Goal: Task Accomplishment & Management: Manage account settings

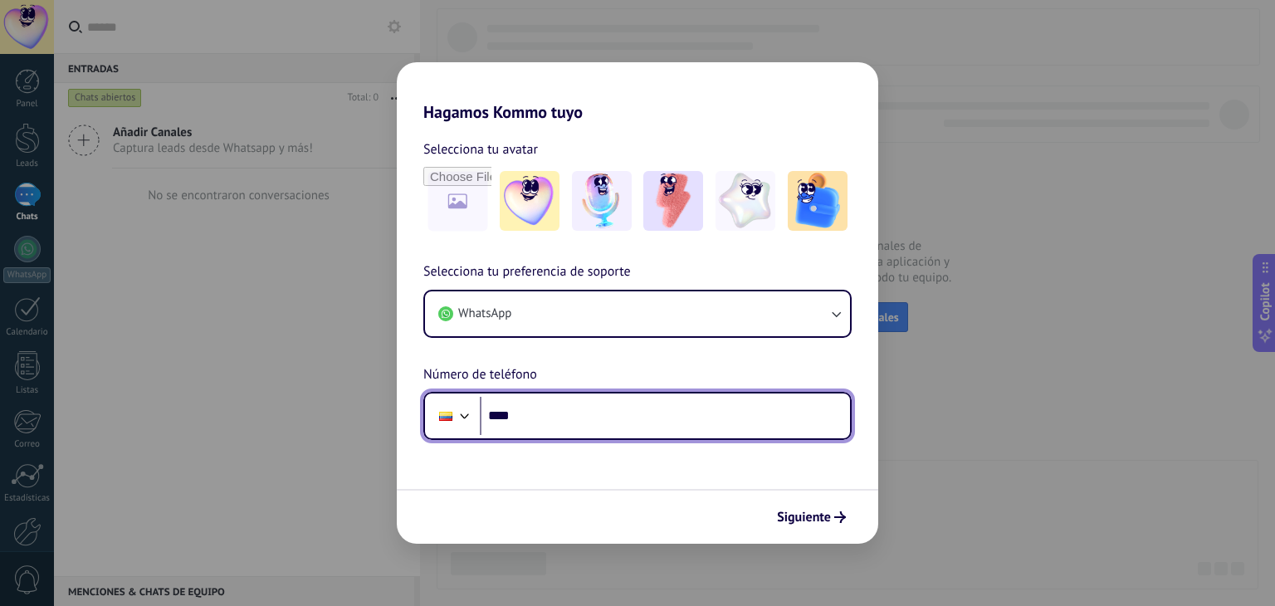
drag, startPoint x: 0, startPoint y: 0, endPoint x: 616, endPoint y: 425, distance: 748.3
click at [616, 425] on input "****" at bounding box center [665, 416] width 370 height 38
type input "**********"
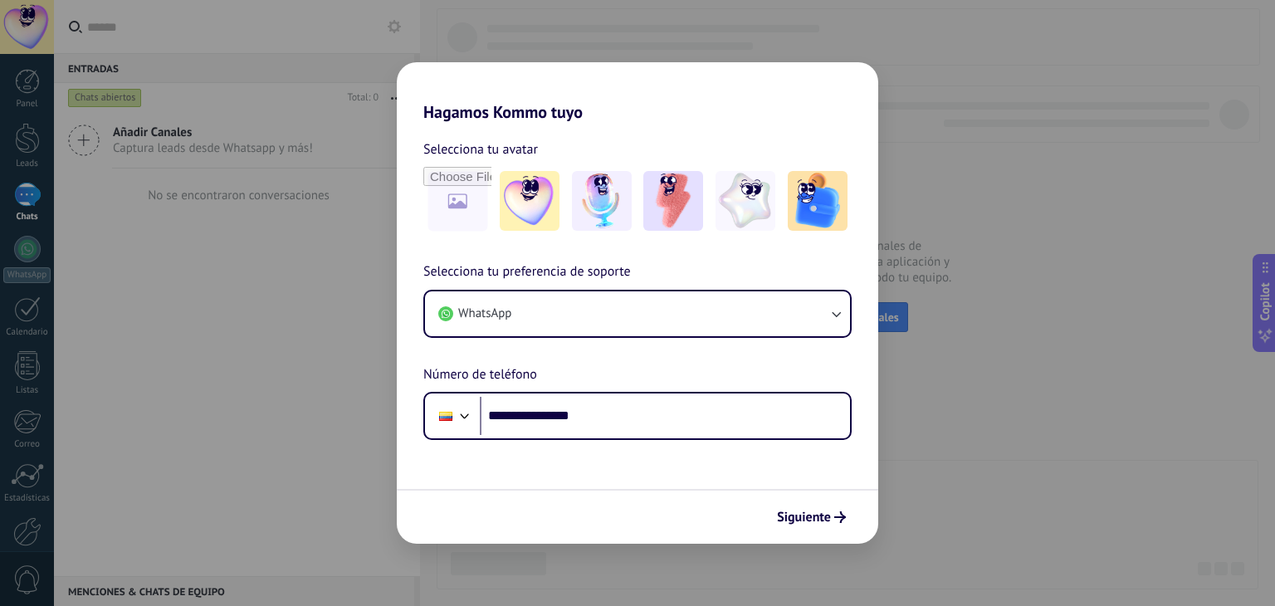
click at [802, 495] on div "Siguiente" at bounding box center [637, 516] width 481 height 55
click at [797, 520] on span "Siguiente" at bounding box center [804, 517] width 54 height 12
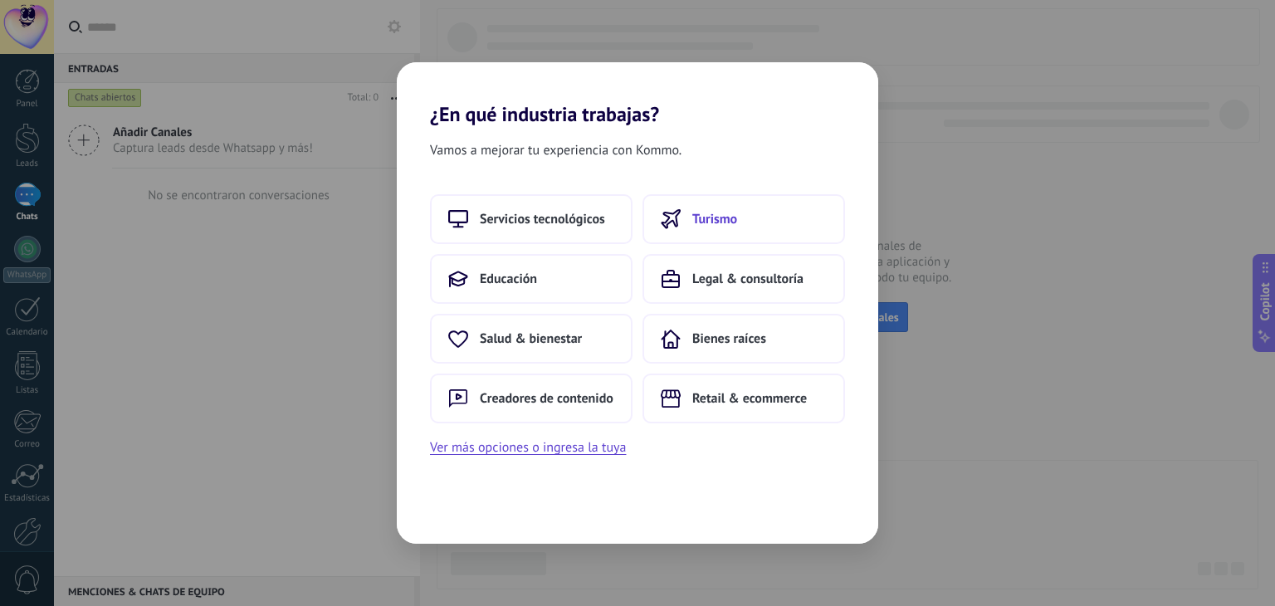
click at [753, 223] on button "Turismo" at bounding box center [743, 219] width 203 height 50
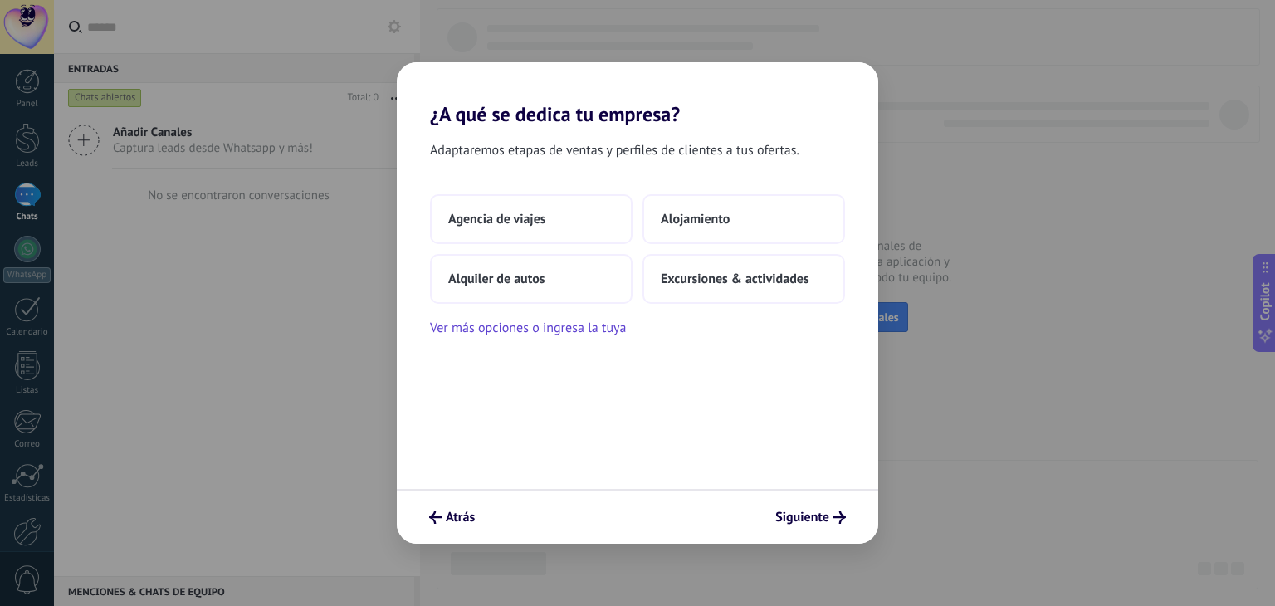
click at [810, 492] on div "Atrás Siguiente" at bounding box center [637, 516] width 481 height 55
click at [805, 539] on div "Atrás Siguiente" at bounding box center [637, 516] width 481 height 55
click at [801, 523] on span "Siguiente" at bounding box center [802, 517] width 54 height 12
click at [541, 218] on span "Agencia de viajes" at bounding box center [497, 219] width 98 height 17
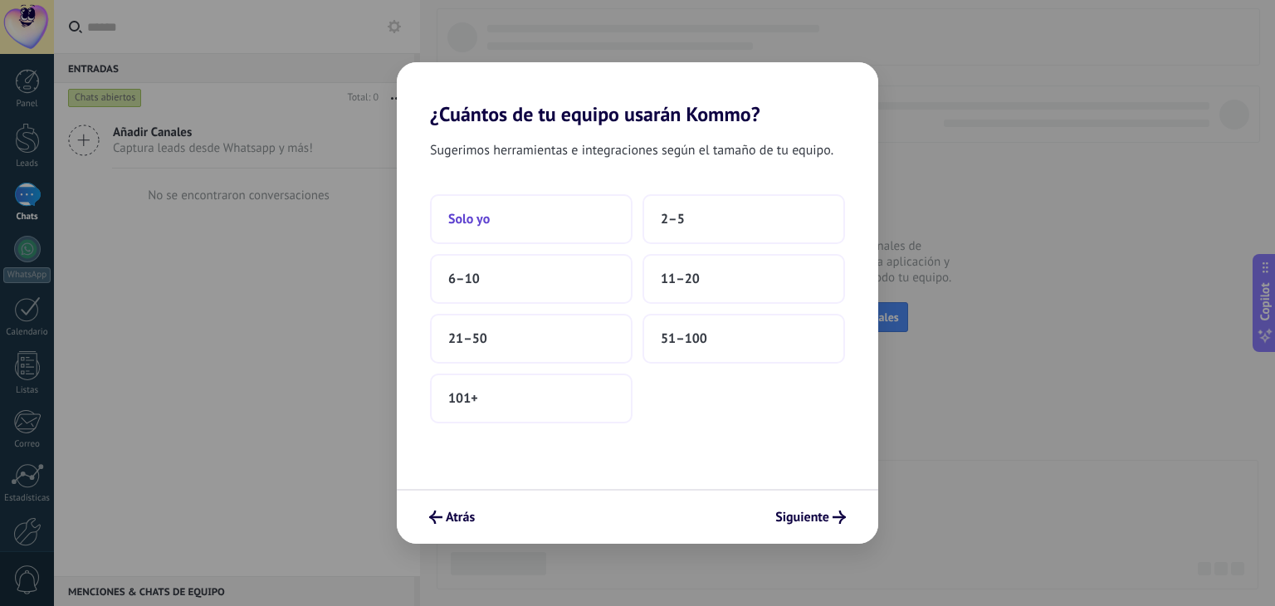
click at [536, 207] on button "Solo yo" at bounding box center [531, 219] width 203 height 50
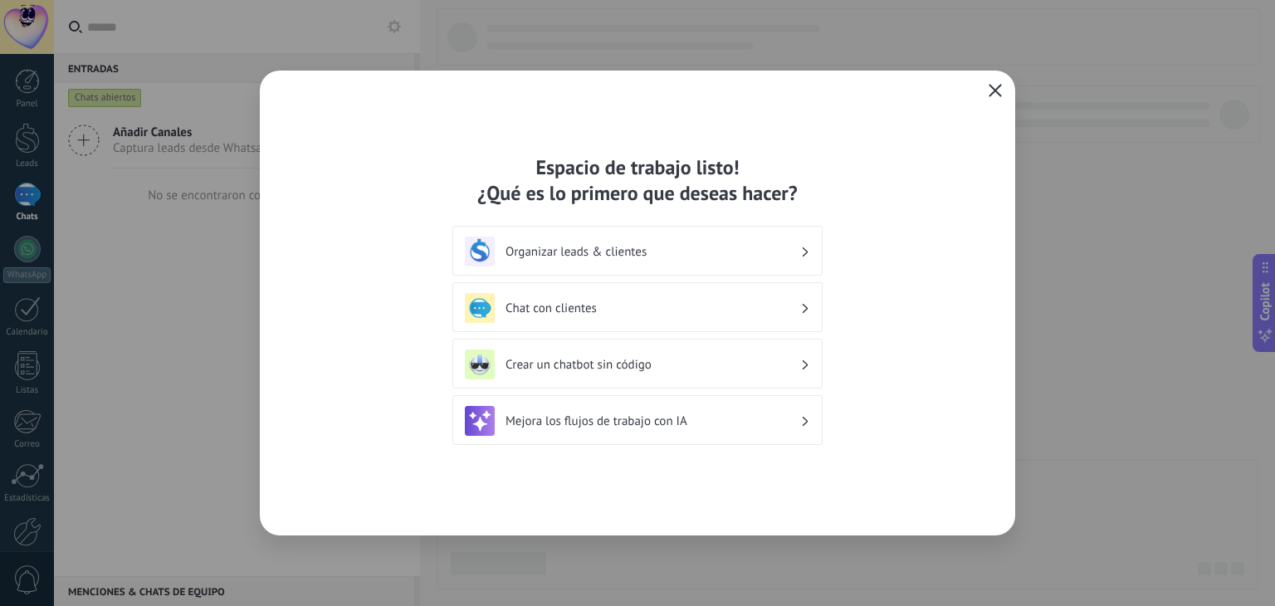
click at [993, 85] on icon "button" at bounding box center [995, 90] width 13 height 13
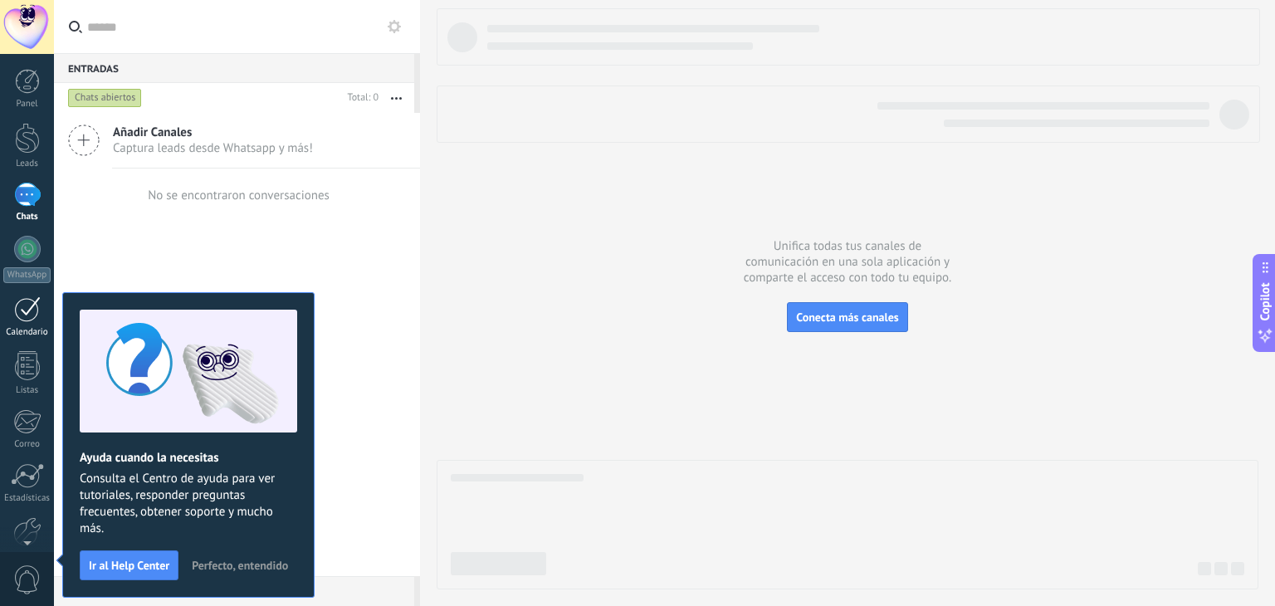
click at [27, 323] on link "Calendario" at bounding box center [27, 317] width 54 height 42
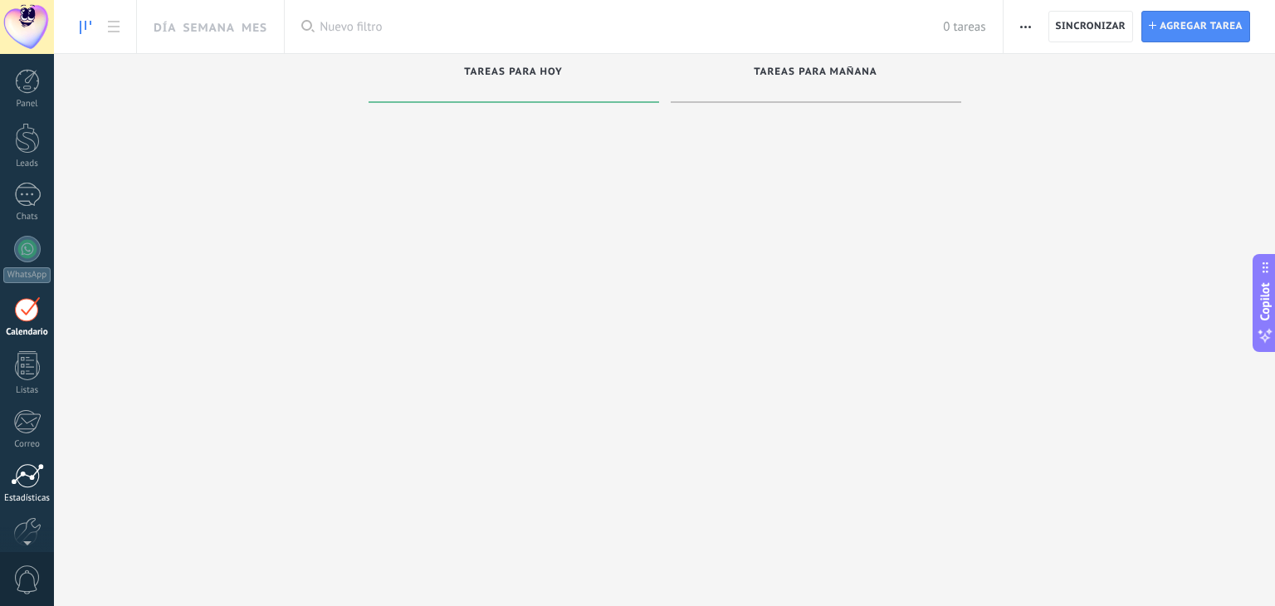
click at [20, 479] on div at bounding box center [27, 475] width 33 height 25
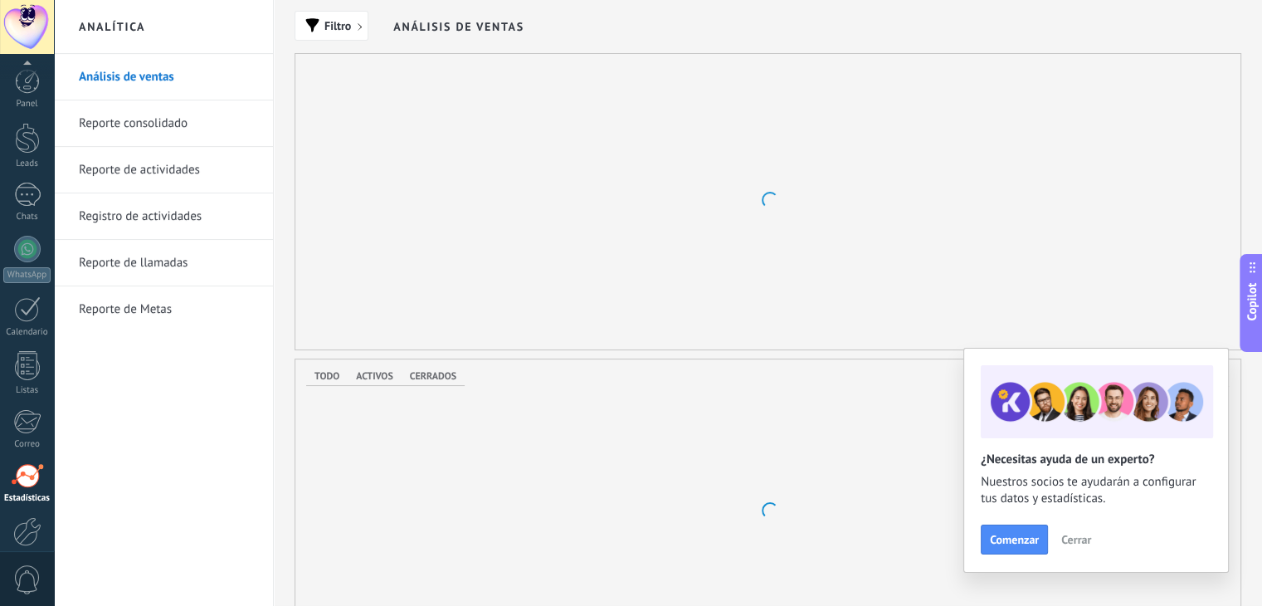
scroll to position [84, 0]
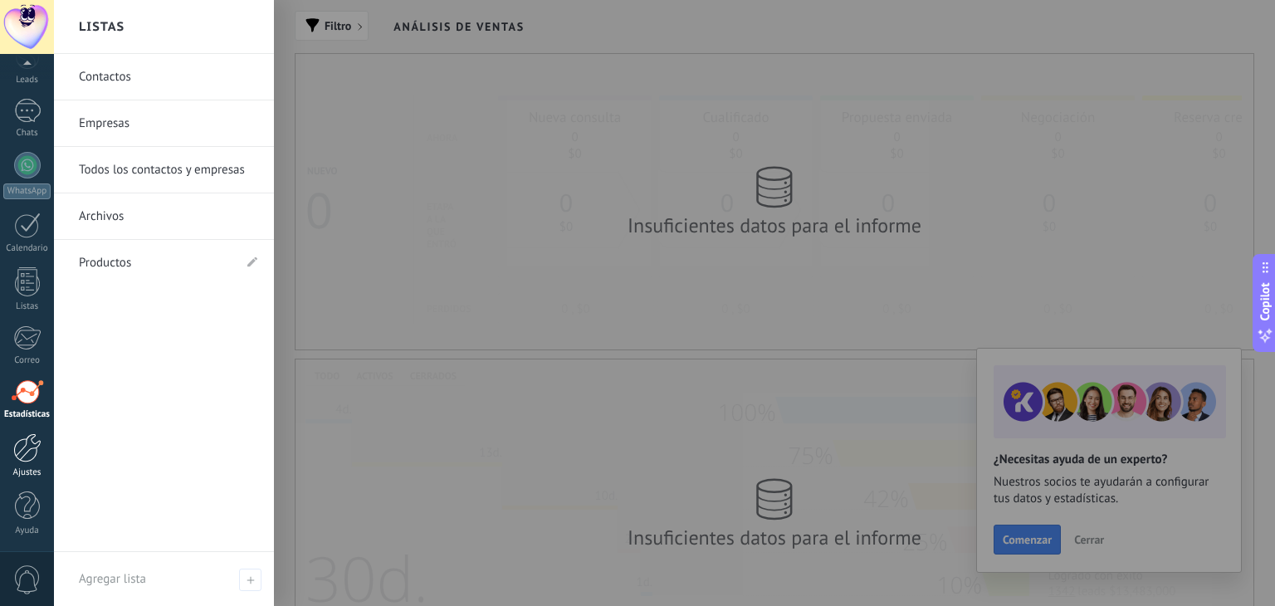
click at [29, 450] on div at bounding box center [27, 447] width 28 height 29
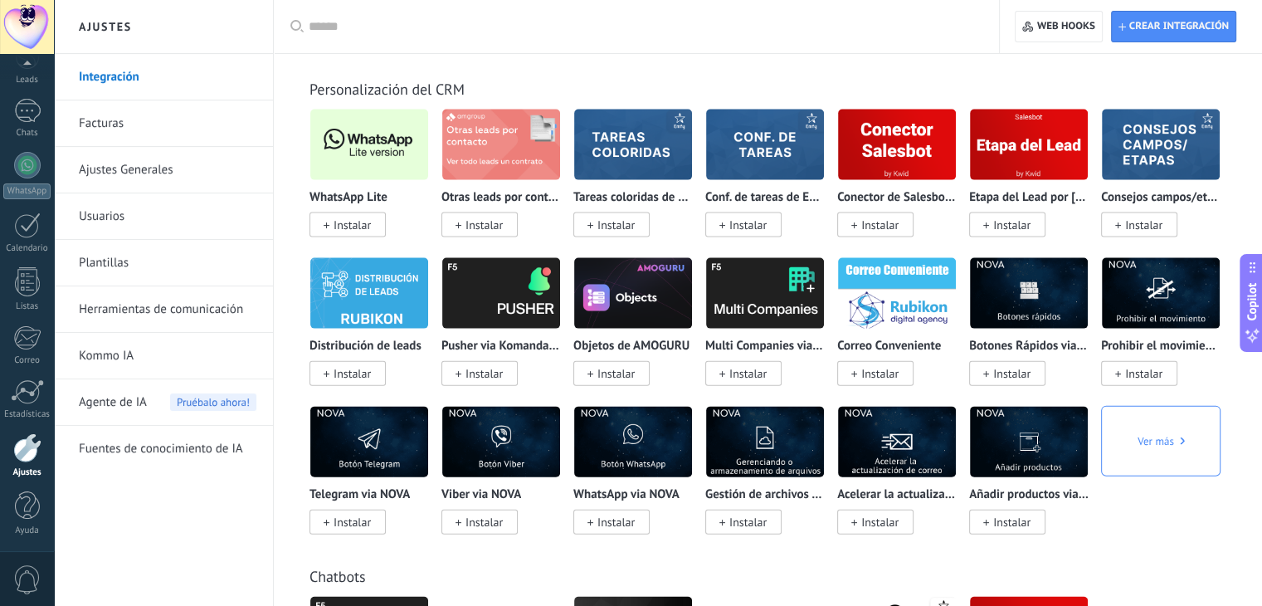
scroll to position [3375, 0]
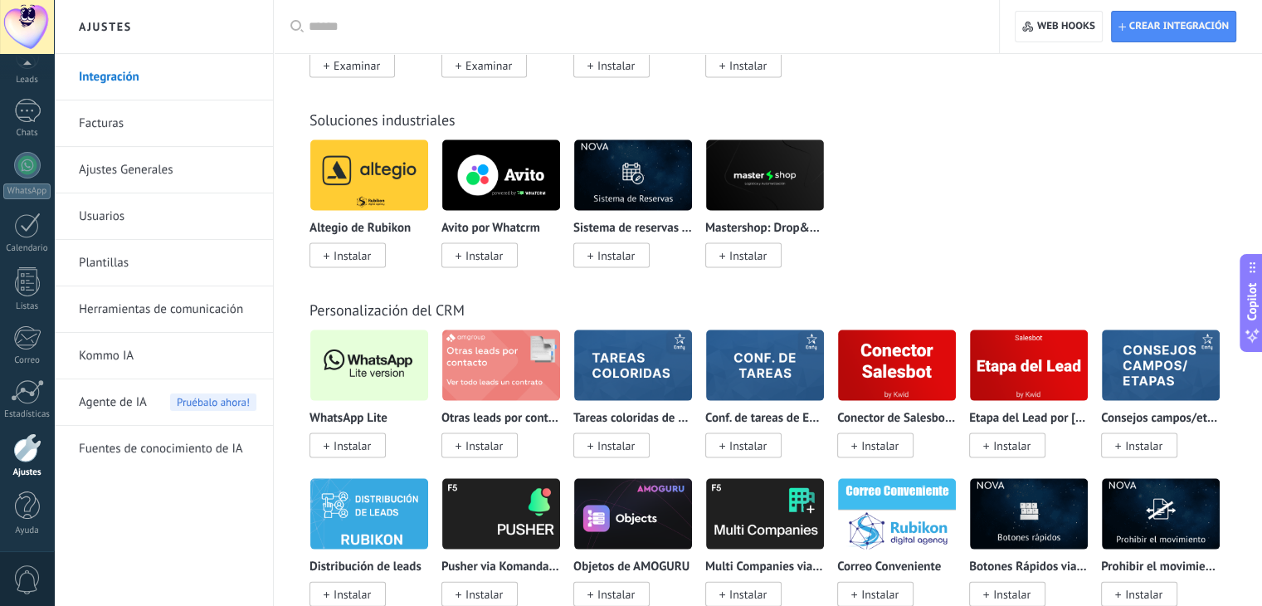
click at [388, 386] on img at bounding box center [369, 365] width 118 height 81
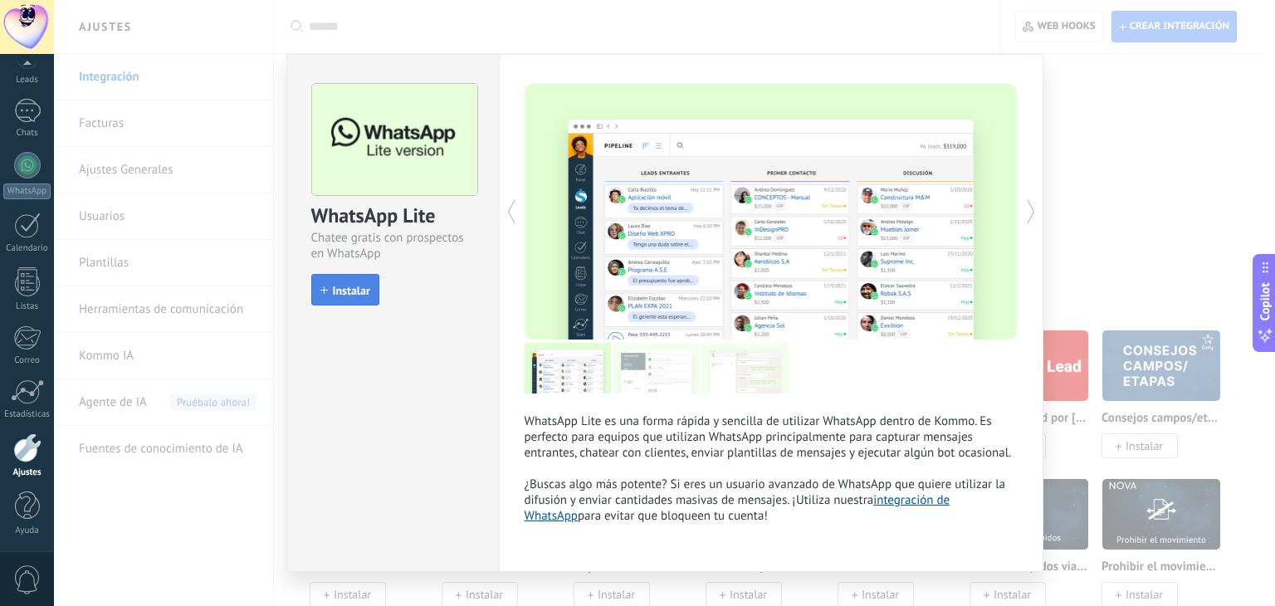
click at [349, 296] on button "Instalar" at bounding box center [345, 290] width 68 height 32
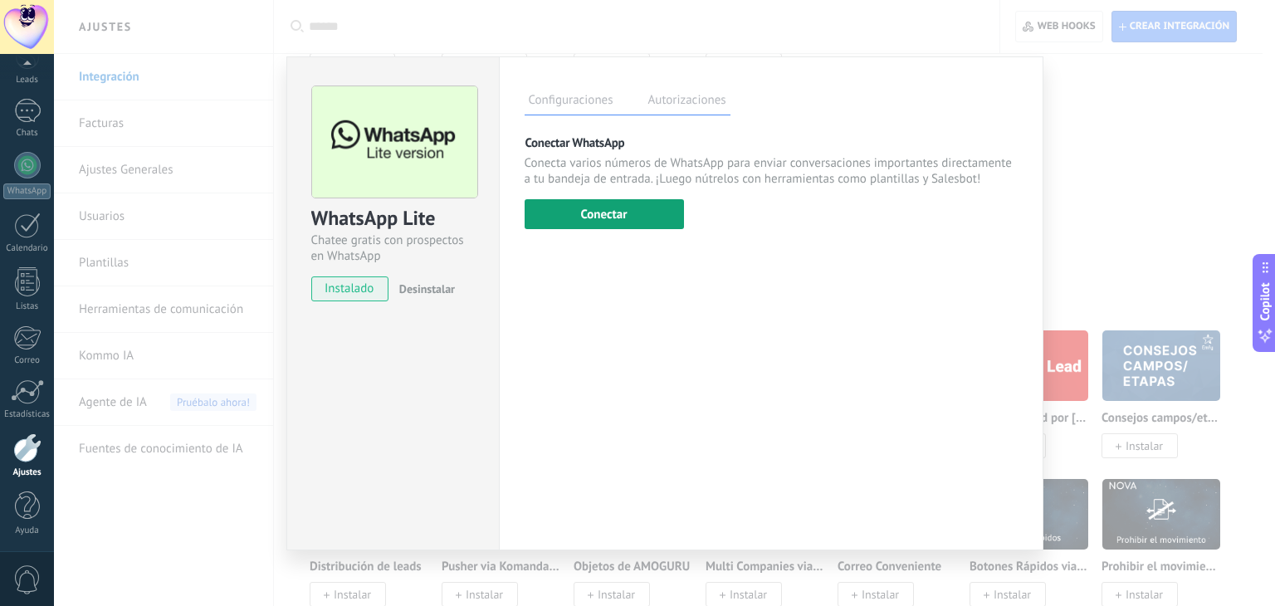
click at [576, 220] on button "Conectar" at bounding box center [604, 214] width 159 height 30
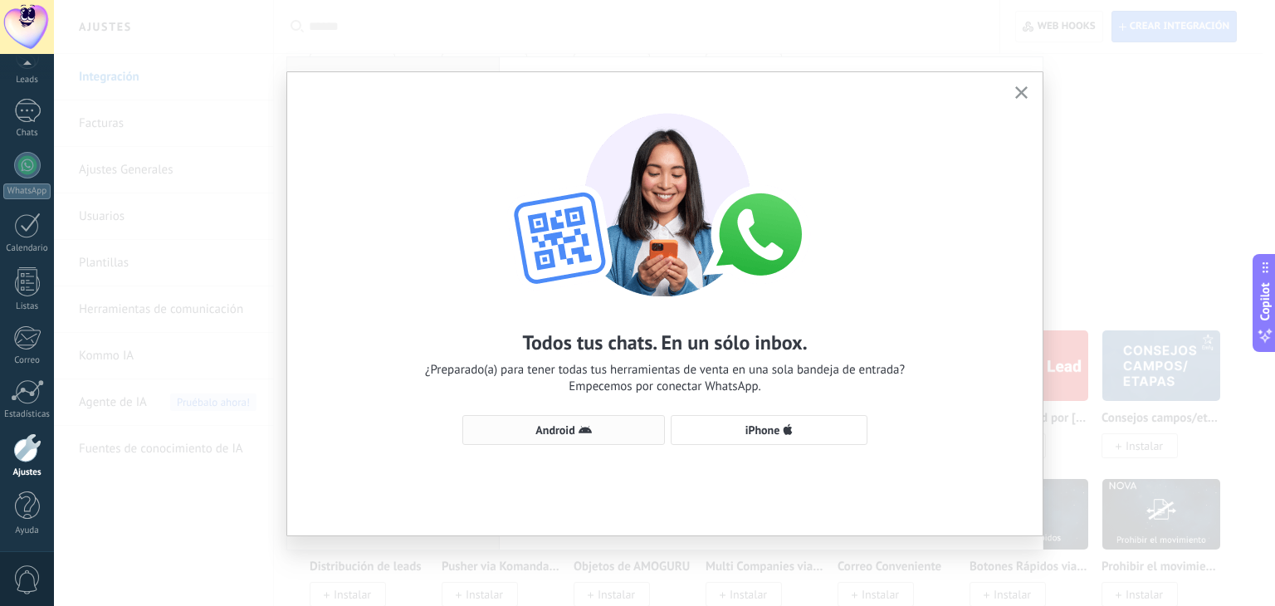
click at [575, 437] on button "Android" at bounding box center [563, 430] width 203 height 30
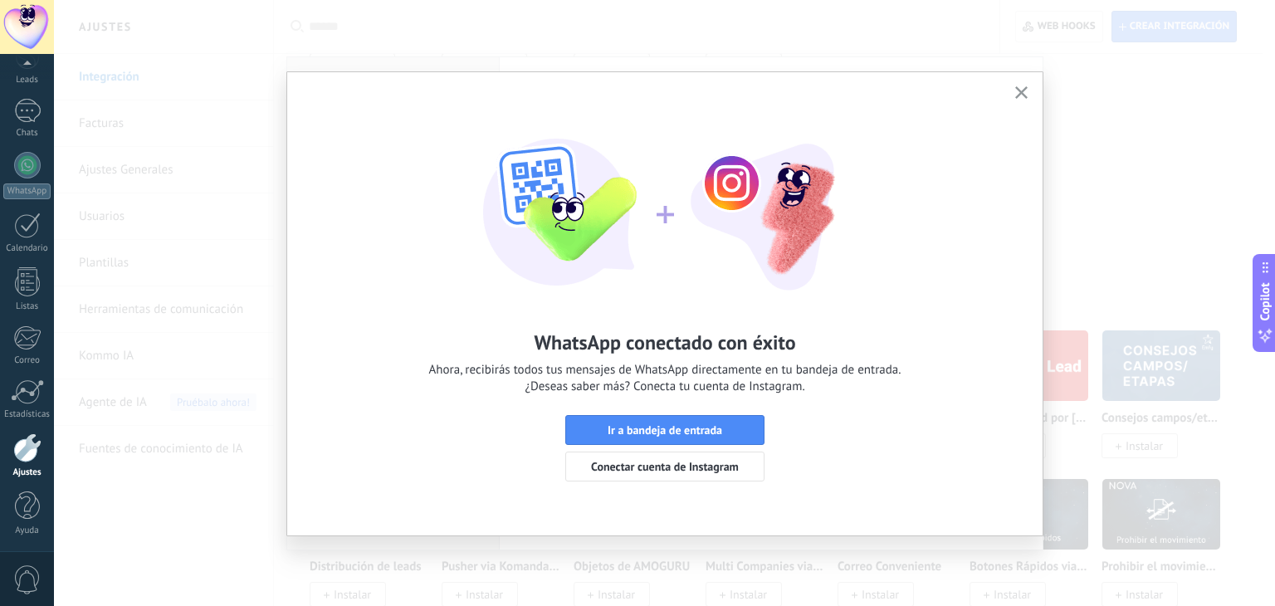
click at [1024, 84] on button "button" at bounding box center [1021, 93] width 21 height 22
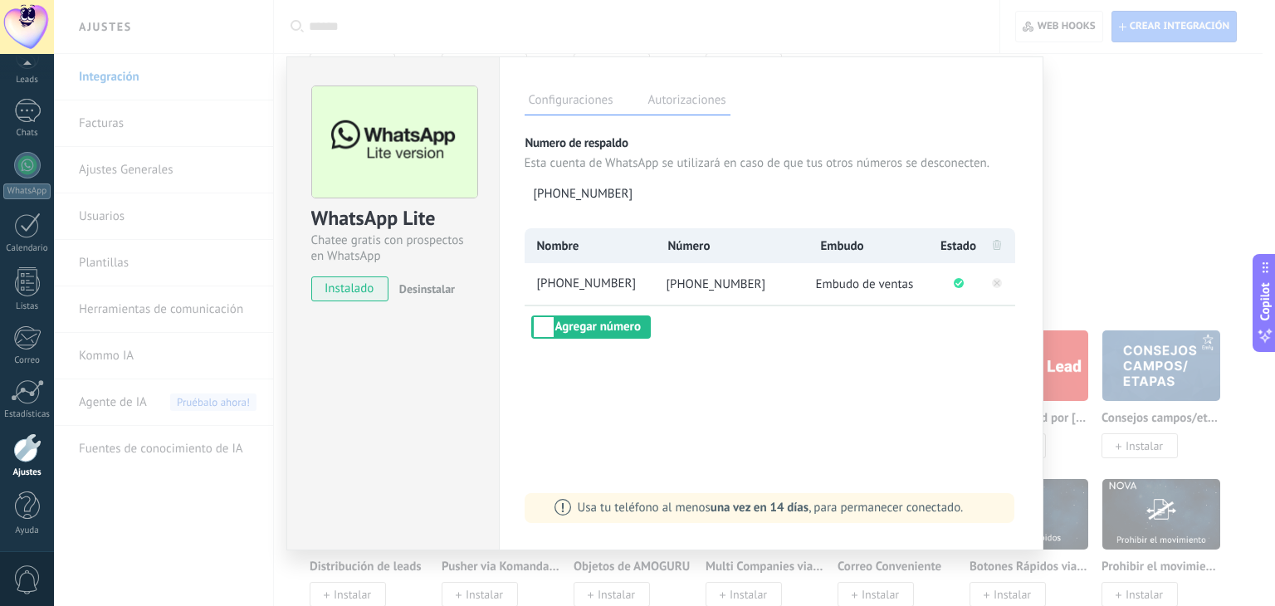
click at [1135, 173] on div "WhatsApp Lite Chatee gratis con prospectos en WhatsApp instalado Desinstalar Co…" at bounding box center [664, 303] width 1221 height 606
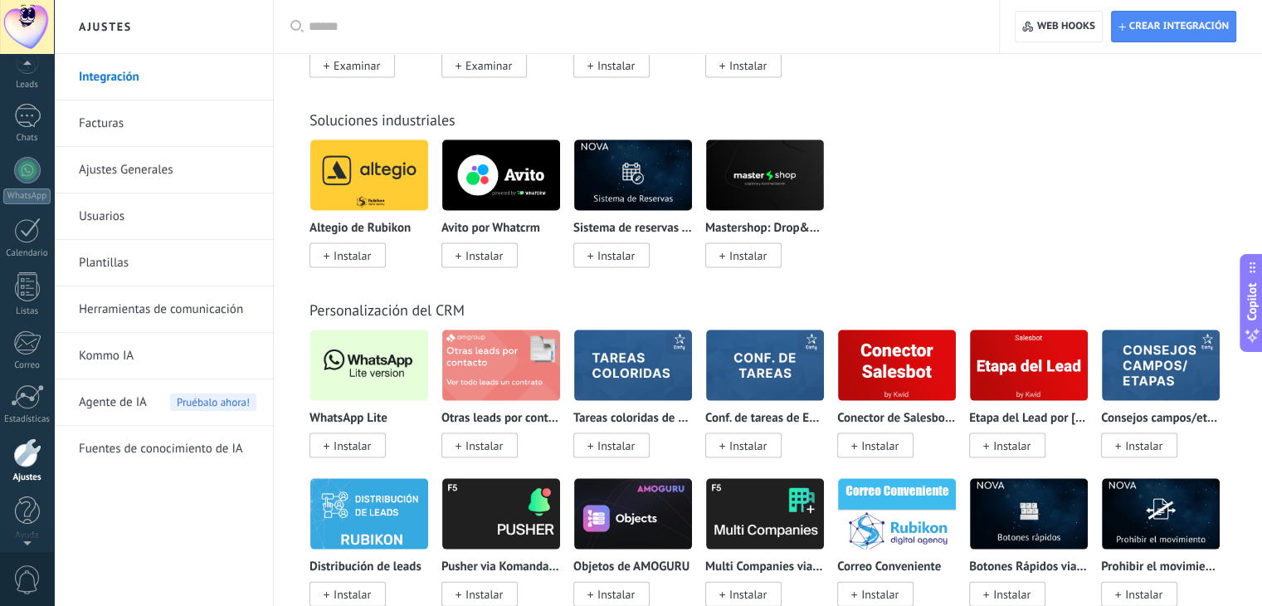
click at [21, 74] on div at bounding box center [27, 66] width 54 height 25
click at [30, 127] on div at bounding box center [27, 118] width 25 height 31
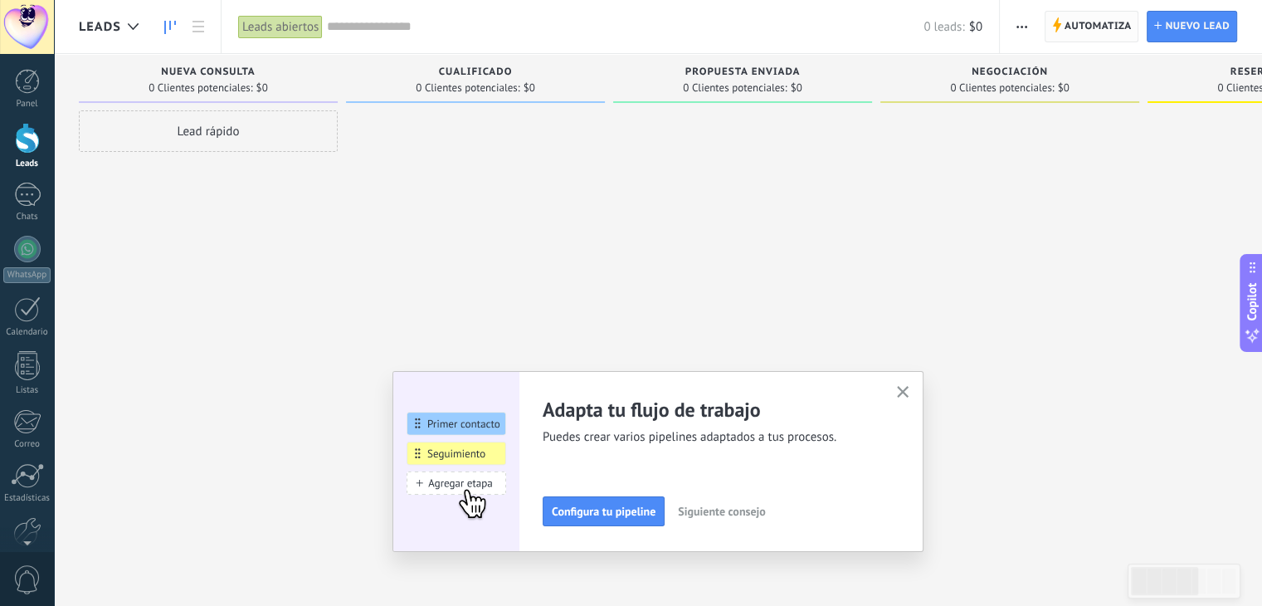
click at [1096, 37] on span "Automatiza" at bounding box center [1098, 27] width 67 height 30
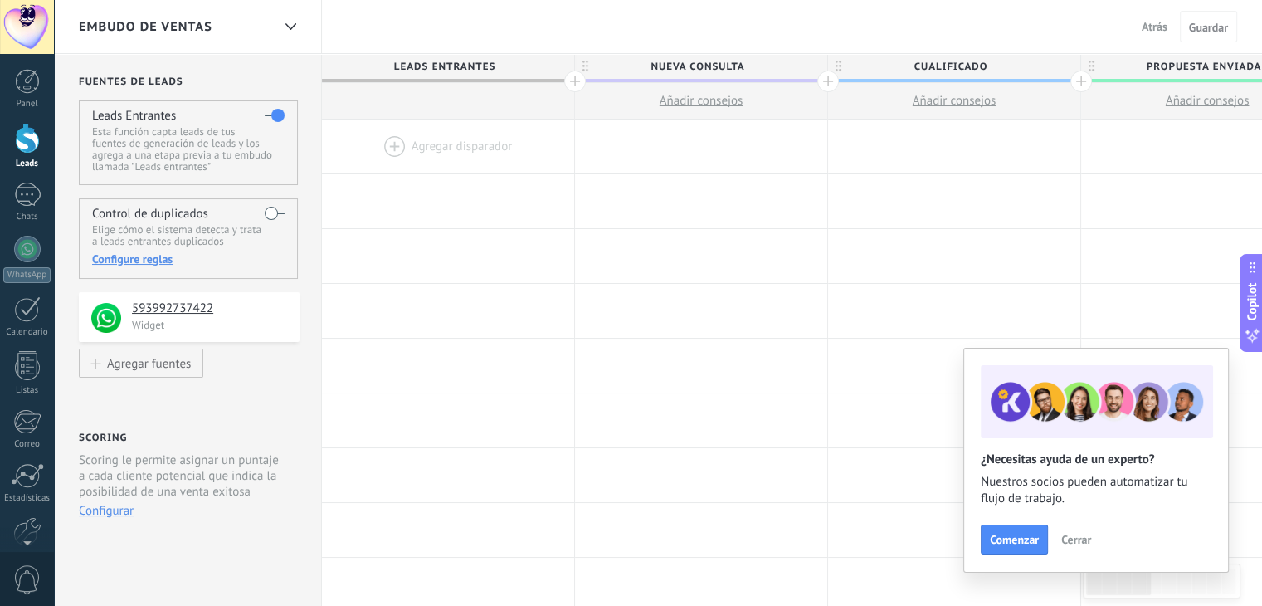
click at [671, 71] on span "Nueva consulta" at bounding box center [697, 67] width 244 height 26
type input "**********"
click at [973, 58] on span "Cualificado" at bounding box center [950, 67] width 244 height 26
click at [973, 58] on input "**********" at bounding box center [951, 66] width 220 height 25
type input "**********"
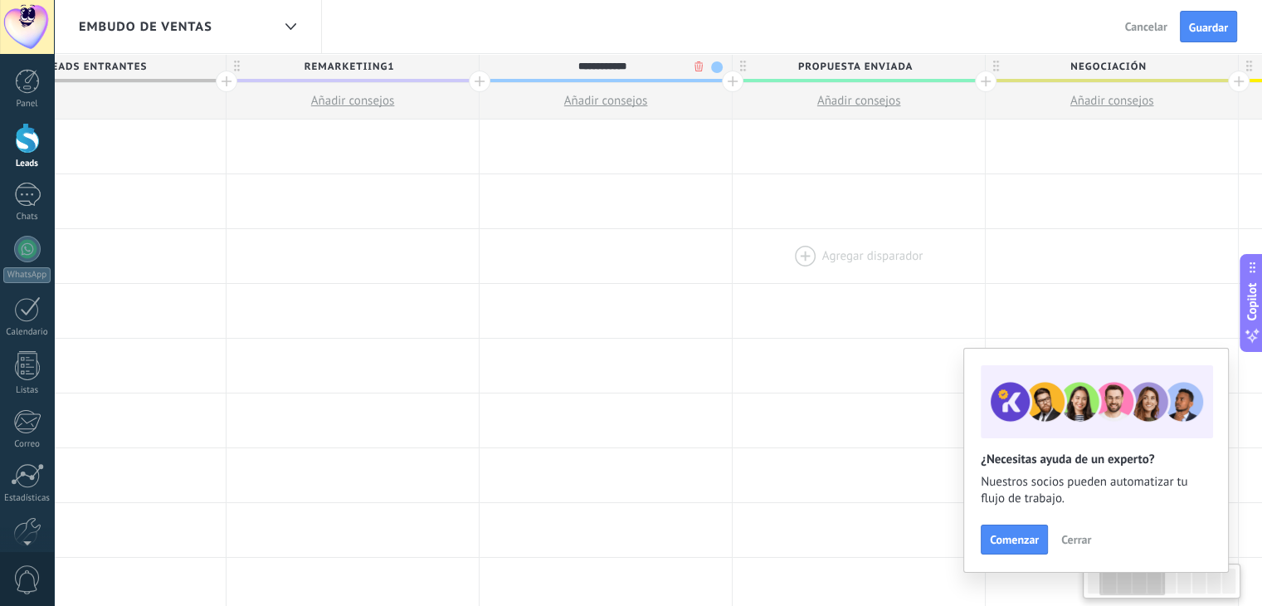
drag, startPoint x: 1082, startPoint y: 200, endPoint x: 837, endPoint y: 250, distance: 250.7
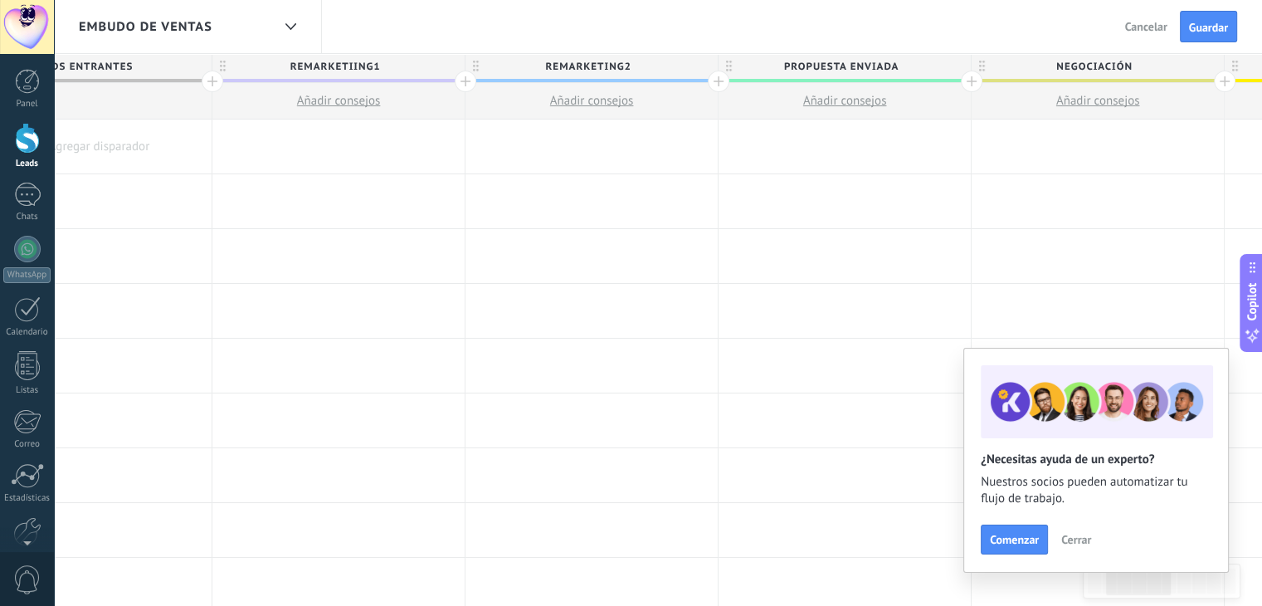
click at [820, 61] on span "Propuesta enviada" at bounding box center [841, 67] width 244 height 26
type input "**********"
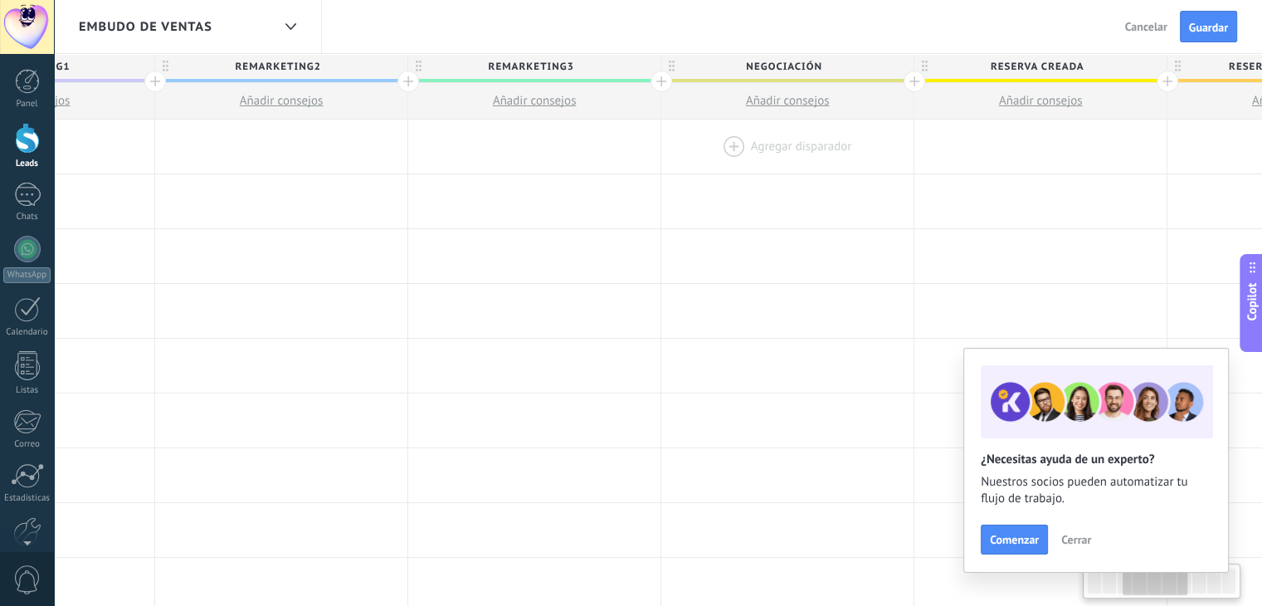
drag, startPoint x: 822, startPoint y: 208, endPoint x: 806, endPoint y: 126, distance: 83.7
click at [663, 216] on div at bounding box center [788, 201] width 252 height 54
click at [760, 67] on span "Negociación" at bounding box center [774, 67] width 244 height 26
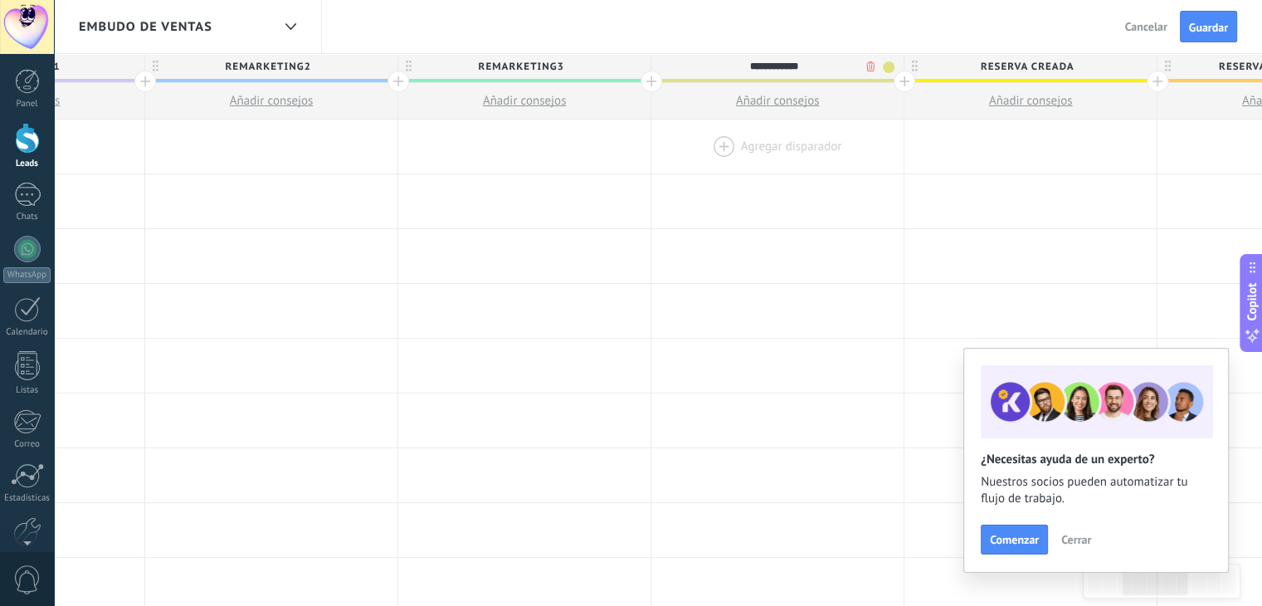
type input "**********"
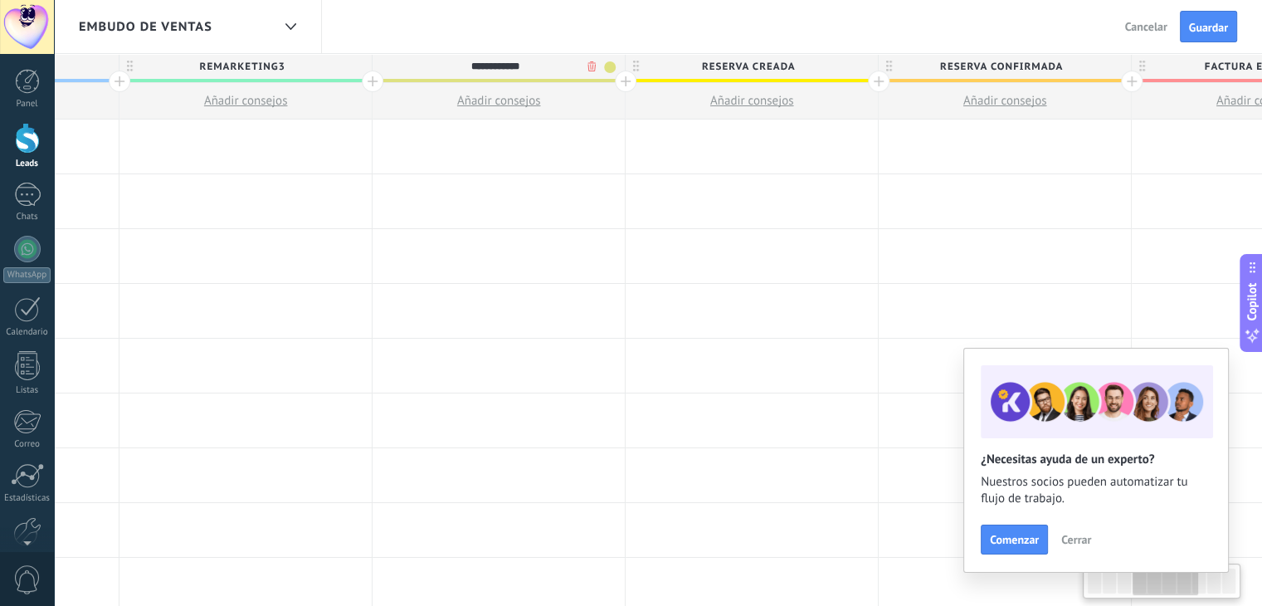
drag, startPoint x: 723, startPoint y: 169, endPoint x: 778, endPoint y: 51, distance: 130.7
click at [609, 168] on div at bounding box center [499, 147] width 252 height 54
click at [755, 59] on span "Reserva creada" at bounding box center [747, 67] width 244 height 26
type input "**********"
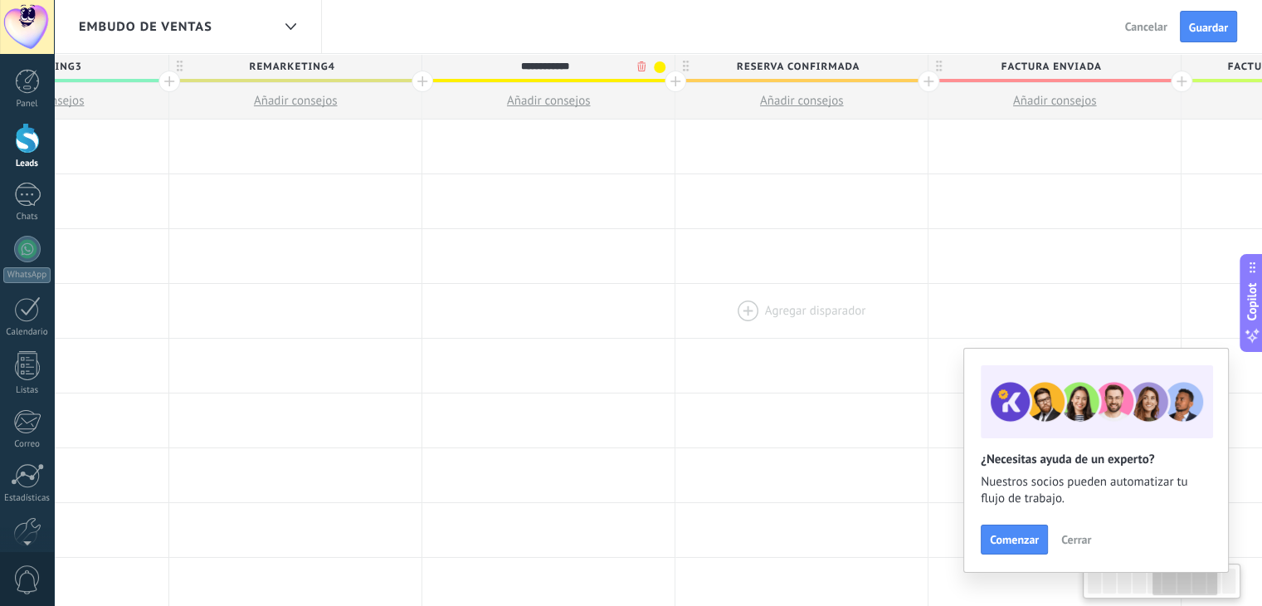
scroll to position [0, 1279]
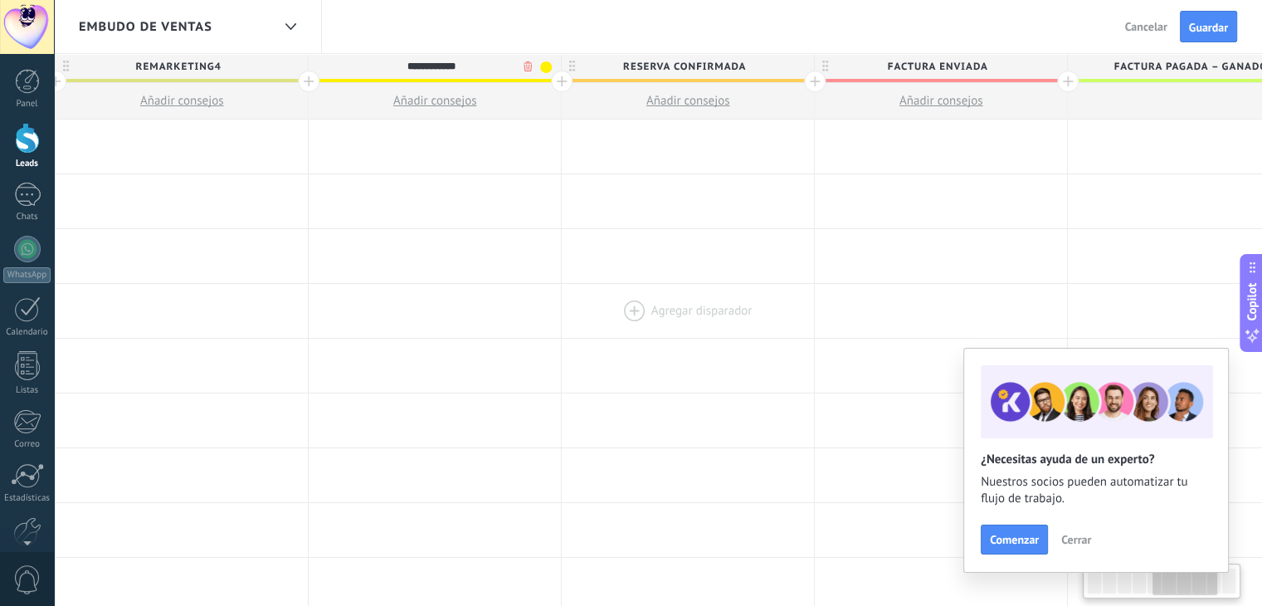
drag, startPoint x: 850, startPoint y: 339, endPoint x: 695, endPoint y: 288, distance: 163.3
click at [638, 61] on span "Reserva confirmada" at bounding box center [684, 67] width 244 height 26
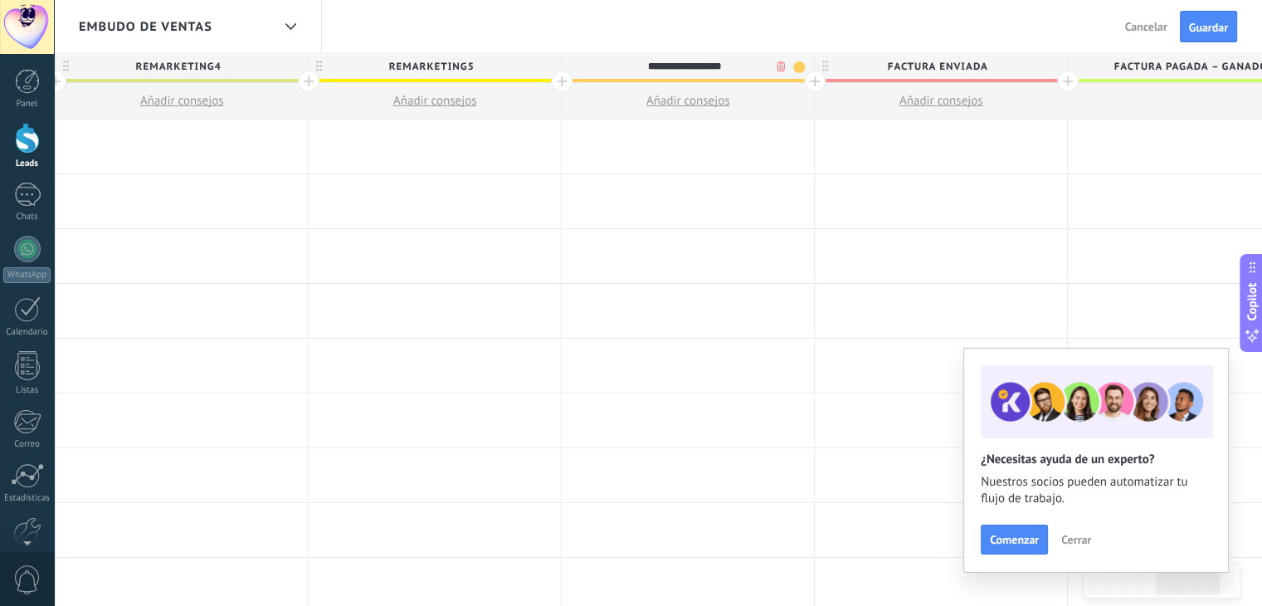
click at [640, 64] on input "**********" at bounding box center [684, 66] width 220 height 25
type input "**********"
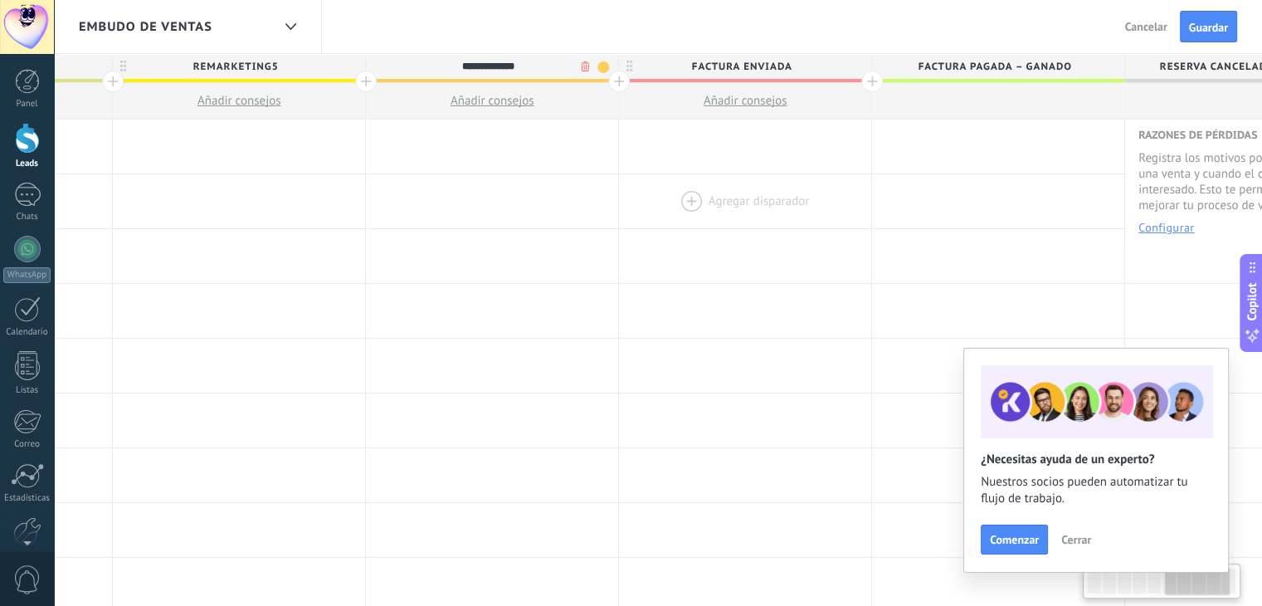
drag, startPoint x: 840, startPoint y: 266, endPoint x: 780, endPoint y: 183, distance: 102.3
click at [766, 256] on div at bounding box center [745, 256] width 252 height 54
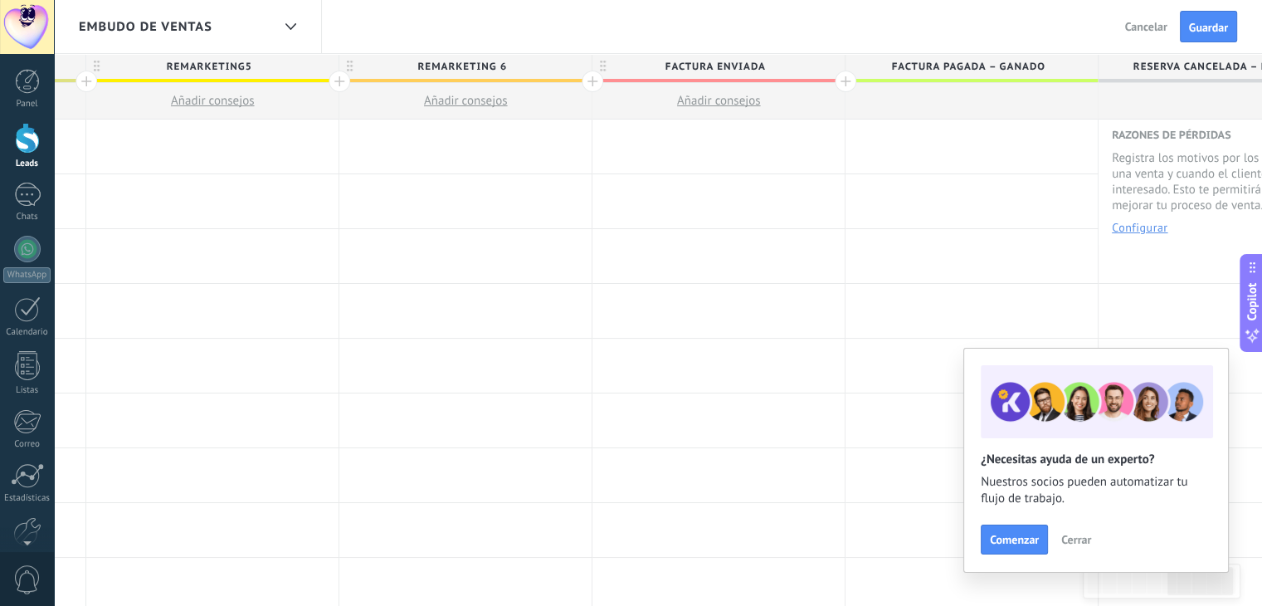
click at [687, 68] on span "Factura enviada" at bounding box center [715, 67] width 244 height 26
type input "**********"
click at [1056, 121] on div at bounding box center [972, 147] width 252 height 54
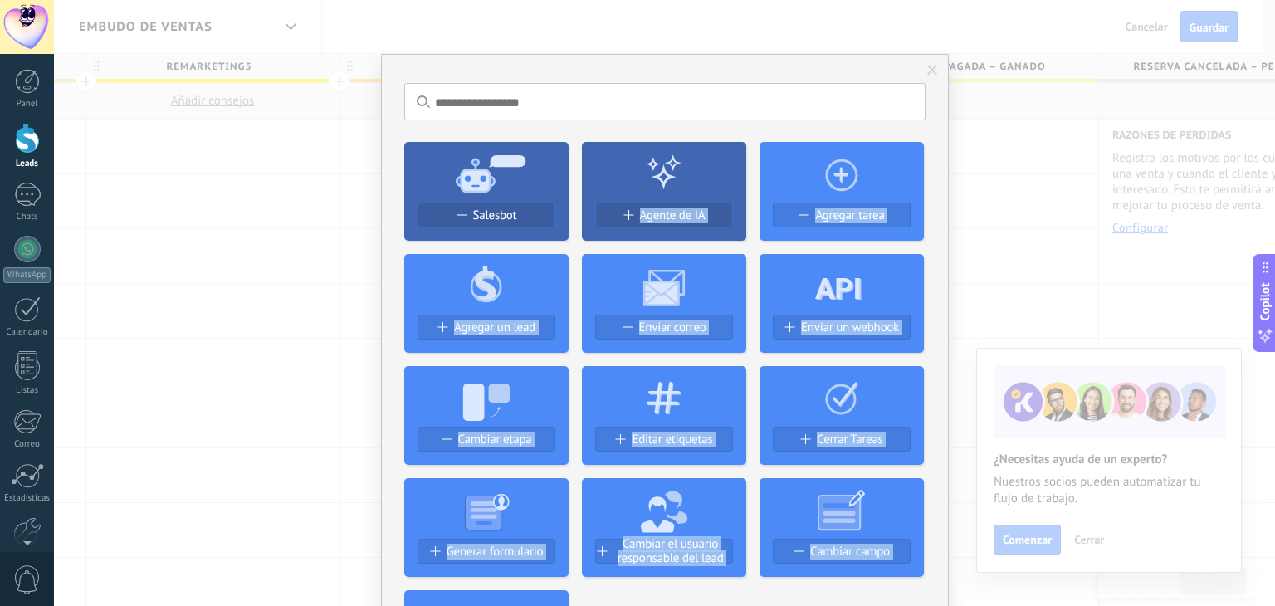
drag, startPoint x: 973, startPoint y: 153, endPoint x: 727, endPoint y: 160, distance: 245.8
click at [727, 160] on div "No hay resultados Salesbot Agente de IA Agregar tarea Agregar un lead Enviar co…" at bounding box center [664, 303] width 1221 height 606
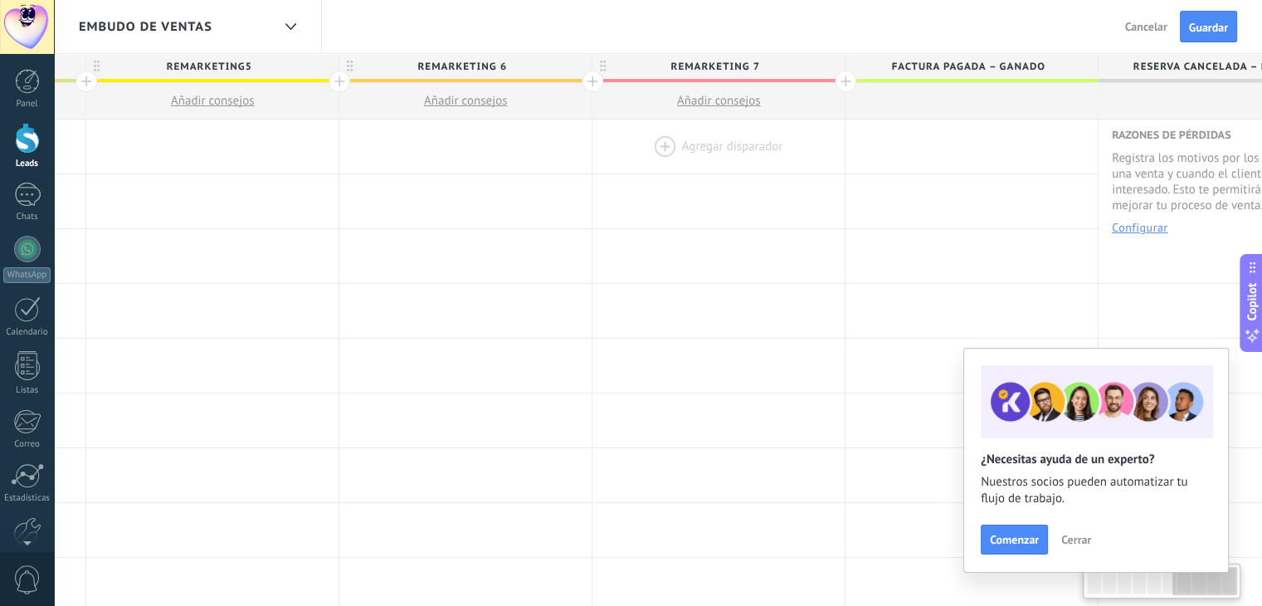
scroll to position [0, 1589]
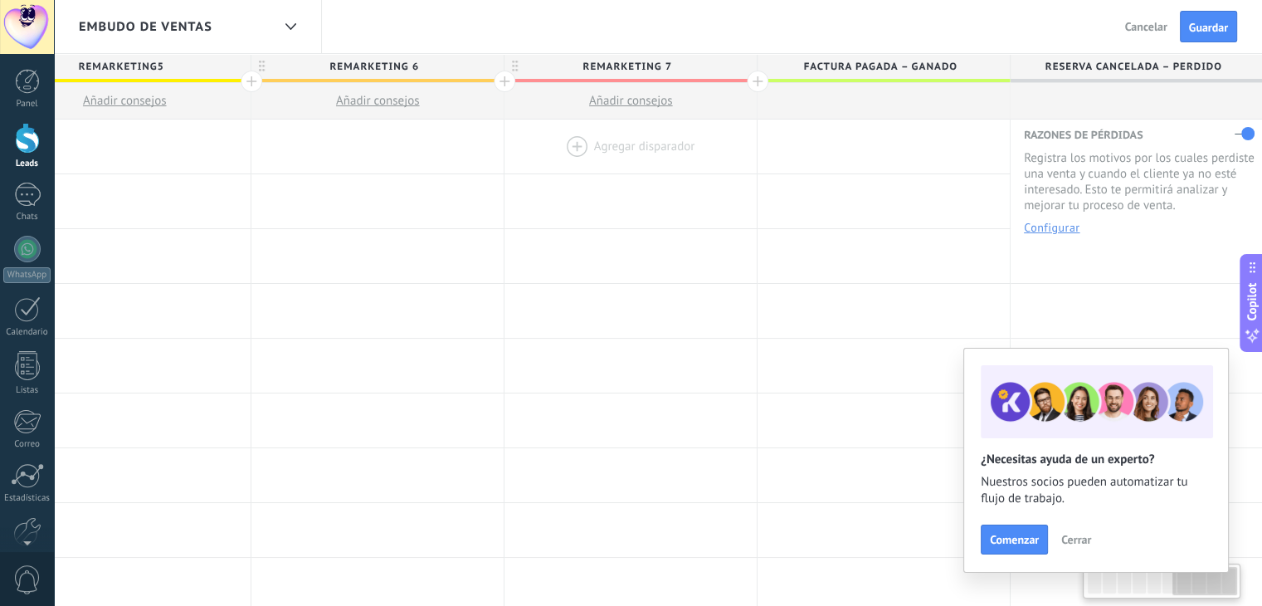
drag, startPoint x: 829, startPoint y: 150, endPoint x: 754, endPoint y: 140, distance: 76.2
click at [1196, 31] on span "Guardar" at bounding box center [1208, 28] width 39 height 12
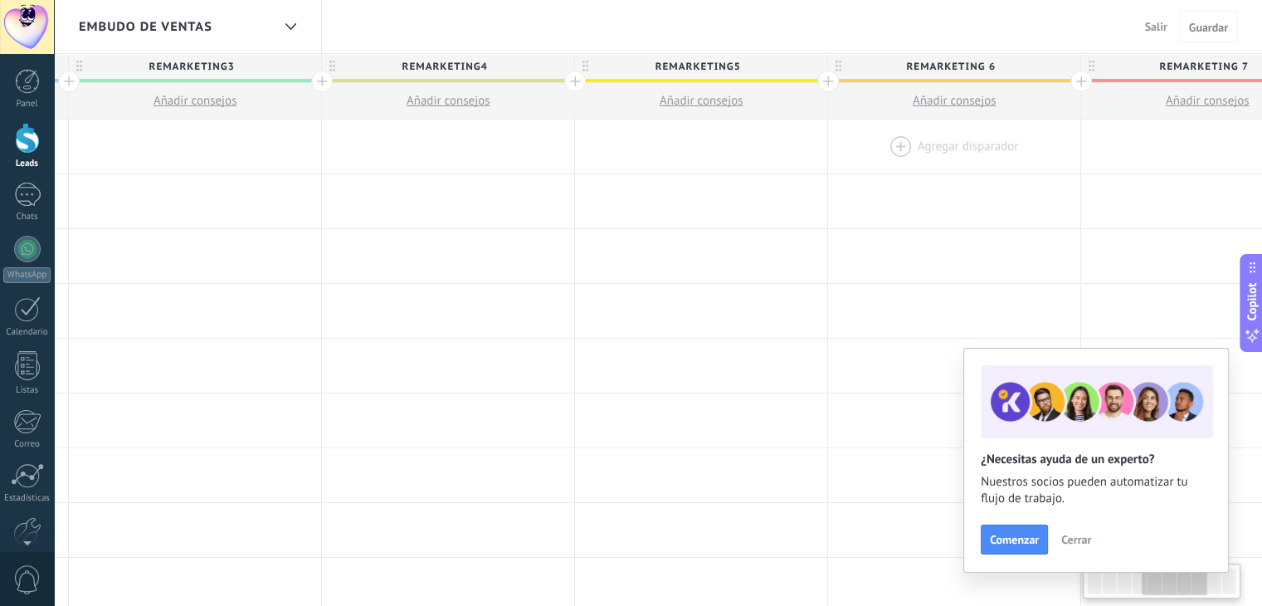
drag, startPoint x: 641, startPoint y: 144, endPoint x: 969, endPoint y: 134, distance: 328.8
click at [1218, 141] on div at bounding box center [1207, 147] width 252 height 54
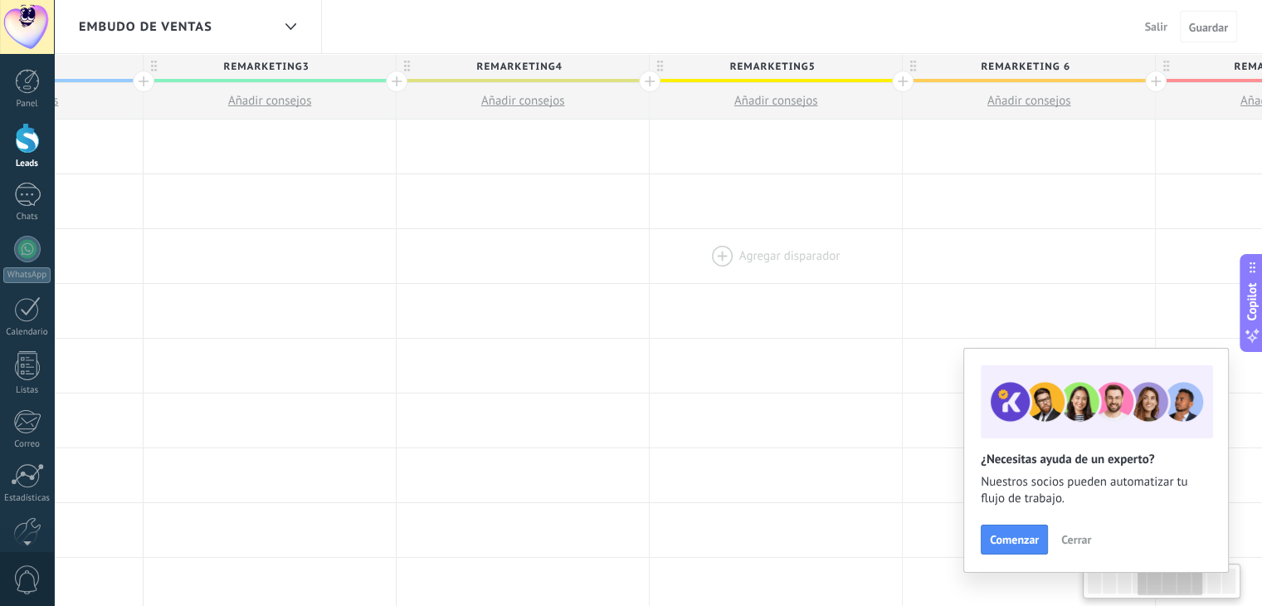
drag, startPoint x: 589, startPoint y: 232, endPoint x: 666, endPoint y: 234, distance: 76.4
click at [666, 234] on div at bounding box center [776, 256] width 252 height 54
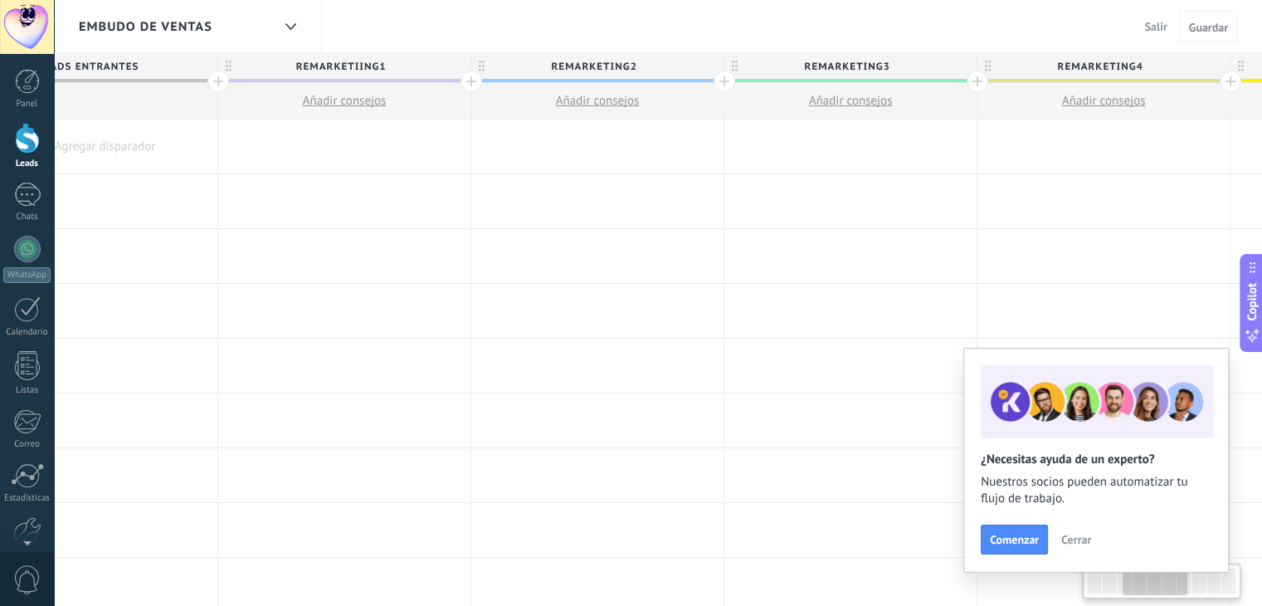
drag, startPoint x: 666, startPoint y: 234, endPoint x: 1274, endPoint y: 213, distance: 608.7
click at [1262, 213] on html ".abecls-1,.abecls-2{fill-rule:evenodd}.abecls-2{fill:#fff} .abhcls-1{fill:none}…" at bounding box center [631, 303] width 1262 height 606
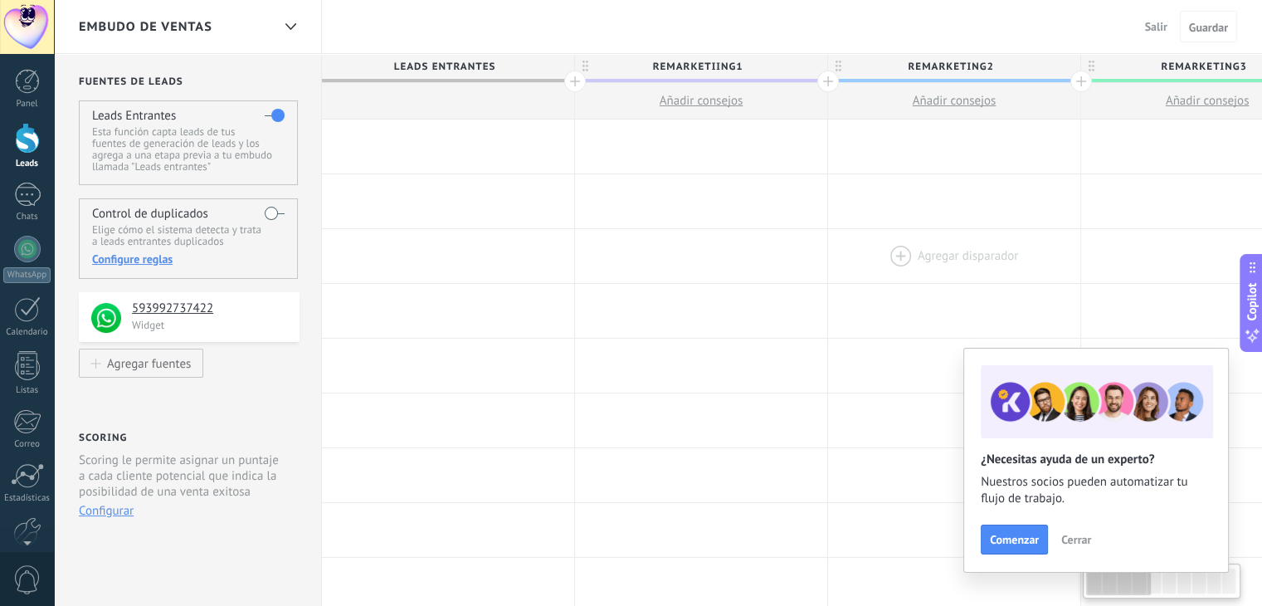
drag, startPoint x: 531, startPoint y: 210, endPoint x: 980, endPoint y: 237, distance: 449.8
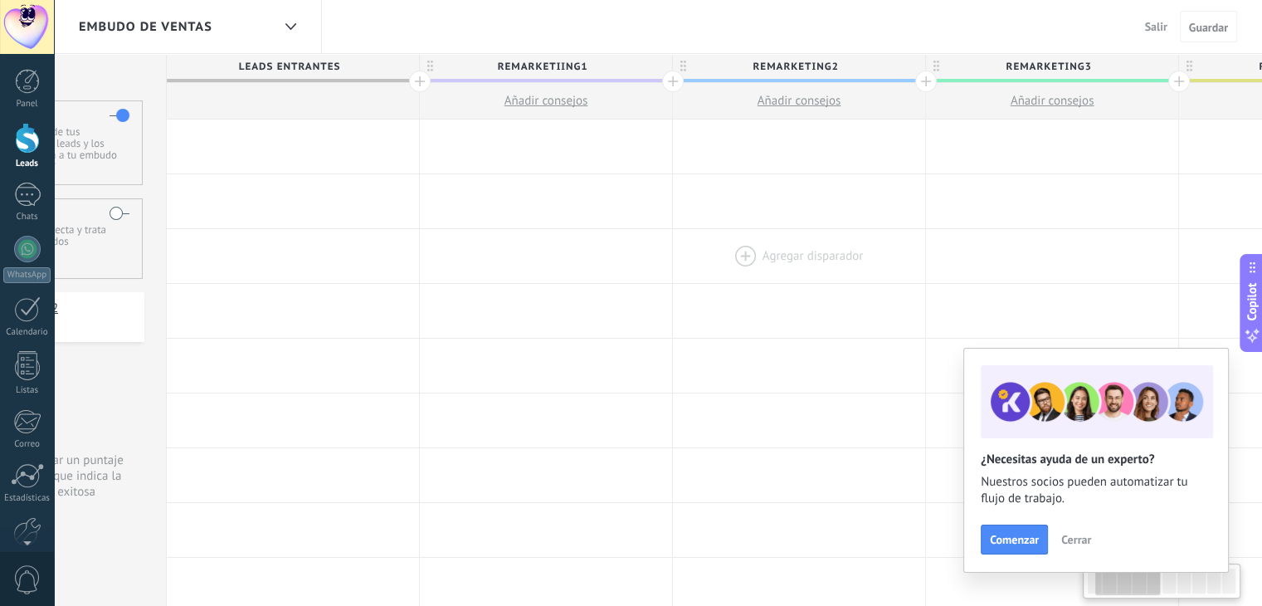
scroll to position [0, 159]
drag, startPoint x: 823, startPoint y: 275, endPoint x: 722, endPoint y: 266, distance: 100.8
click at [722, 266] on div at bounding box center [796, 256] width 252 height 54
click at [90, 115] on div "Leads Entrantes Esta función capta leads de tus fuentes de generación de leads …" at bounding box center [29, 142] width 219 height 85
click at [21, 151] on div at bounding box center [27, 138] width 25 height 31
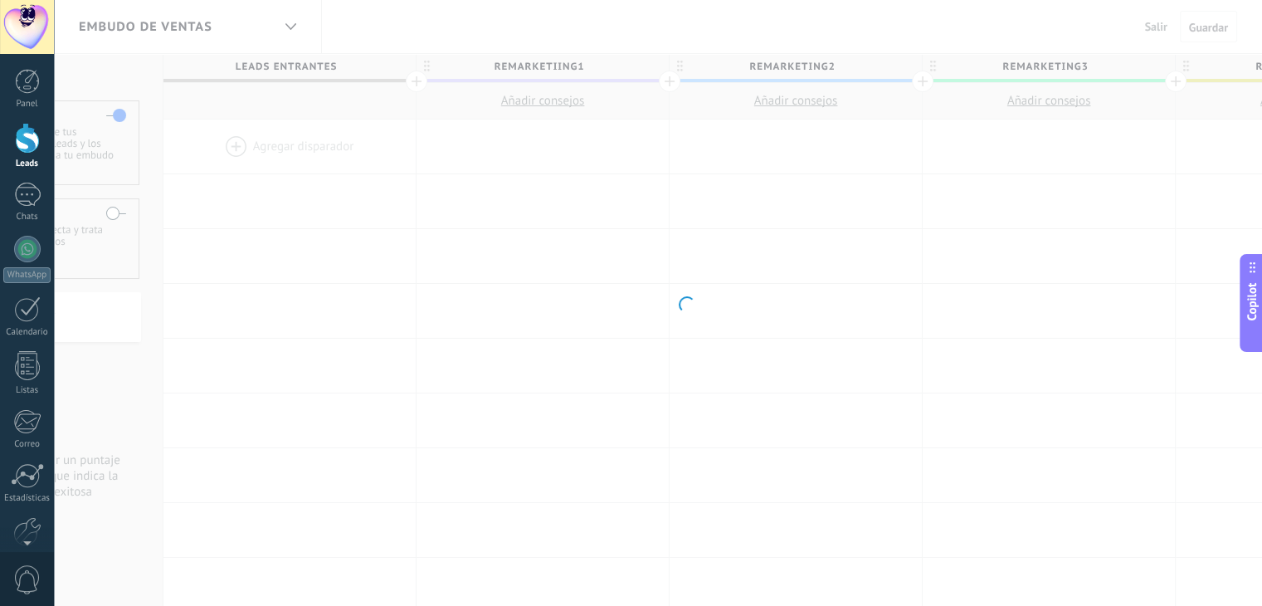
click at [21, 151] on div at bounding box center [27, 138] width 25 height 31
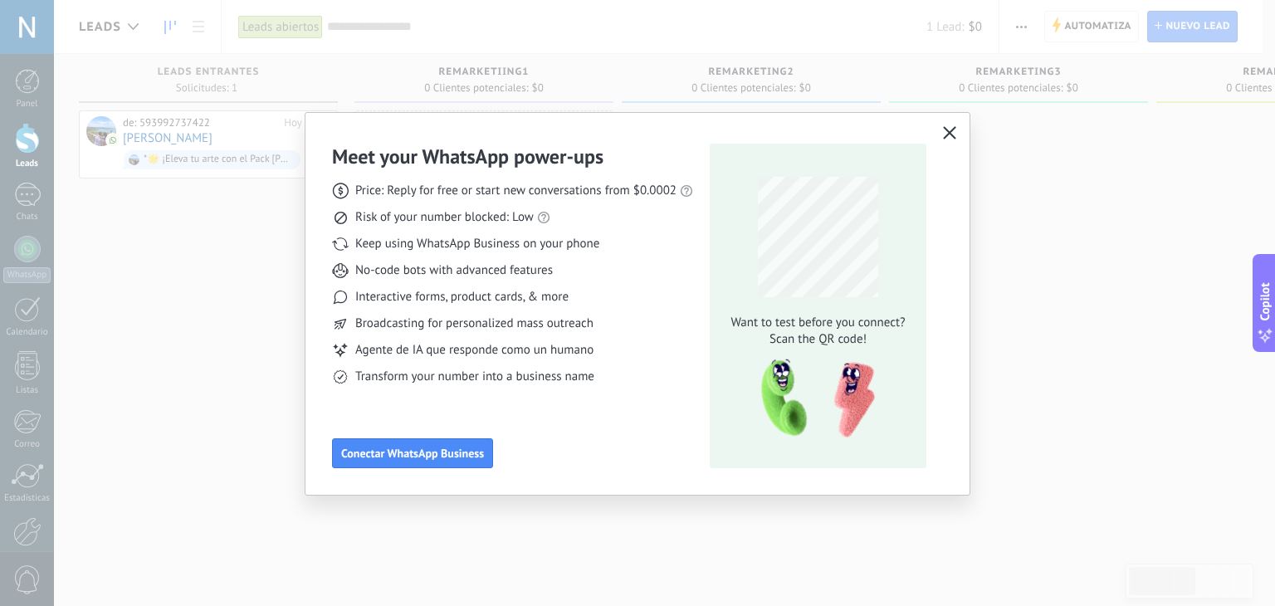
click at [958, 126] on button "button" at bounding box center [950, 133] width 22 height 23
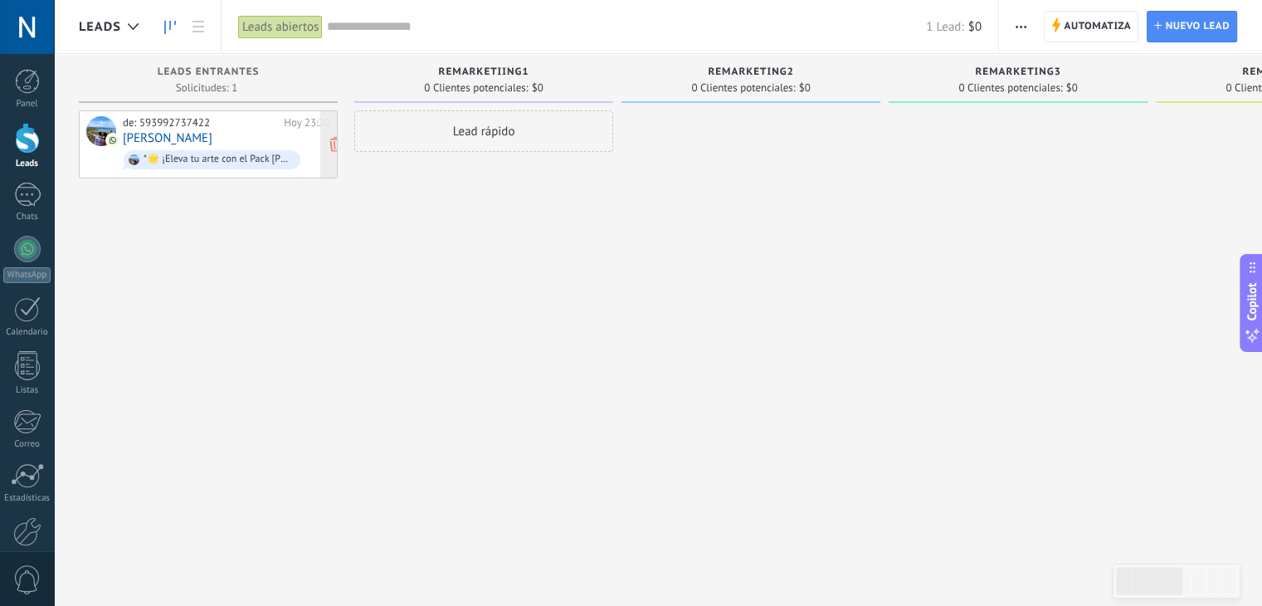
click at [212, 134] on link "Fernando Rovalino" at bounding box center [168, 138] width 90 height 14
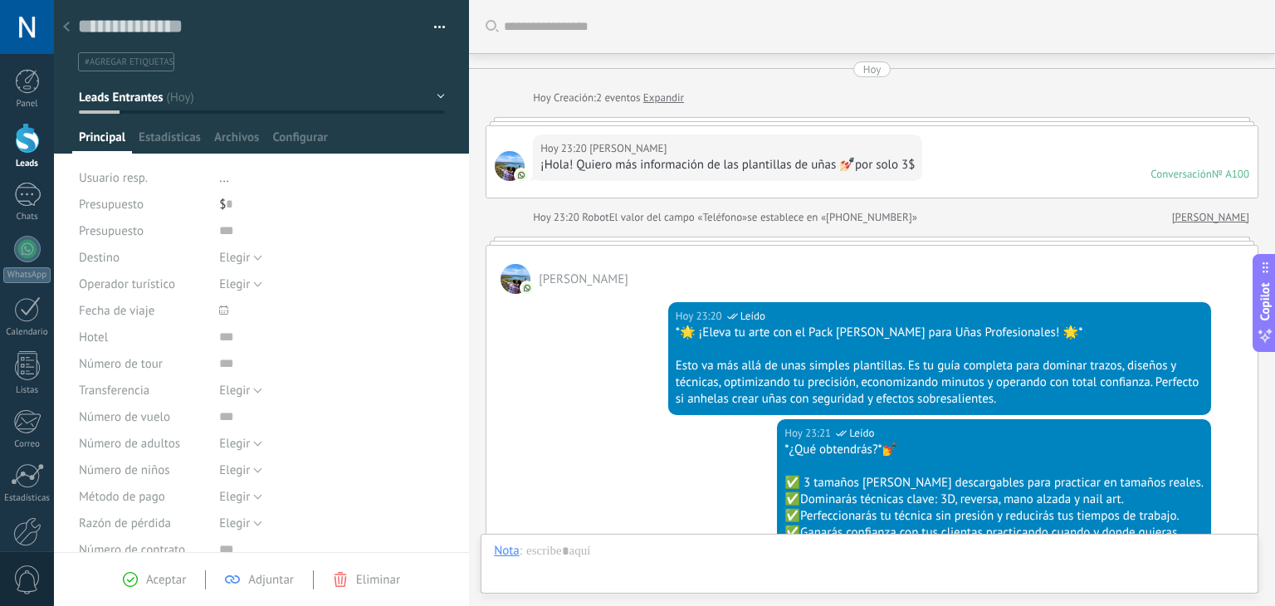
scroll to position [628, 0]
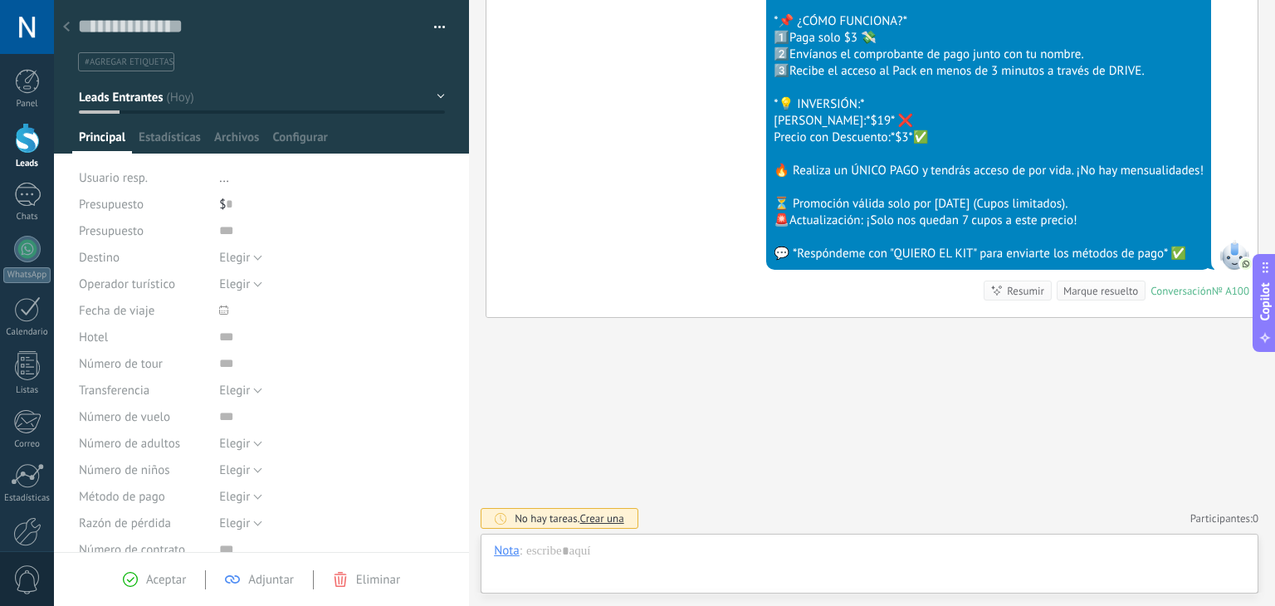
click at [125, 53] on li "#agregar etiquetas" at bounding box center [126, 61] width 96 height 19
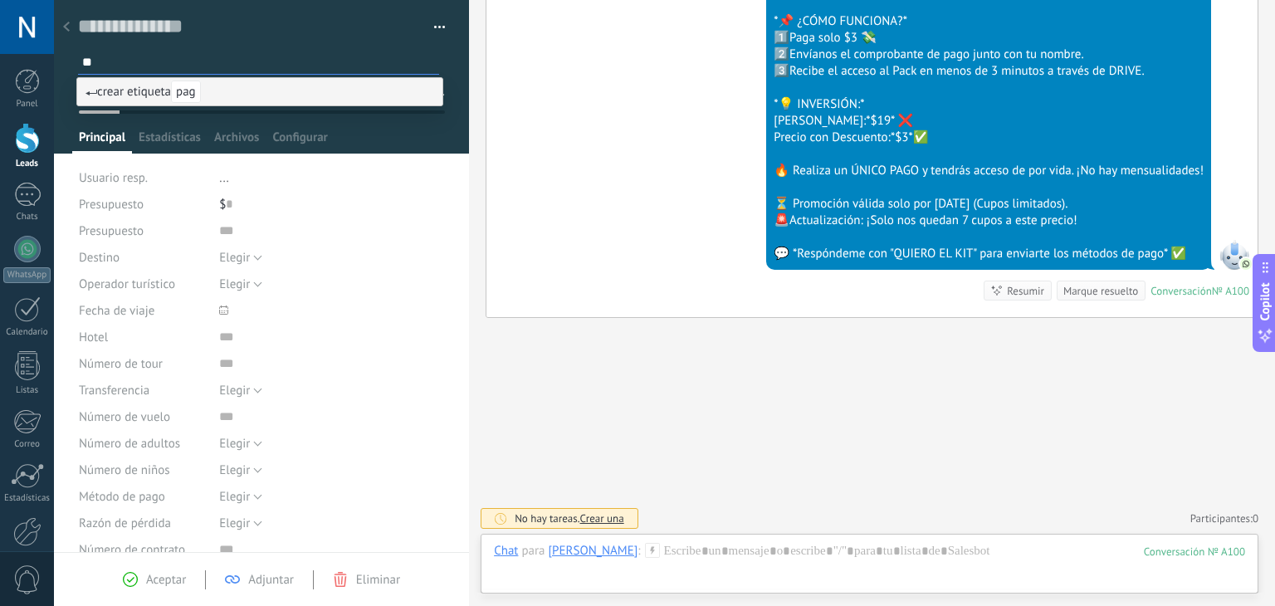
type input "*"
type input "******"
click at [156, 105] on div "crear etiqueta PAGADO" at bounding box center [259, 91] width 367 height 29
click at [149, 99] on span "crear etiqueta PAGADO" at bounding box center [155, 92] width 140 height 16
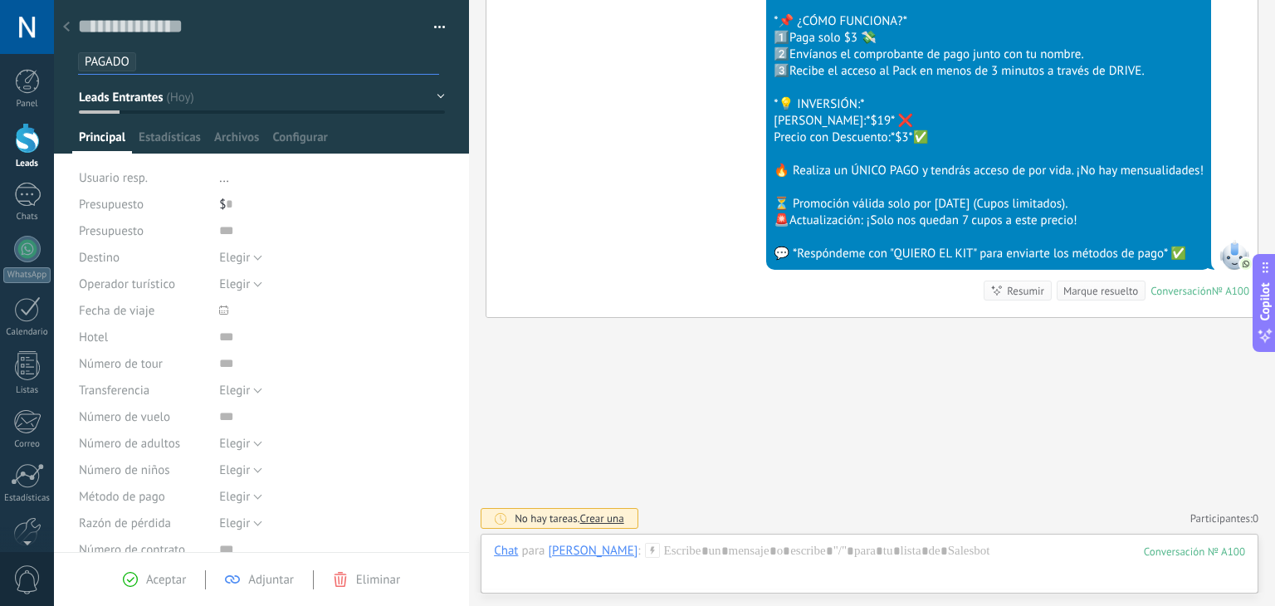
click at [22, 147] on div at bounding box center [27, 138] width 25 height 31
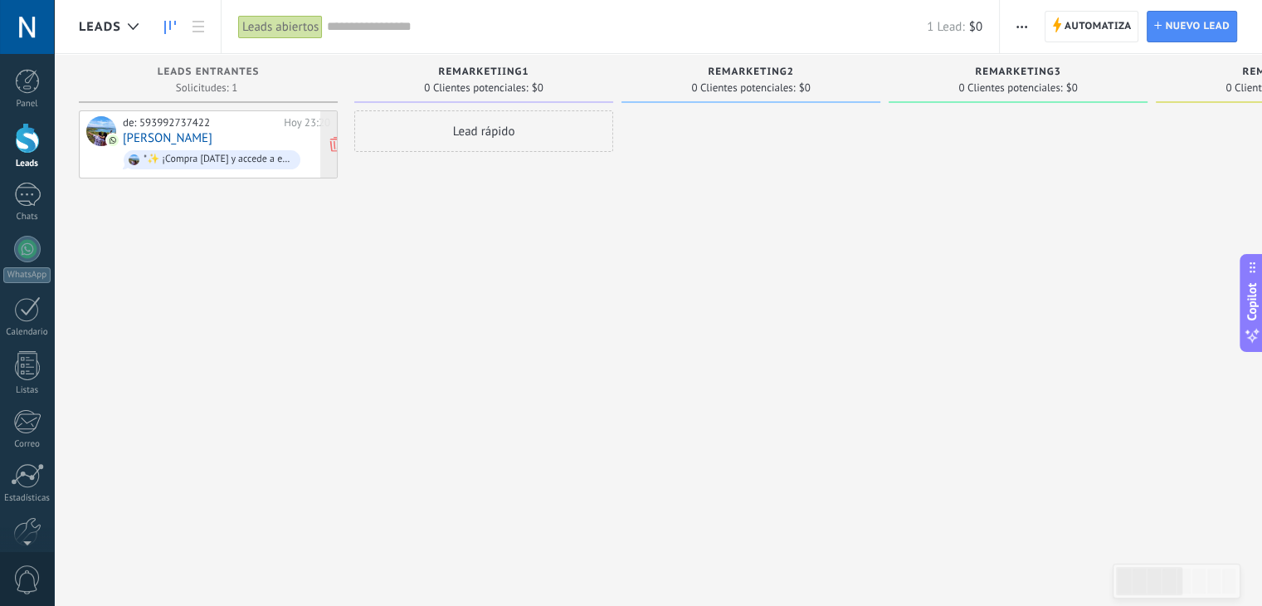
click at [289, 162] on div "*✨ ¡Compra hoy y accede a esta oferta especial por tiempo limitado! ✨* *📌 ¿CÓMO…" at bounding box center [218, 160] width 149 height 12
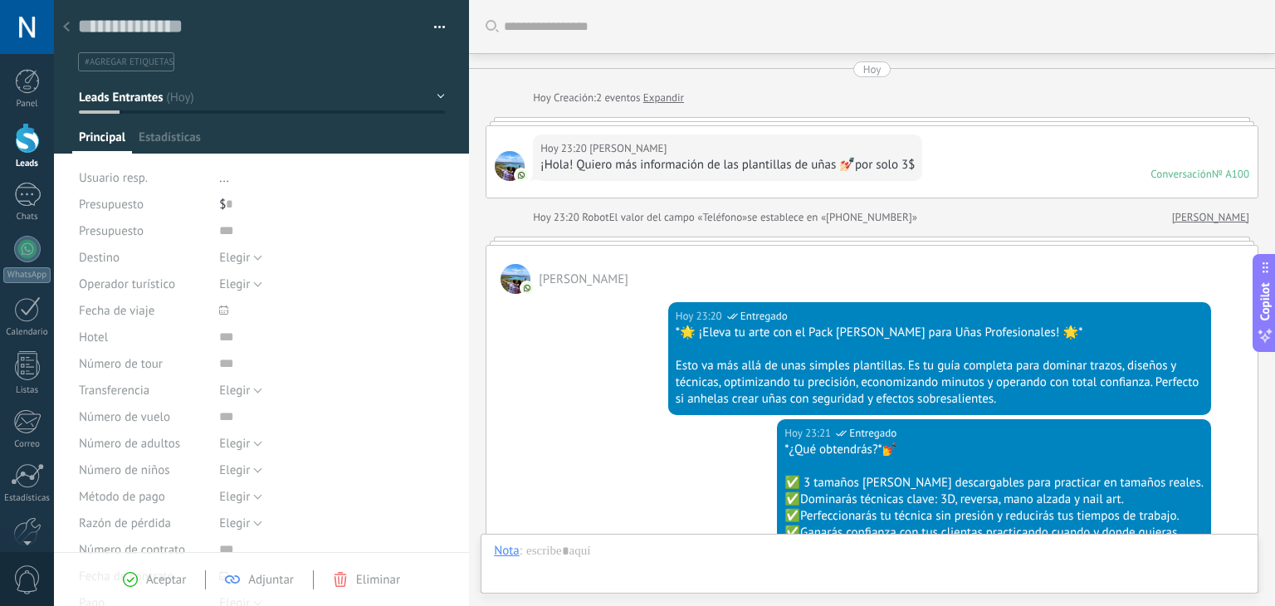
type textarea "**********"
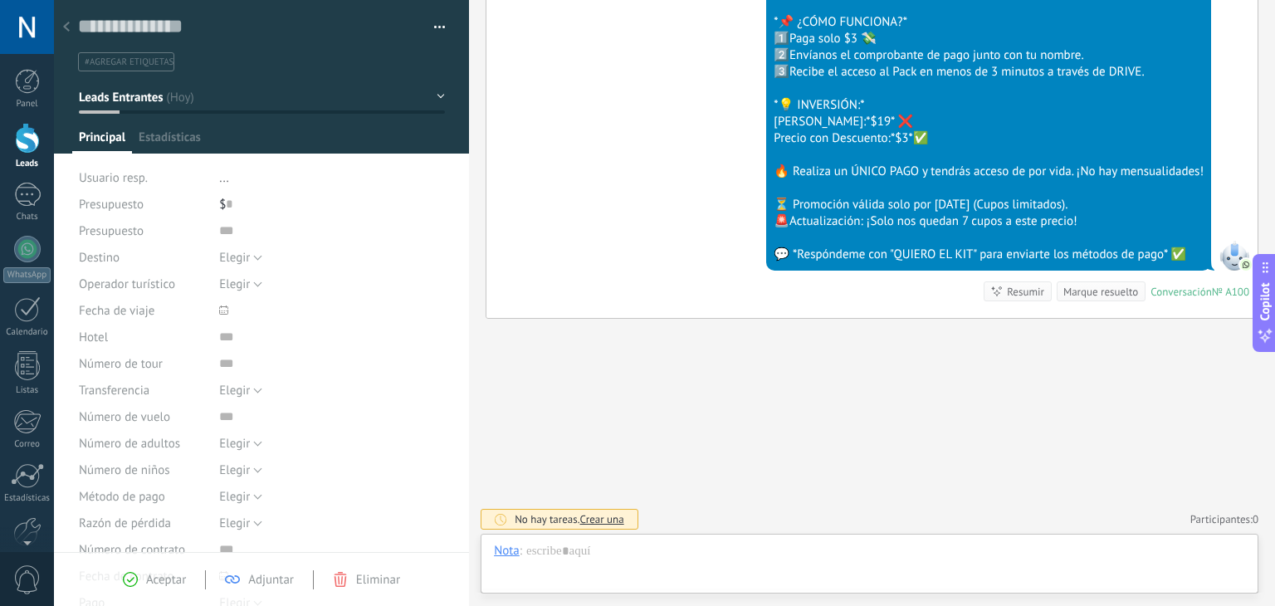
scroll to position [24, 0]
click at [65, 27] on use at bounding box center [66, 27] width 7 height 10
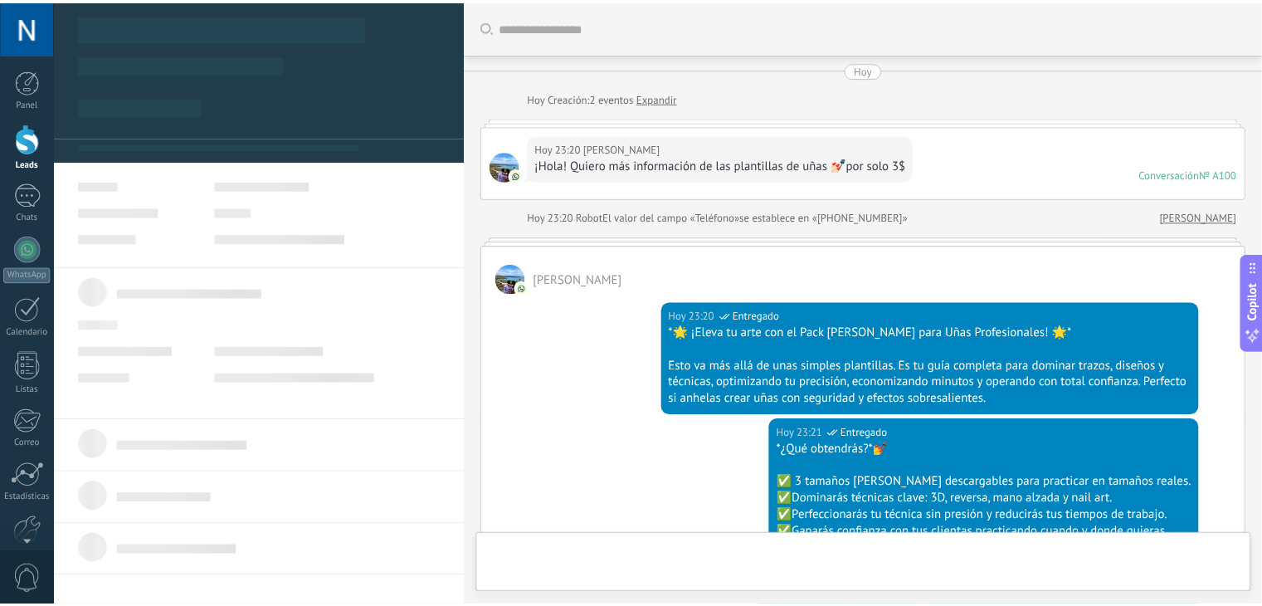
scroll to position [656, 0]
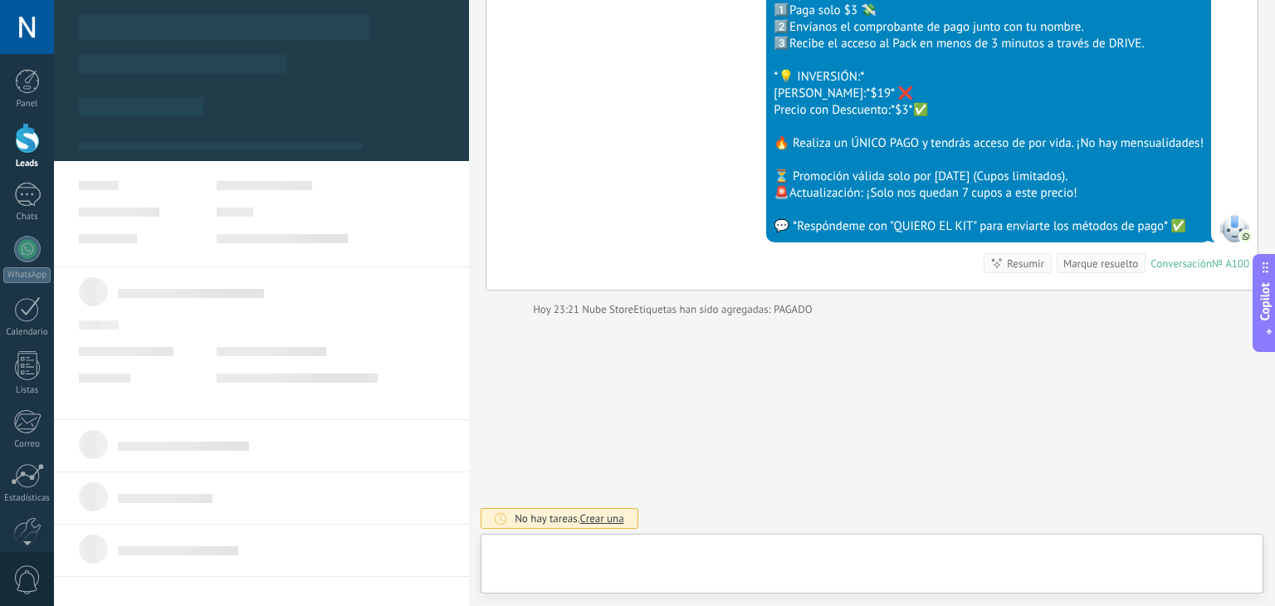
click at [17, 143] on div at bounding box center [27, 138] width 25 height 31
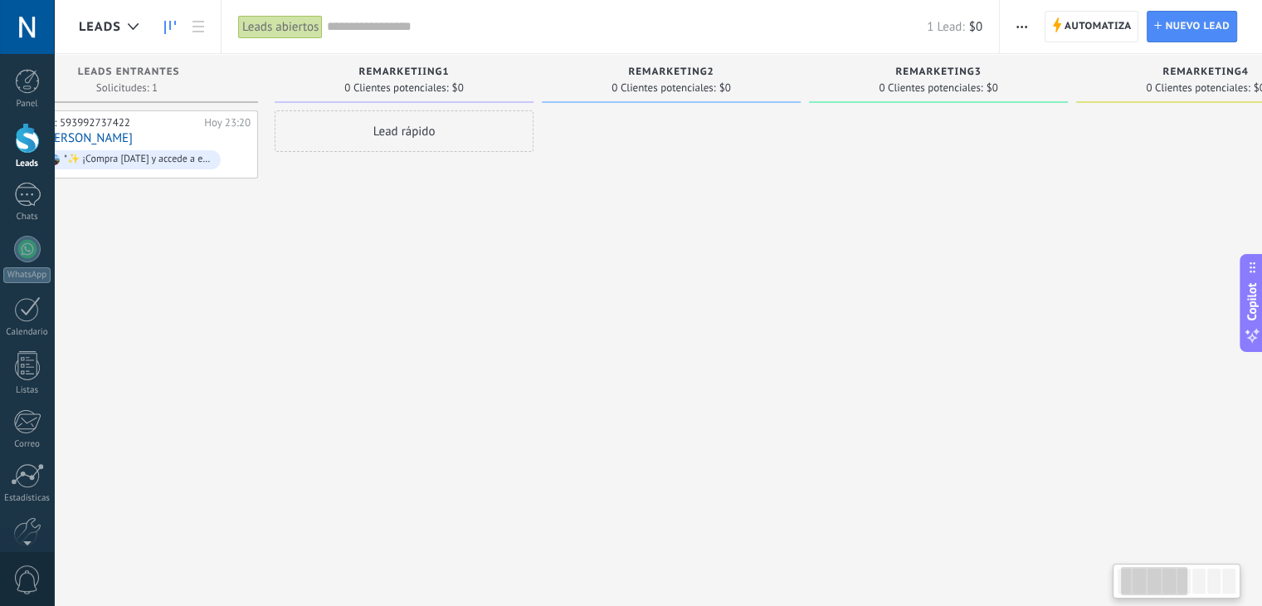
scroll to position [0, 77]
drag, startPoint x: 574, startPoint y: 286, endPoint x: 531, endPoint y: 277, distance: 44.1
click at [531, 277] on div "Lead rápido" at bounding box center [406, 304] width 259 height 389
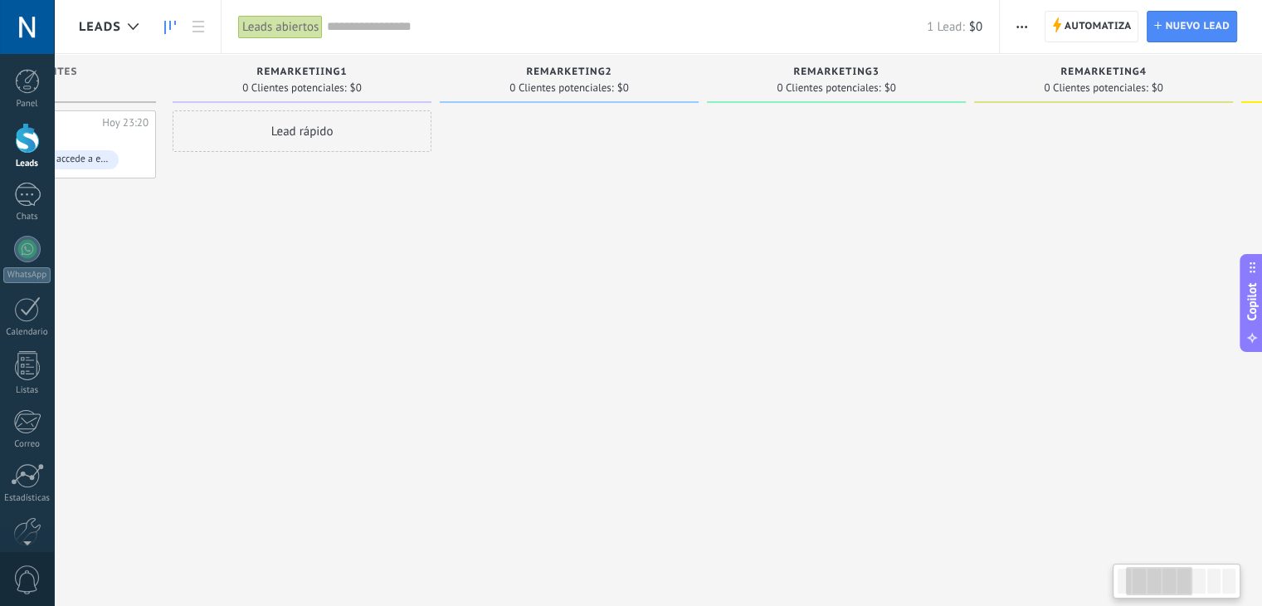
scroll to position [0, 206]
drag, startPoint x: 664, startPoint y: 210, endPoint x: 537, endPoint y: 213, distance: 127.0
click at [537, 213] on div at bounding box center [545, 304] width 259 height 389
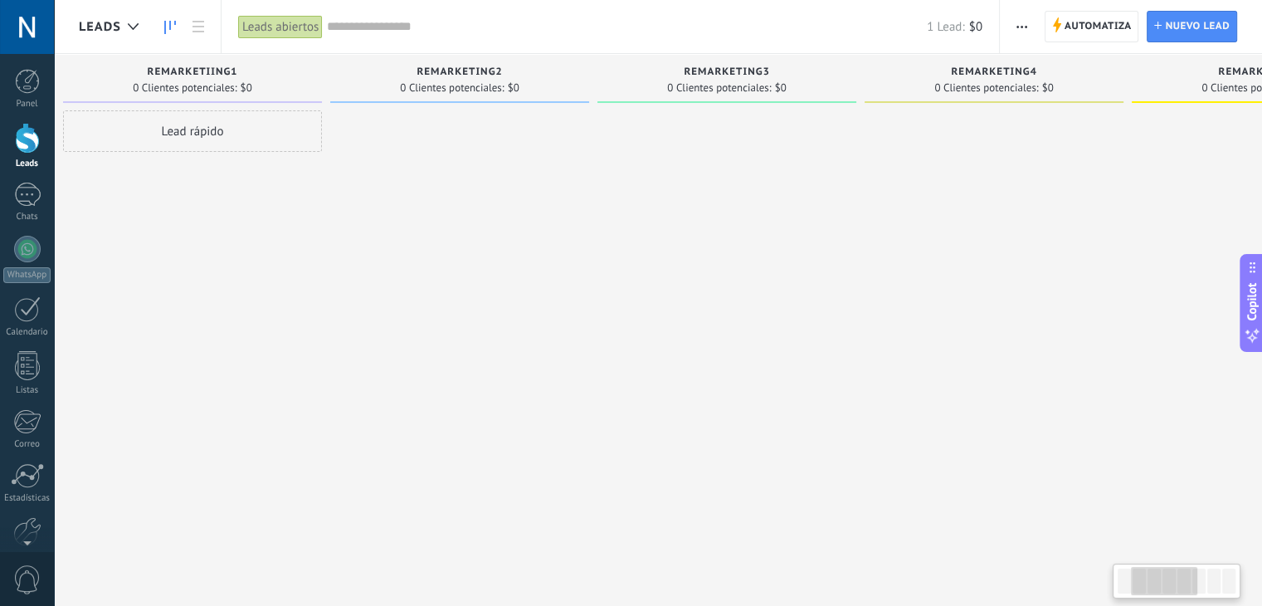
drag, startPoint x: 842, startPoint y: 159, endPoint x: 652, endPoint y: 183, distance: 190.8
click at [652, 183] on div at bounding box center [727, 304] width 259 height 389
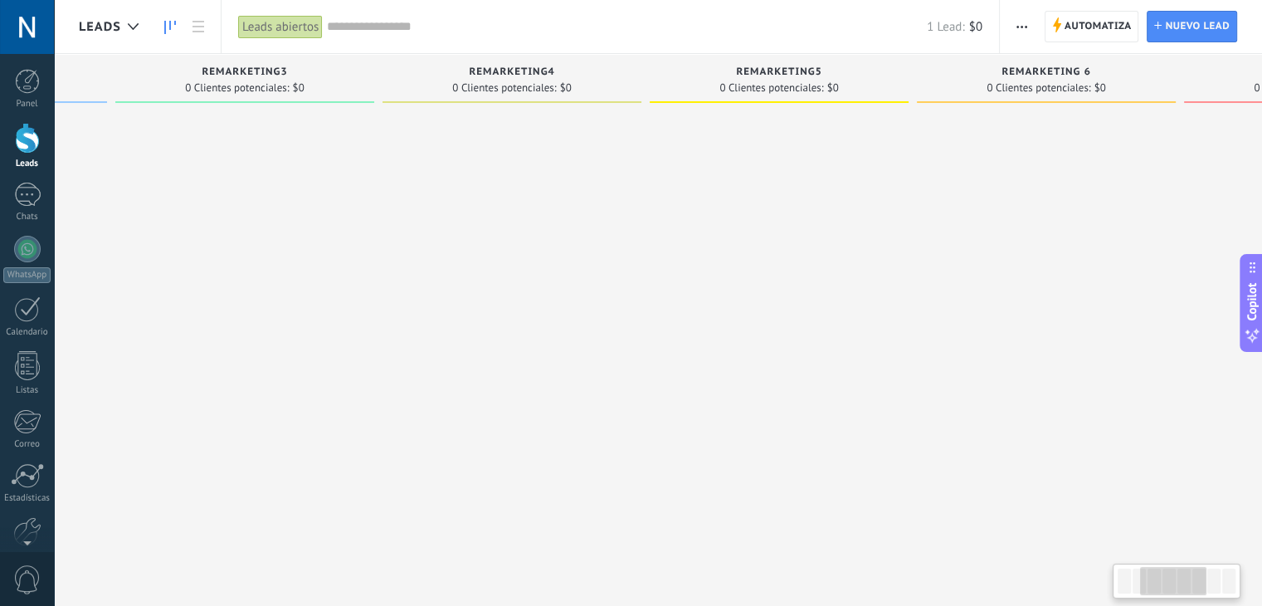
drag, startPoint x: 847, startPoint y: 207, endPoint x: 505, endPoint y: 217, distance: 341.3
click at [505, 217] on div at bounding box center [512, 304] width 259 height 389
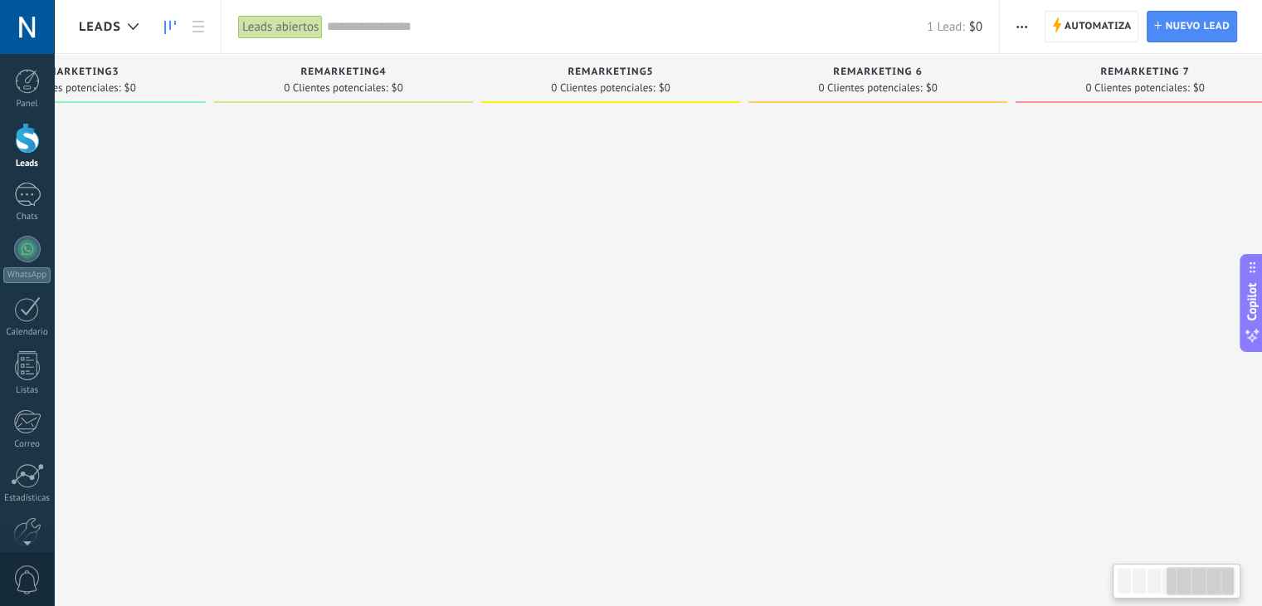
drag, startPoint x: 667, startPoint y: 257, endPoint x: 647, endPoint y: 249, distance: 22.3
click at [647, 249] on div at bounding box center [610, 304] width 259 height 389
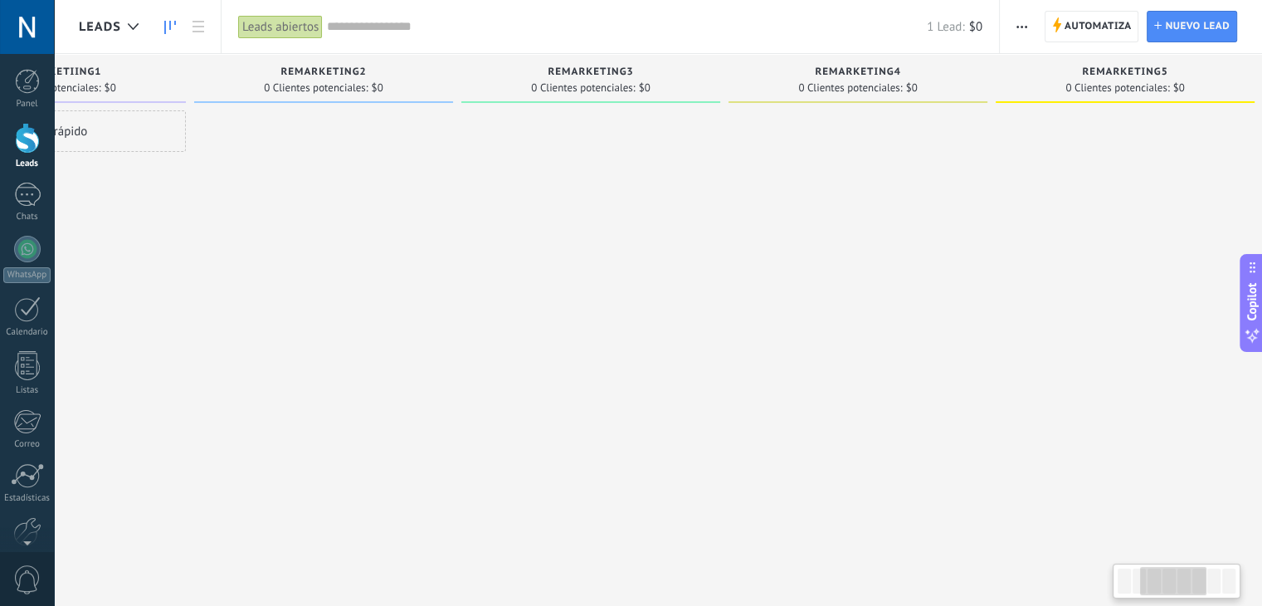
drag, startPoint x: 574, startPoint y: 222, endPoint x: 980, endPoint y: 249, distance: 407.6
click at [980, 249] on div at bounding box center [858, 304] width 259 height 389
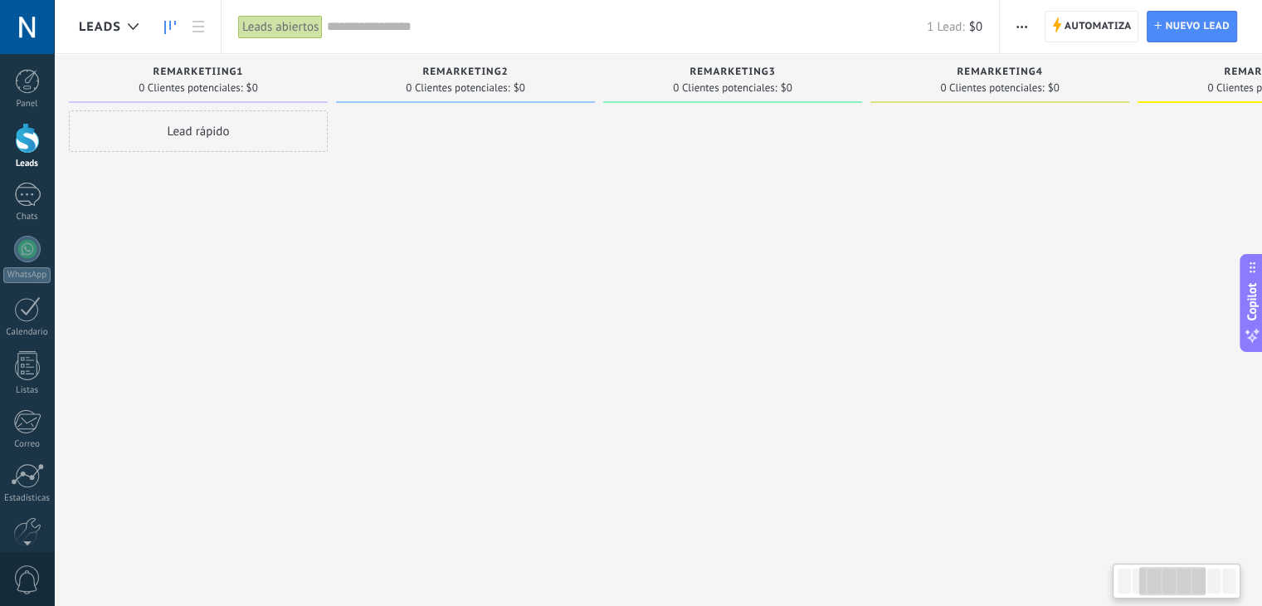
drag, startPoint x: 655, startPoint y: 301, endPoint x: 777, endPoint y: 315, distance: 122.7
click at [777, 315] on div at bounding box center [732, 304] width 259 height 389
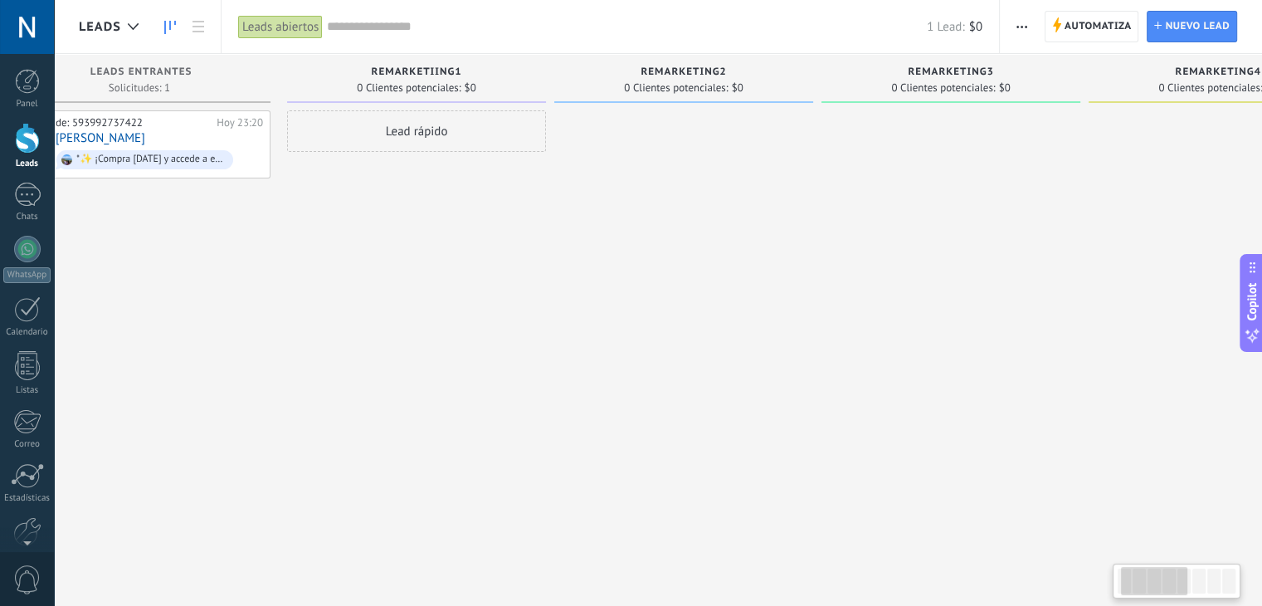
drag, startPoint x: 819, startPoint y: 320, endPoint x: 996, endPoint y: 290, distance: 179.3
click at [996, 290] on div at bounding box center [951, 304] width 259 height 389
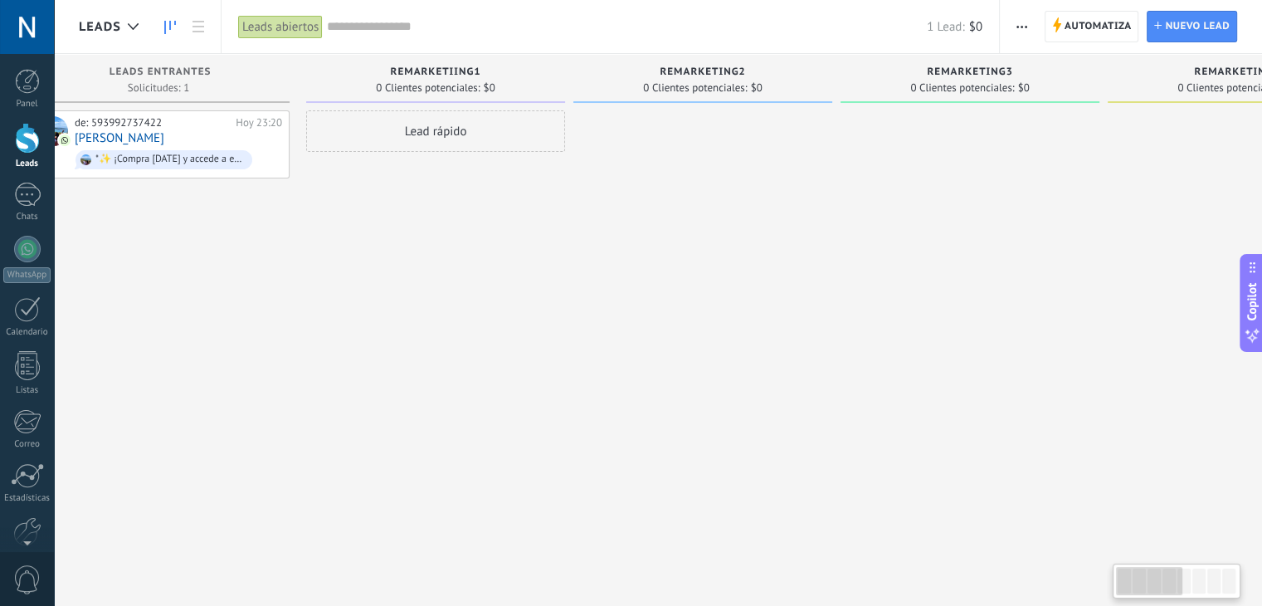
scroll to position [0, 0]
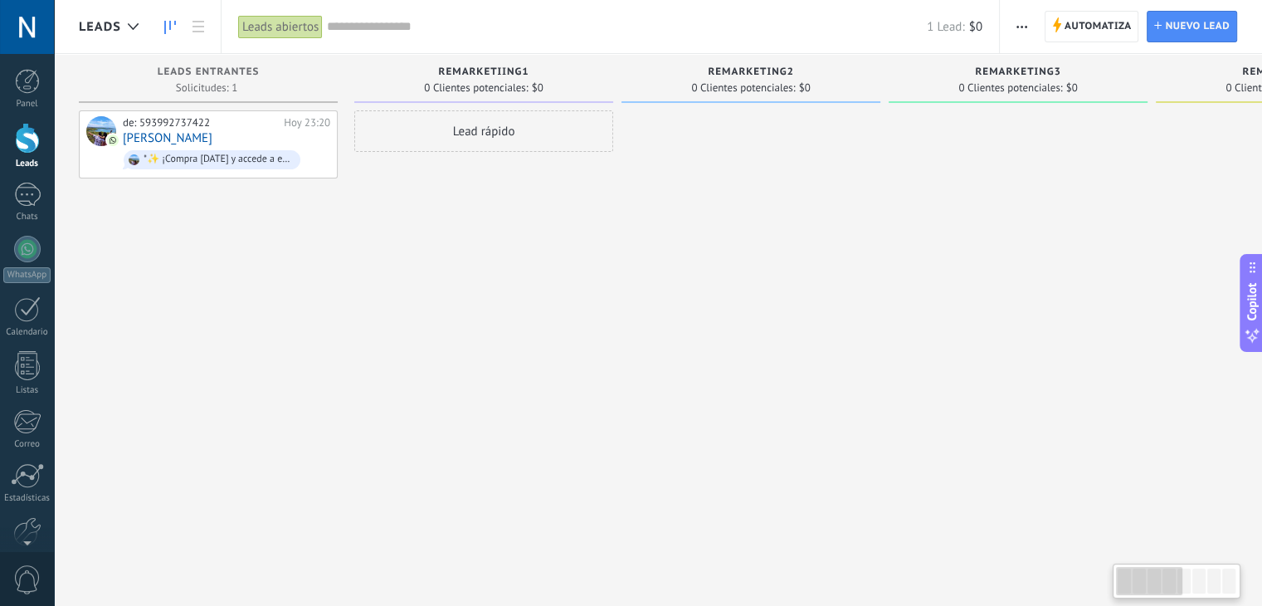
drag, startPoint x: 1072, startPoint y: 271, endPoint x: 1124, endPoint y: 281, distance: 52.6
click at [1124, 281] on div at bounding box center [1018, 304] width 259 height 389
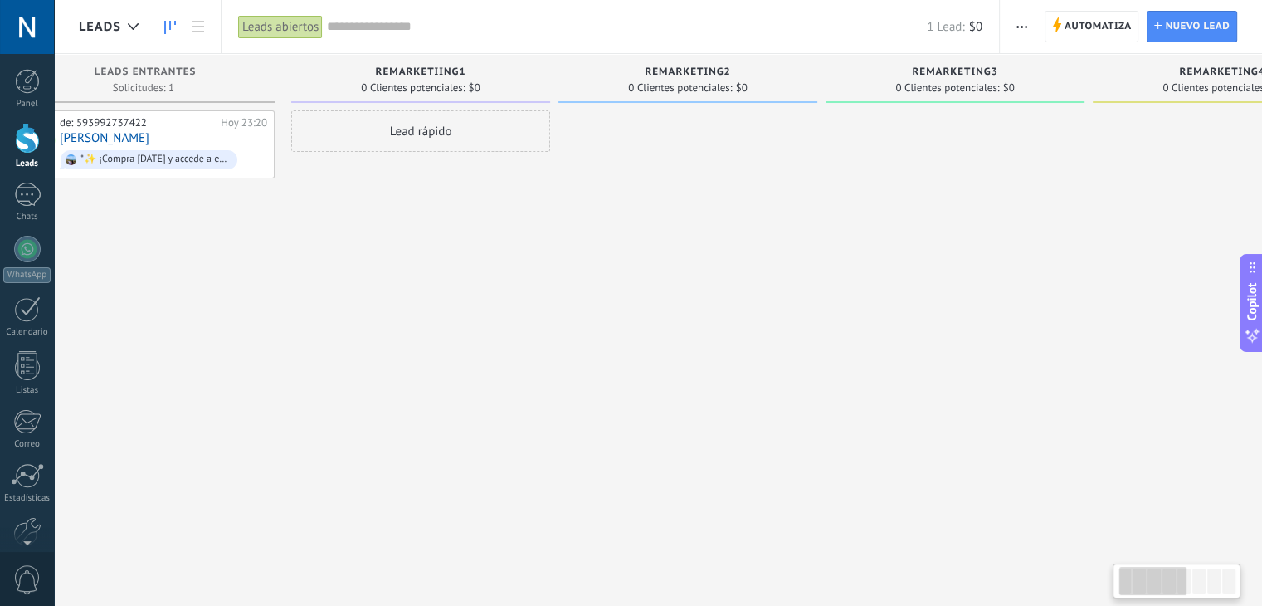
drag, startPoint x: 605, startPoint y: 247, endPoint x: 544, endPoint y: 230, distance: 62.8
click at [544, 230] on div "Lead rápido" at bounding box center [420, 304] width 259 height 389
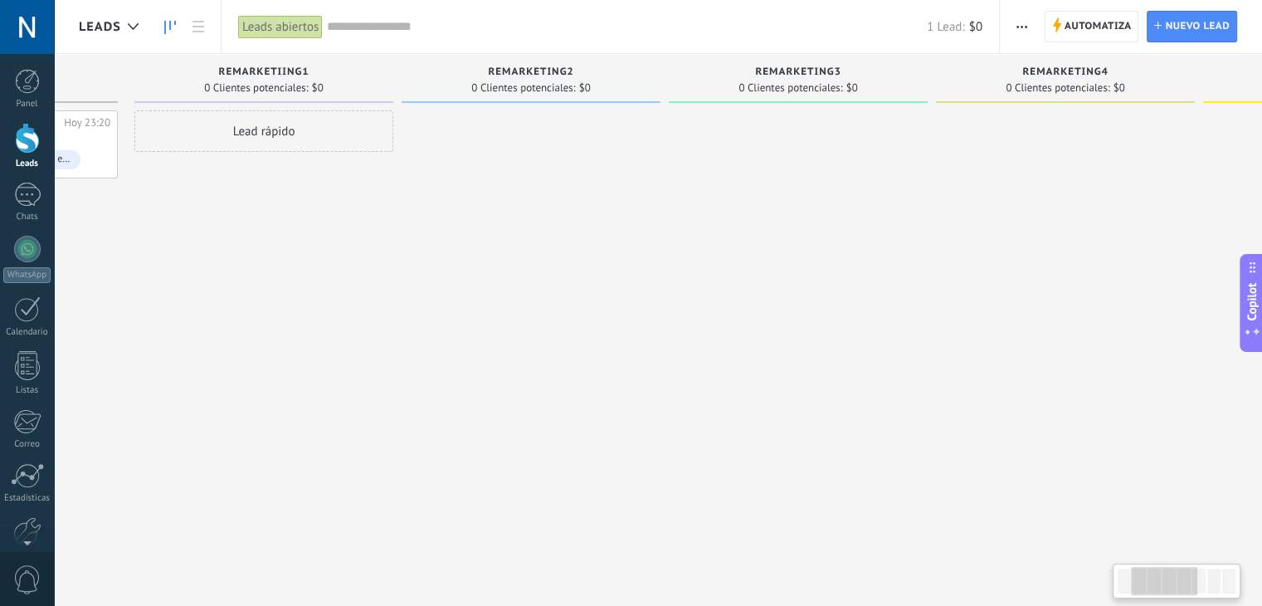
drag, startPoint x: 631, startPoint y: 262, endPoint x: 443, endPoint y: 231, distance: 190.2
click at [443, 231] on div at bounding box center [531, 304] width 259 height 389
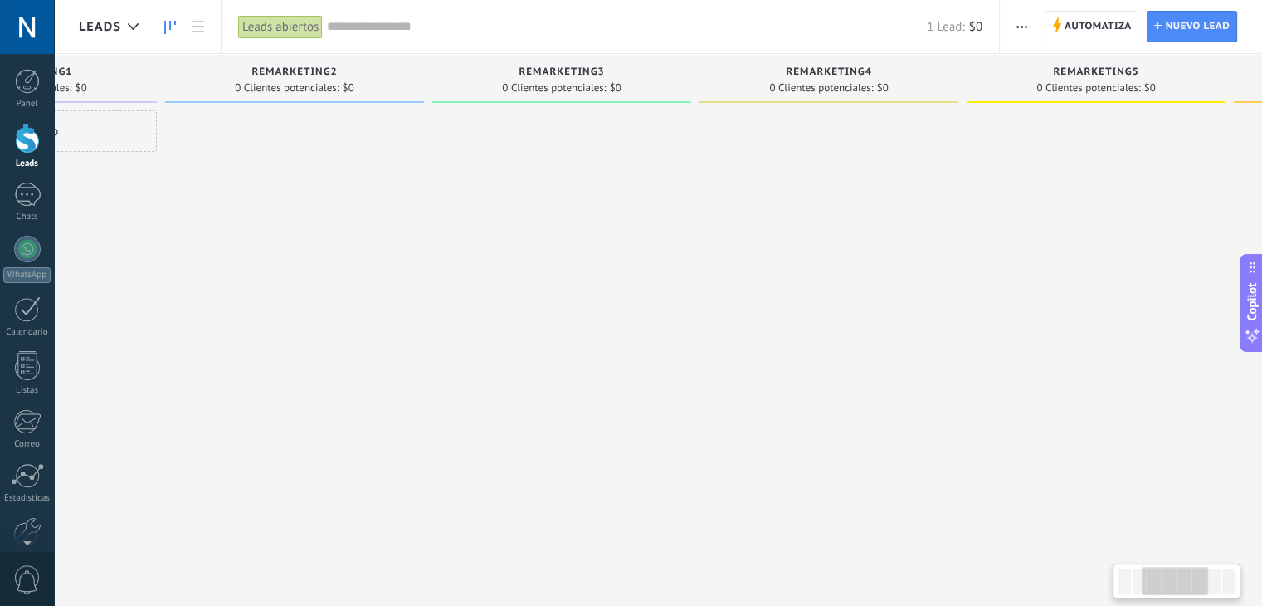
drag, startPoint x: 633, startPoint y: 204, endPoint x: 448, endPoint y: 179, distance: 186.8
click at [448, 179] on div at bounding box center [561, 304] width 259 height 389
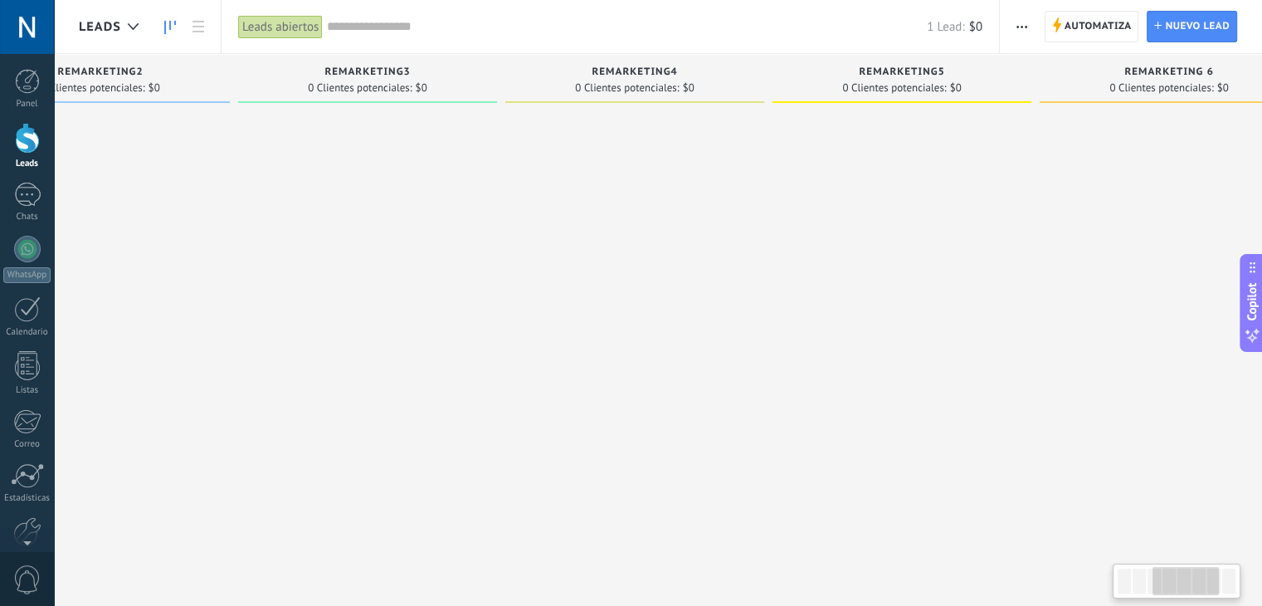
drag, startPoint x: 672, startPoint y: 178, endPoint x: 544, endPoint y: 164, distance: 128.6
click at [544, 164] on div at bounding box center [634, 304] width 259 height 389
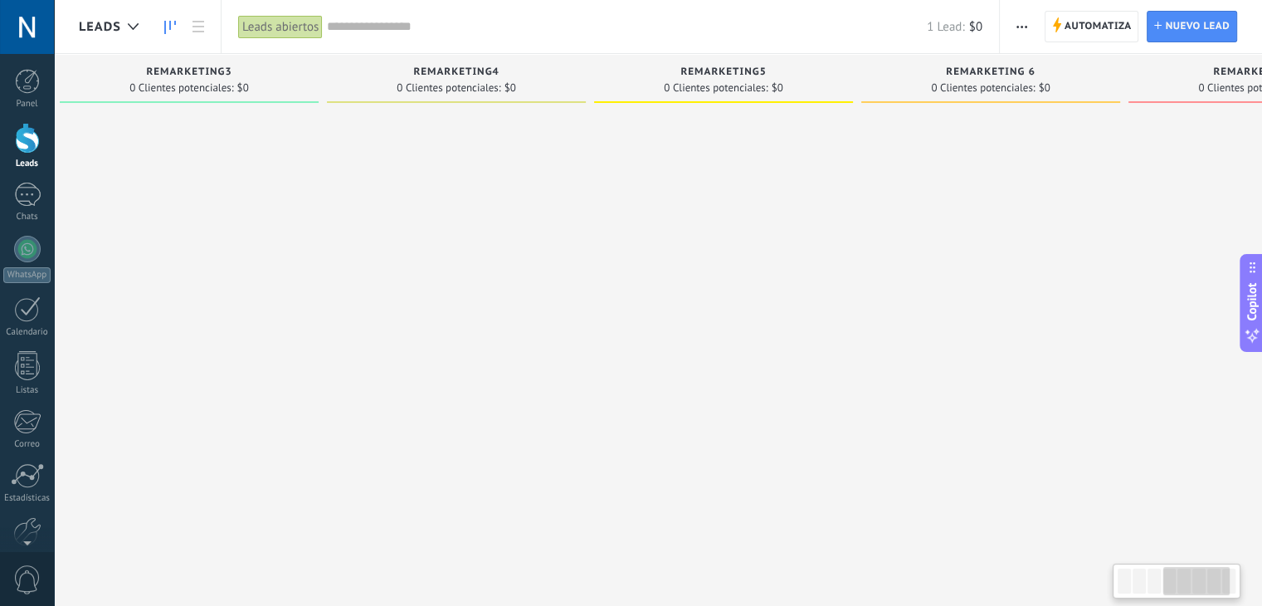
drag, startPoint x: 880, startPoint y: 237, endPoint x: 688, endPoint y: 197, distance: 195.8
click at [688, 197] on div at bounding box center [723, 304] width 259 height 389
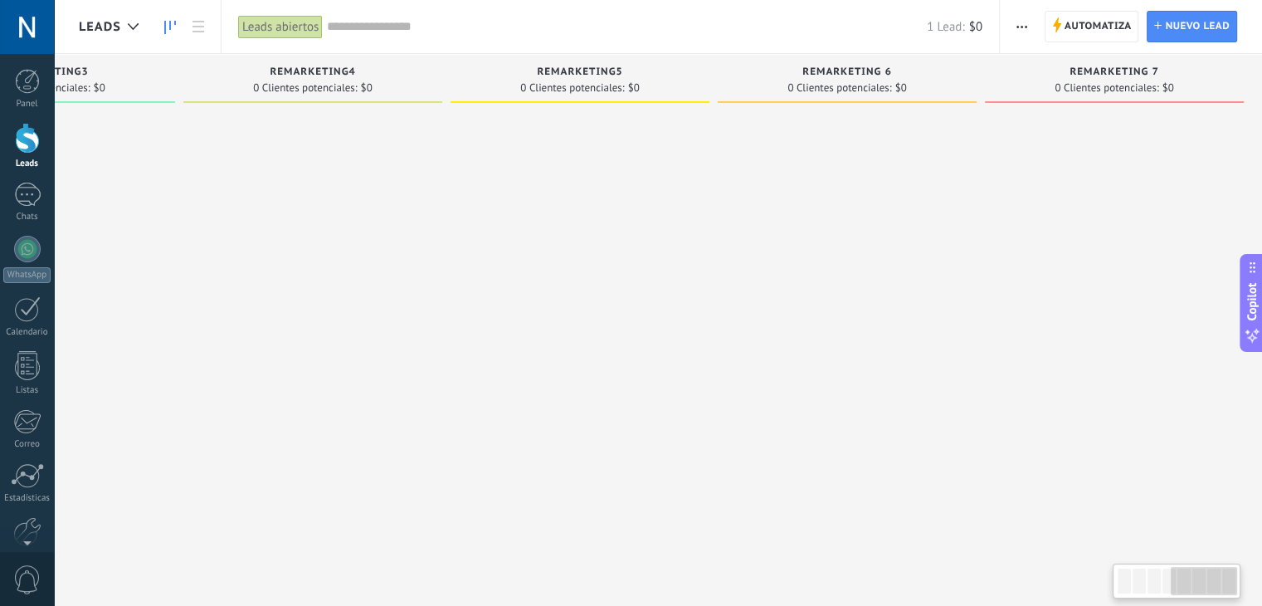
scroll to position [0, 979]
drag, startPoint x: 826, startPoint y: 231, endPoint x: 586, endPoint y: 226, distance: 239.9
click at [586, 226] on div "remarketing5 0 Clientes potenciales: $0" at bounding box center [577, 277] width 267 height 446
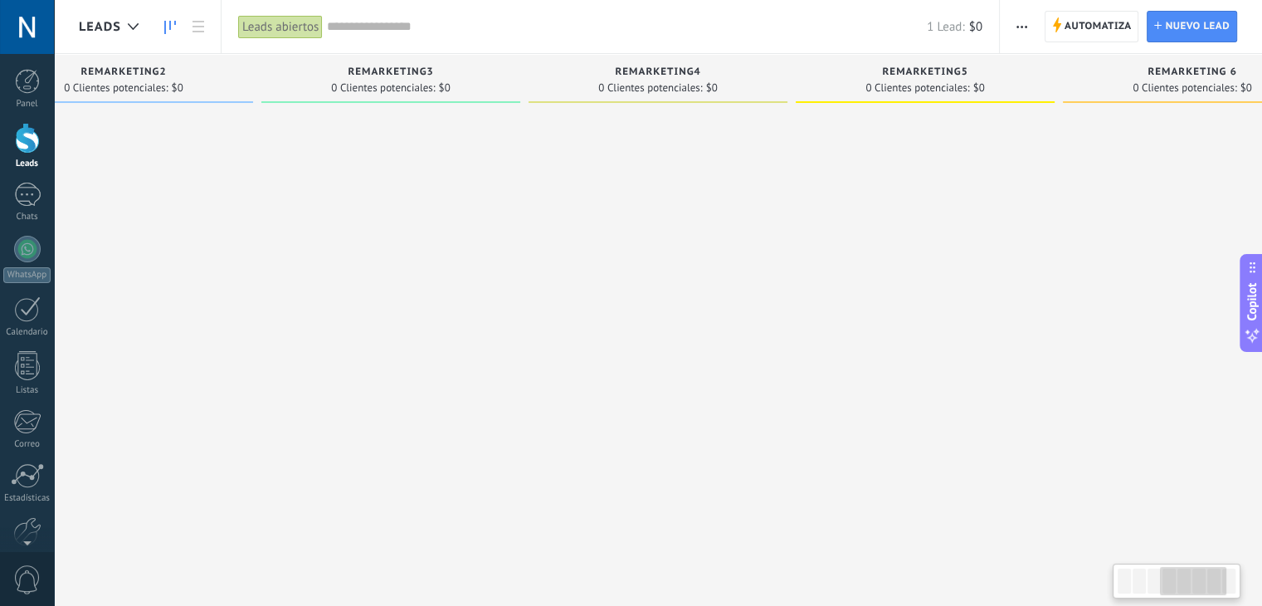
drag, startPoint x: 739, startPoint y: 258, endPoint x: 1164, endPoint y: 262, distance: 425.0
click at [1055, 262] on div at bounding box center [925, 304] width 259 height 389
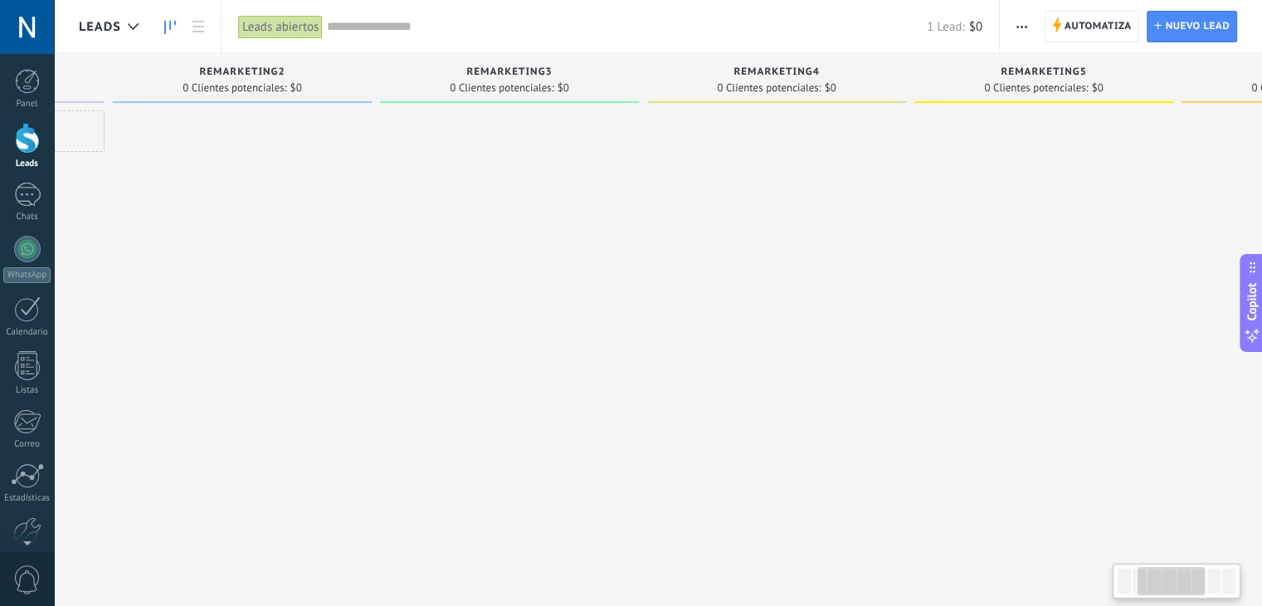
drag, startPoint x: 730, startPoint y: 279, endPoint x: 867, endPoint y: 271, distance: 137.2
click at [639, 271] on div at bounding box center [509, 304] width 259 height 389
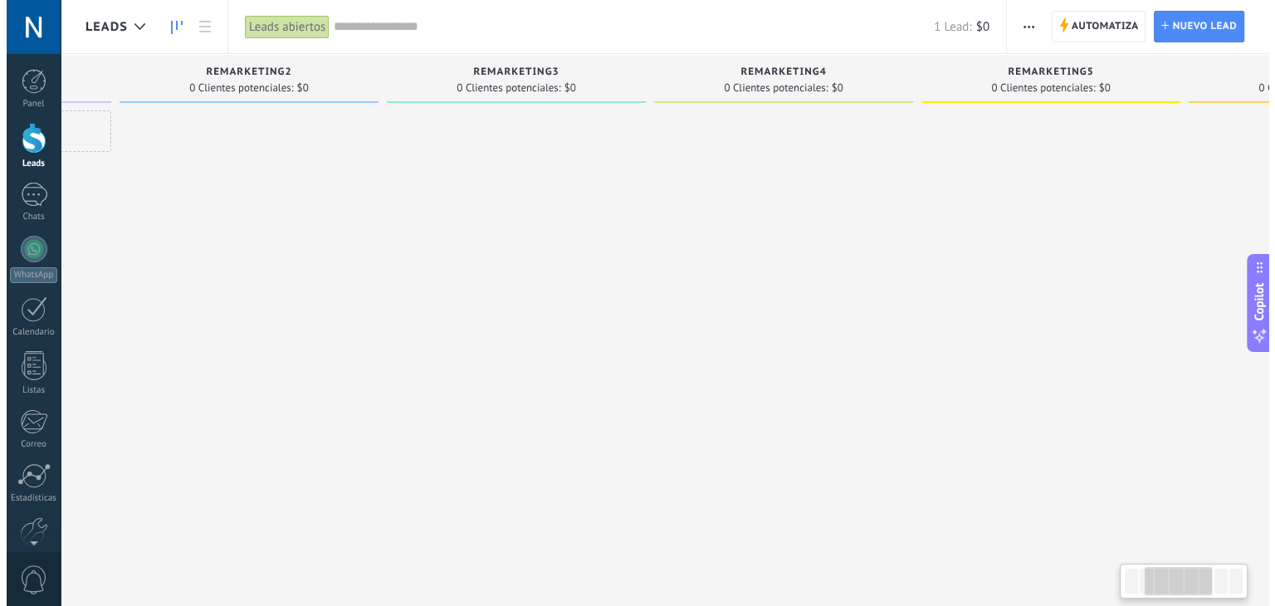
scroll to position [0, 256]
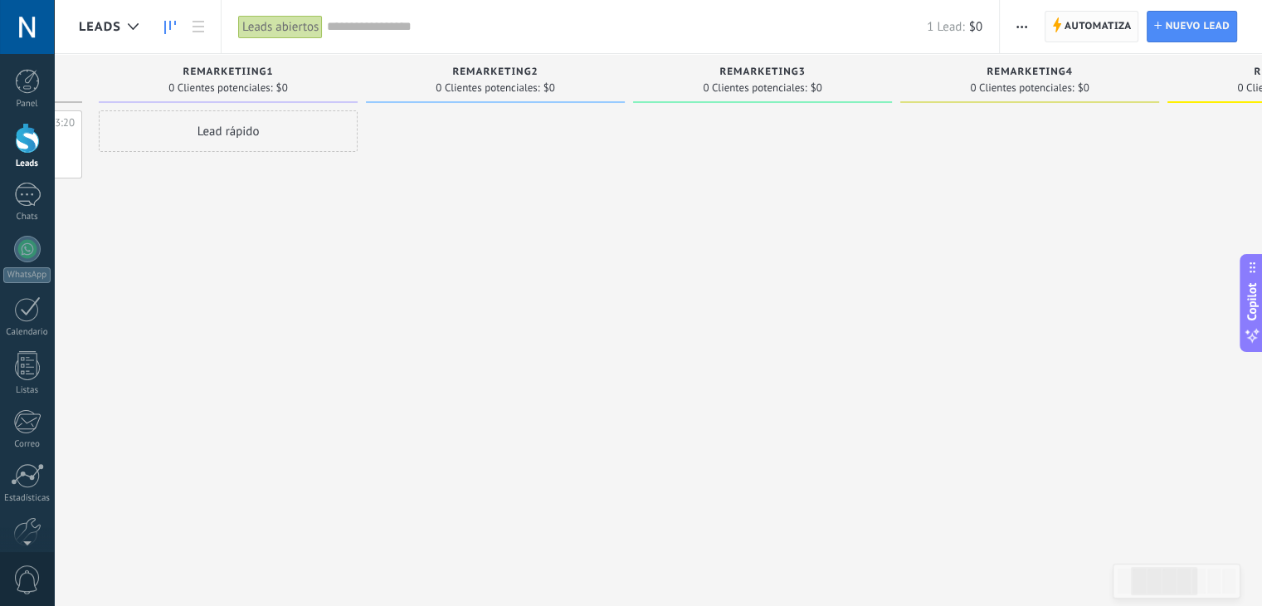
click at [1062, 23] on icon at bounding box center [1056, 24] width 9 height 15
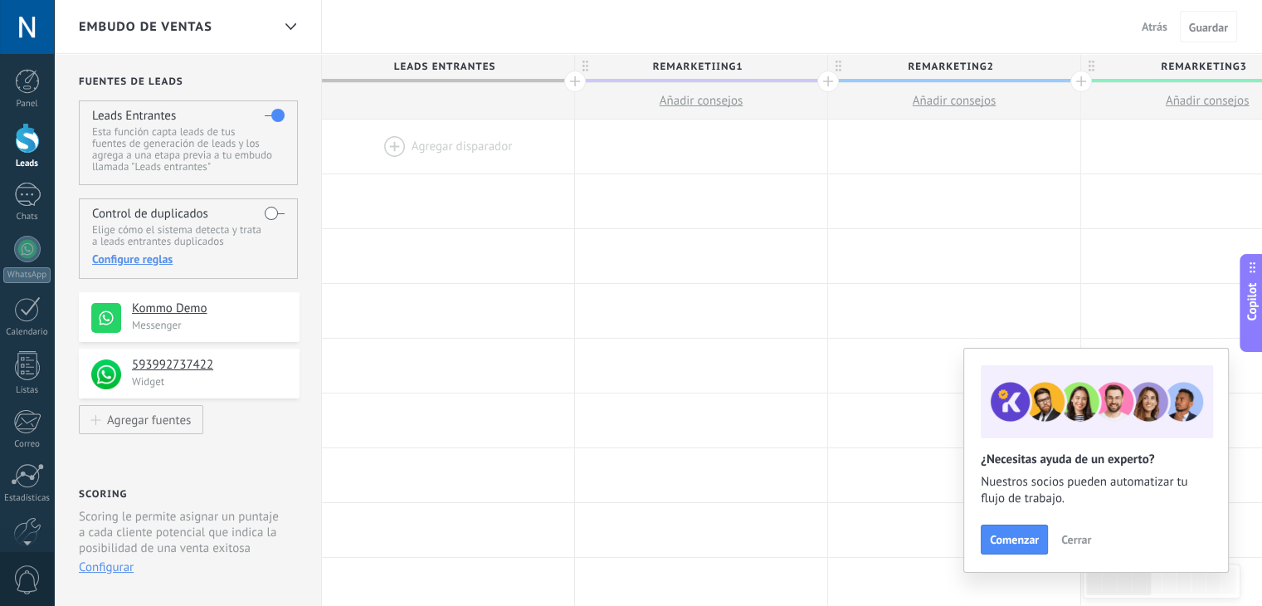
click at [24, 232] on div "Panel Leads Chats WhatsApp Clientes" at bounding box center [27, 353] width 54 height 568
click at [24, 247] on div at bounding box center [27, 249] width 27 height 27
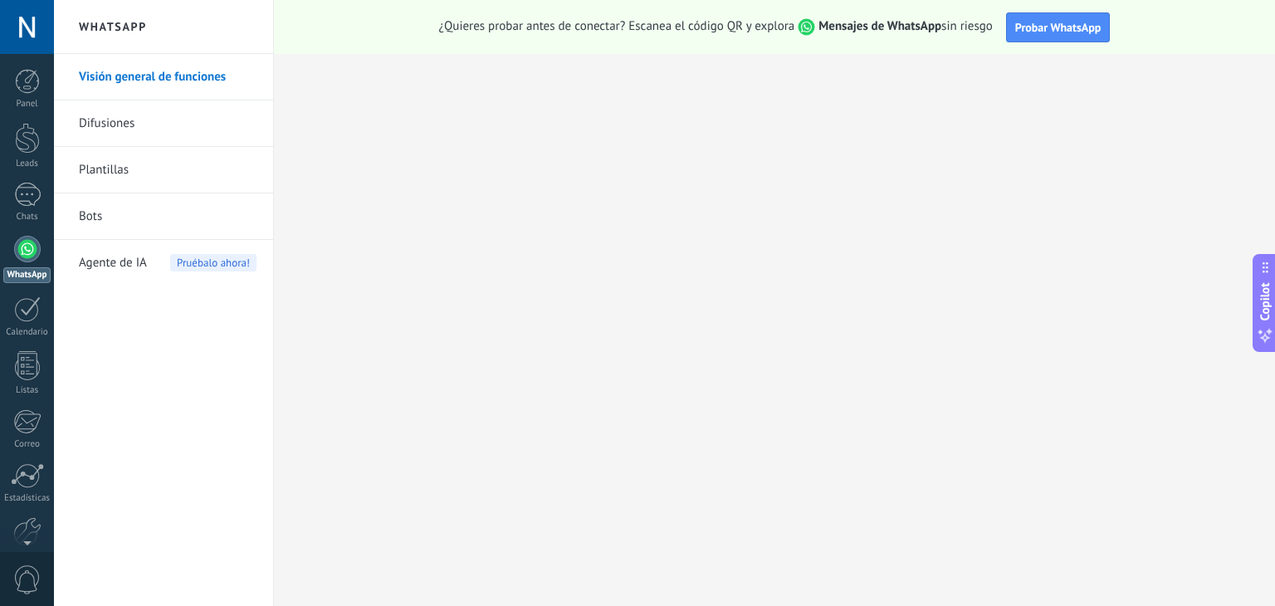
click at [144, 217] on link "Bots" at bounding box center [168, 216] width 178 height 46
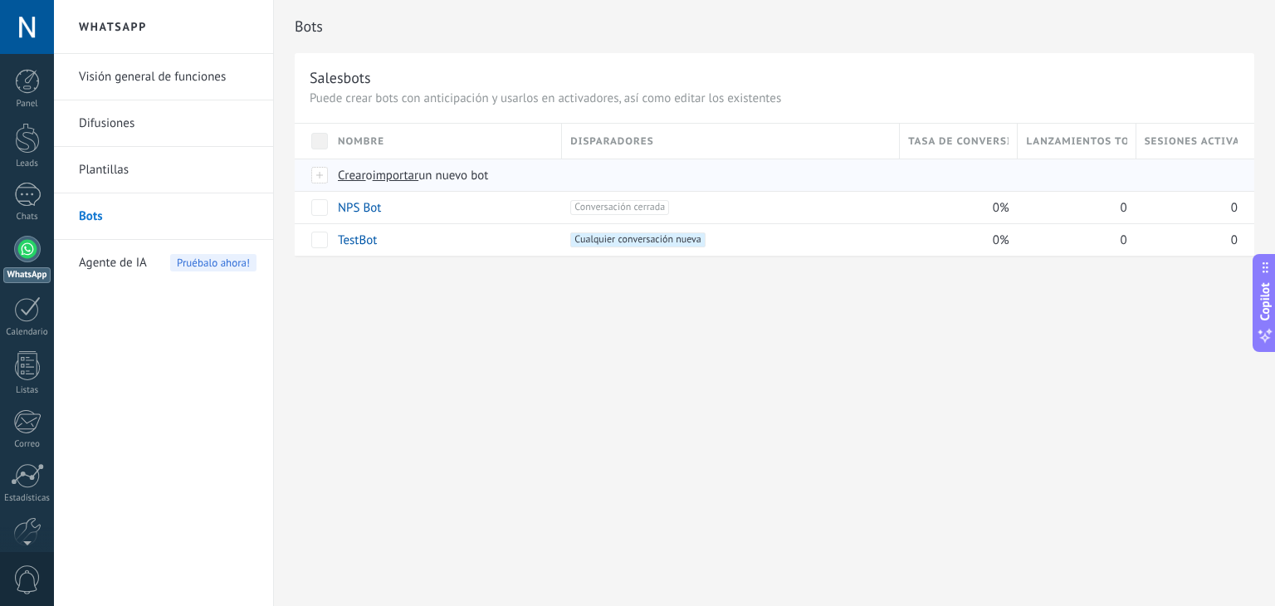
click at [403, 176] on span "importar" at bounding box center [396, 176] width 46 height 16
click at [0, 0] on input "importar un nuevo bot" at bounding box center [0, 0] width 0 height 0
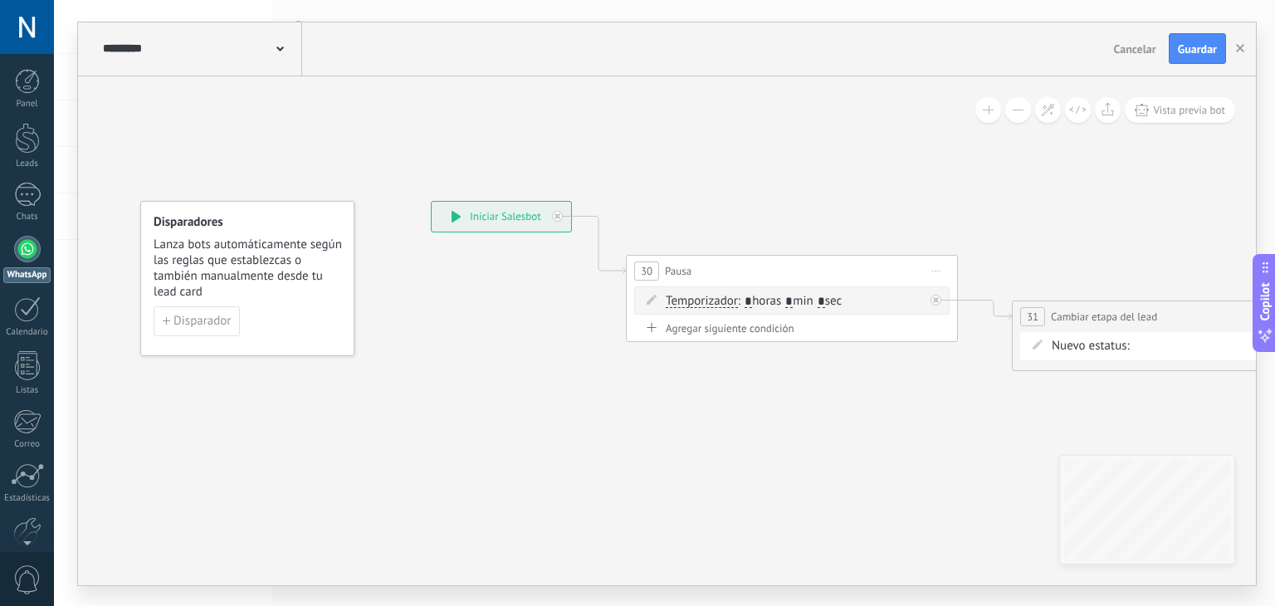
click at [867, 246] on icon at bounding box center [959, 293] width 1887 height 1015
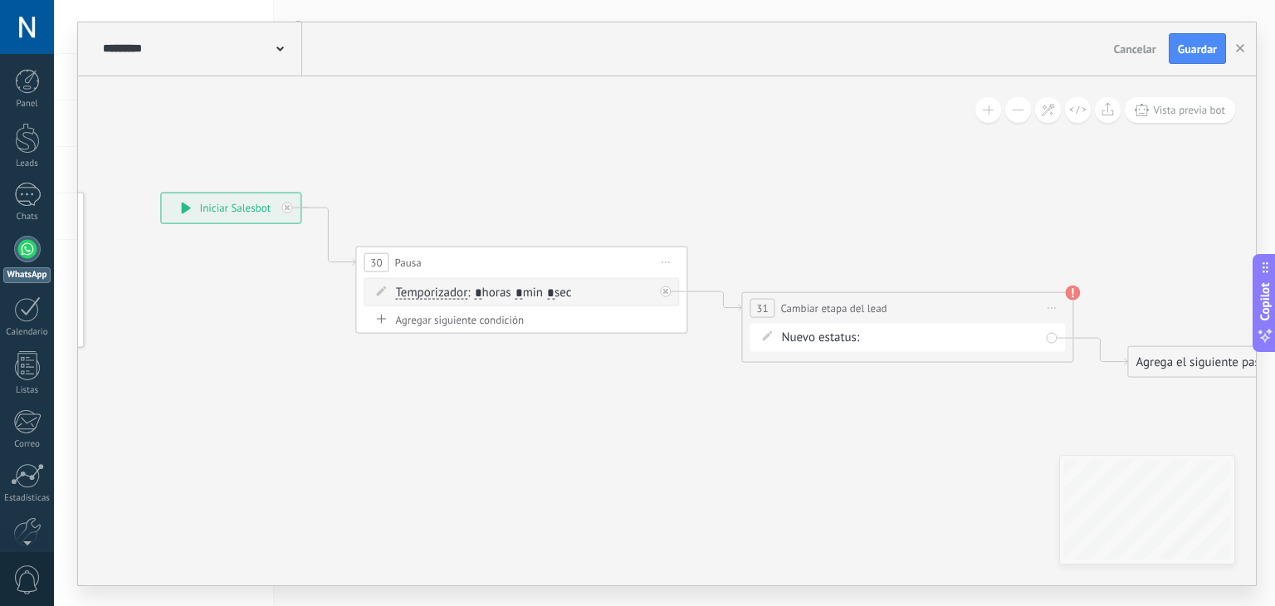
drag, startPoint x: 867, startPoint y: 246, endPoint x: 592, endPoint y: 236, distance: 274.9
click at [592, 236] on icon at bounding box center [688, 284] width 1887 height 1015
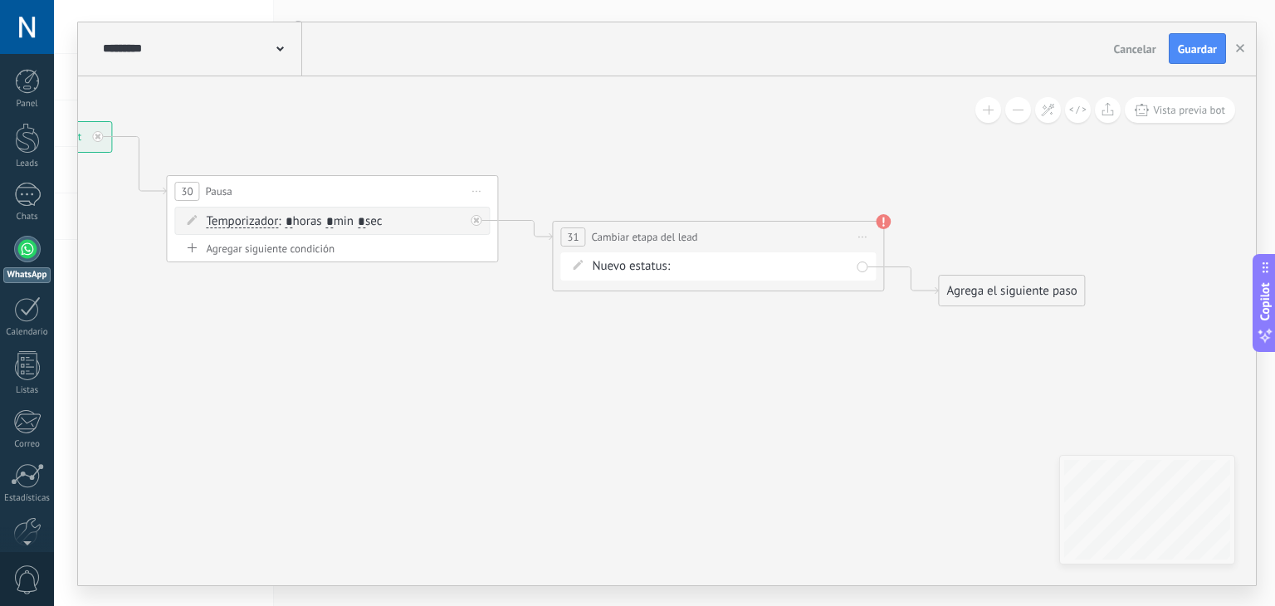
drag, startPoint x: 802, startPoint y: 237, endPoint x: 677, endPoint y: 198, distance: 130.7
click at [677, 198] on icon at bounding box center [499, 213] width 1887 height 1015
click at [0, 0] on div "remarketiing1 remarketing2 remarketing3 remarketing4 remarketing5 remarketing 6…" at bounding box center [0, 0] width 0 height 0
click at [881, 222] on use at bounding box center [880, 220] width 15 height 15
click at [0, 0] on div "remarketiing1 remarketing2 remarketing3 remarketing4 remarketing5 remarketing 6…" at bounding box center [0, 0] width 0 height 0
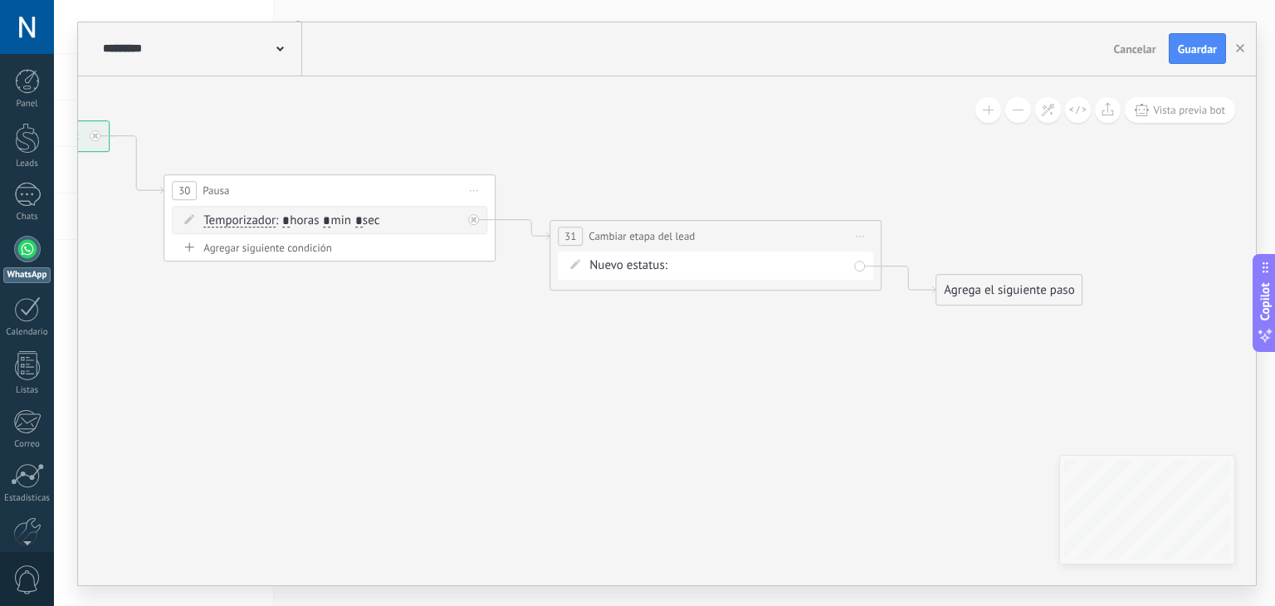
click at [0, 0] on div "remarketiing1 remarketing2 remarketing3 remarketing4 remarketing5 remarketing 6…" at bounding box center [0, 0] width 0 height 0
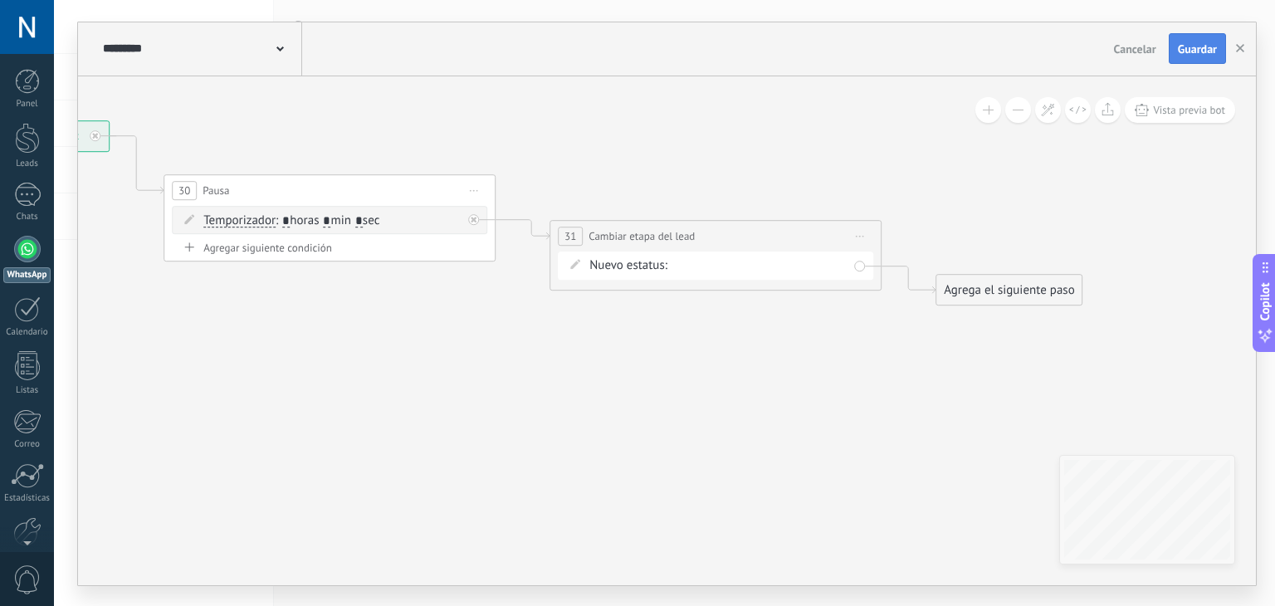
click at [1202, 41] on button "Guardar" at bounding box center [1197, 49] width 57 height 32
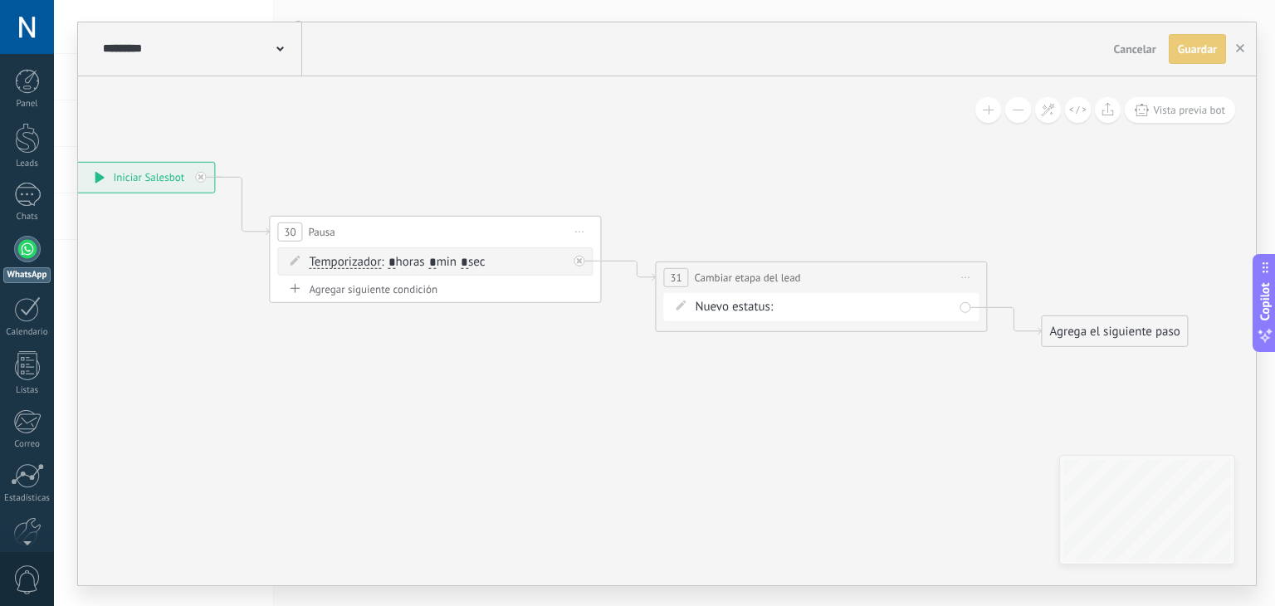
drag, startPoint x: 842, startPoint y: 120, endPoint x: 963, endPoint y: 147, distance: 124.1
click at [963, 147] on icon at bounding box center [602, 253] width 1887 height 1015
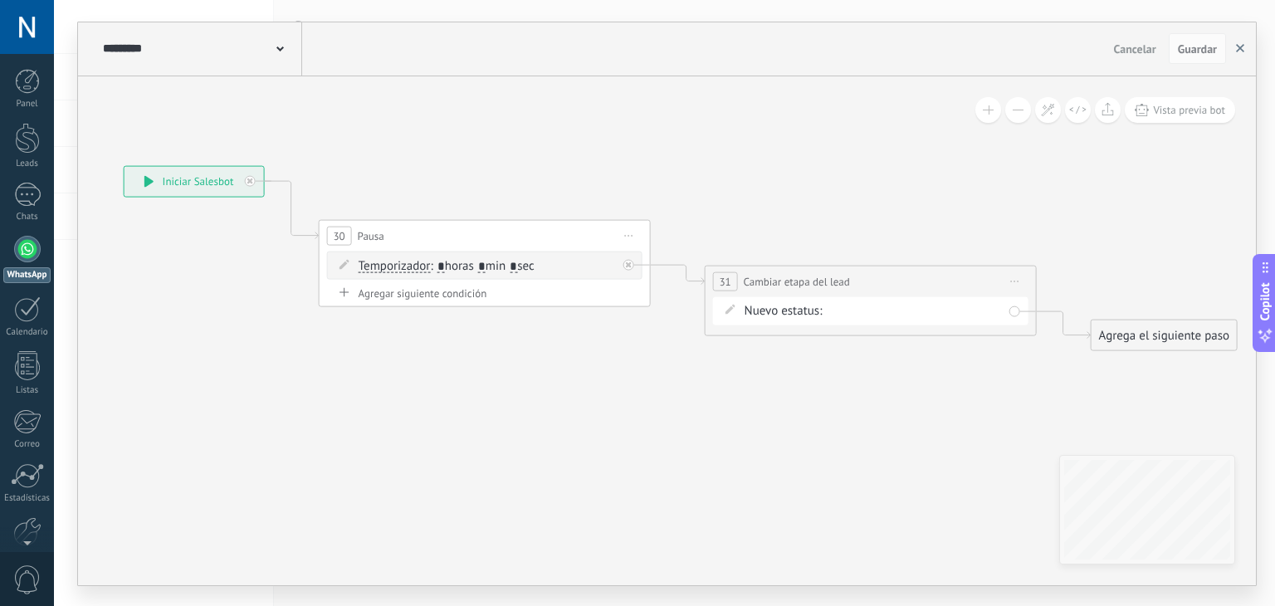
click at [1238, 51] on use "button" at bounding box center [1240, 48] width 8 height 8
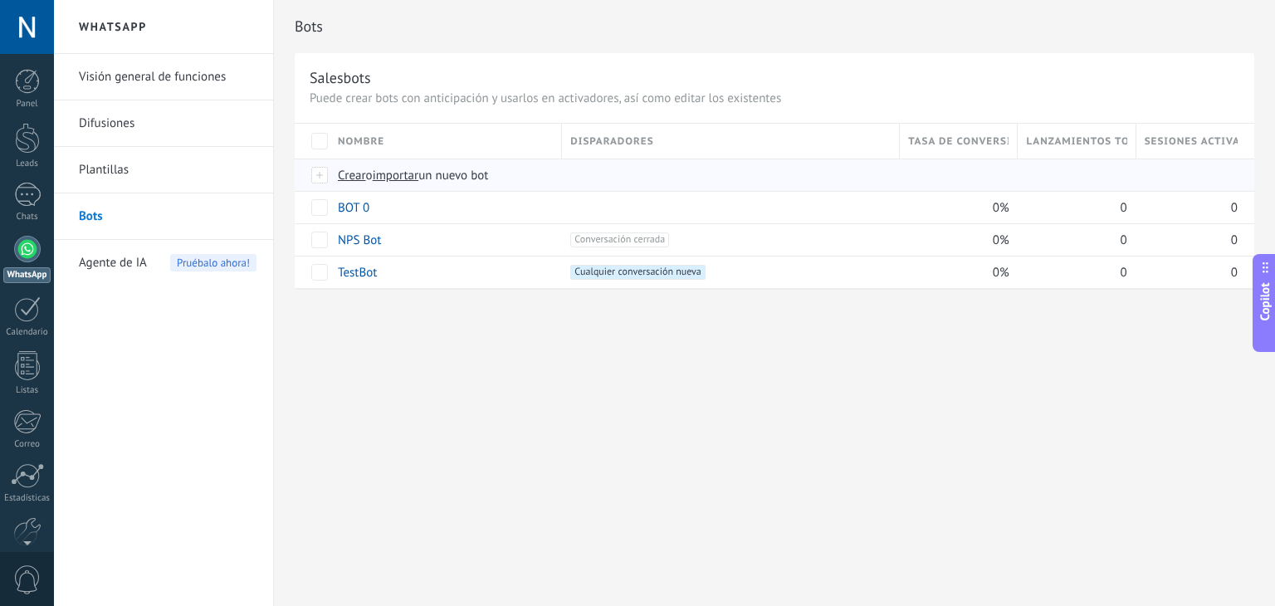
click at [414, 173] on span "importar" at bounding box center [396, 176] width 46 height 16
click at [0, 0] on input "importar un nuevo bot" at bounding box center [0, 0] width 0 height 0
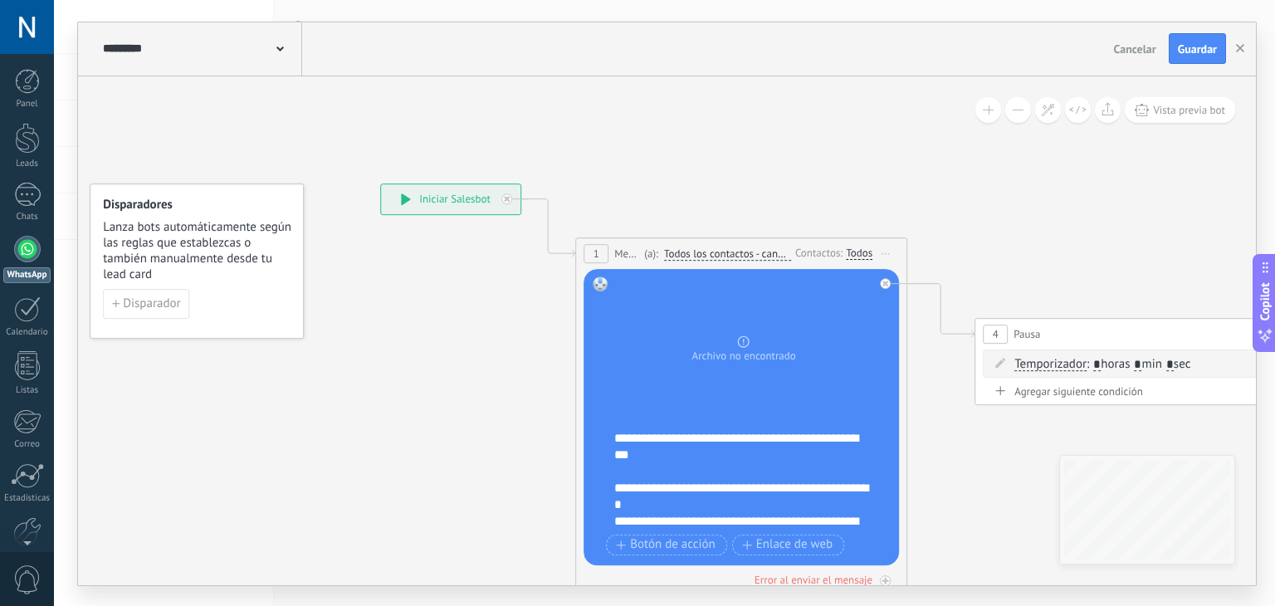
drag, startPoint x: 741, startPoint y: 199, endPoint x: 626, endPoint y: 147, distance: 126.7
click at [626, 147] on icon at bounding box center [1101, 390] width 2273 height 1244
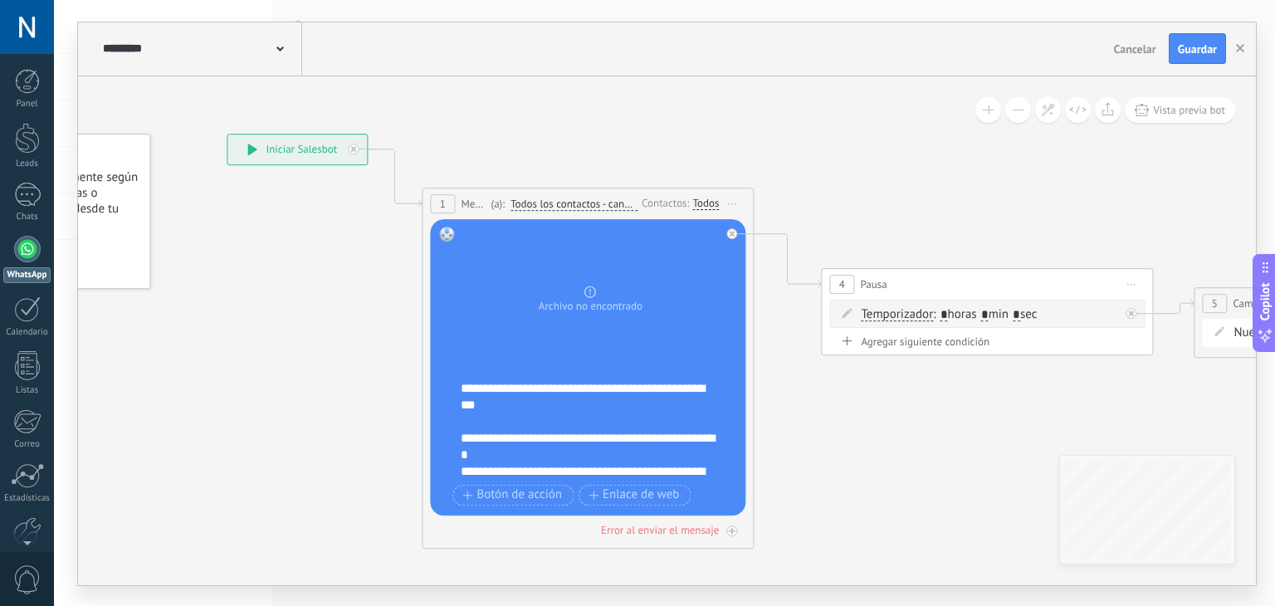
drag, startPoint x: 1015, startPoint y: 208, endPoint x: 680, endPoint y: 205, distance: 335.3
click at [680, 205] on icon at bounding box center [948, 341] width 2273 height 1244
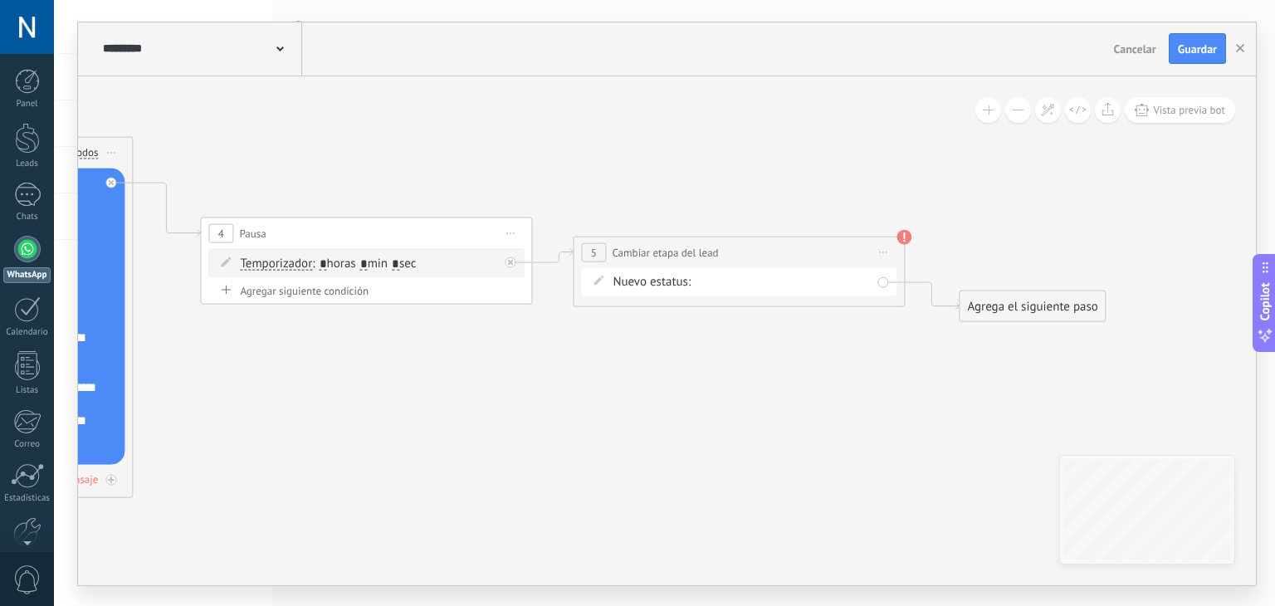
drag, startPoint x: 1019, startPoint y: 277, endPoint x: 639, endPoint y: 215, distance: 385.2
click at [639, 215] on icon at bounding box center [327, 289] width 2273 height 1244
click at [0, 0] on div "remarketiing1 remarketing2 remarketing3 remarketing4 remarketing5 remarketing 6…" at bounding box center [0, 0] width 0 height 0
click at [875, 252] on icon at bounding box center [877, 253] width 8 height 2
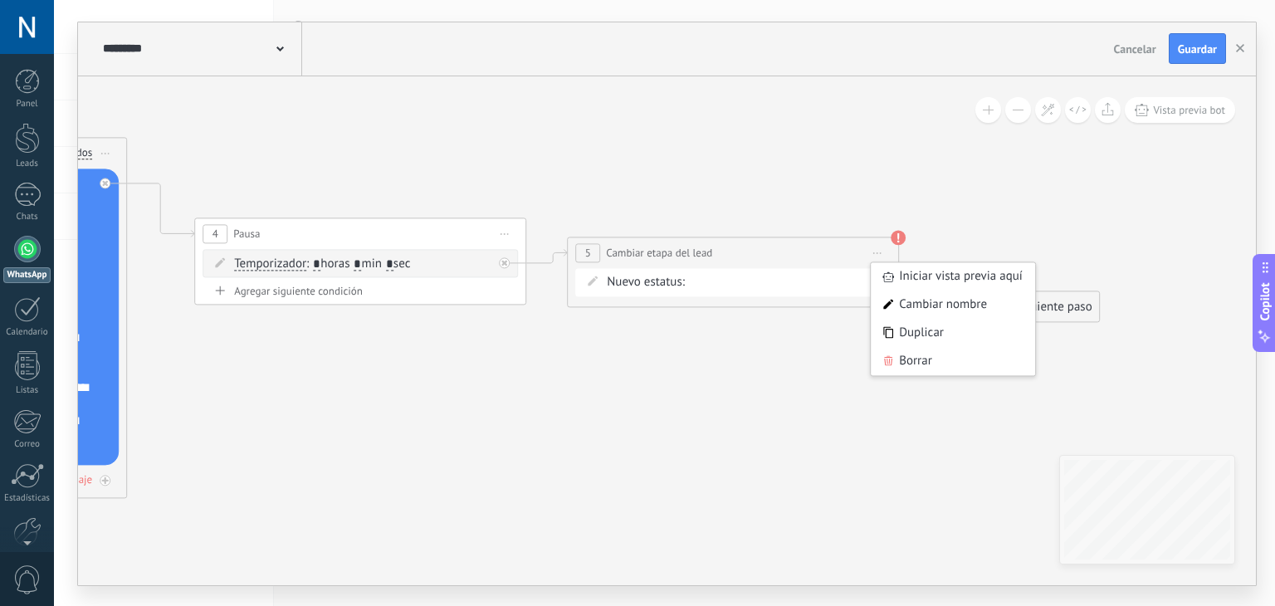
click at [0, 0] on div "remarketiing1 remarketing2 remarketing3 remarketing4 remarketing5 remarketing 6…" at bounding box center [0, 0] width 0 height 0
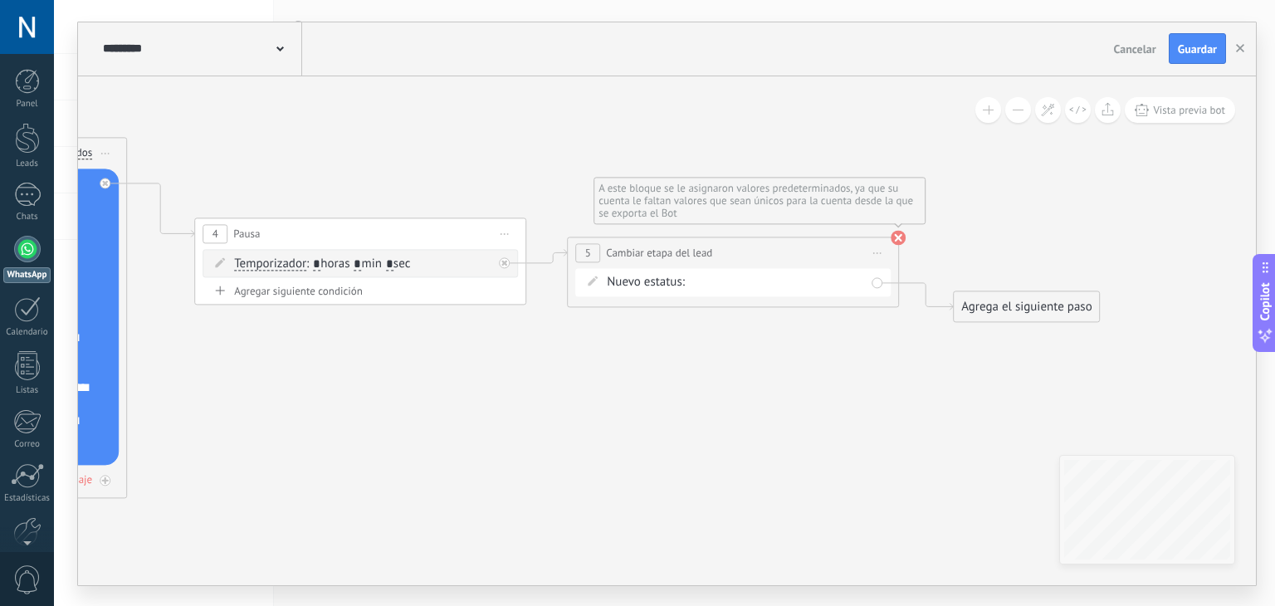
click at [901, 238] on use at bounding box center [898, 237] width 15 height 15
click at [956, 243] on icon at bounding box center [321, 290] width 2273 height 1244
click at [0, 0] on div "remarketiing1 remarketing2 remarketing3 remarketing4 remarketing5 remarketing 6…" at bounding box center [0, 0] width 0 height 0
click at [1178, 53] on span "Guardar" at bounding box center [1197, 49] width 39 height 12
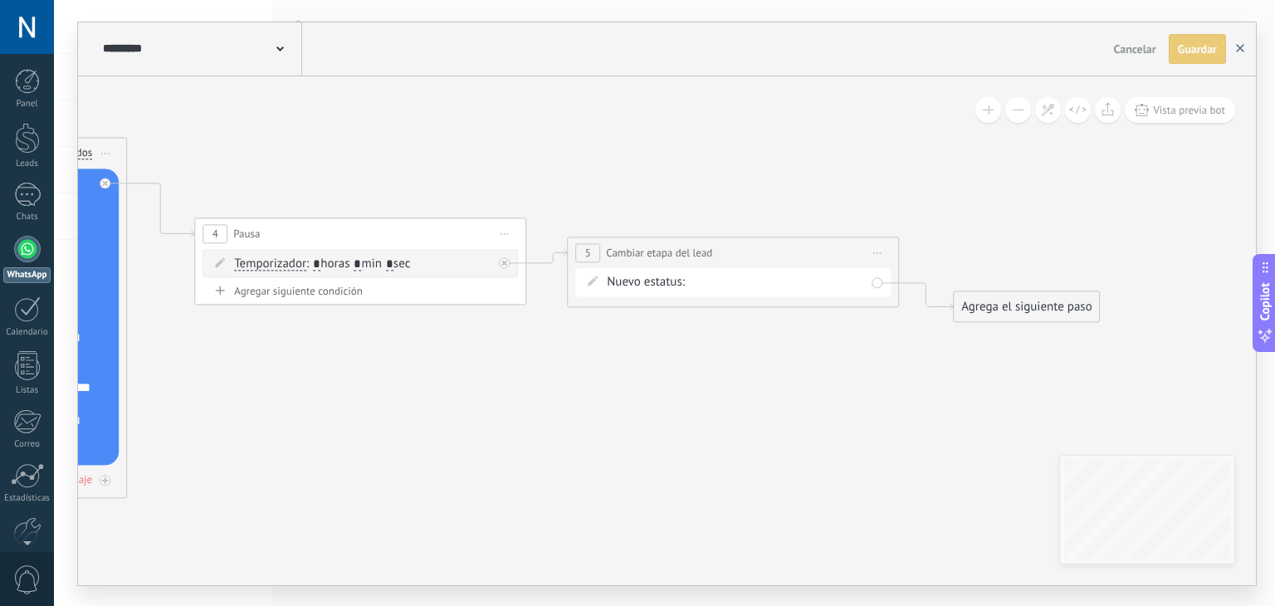
click at [1229, 49] on button "button" at bounding box center [1240, 49] width 25 height 30
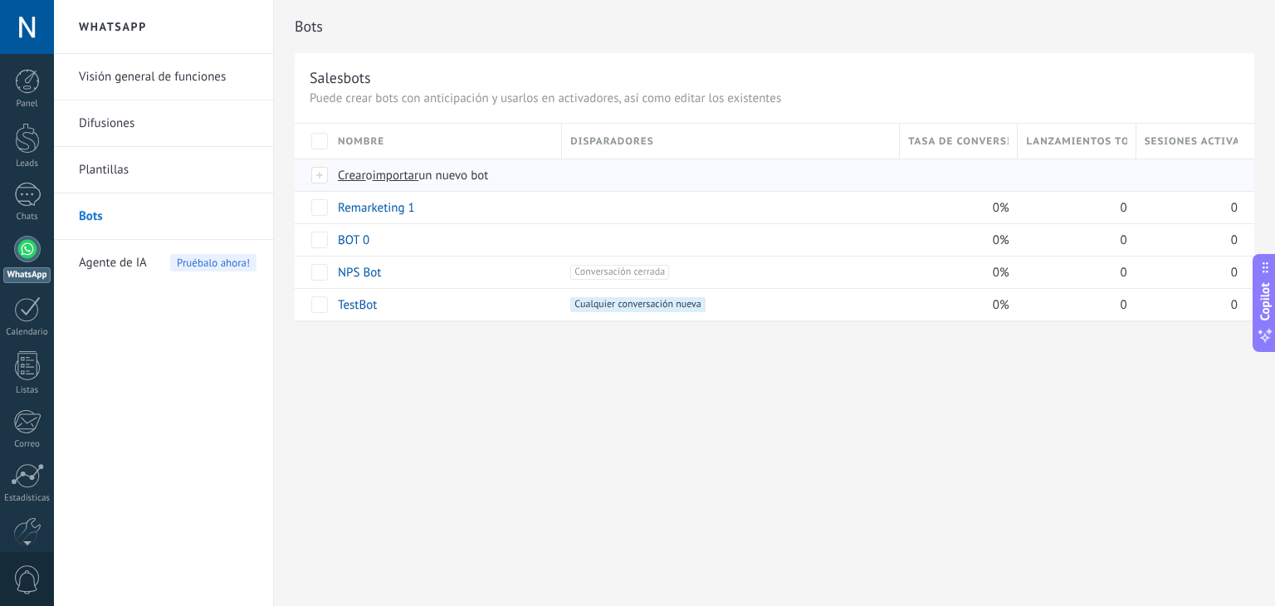
click at [398, 177] on span "importar" at bounding box center [396, 176] width 46 height 16
click at [0, 0] on input "importar un nuevo bot" at bounding box center [0, 0] width 0 height 0
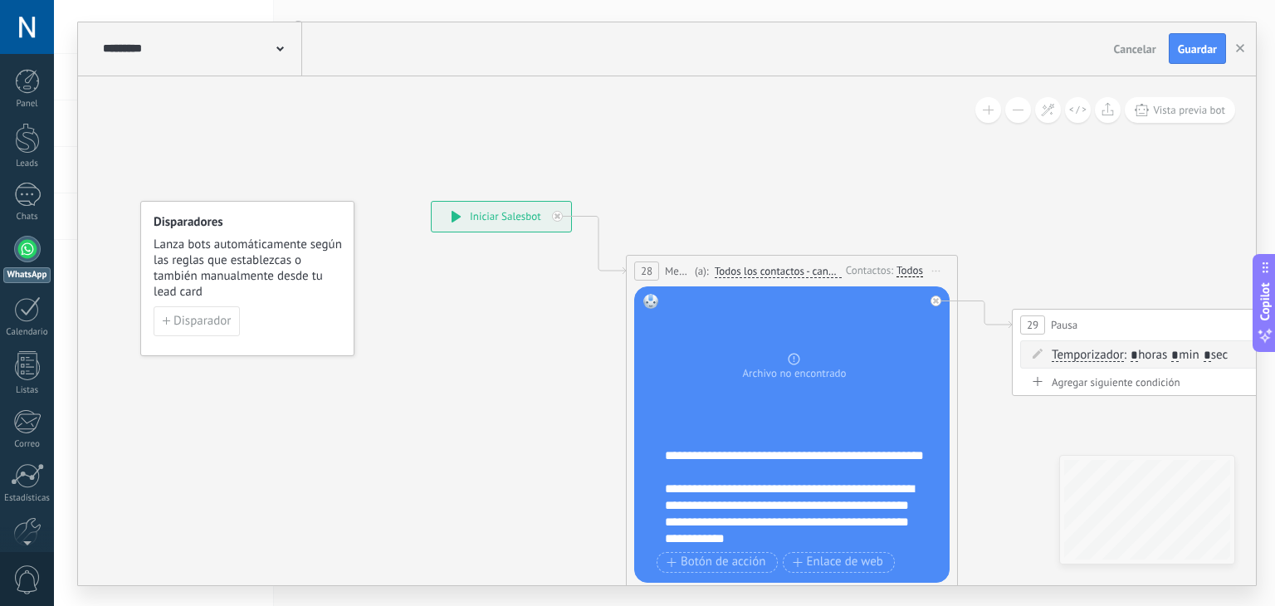
drag, startPoint x: 1140, startPoint y: 160, endPoint x: 701, endPoint y: 125, distance: 441.3
click at [701, 125] on icon at bounding box center [1152, 408] width 2273 height 1244
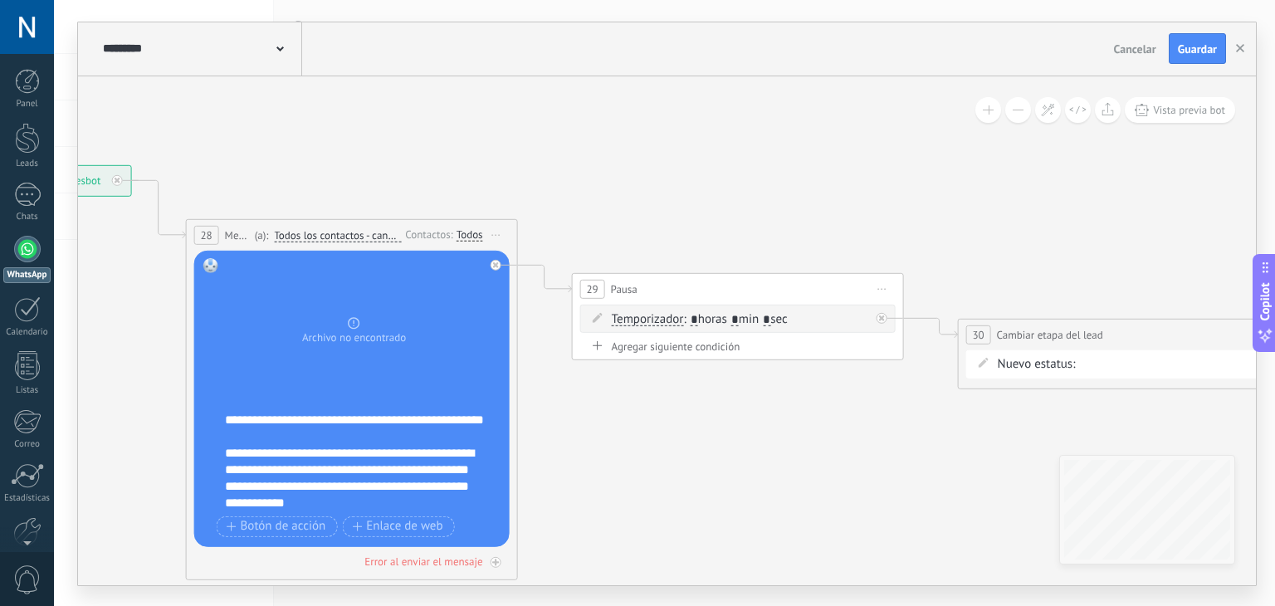
drag, startPoint x: 930, startPoint y: 252, endPoint x: 585, endPoint y: 226, distance: 345.5
click at [585, 226] on icon at bounding box center [712, 371] width 2273 height 1244
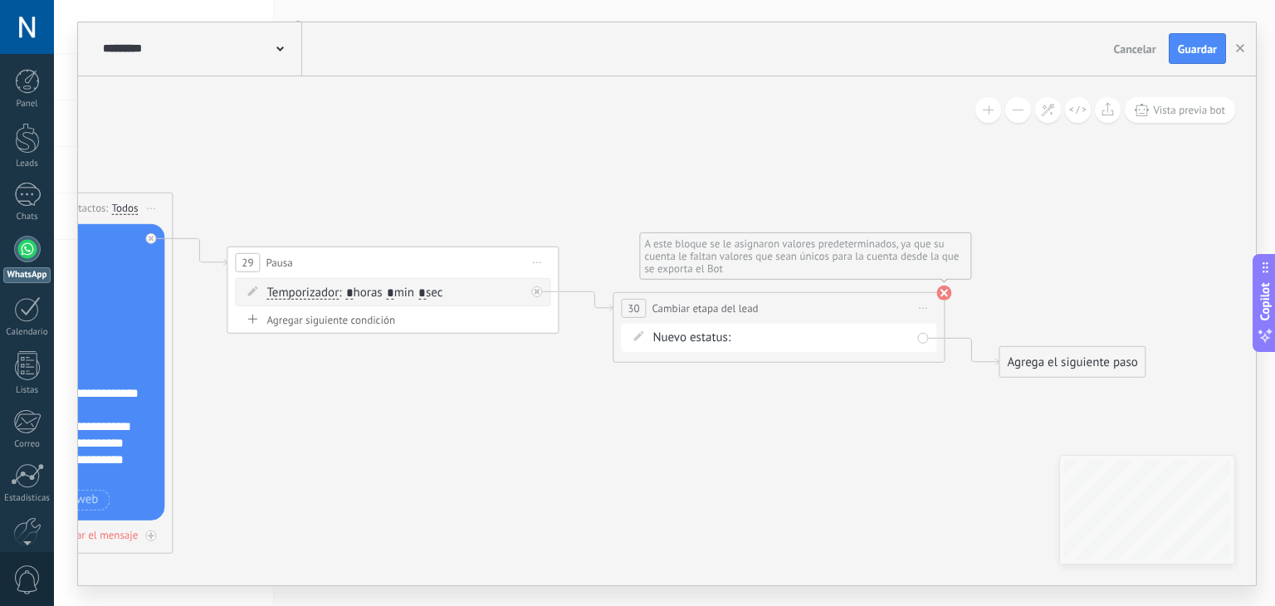
click at [948, 298] on icon at bounding box center [943, 292] width 15 height 15
click at [1049, 232] on icon at bounding box center [367, 345] width 2273 height 1244
click at [1174, 48] on button "Guardar" at bounding box center [1197, 49] width 57 height 32
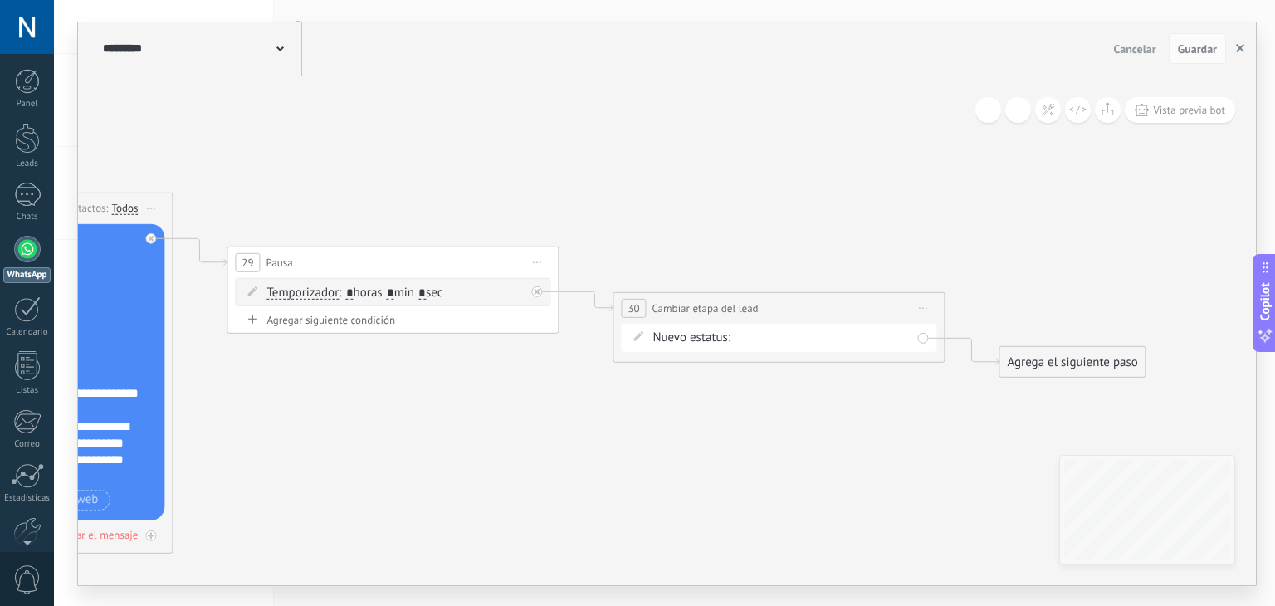
click at [1247, 49] on button "button" at bounding box center [1240, 49] width 25 height 32
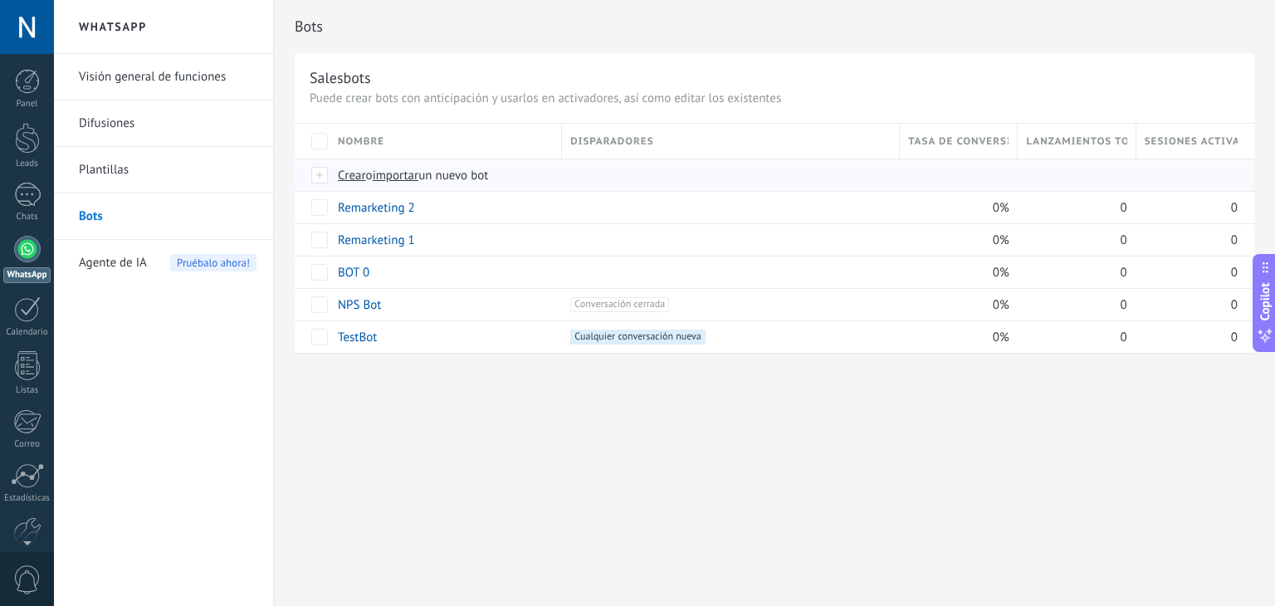
click at [397, 172] on span "importar" at bounding box center [396, 176] width 46 height 16
click at [0, 0] on input "importar un nuevo bot" at bounding box center [0, 0] width 0 height 0
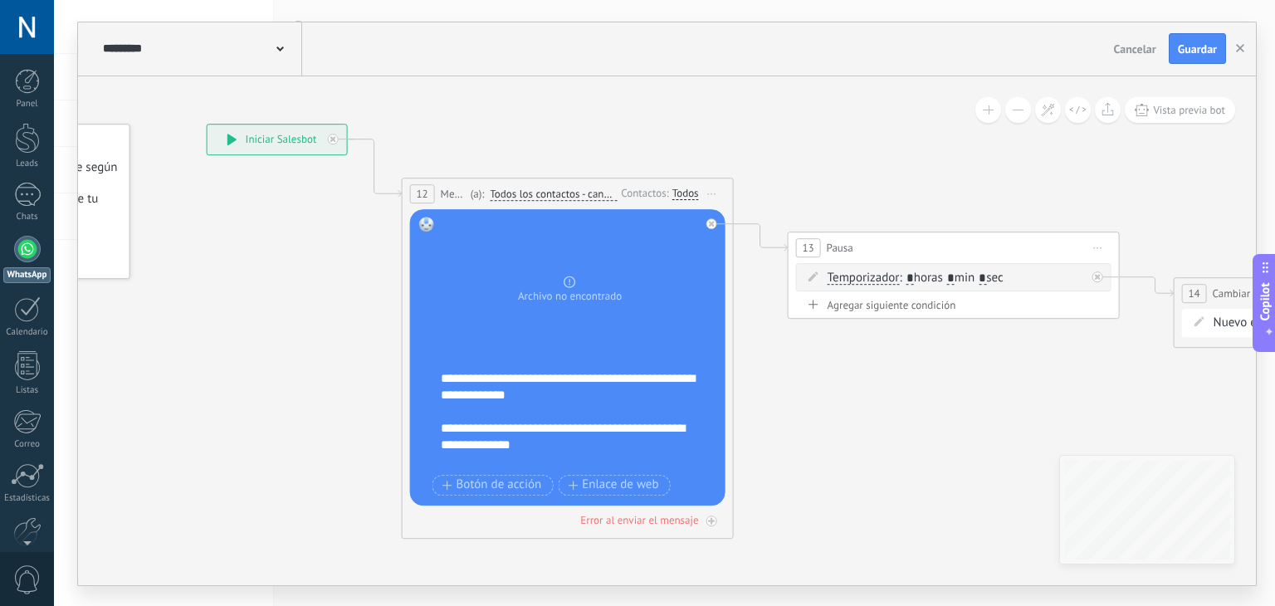
drag, startPoint x: 720, startPoint y: 230, endPoint x: 499, endPoint y: 153, distance: 234.7
click at [493, 153] on icon at bounding box center [928, 331] width 2273 height 1244
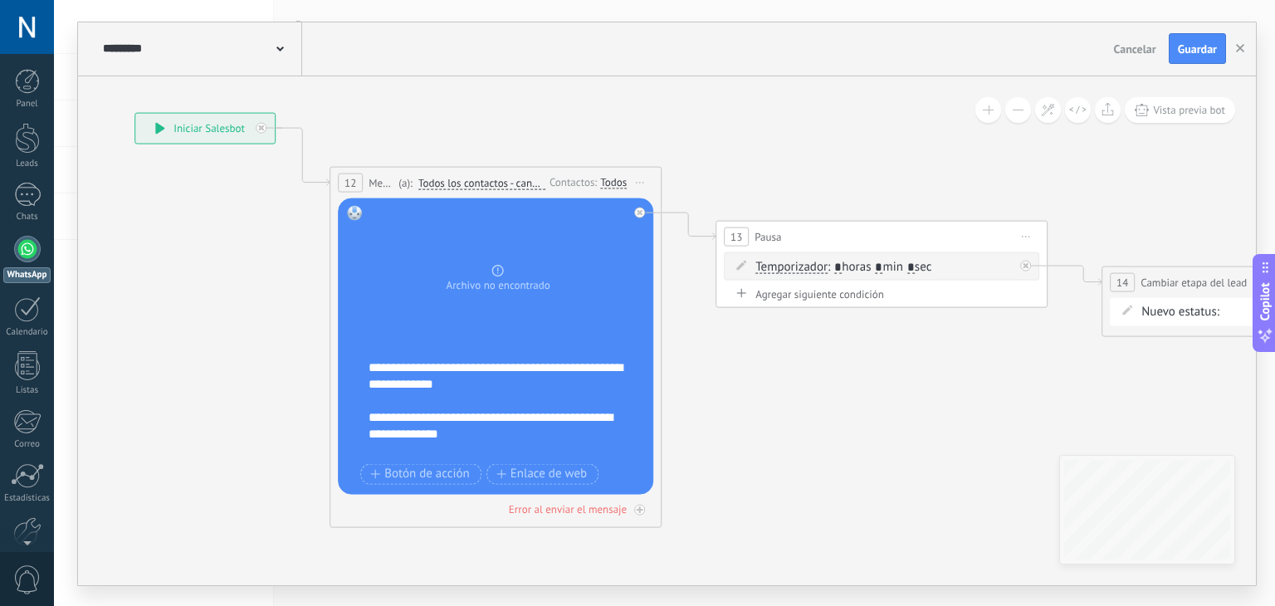
drag, startPoint x: 947, startPoint y: 161, endPoint x: 873, endPoint y: 146, distance: 75.4
click at [873, 146] on icon at bounding box center [855, 319] width 2273 height 1244
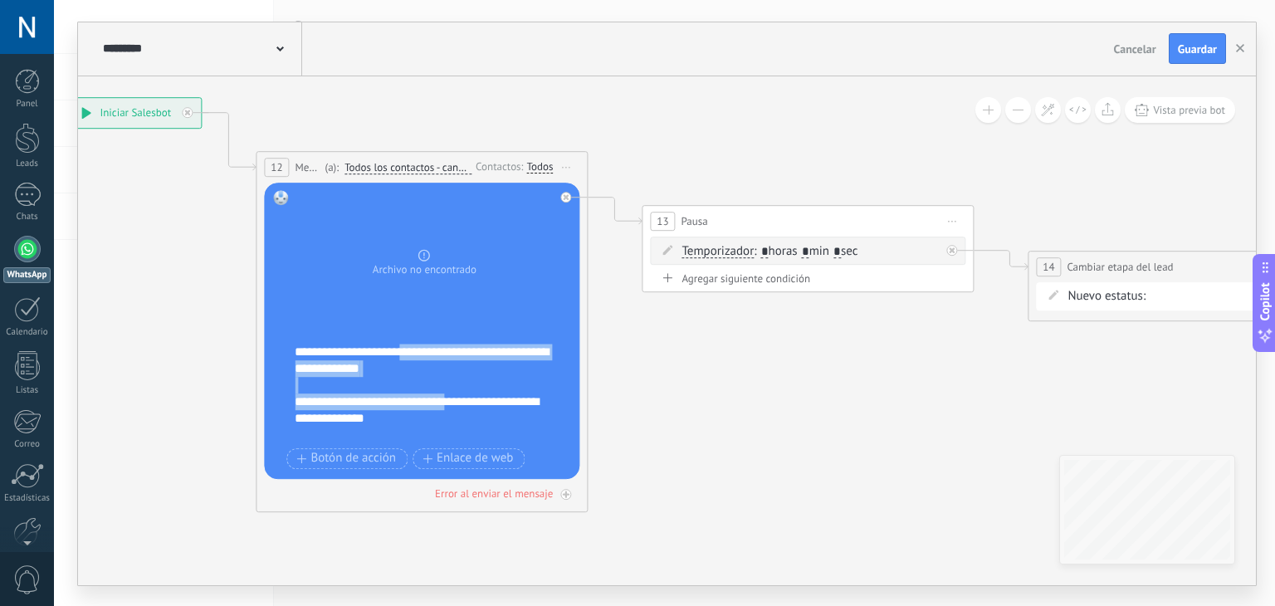
drag, startPoint x: 455, startPoint y: 396, endPoint x: 445, endPoint y: 364, distance: 33.9
click at [445, 364] on div "**********" at bounding box center [433, 394] width 276 height 100
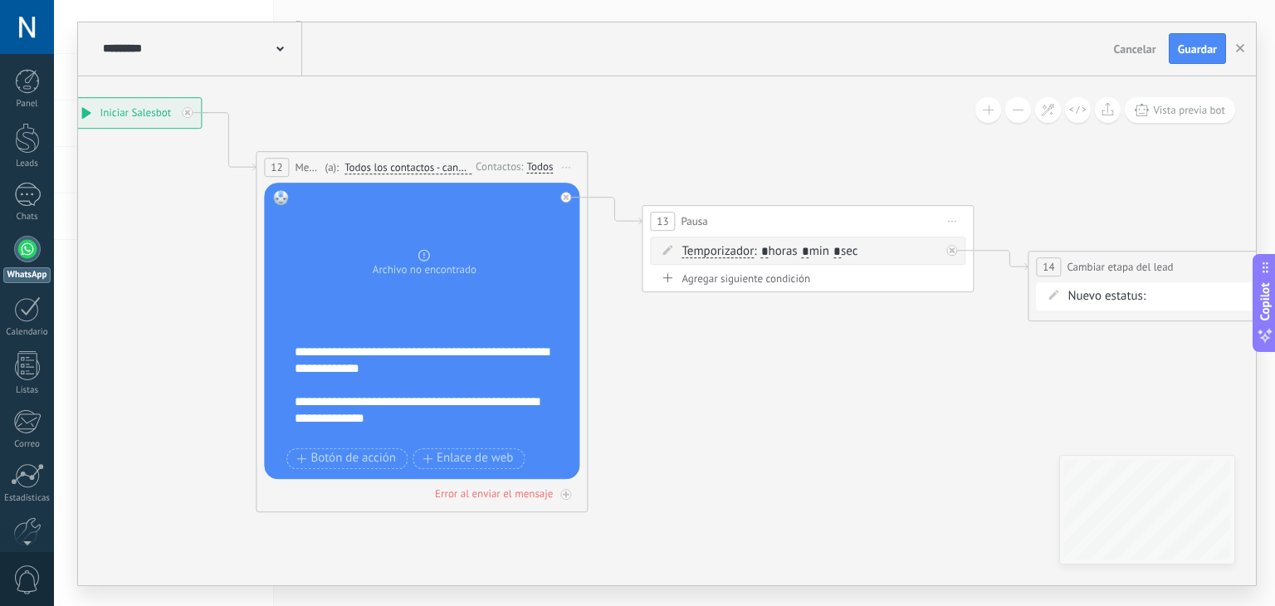
click at [440, 413] on div "**********" at bounding box center [433, 394] width 276 height 100
click at [453, 448] on button "Enlace de web" at bounding box center [469, 458] width 112 height 21
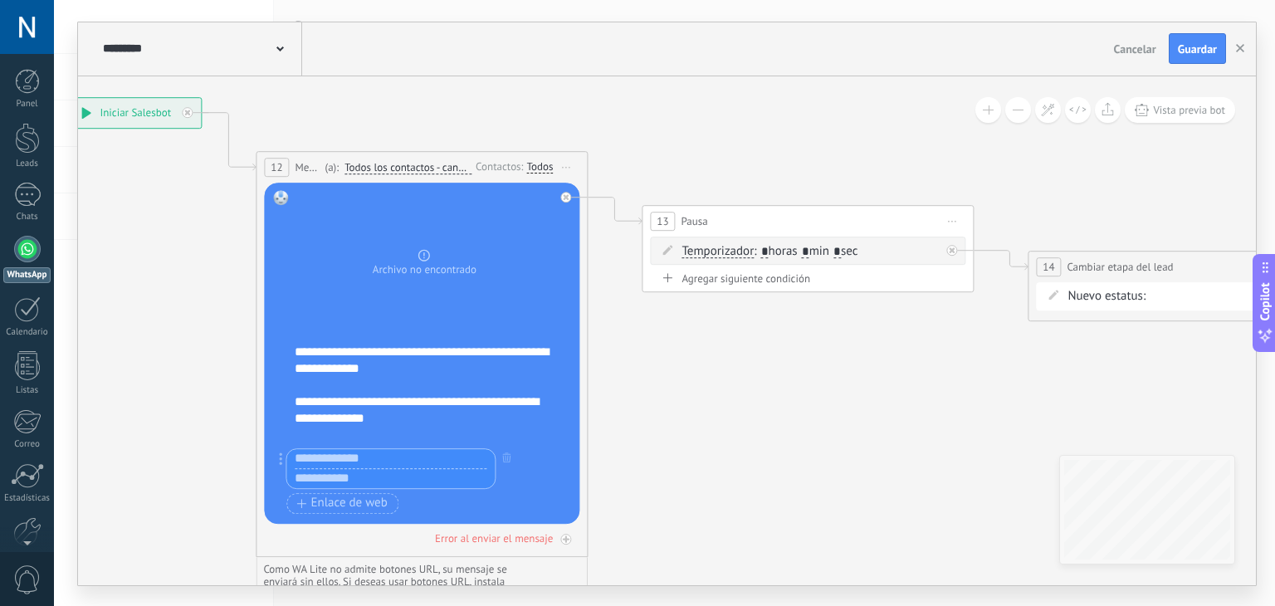
click at [432, 424] on div "**********" at bounding box center [433, 394] width 276 height 100
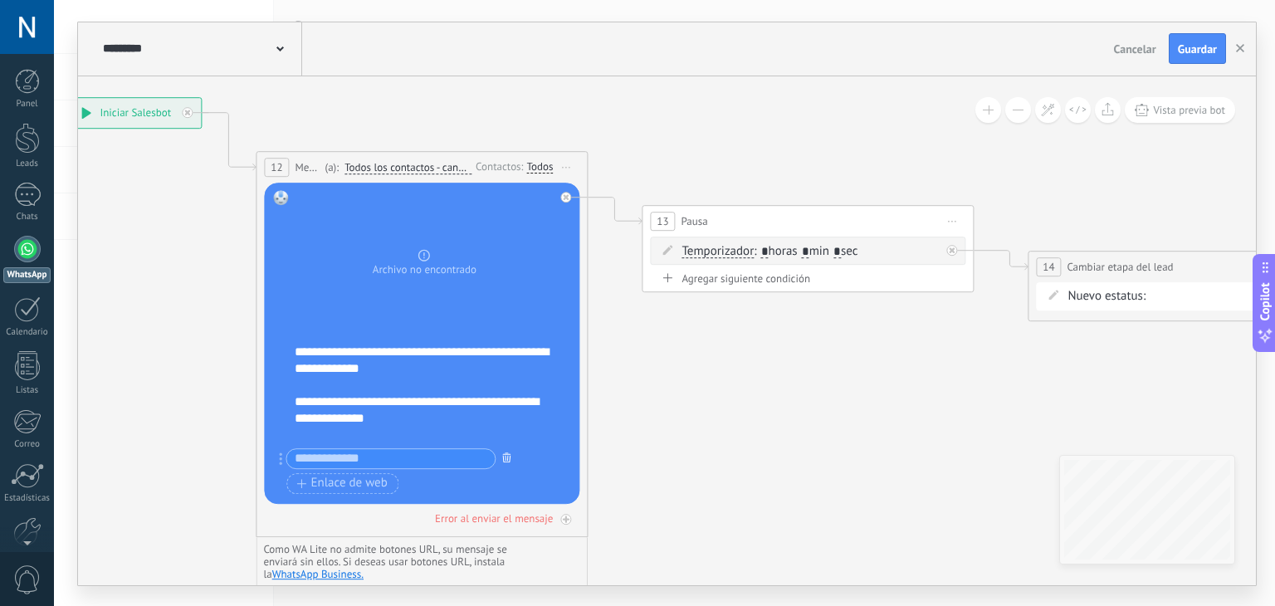
click at [505, 453] on icon "button" at bounding box center [506, 457] width 8 height 10
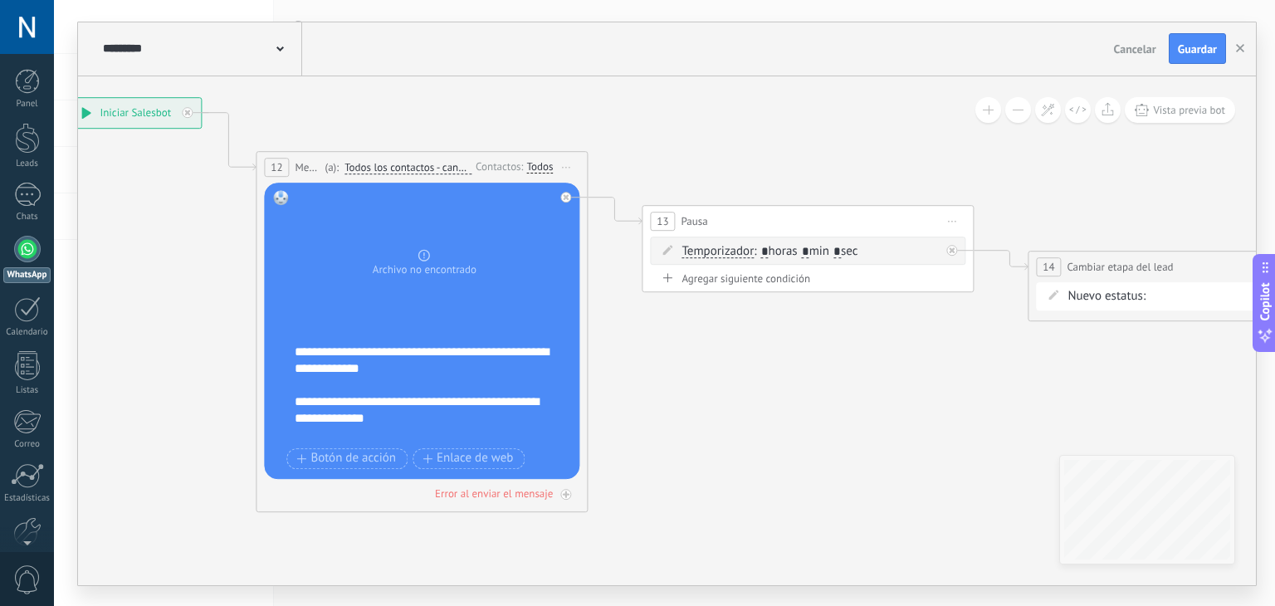
drag, startPoint x: 951, startPoint y: 369, endPoint x: 401, endPoint y: 259, distance: 561.3
click at [401, 259] on icon at bounding box center [782, 304] width 2273 height 1244
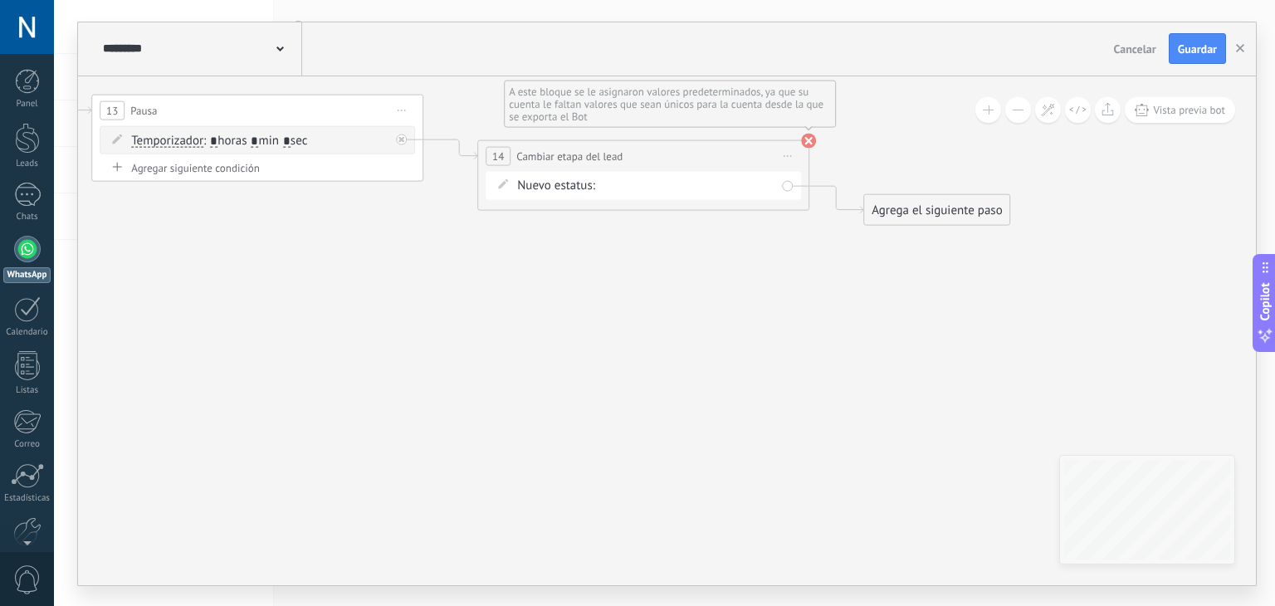
click at [803, 144] on use at bounding box center [808, 140] width 15 height 15
click at [1199, 47] on span "Guardar" at bounding box center [1197, 49] width 39 height 12
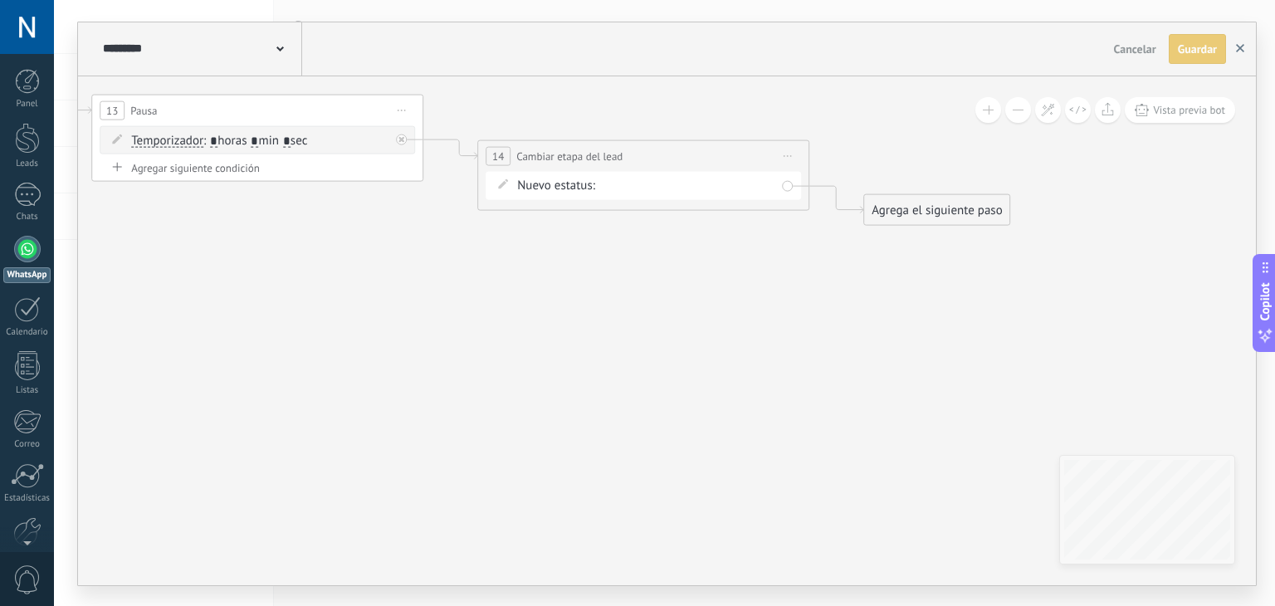
click at [1242, 57] on button "button" at bounding box center [1240, 49] width 25 height 30
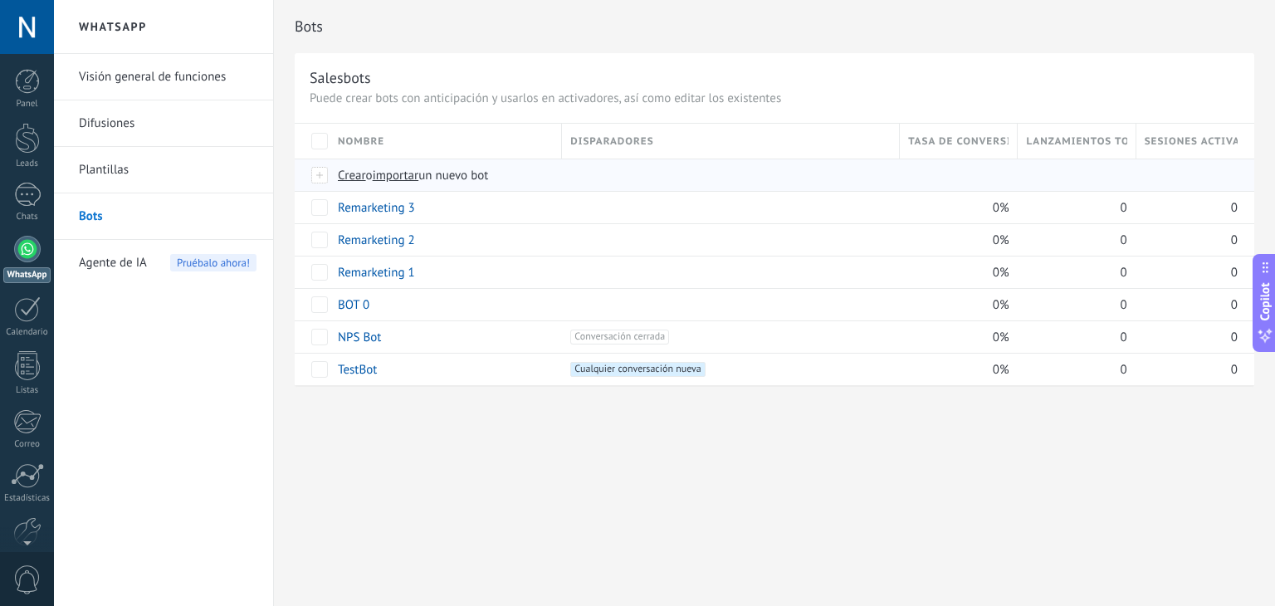
click at [409, 176] on span "importar" at bounding box center [396, 176] width 46 height 16
click at [0, 0] on input "importar un nuevo bot" at bounding box center [0, 0] width 0 height 0
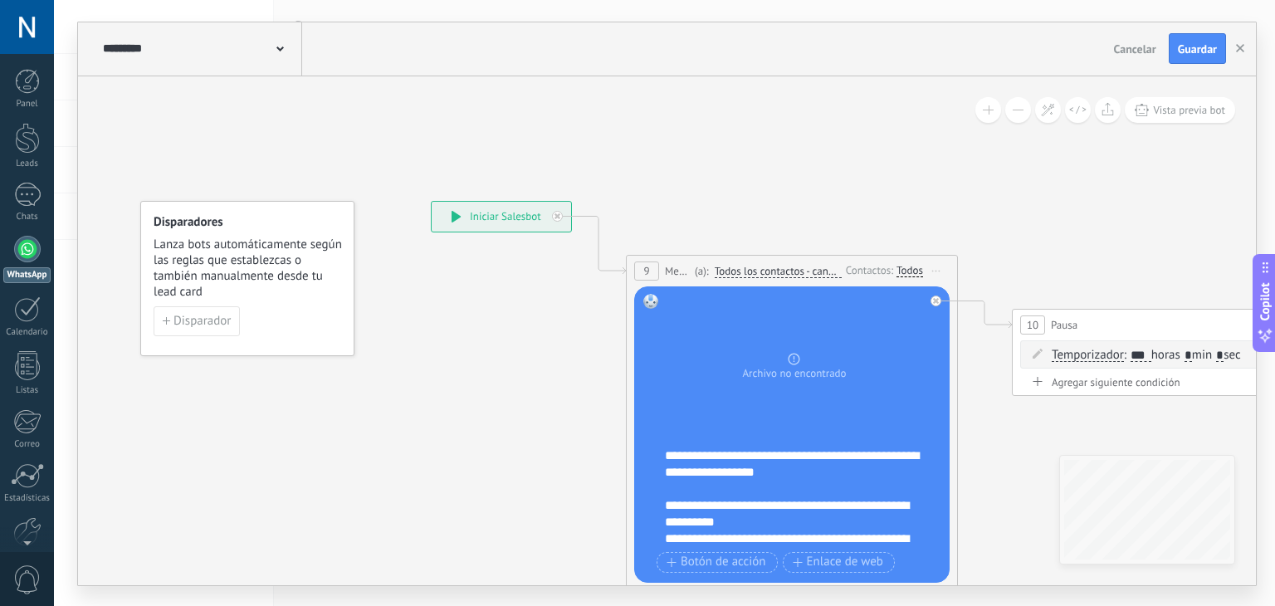
click at [765, 483] on div "**********" at bounding box center [803, 497] width 276 height 100
click at [869, 530] on div "**********" at bounding box center [803, 497] width 276 height 100
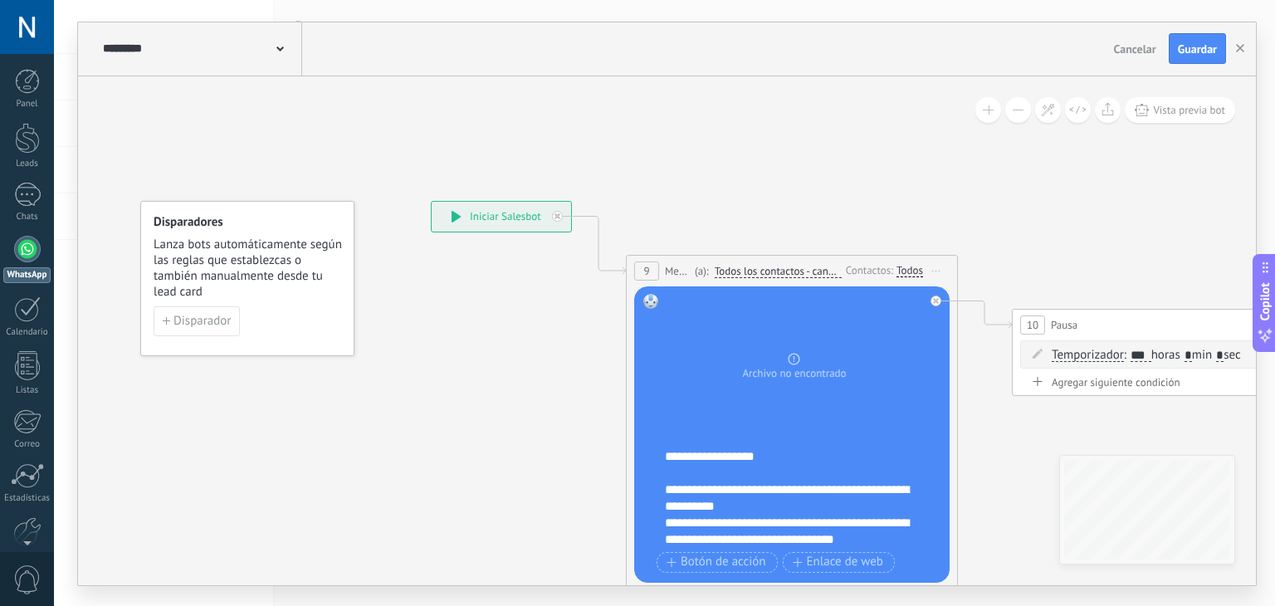
scroll to position [32, 0]
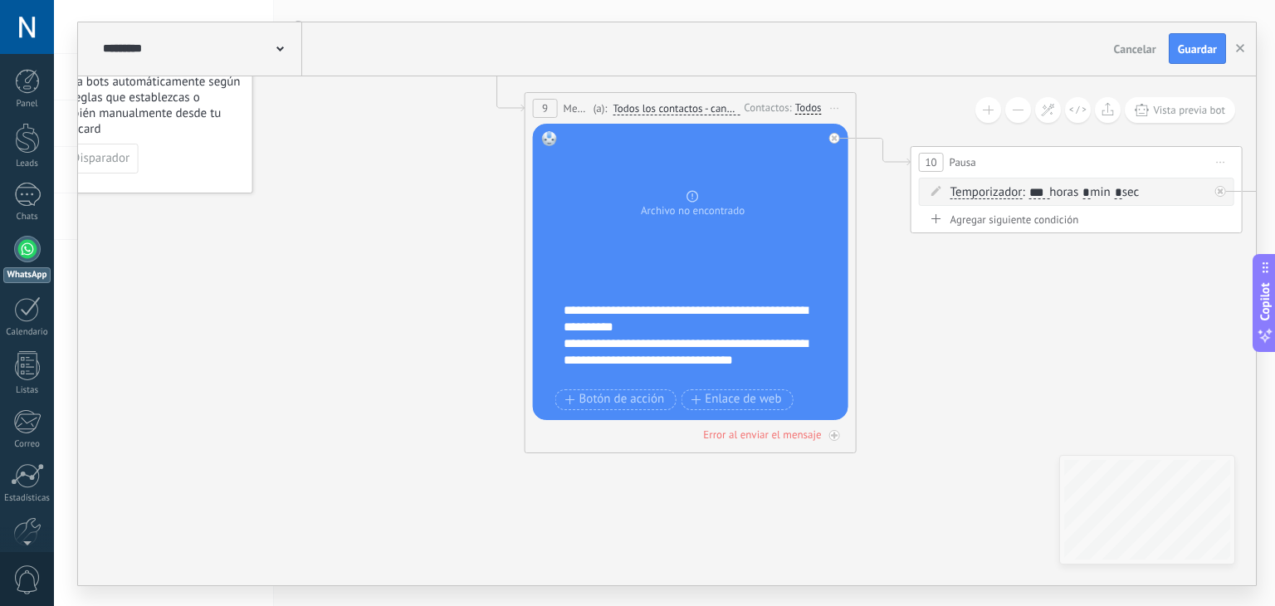
drag, startPoint x: 611, startPoint y: 429, endPoint x: 465, endPoint y: 223, distance: 252.4
click at [465, 223] on icon at bounding box center [1051, 245] width 2273 height 1244
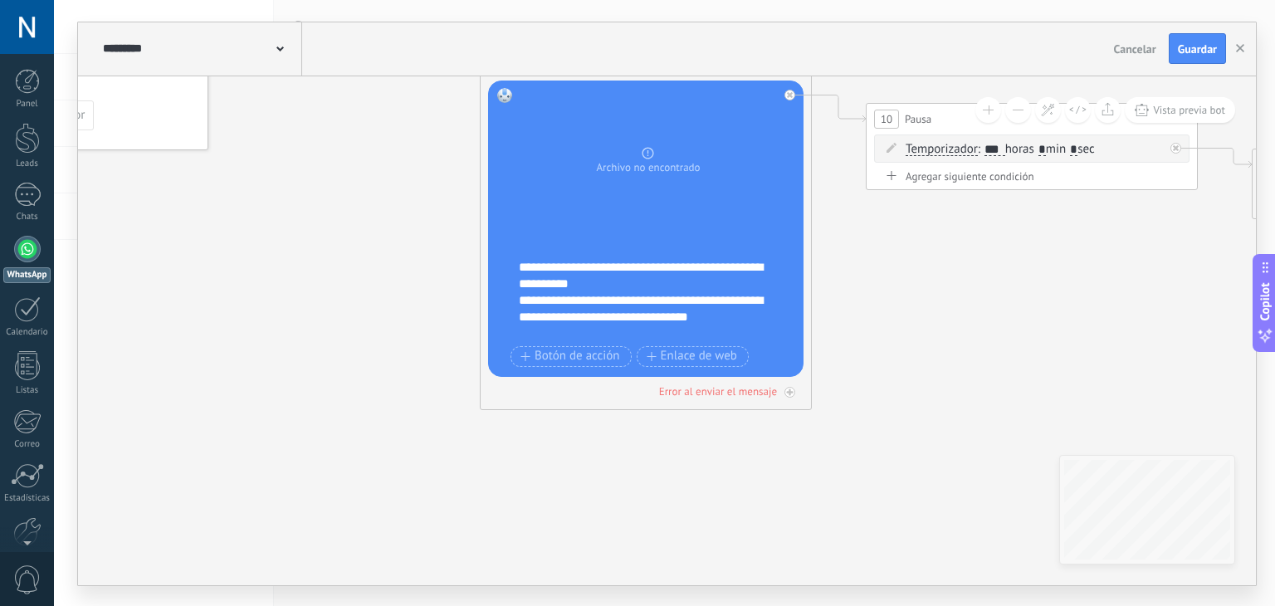
click at [615, 286] on div "**********" at bounding box center [657, 292] width 276 height 100
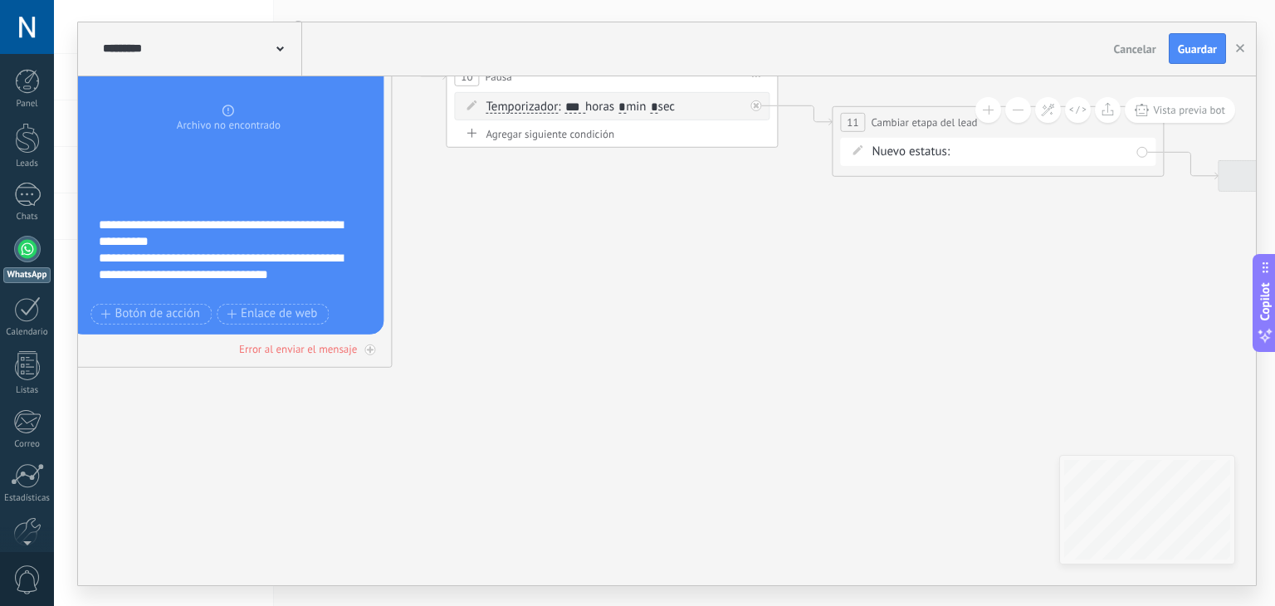
drag, startPoint x: 1014, startPoint y: 356, endPoint x: 376, endPoint y: 287, distance: 642.0
click at [376, 287] on icon at bounding box center [586, 159] width 2273 height 1244
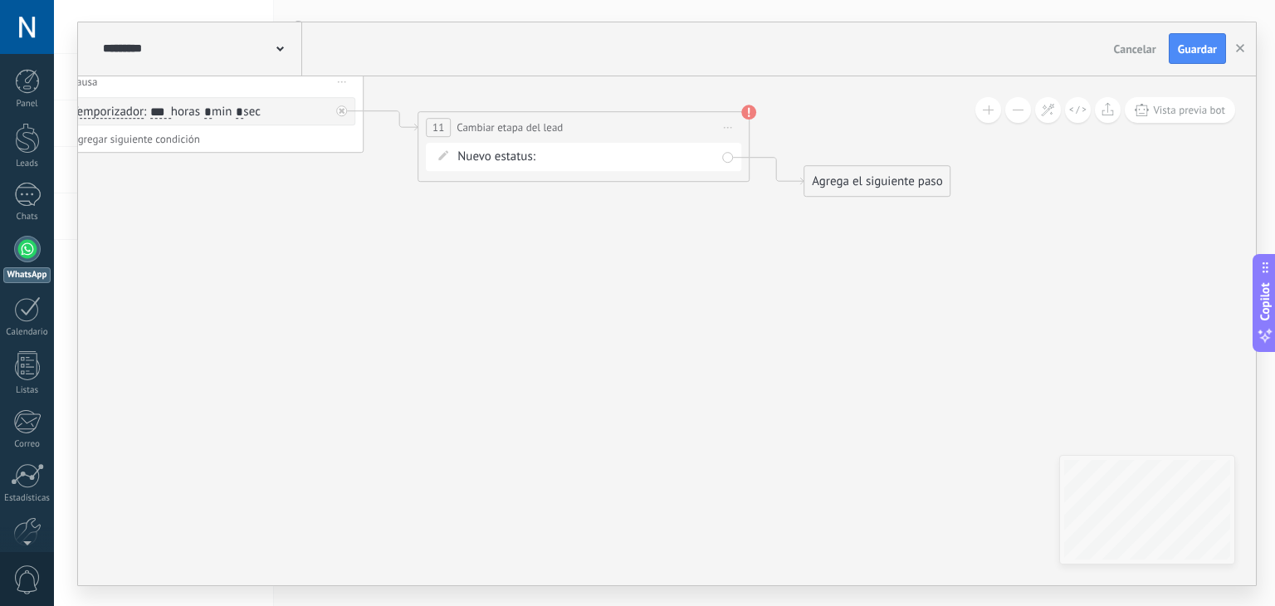
drag, startPoint x: 573, startPoint y: 308, endPoint x: 378, endPoint y: 334, distance: 196.7
click at [378, 334] on icon at bounding box center [172, 165] width 2273 height 1244
click at [754, 105] on use at bounding box center [749, 106] width 15 height 15
click at [1203, 48] on span "Guardar" at bounding box center [1197, 49] width 39 height 12
click at [1239, 48] on use "button" at bounding box center [1240, 48] width 8 height 8
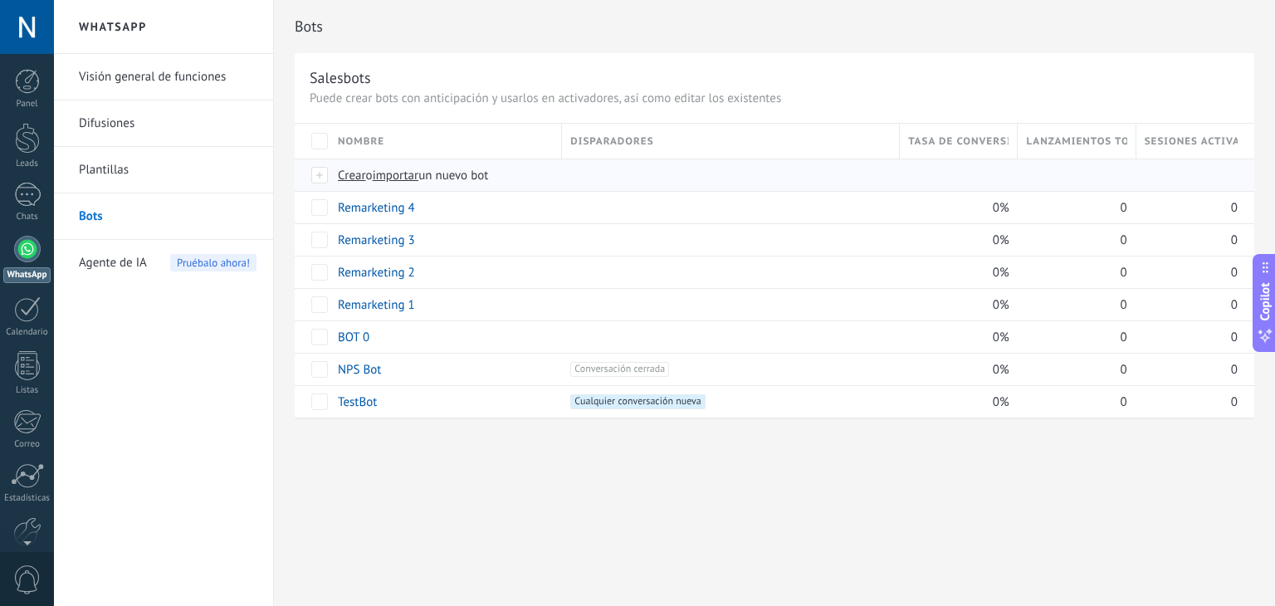
click at [400, 170] on span "importar" at bounding box center [396, 176] width 46 height 16
click at [0, 0] on input "importar un nuevo bot" at bounding box center [0, 0] width 0 height 0
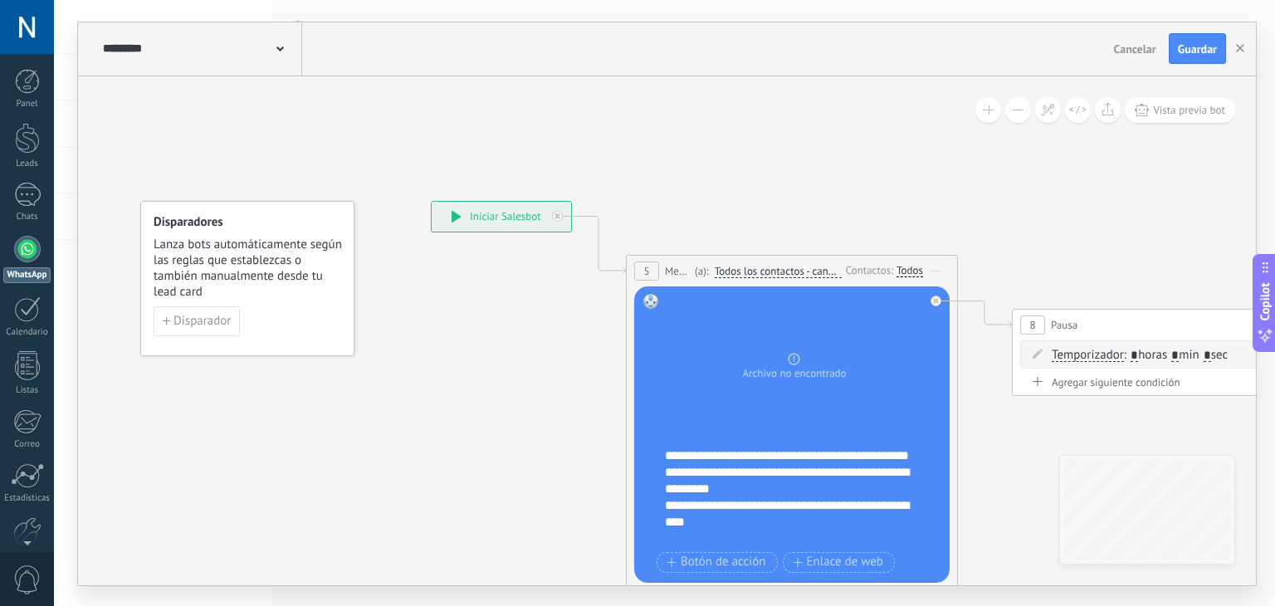
click at [754, 503] on div "**********" at bounding box center [803, 497] width 276 height 100
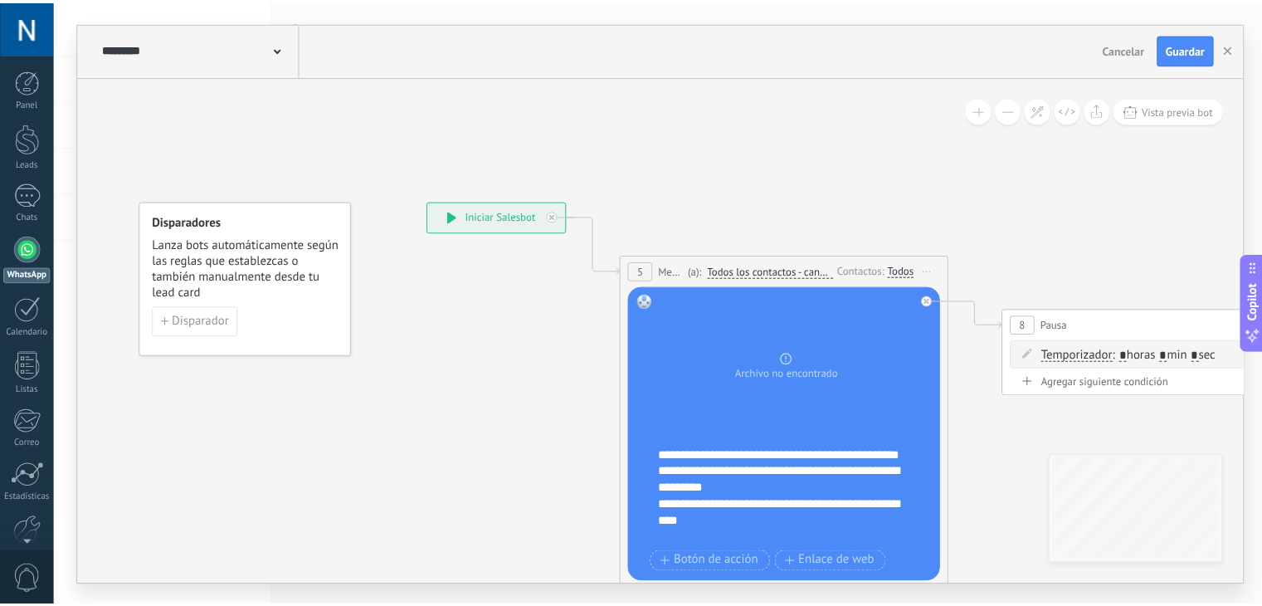
scroll to position [16, 0]
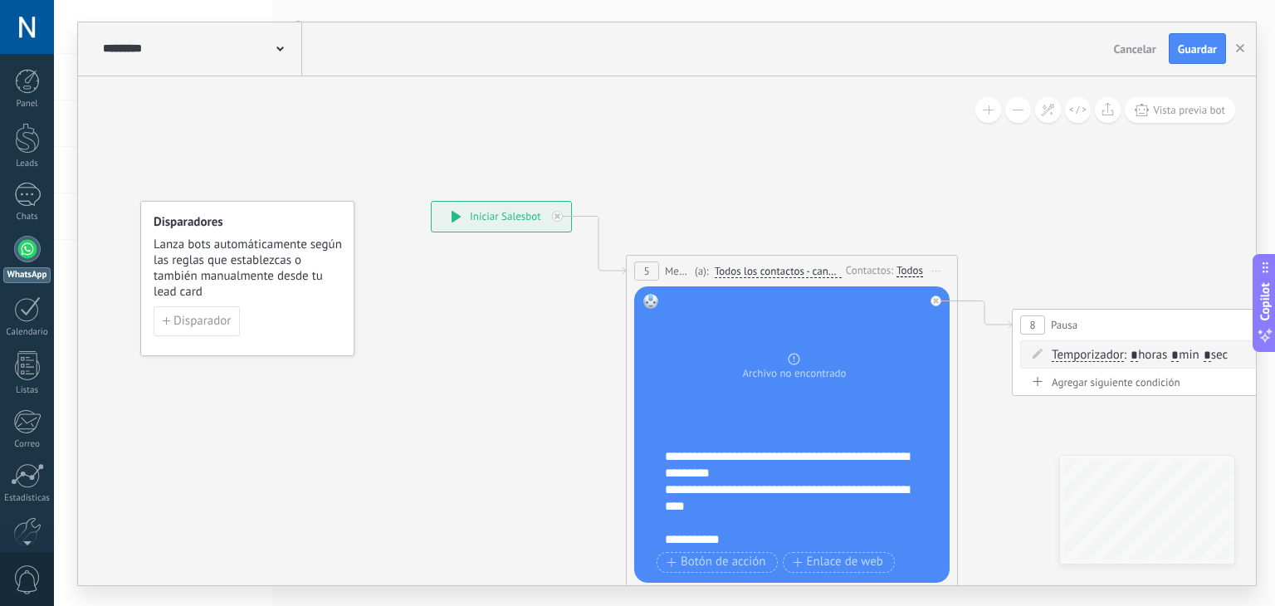
drag, startPoint x: 657, startPoint y: 547, endPoint x: 461, endPoint y: 466, distance: 212.1
click at [431, 201] on div "**********" at bounding box center [431, 201] width 0 height 0
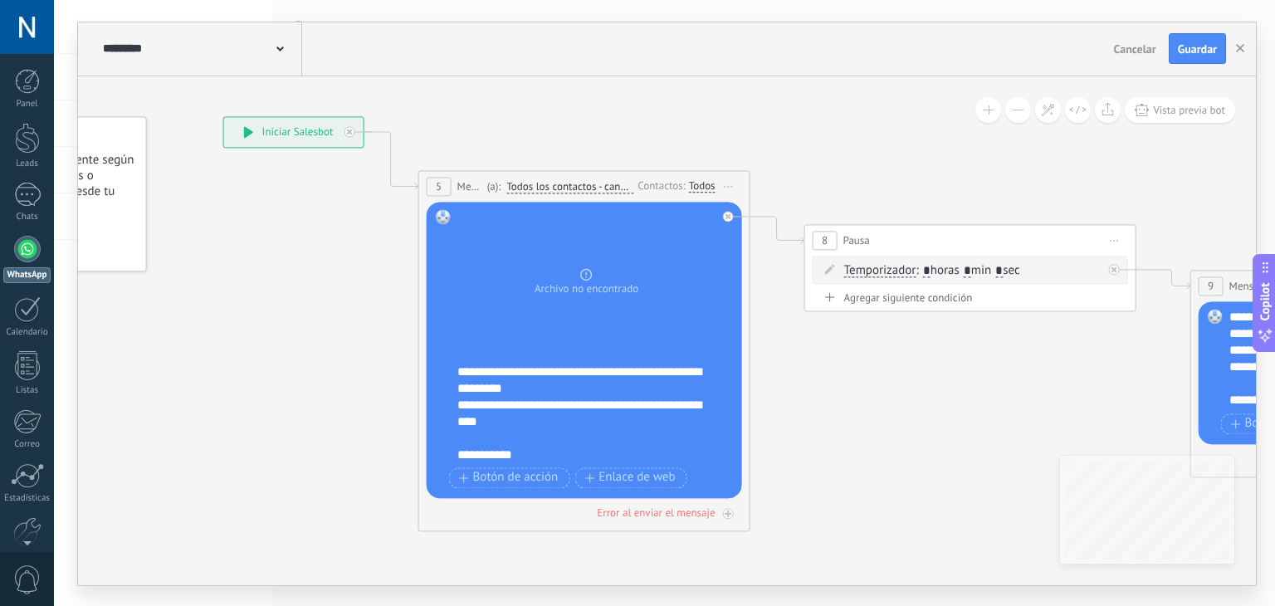
drag, startPoint x: 415, startPoint y: 443, endPoint x: 425, endPoint y: 359, distance: 84.4
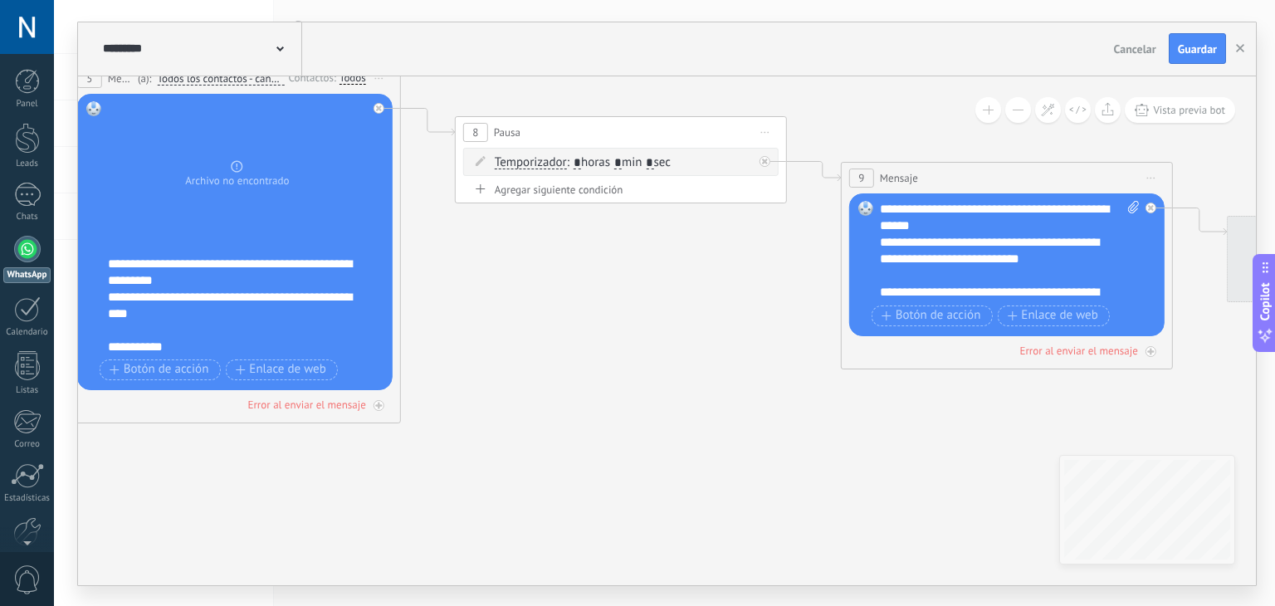
drag, startPoint x: 615, startPoint y: 442, endPoint x: 417, endPoint y: 398, distance: 202.6
click at [417, 398] on icon at bounding box center [1295, 238] width 3673 height 1291
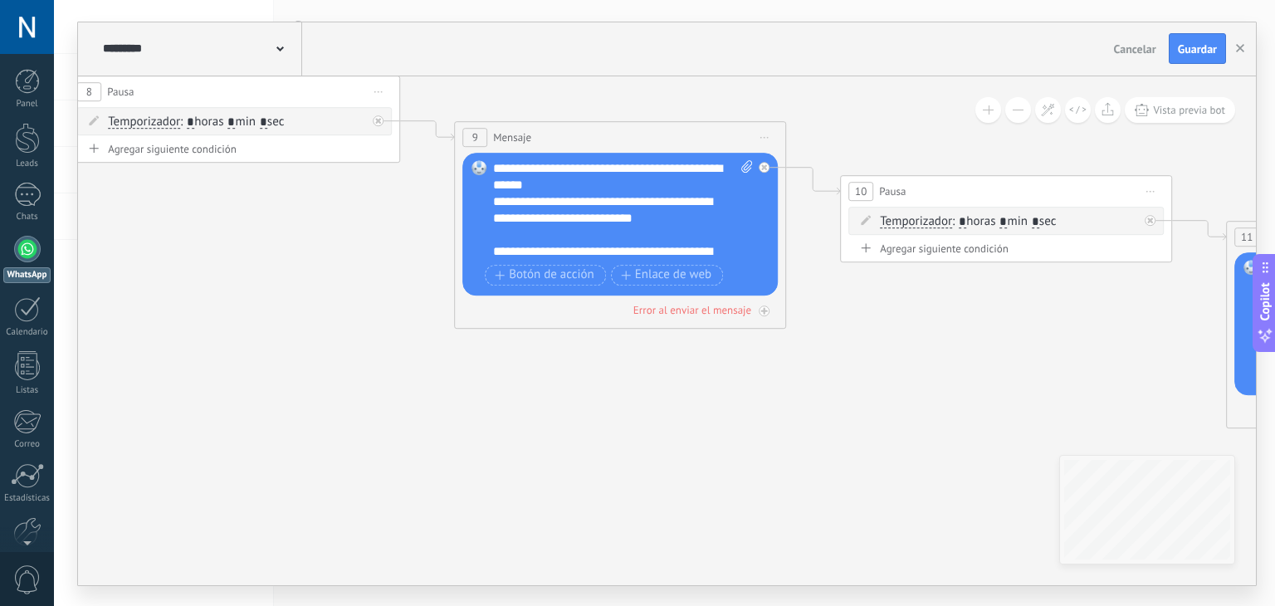
drag, startPoint x: 1058, startPoint y: 127, endPoint x: 636, endPoint y: 143, distance: 422.8
click at [636, 143] on icon at bounding box center [908, 198] width 3673 height 1290
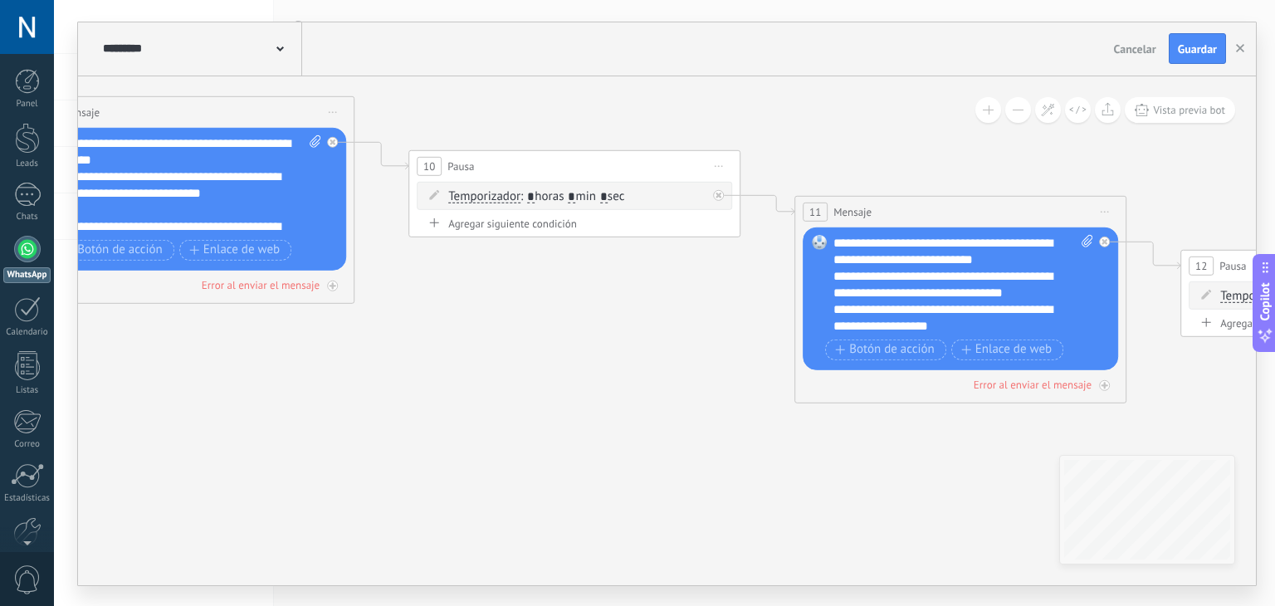
drag, startPoint x: 971, startPoint y: 210, endPoint x: 736, endPoint y: 170, distance: 238.2
click at [736, 170] on icon at bounding box center [476, 172] width 3673 height 1290
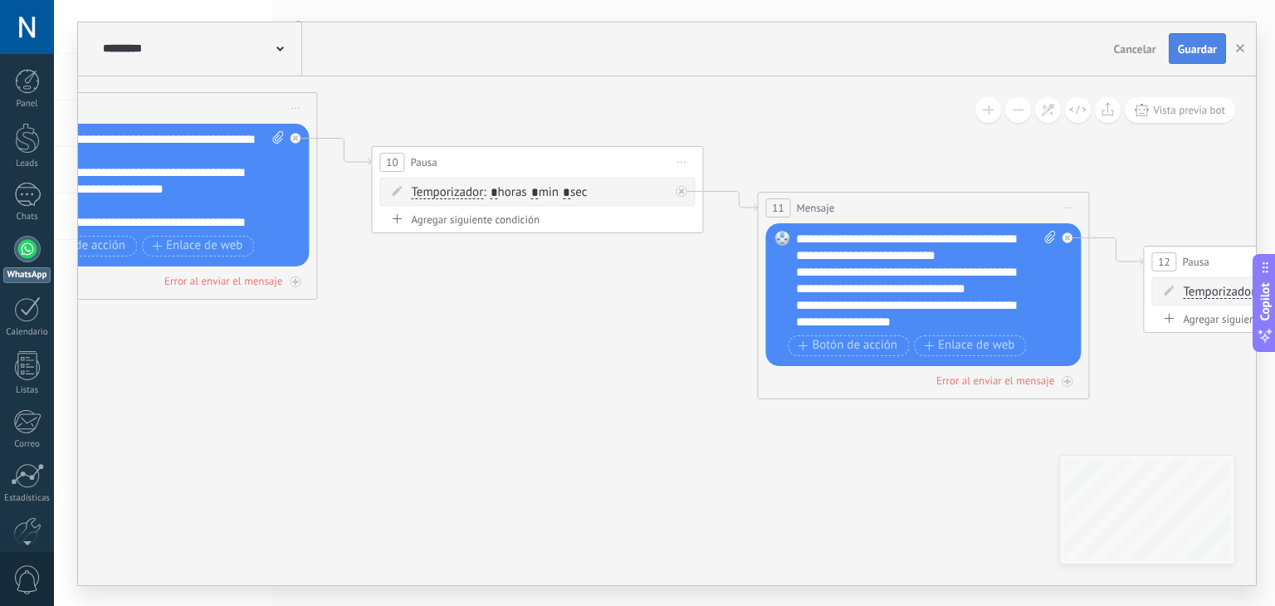
click at [1209, 49] on span "Guardar" at bounding box center [1197, 49] width 39 height 12
click at [1227, 50] on div "Cancelar Guardar Guardar" at bounding box center [1171, 49] width 128 height 30
drag, startPoint x: 874, startPoint y: 168, endPoint x: 574, endPoint y: 115, distance: 305.1
click at [574, 115] on icon at bounding box center [439, 169] width 3673 height 1290
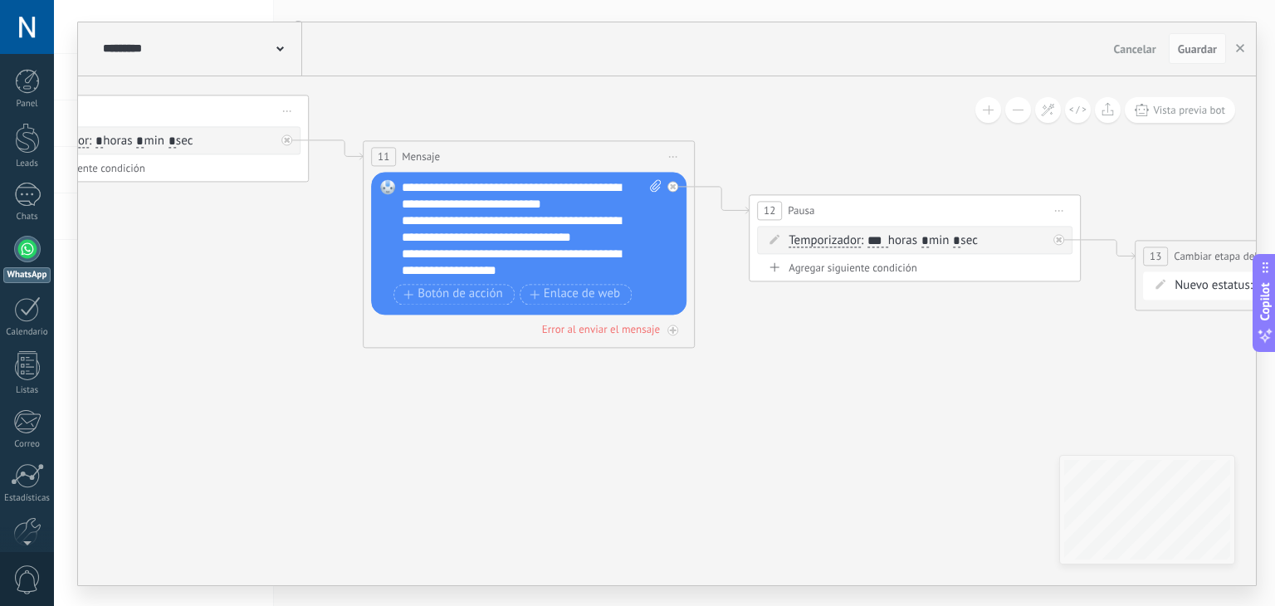
drag, startPoint x: 870, startPoint y: 249, endPoint x: 699, endPoint y: 267, distance: 172.0
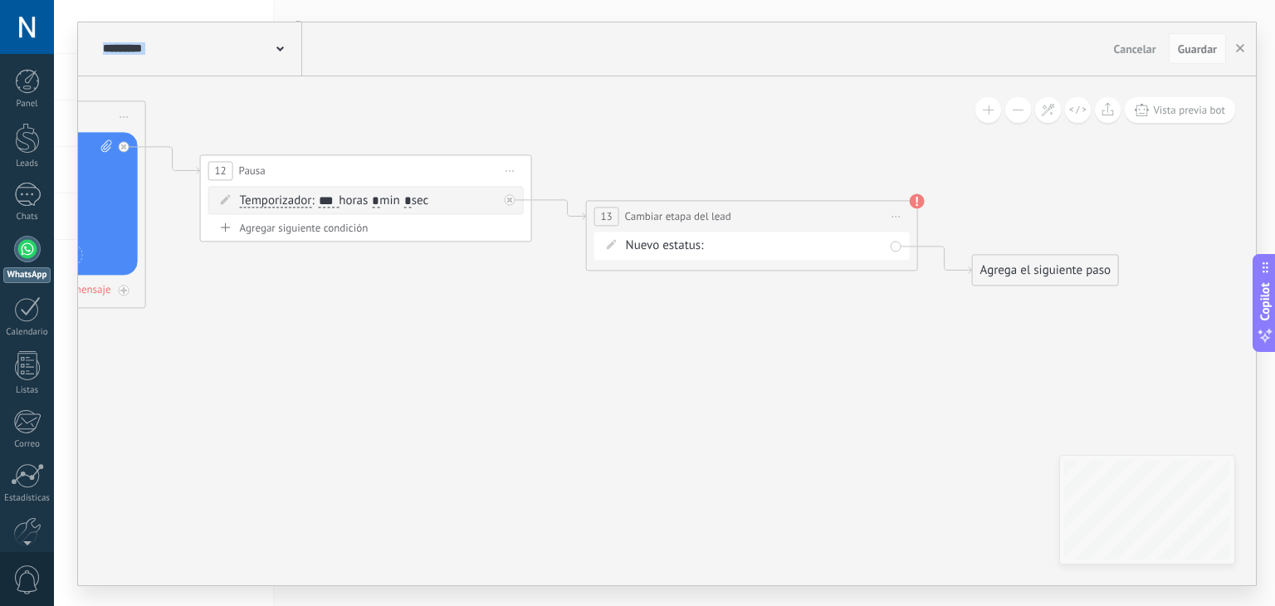
drag, startPoint x: 987, startPoint y: 366, endPoint x: 428, endPoint y: 328, distance: 559.9
click at [0, 0] on div "remarketiing1 remarketing2 remarketing3 remarketing4 remarketing5 remarketing 6…" at bounding box center [0, 0] width 0 height 0
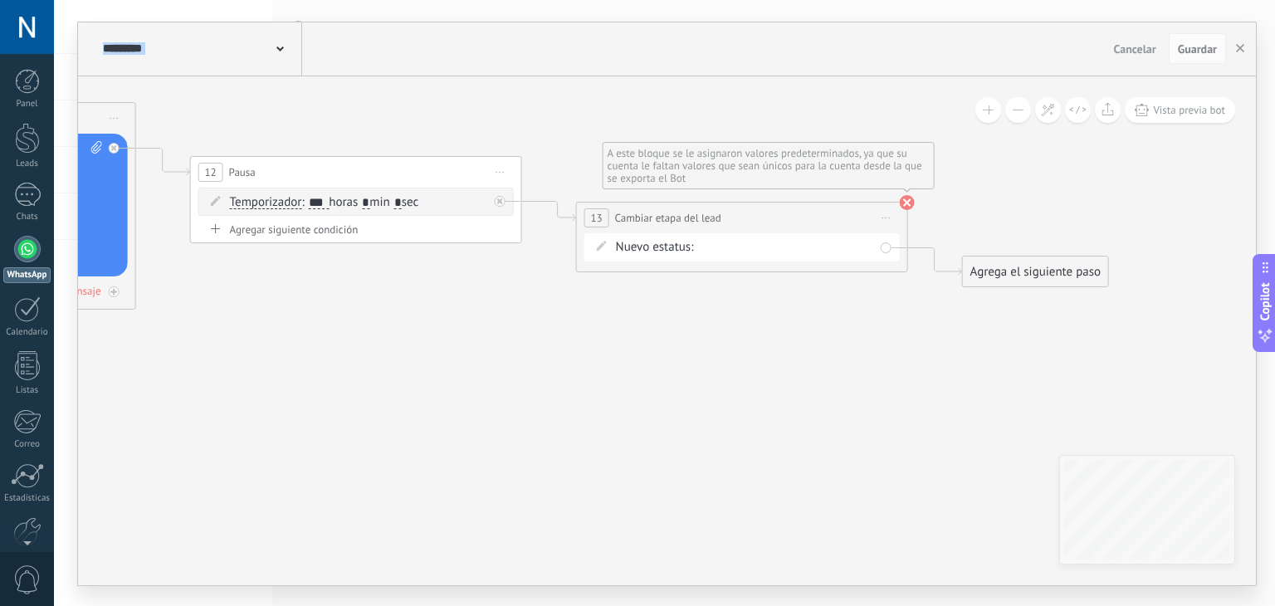
click at [900, 205] on icon at bounding box center [907, 202] width 15 height 15
click at [1240, 47] on use "button" at bounding box center [1240, 48] width 8 height 8
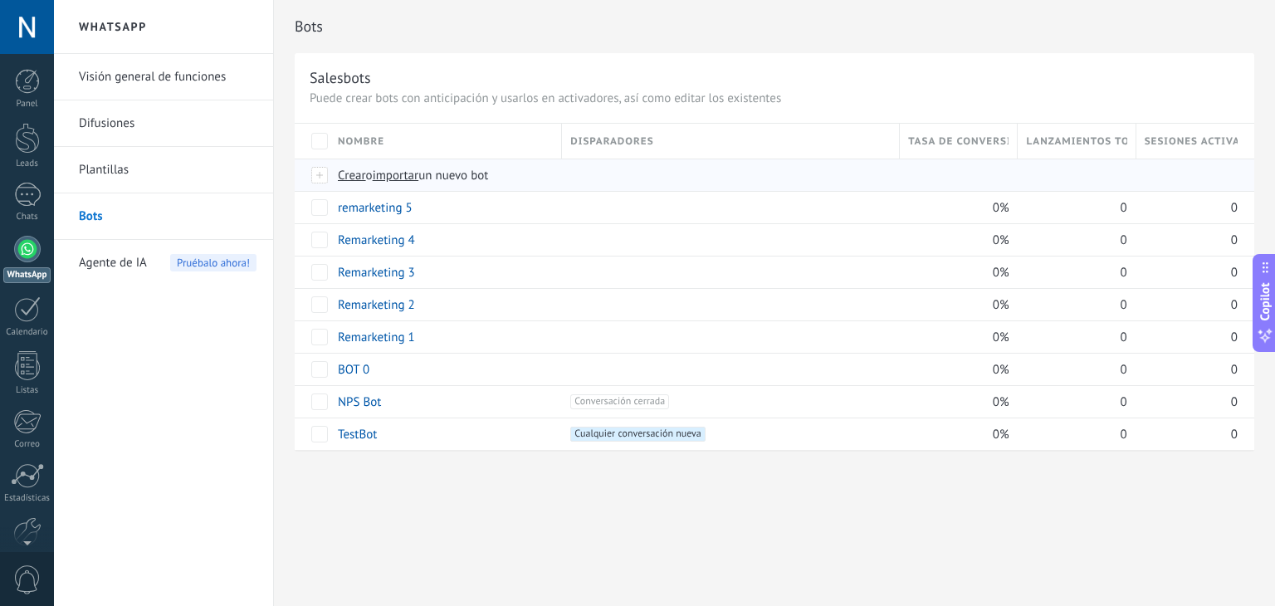
click at [408, 169] on span "importar" at bounding box center [396, 176] width 46 height 16
click at [0, 0] on input "importar un nuevo bot" at bounding box center [0, 0] width 0 height 0
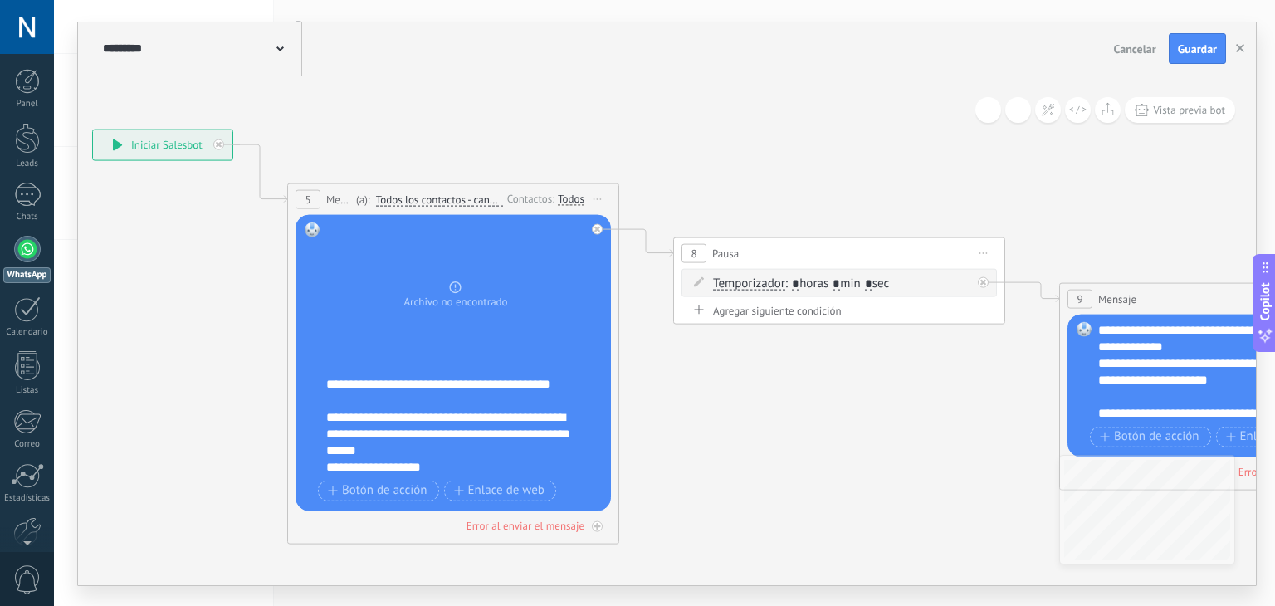
drag, startPoint x: 609, startPoint y: 375, endPoint x: 263, endPoint y: 299, distance: 354.4
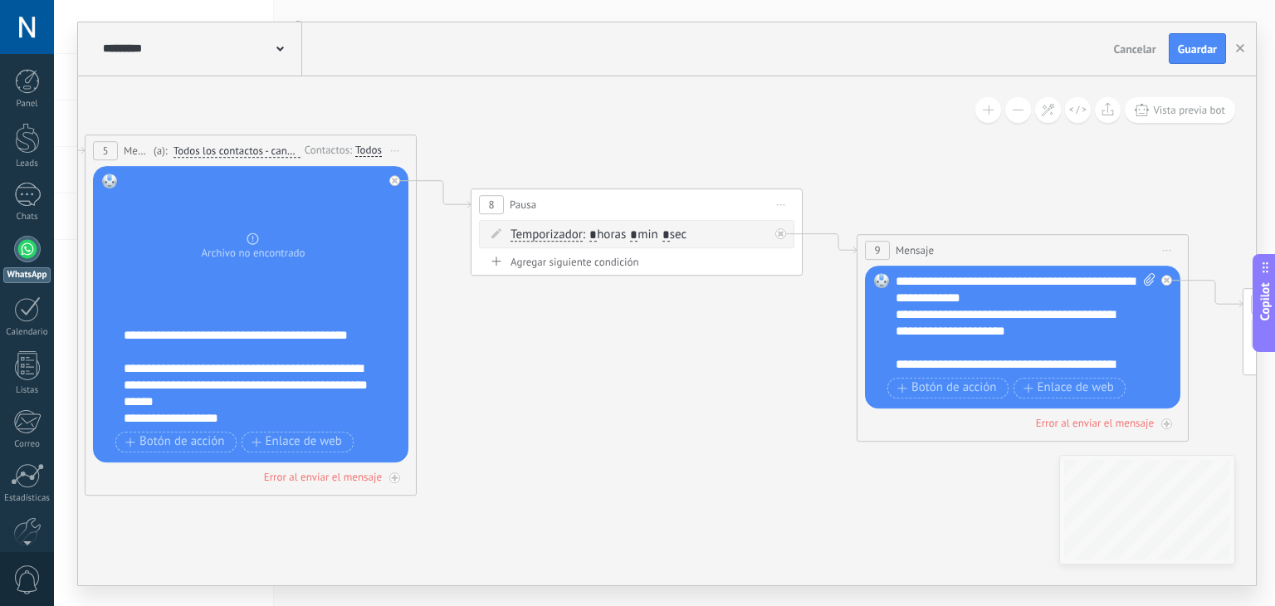
drag, startPoint x: 817, startPoint y: 442, endPoint x: 198, endPoint y: 248, distance: 648.7
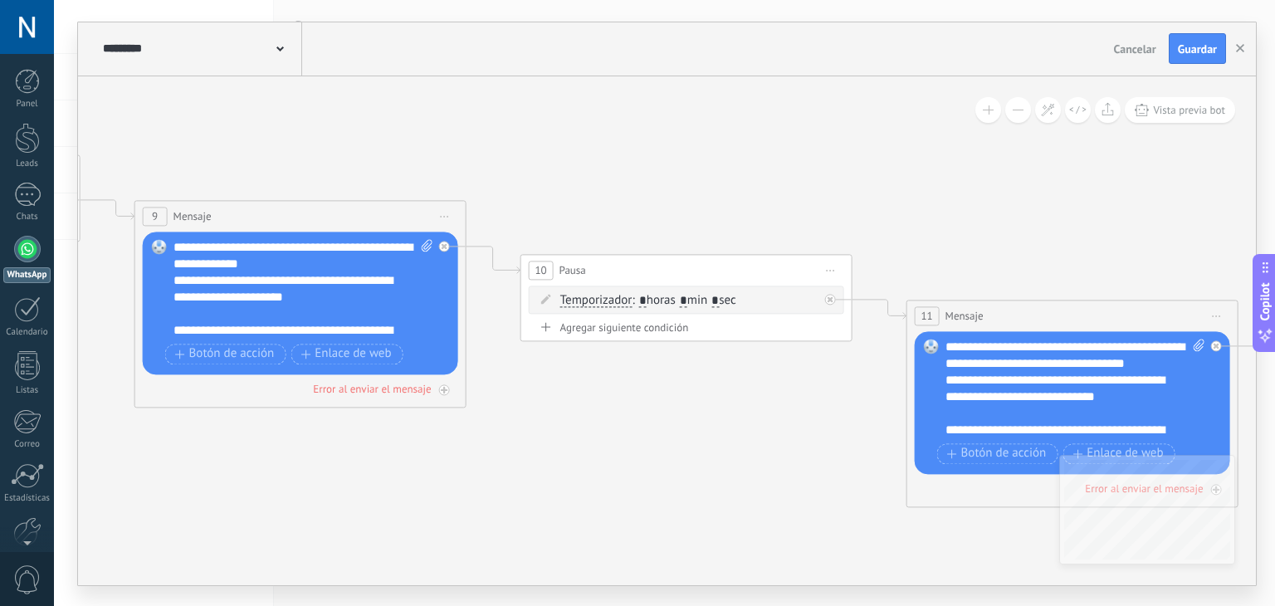
drag, startPoint x: 852, startPoint y: 361, endPoint x: 484, endPoint y: 481, distance: 387.7
click at [484, 481] on icon at bounding box center [589, 276] width 3673 height 1290
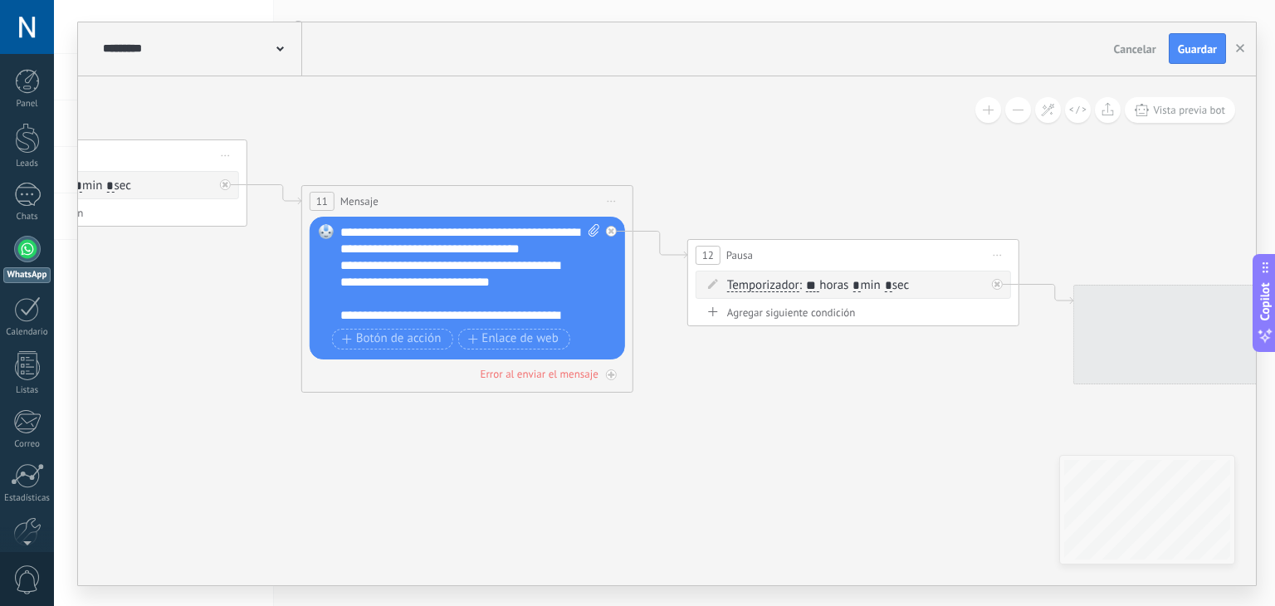
drag, startPoint x: 1111, startPoint y: 223, endPoint x: 572, endPoint y: 103, distance: 552.0
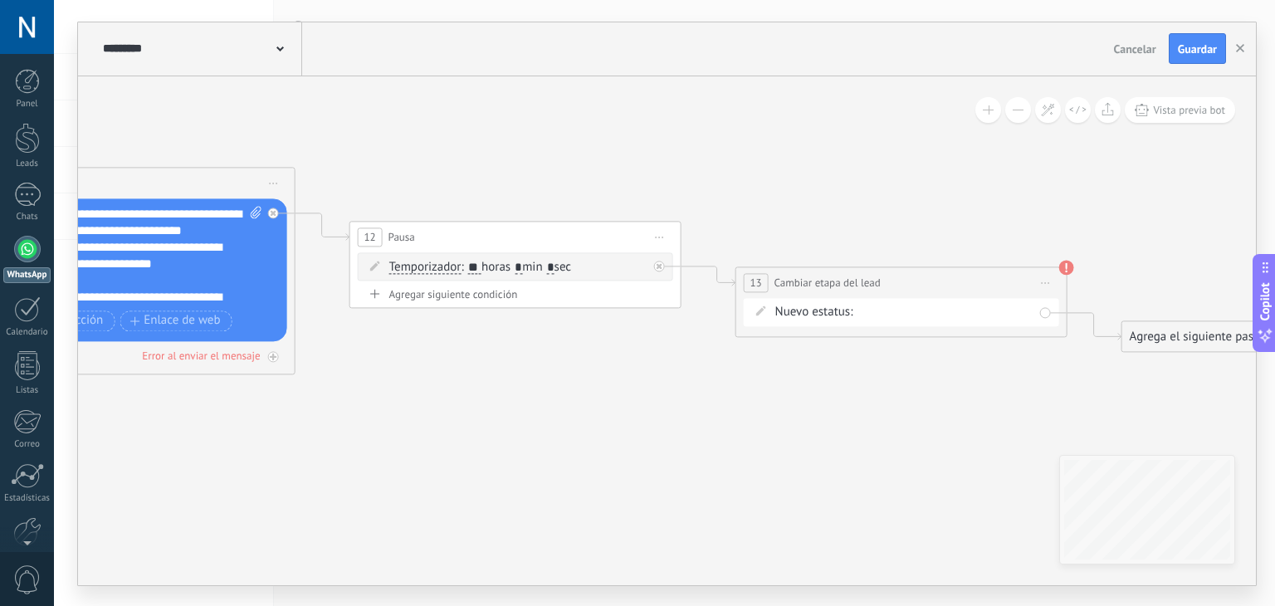
drag, startPoint x: 886, startPoint y: 224, endPoint x: 535, endPoint y: 219, distance: 352.0
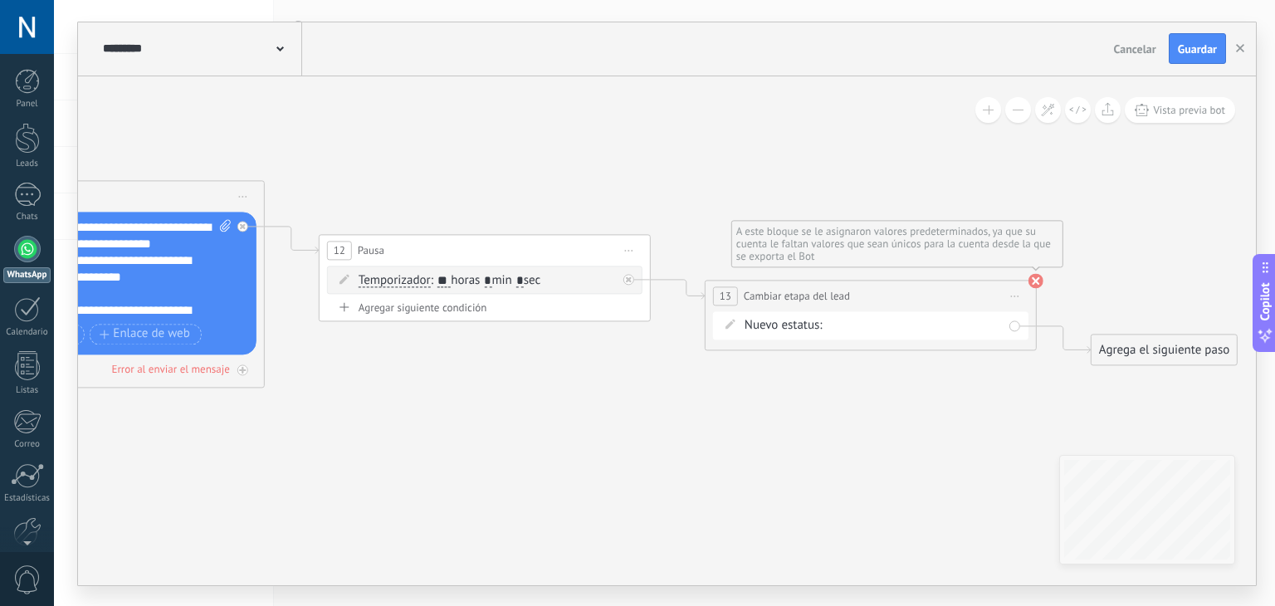
click at [1029, 280] on use at bounding box center [1035, 280] width 15 height 15
click at [1208, 54] on span "Guardar" at bounding box center [1197, 49] width 39 height 12
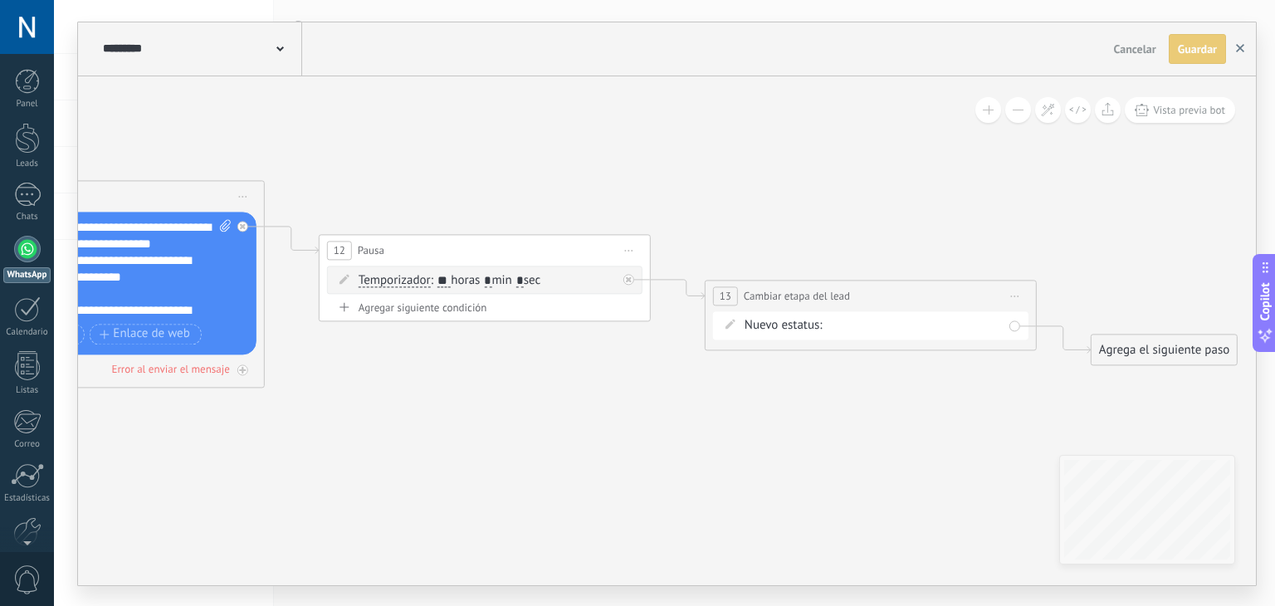
click at [1238, 42] on button "button" at bounding box center [1240, 49] width 25 height 30
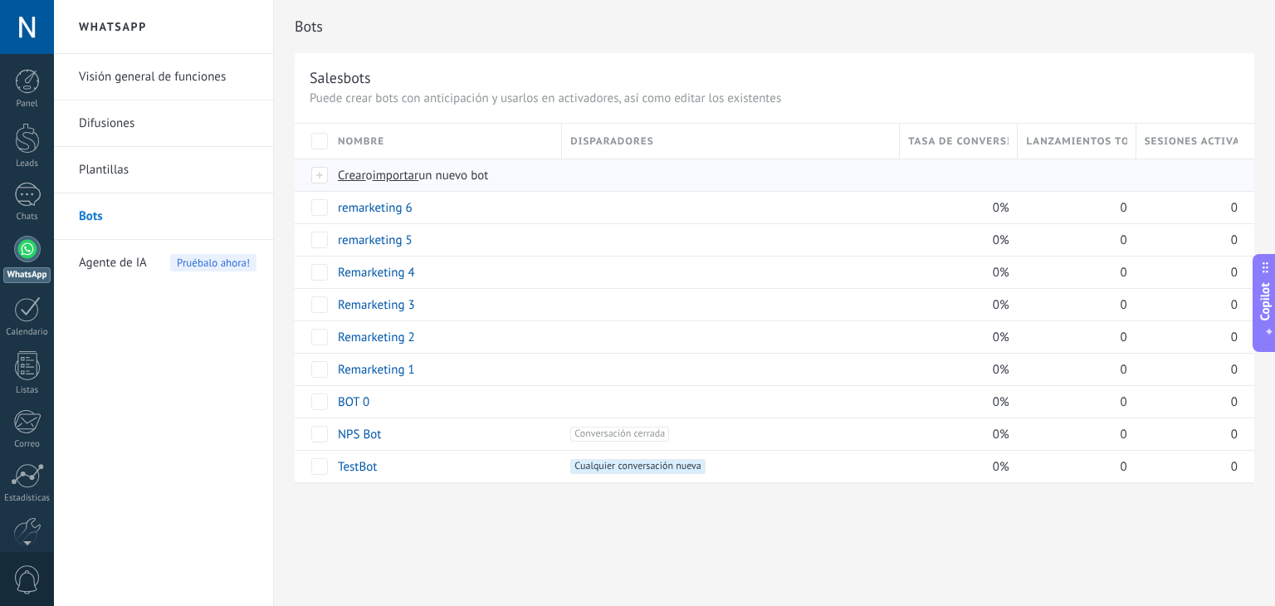
click at [385, 180] on span "importar" at bounding box center [396, 176] width 46 height 16
click at [0, 0] on input "importar un nuevo bot" at bounding box center [0, 0] width 0 height 0
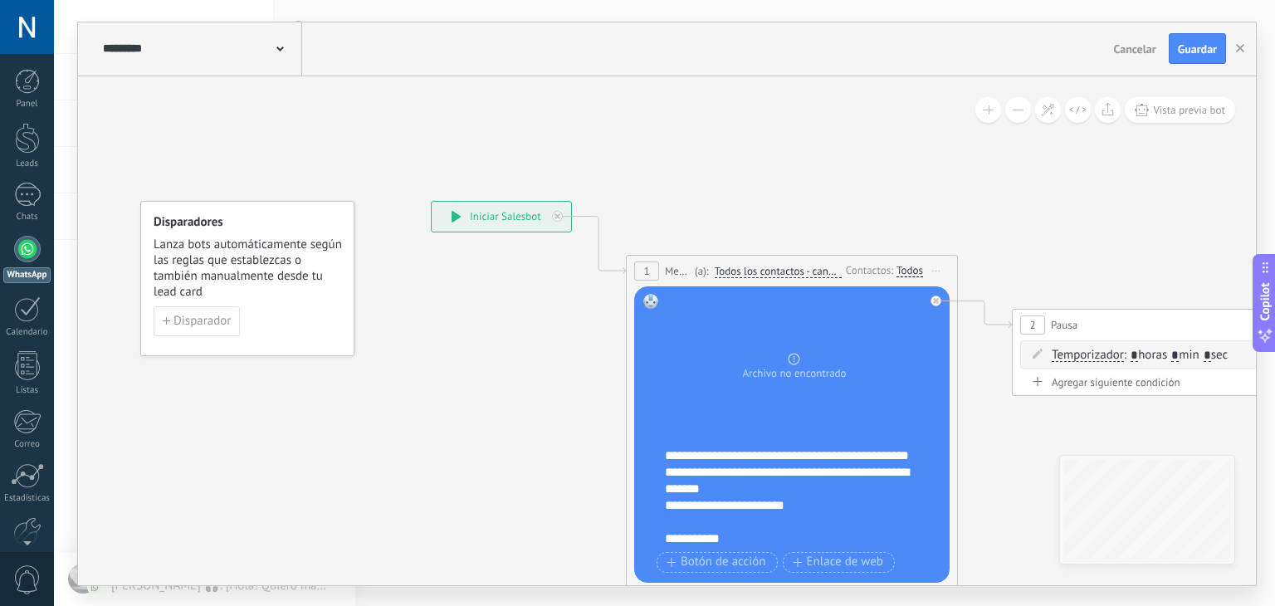
drag, startPoint x: 1070, startPoint y: 218, endPoint x: 255, endPoint y: 196, distance: 815.4
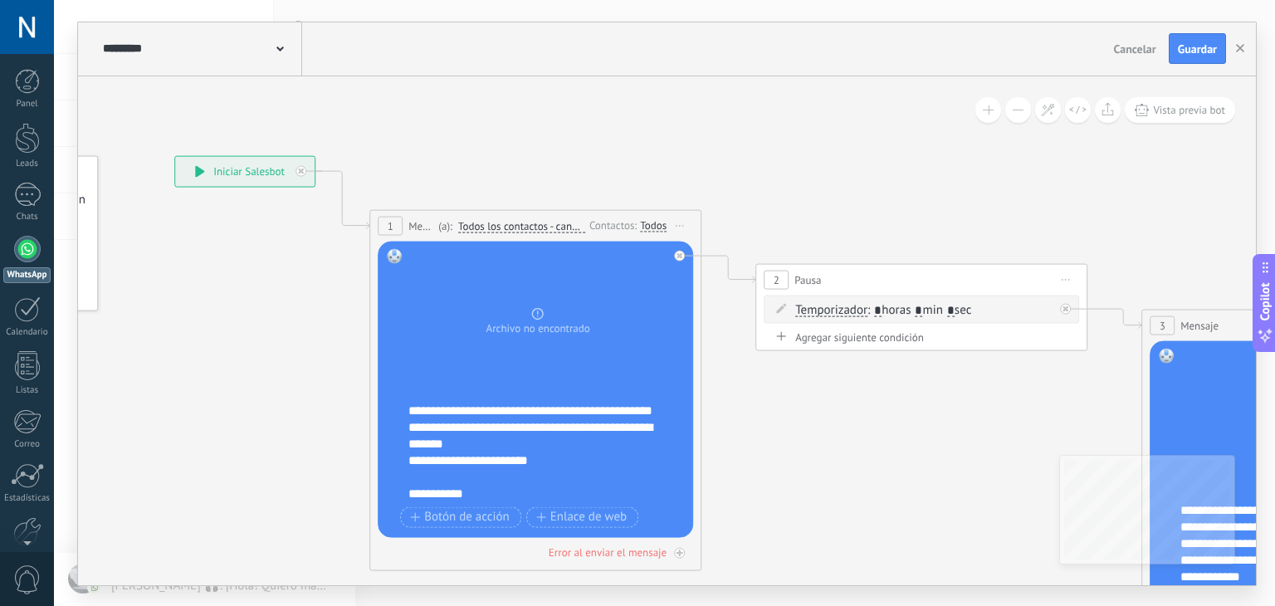
drag, startPoint x: 255, startPoint y: 196, endPoint x: 201, endPoint y: 164, distance: 62.9
click at [201, 164] on icon at bounding box center [1210, 461] width 2903 height 1443
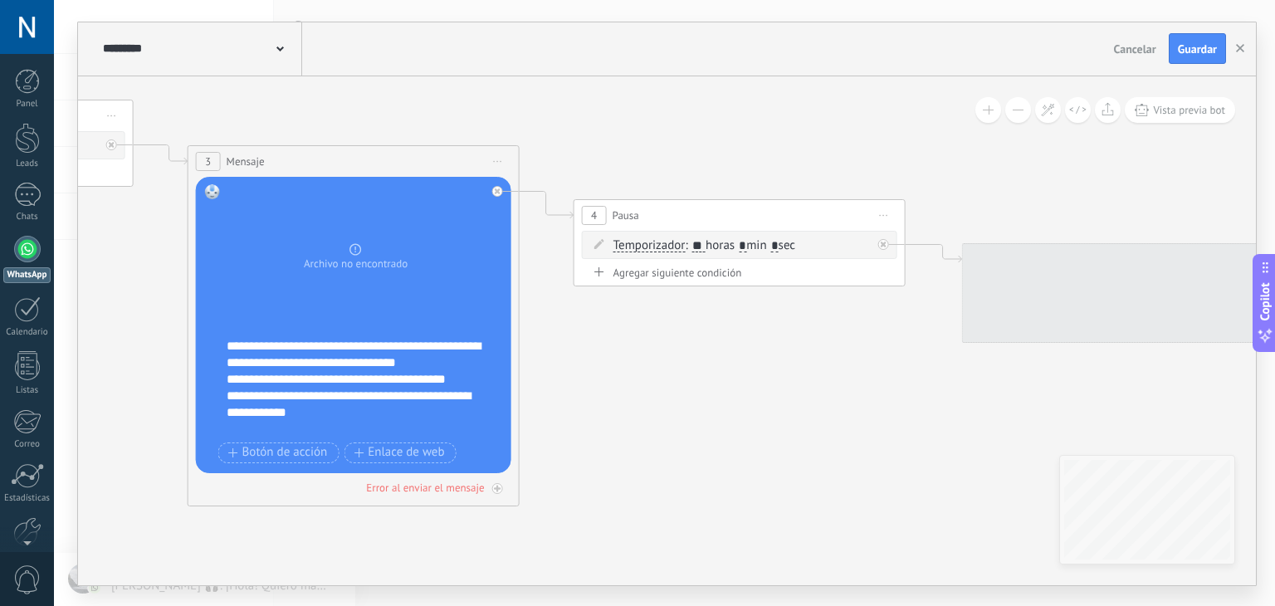
click at [198, 49] on div "**********" at bounding box center [667, 303] width 1178 height 563
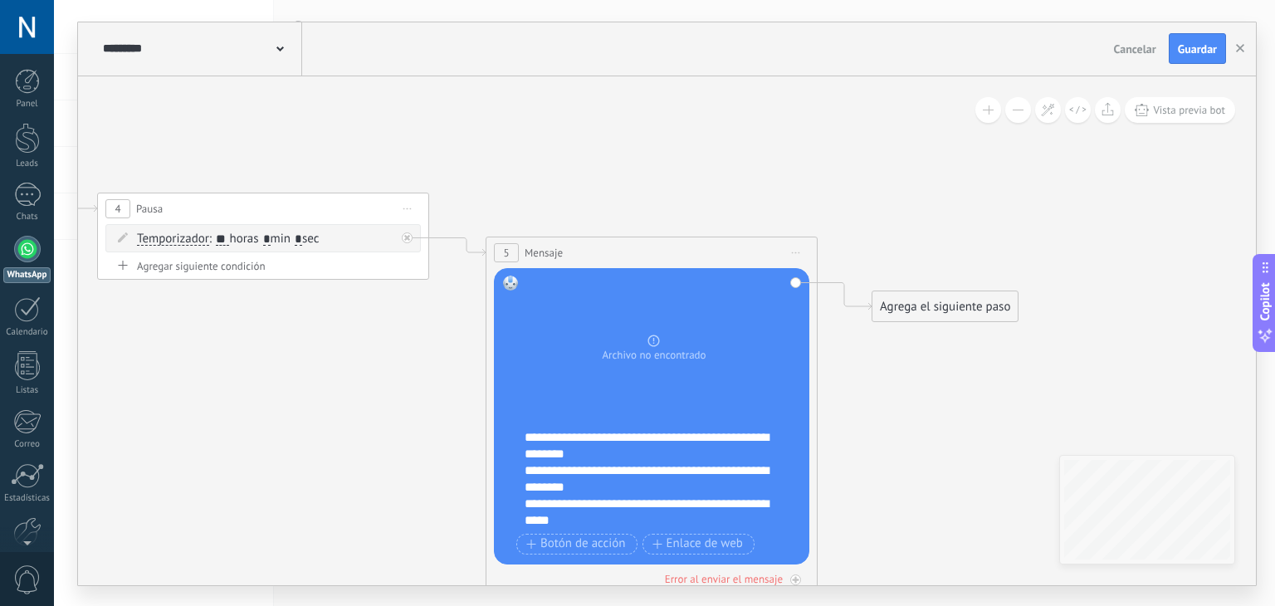
drag, startPoint x: 844, startPoint y: 149, endPoint x: 358, endPoint y: 148, distance: 486.4
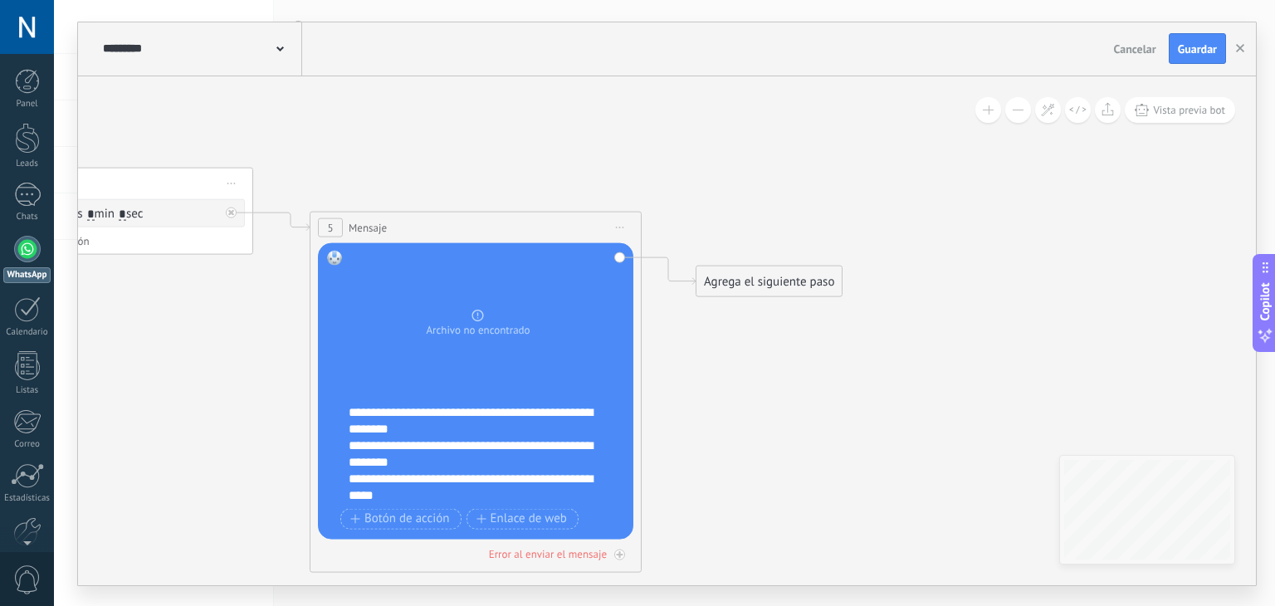
drag, startPoint x: 974, startPoint y: 261, endPoint x: 611, endPoint y: 200, distance: 368.7
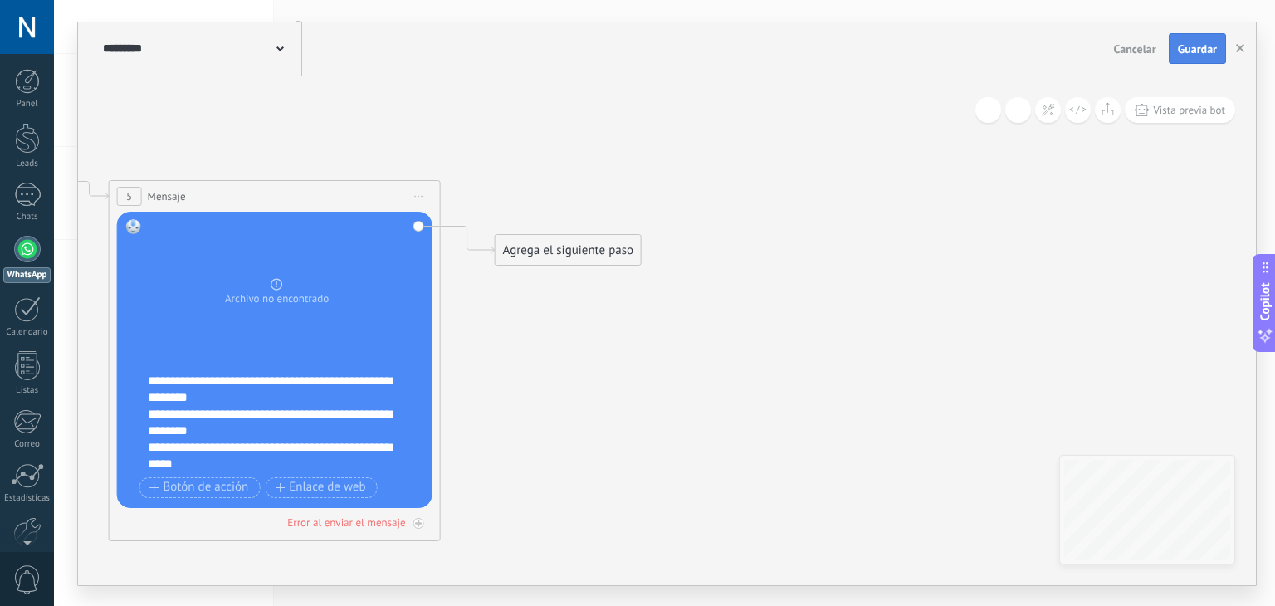
click at [1178, 39] on button "Guardar" at bounding box center [1197, 49] width 57 height 32
click at [1245, 51] on button "button" at bounding box center [1240, 49] width 25 height 30
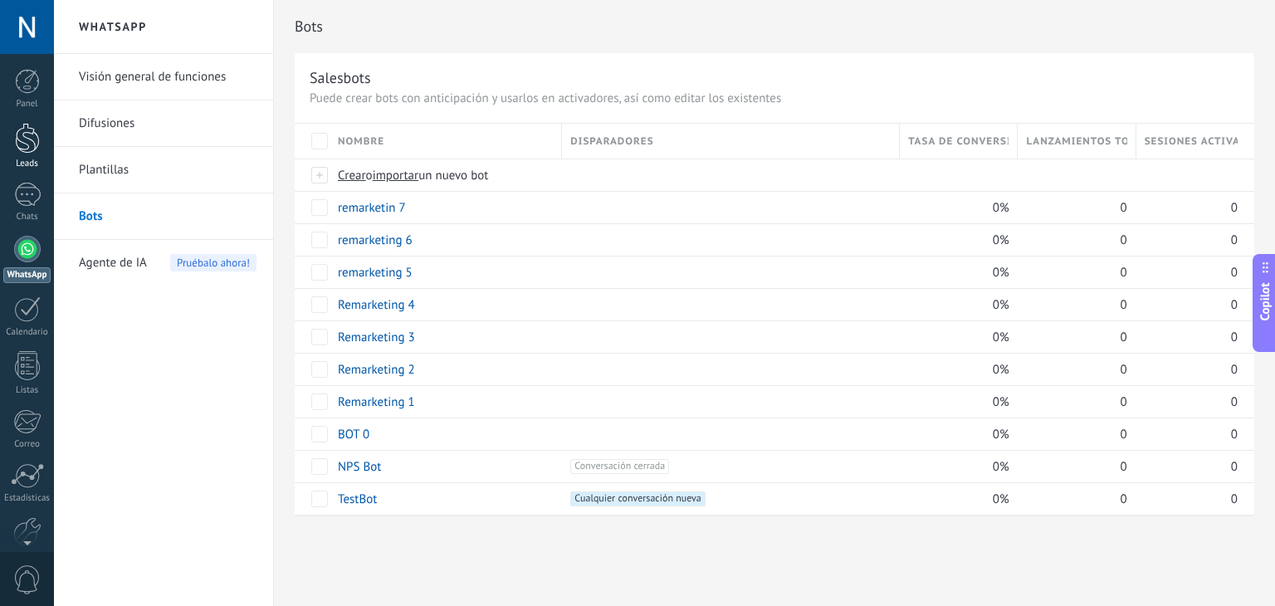
click at [7, 147] on link "Leads" at bounding box center [27, 146] width 54 height 46
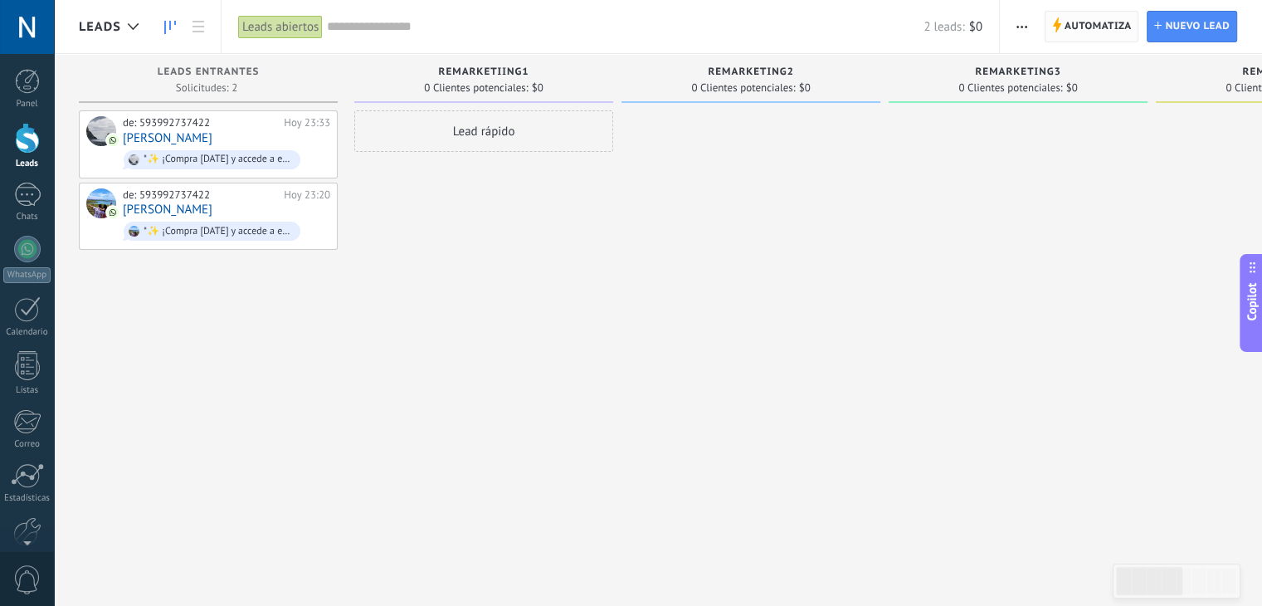
click at [1071, 22] on span "Automatiza" at bounding box center [1098, 27] width 67 height 30
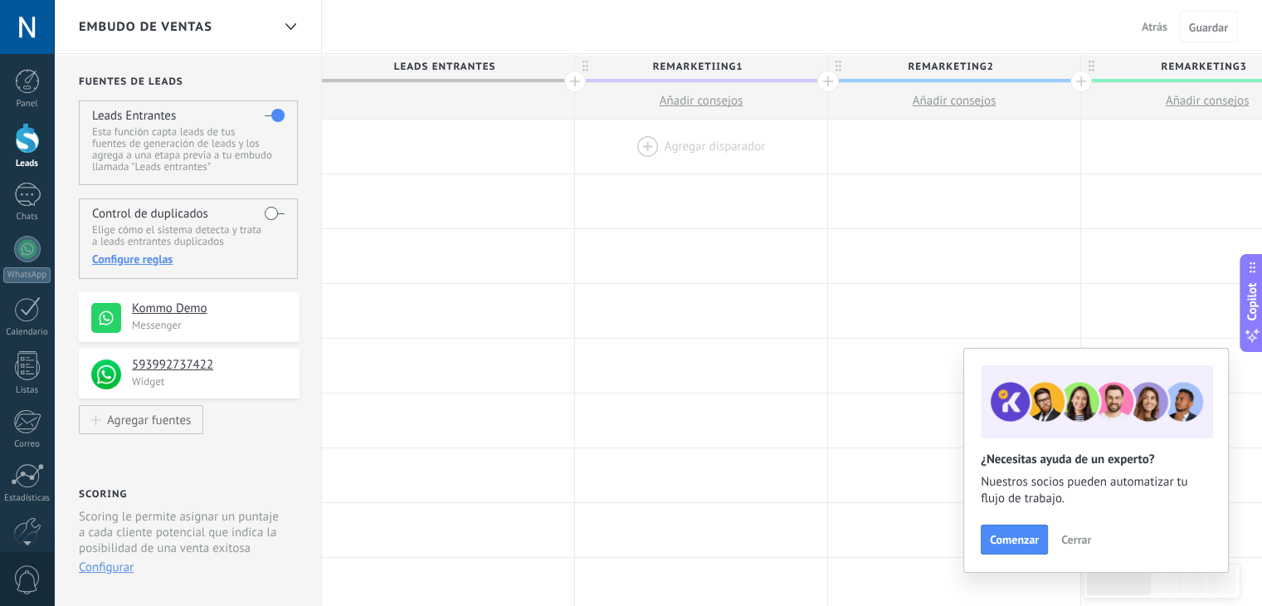
click at [638, 140] on div at bounding box center [701, 147] width 252 height 54
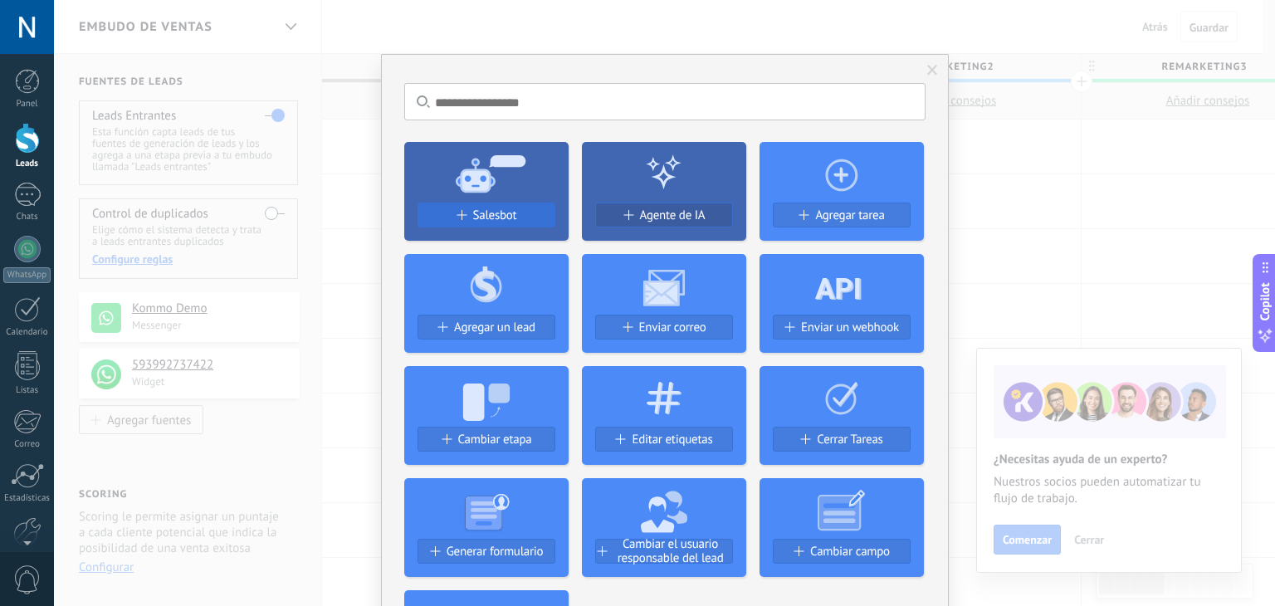
click at [510, 219] on span "Salesbot" at bounding box center [495, 215] width 44 height 14
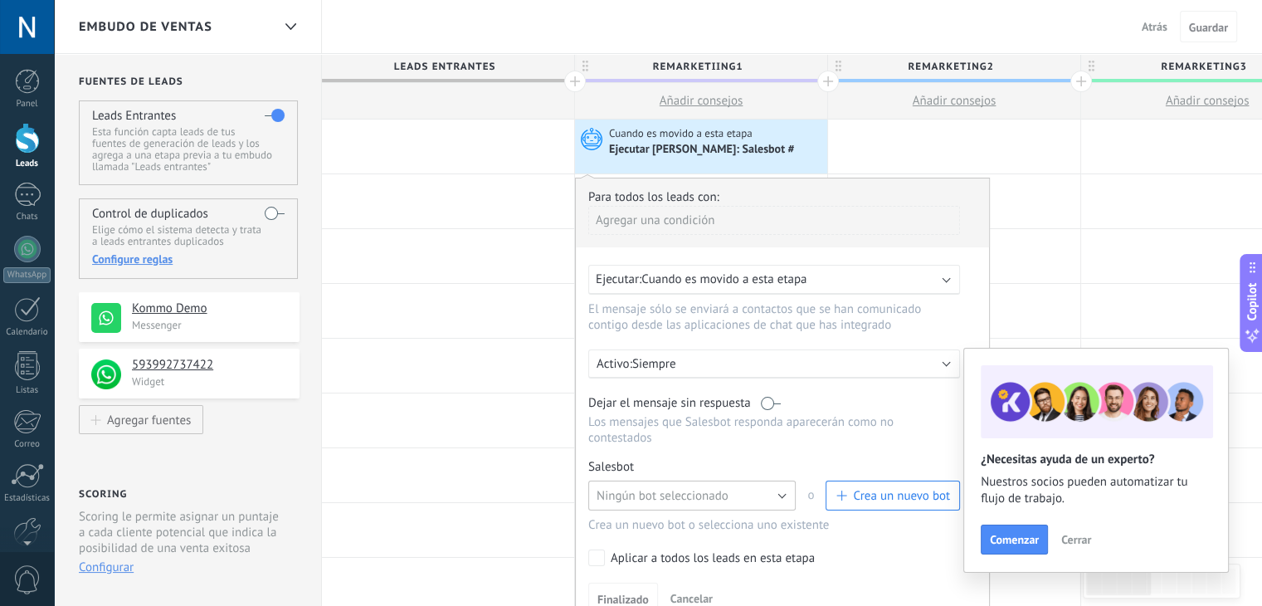
click at [681, 488] on span "Ningún bot seleccionado" at bounding box center [663, 496] width 132 height 16
click at [727, 481] on button "Ningún bot seleccionado" at bounding box center [692, 496] width 208 height 30
click at [770, 481] on button "Ningún bot seleccionado" at bounding box center [692, 496] width 208 height 30
click at [750, 481] on button "Ningún bot seleccionado" at bounding box center [692, 496] width 208 height 30
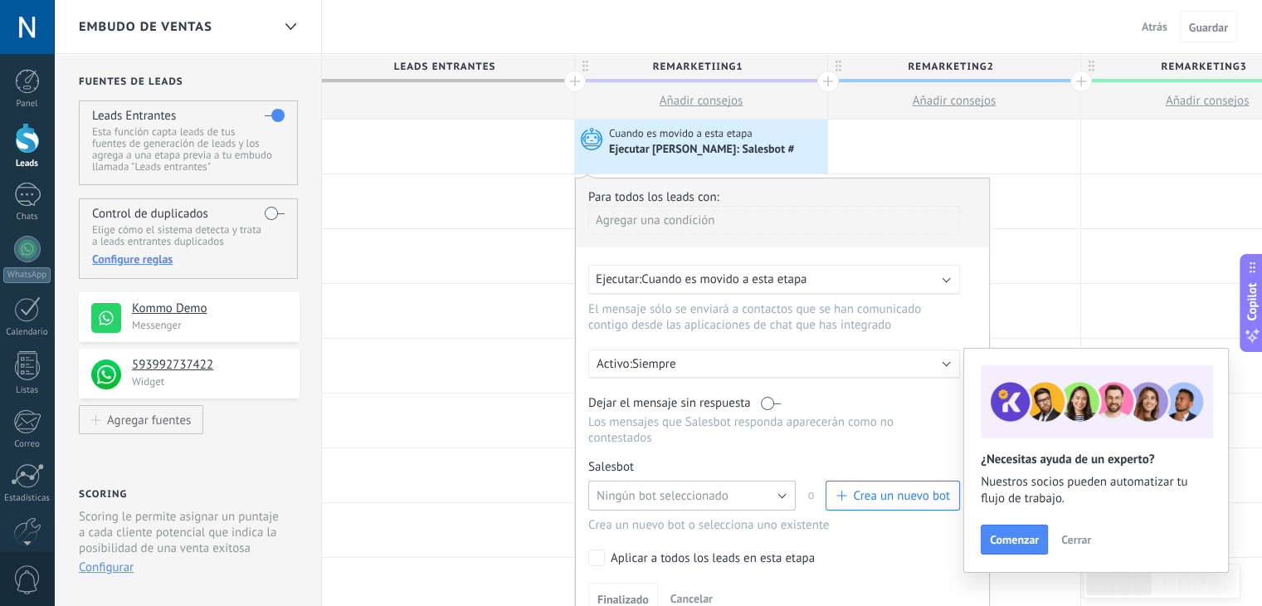
click at [631, 481] on button "Ningún bot seleccionado" at bounding box center [692, 496] width 208 height 30
click at [618, 492] on button "Ningún bot seleccionado" at bounding box center [692, 496] width 208 height 30
click at [784, 481] on button "Ningún bot seleccionado" at bounding box center [692, 496] width 208 height 30
click at [764, 481] on button "Ningún bot seleccionado" at bounding box center [692, 496] width 208 height 30
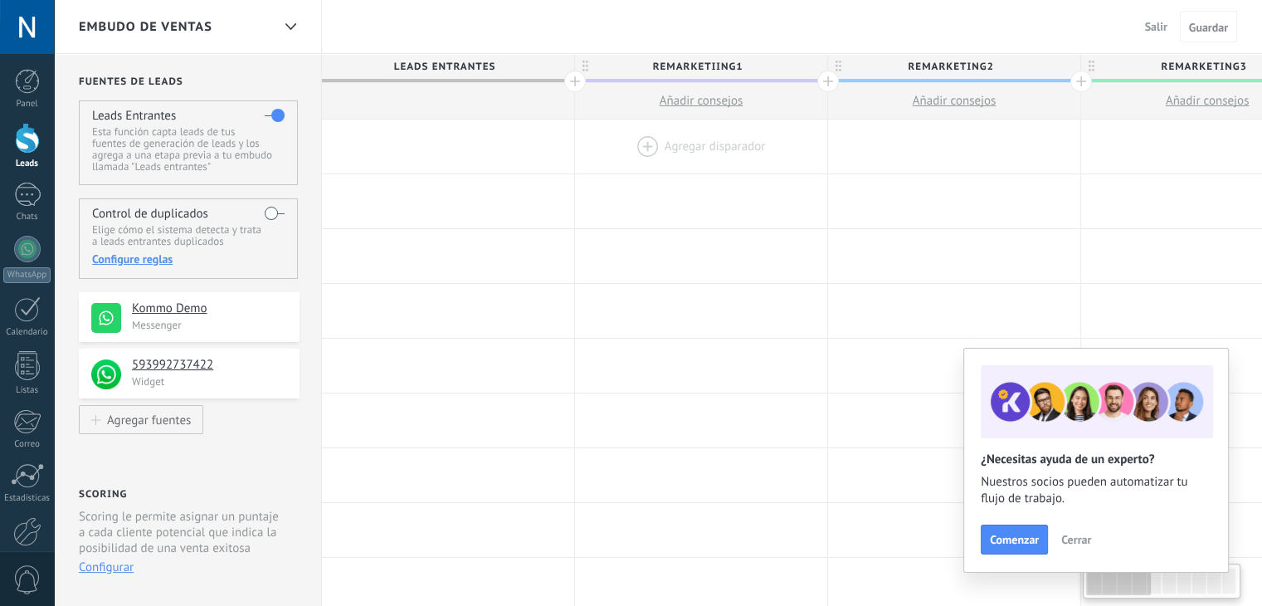
click at [658, 150] on div at bounding box center [701, 147] width 252 height 54
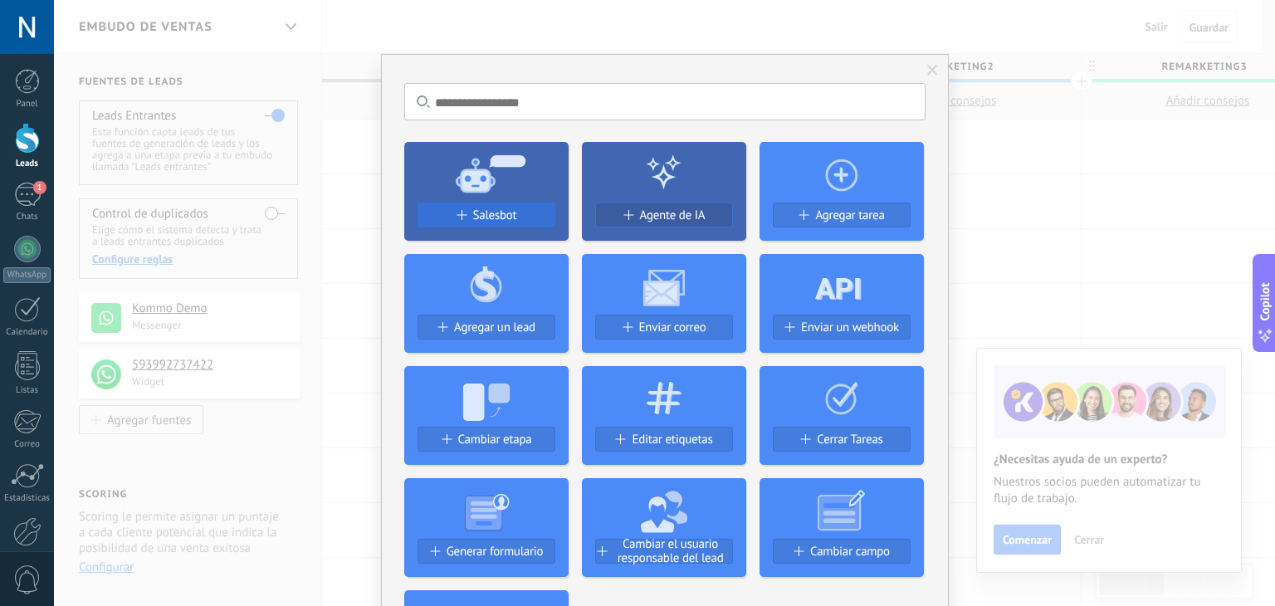
click at [473, 217] on span "Salesbot" at bounding box center [495, 215] width 44 height 14
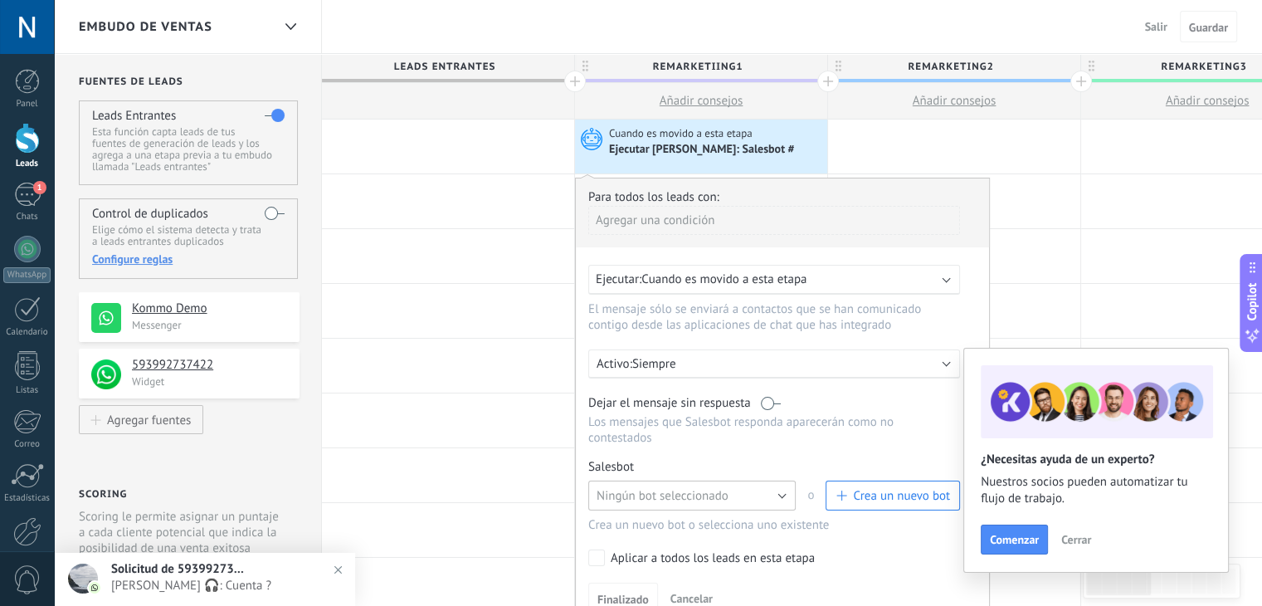
click at [654, 481] on button "Ningún bot seleccionado" at bounding box center [692, 496] width 208 height 30
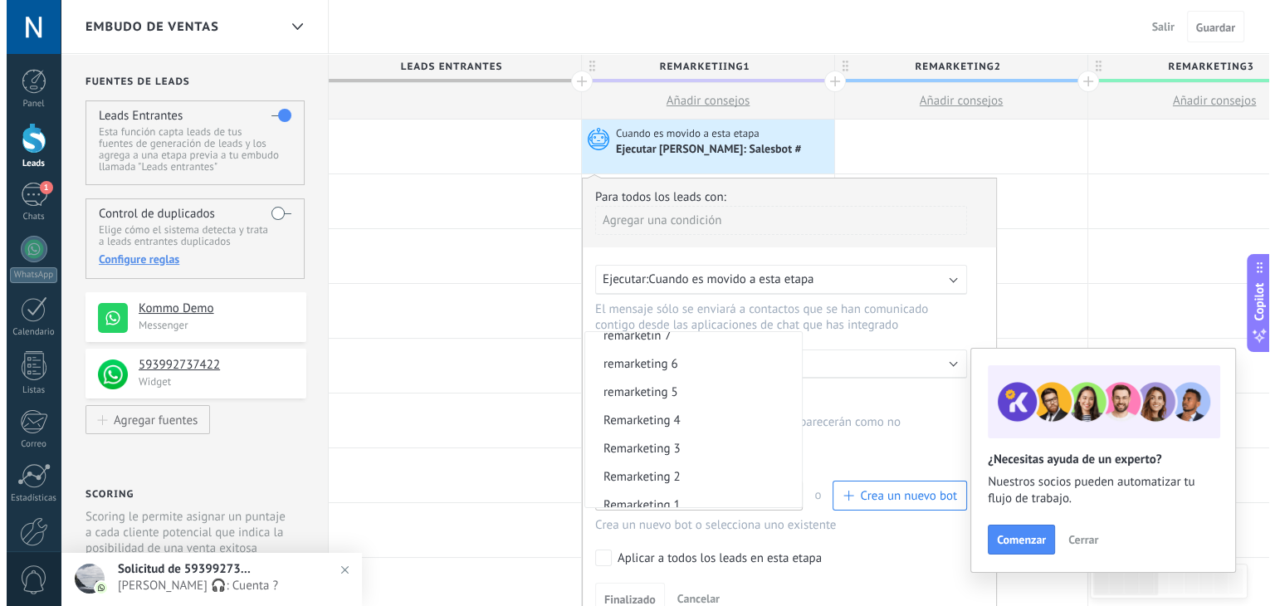
scroll to position [96, 0]
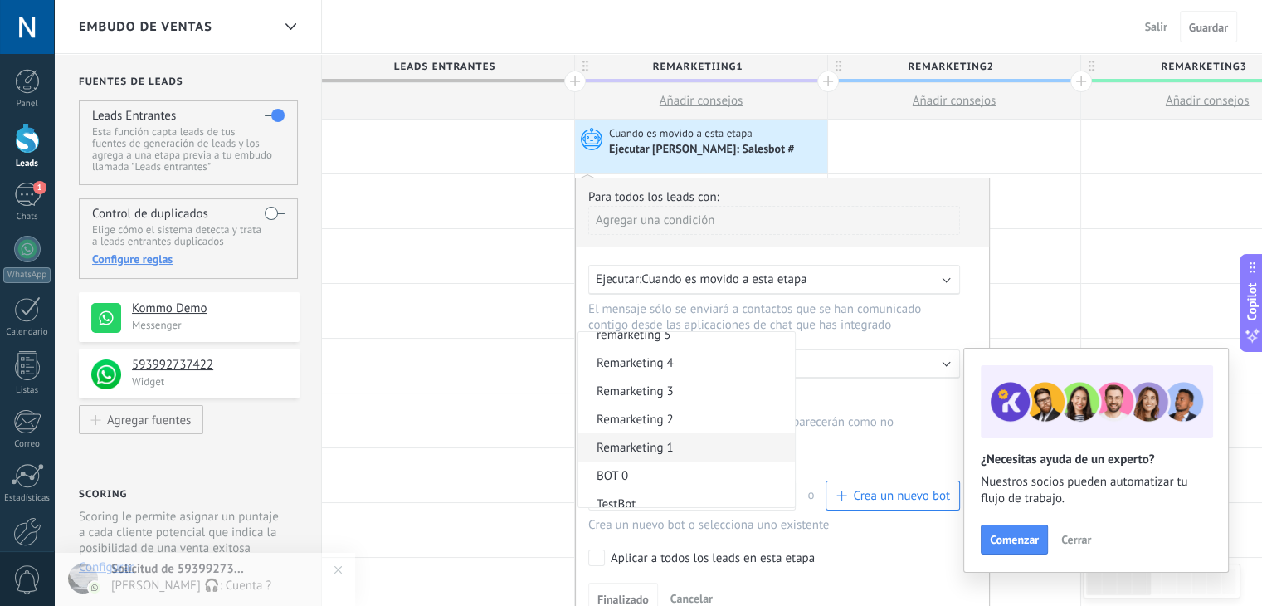
click at [696, 440] on span "Remarketing 1" at bounding box center [685, 448] width 212 height 16
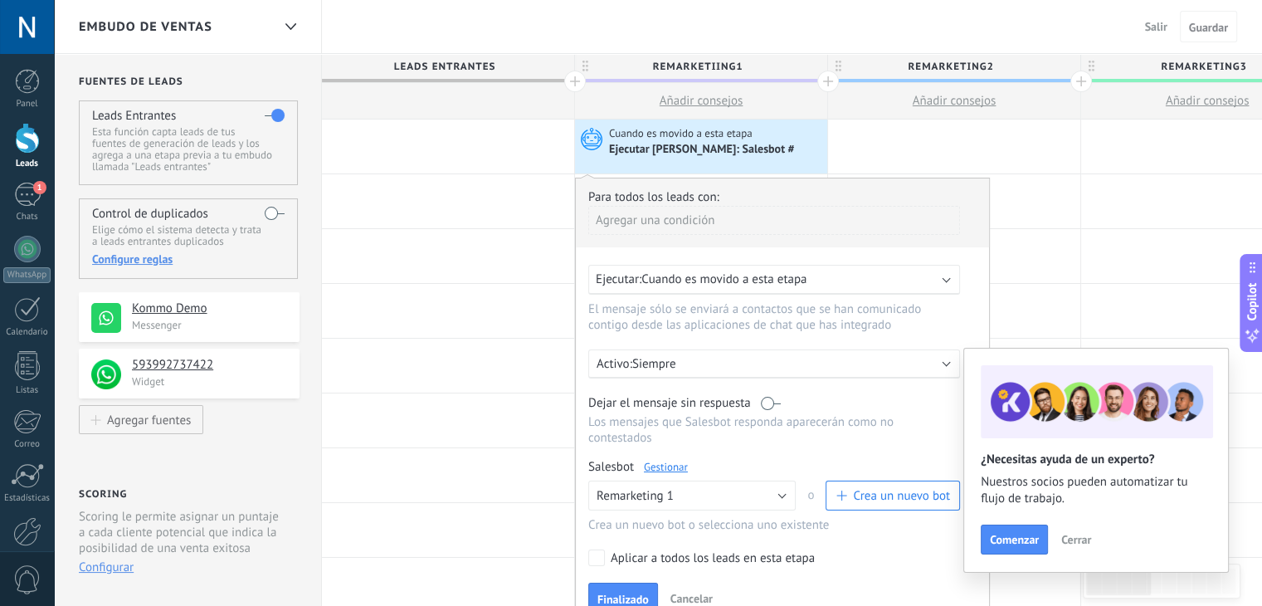
click at [673, 460] on link "Gestionar" at bounding box center [666, 467] width 44 height 14
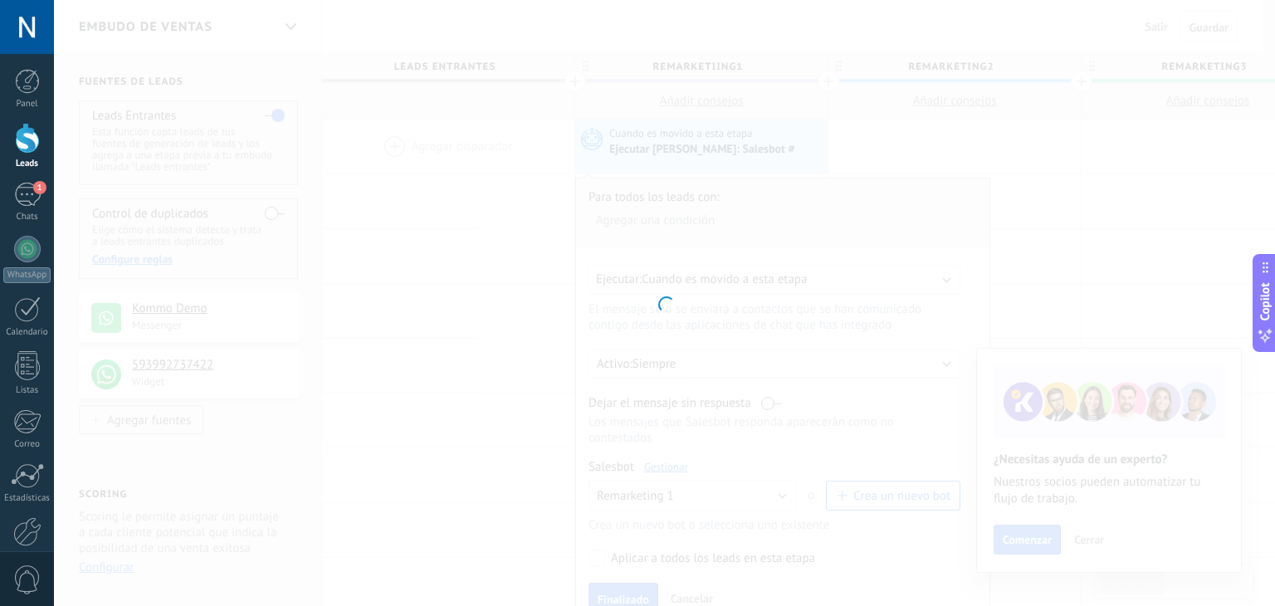
type input "**********"
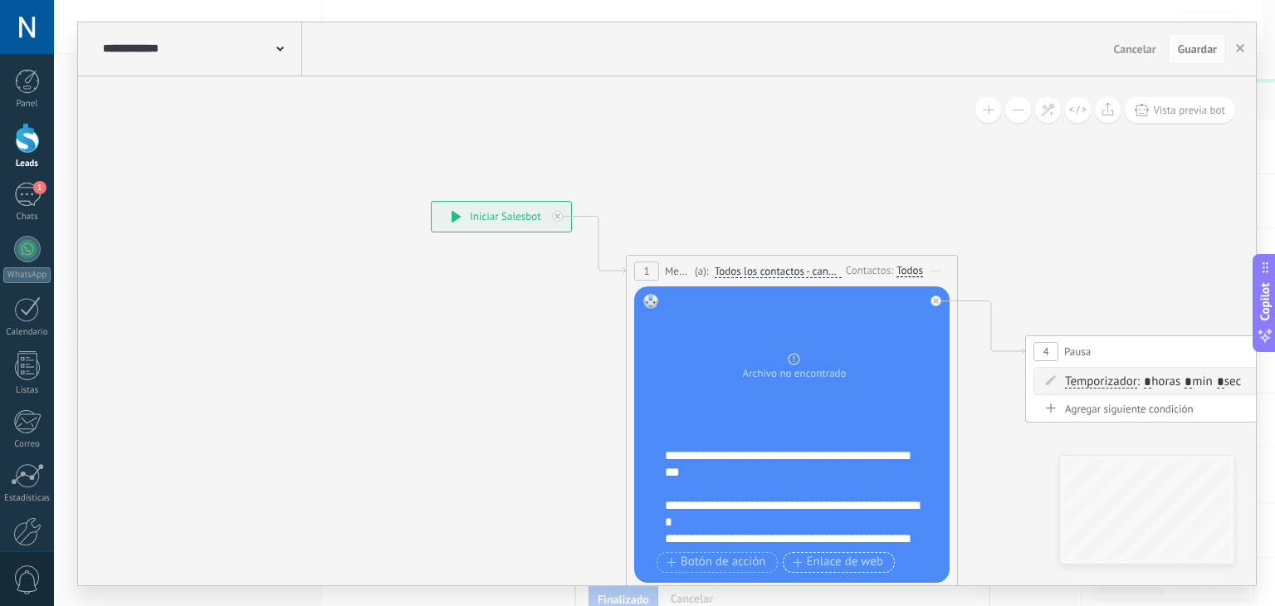
click at [808, 561] on span "Enlace de web" at bounding box center [838, 561] width 90 height 13
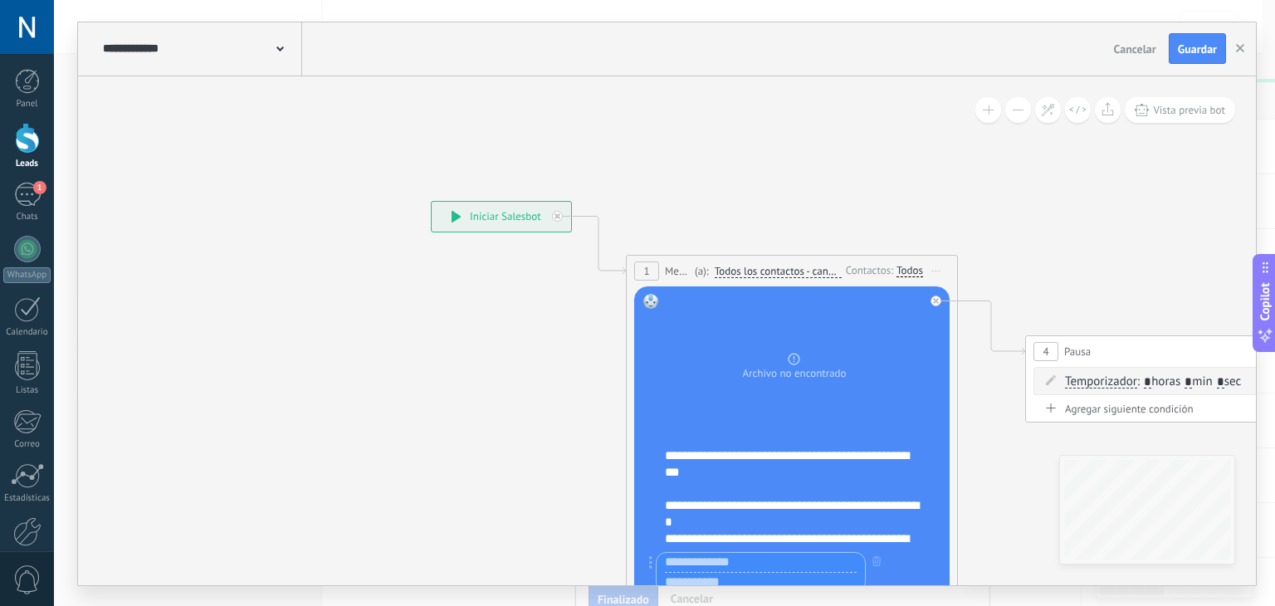
click at [763, 515] on div "**********" at bounding box center [803, 497] width 276 height 100
click at [872, 563] on icon "button" at bounding box center [876, 561] width 8 height 10
click at [773, 521] on div "**********" at bounding box center [803, 497] width 276 height 100
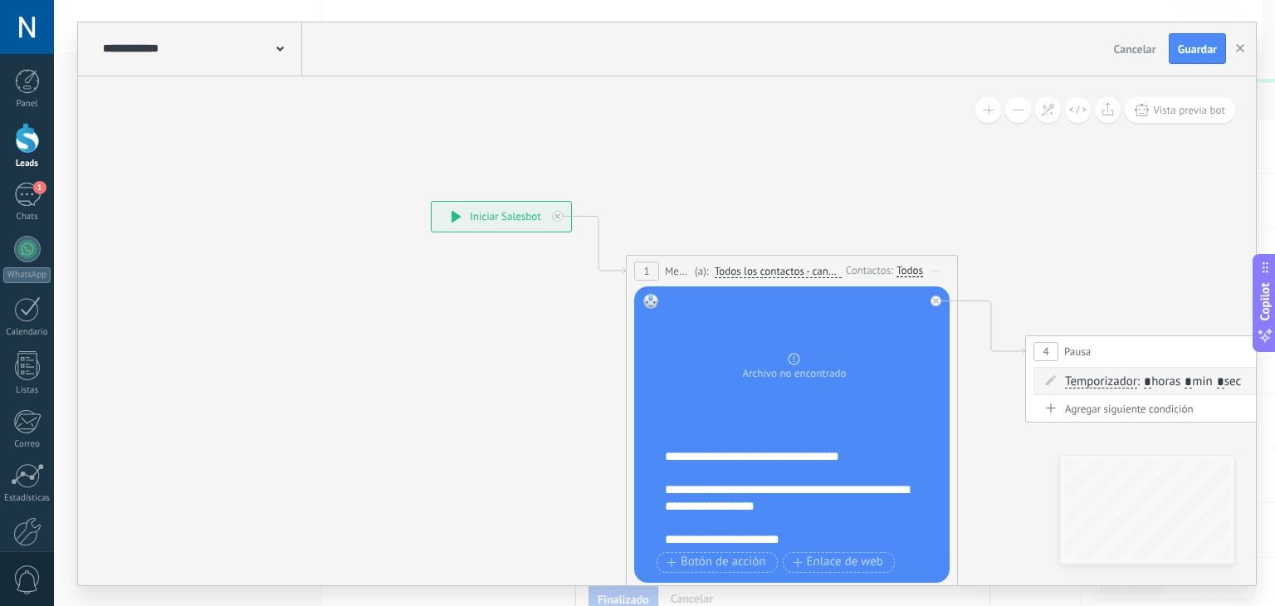
scroll to position [165, 0]
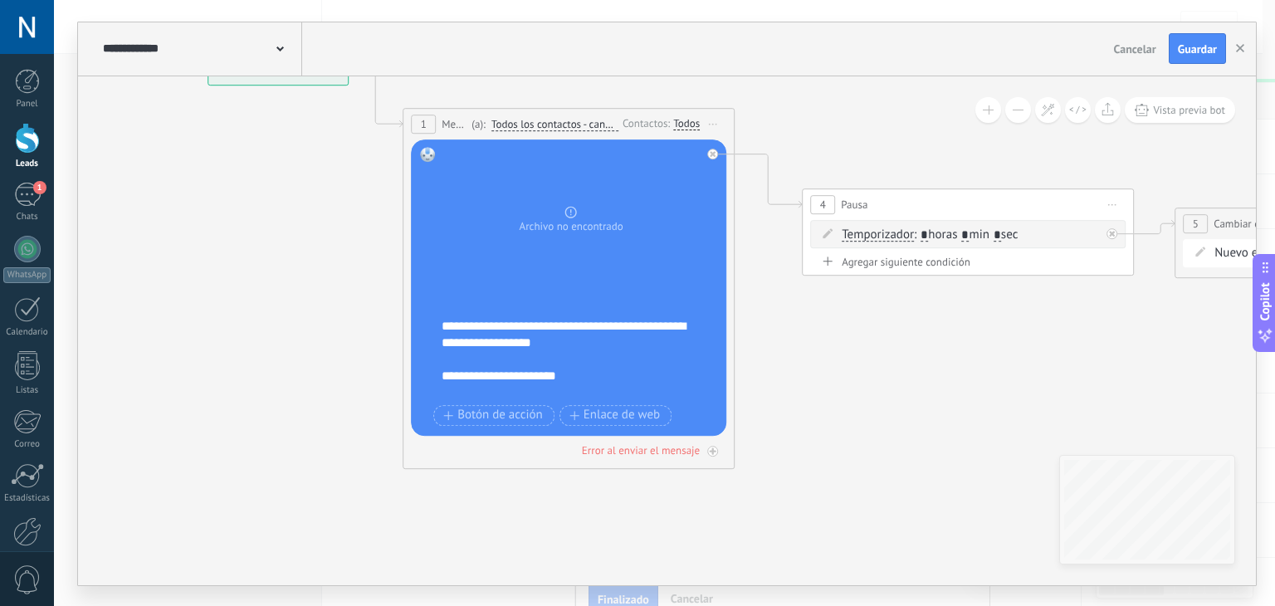
drag, startPoint x: 559, startPoint y: 408, endPoint x: 330, endPoint y: 254, distance: 276.5
click at [330, 254] on icon at bounding box center [928, 261] width 2273 height 1244
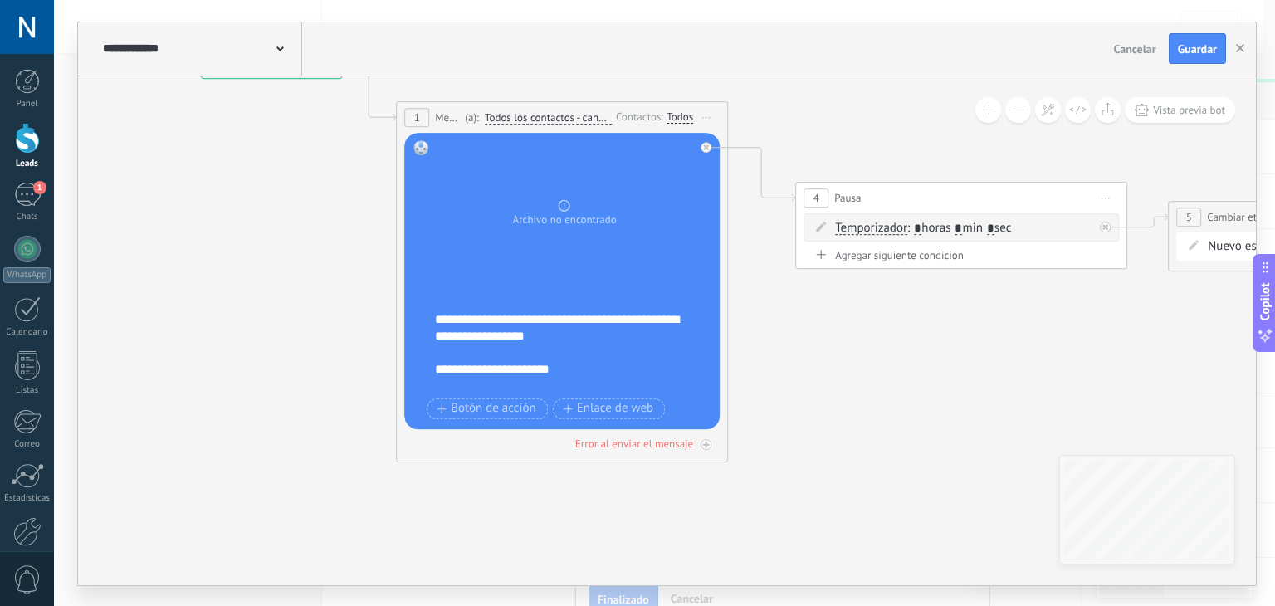
click at [552, 346] on div "**********" at bounding box center [573, 344] width 276 height 100
click at [590, 359] on div "**********" at bounding box center [573, 344] width 276 height 100
click at [601, 365] on div "**********" at bounding box center [573, 344] width 276 height 100
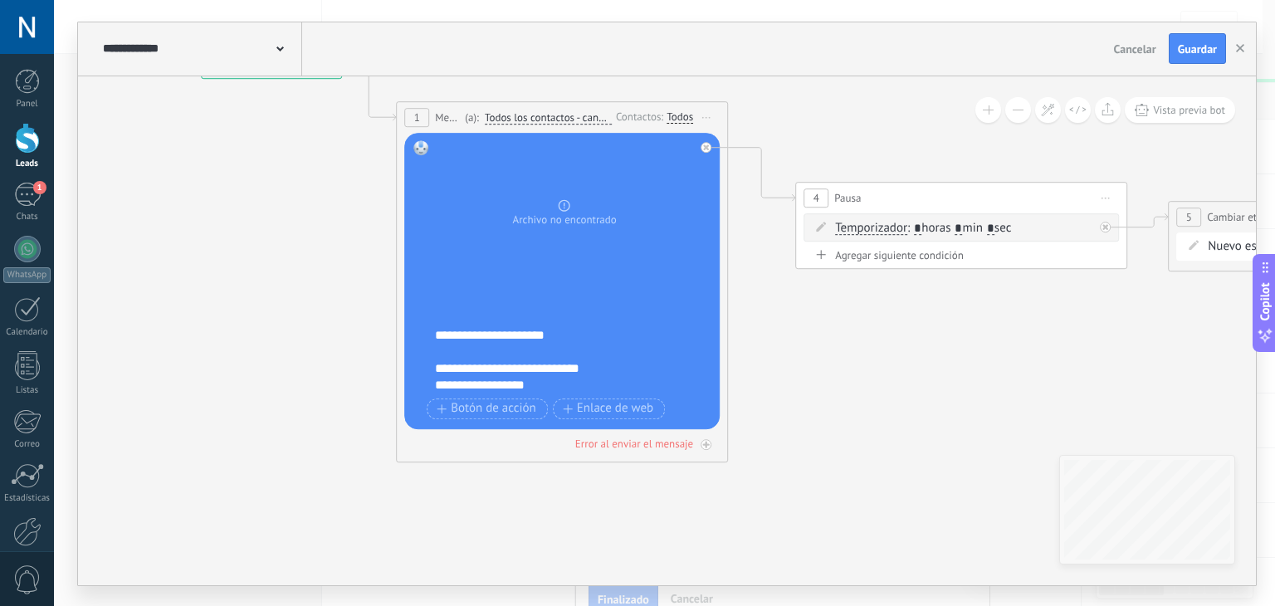
scroll to position [232, 0]
click at [657, 370] on div "**********" at bounding box center [558, 393] width 247 height 166
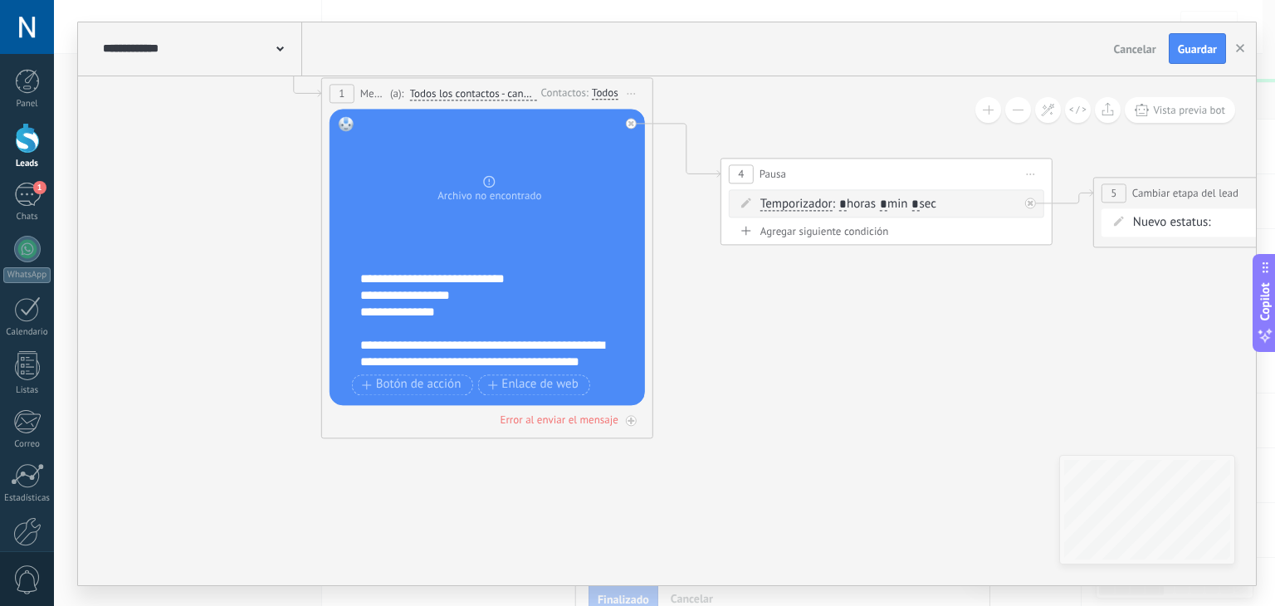
drag, startPoint x: 820, startPoint y: 352, endPoint x: 671, endPoint y: 313, distance: 153.6
click at [671, 313] on icon at bounding box center [847, 230] width 2273 height 1244
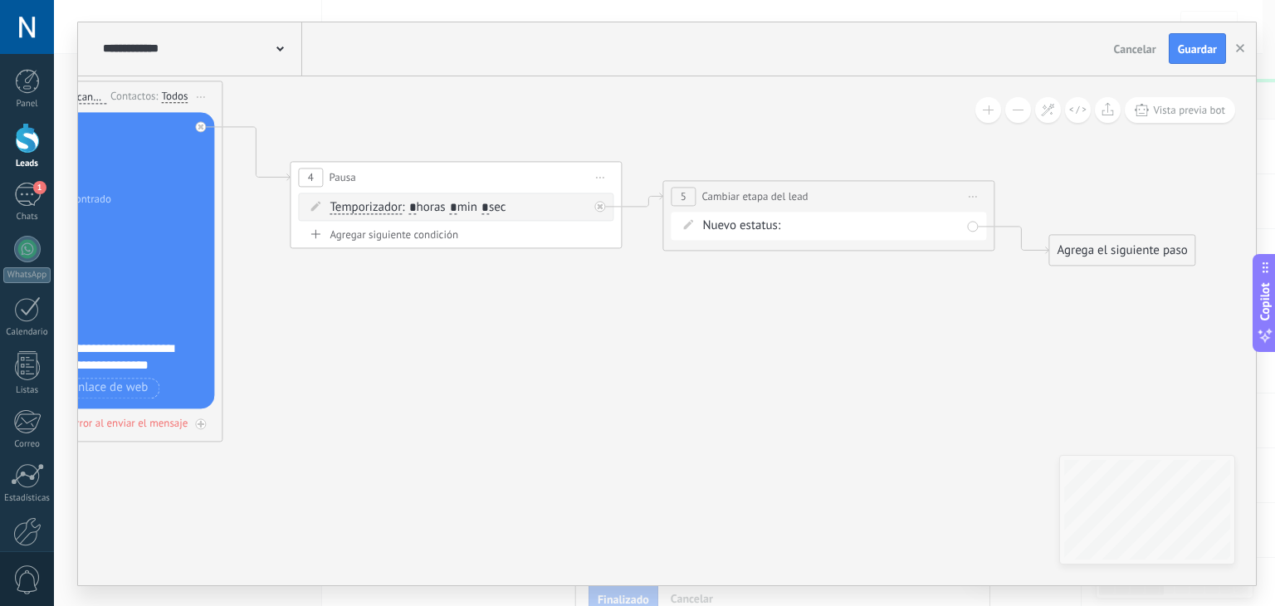
drag, startPoint x: 784, startPoint y: 349, endPoint x: 471, endPoint y: 391, distance: 315.7
click at [471, 391] on icon at bounding box center [416, 234] width 2273 height 1244
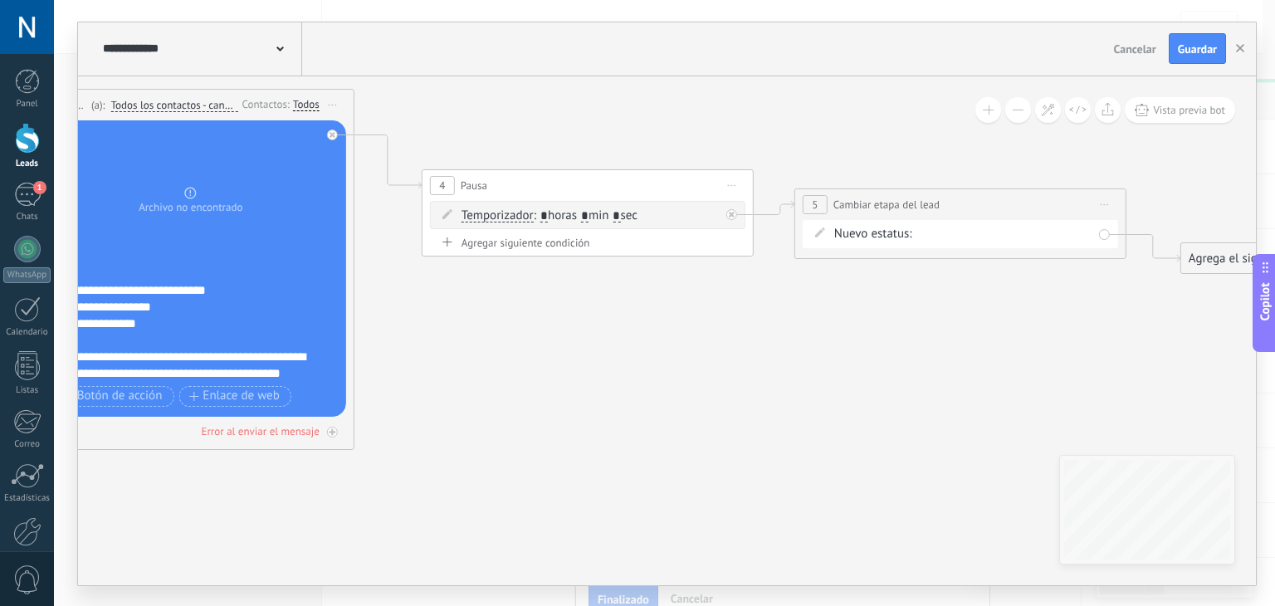
drag, startPoint x: 628, startPoint y: 374, endPoint x: 959, endPoint y: 352, distance: 331.9
click at [959, 352] on icon at bounding box center [548, 242] width 2273 height 1244
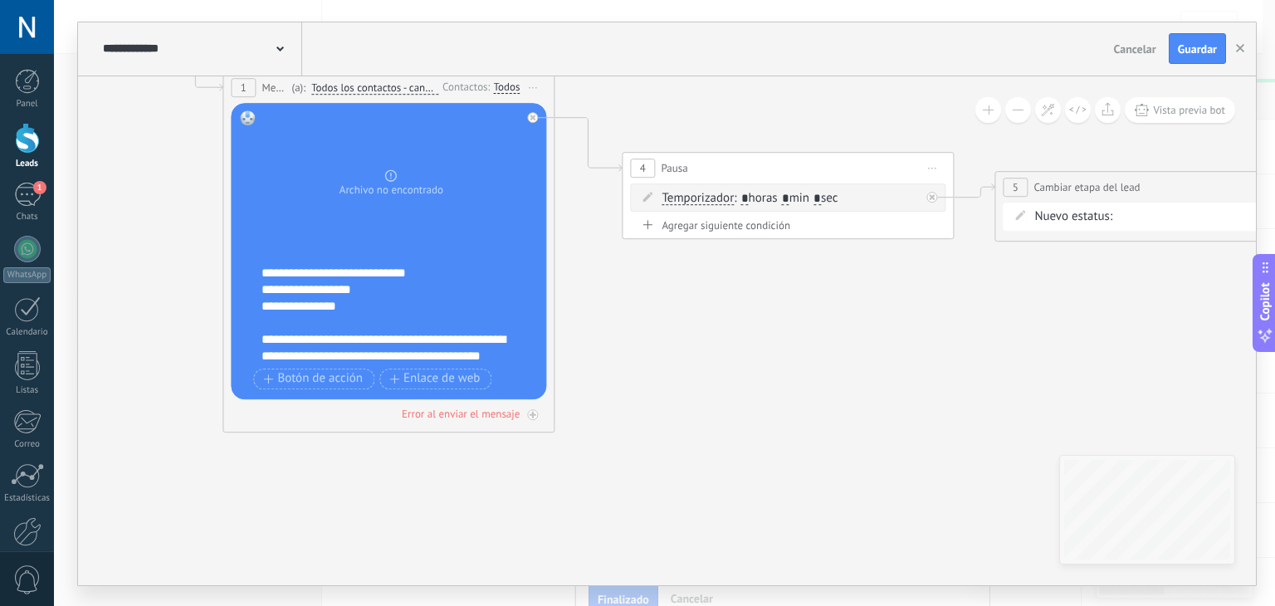
click at [419, 298] on div "**********" at bounding box center [384, 298] width 247 height 166
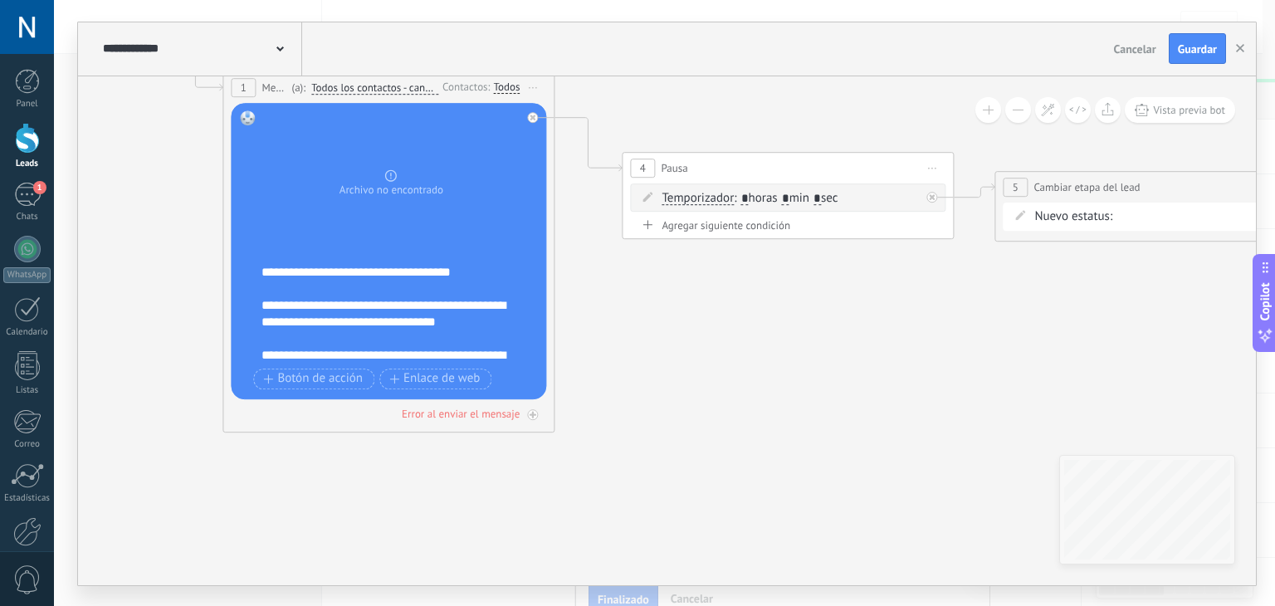
scroll to position [0, 0]
click at [394, 338] on div "**********" at bounding box center [399, 314] width 276 height 100
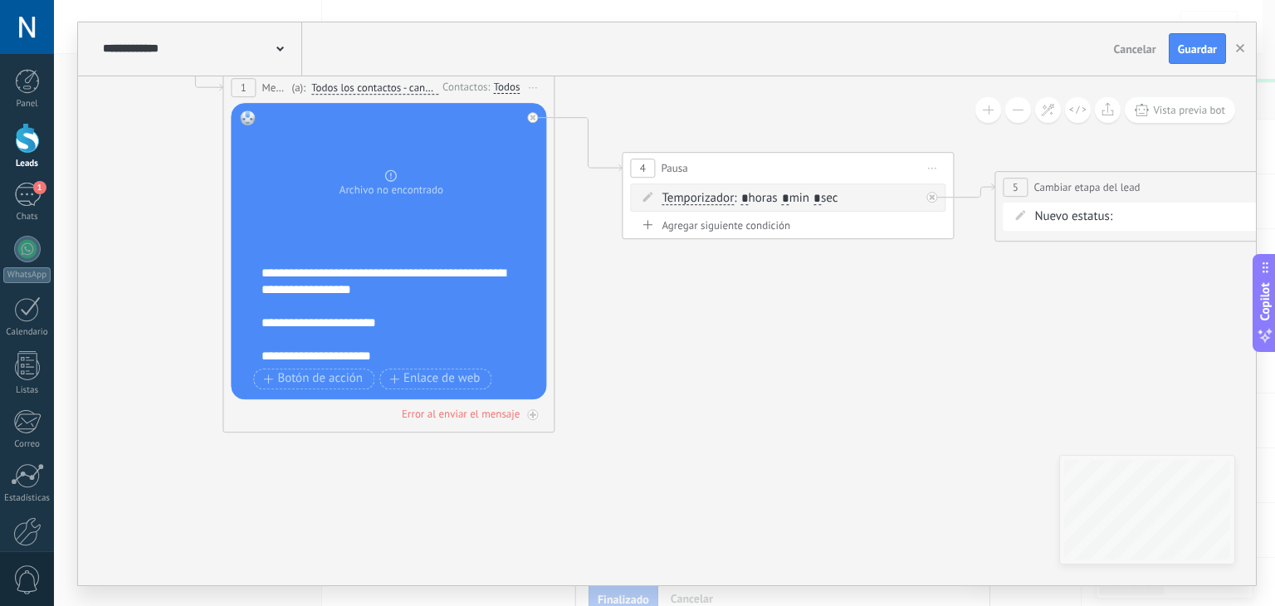
scroll to position [198, 0]
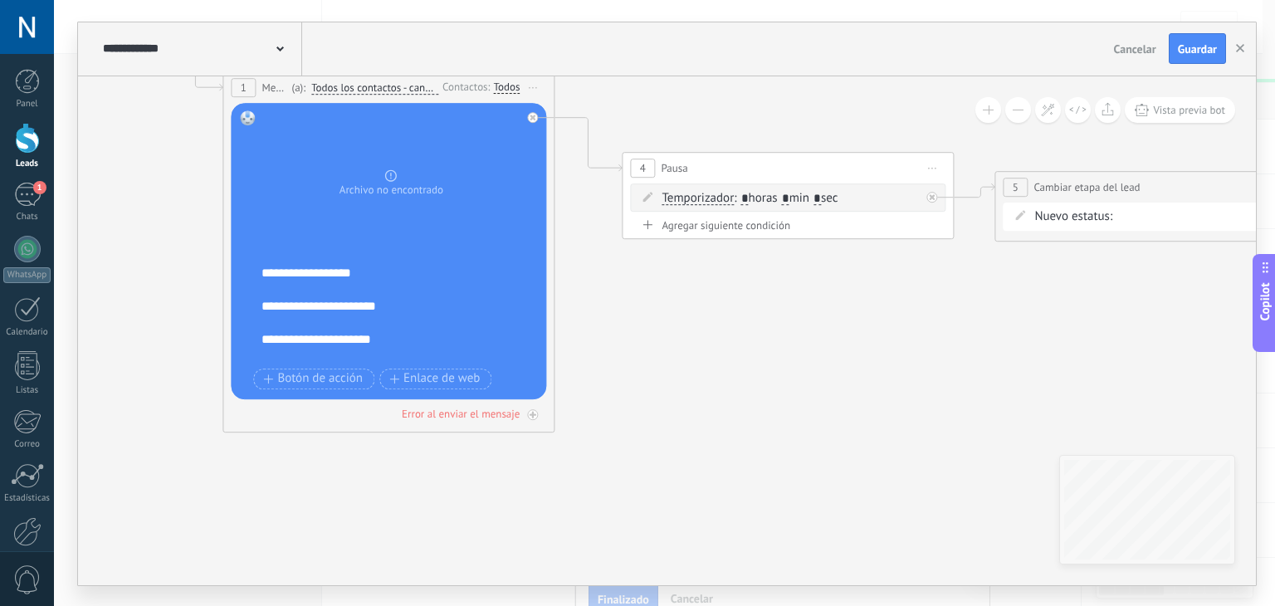
click at [442, 324] on div "**********" at bounding box center [384, 398] width 247 height 166
click at [468, 346] on div "**********" at bounding box center [384, 398] width 247 height 166
click at [438, 347] on div "**********" at bounding box center [384, 398] width 247 height 166
click at [362, 350] on div "**********" at bounding box center [384, 348] width 247 height 166
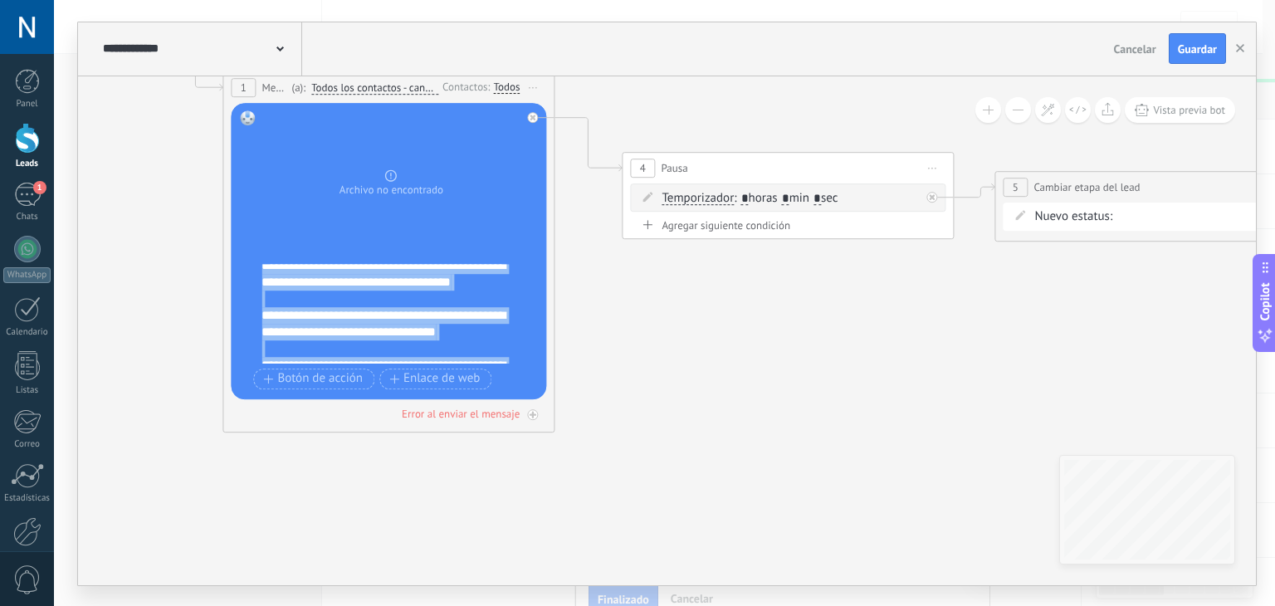
scroll to position [0, 0]
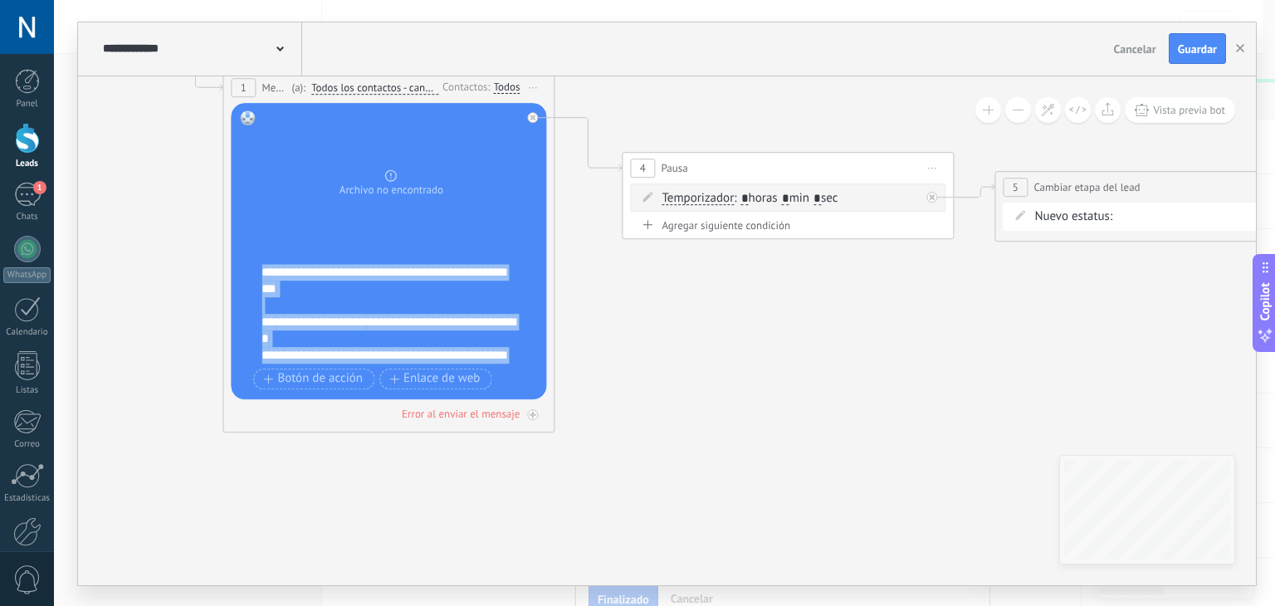
drag, startPoint x: 421, startPoint y: 347, endPoint x: 249, endPoint y: 246, distance: 199.4
click at [249, 246] on div "Reemplazar Quitar Convertir a mensaje de voz Arrastre la imagen aquí para adjun…" at bounding box center [388, 251] width 315 height 296
copy div "**********"
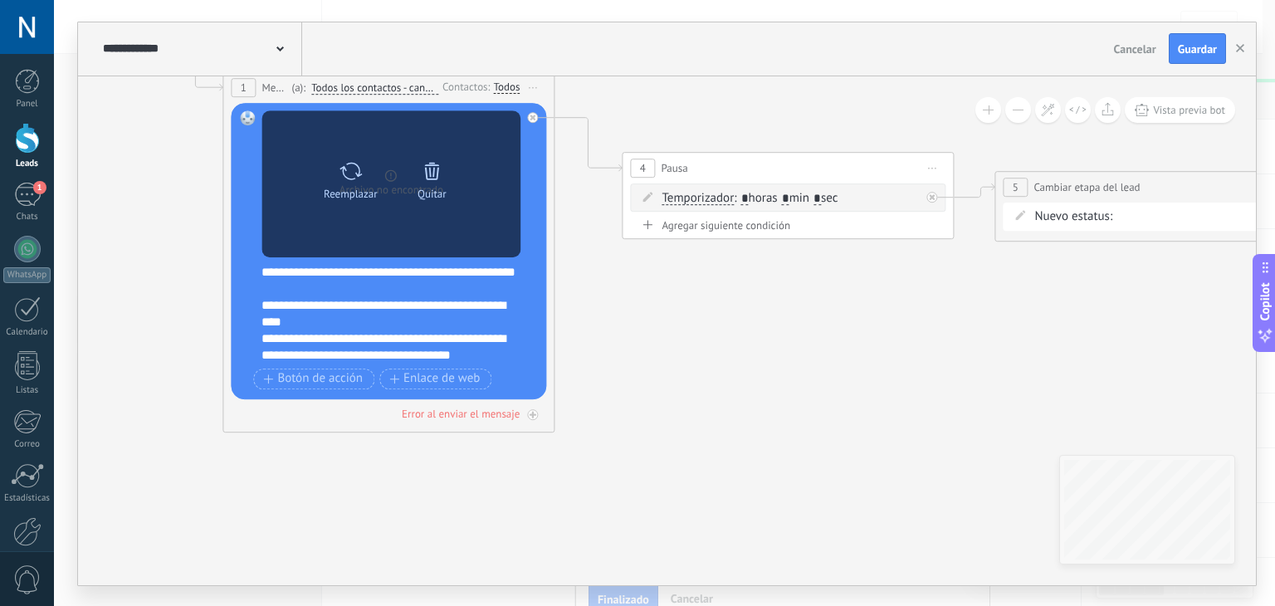
click at [343, 171] on icon at bounding box center [351, 170] width 24 height 23
click input "Subir" at bounding box center [0, 0] width 0 height 0
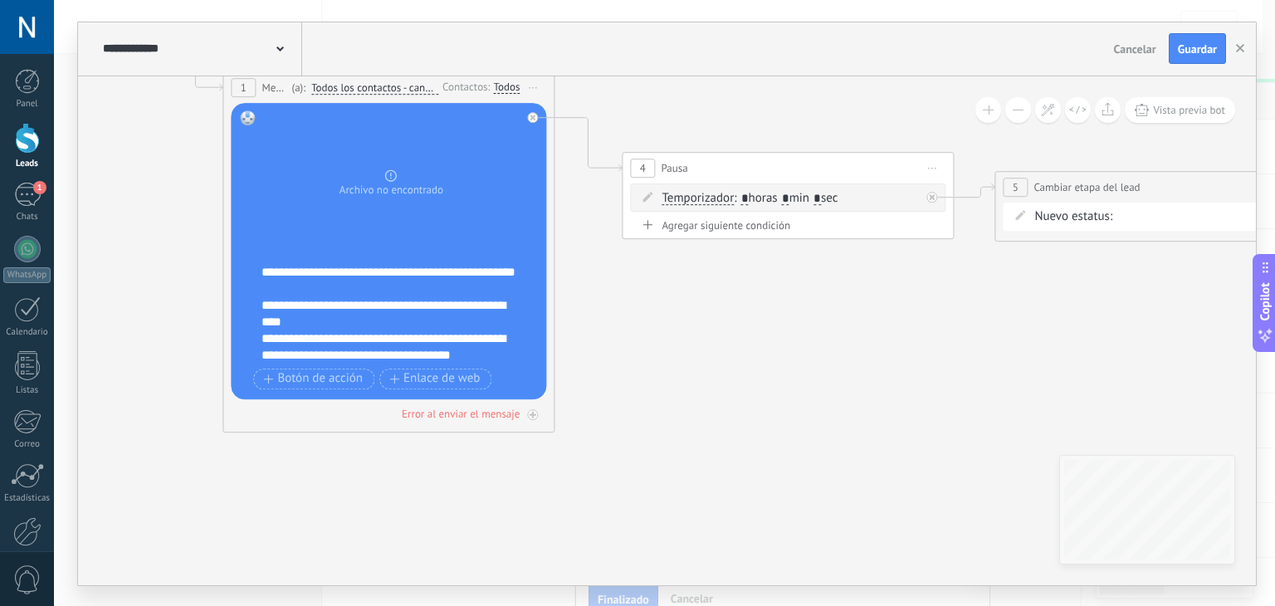
click at [386, 320] on div "**********" at bounding box center [384, 313] width 247 height 33
click at [380, 320] on div "**********" at bounding box center [384, 313] width 247 height 33
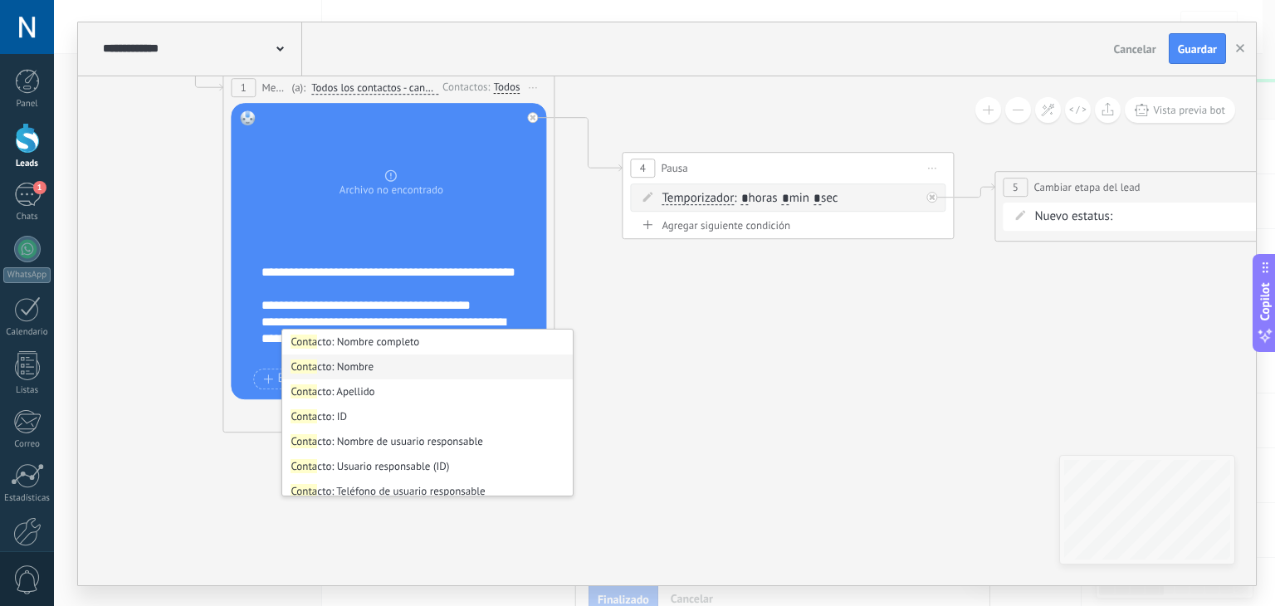
click at [327, 372] on li "Conta cto: Nombre" at bounding box center [427, 366] width 291 height 25
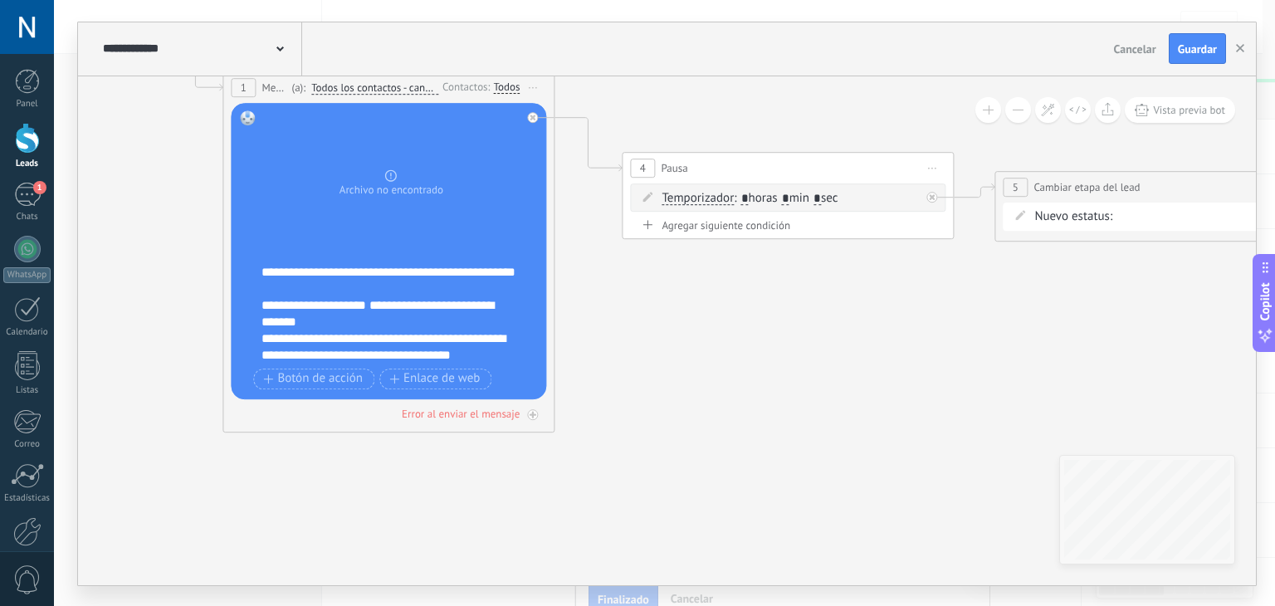
click at [457, 330] on div "**********" at bounding box center [384, 313] width 247 height 33
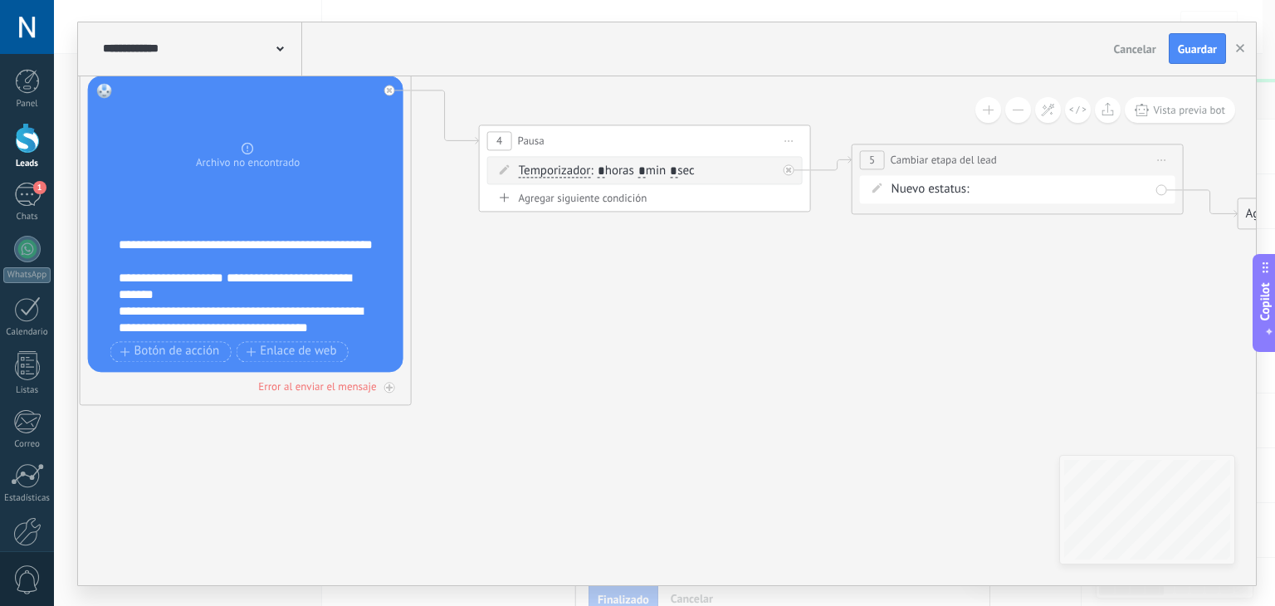
drag, startPoint x: 894, startPoint y: 345, endPoint x: 452, endPoint y: 243, distance: 454.0
click at [452, 243] on icon at bounding box center [606, 197] width 2273 height 1244
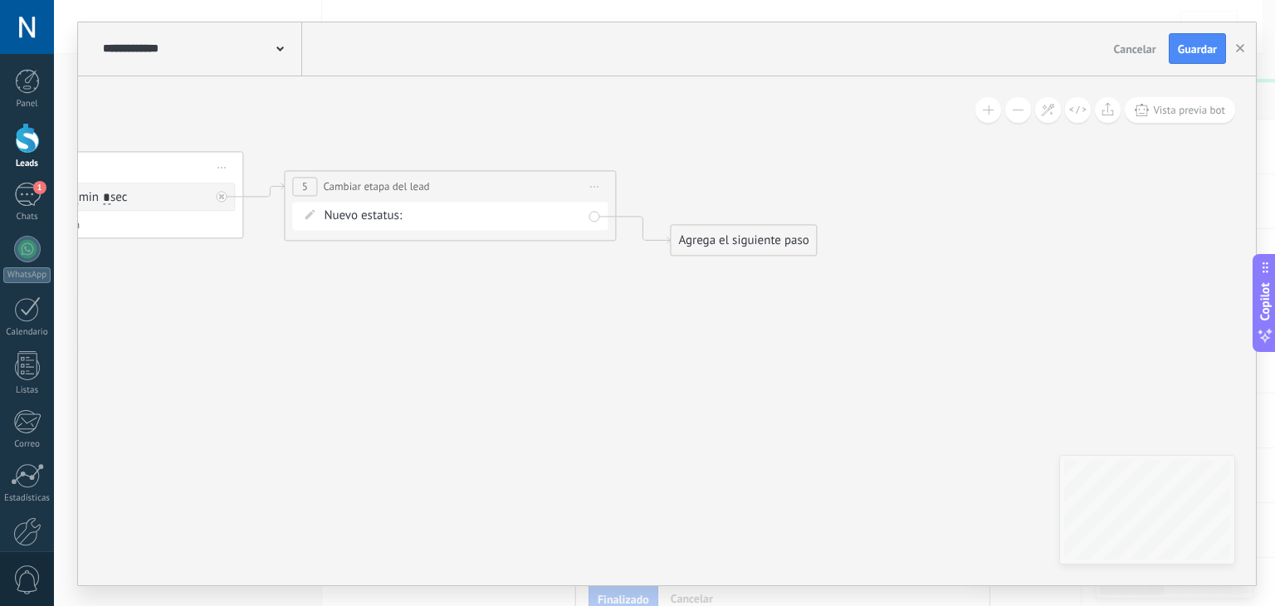
drag, startPoint x: 790, startPoint y: 316, endPoint x: 588, endPoint y: 466, distance: 252.2
click at [588, 466] on icon at bounding box center [38, 224] width 2273 height 1244
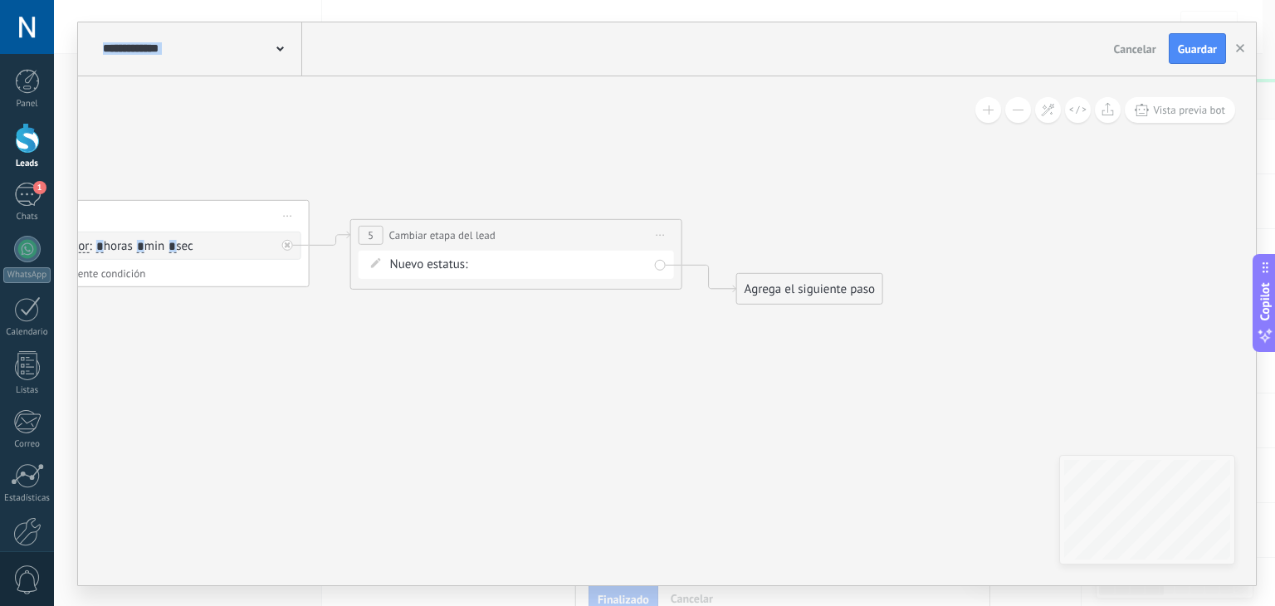
click at [0, 0] on div "remarketiing1 remarketing2 remarketing3 remarketing4 remarketing5 remarketing 6…" at bounding box center [0, 0] width 0 height 0
click at [0, 0] on label "remarketing2" at bounding box center [0, 0] width 0 height 0
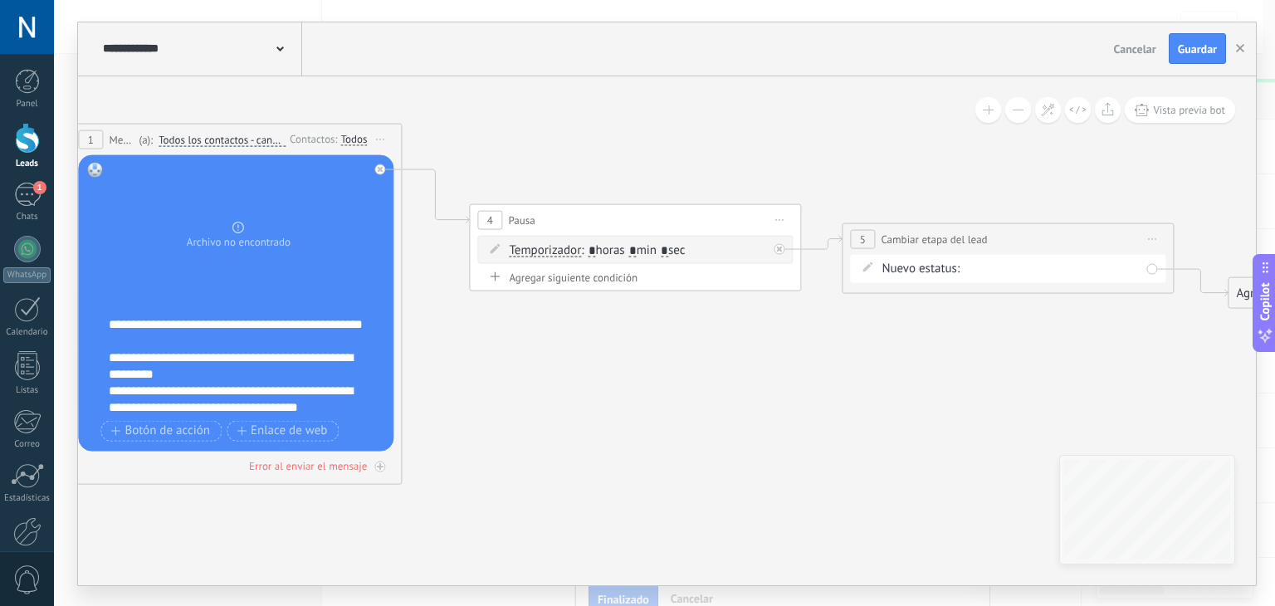
drag, startPoint x: 239, startPoint y: 422, endPoint x: 772, endPoint y: 432, distance: 533.0
click at [772, 432] on icon at bounding box center [596, 276] width 2273 height 1244
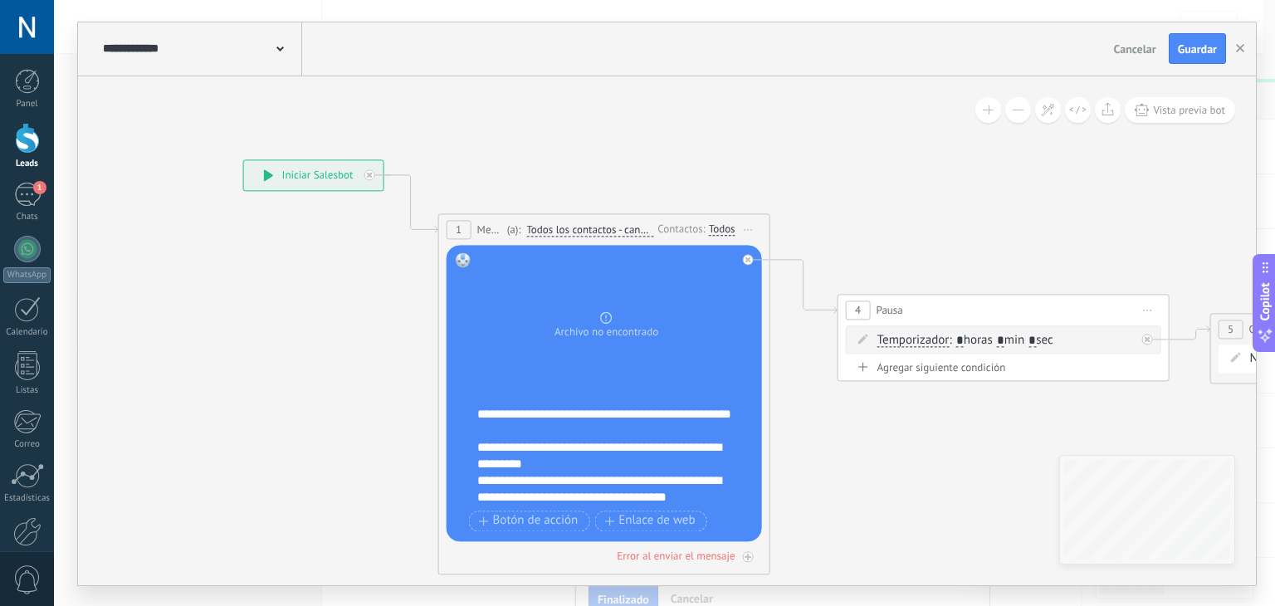
drag, startPoint x: 389, startPoint y: 79, endPoint x: 716, endPoint y: 157, distance: 336.2
click at [716, 157] on icon at bounding box center [964, 366] width 2273 height 1244
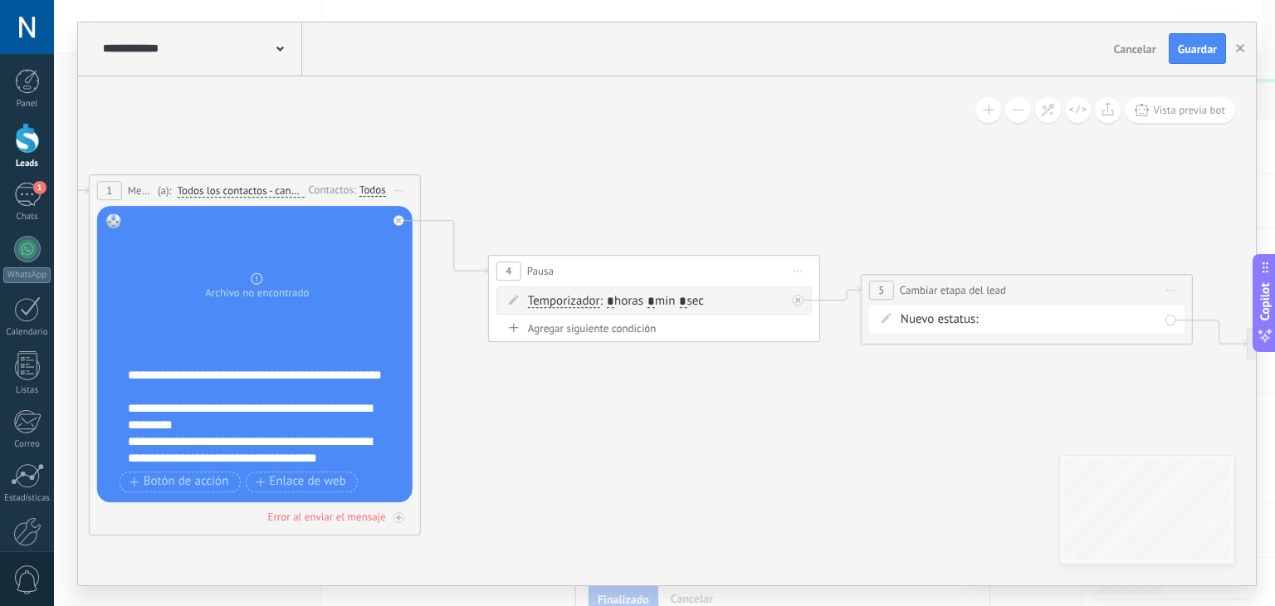
drag, startPoint x: 681, startPoint y: 195, endPoint x: 541, endPoint y: 187, distance: 139.7
click at [541, 187] on icon at bounding box center [615, 327] width 2273 height 1244
drag, startPoint x: 689, startPoint y: 191, endPoint x: 657, endPoint y: 175, distance: 35.3
click at [657, 175] on icon at bounding box center [615, 327] width 2273 height 1244
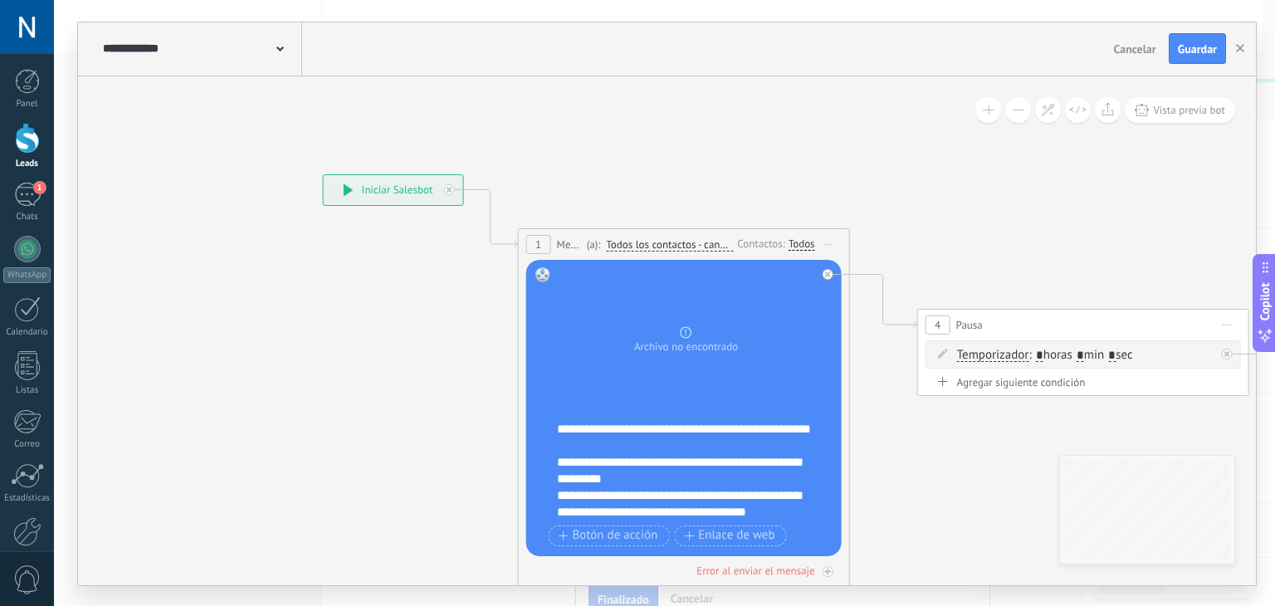
drag, startPoint x: 608, startPoint y: 181, endPoint x: 1081, endPoint y: 253, distance: 477.8
click at [1081, 253] on icon at bounding box center [1044, 381] width 2273 height 1244
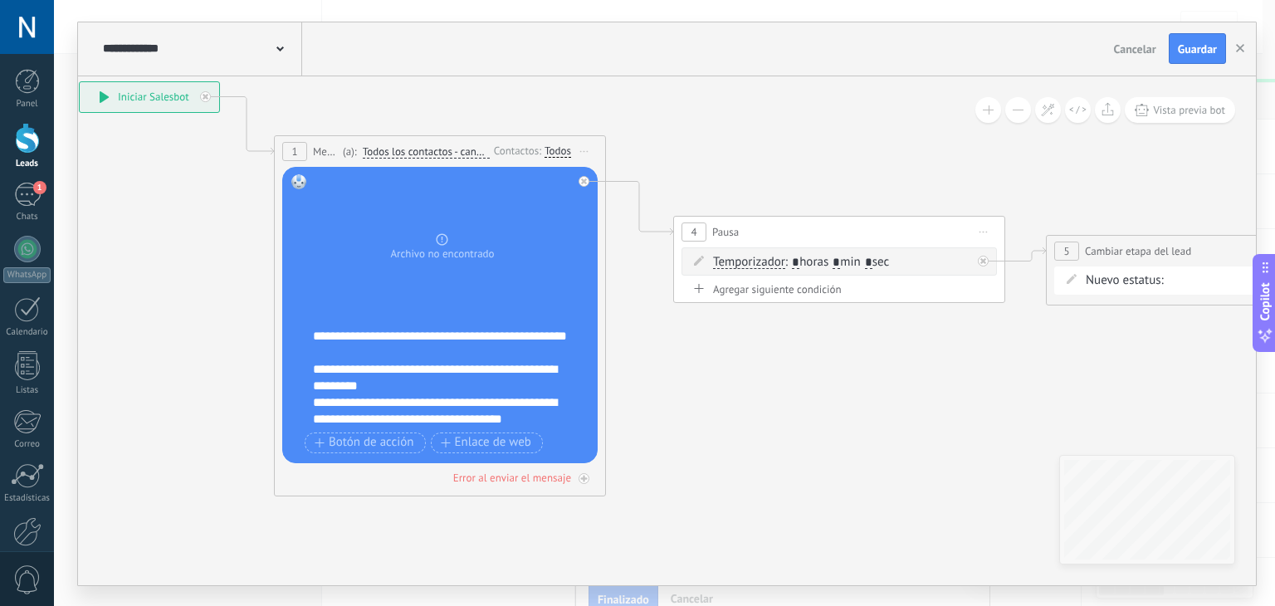
drag, startPoint x: 598, startPoint y: 117, endPoint x: 289, endPoint y: 16, distance: 325.7
click at [289, 16] on div "**********" at bounding box center [664, 303] width 1221 height 606
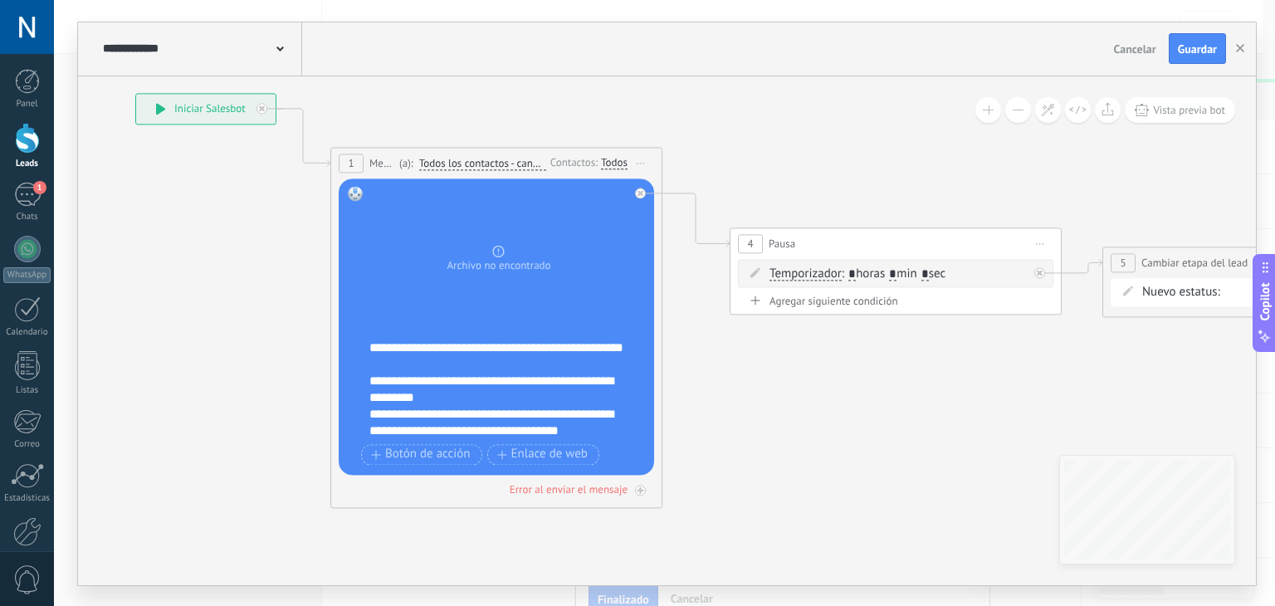
drag, startPoint x: 489, startPoint y: 108, endPoint x: 600, endPoint y: 127, distance: 112.8
click at [600, 127] on icon at bounding box center [856, 300] width 2273 height 1244
click at [537, 408] on div "**********" at bounding box center [507, 389] width 276 height 100
click at [498, 403] on div "**********" at bounding box center [507, 389] width 276 height 100
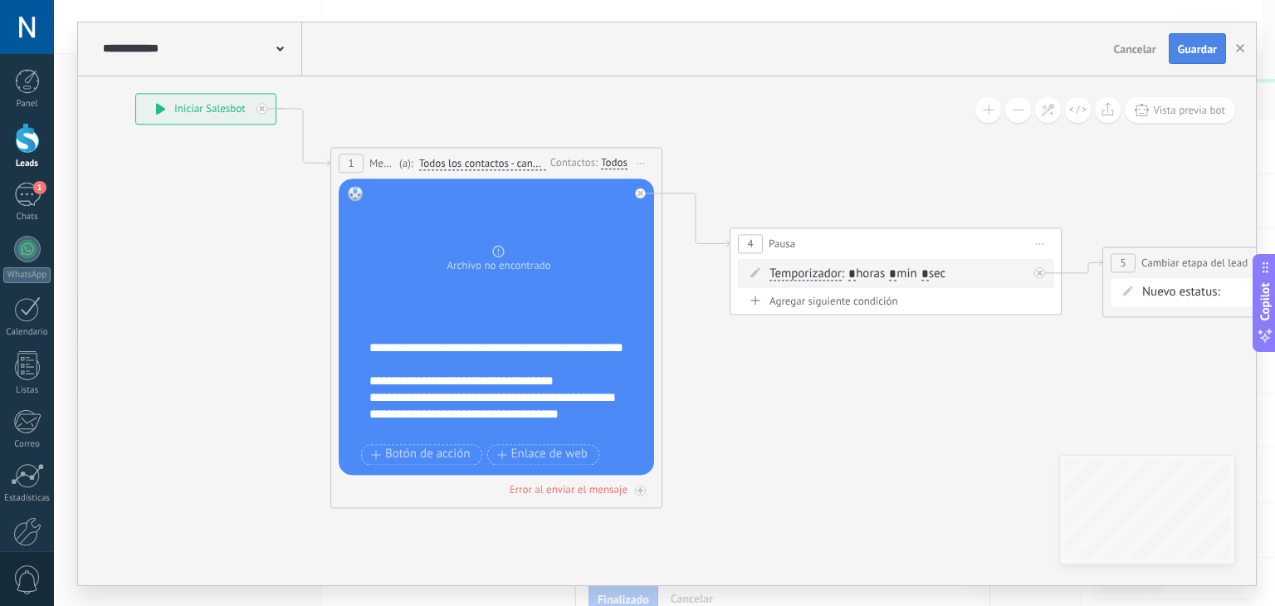
click at [1215, 50] on span "Guardar" at bounding box center [1197, 49] width 39 height 12
click at [394, 387] on div "**********" at bounding box center [507, 389] width 276 height 100
click at [395, 393] on div "**********" at bounding box center [507, 389] width 276 height 100
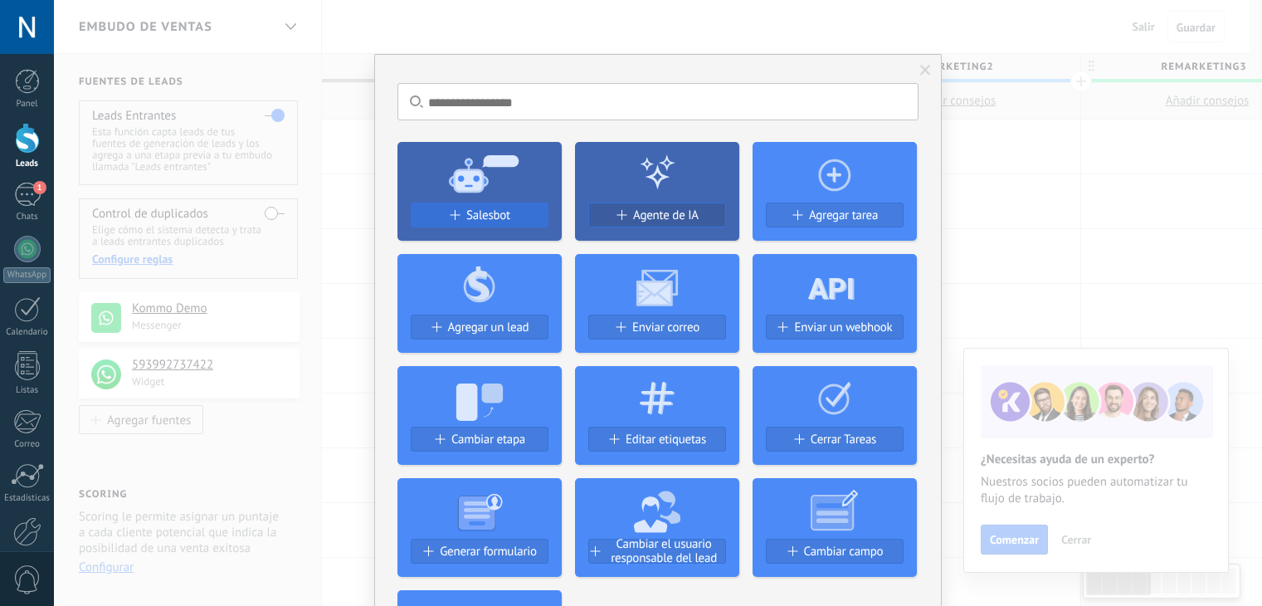
click at [464, 214] on div "Salesbot" at bounding box center [480, 215] width 136 height 14
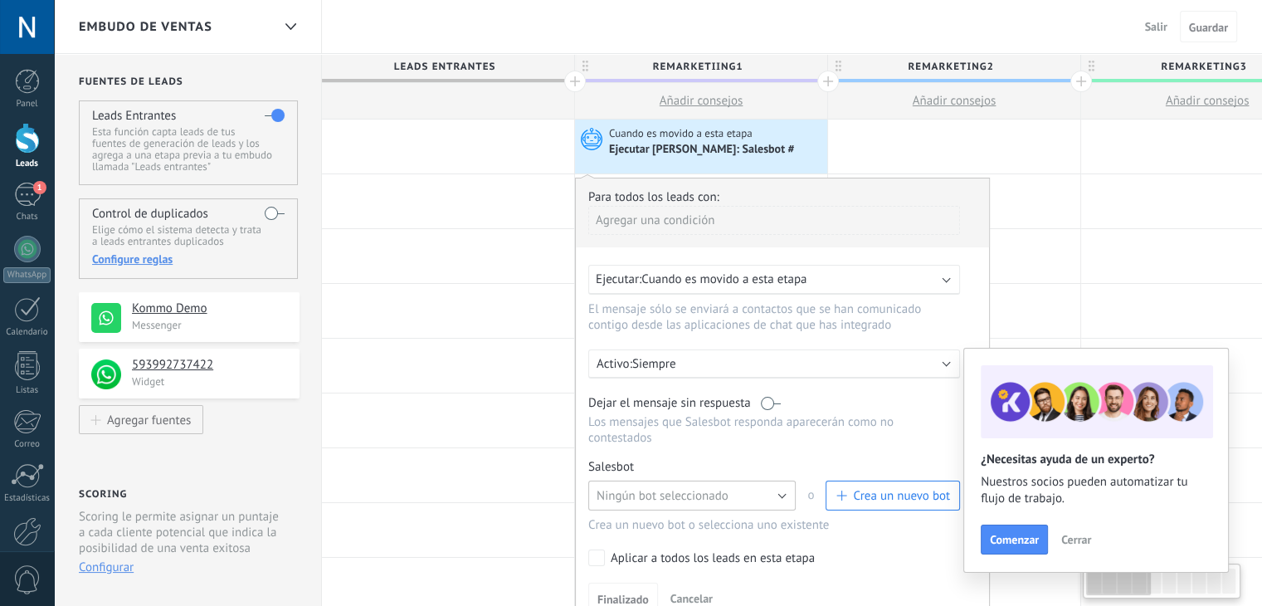
click at [660, 488] on span "Ningún bot seleccionado" at bounding box center [663, 496] width 132 height 16
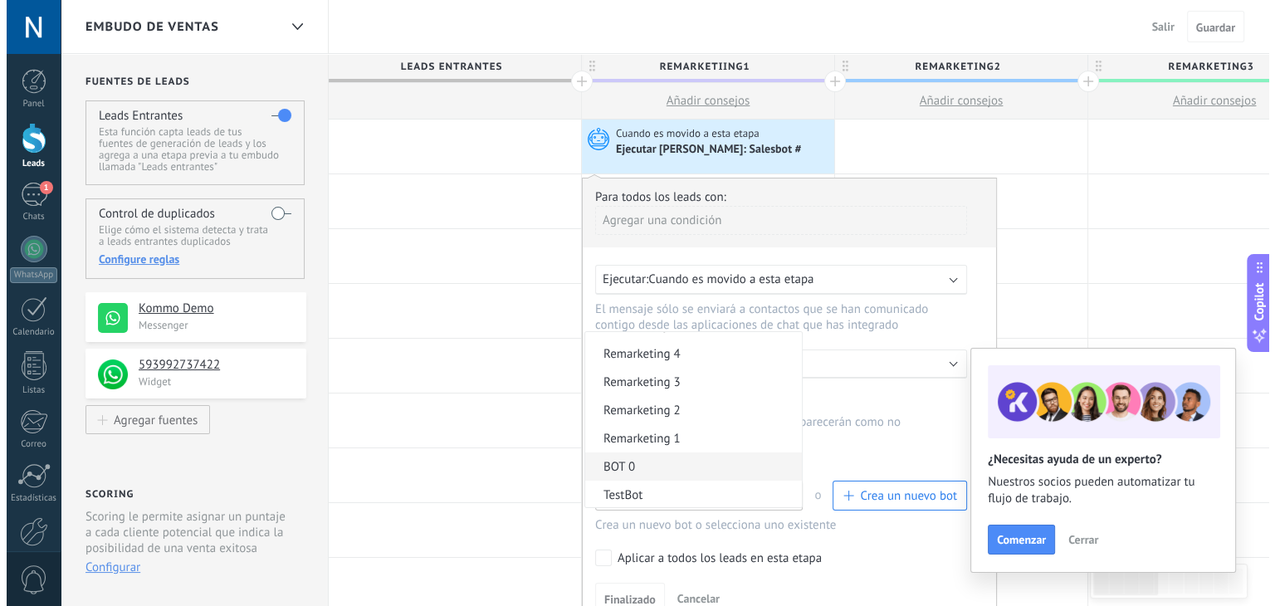
scroll to position [108, 0]
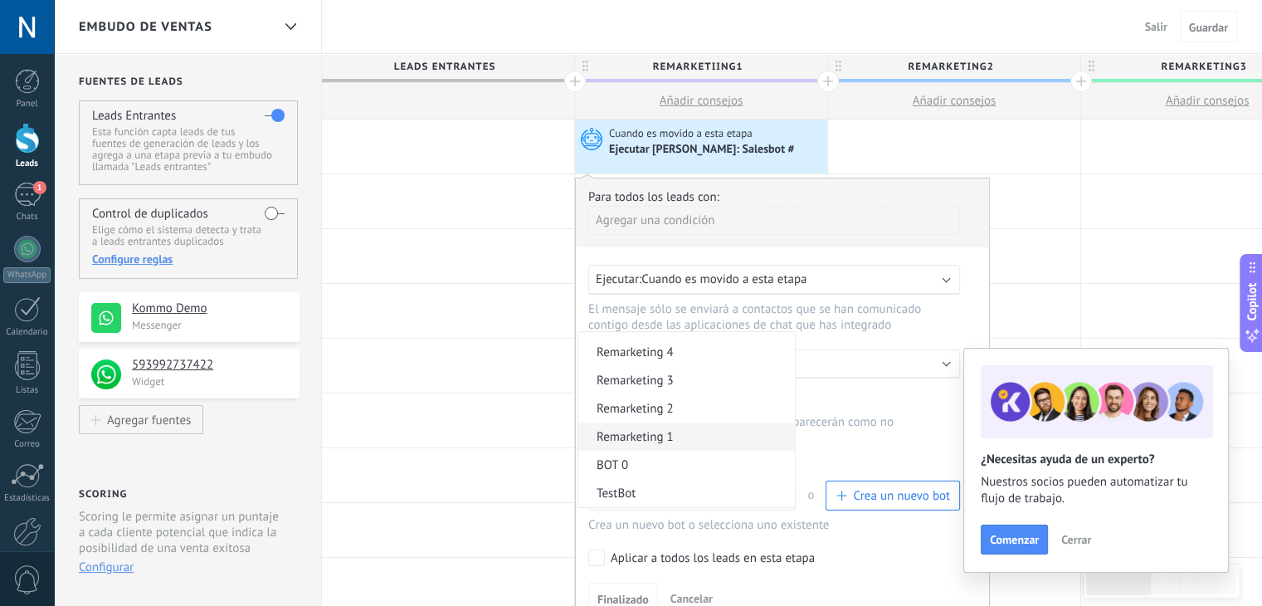
click at [709, 429] on span "Remarketing 1" at bounding box center [685, 437] width 212 height 16
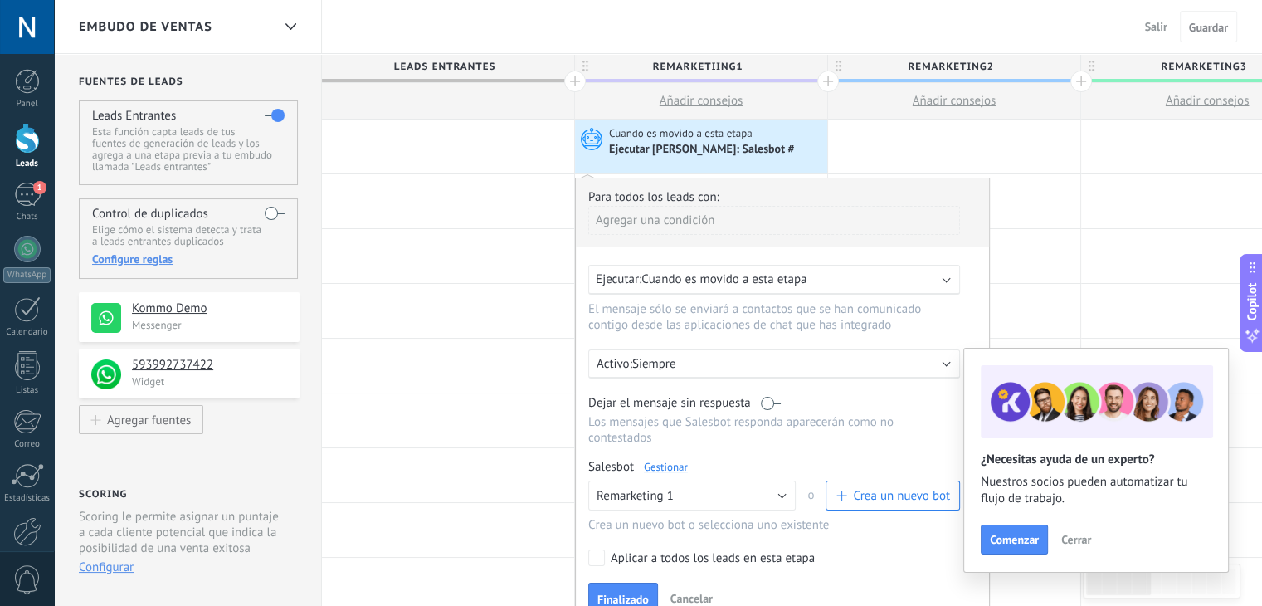
click at [671, 460] on link "Gestionar" at bounding box center [666, 467] width 44 height 14
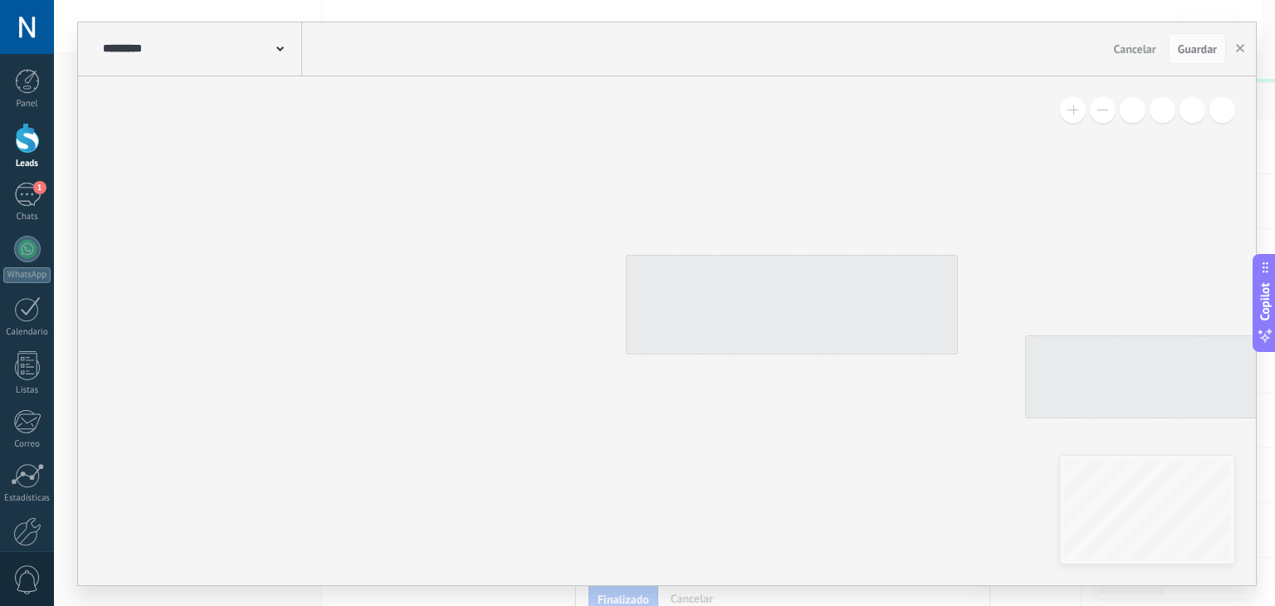
type input "**********"
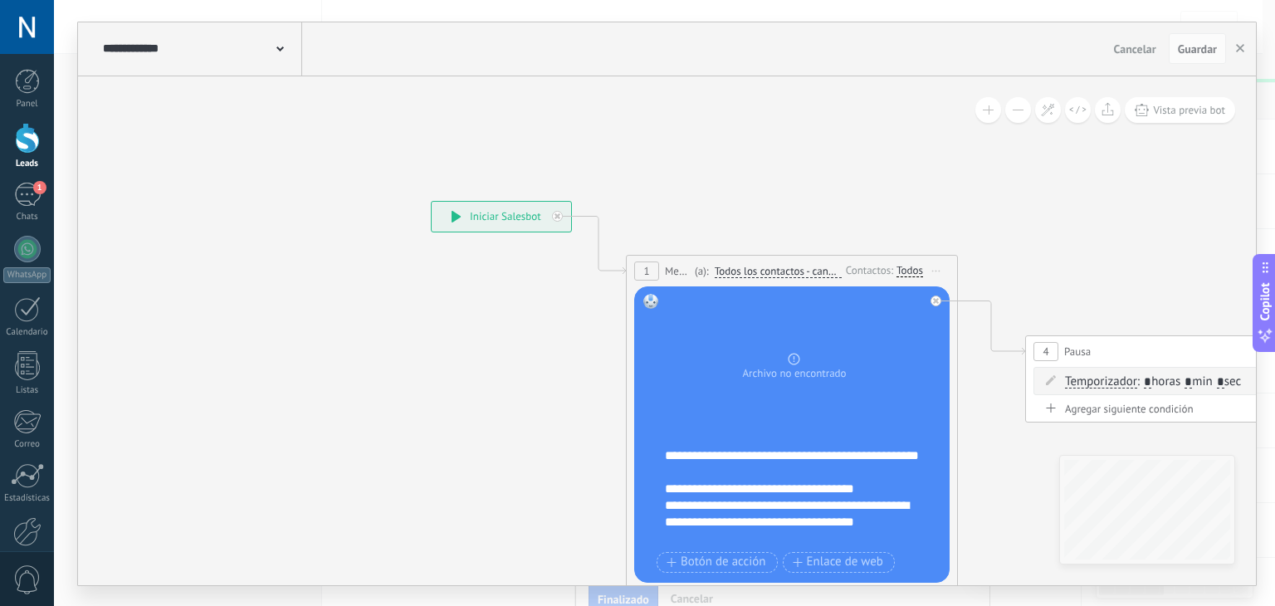
click at [681, 500] on div "**********" at bounding box center [803, 497] width 276 height 100
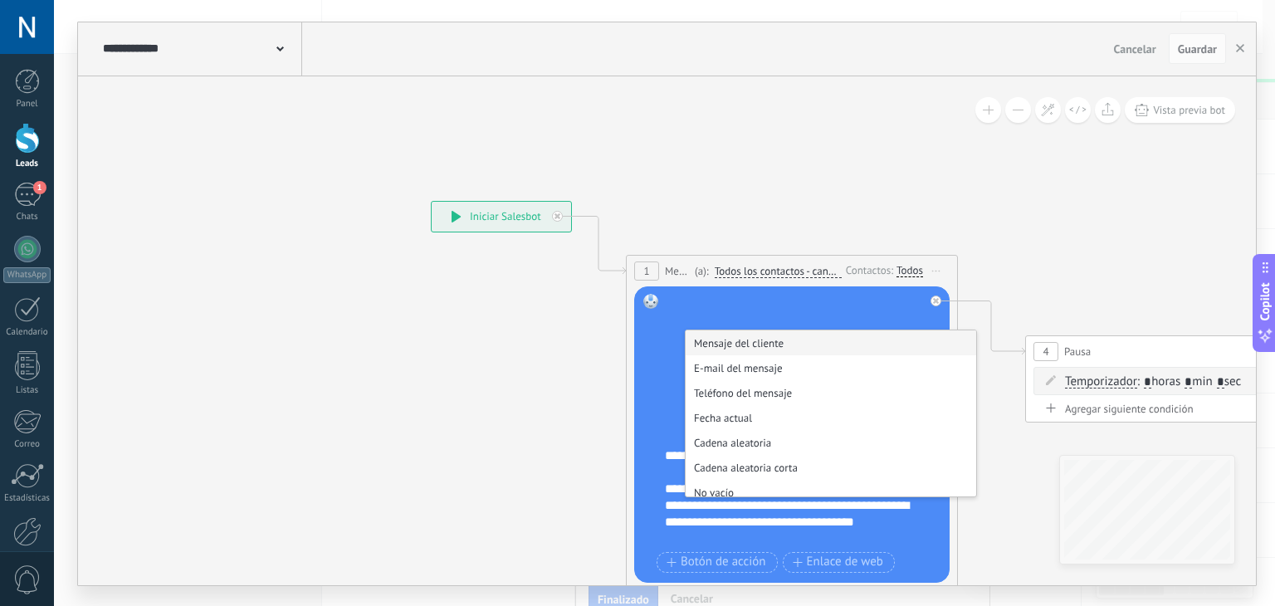
click at [693, 507] on div "**********" at bounding box center [803, 497] width 276 height 100
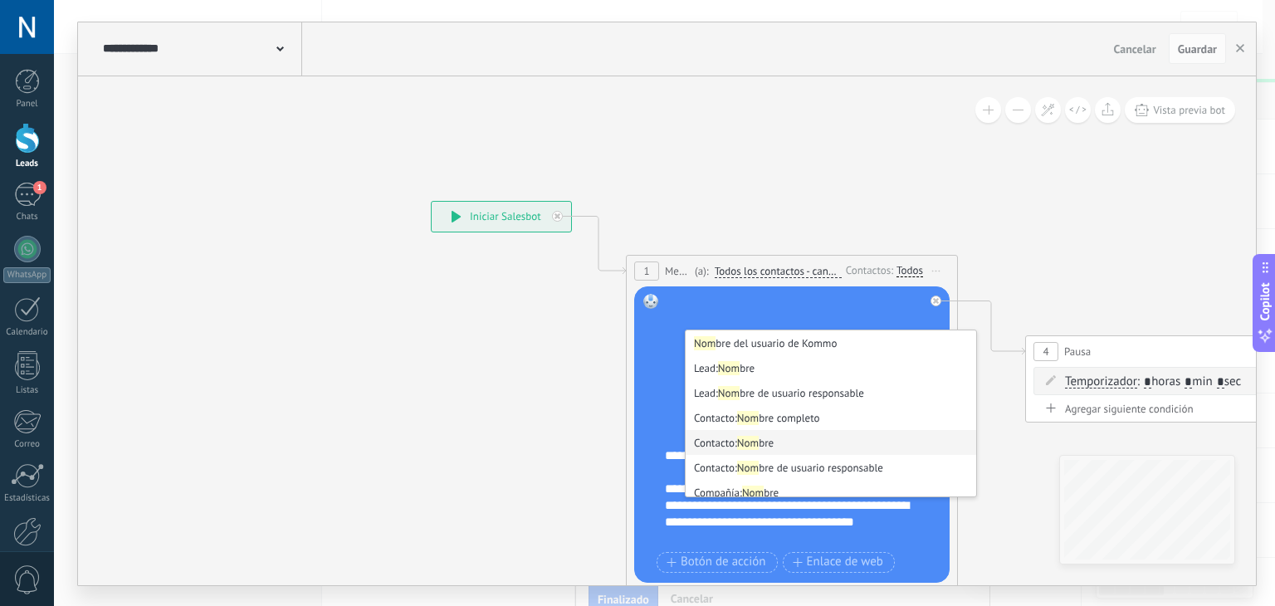
click at [753, 445] on strong "Nom" at bounding box center [748, 443] width 22 height 14
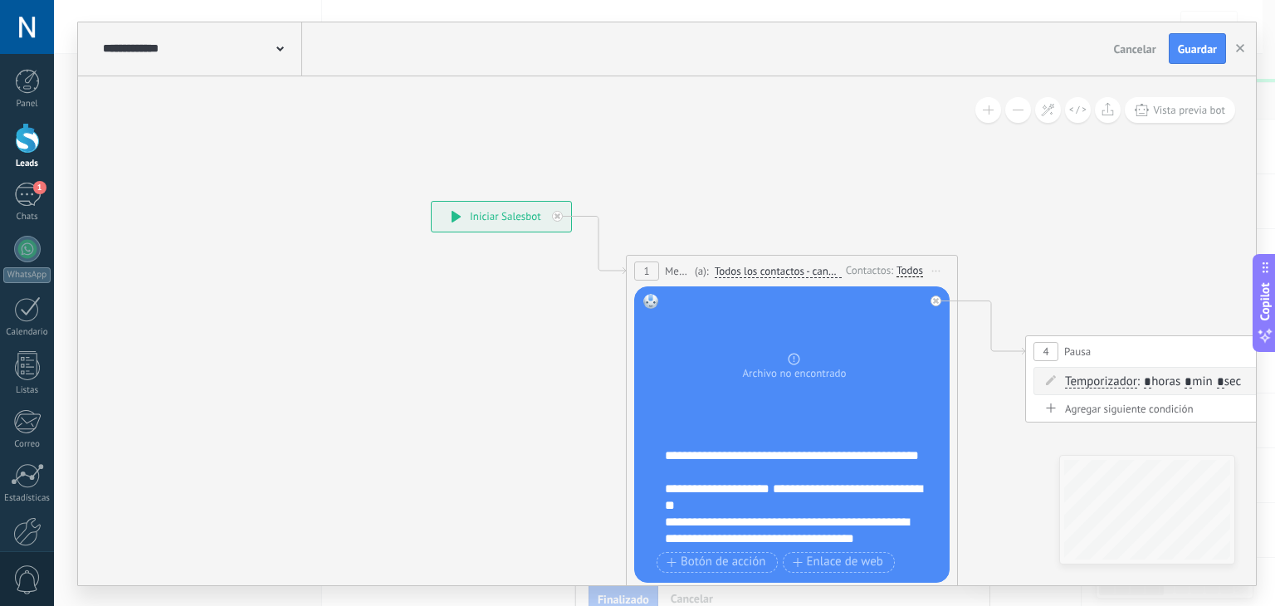
drag, startPoint x: 1011, startPoint y: 466, endPoint x: 780, endPoint y: 291, distance: 289.7
drag, startPoint x: 780, startPoint y: 291, endPoint x: 1122, endPoint y: 221, distance: 349.0
click at [1122, 221] on icon at bounding box center [1152, 408] width 2273 height 1244
drag, startPoint x: 1122, startPoint y: 221, endPoint x: 829, endPoint y: 122, distance: 309.2
drag, startPoint x: 829, startPoint y: 122, endPoint x: 771, endPoint y: 134, distance: 59.3
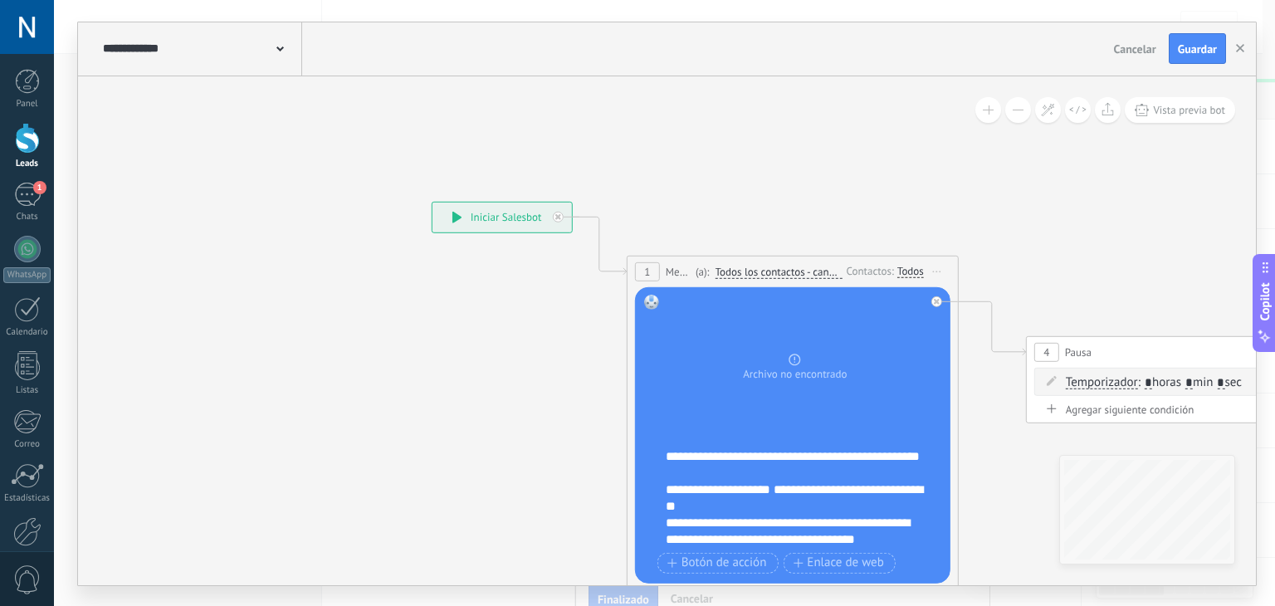
click at [771, 134] on icon at bounding box center [1153, 408] width 2273 height 1244
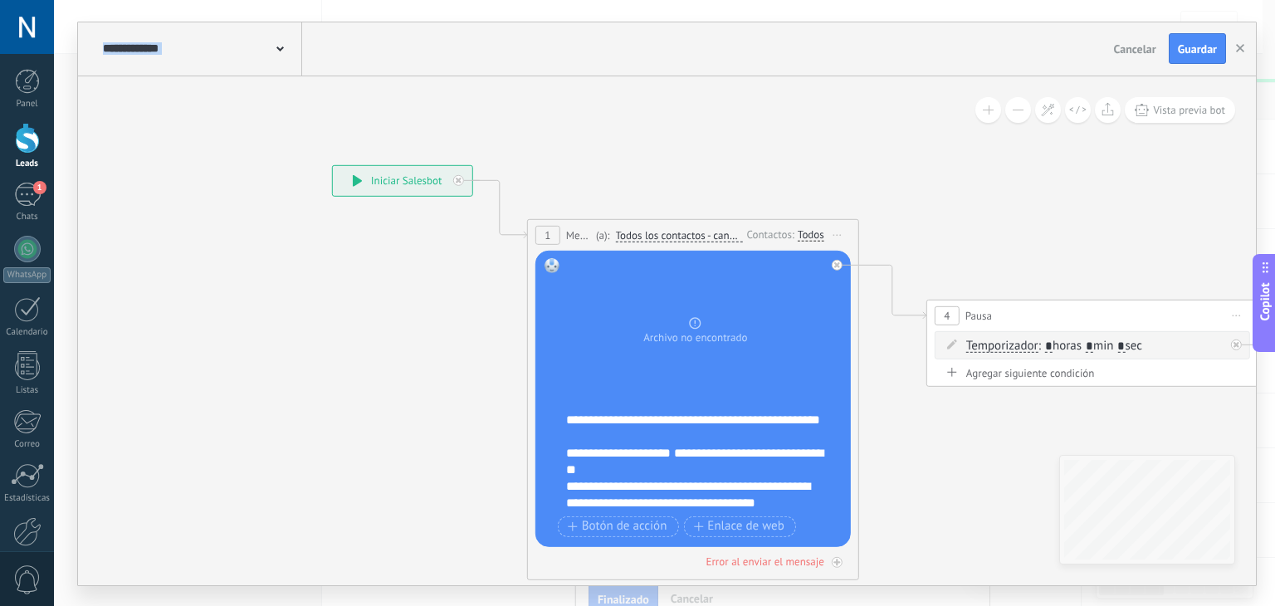
drag, startPoint x: 771, startPoint y: 134, endPoint x: 659, endPoint y: 90, distance: 120.1
click at [659, 90] on icon at bounding box center [1053, 371] width 2273 height 1244
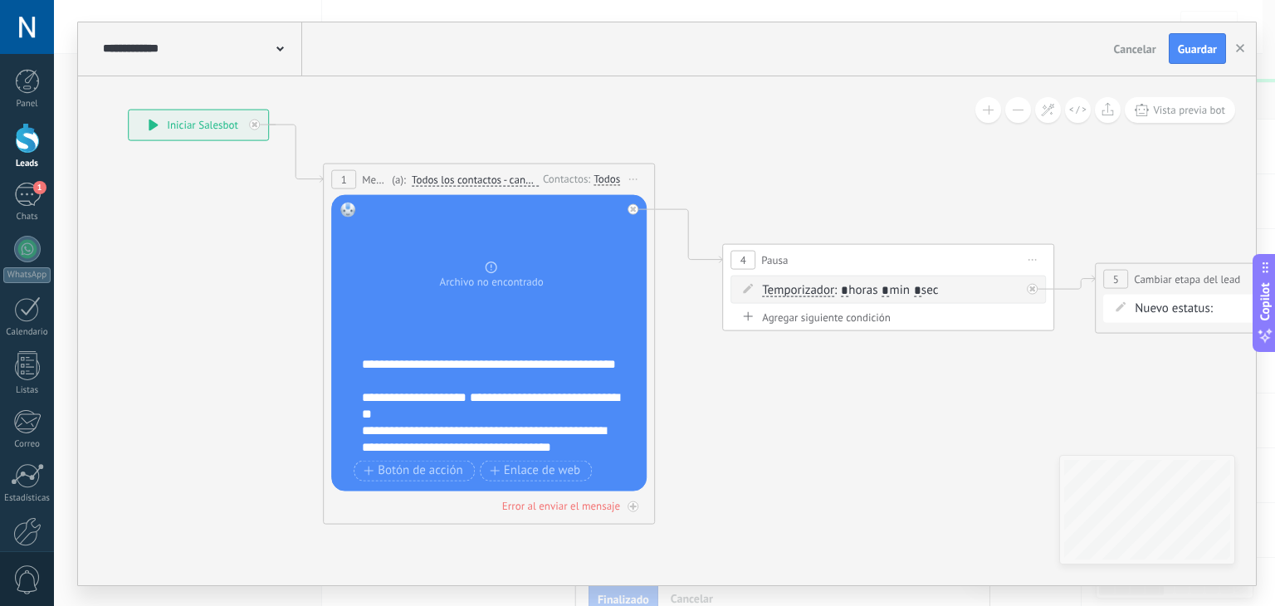
drag, startPoint x: 1049, startPoint y: 197, endPoint x: 777, endPoint y: 140, distance: 278.0
click at [777, 140] on icon at bounding box center [849, 316] width 2273 height 1244
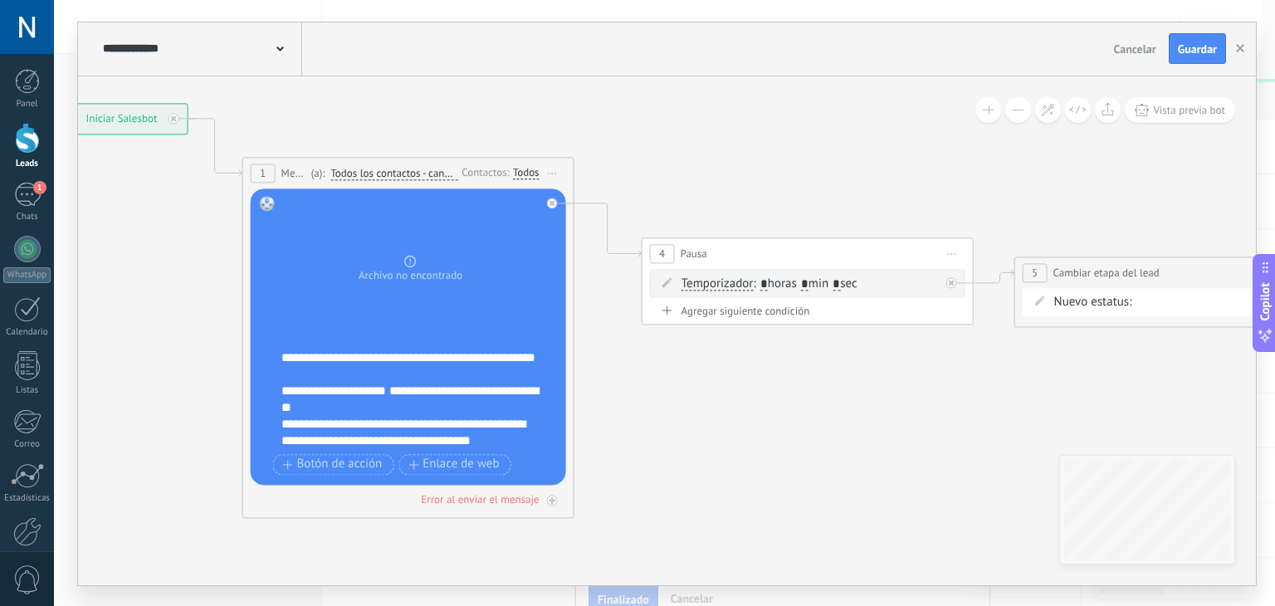
click at [428, 400] on div "**********" at bounding box center [419, 399] width 276 height 100
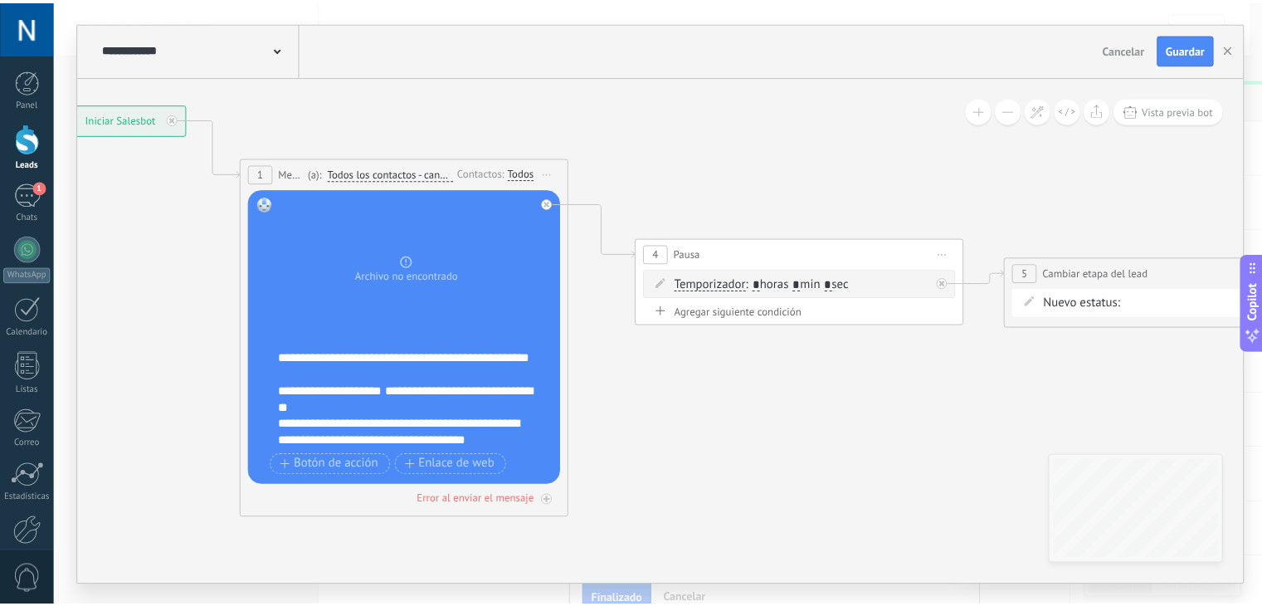
scroll to position [32, 0]
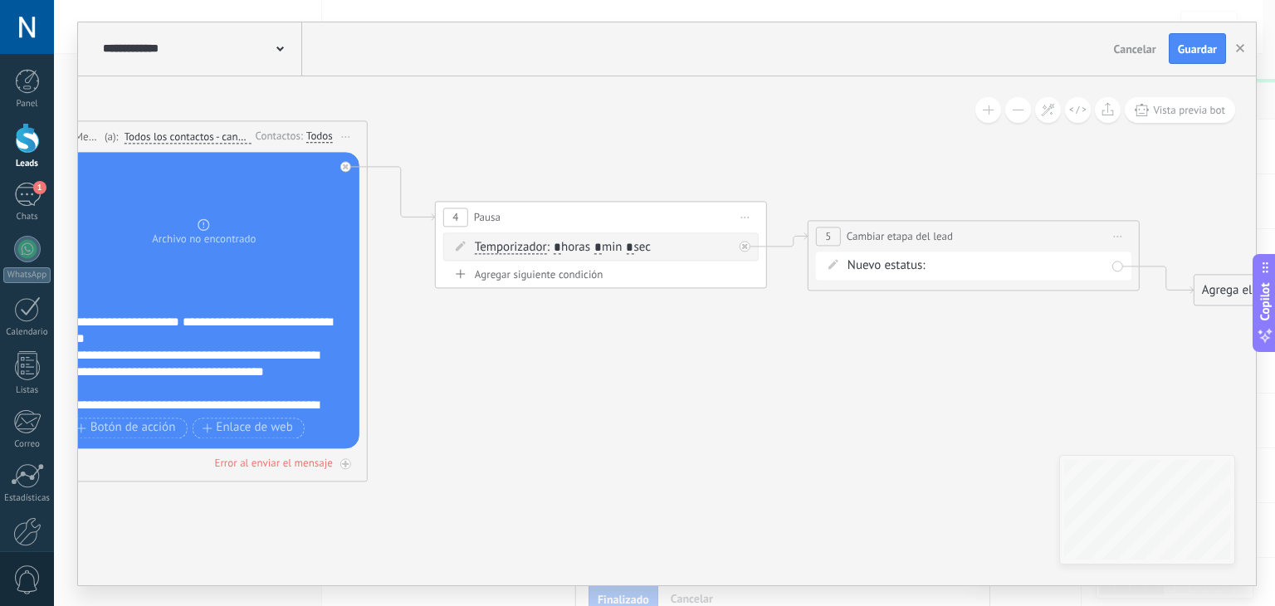
drag, startPoint x: 819, startPoint y: 492, endPoint x: 613, endPoint y: 456, distance: 209.9
click at [613, 456] on icon at bounding box center [562, 273] width 2273 height 1244
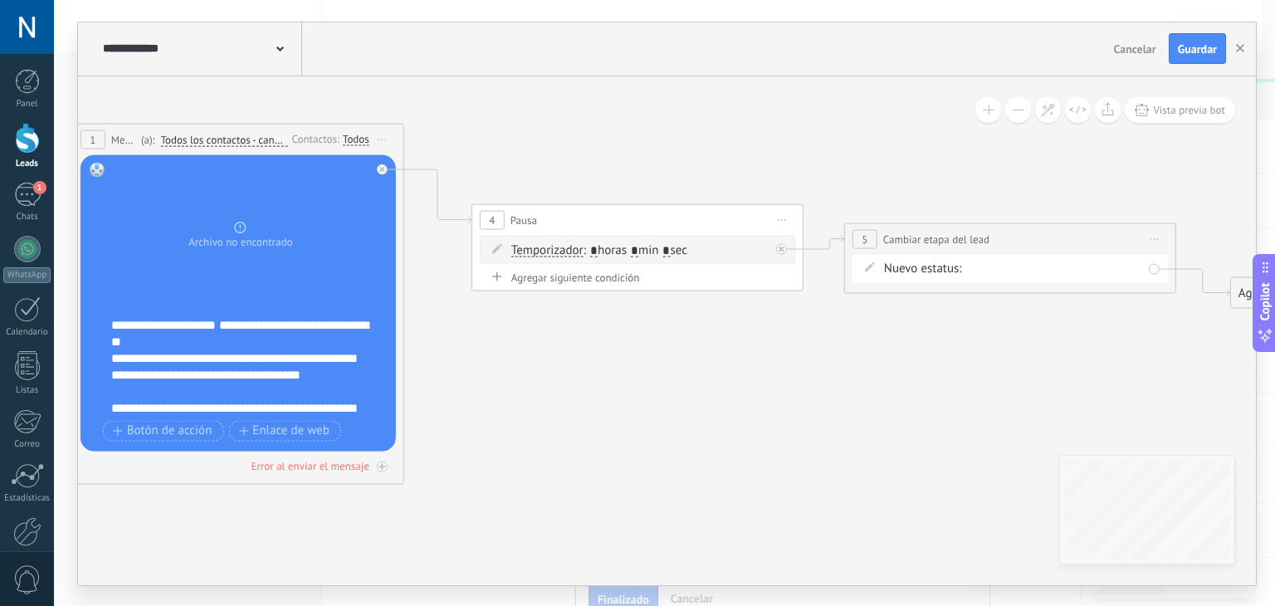
drag, startPoint x: 774, startPoint y: 439, endPoint x: 795, endPoint y: 442, distance: 21.7
click at [795, 442] on icon at bounding box center [598, 276] width 2273 height 1244
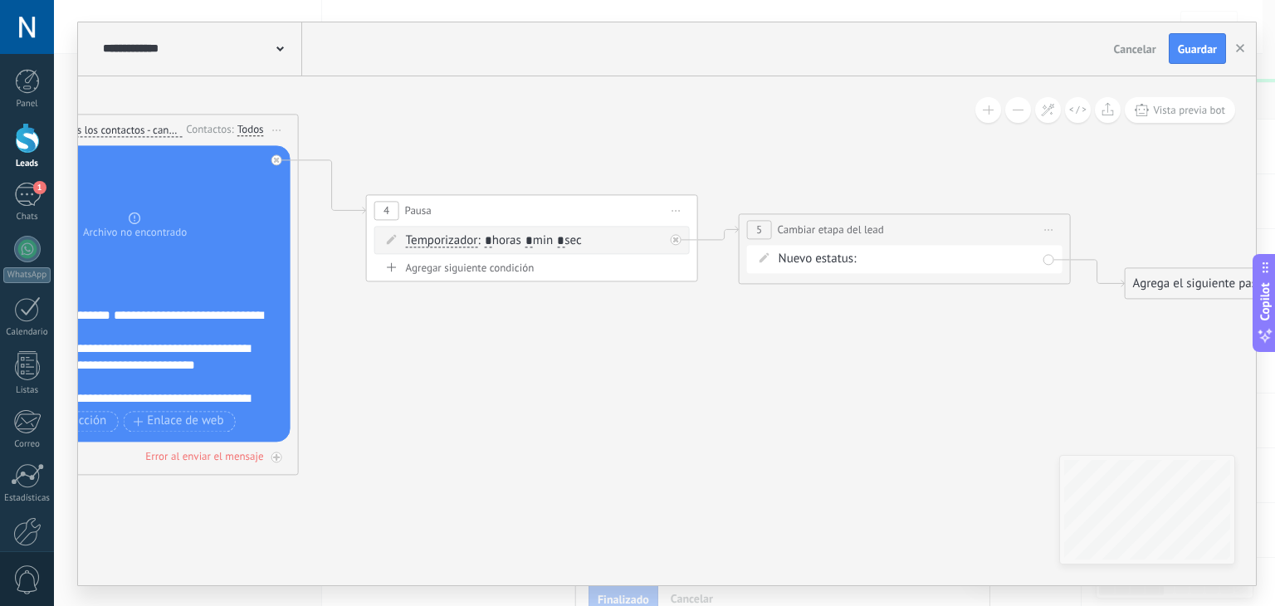
drag, startPoint x: 946, startPoint y: 453, endPoint x: 779, endPoint y: 438, distance: 167.5
click at [779, 438] on icon at bounding box center [493, 267] width 2273 height 1244
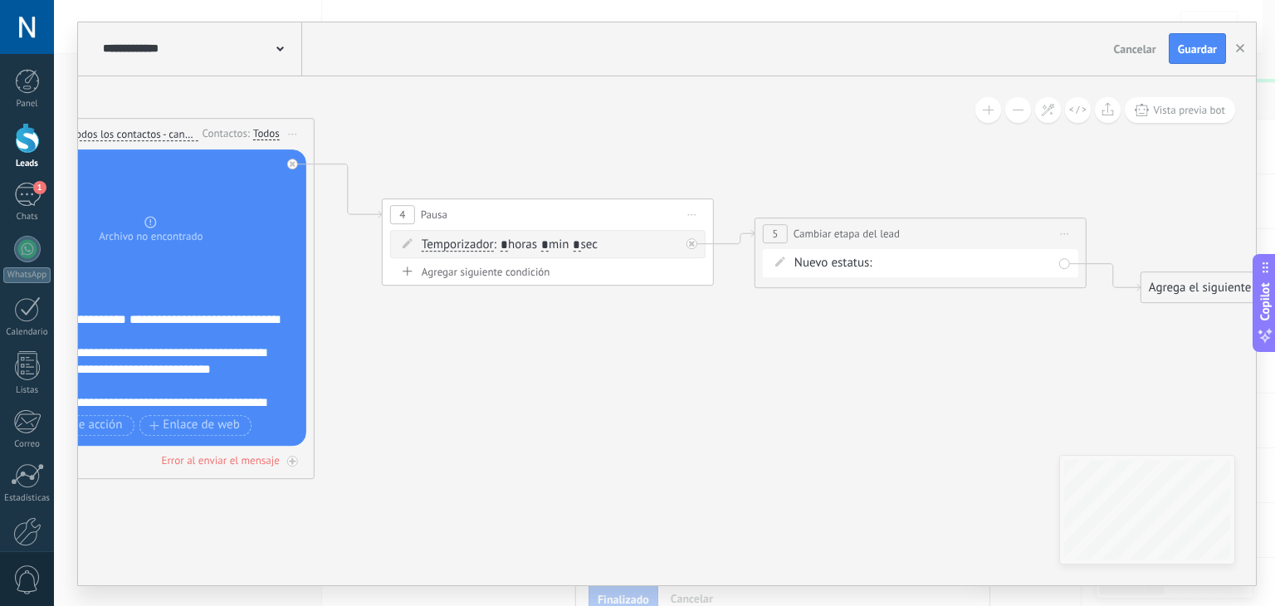
drag, startPoint x: 712, startPoint y: 392, endPoint x: 954, endPoint y: 397, distance: 241.6
click at [954, 397] on icon at bounding box center [509, 271] width 2273 height 1244
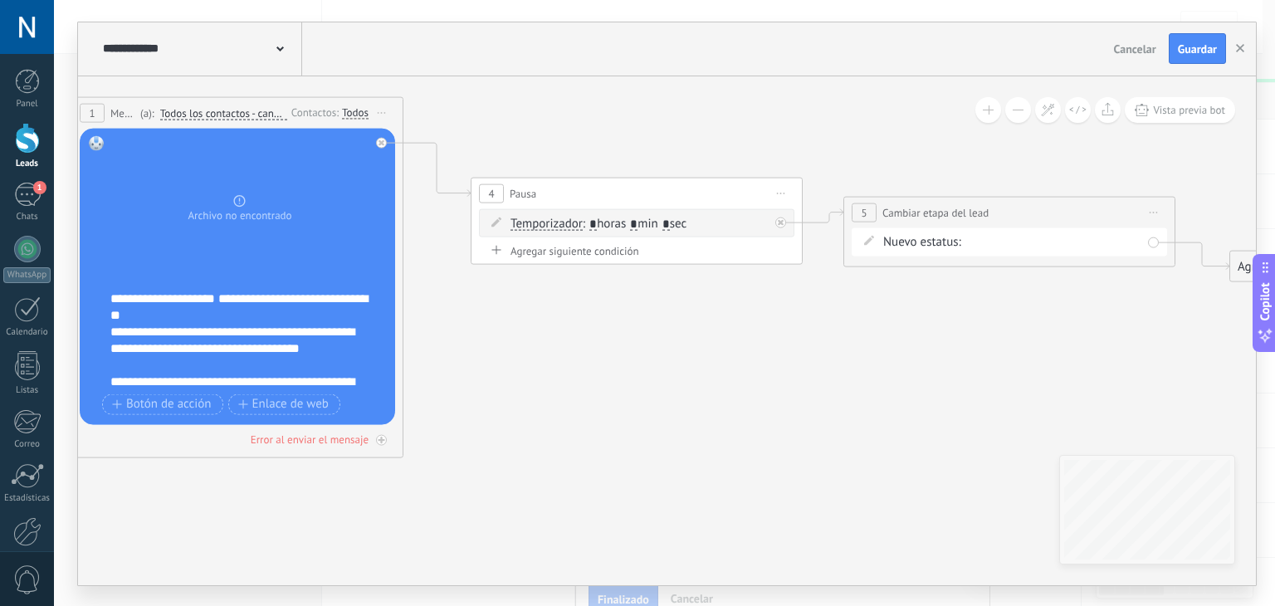
drag, startPoint x: 1017, startPoint y: 439, endPoint x: 667, endPoint y: 343, distance: 362.5
click at [667, 343] on icon at bounding box center [597, 249] width 2273 height 1244
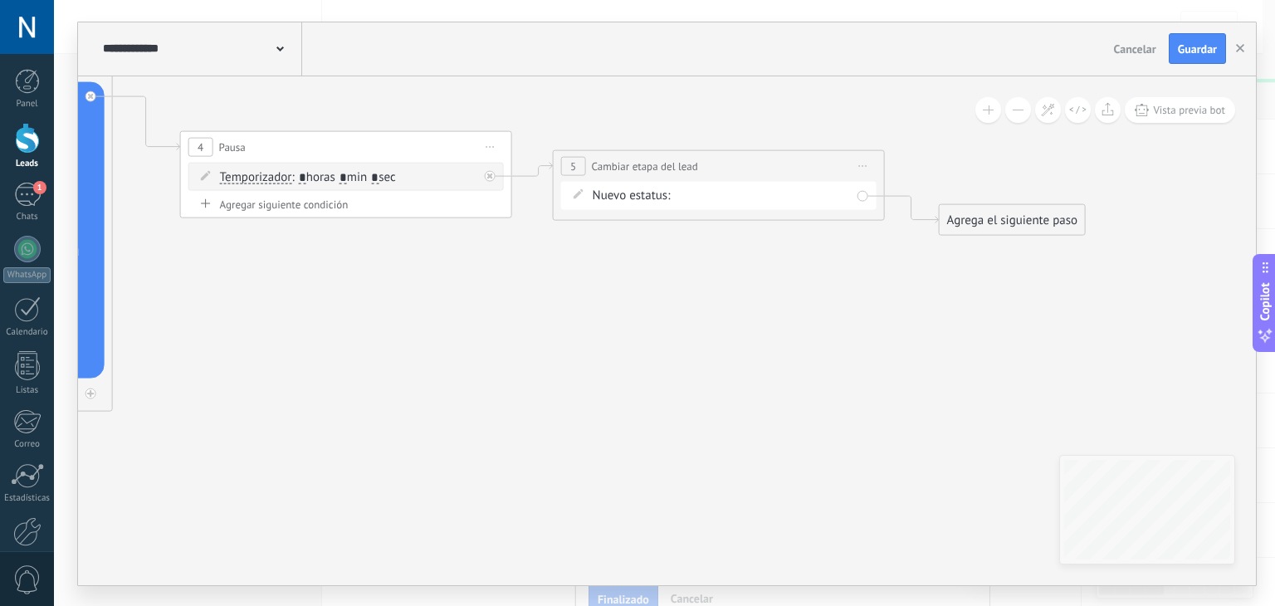
drag, startPoint x: 837, startPoint y: 325, endPoint x: 700, endPoint y: 406, distance: 158.9
click at [700, 406] on icon at bounding box center [307, 203] width 2273 height 1244
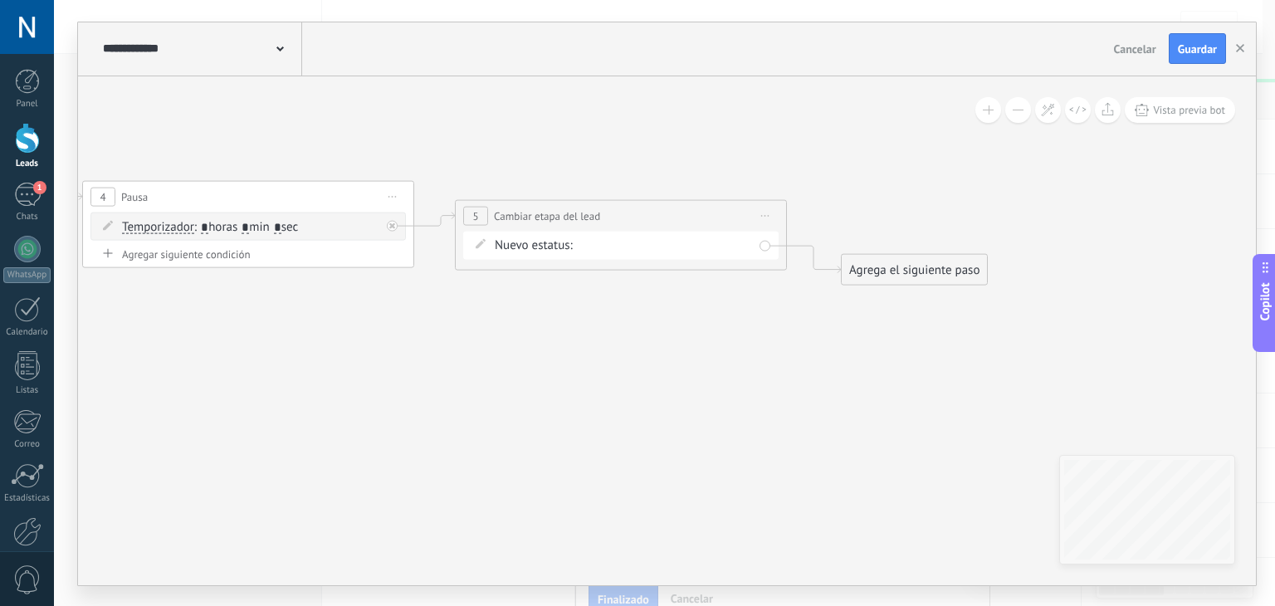
click at [208, 221] on input "*" at bounding box center [204, 227] width 7 height 13
type input "*"
click at [249, 228] on input "*" at bounding box center [245, 227] width 7 height 13
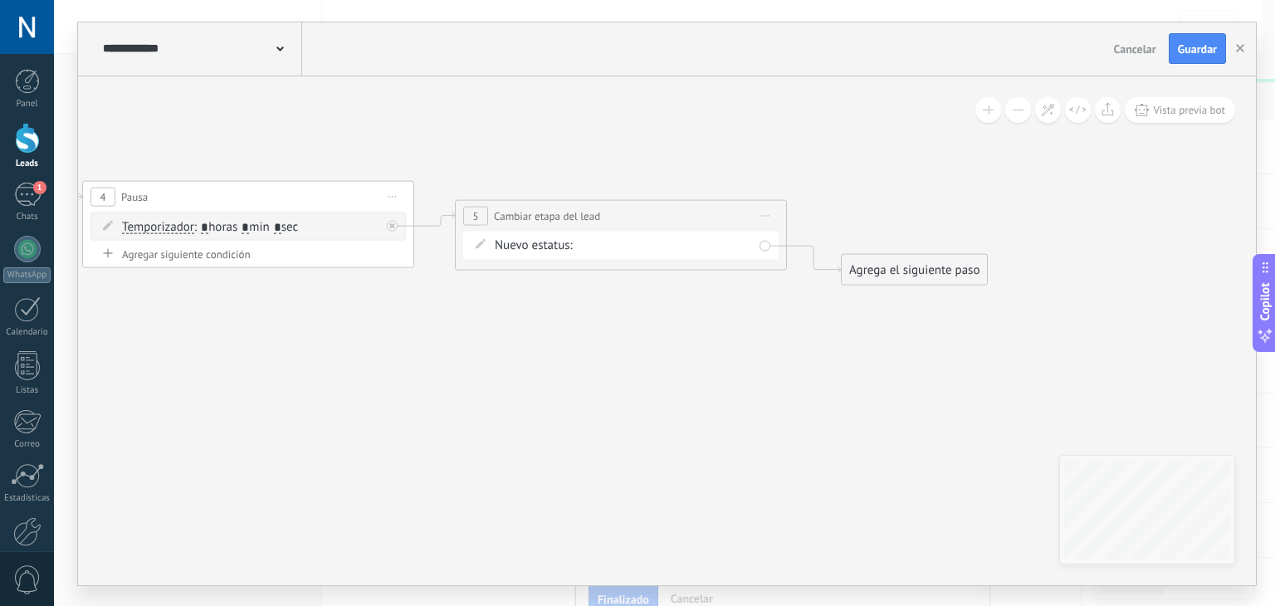
type input "*"
click at [477, 367] on icon at bounding box center [209, 253] width 2273 height 1244
drag, startPoint x: 807, startPoint y: 444, endPoint x: 624, endPoint y: 378, distance: 194.3
click at [624, 378] on icon at bounding box center [209, 253] width 2273 height 1244
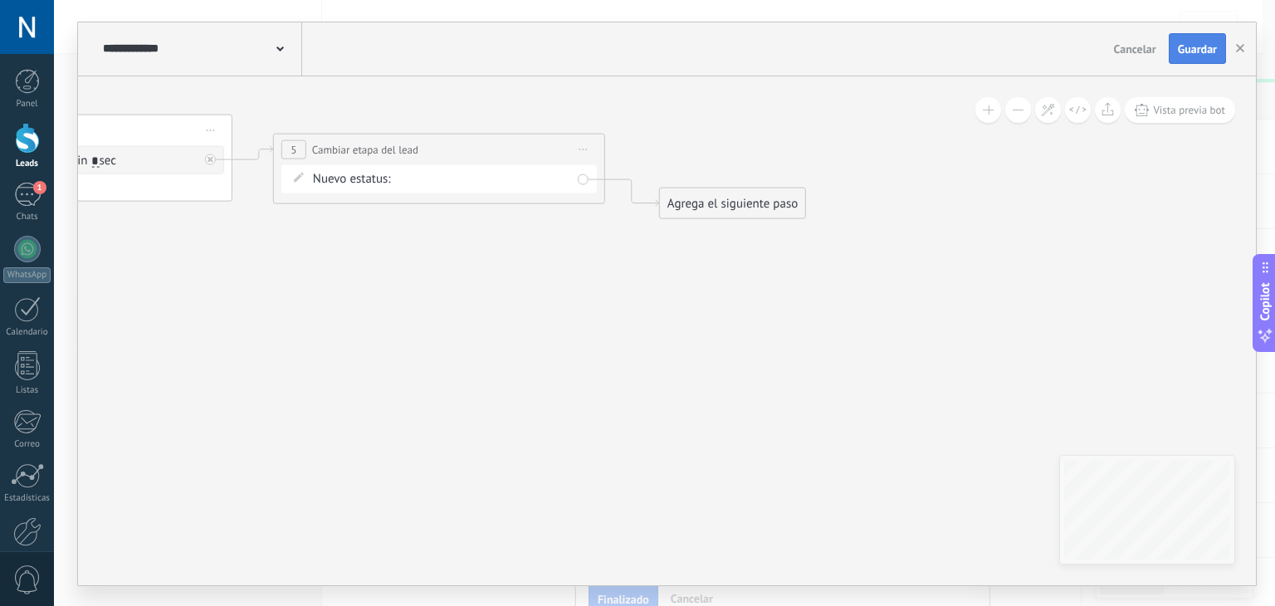
click at [1182, 50] on span "Guardar" at bounding box center [1197, 49] width 39 height 12
click at [1237, 44] on use "button" at bounding box center [1240, 48] width 8 height 8
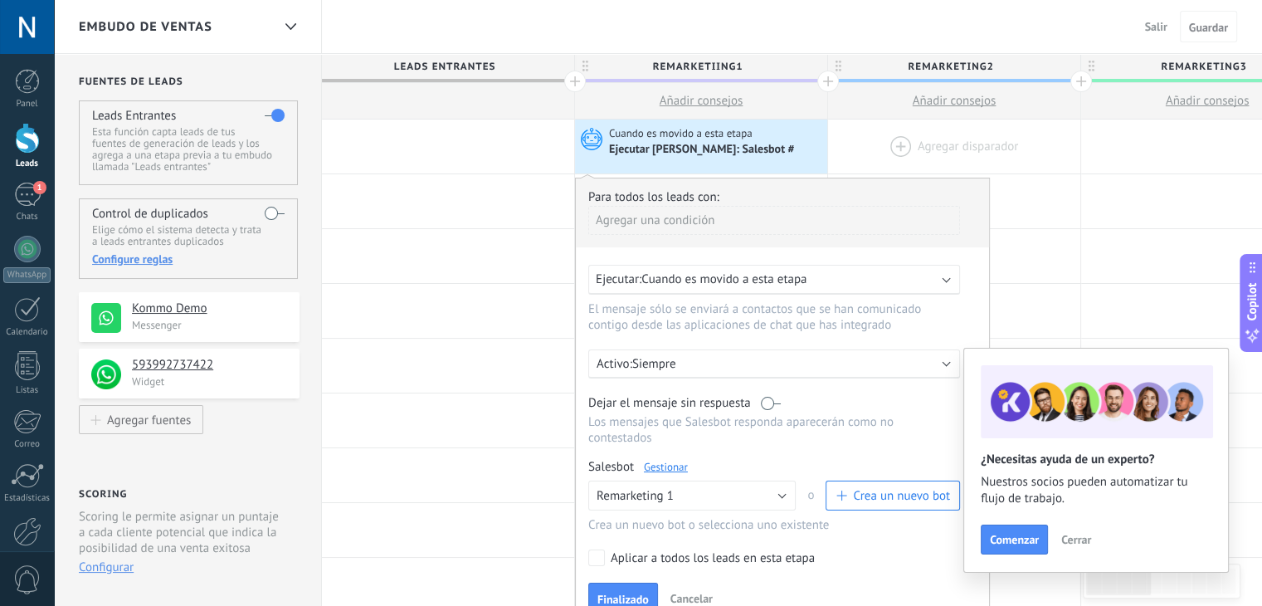
click at [915, 144] on div at bounding box center [954, 147] width 252 height 54
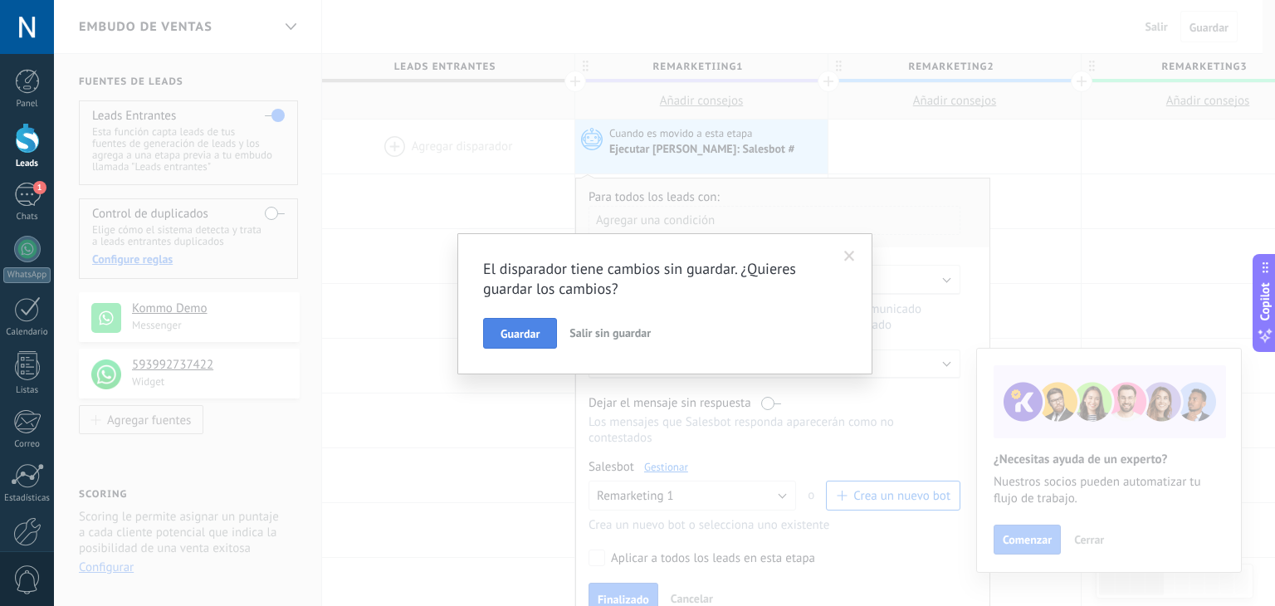
click at [522, 323] on button "Guardar" at bounding box center [520, 334] width 74 height 32
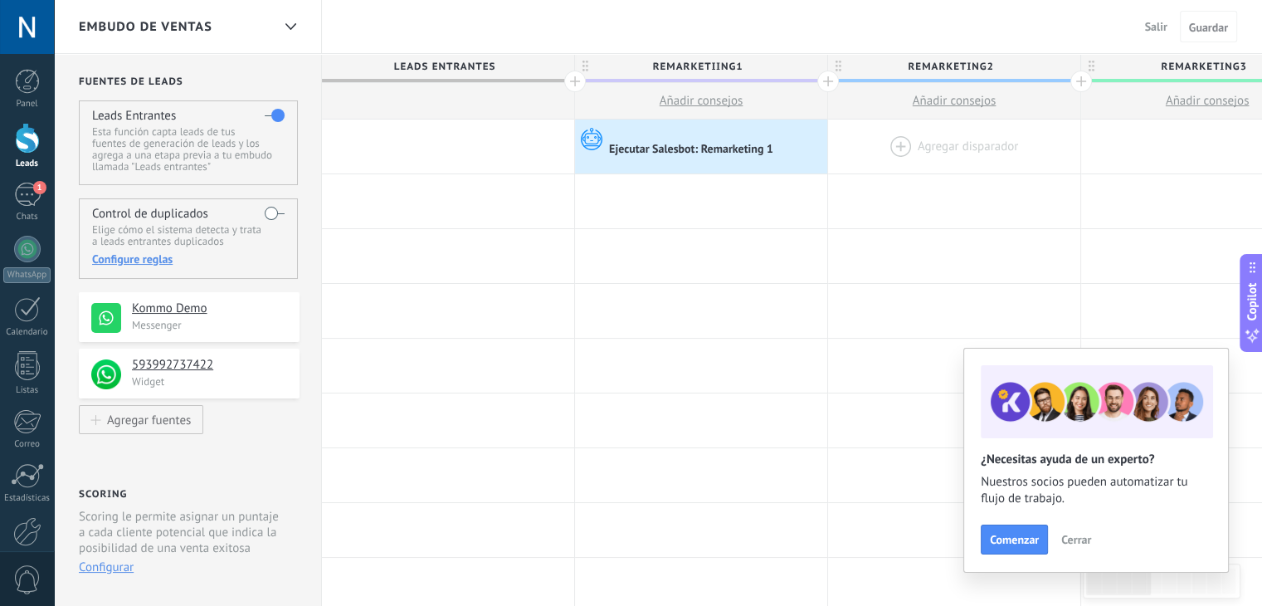
click at [897, 140] on div at bounding box center [954, 147] width 252 height 54
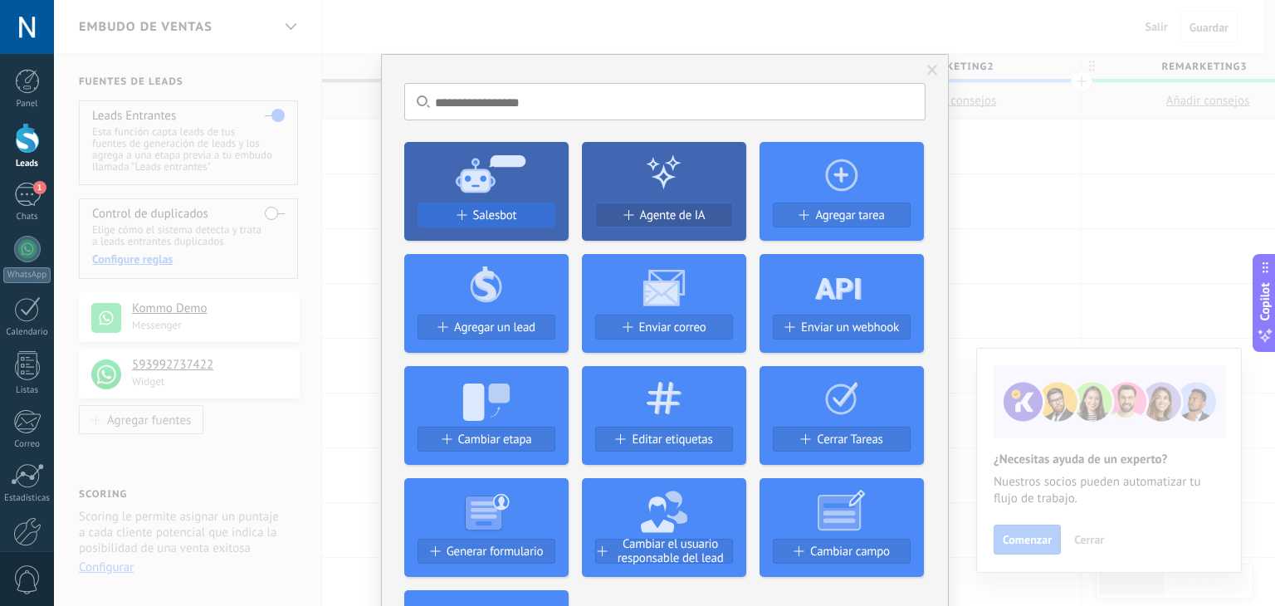
click at [492, 208] on span "Salesbot" at bounding box center [495, 215] width 44 height 14
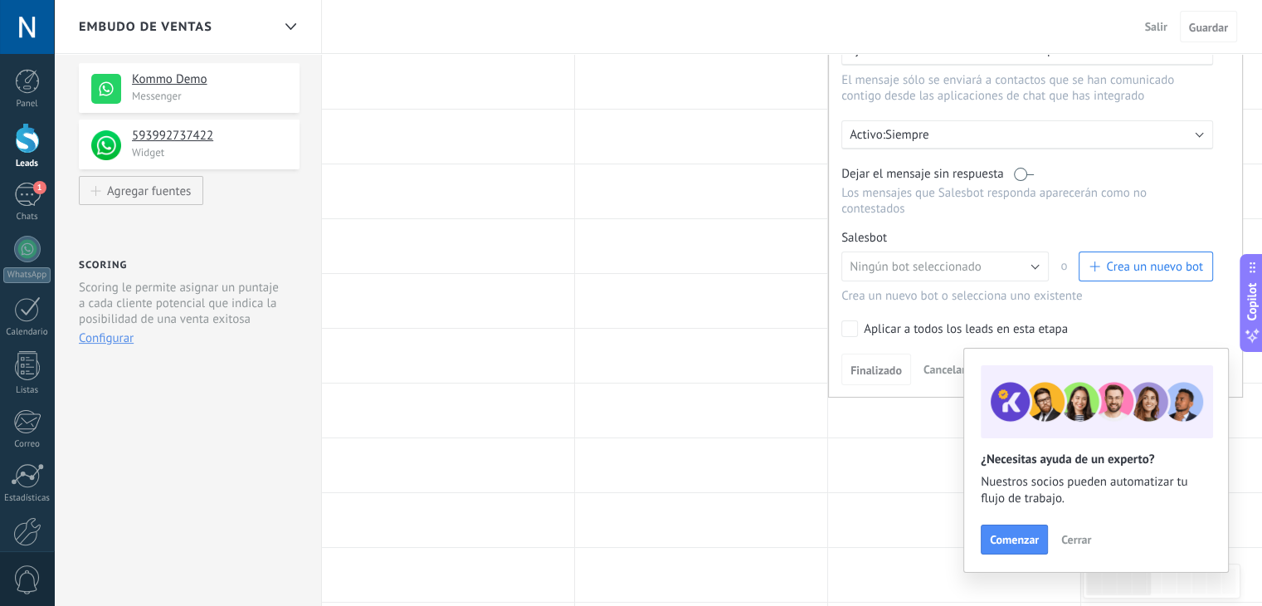
scroll to position [228, 0]
click at [905, 260] on span "Ningún bot seleccionado" at bounding box center [916, 268] width 132 height 16
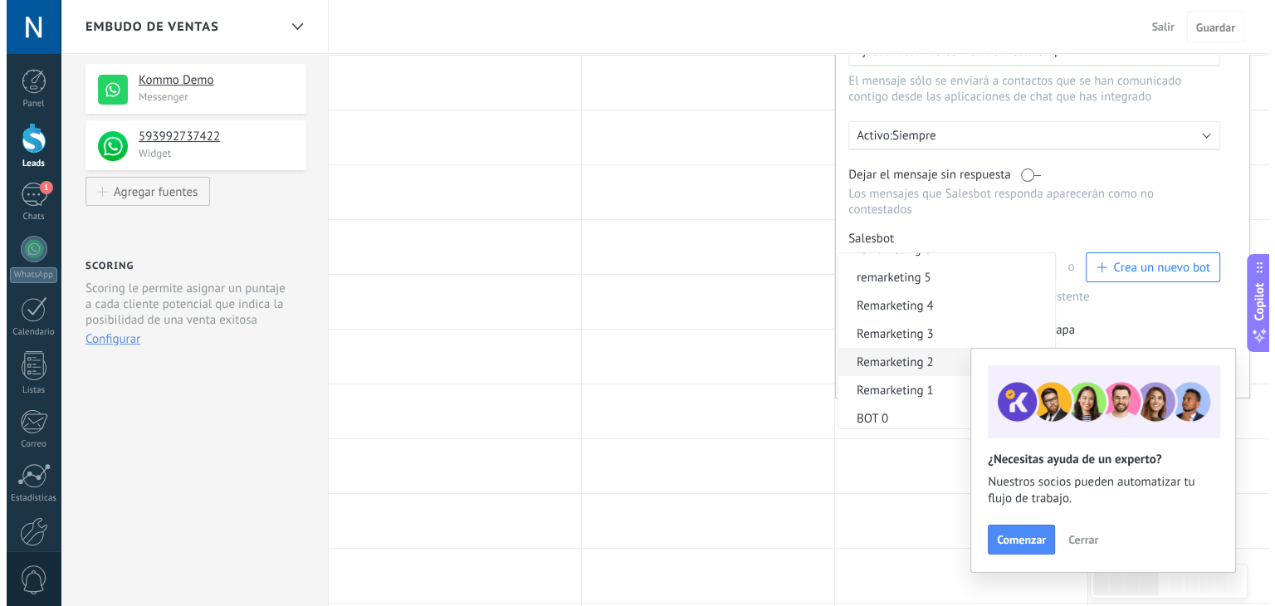
scroll to position [74, 0]
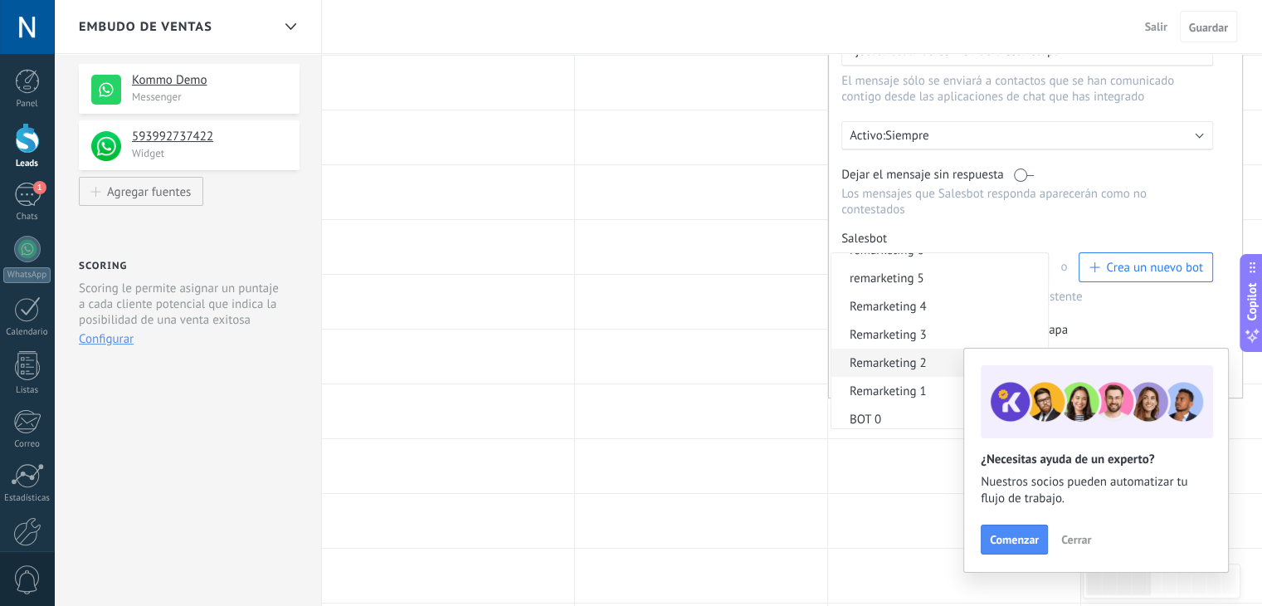
click at [946, 355] on span "Remarketing 2" at bounding box center [938, 363] width 212 height 16
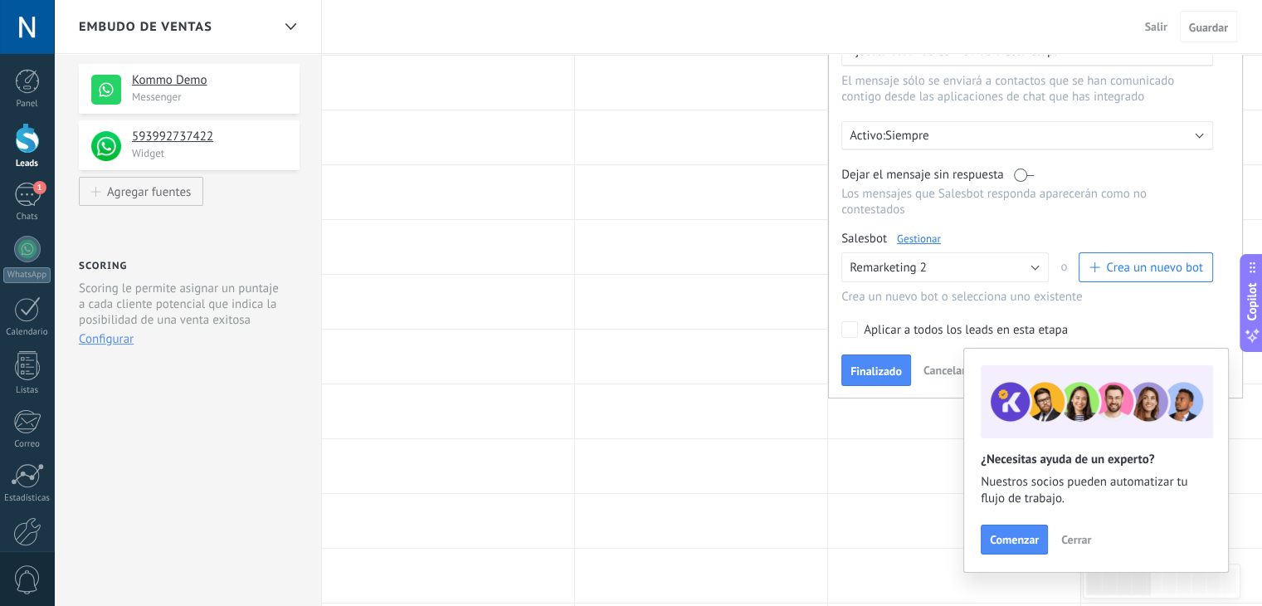
click at [920, 232] on link "Gestionar" at bounding box center [919, 239] width 44 height 14
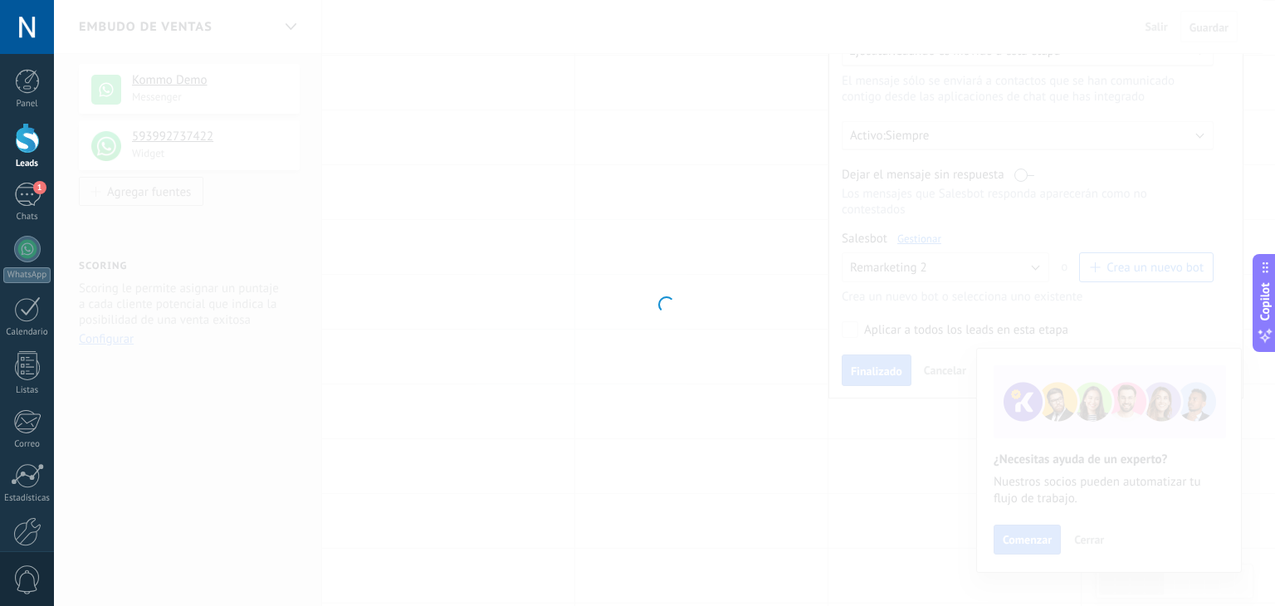
type input "**********"
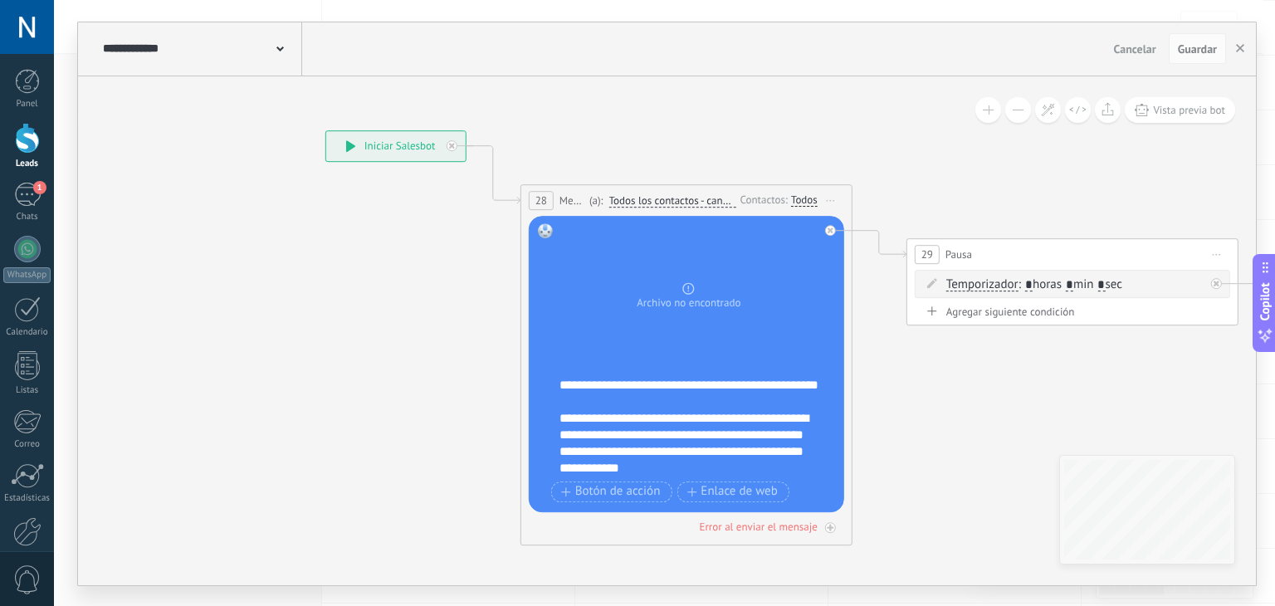
drag, startPoint x: 917, startPoint y: 221, endPoint x: 800, endPoint y: 144, distance: 140.2
click at [800, 144] on icon at bounding box center [1046, 337] width 2273 height 1244
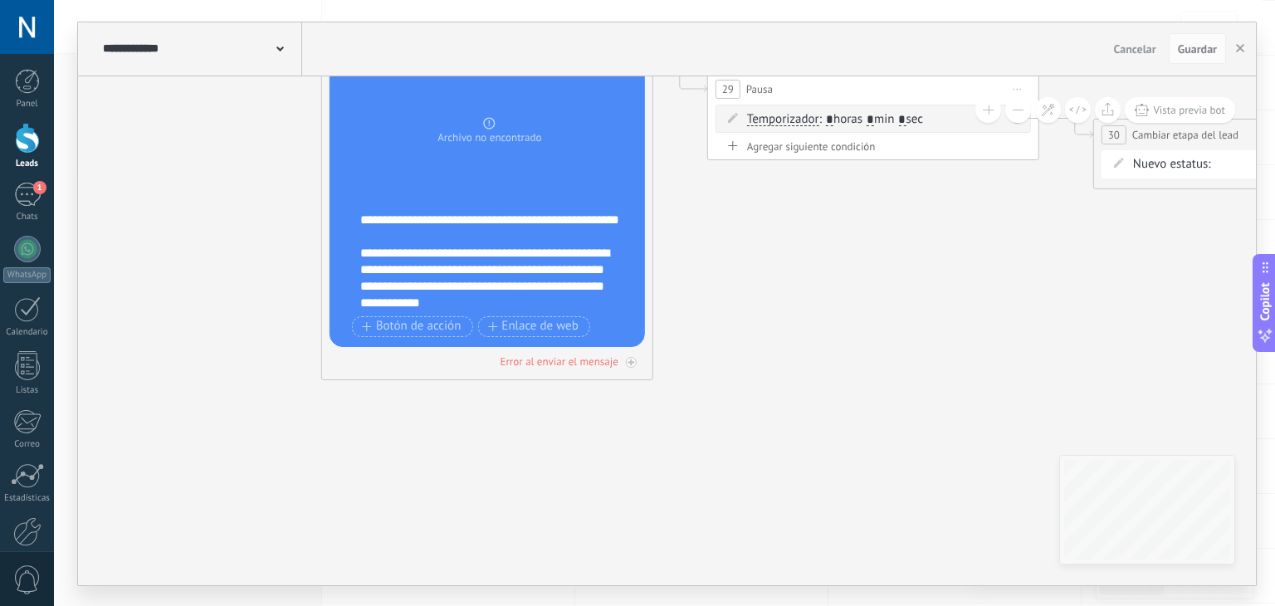
click at [714, 240] on icon at bounding box center [847, 172] width 2273 height 1244
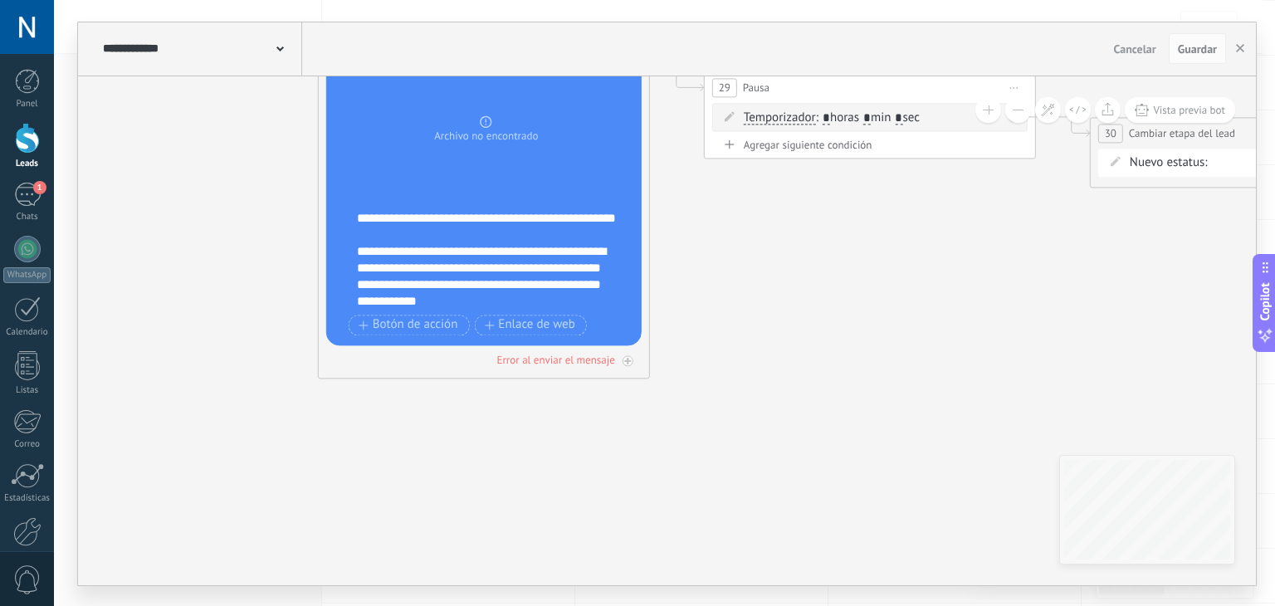
click at [510, 284] on div "**********" at bounding box center [495, 260] width 276 height 100
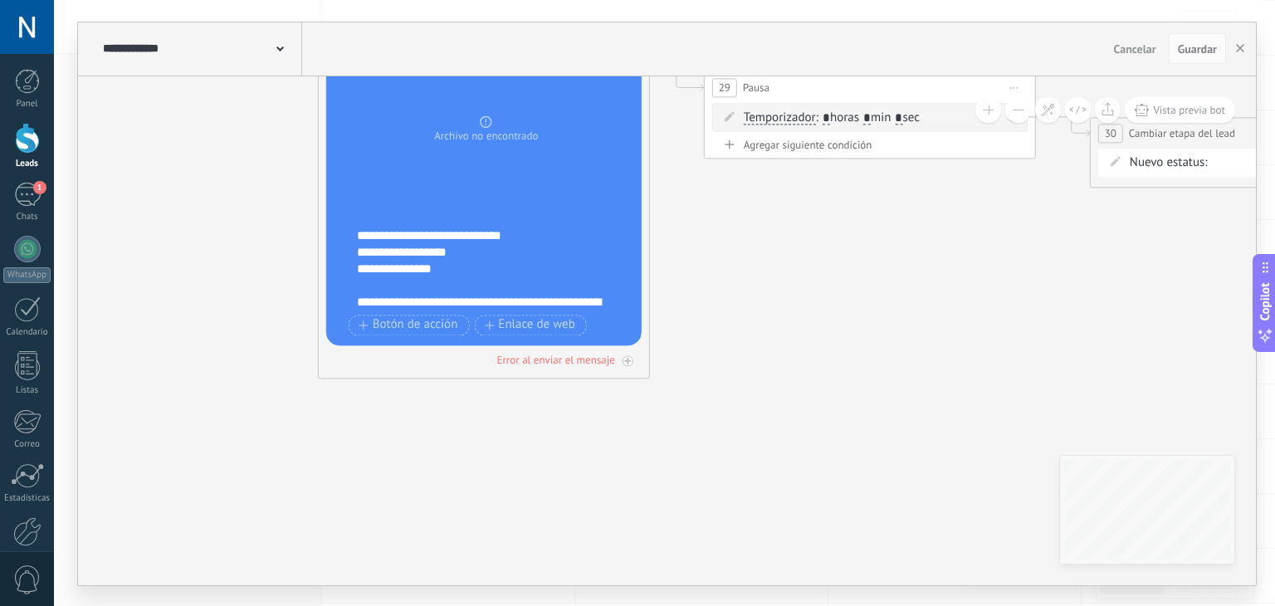
scroll to position [381, 0]
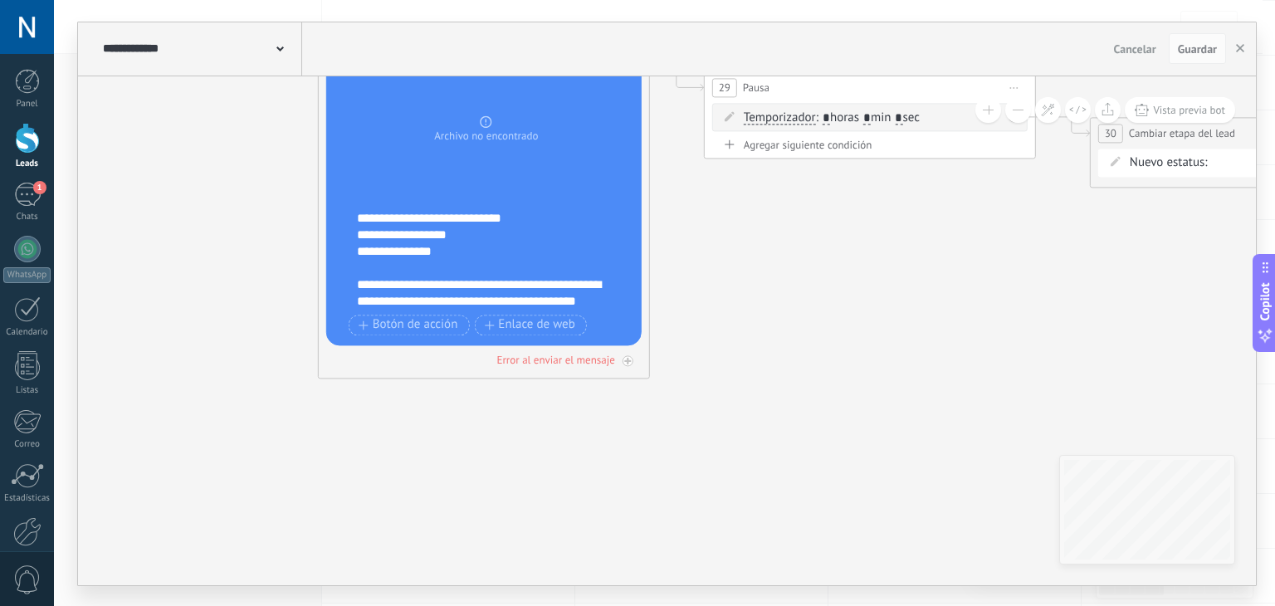
click at [358, 224] on div "**********" at bounding box center [495, 260] width 276 height 100
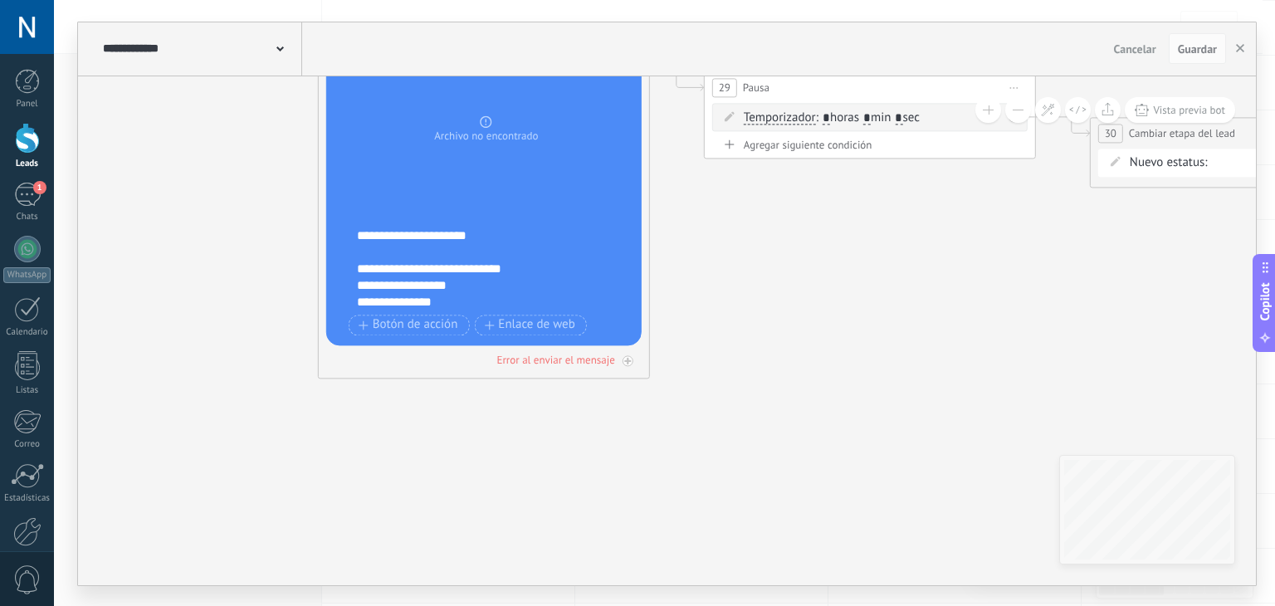
scroll to position [265, 0]
click at [544, 236] on div "**********" at bounding box center [495, 260] width 276 height 100
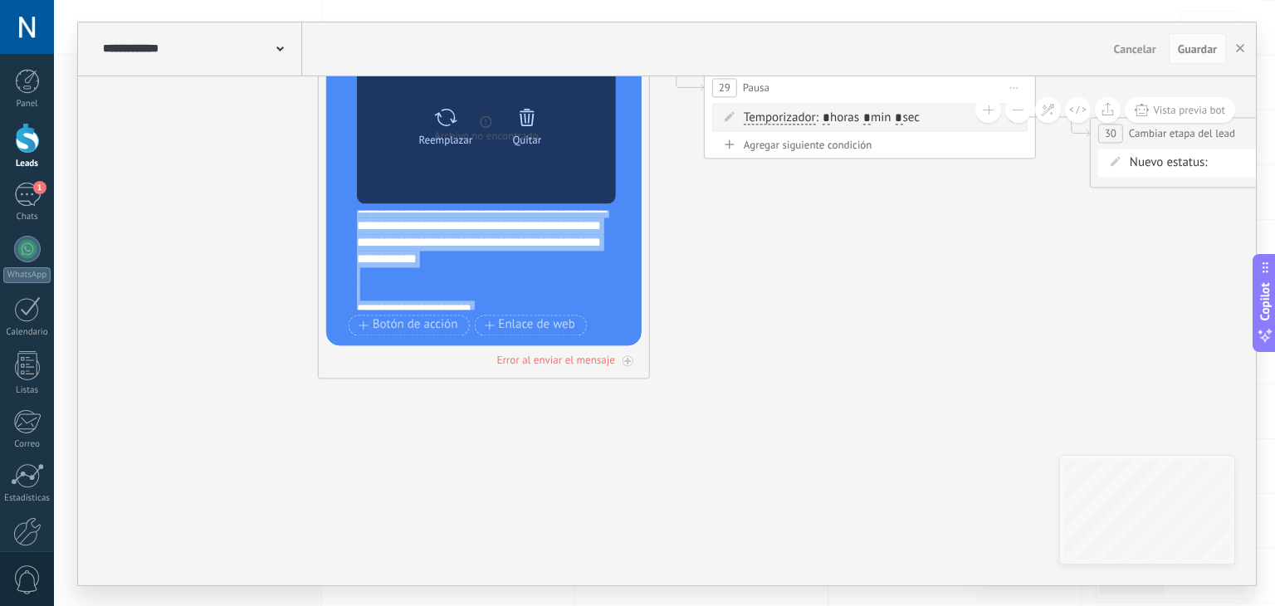
scroll to position [0, 0]
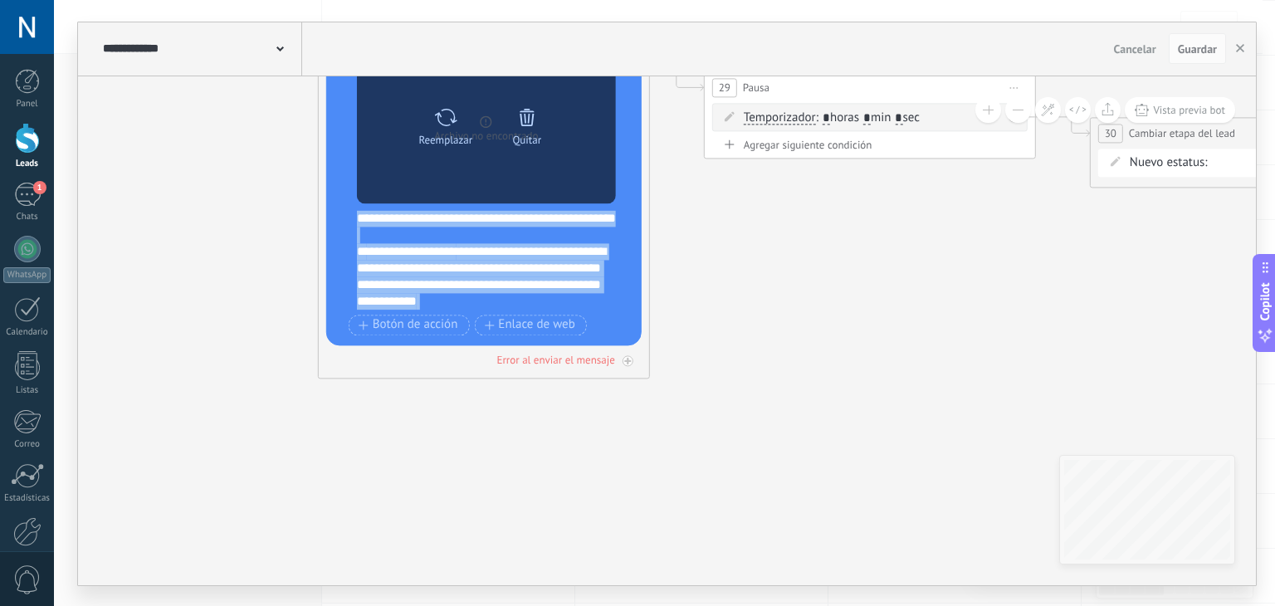
drag, startPoint x: 509, startPoint y: 299, endPoint x: 356, endPoint y: 166, distance: 202.4
click at [357, 166] on div "**********" at bounding box center [486, 197] width 259 height 283
copy div "**********"
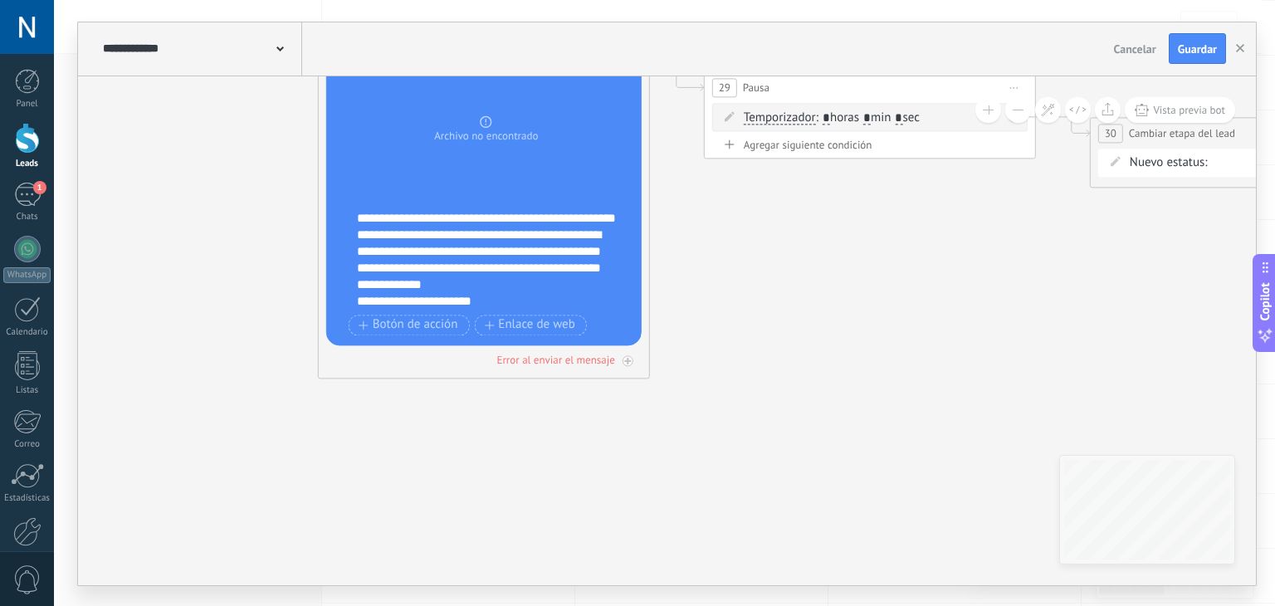
click at [576, 292] on div "**********" at bounding box center [480, 260] width 247 height 66
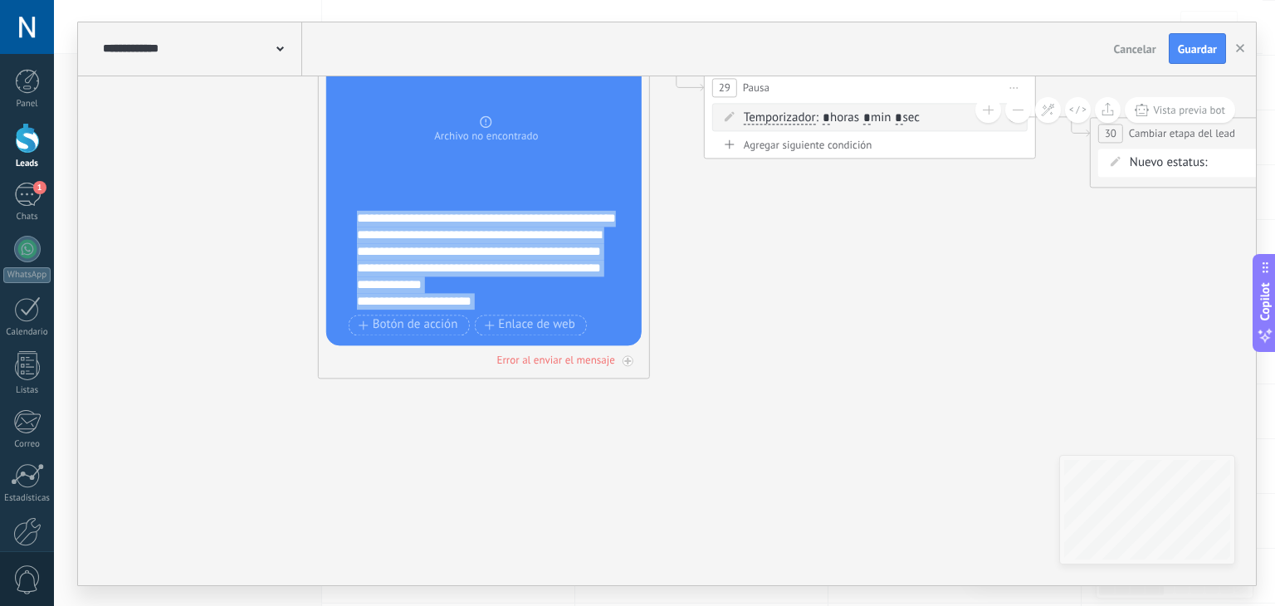
drag, startPoint x: 386, startPoint y: 295, endPoint x: 334, endPoint y: 104, distance: 198.7
click at [334, 104] on div "Reemplazar Quitar Convertir a mensaje de voz Arrastre la imagen aquí para adjun…" at bounding box center [483, 197] width 315 height 296
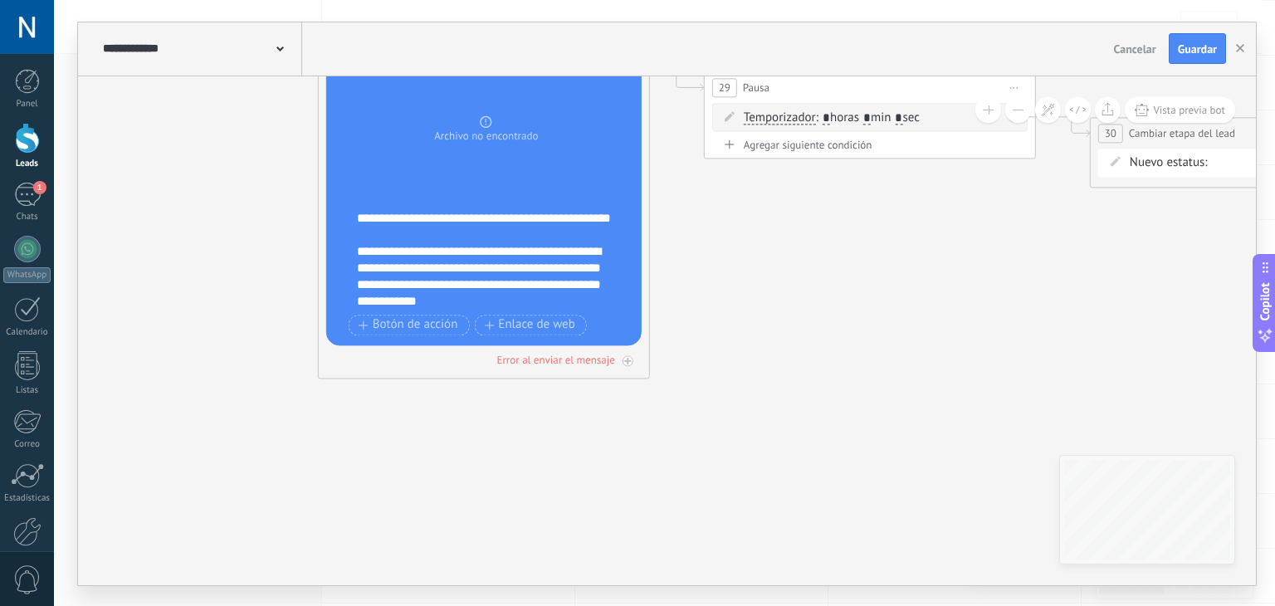
click at [524, 275] on div "**********" at bounding box center [480, 276] width 247 height 66
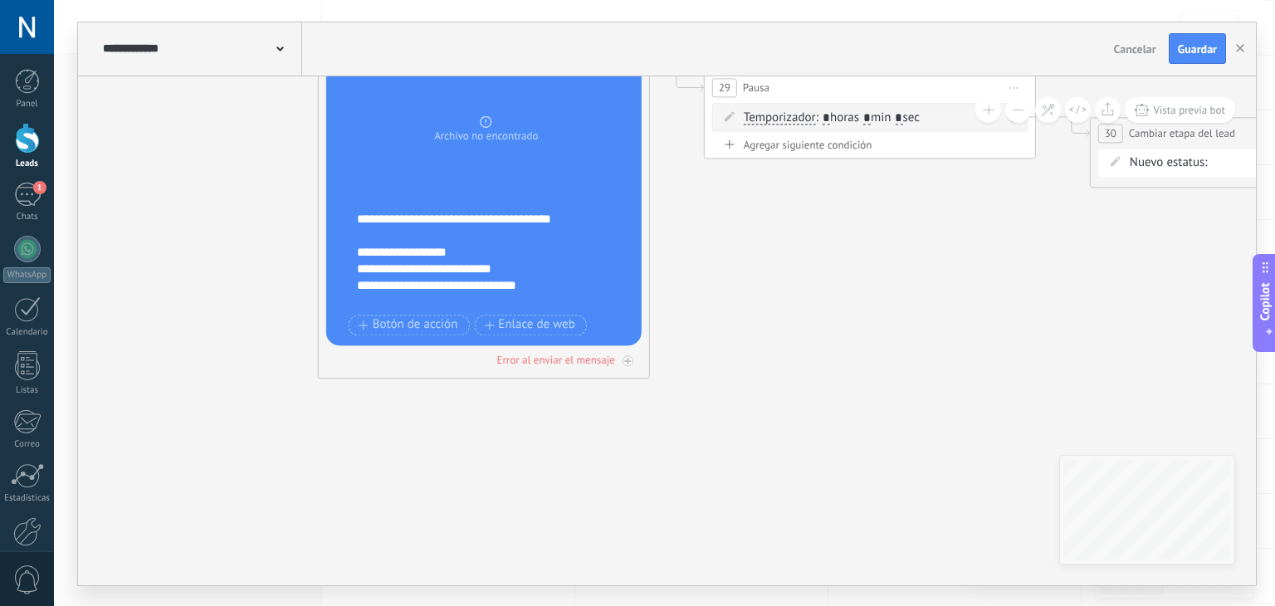
scroll to position [414, 0]
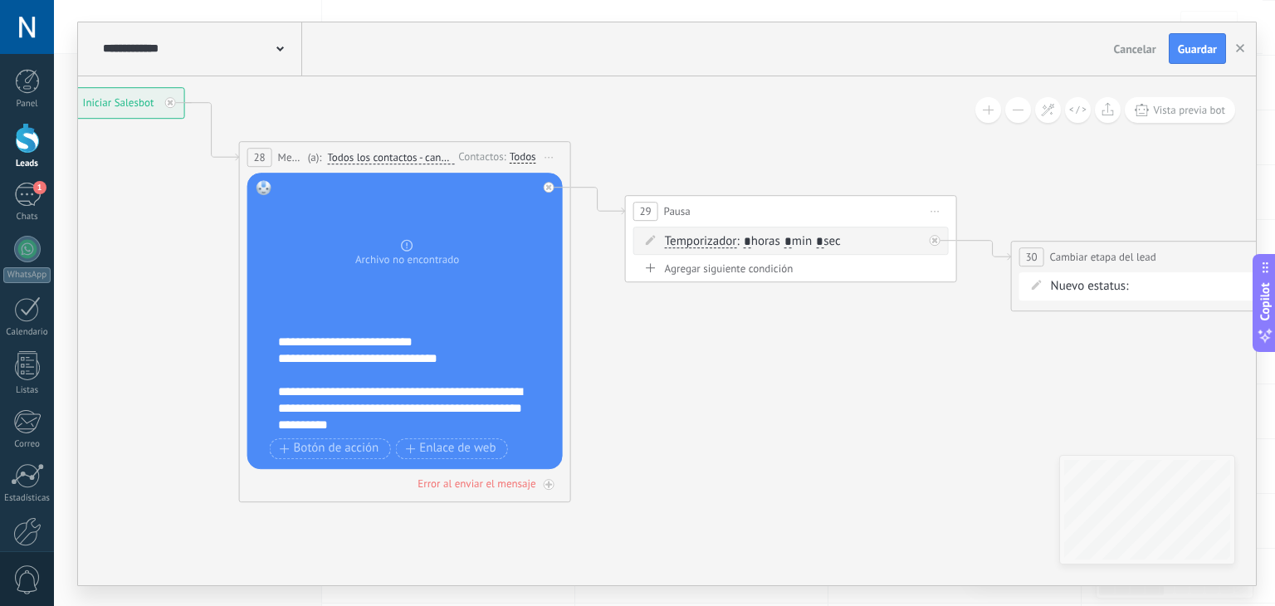
drag, startPoint x: 906, startPoint y: 355, endPoint x: 819, endPoint y: 465, distance: 140.0
click at [819, 465] on icon at bounding box center [765, 294] width 2273 height 1244
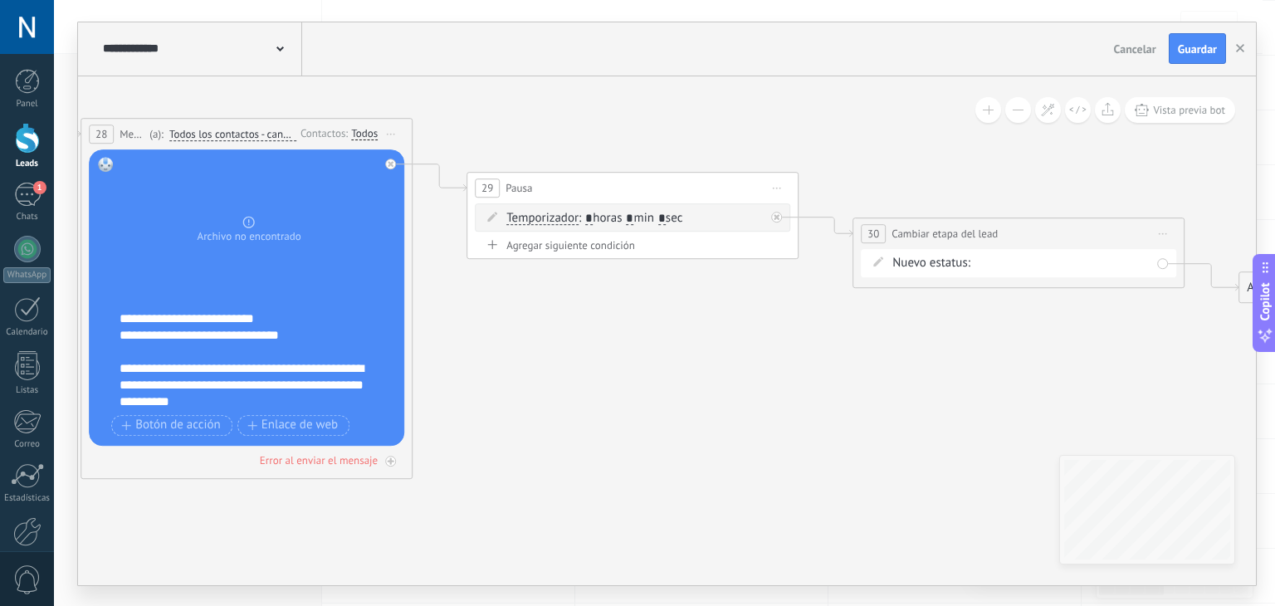
drag, startPoint x: 1059, startPoint y: 168, endPoint x: 822, endPoint y: 148, distance: 238.3
click at [822, 148] on icon at bounding box center [606, 271] width 2273 height 1244
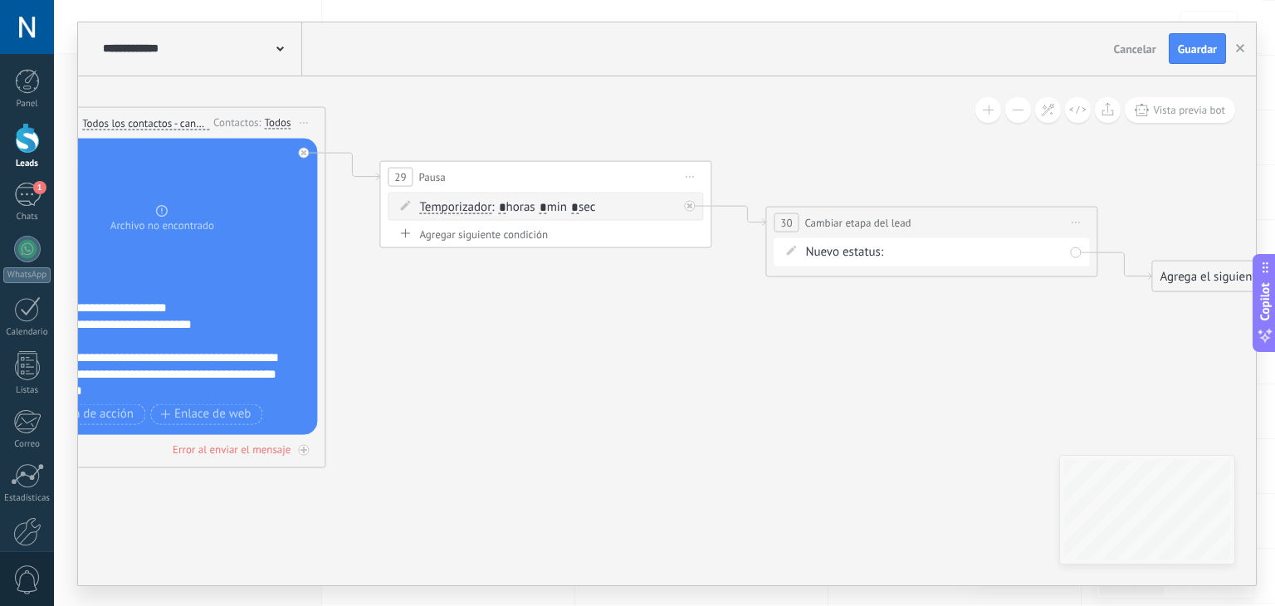
click at [0, 0] on div "remarketiing1 remarketing2 remarketing3 remarketing4 remarketing5 remarketing 6…" at bounding box center [0, 0] width 0 height 0
click at [0, 0] on label "remarketing3" at bounding box center [0, 0] width 0 height 0
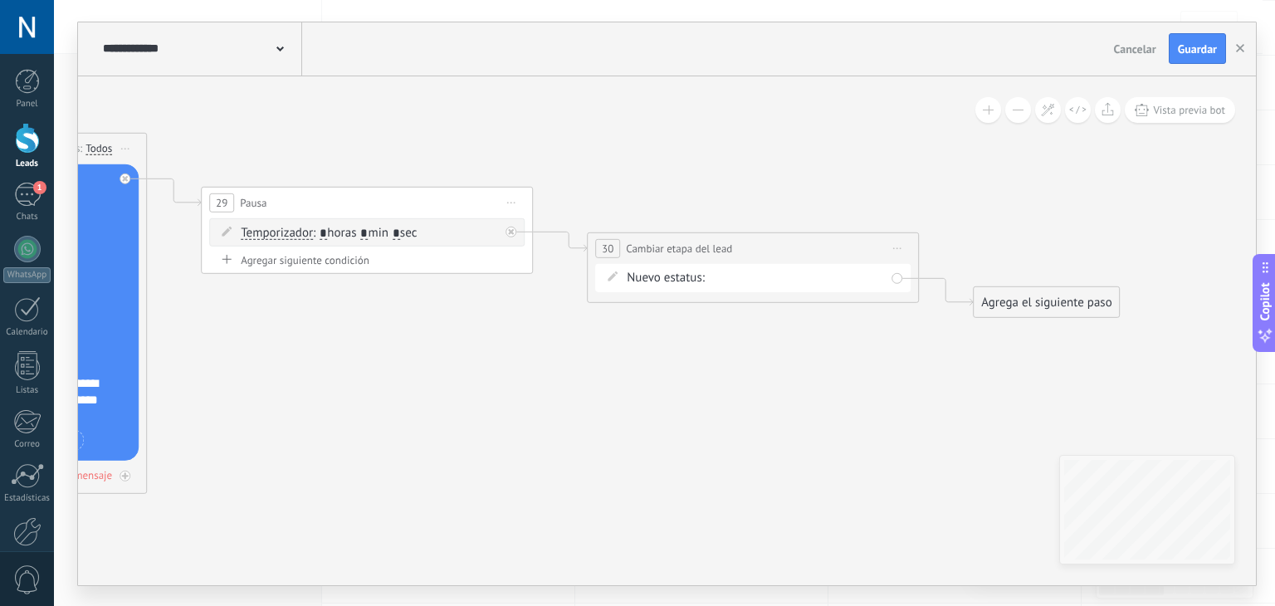
drag, startPoint x: 972, startPoint y: 373, endPoint x: 793, endPoint y: 398, distance: 180.2
click at [793, 398] on icon at bounding box center [341, 285] width 2273 height 1244
click at [1194, 51] on span "Guardar" at bounding box center [1197, 49] width 39 height 12
click at [331, 235] on span ": * horas * min * sec" at bounding box center [365, 231] width 104 height 16
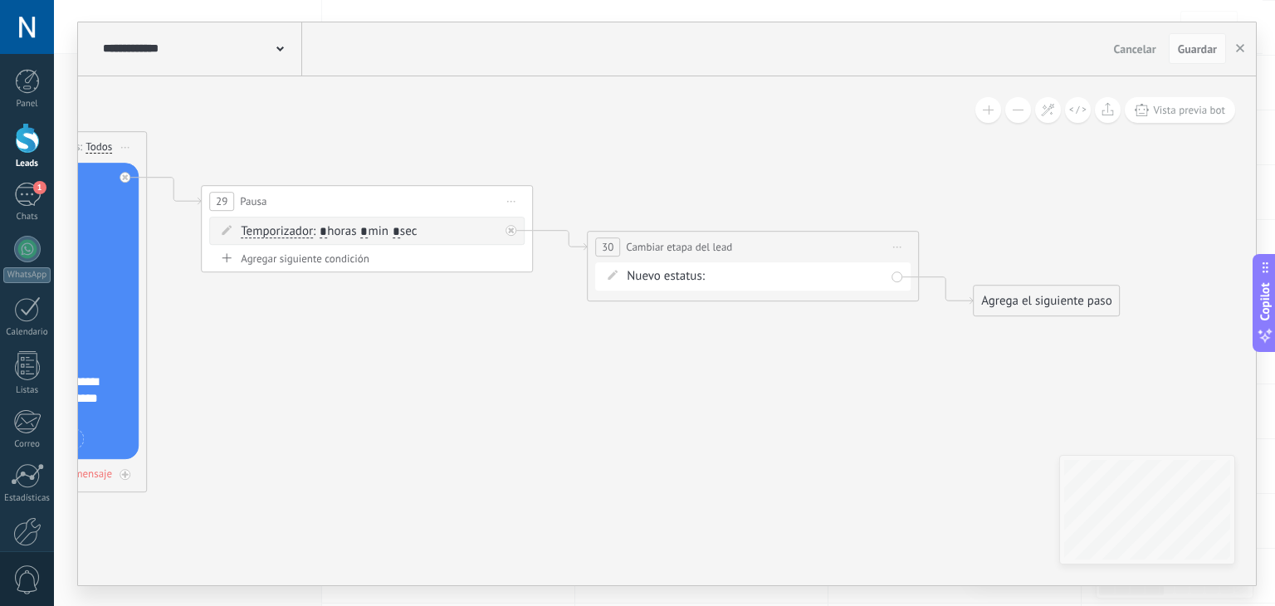
click at [327, 233] on input "*" at bounding box center [323, 231] width 7 height 13
type input "*"
click at [368, 229] on input "*" at bounding box center [363, 231] width 7 height 13
type input "*"
click at [1201, 61] on button "Guardar" at bounding box center [1197, 49] width 57 height 32
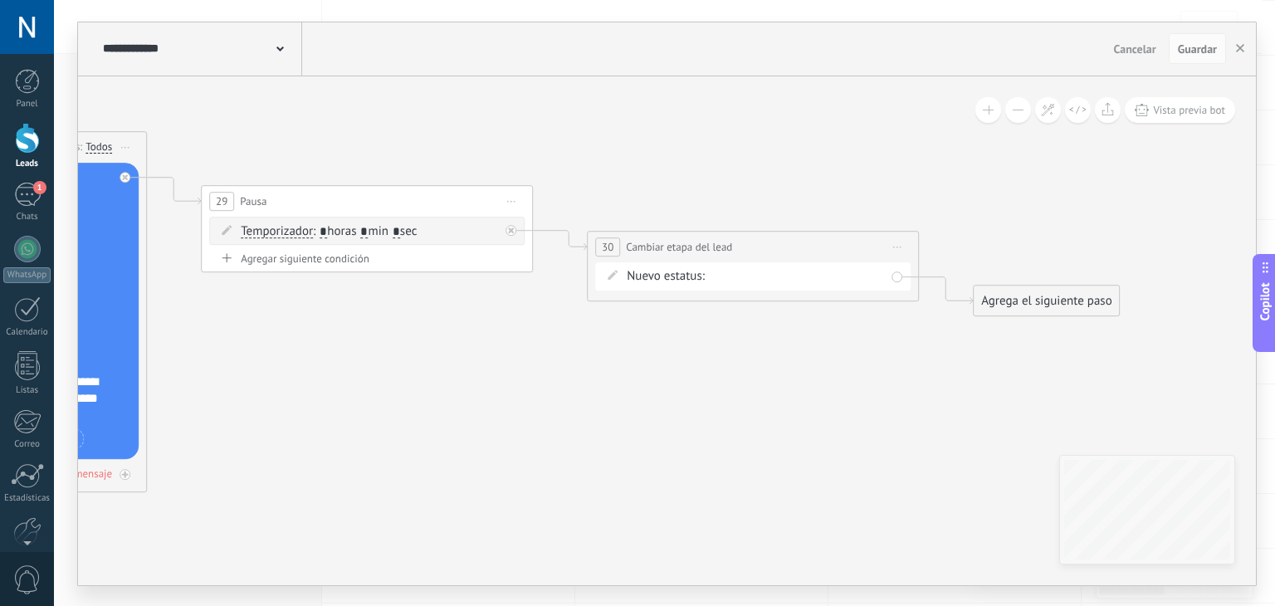
click at [15, 150] on div at bounding box center [27, 138] width 25 height 31
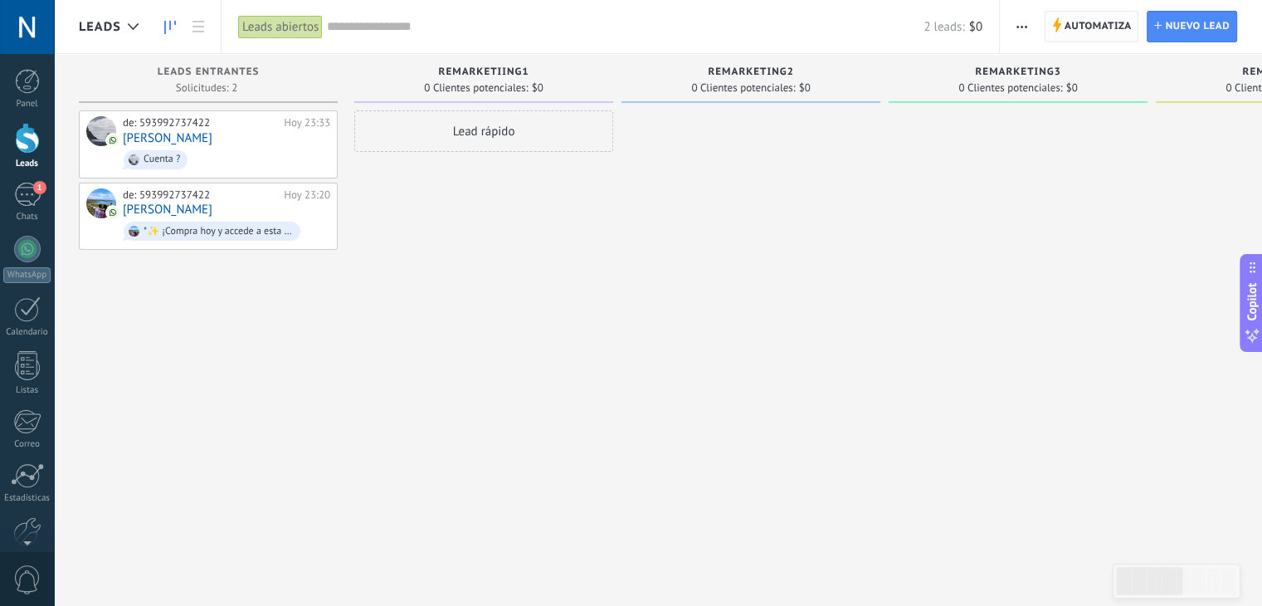
click at [1096, 24] on span "Automatiza" at bounding box center [1098, 27] width 67 height 30
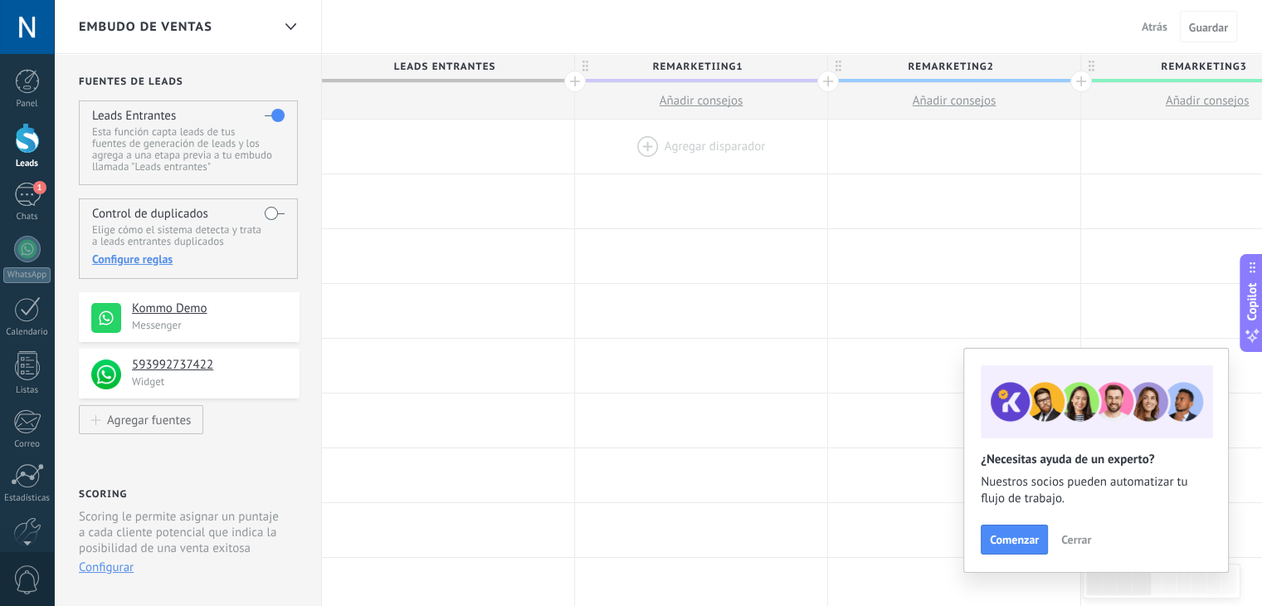
click at [704, 140] on div at bounding box center [701, 147] width 252 height 54
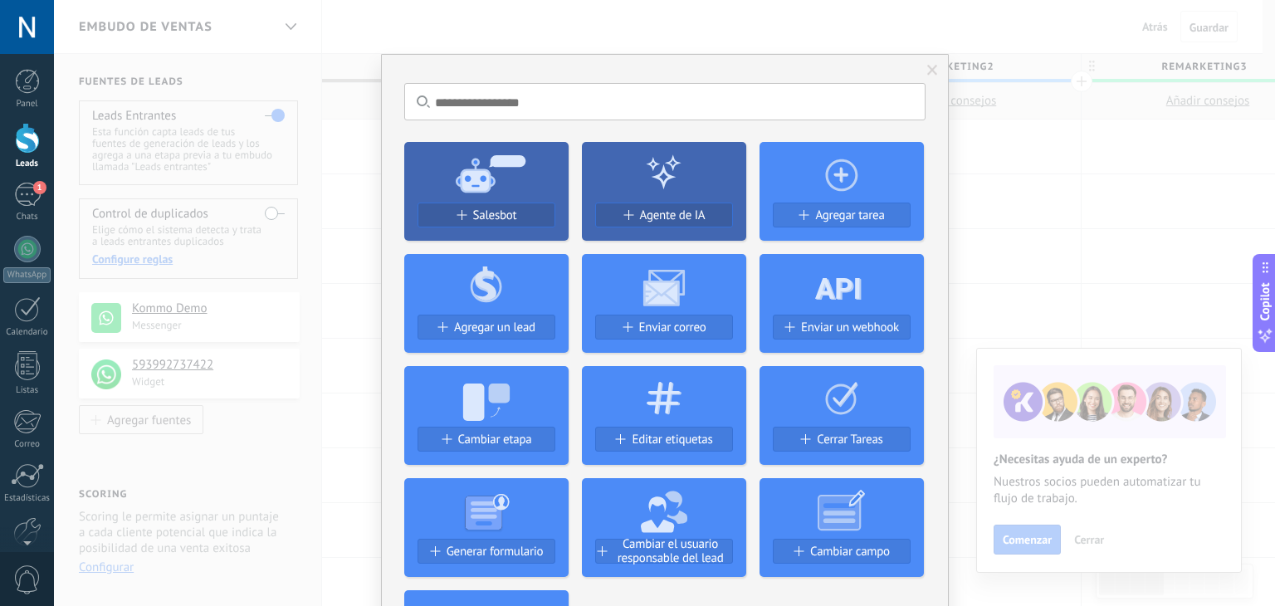
click at [520, 213] on div "Salesbot" at bounding box center [486, 215] width 136 height 14
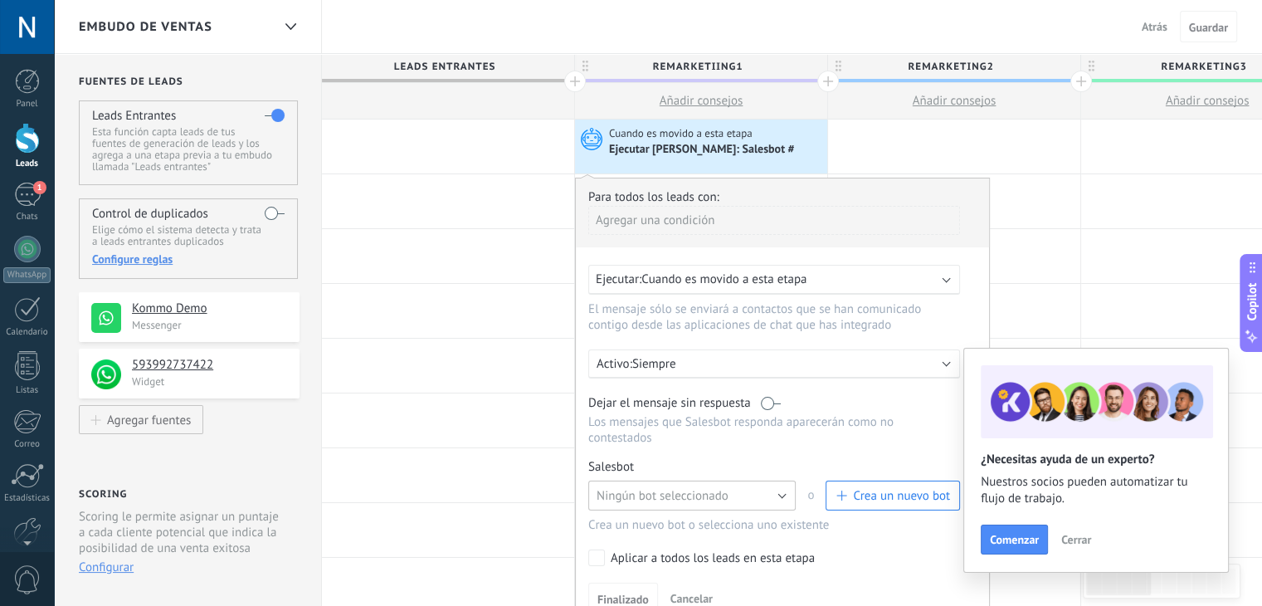
click at [691, 488] on span "Ningún bot seleccionado" at bounding box center [663, 496] width 132 height 16
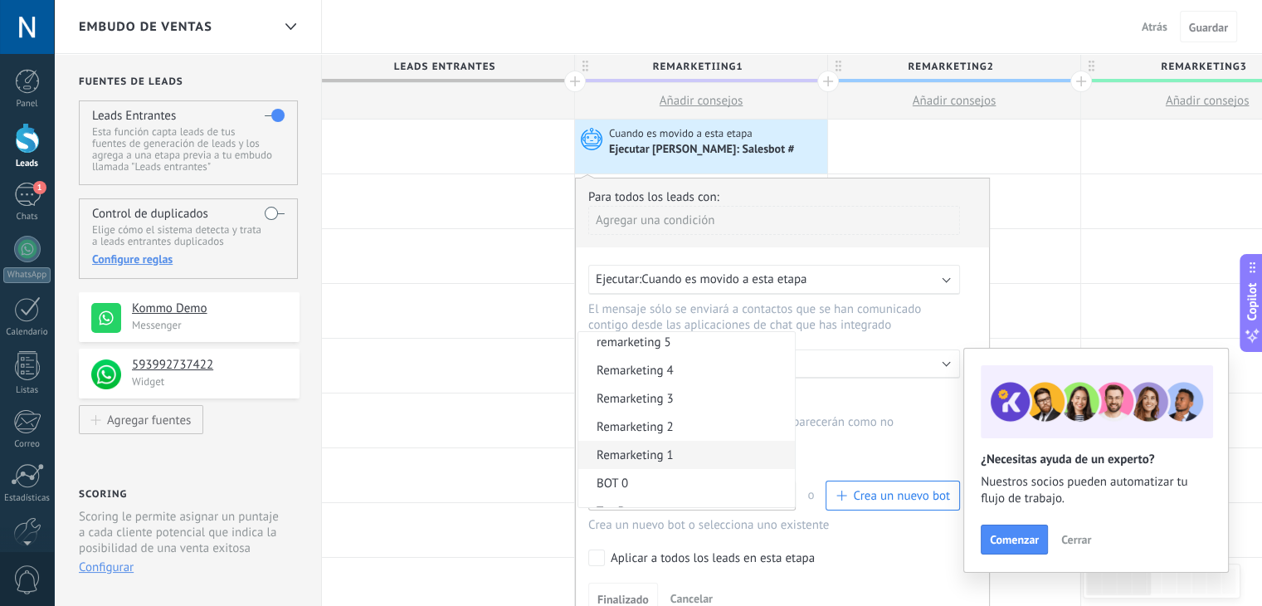
scroll to position [81, 0]
click at [749, 455] on span "Remarketing 1" at bounding box center [685, 463] width 212 height 16
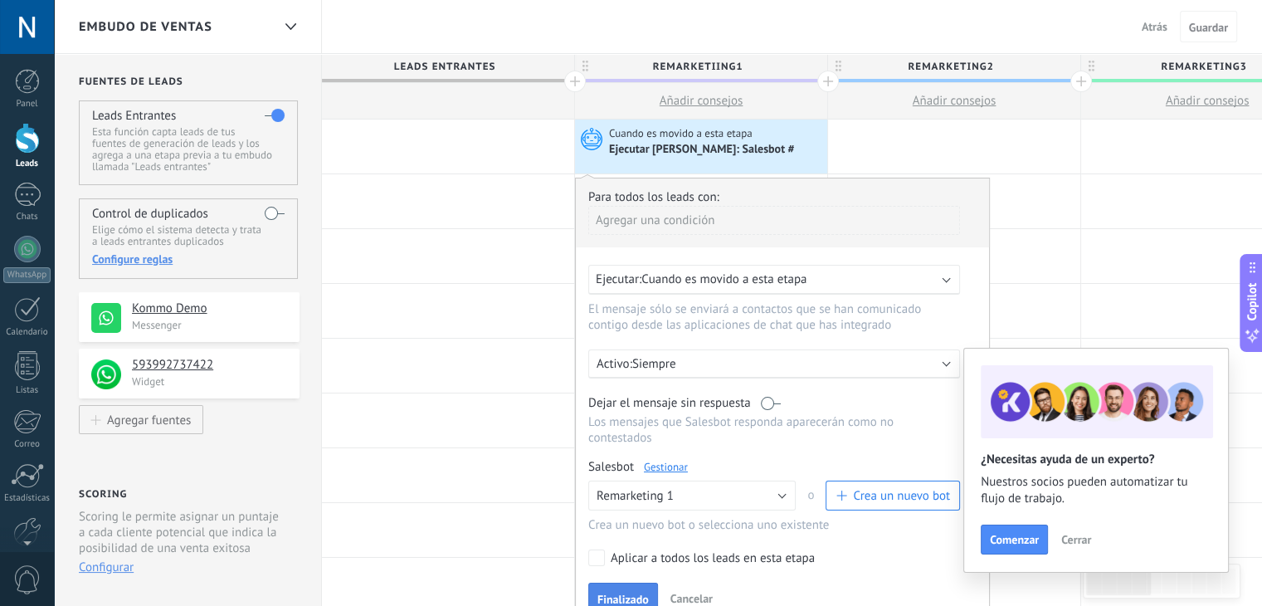
click at [636, 593] on span "Finalizado" at bounding box center [623, 599] width 51 height 12
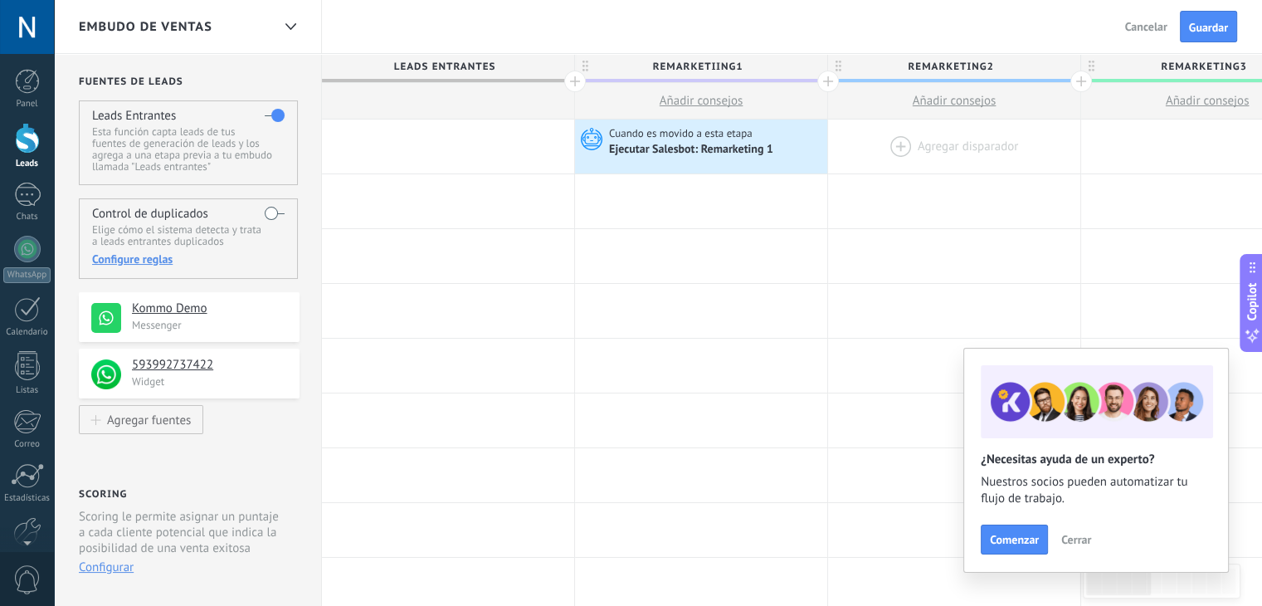
click at [903, 144] on div at bounding box center [954, 147] width 252 height 54
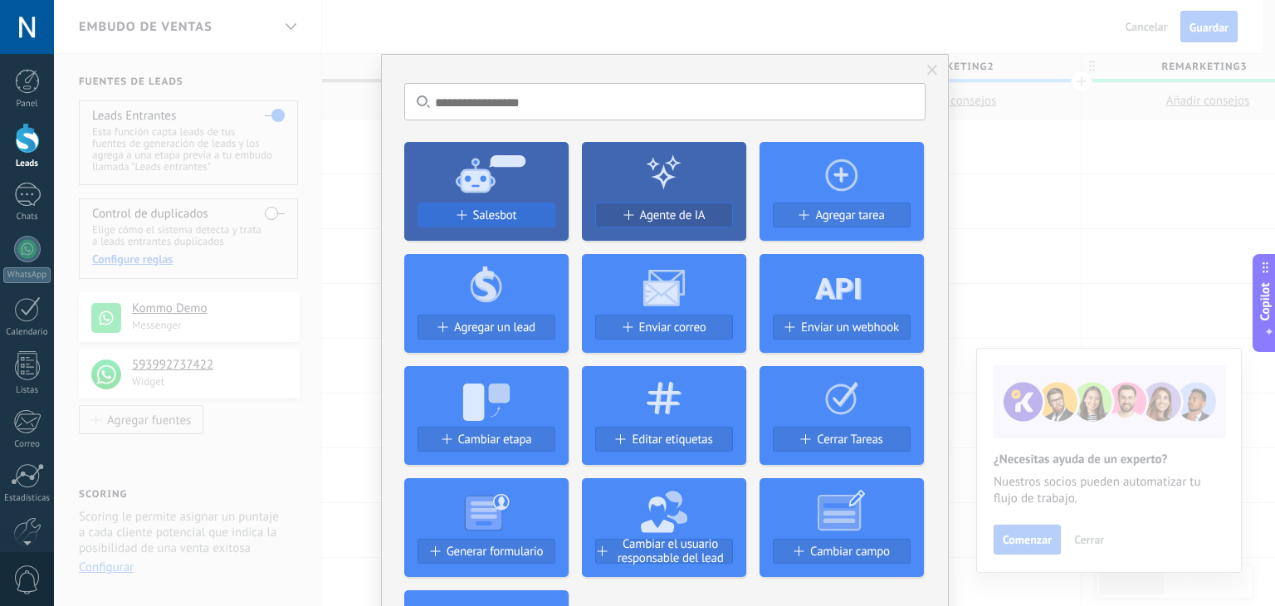
click at [475, 211] on span "Salesbot" at bounding box center [495, 215] width 44 height 14
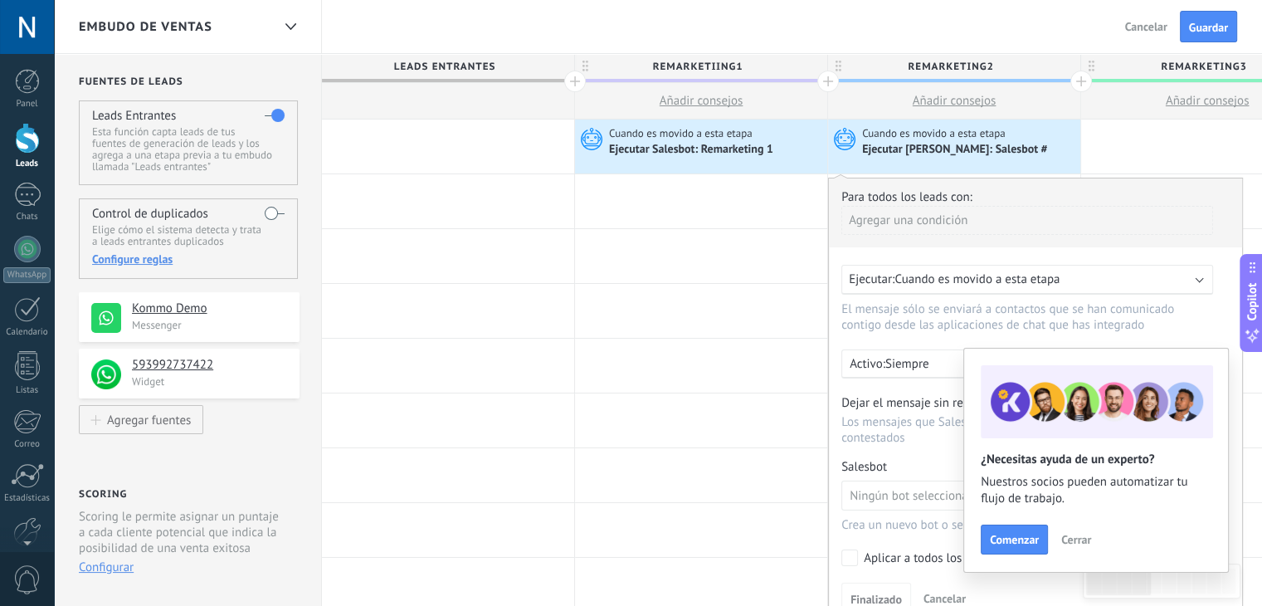
click at [935, 203] on div "Para todos los leads con:" at bounding box center [1036, 197] width 388 height 16
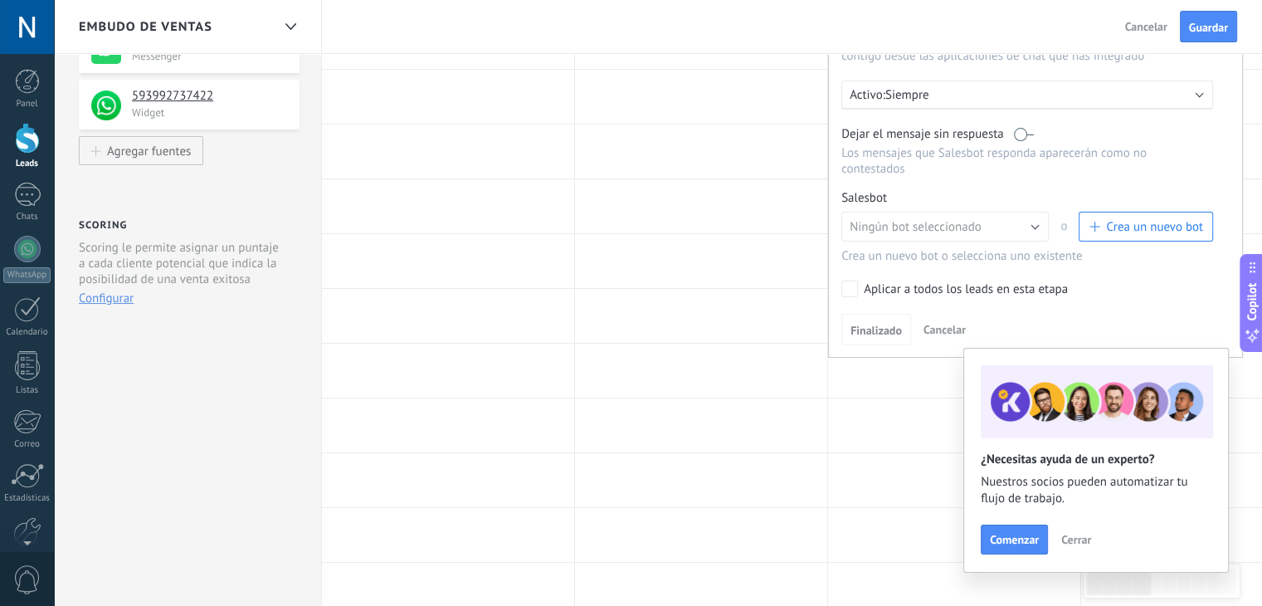
scroll to position [255, 0]
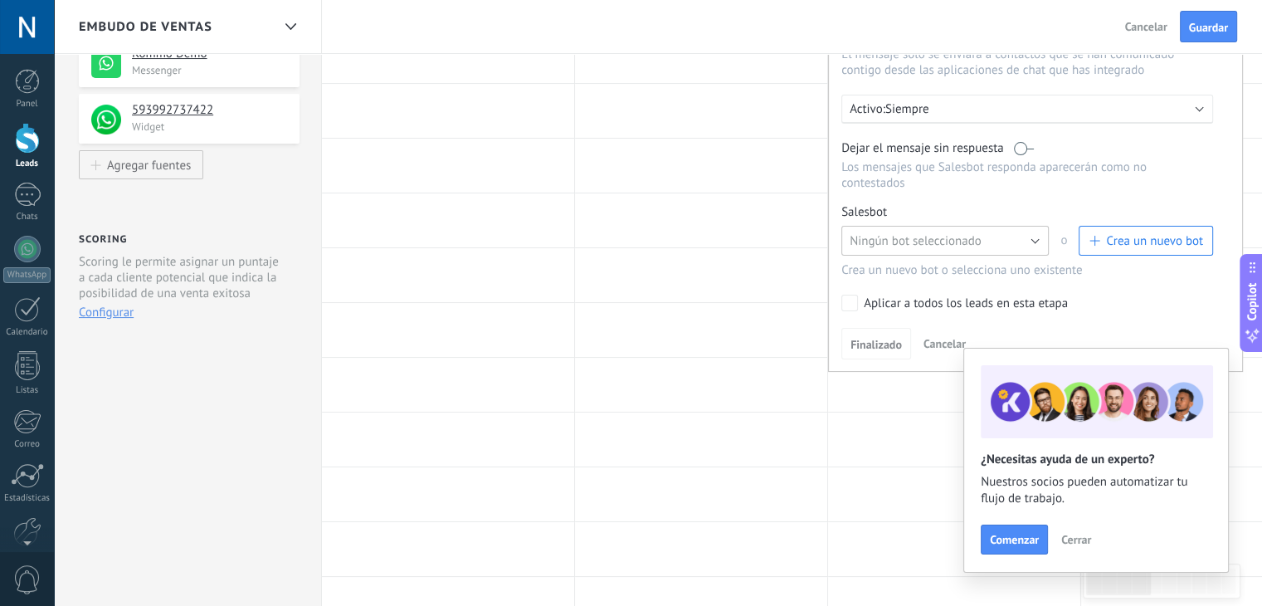
click at [963, 226] on button "Ningún bot seleccionado" at bounding box center [946, 241] width 208 height 30
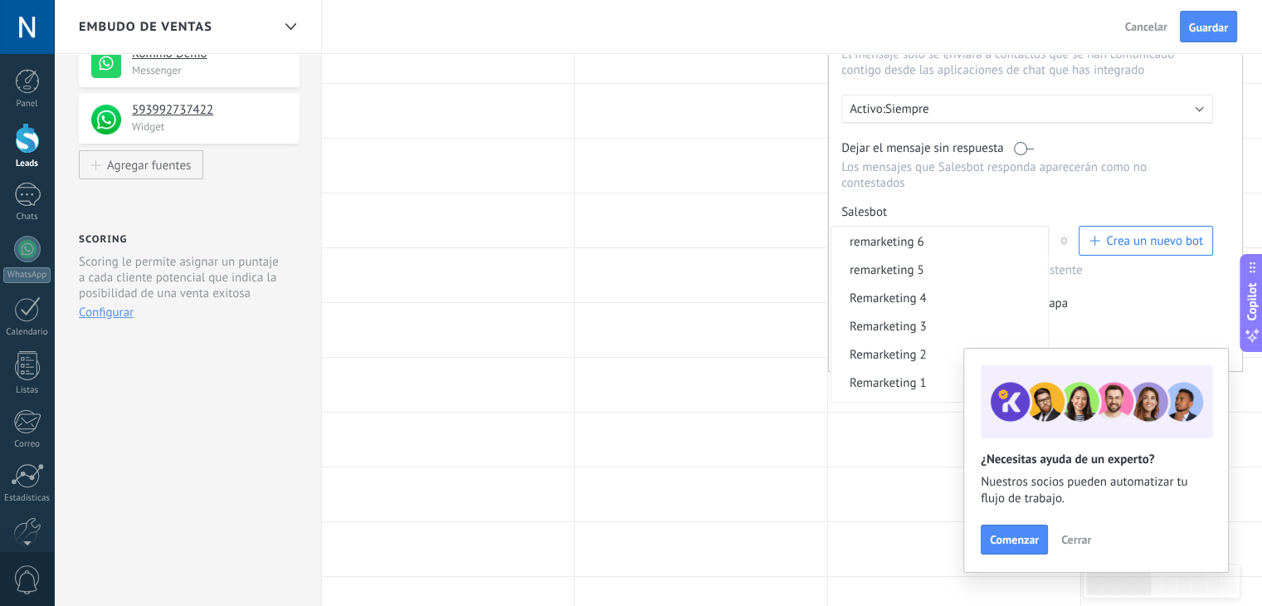
scroll to position [59, 0]
click at [932, 344] on span "Remarketing 2" at bounding box center [938, 352] width 212 height 16
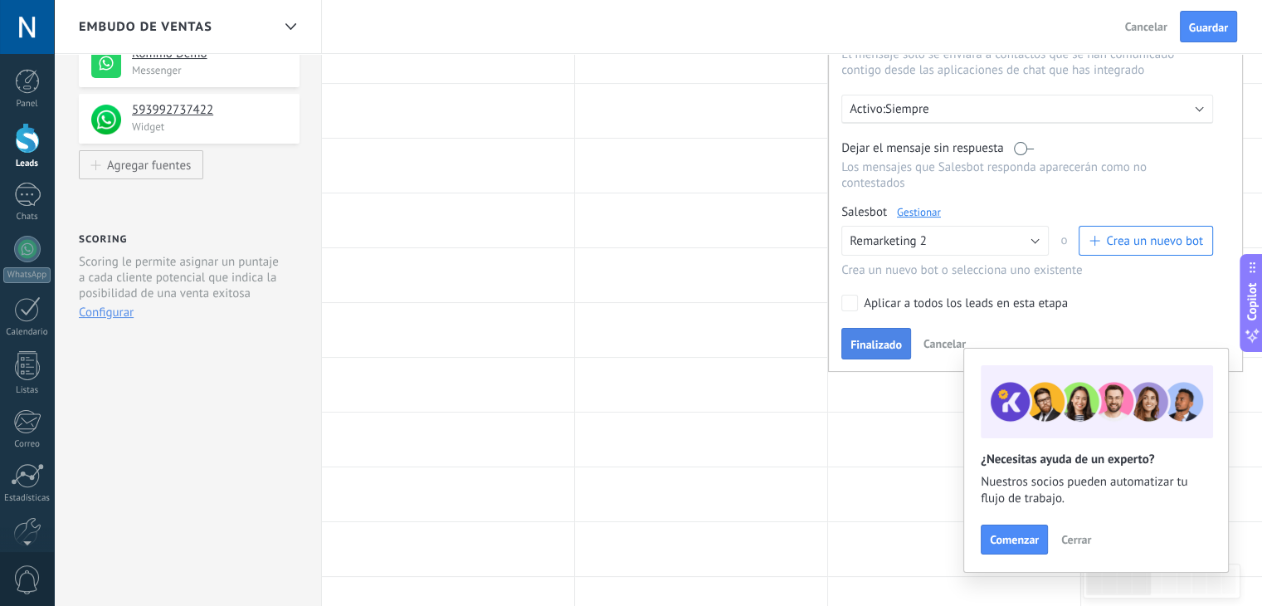
click at [864, 328] on button "Finalizado" at bounding box center [877, 344] width 70 height 32
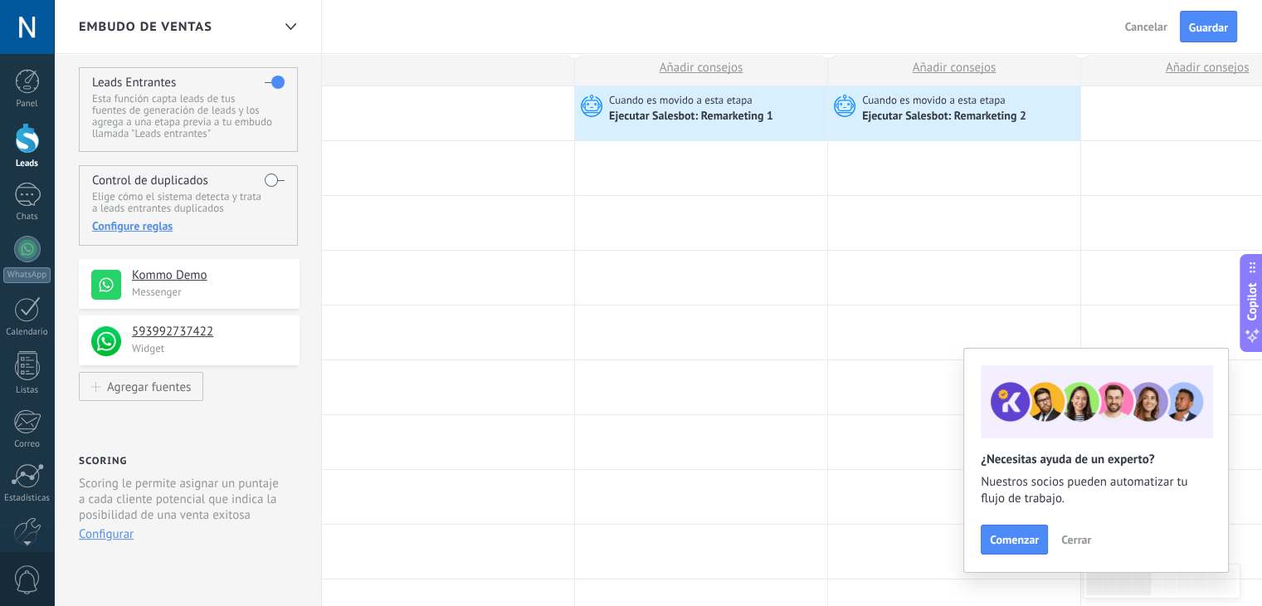
scroll to position [7, 0]
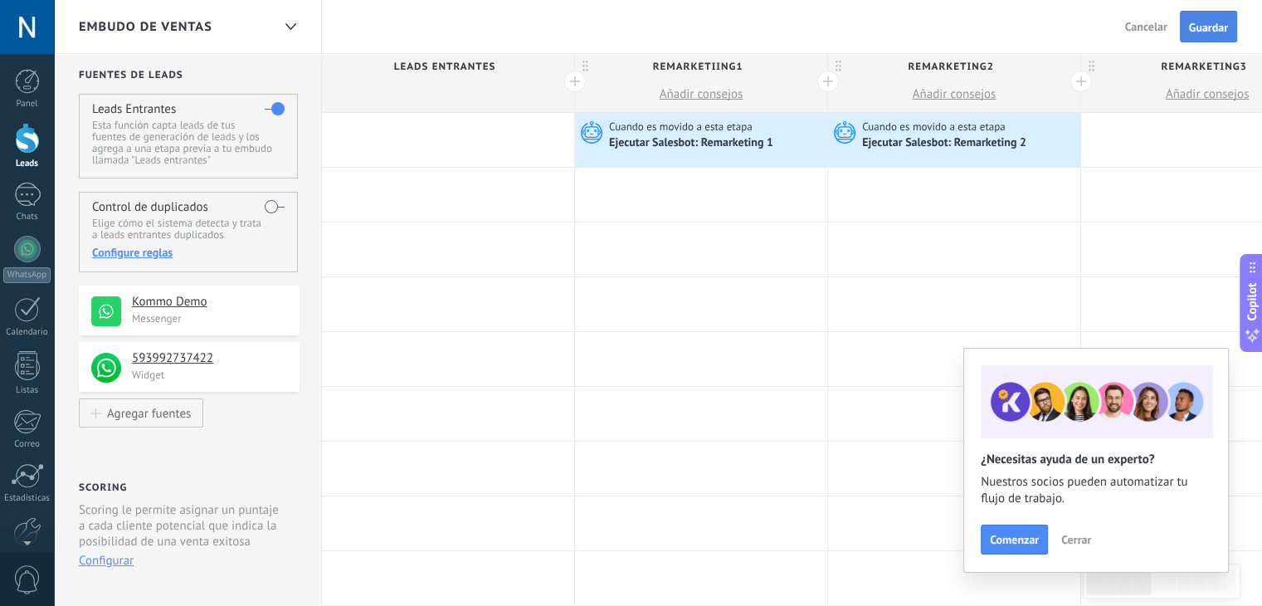
click at [1202, 32] on span "Guardar" at bounding box center [1208, 28] width 39 height 12
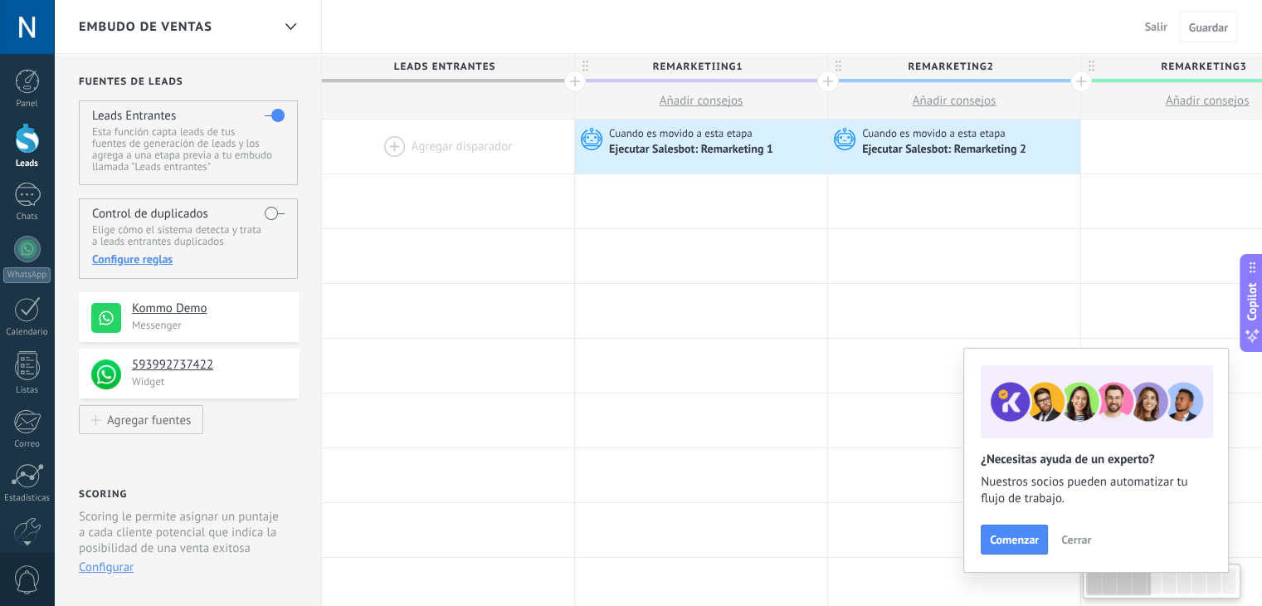
drag, startPoint x: 27, startPoint y: 142, endPoint x: 112, endPoint y: 102, distance: 94.3
click at [27, 142] on div at bounding box center [27, 138] width 25 height 31
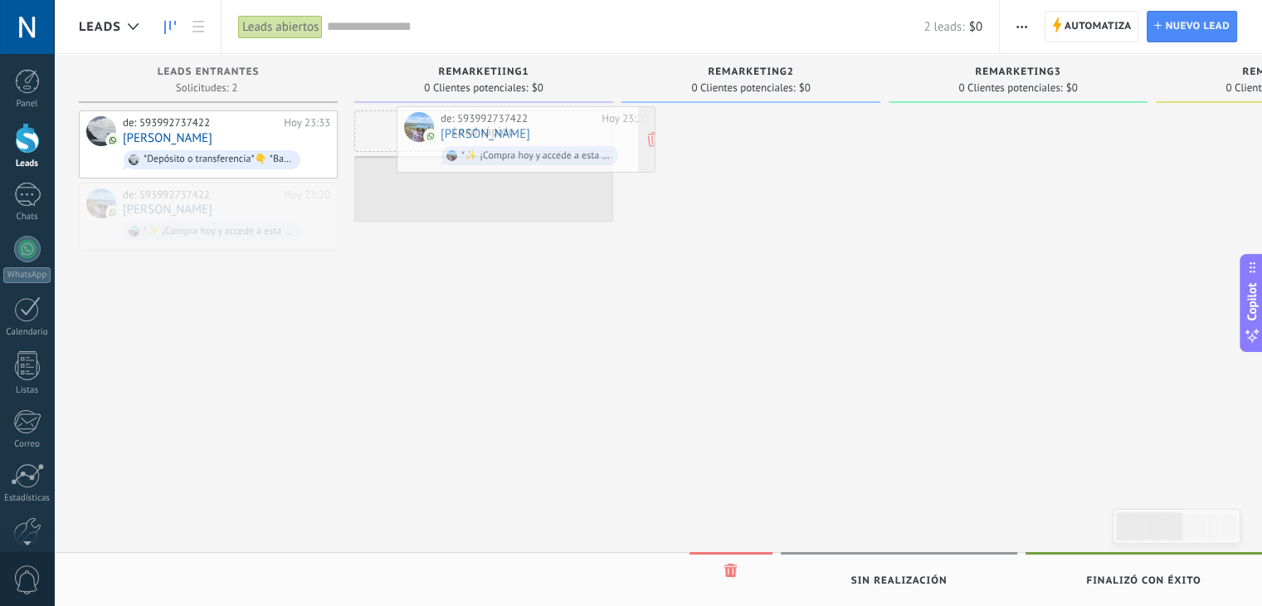
drag, startPoint x: 185, startPoint y: 203, endPoint x: 503, endPoint y: 129, distance: 326.6
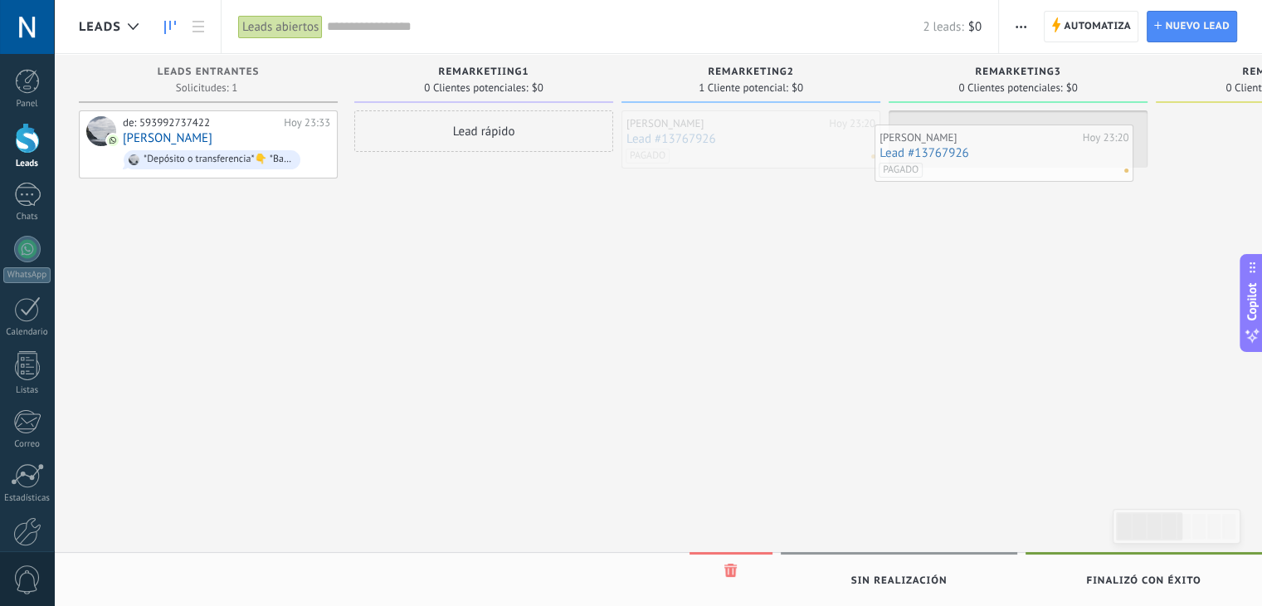
drag, startPoint x: 715, startPoint y: 150, endPoint x: 974, endPoint y: 164, distance: 260.1
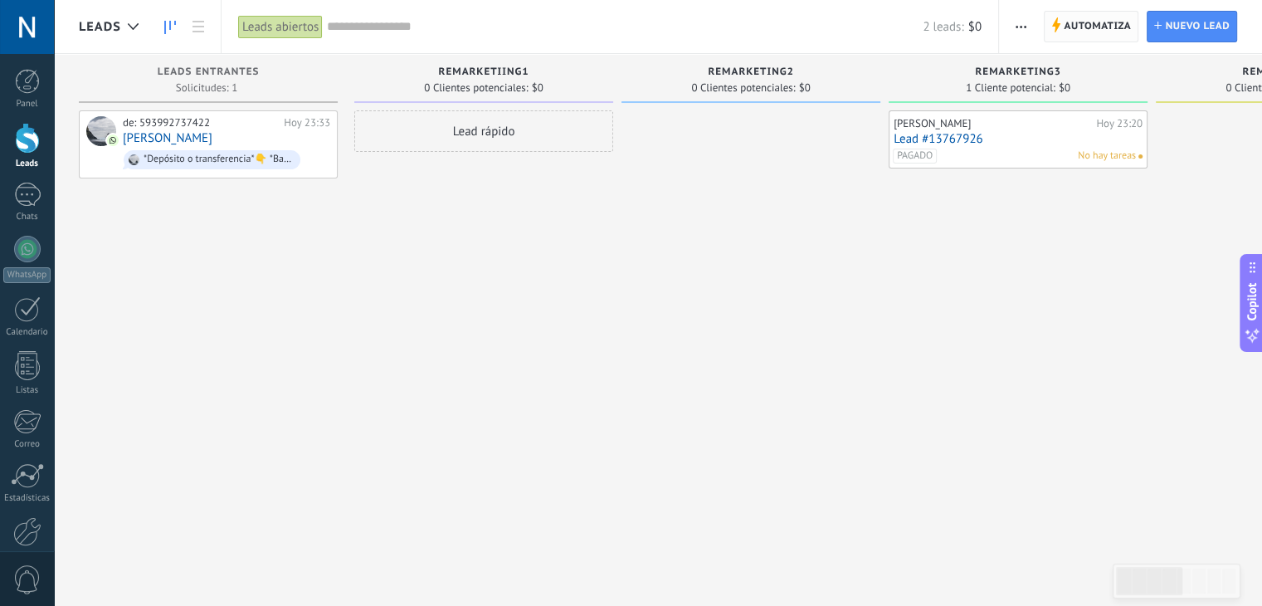
click at [1078, 17] on span "Automatiza" at bounding box center [1097, 27] width 67 height 30
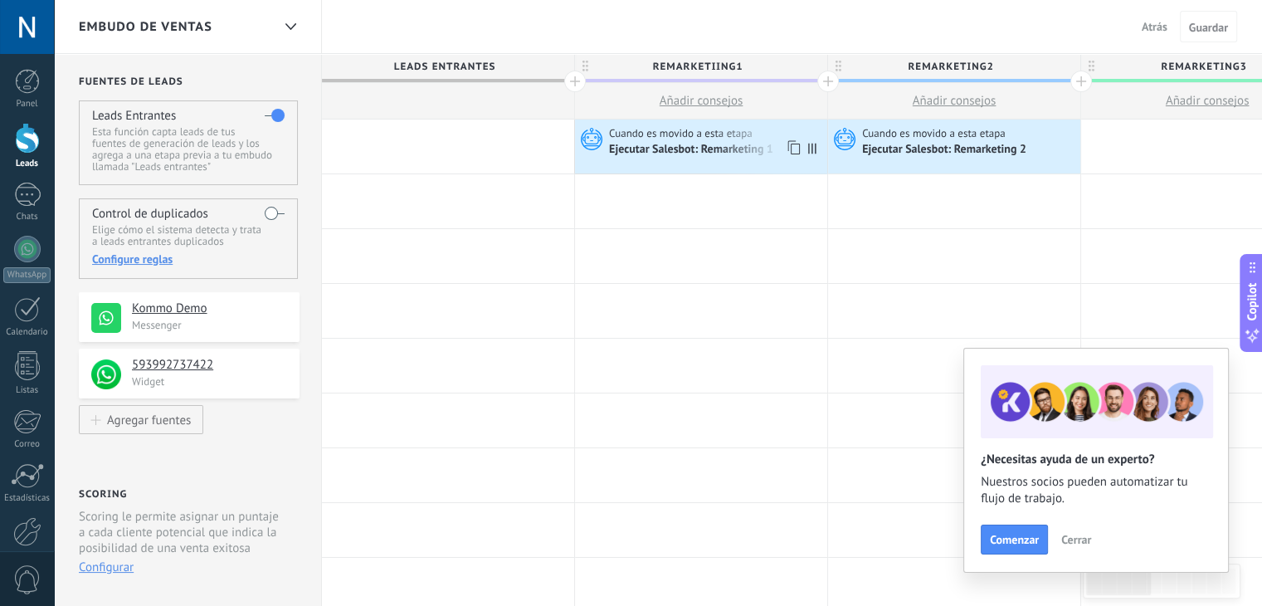
click at [654, 145] on div "Ejecutar Salesbot: Remarketing 1" at bounding box center [692, 150] width 167 height 15
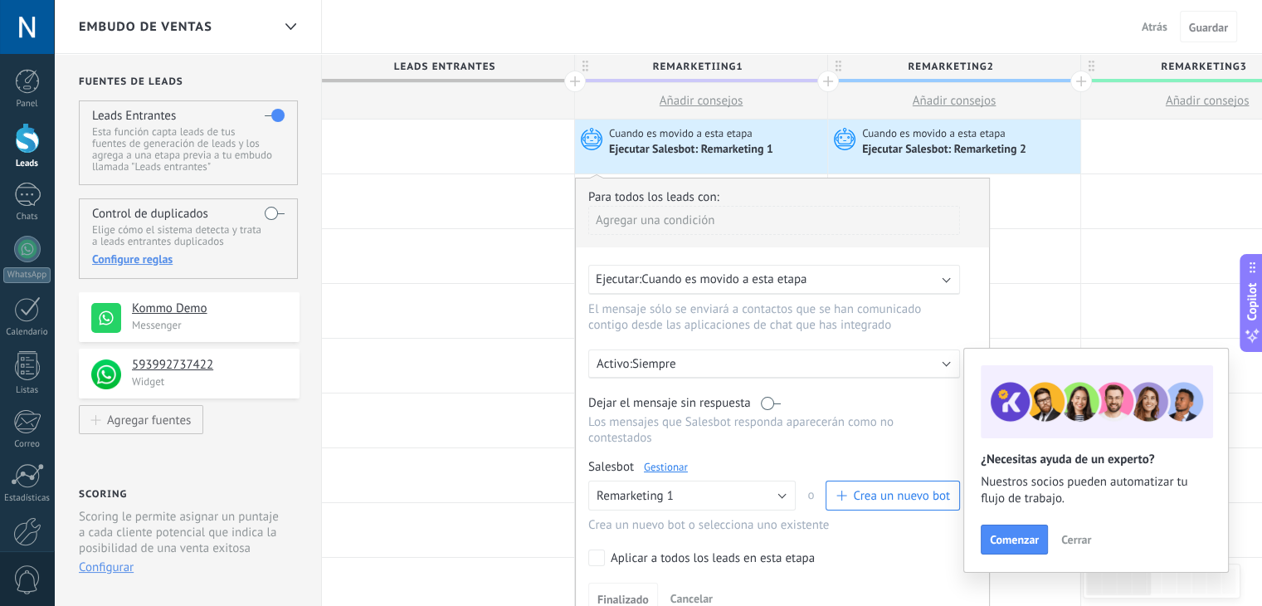
click at [683, 216] on div "Agregar una condición" at bounding box center [774, 220] width 372 height 29
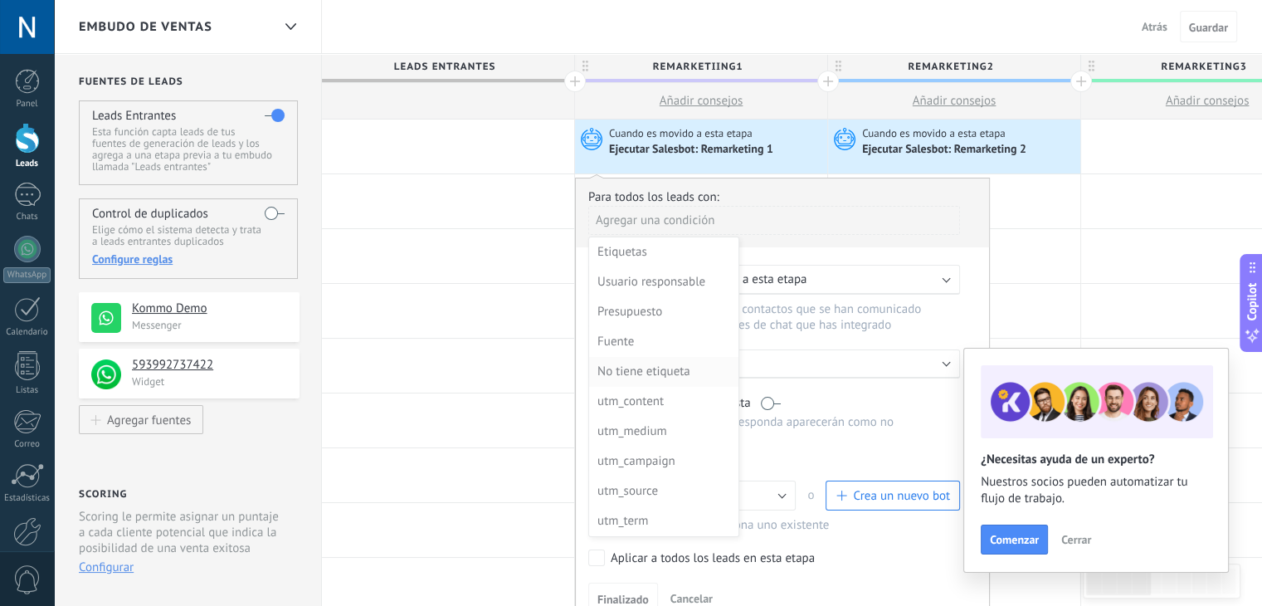
click at [657, 371] on div "No tiene etiqueta" at bounding box center [662, 371] width 129 height 23
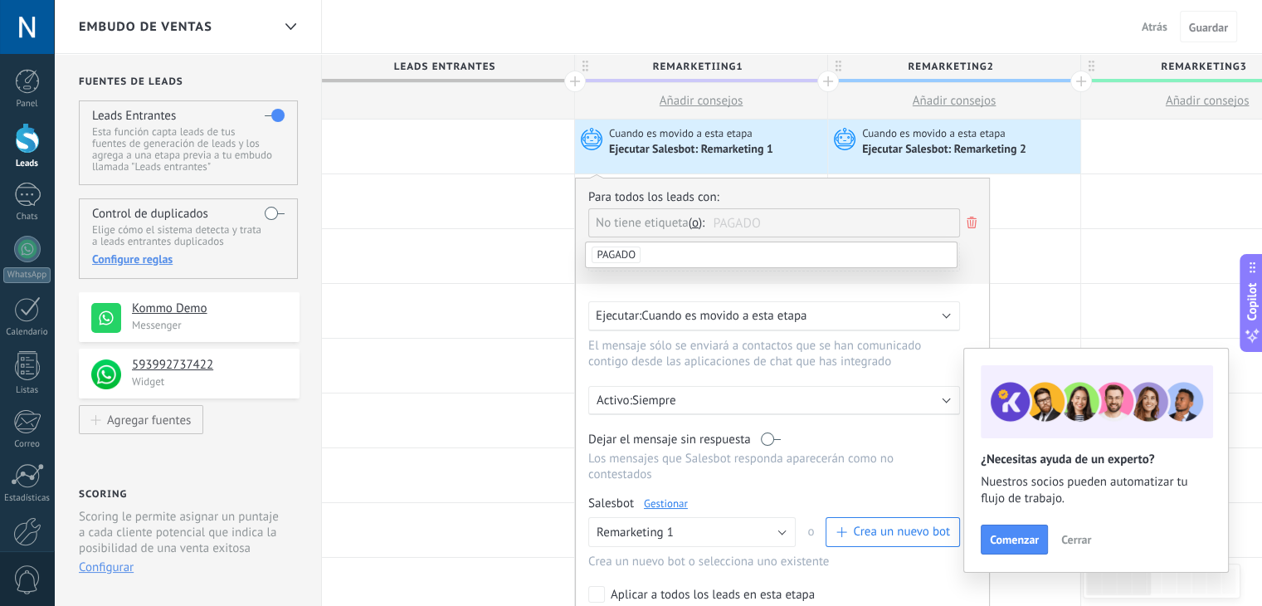
click at [688, 251] on li "PAGADO" at bounding box center [771, 254] width 370 height 25
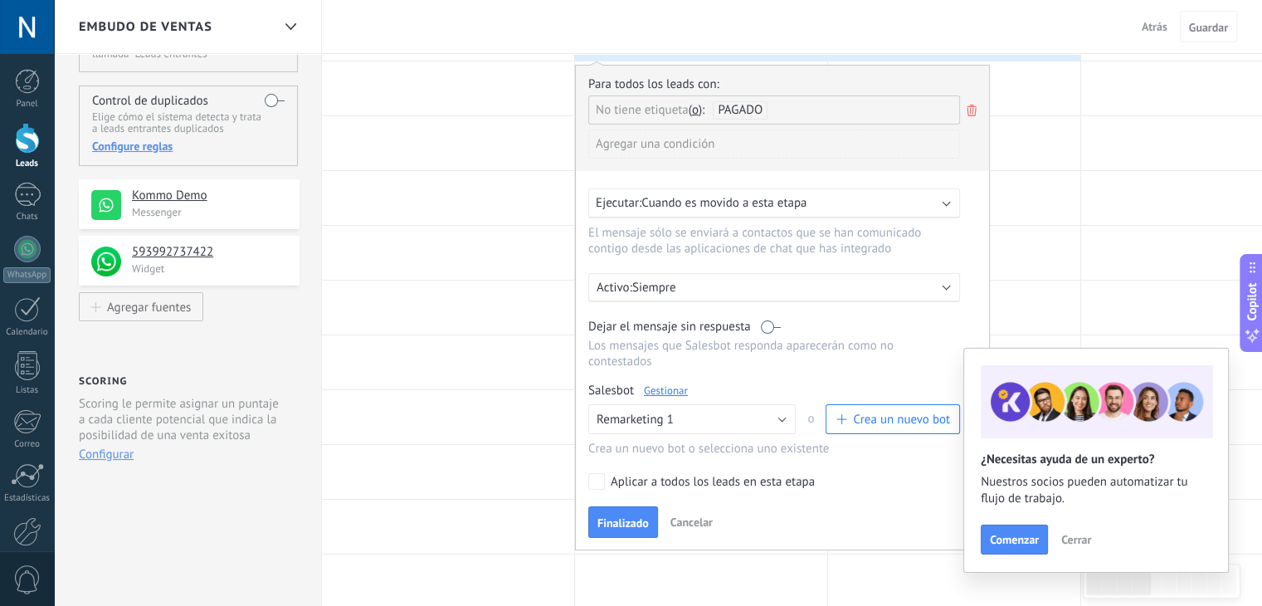
scroll to position [120, 0]
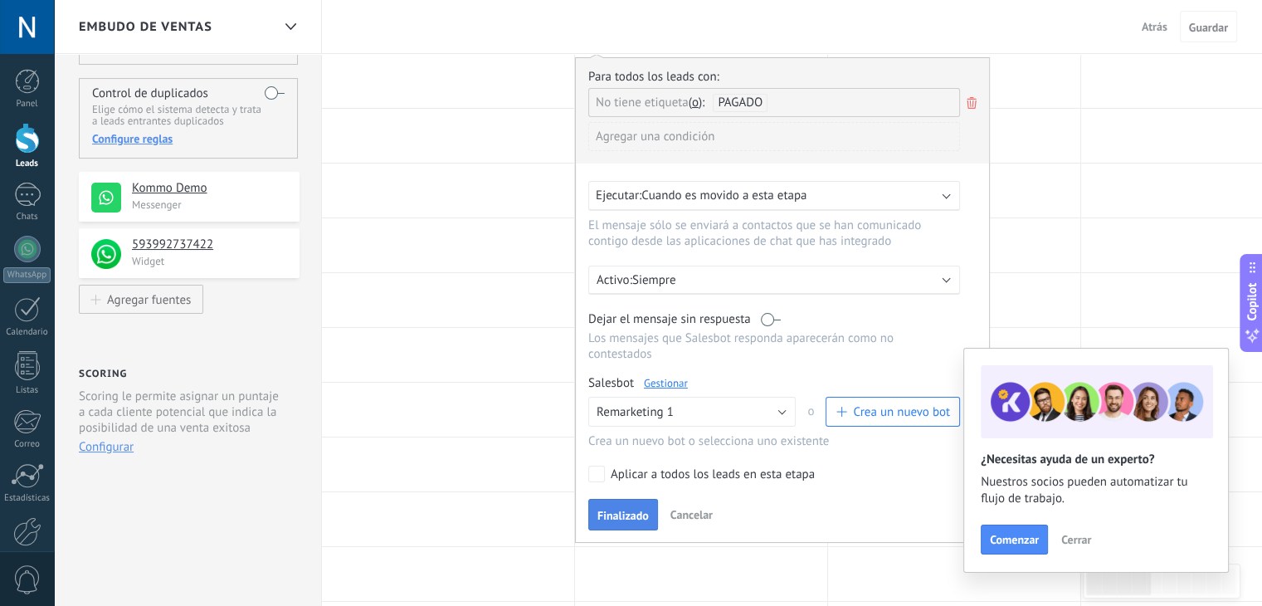
click at [624, 499] on button "Finalizado" at bounding box center [623, 515] width 70 height 32
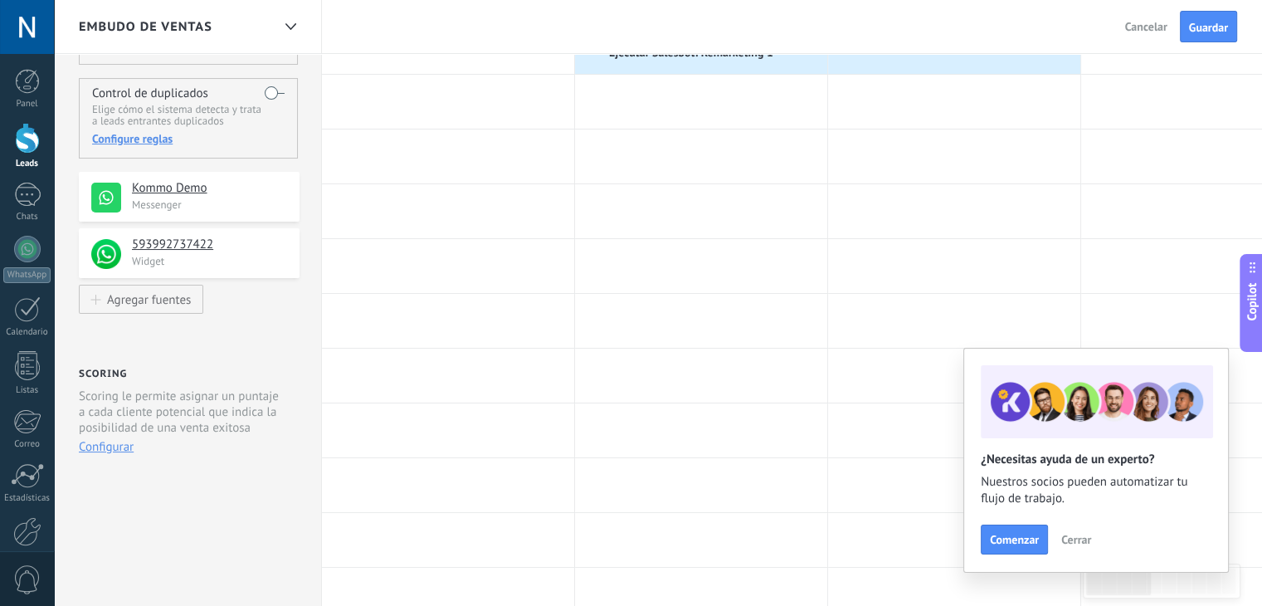
scroll to position [0, 0]
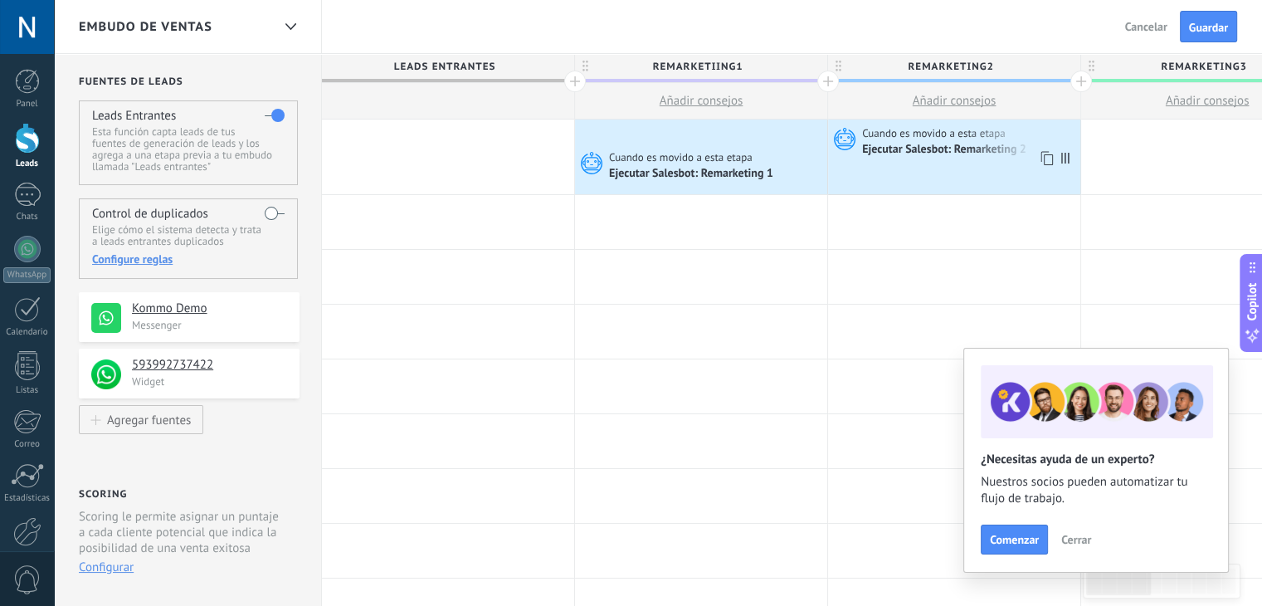
click at [943, 129] on span "Cuando es movido a esta etapa" at bounding box center [935, 133] width 146 height 15
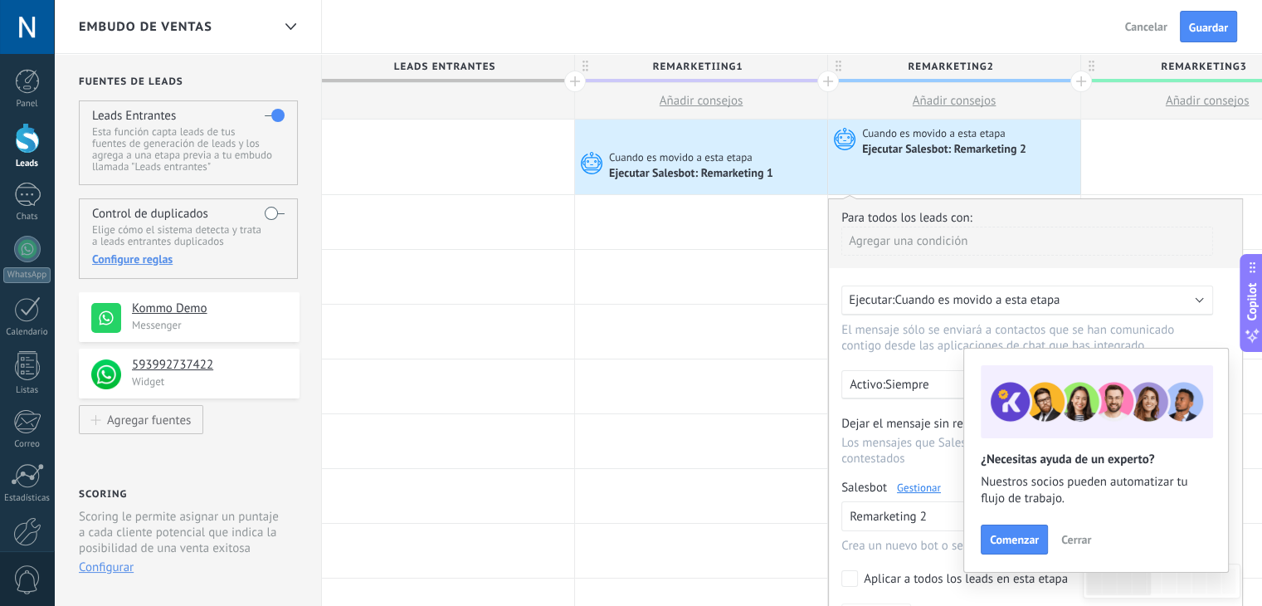
click at [907, 246] on div "Agregar una condición" at bounding box center [1028, 241] width 372 height 29
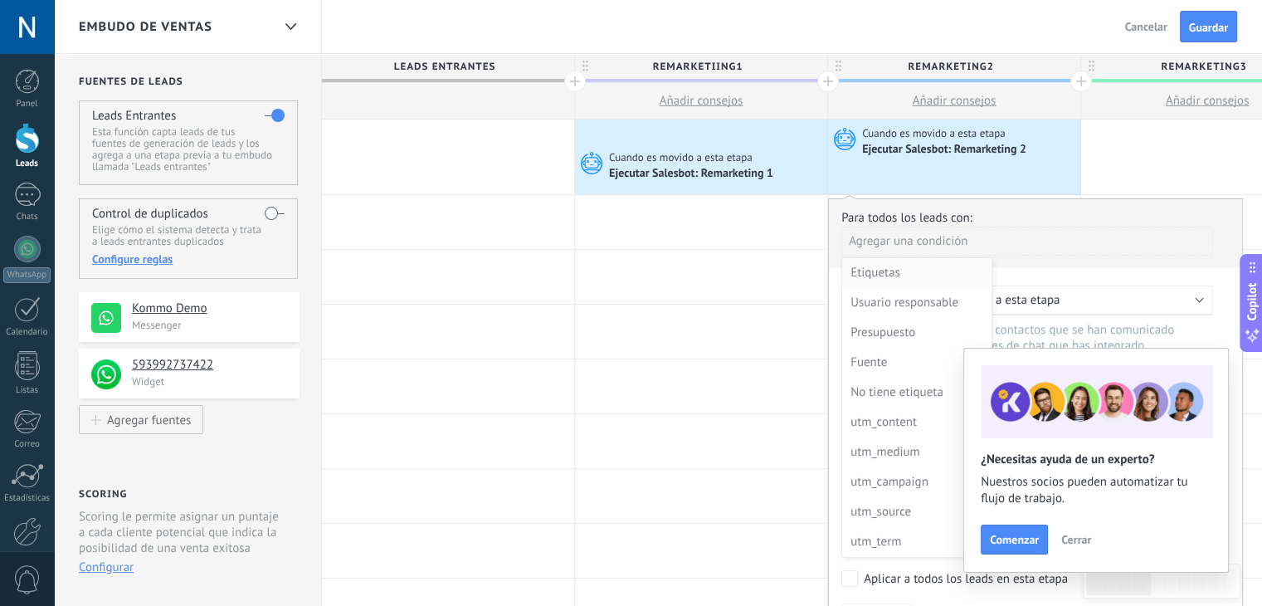
click at [896, 270] on div "Etiquetas" at bounding box center [915, 272] width 129 height 23
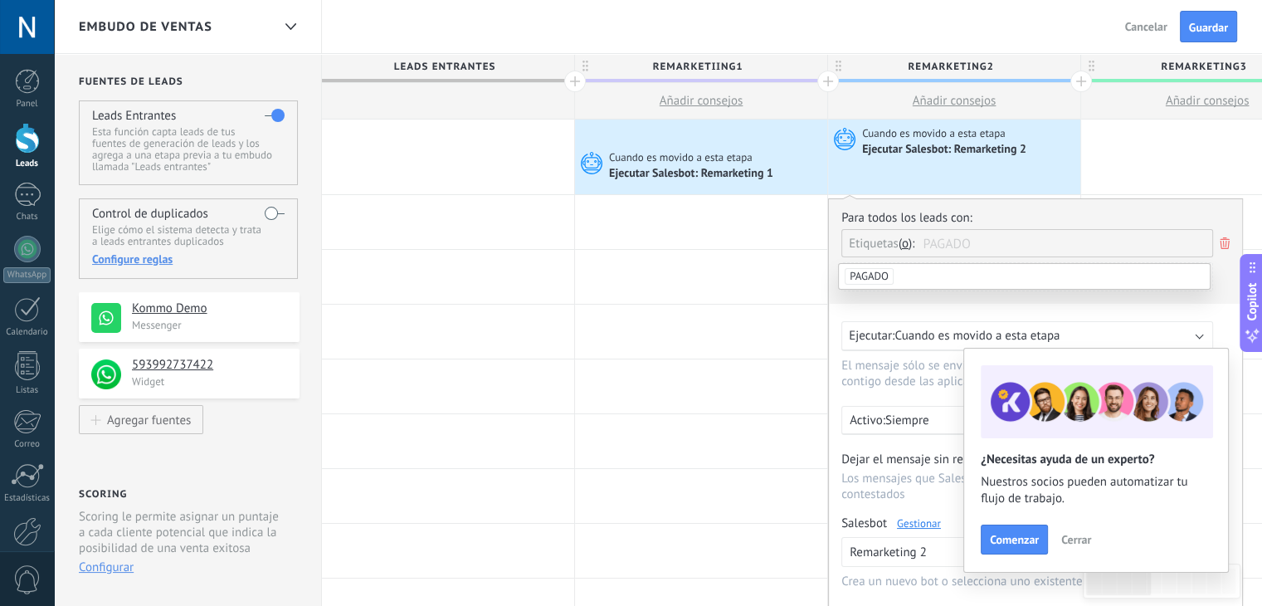
click at [920, 279] on li "PAGADO" at bounding box center [1024, 276] width 370 height 25
click at [873, 297] on div "Agregar una condición" at bounding box center [1028, 284] width 372 height 42
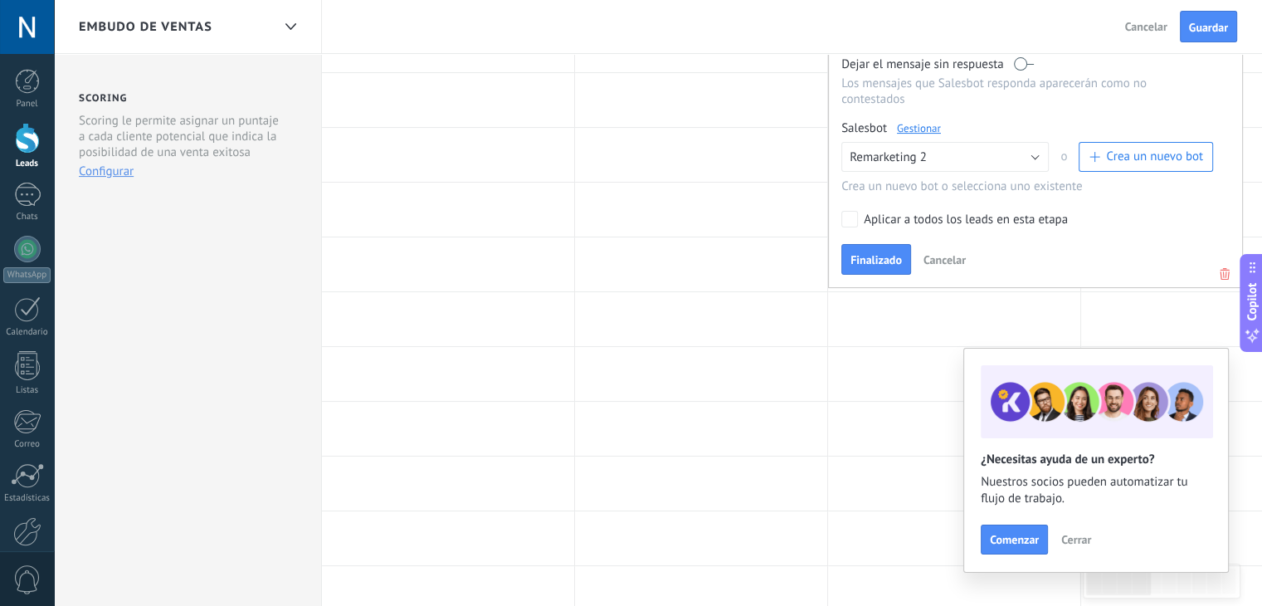
scroll to position [339, 0]
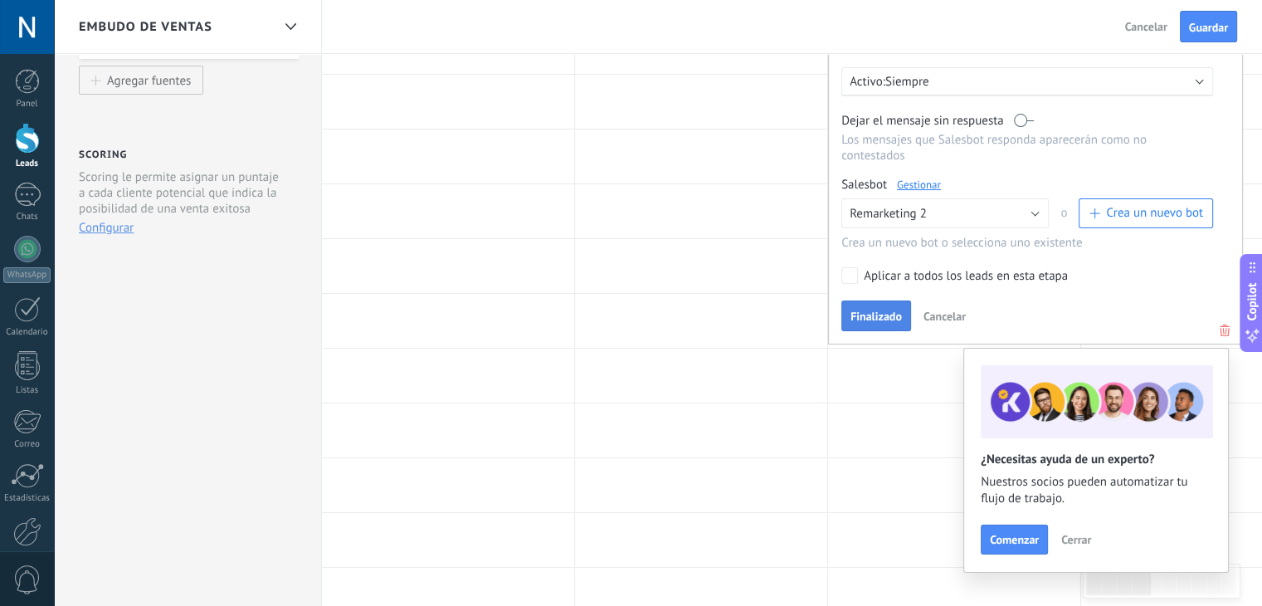
click at [876, 310] on span "Finalizado" at bounding box center [876, 316] width 51 height 12
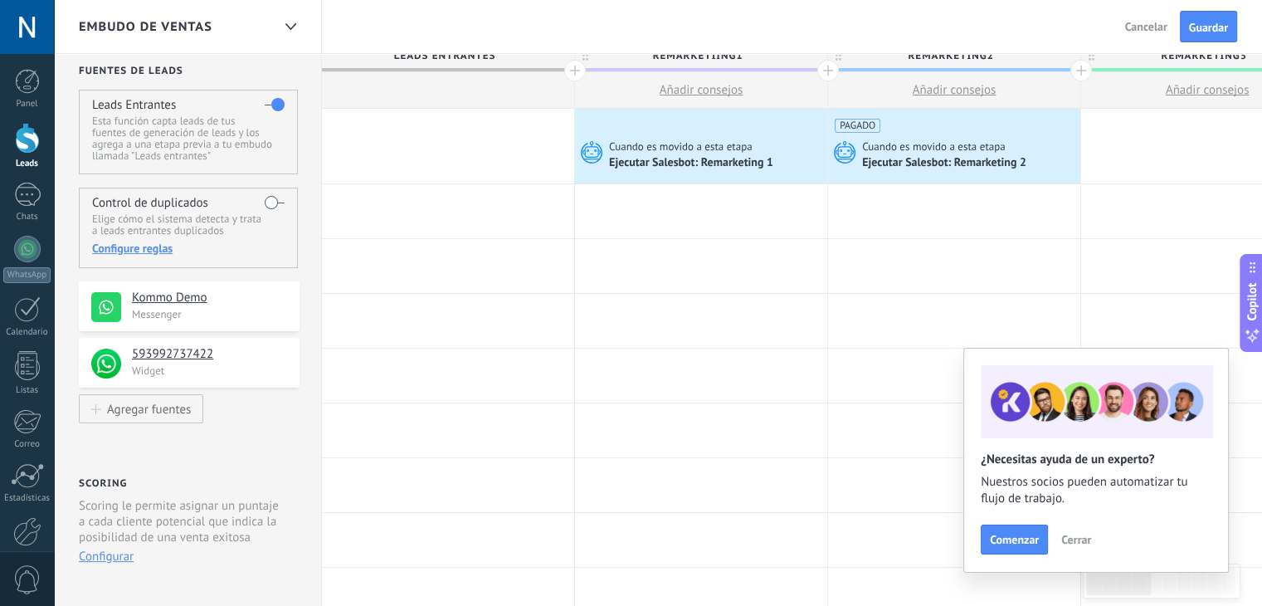
scroll to position [0, 0]
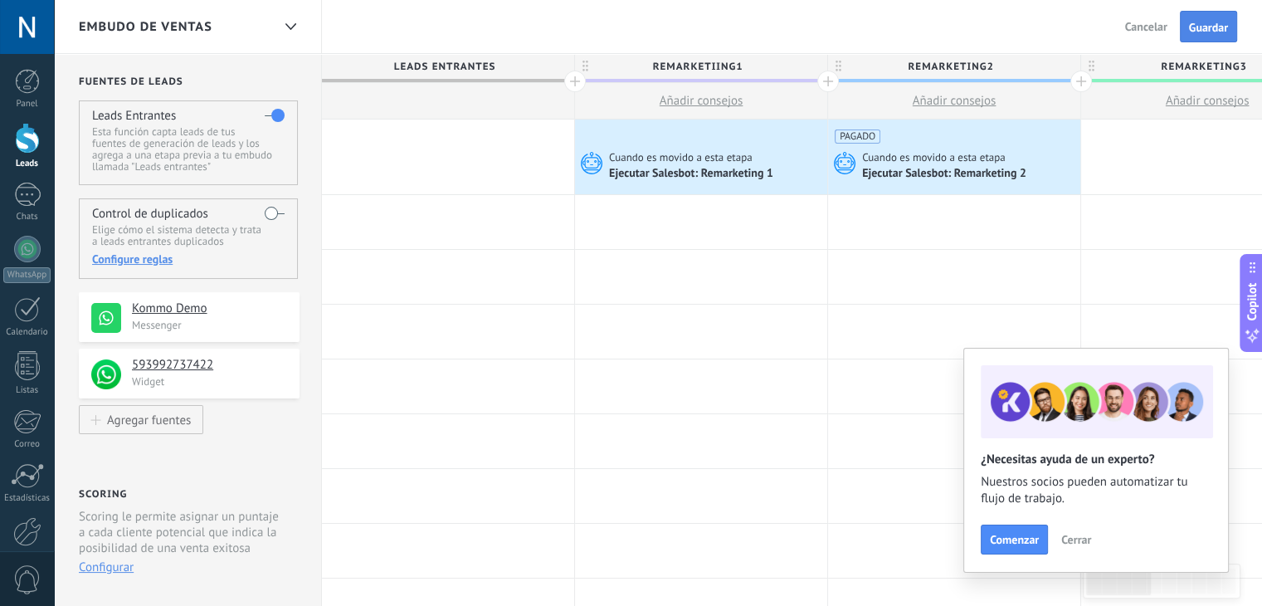
click at [1192, 22] on span "Guardar" at bounding box center [1208, 28] width 39 height 12
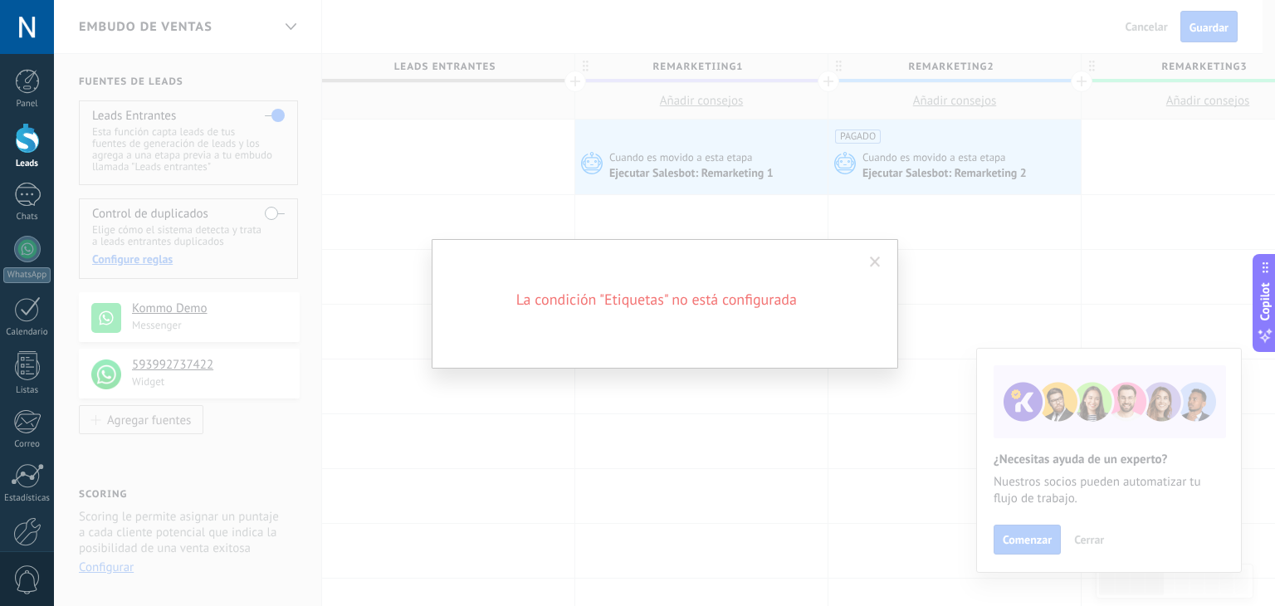
click at [878, 266] on span at bounding box center [875, 262] width 11 height 12
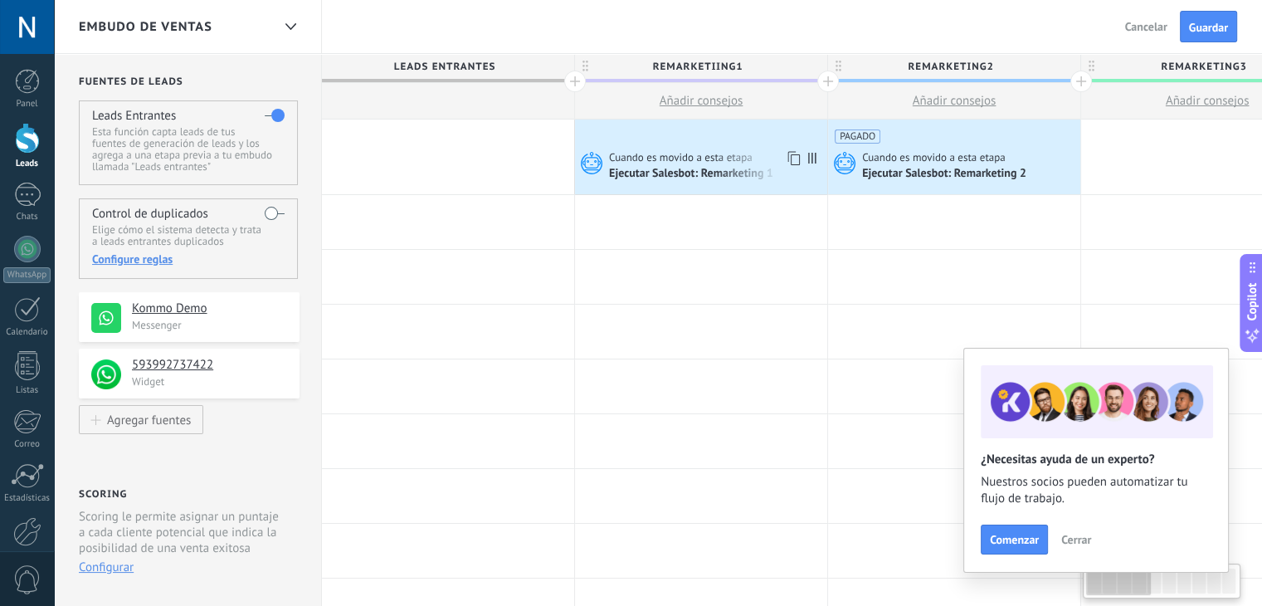
click at [708, 139] on div at bounding box center [701, 132] width 239 height 24
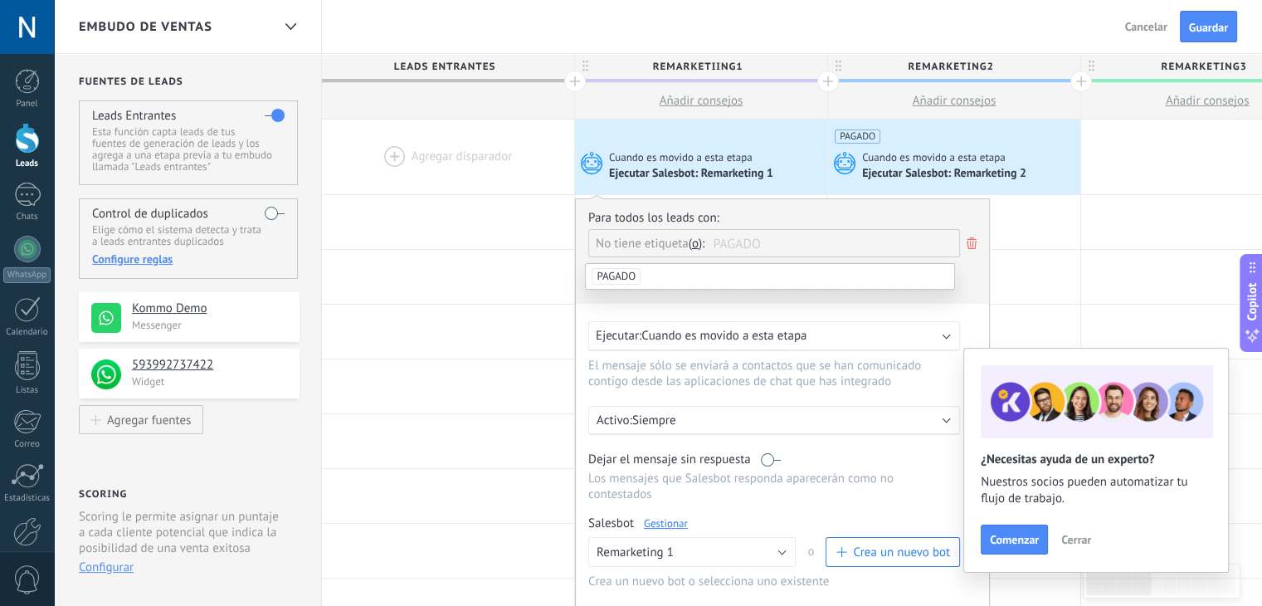
click at [645, 271] on li "PAGADO" at bounding box center [770, 276] width 369 height 25
click at [720, 296] on div "Agregar una condición" at bounding box center [774, 284] width 372 height 42
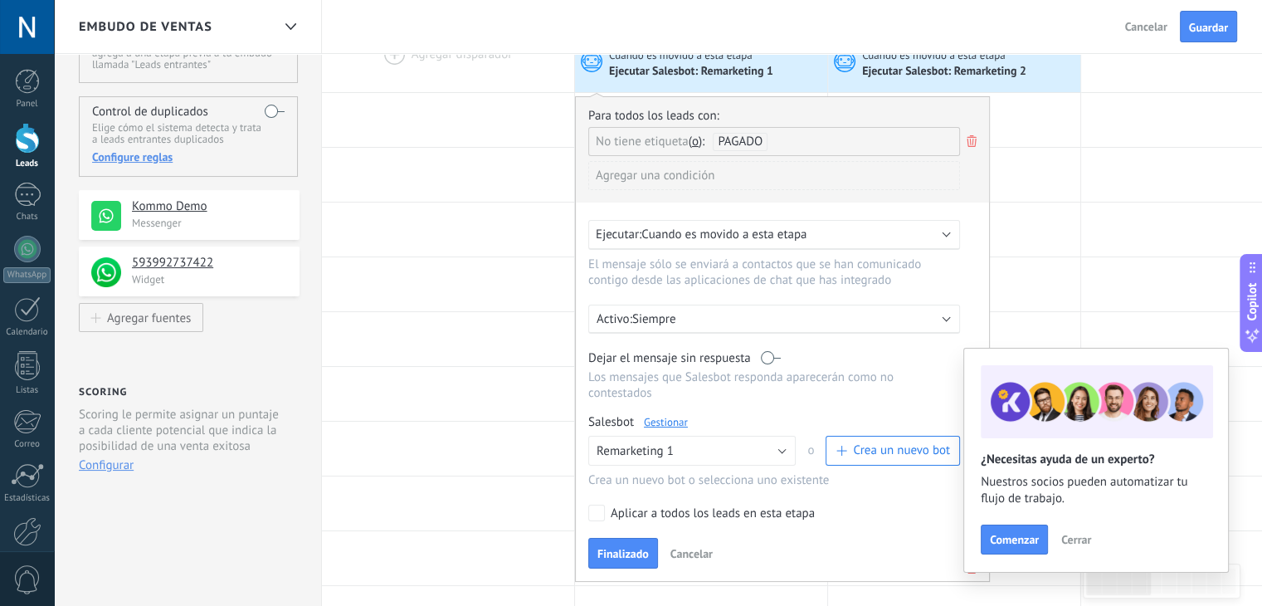
scroll to position [105, 0]
click at [642, 545] on span "Finalizado" at bounding box center [623, 551] width 51 height 12
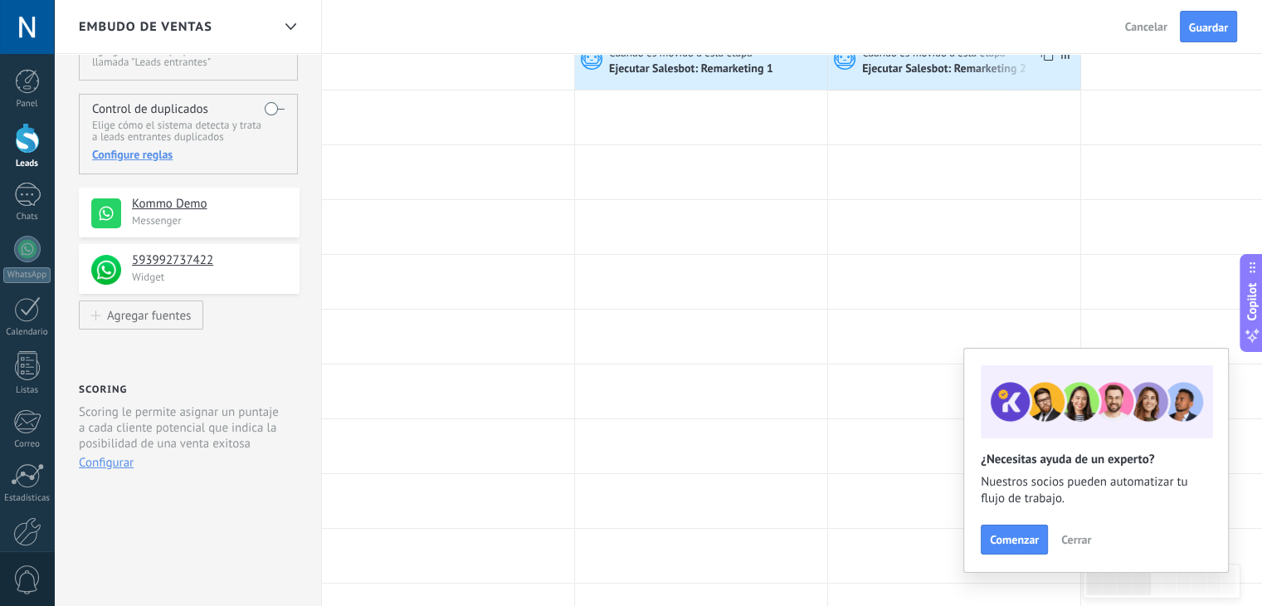
click at [906, 64] on div "Ejecutar Salesbot: Remarketing 2" at bounding box center [945, 69] width 167 height 15
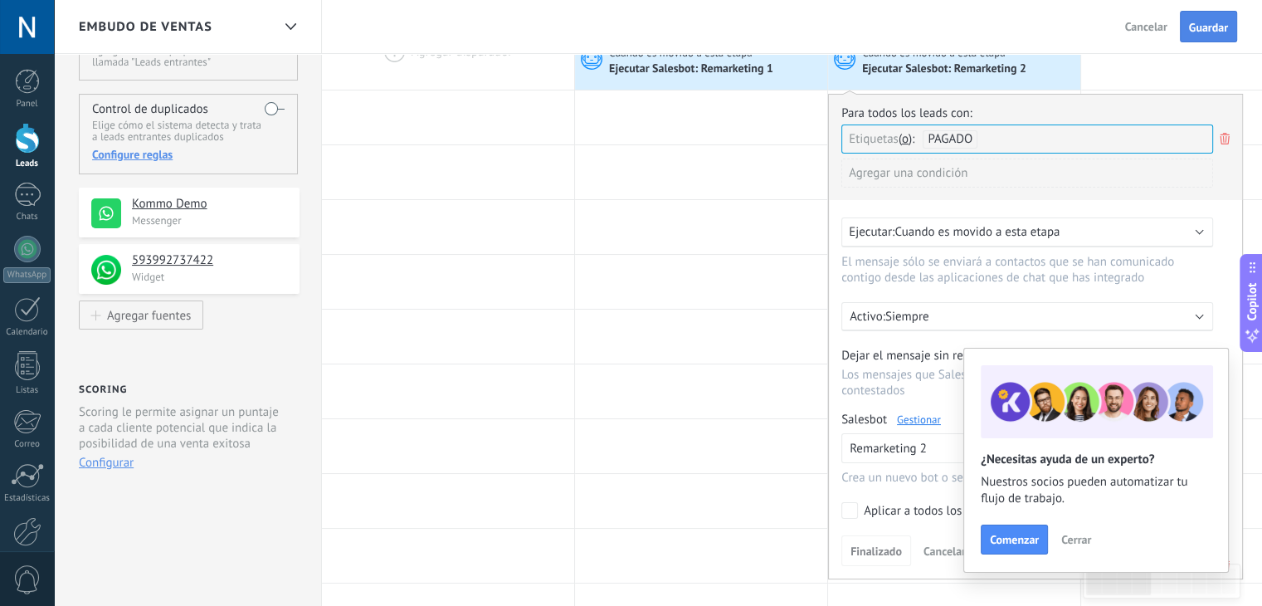
click at [1192, 25] on span "Guardar" at bounding box center [1208, 28] width 39 height 12
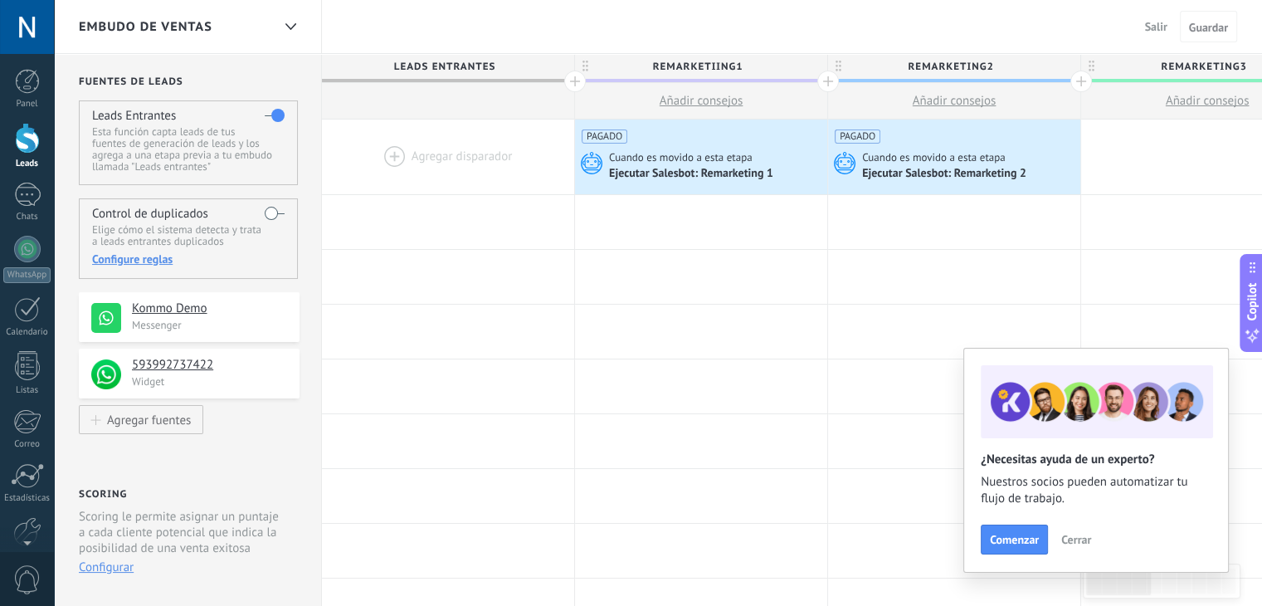
click at [22, 150] on div at bounding box center [27, 138] width 25 height 31
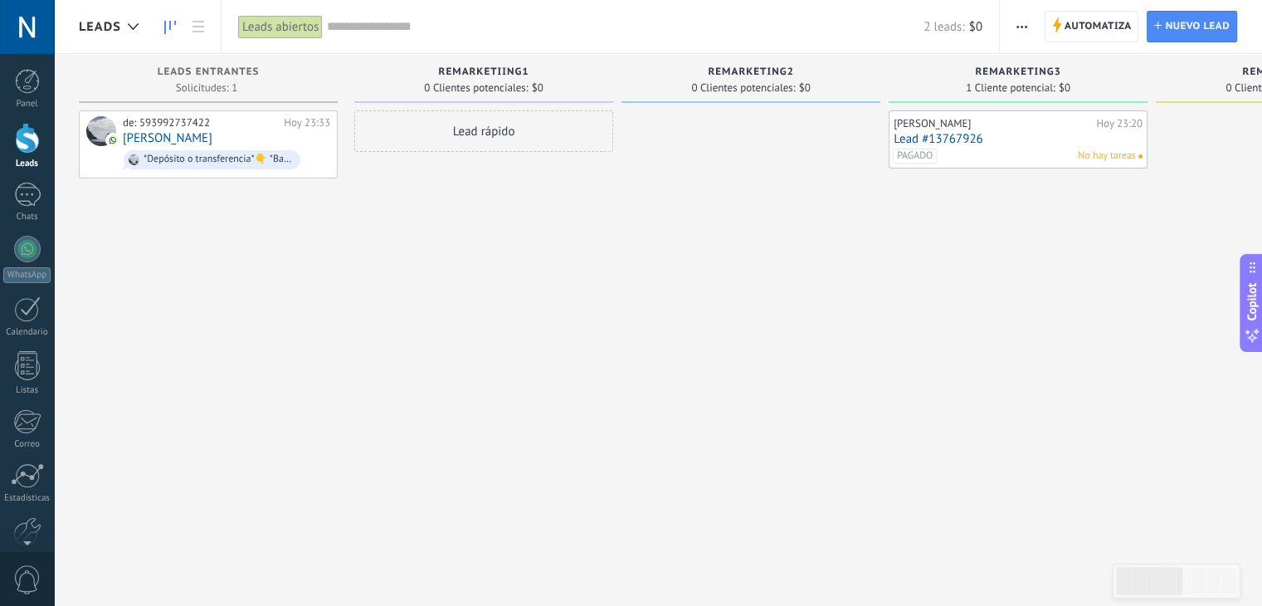
click at [920, 147] on div "[PERSON_NAME][DATE] 23:20 Lead #13767926 PAGADO No hay tareas" at bounding box center [1018, 139] width 249 height 48
click at [909, 139] on link "Lead #13767926" at bounding box center [1018, 139] width 249 height 14
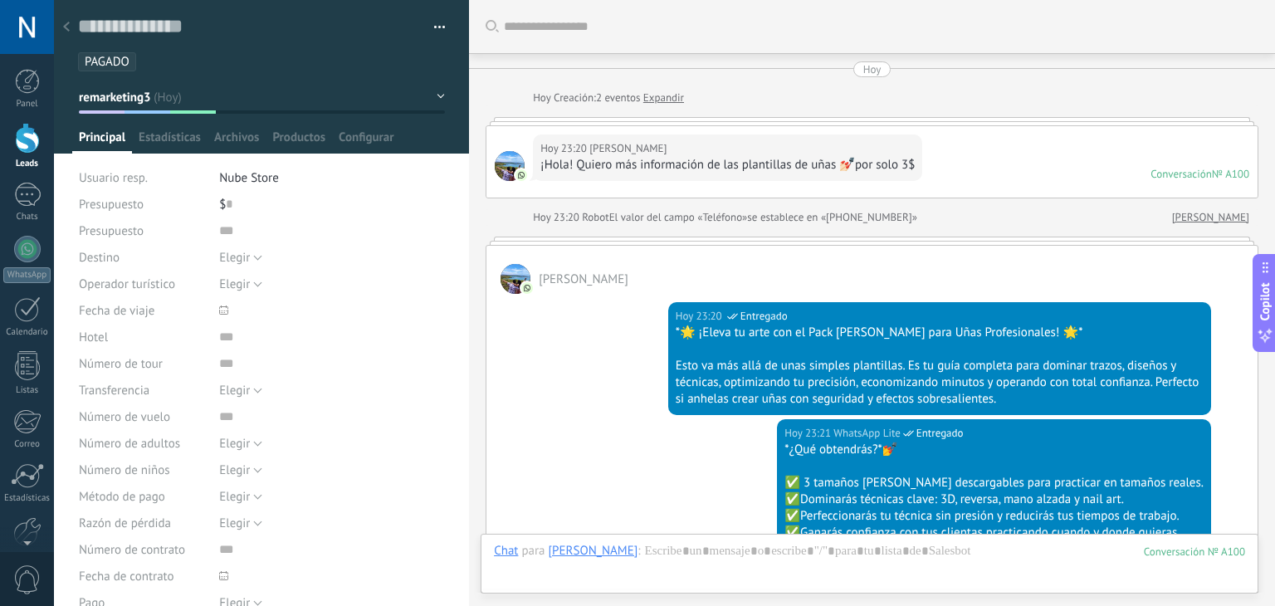
scroll to position [2115, 0]
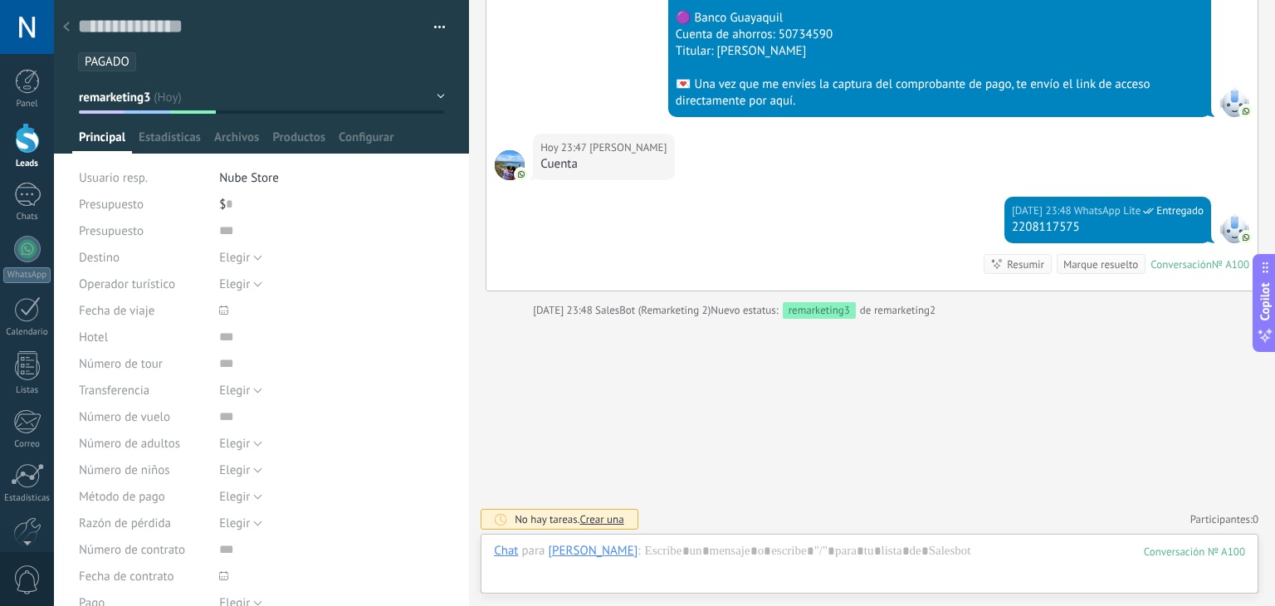
click at [129, 63] on li "PAGADO" at bounding box center [107, 61] width 58 height 19
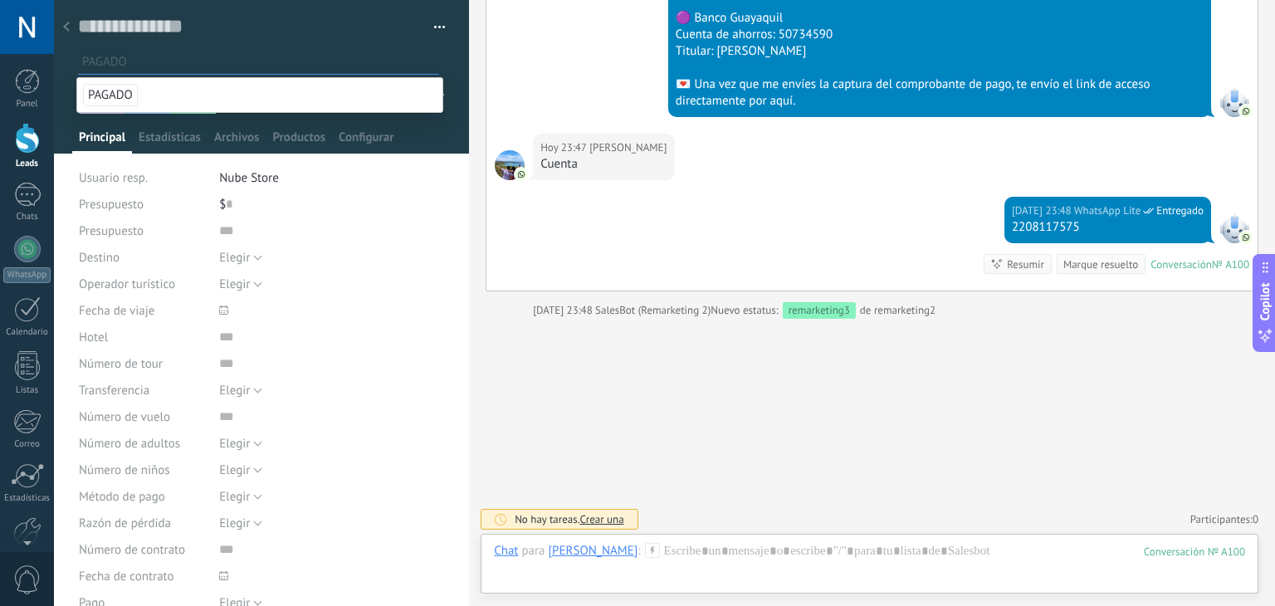
click at [69, 101] on div at bounding box center [262, 77] width 416 height 154
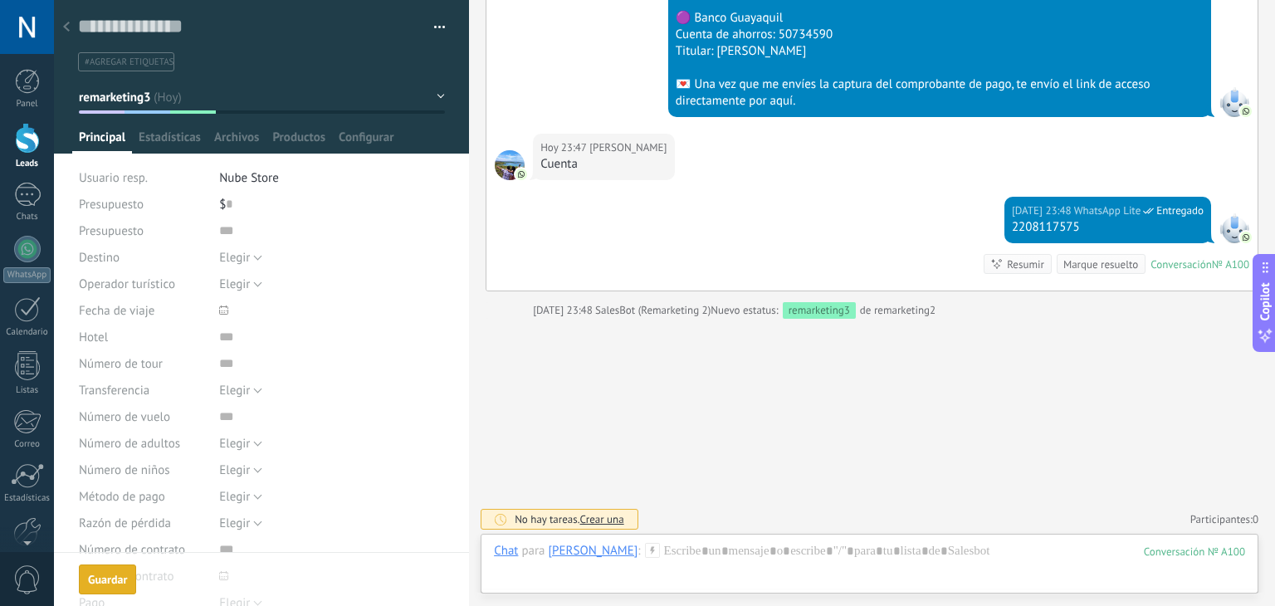
click at [72, 30] on div at bounding box center [66, 28] width 23 height 32
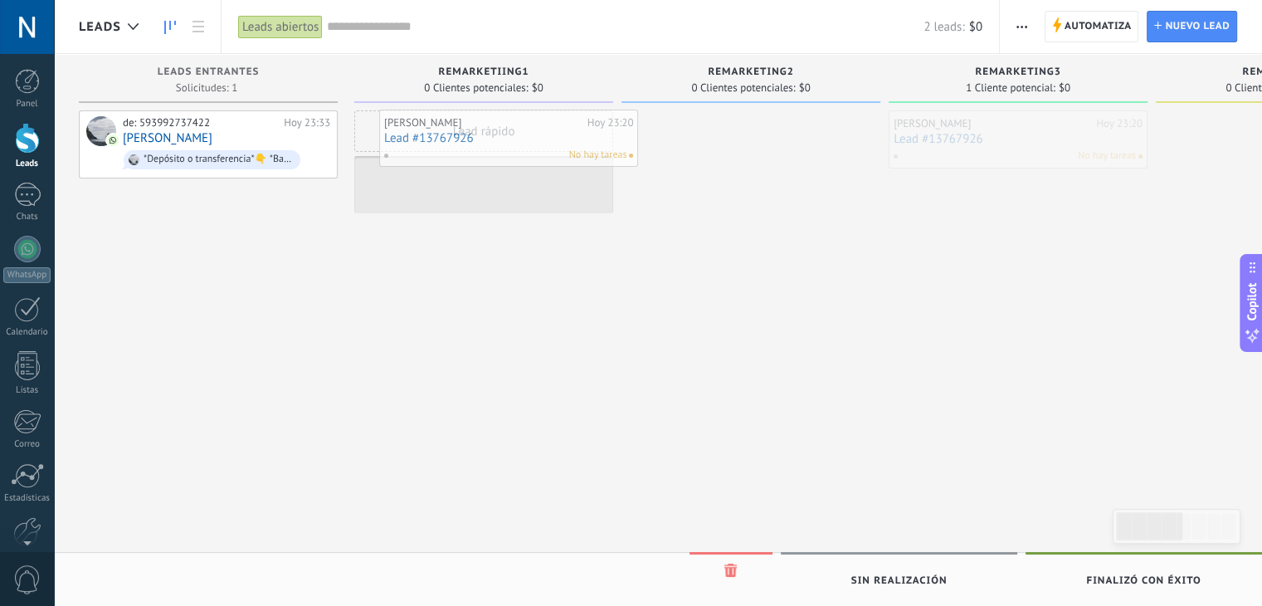
drag, startPoint x: 1010, startPoint y: 157, endPoint x: 500, endPoint y: 157, distance: 509.6
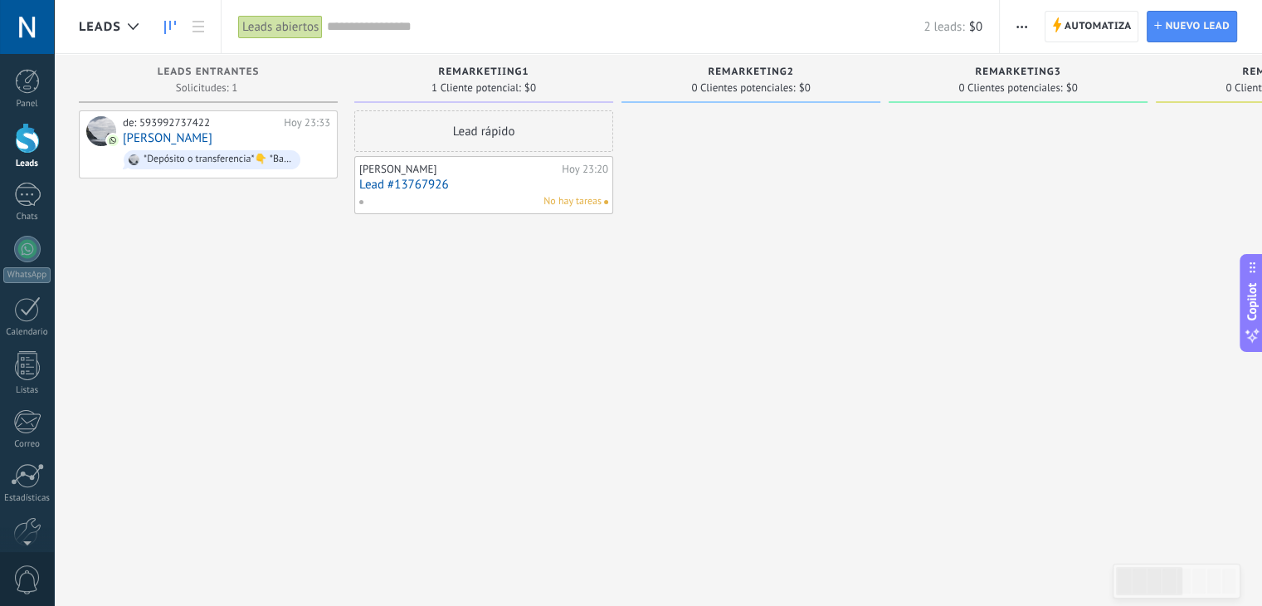
click at [433, 178] on link "Lead #13767926" at bounding box center [483, 185] width 249 height 14
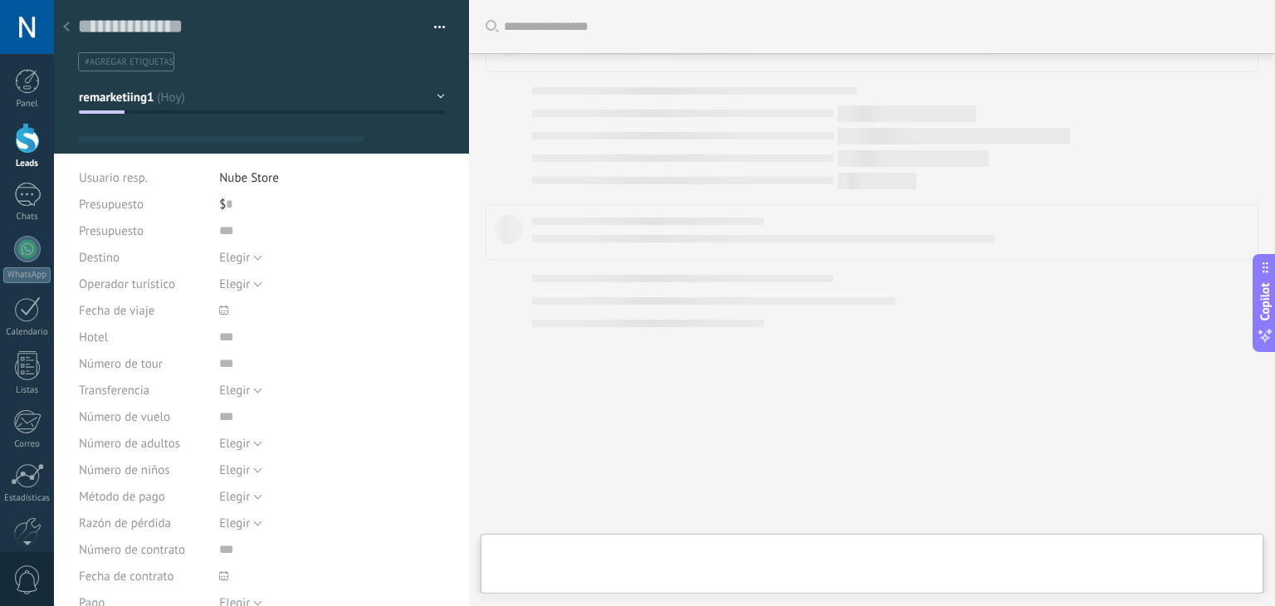
click at [156, 64] on span "#agregar etiquetas" at bounding box center [129, 62] width 89 height 12
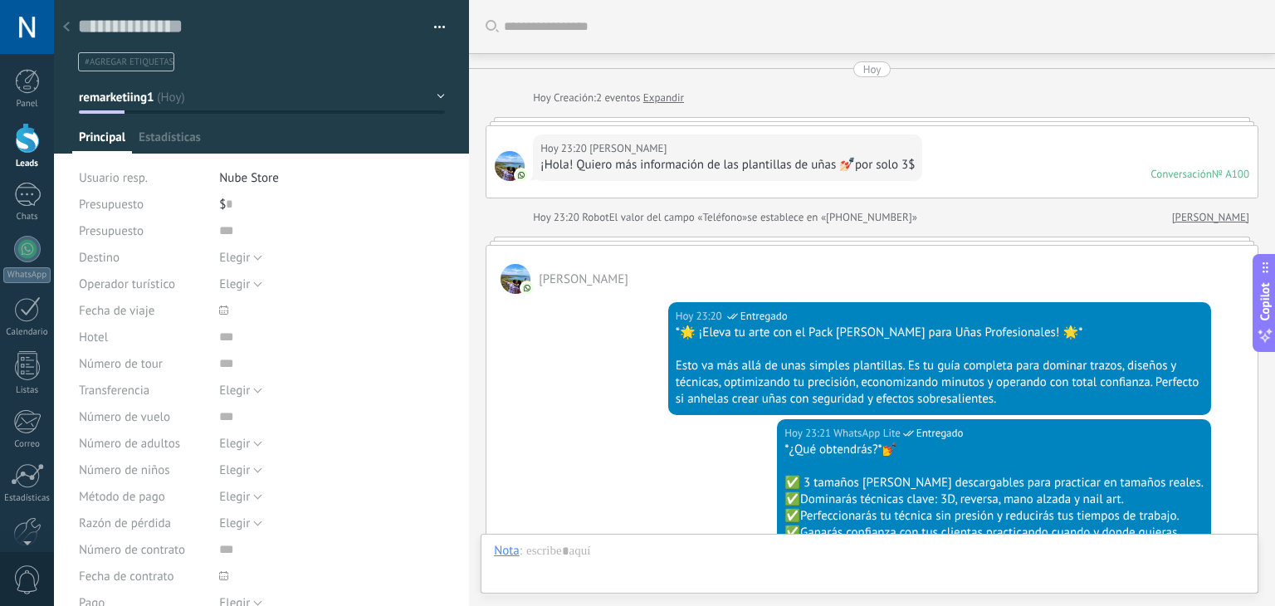
type textarea "**********"
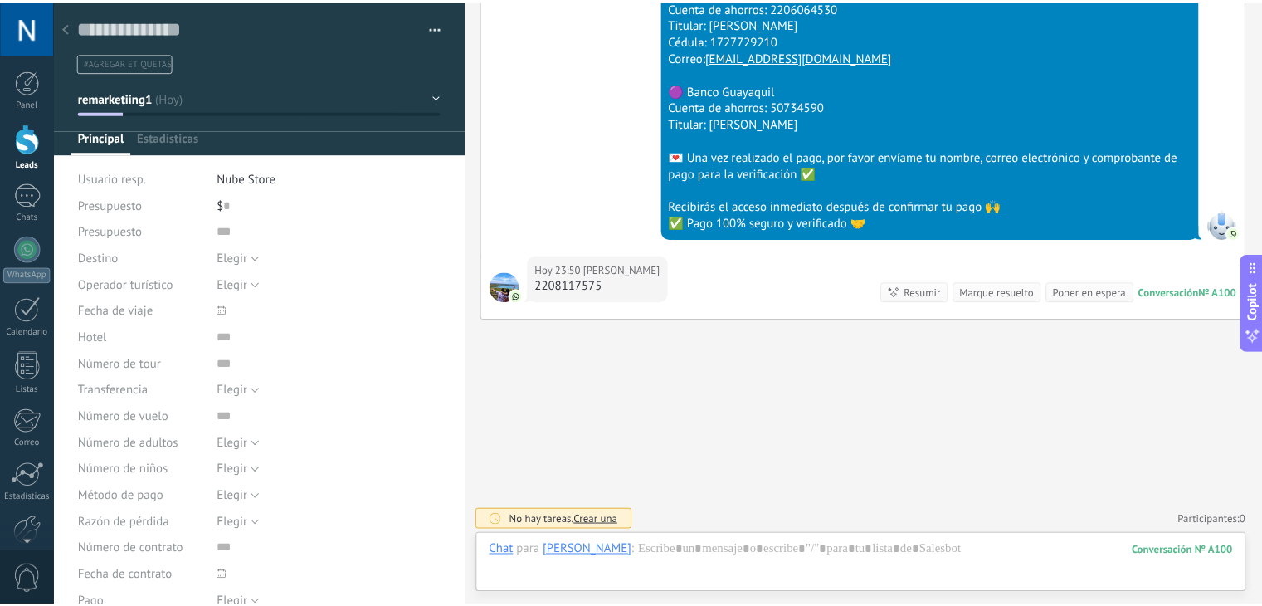
scroll to position [24, 0]
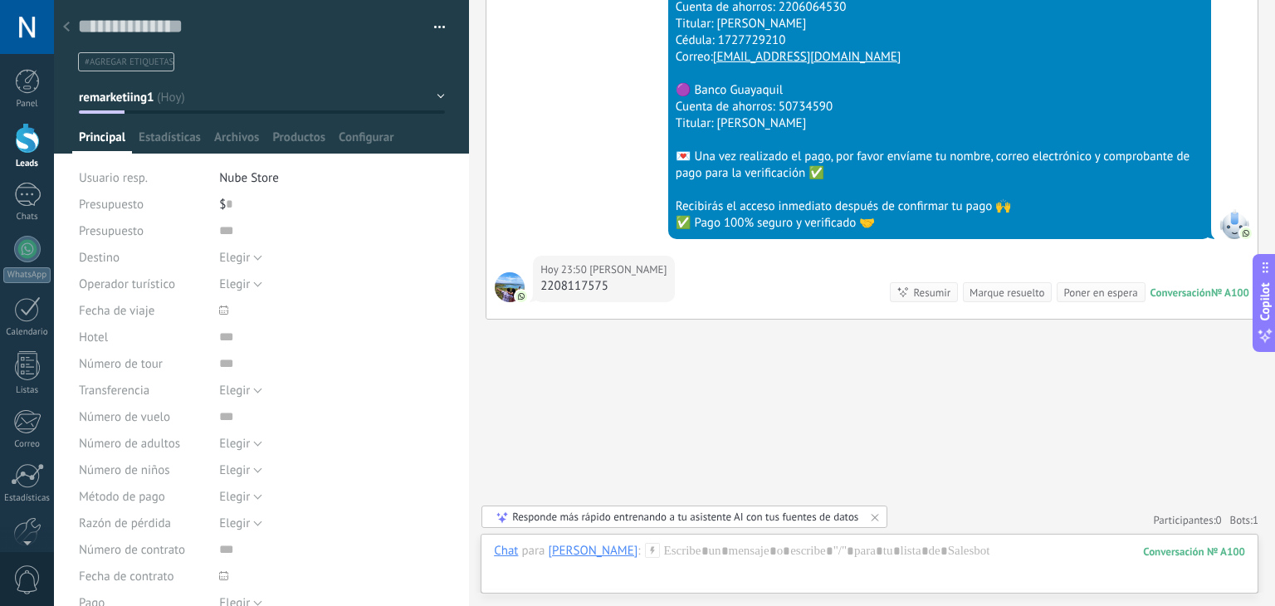
click at [137, 67] on li "#agregar etiquetas" at bounding box center [126, 61] width 96 height 19
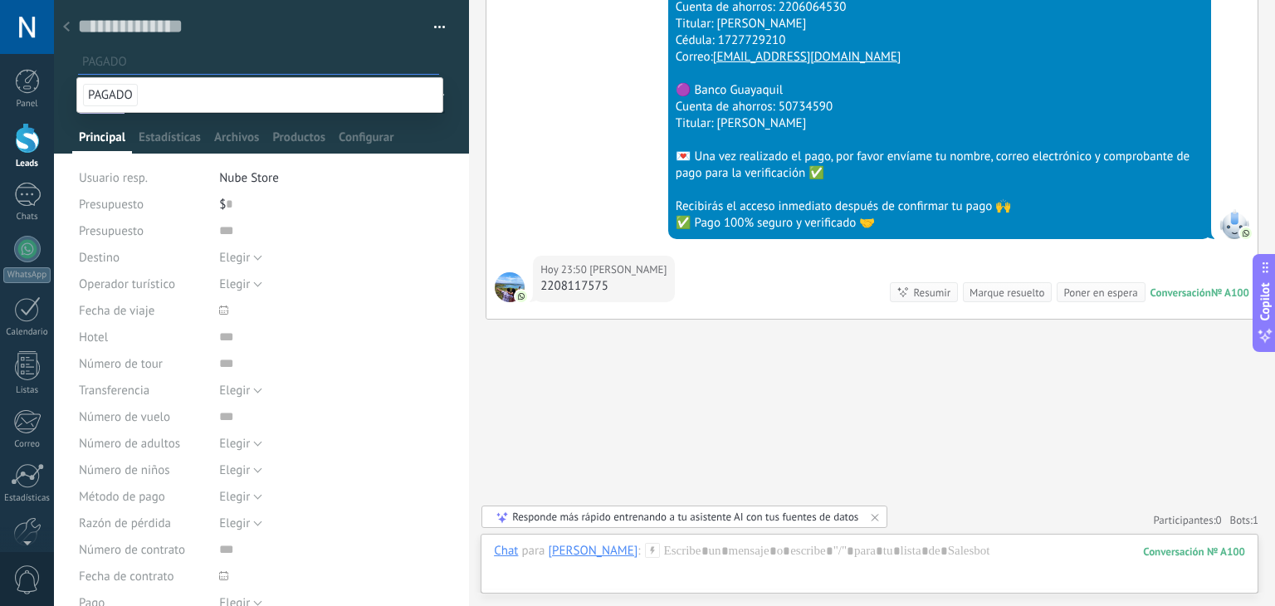
click at [116, 96] on span "PAGADO" at bounding box center [110, 95] width 55 height 22
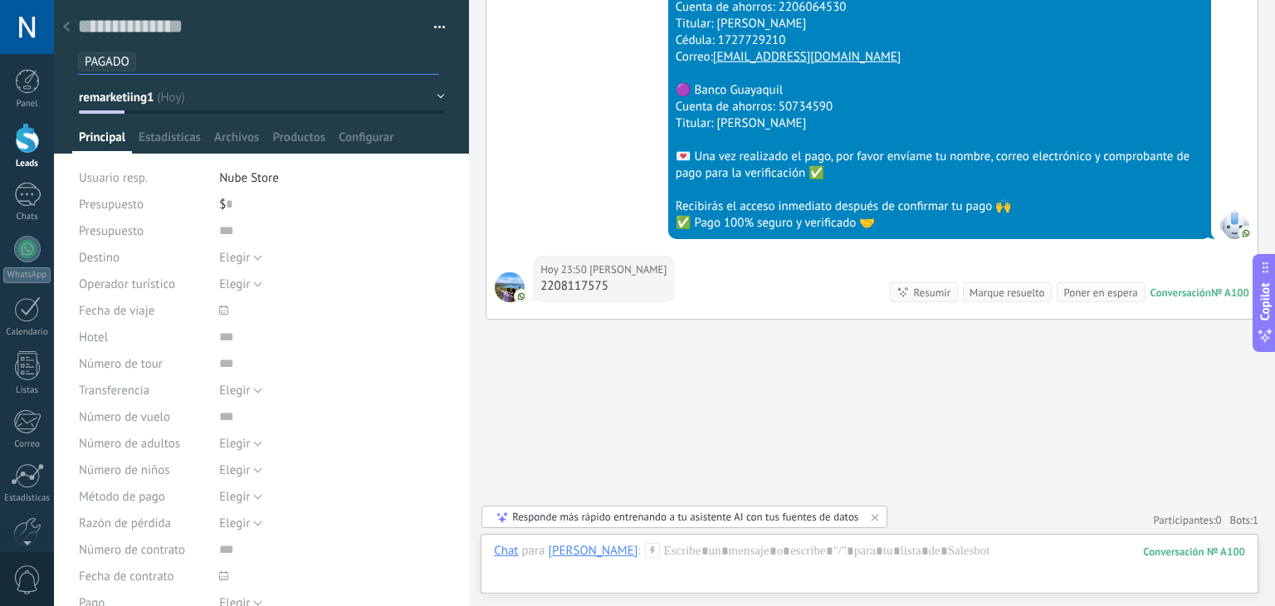
click at [70, 116] on div at bounding box center [262, 77] width 416 height 154
click at [15, 127] on div at bounding box center [27, 138] width 25 height 31
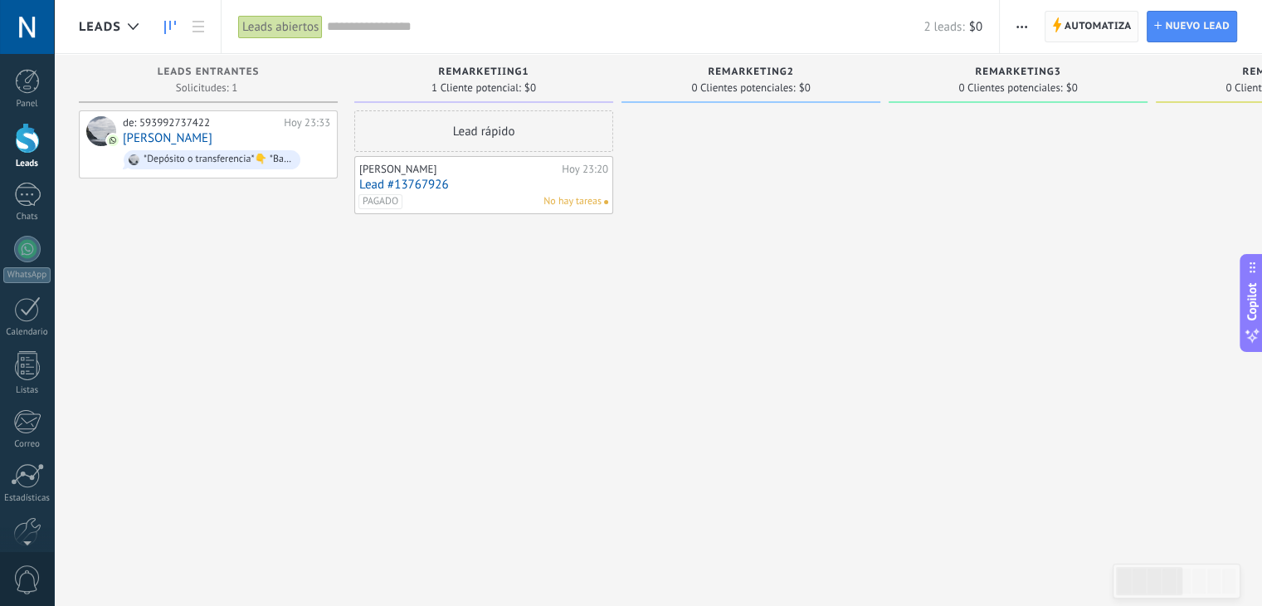
click at [1087, 33] on span "Automatiza" at bounding box center [1098, 27] width 67 height 30
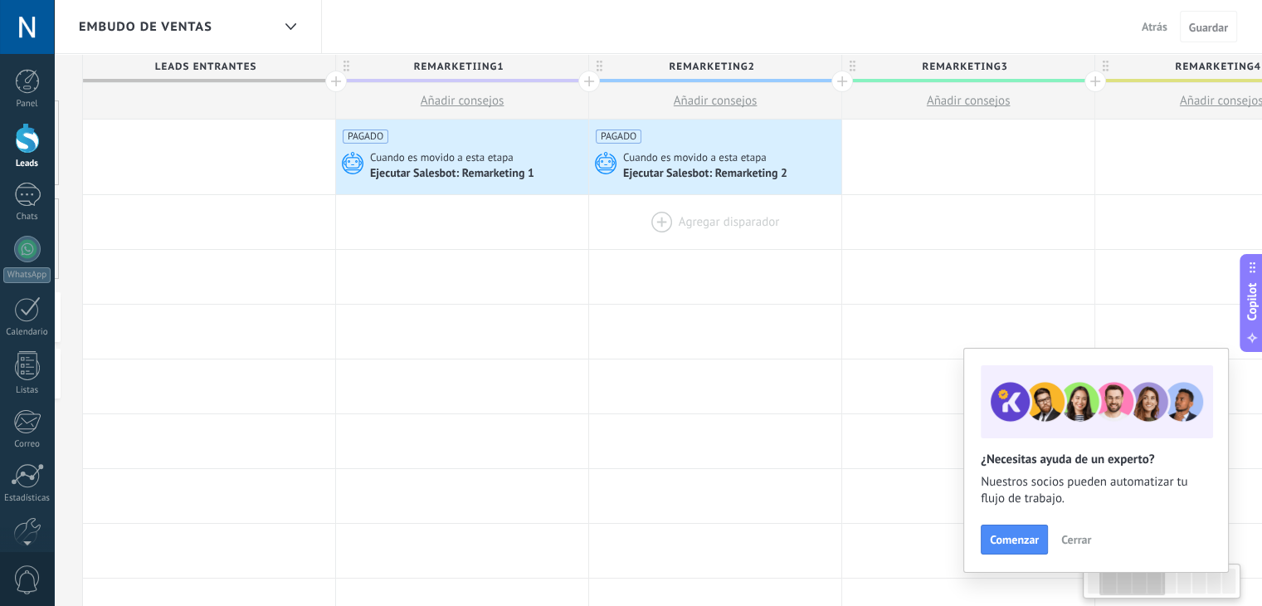
drag, startPoint x: 797, startPoint y: 253, endPoint x: 596, endPoint y: 199, distance: 208.0
click at [637, 256] on div at bounding box center [715, 277] width 252 height 54
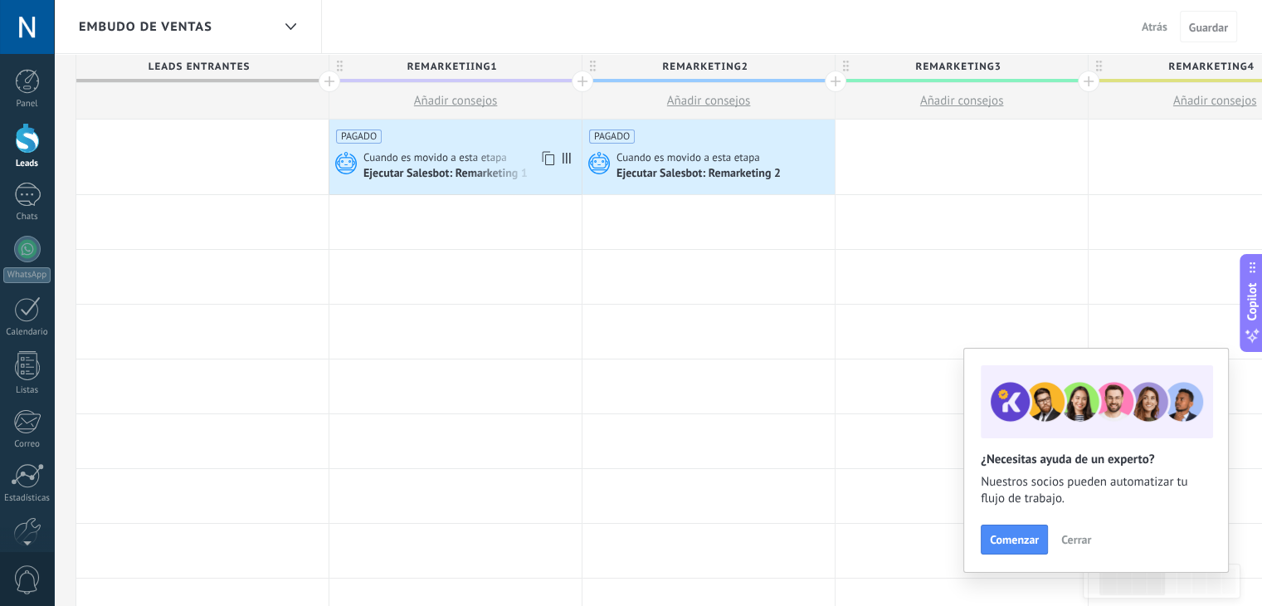
click at [398, 144] on div "PAGADO Cuando es movido a esta etapa Ejecutar [PERSON_NAME]: Remarketing 1" at bounding box center [456, 157] width 252 height 75
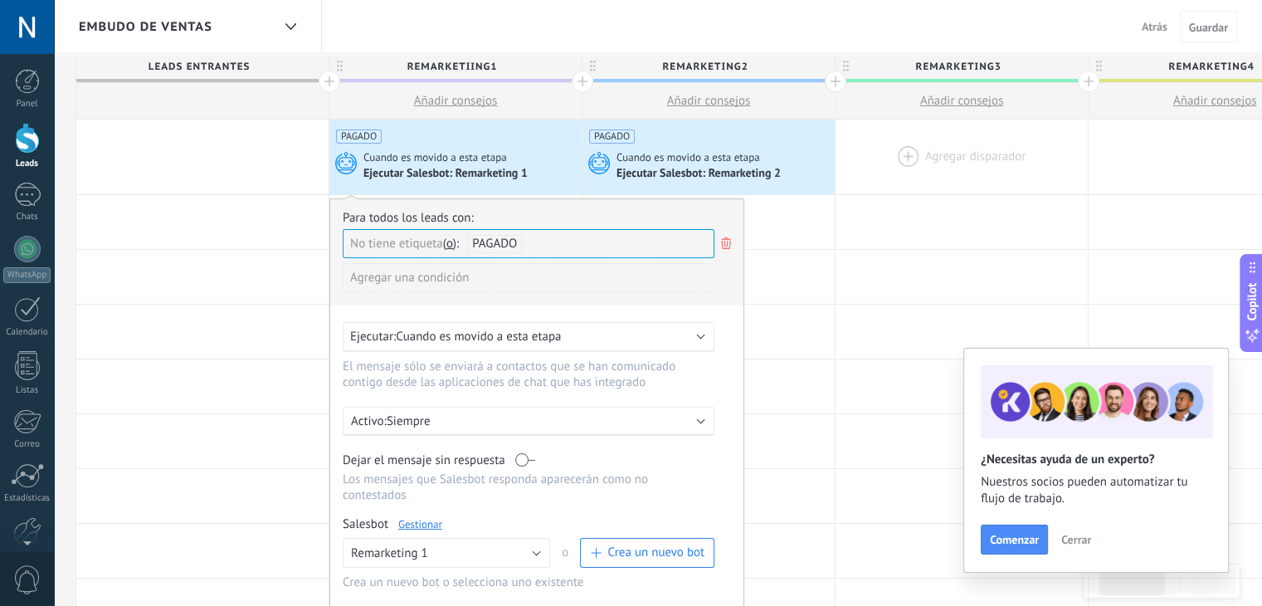
click at [910, 159] on div at bounding box center [962, 157] width 252 height 75
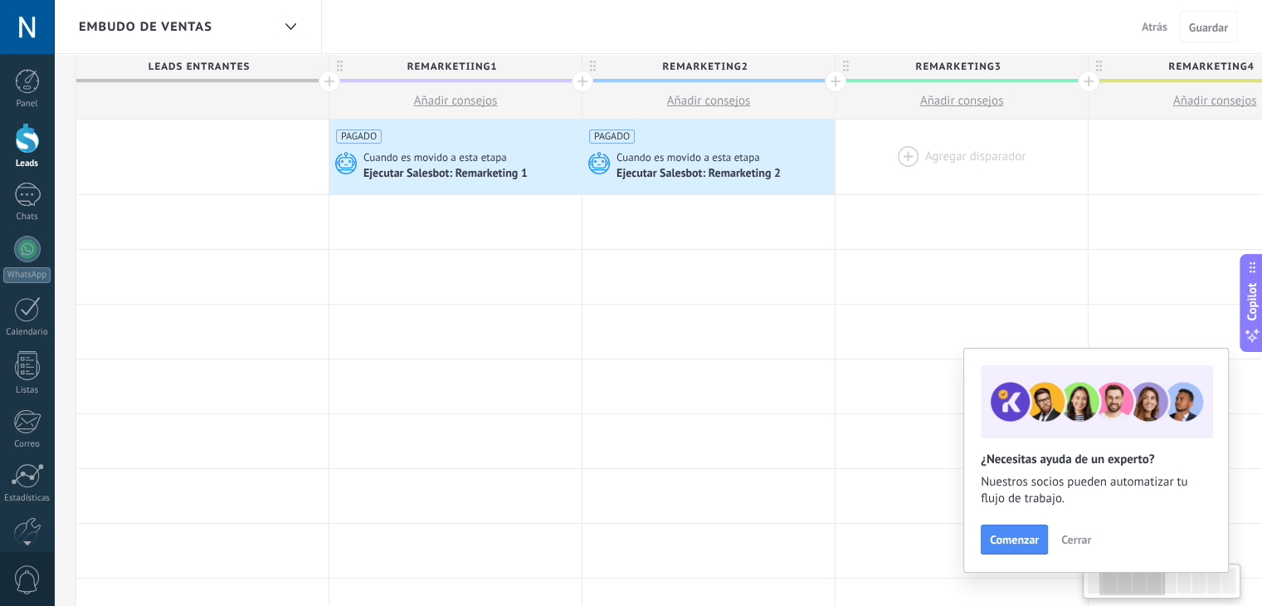
click at [903, 154] on div at bounding box center [962, 157] width 252 height 75
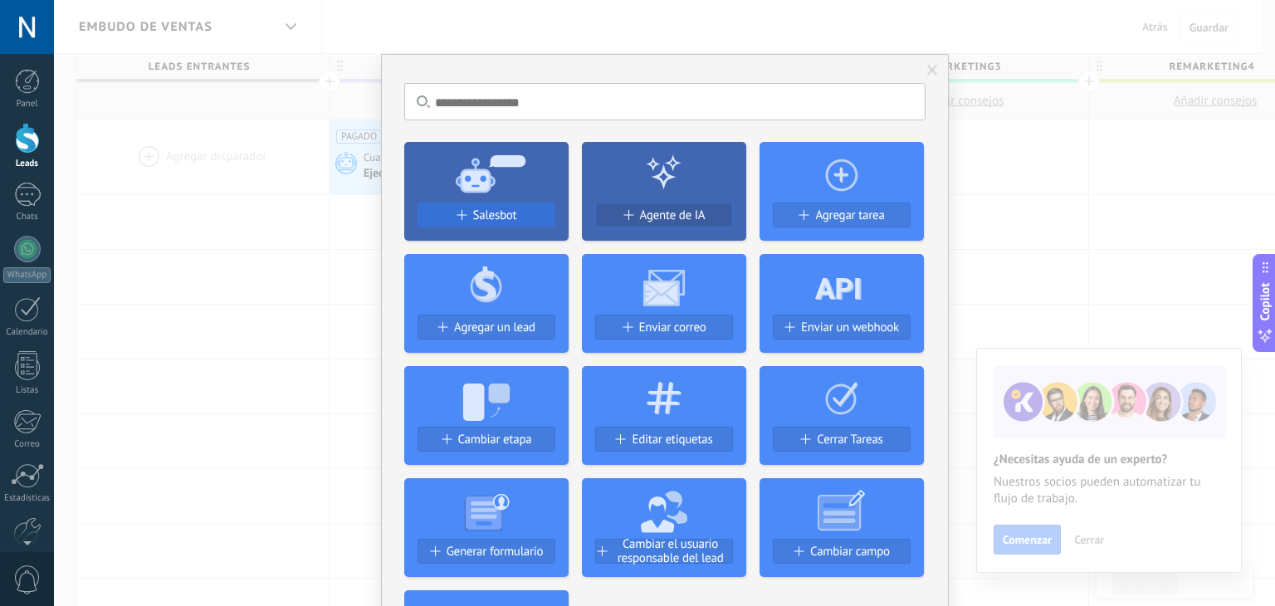
click at [504, 206] on button "Salesbot" at bounding box center [486, 215] width 138 height 25
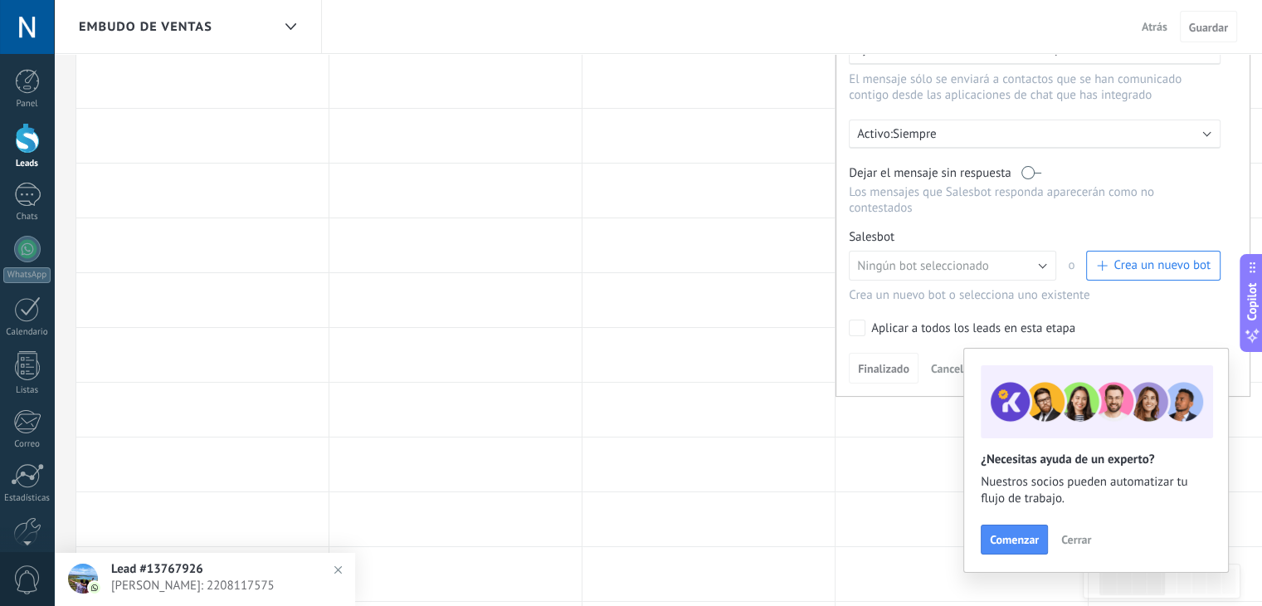
scroll to position [271, 0]
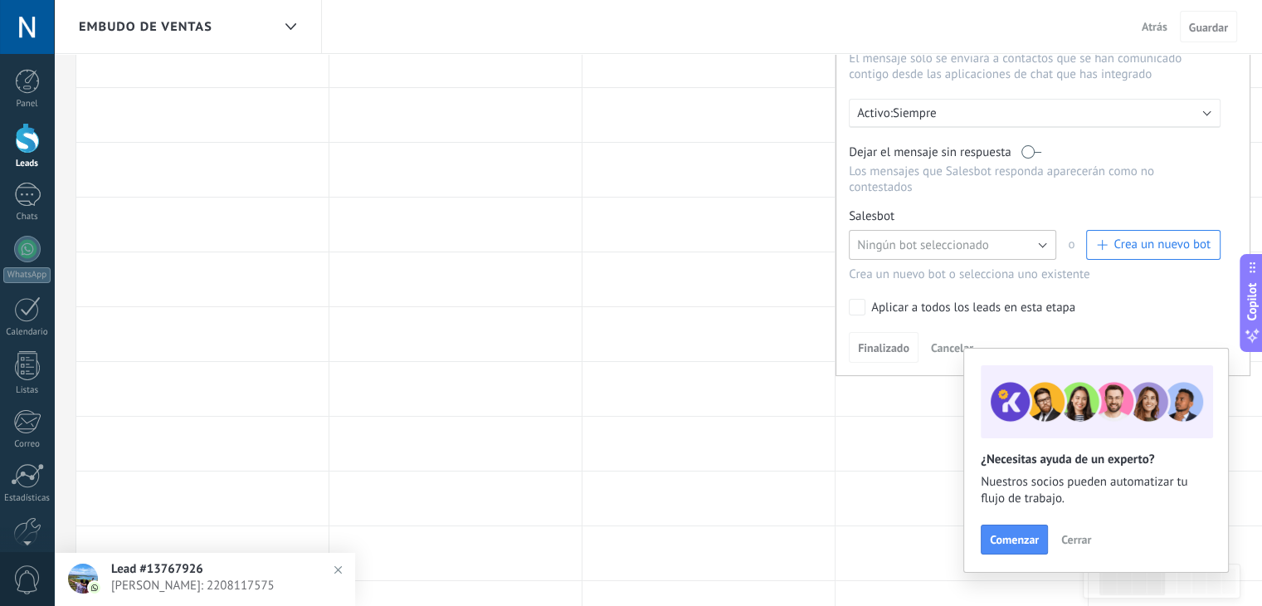
click at [913, 237] on span "Ningún bot seleccionado" at bounding box center [923, 245] width 132 height 16
click at [1056, 261] on div "Salesbot Gestionar Ningún bot seleccionado remarketin 7 remarketing 6 remarketi…" at bounding box center [1043, 245] width 388 height 74
click at [955, 237] on span "Ningún bot seleccionado" at bounding box center [923, 245] width 132 height 16
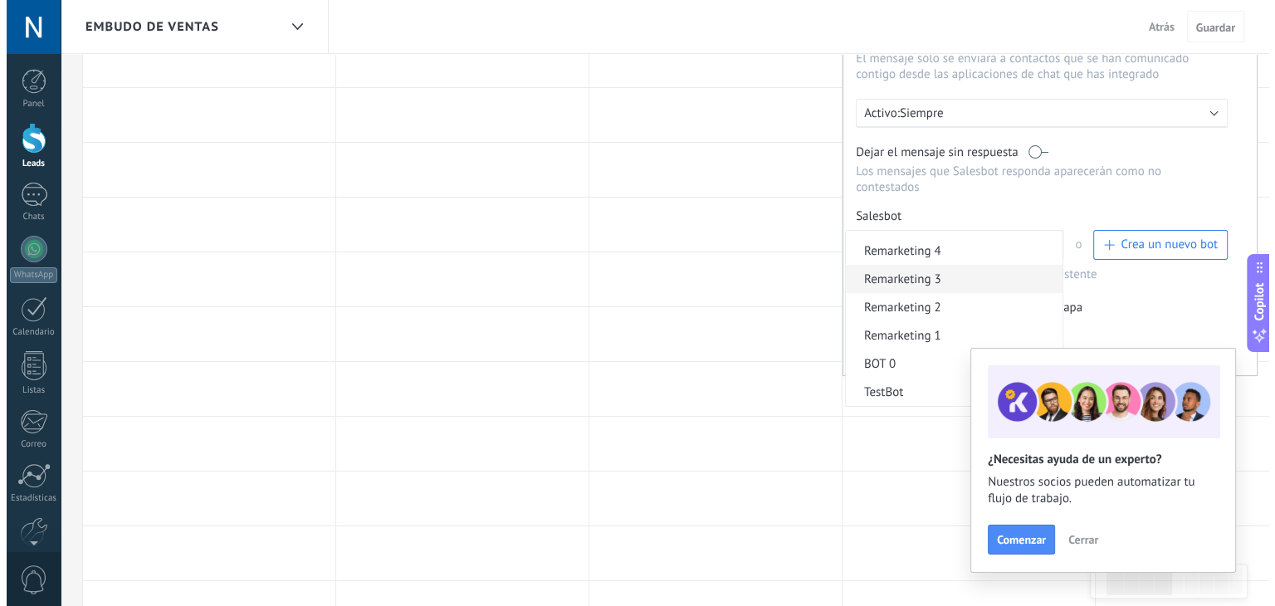
scroll to position [100, 0]
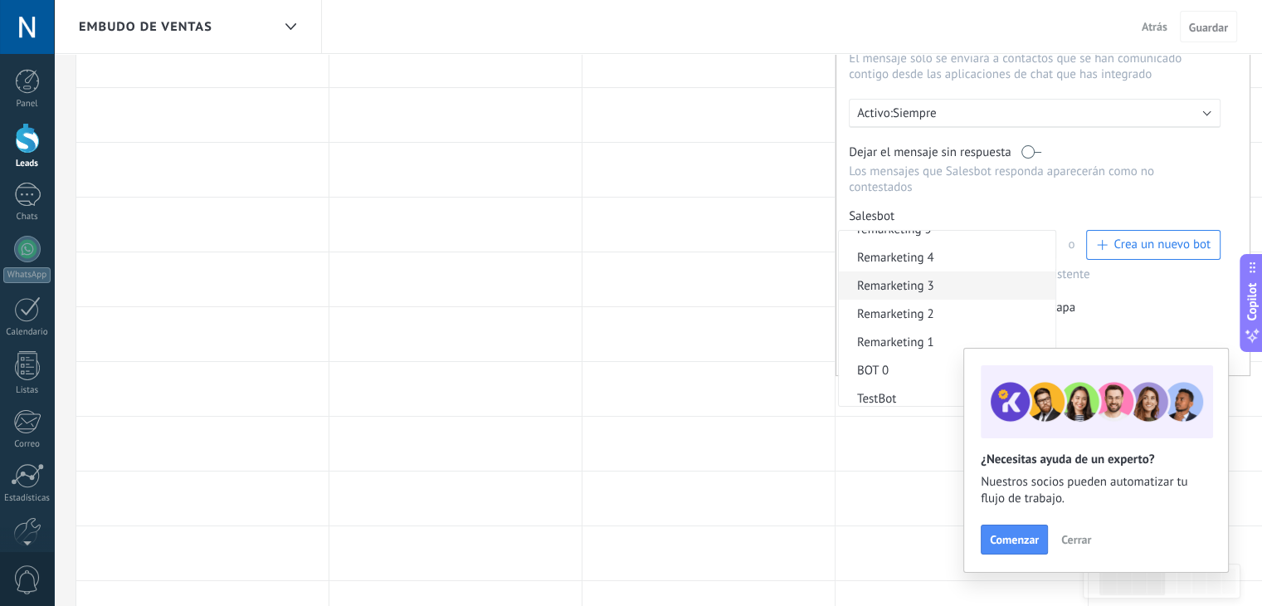
click at [976, 278] on span "Remarketing 3" at bounding box center [945, 286] width 212 height 16
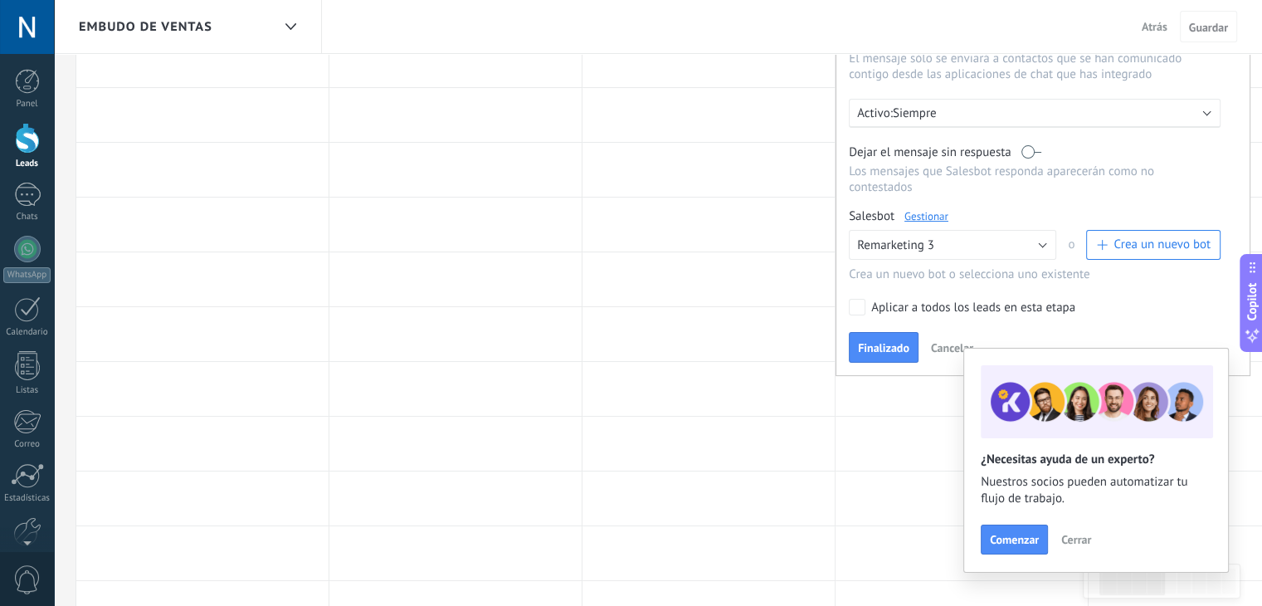
click at [925, 209] on link "Gestionar" at bounding box center [927, 216] width 44 height 14
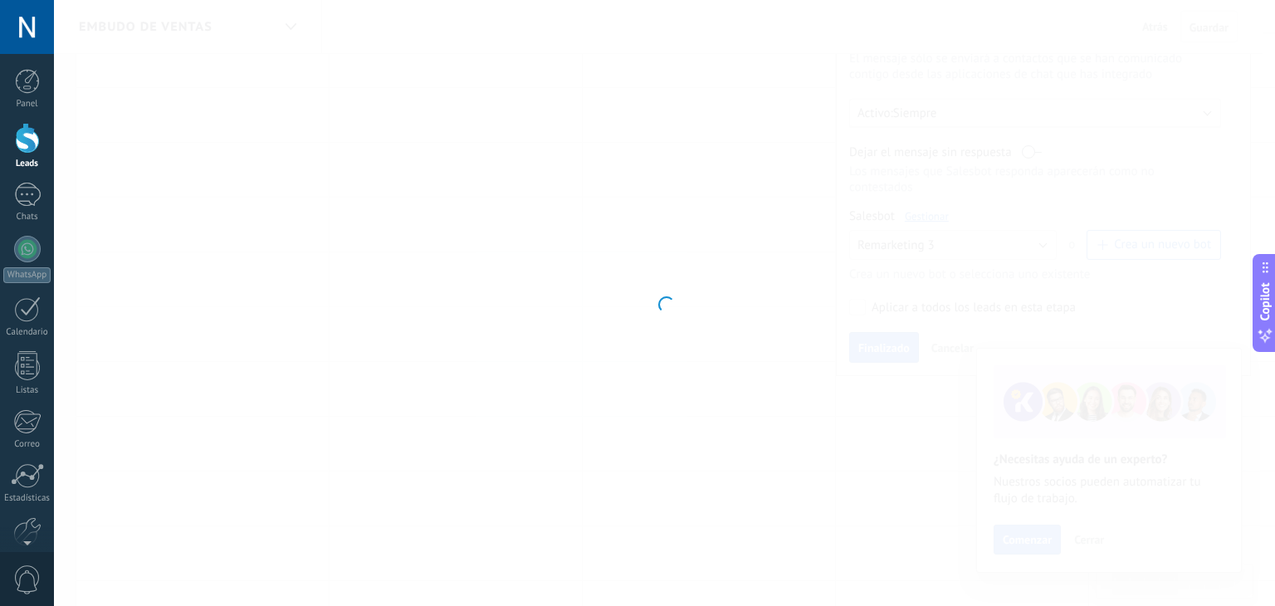
type input "**********"
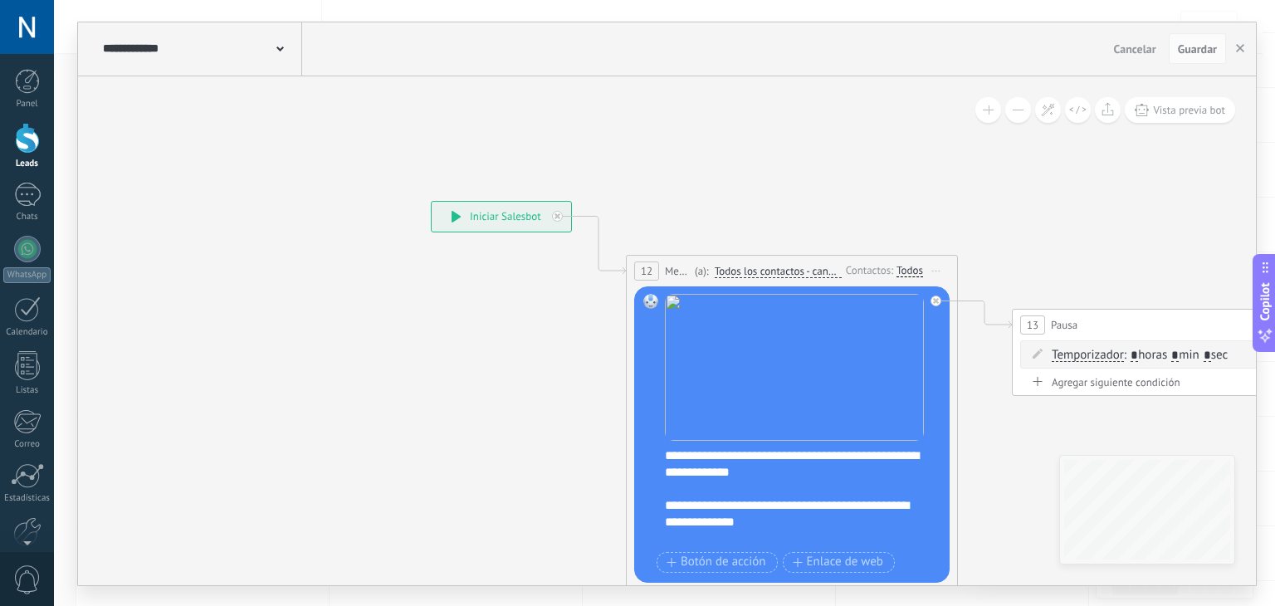
drag, startPoint x: 760, startPoint y: 173, endPoint x: 485, endPoint y: 100, distance: 284.9
click at [485, 100] on icon at bounding box center [1152, 408] width 2273 height 1244
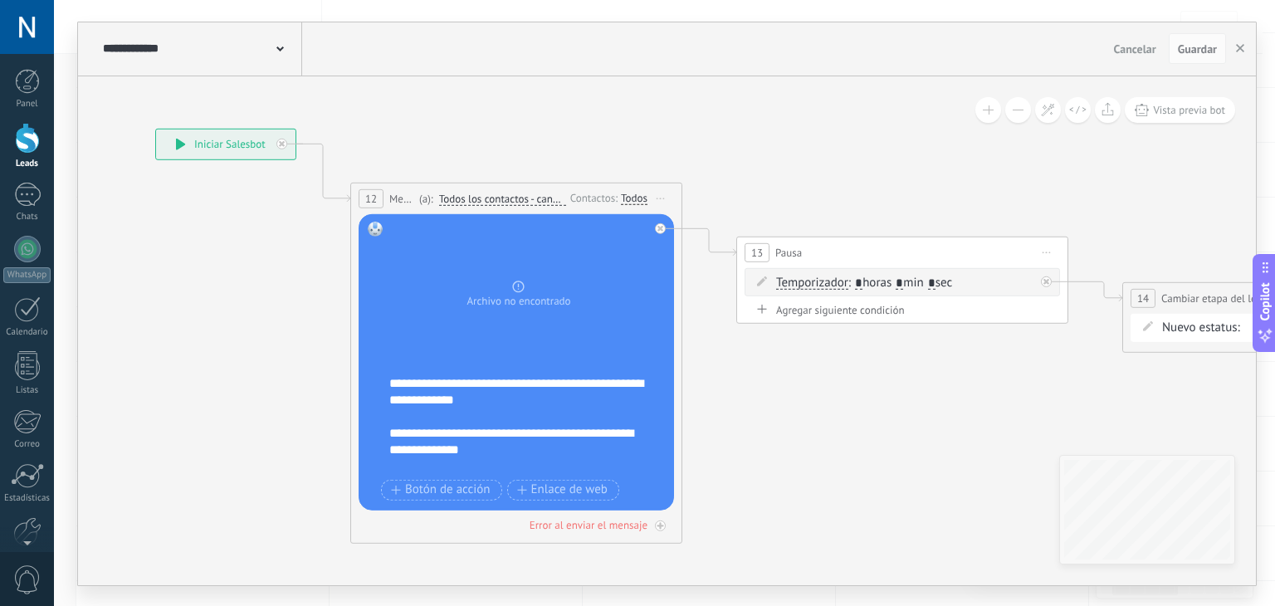
click at [521, 415] on div "**********" at bounding box center [527, 424] width 276 height 100
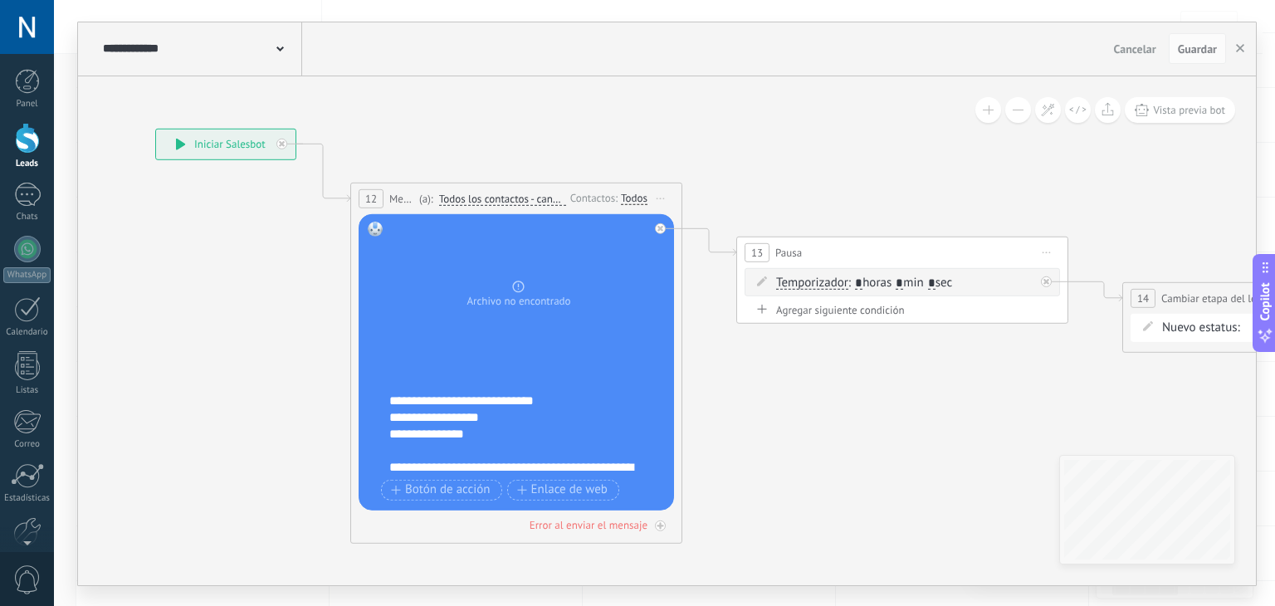
scroll to position [265, 0]
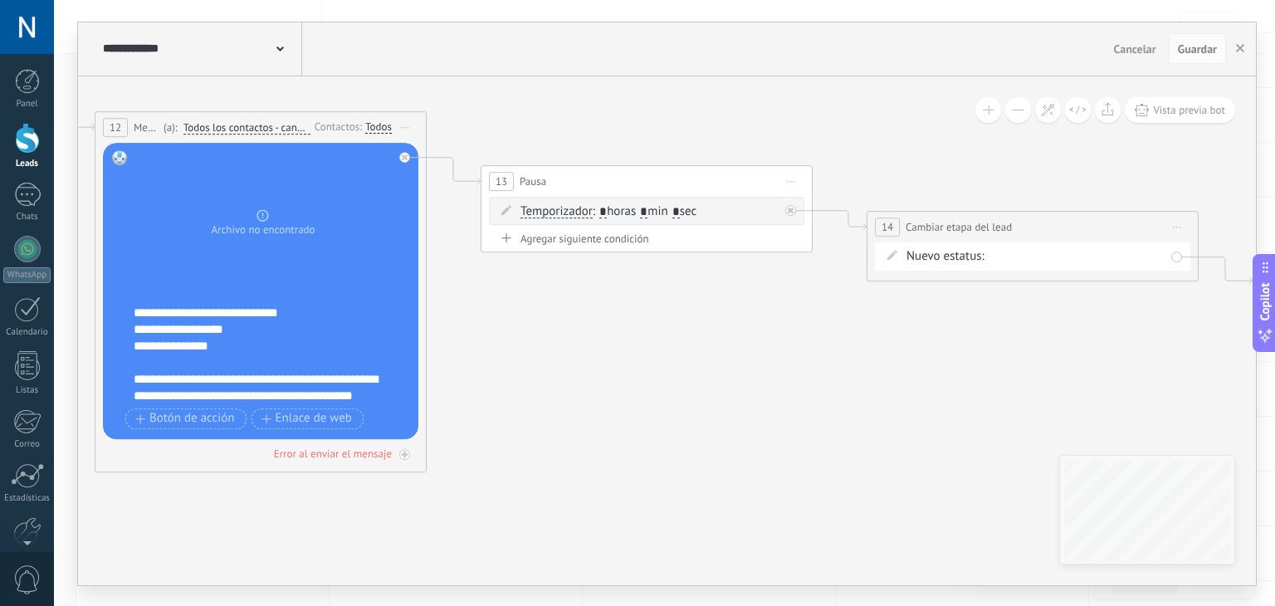
drag, startPoint x: 1072, startPoint y: 127, endPoint x: 825, endPoint y: 78, distance: 252.1
click at [733, 41] on div "**********" at bounding box center [667, 303] width 1178 height 563
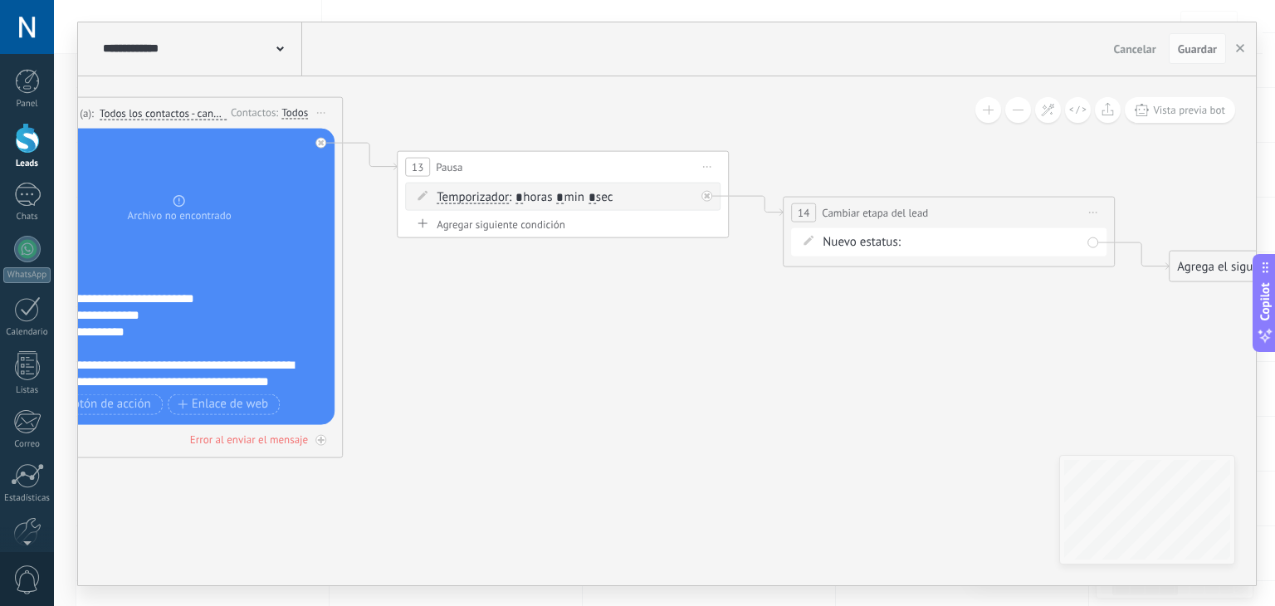
click at [1039, 257] on div "**********" at bounding box center [949, 231] width 332 height 71
click at [0, 0] on div "remarketiing1 remarketing2 remarketing3 remarketing4 remarketing5 remarketing 6…" at bounding box center [0, 0] width 0 height 0
click at [0, 0] on label "remarketing4" at bounding box center [0, 0] width 0 height 0
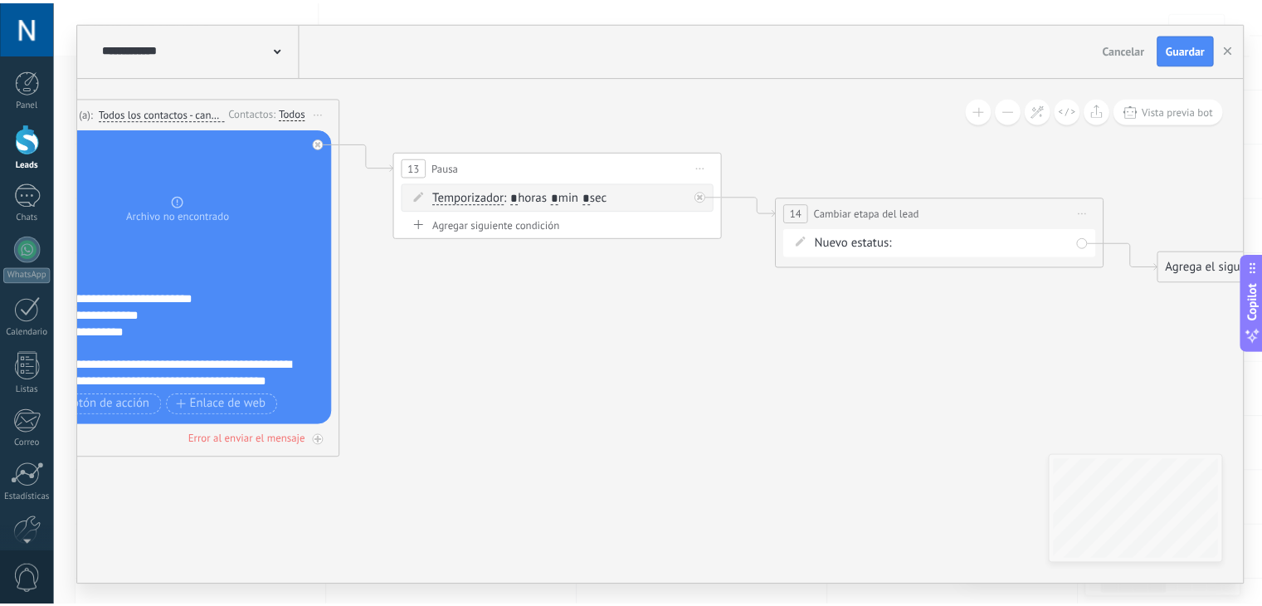
scroll to position [0, 0]
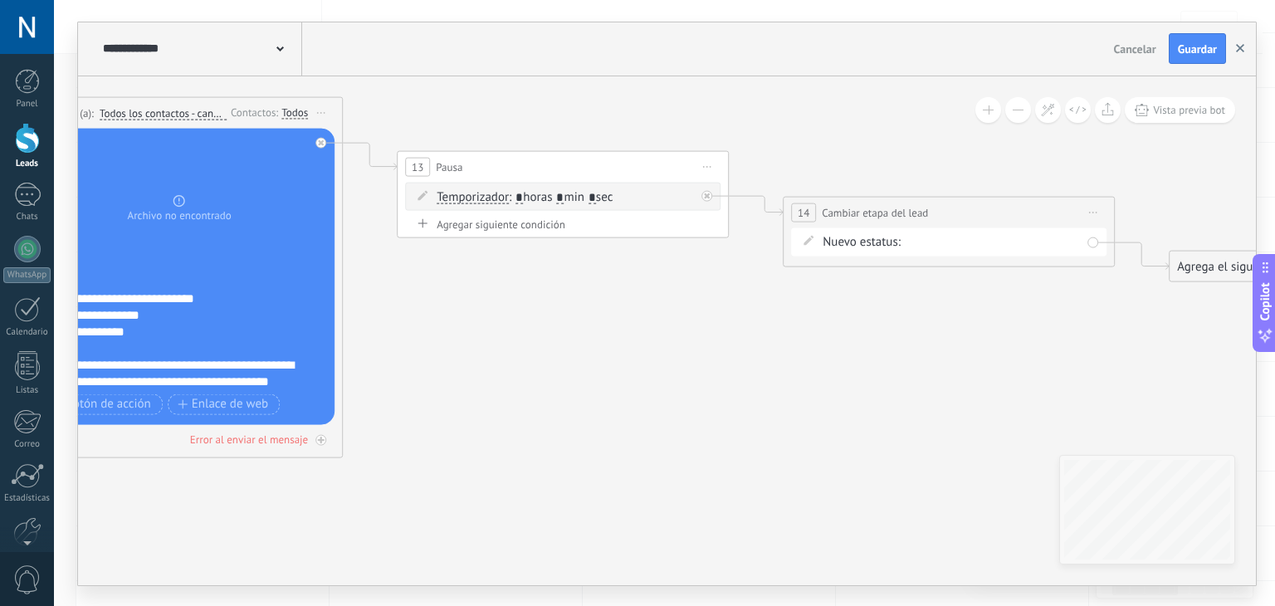
click at [1233, 46] on button "button" at bounding box center [1240, 49] width 25 height 32
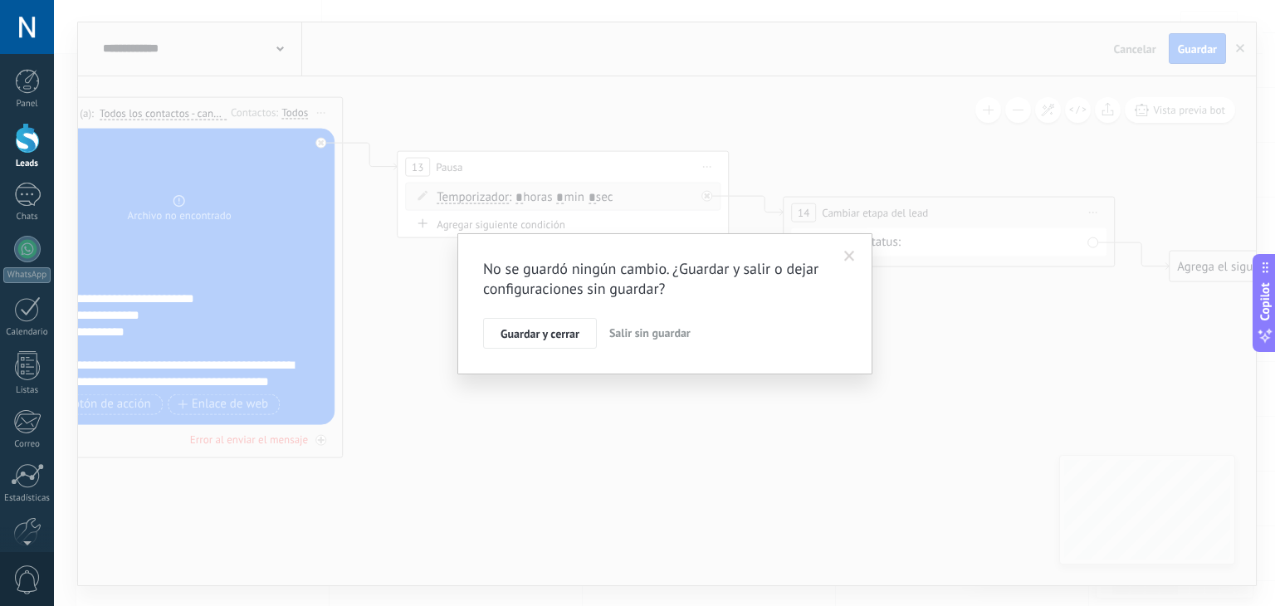
click at [644, 332] on span "Salir sin guardar" at bounding box center [649, 332] width 81 height 15
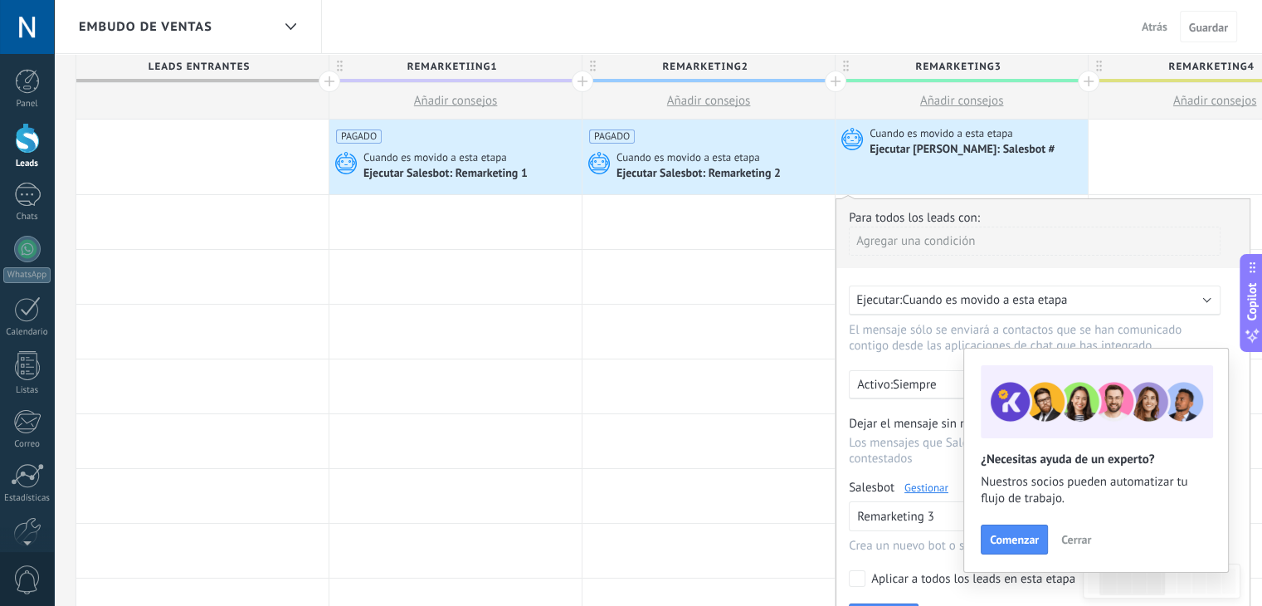
click at [946, 147] on div "Ejecutar [PERSON_NAME]: Salesbot #" at bounding box center [964, 150] width 188 height 15
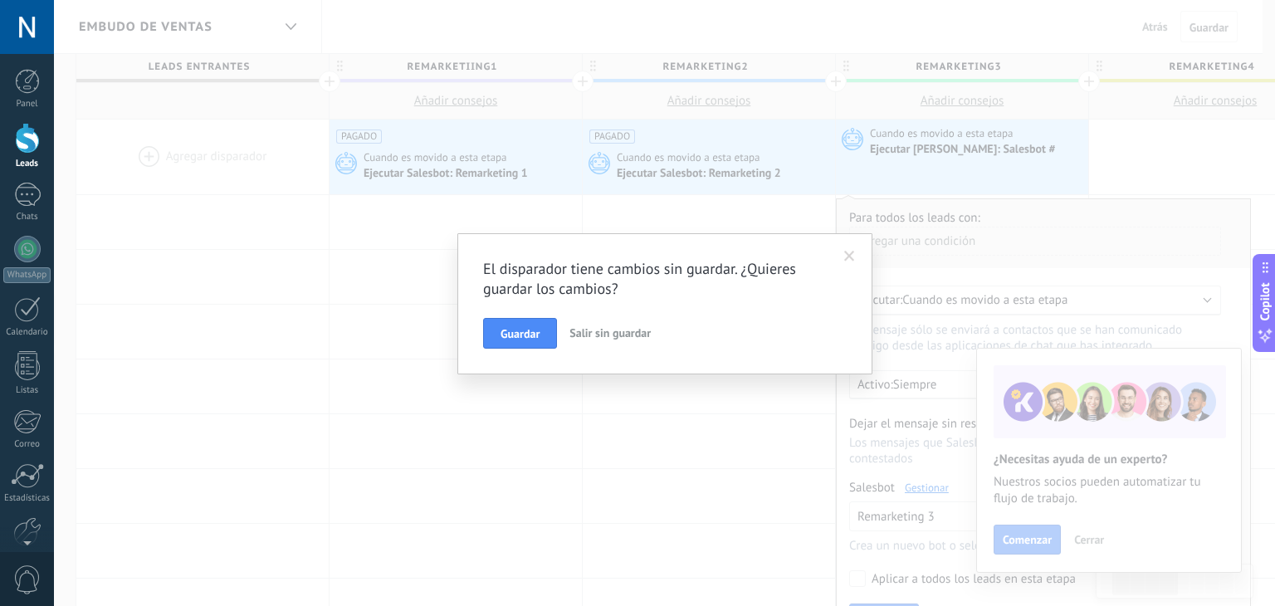
click at [584, 339] on span "Salir sin guardar" at bounding box center [609, 332] width 81 height 15
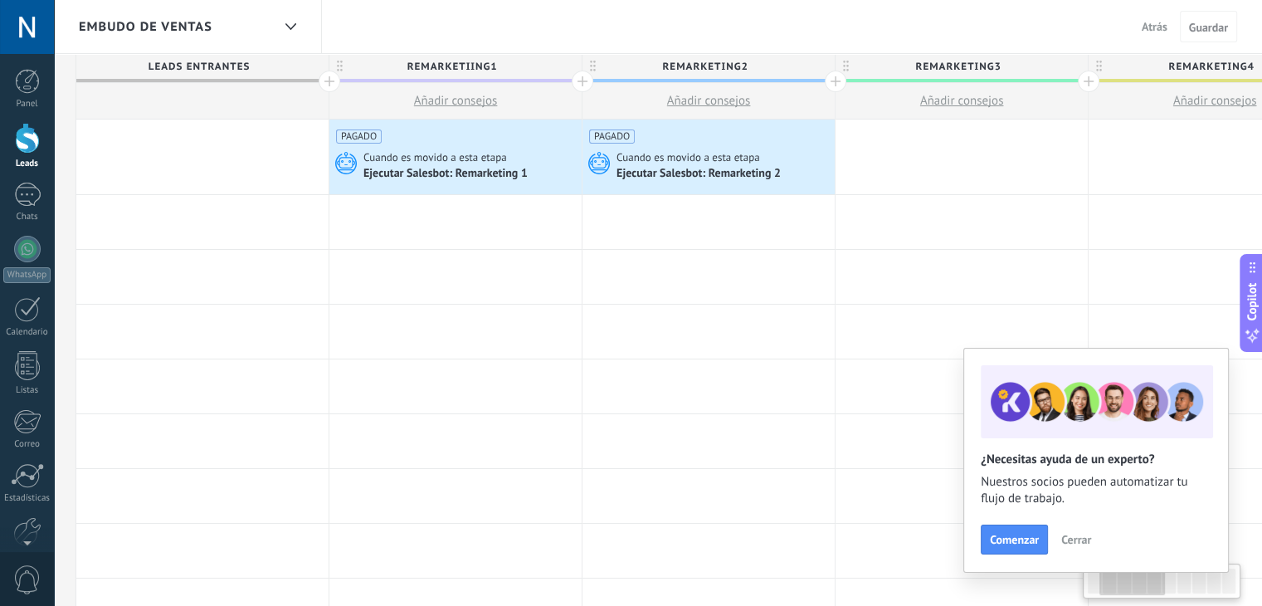
click at [929, 173] on div at bounding box center [962, 157] width 252 height 75
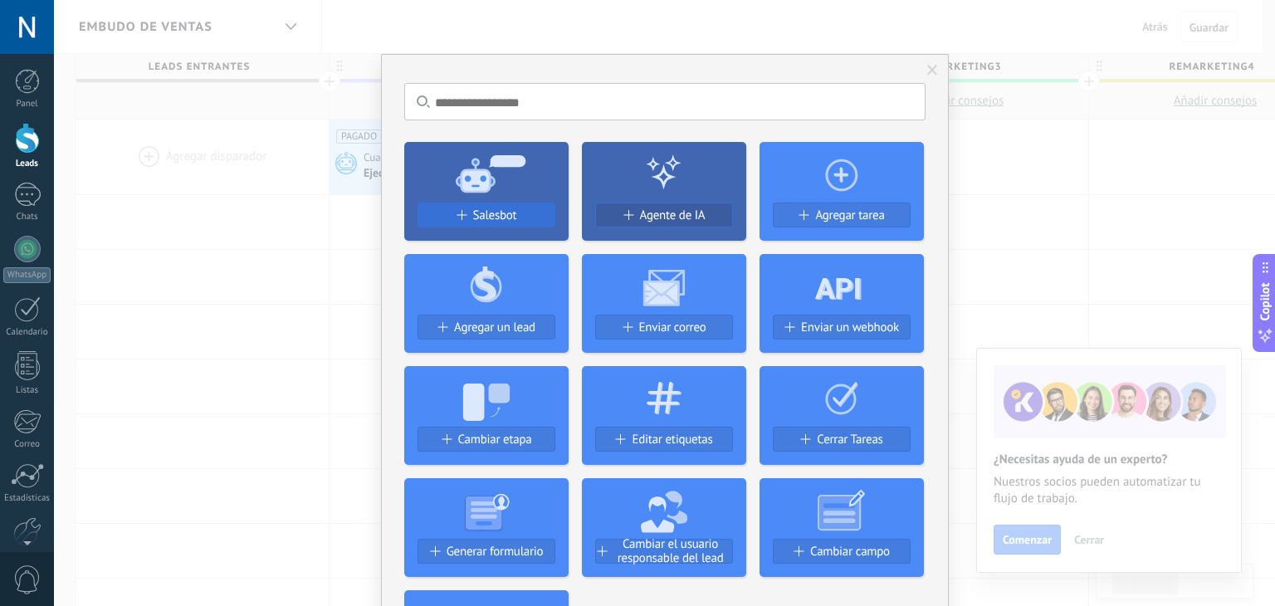
click at [459, 217] on span at bounding box center [461, 215] width 10 height 10
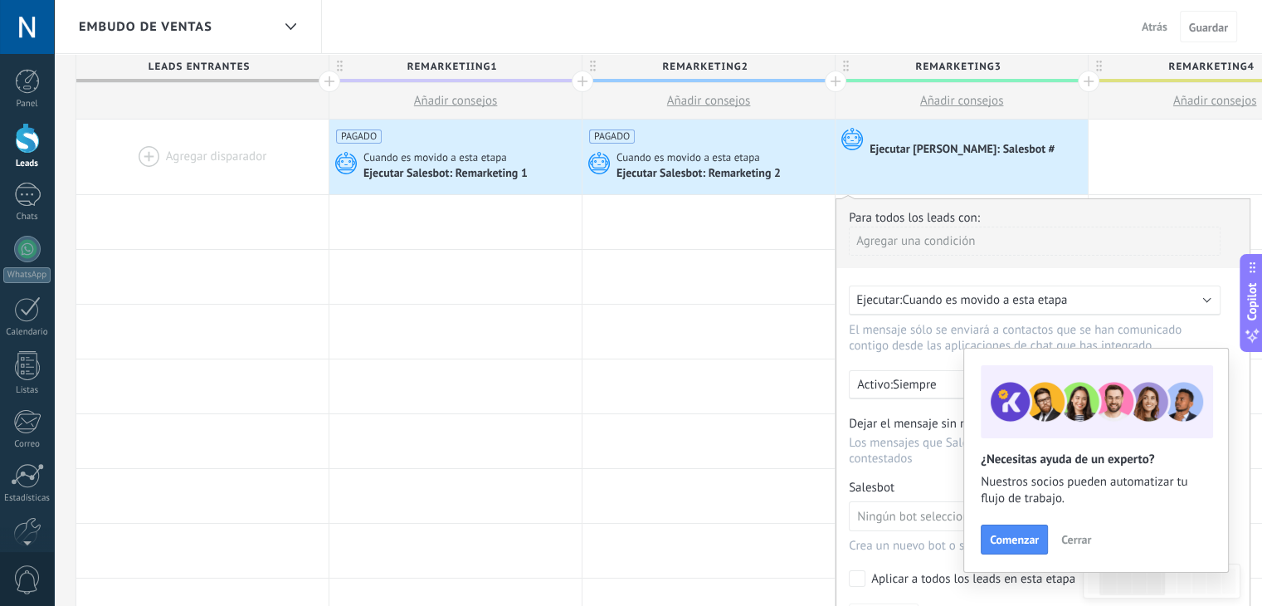
scroll to position [127, 0]
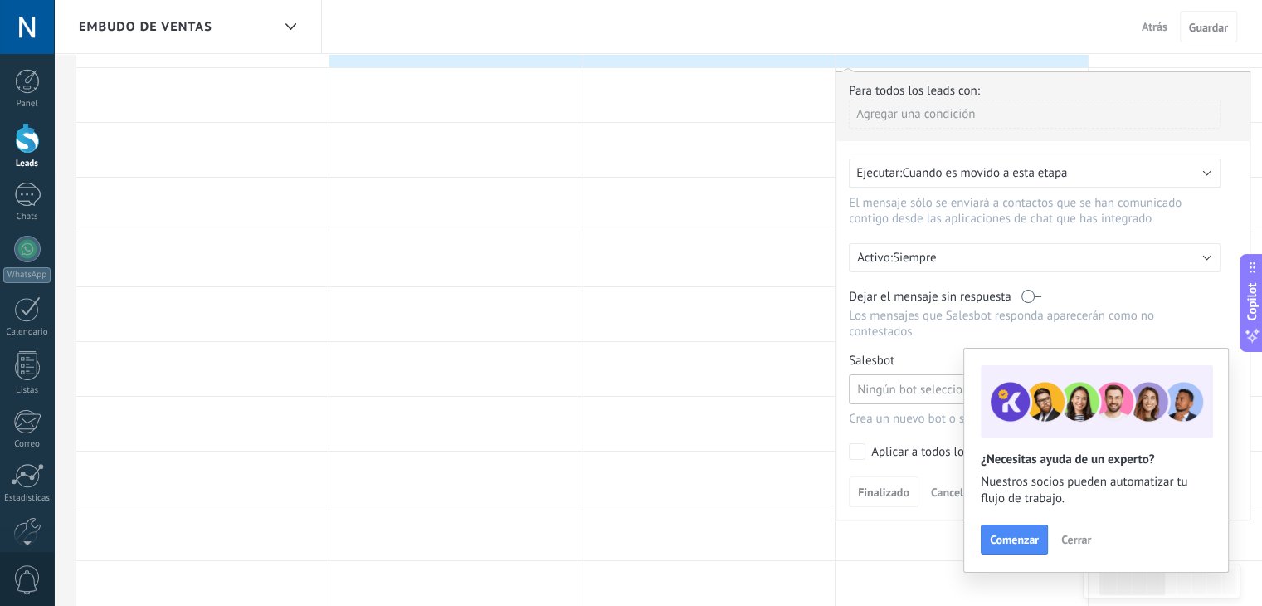
click at [903, 374] on button "Ningún bot seleccionado" at bounding box center [953, 389] width 208 height 30
click at [920, 523] on span "Remarketing 3" at bounding box center [945, 531] width 212 height 16
click at [873, 486] on span "Finalizado" at bounding box center [883, 492] width 51 height 12
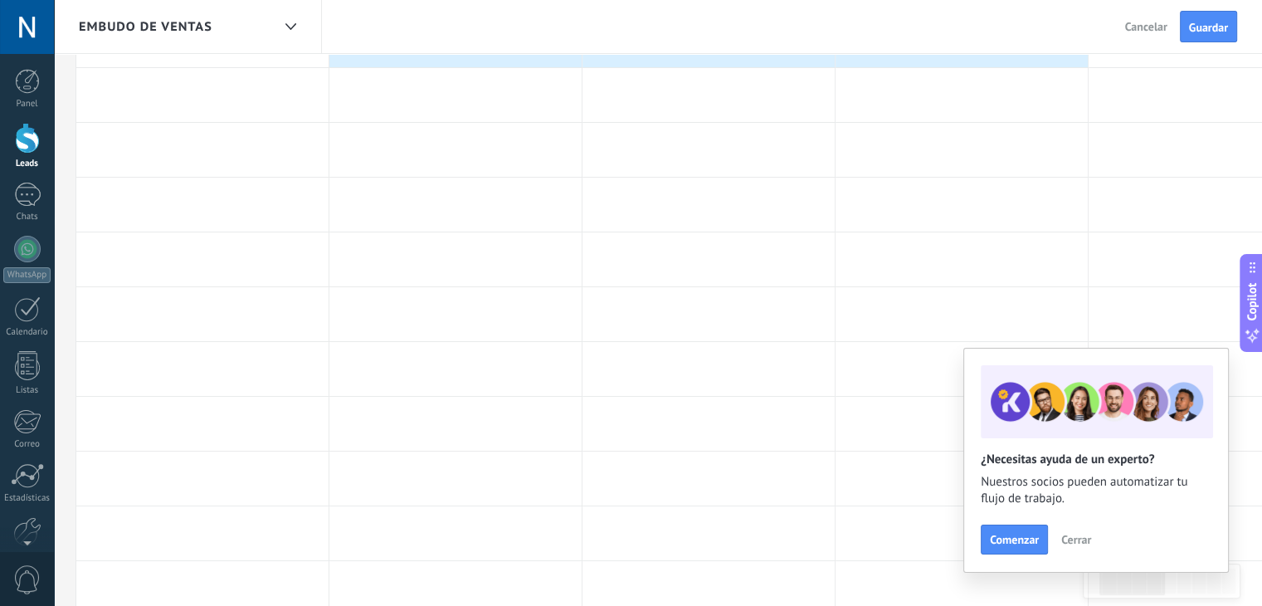
scroll to position [0, 0]
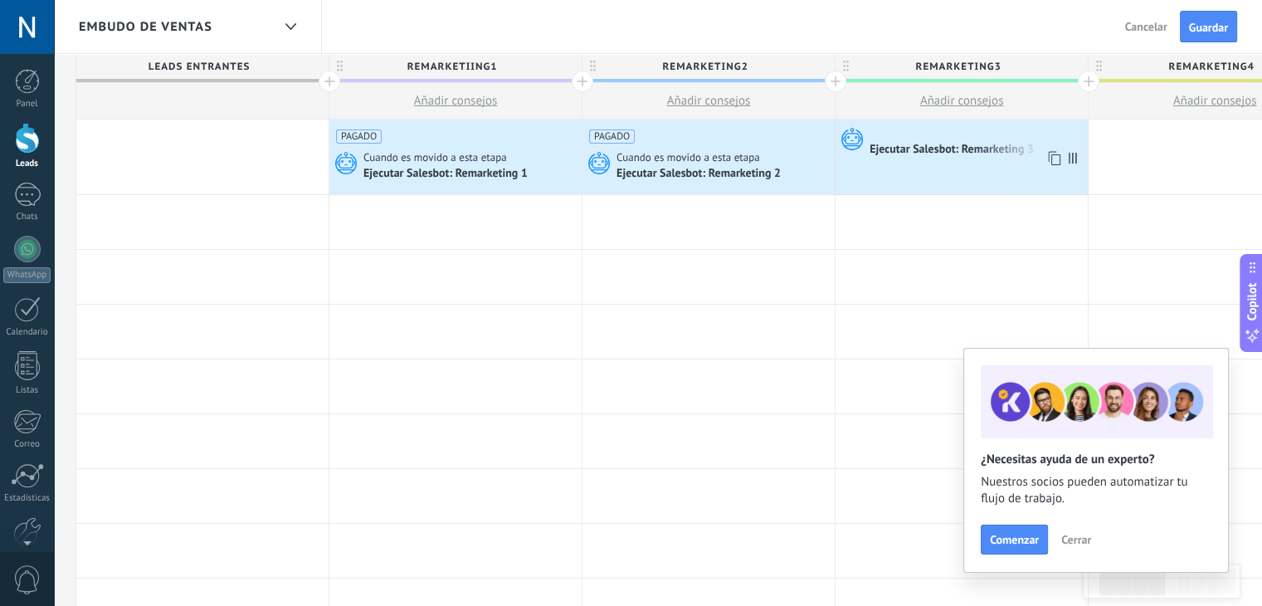
click at [960, 146] on div "Ejecutar Salesbot: Remarketing 3" at bounding box center [953, 150] width 167 height 15
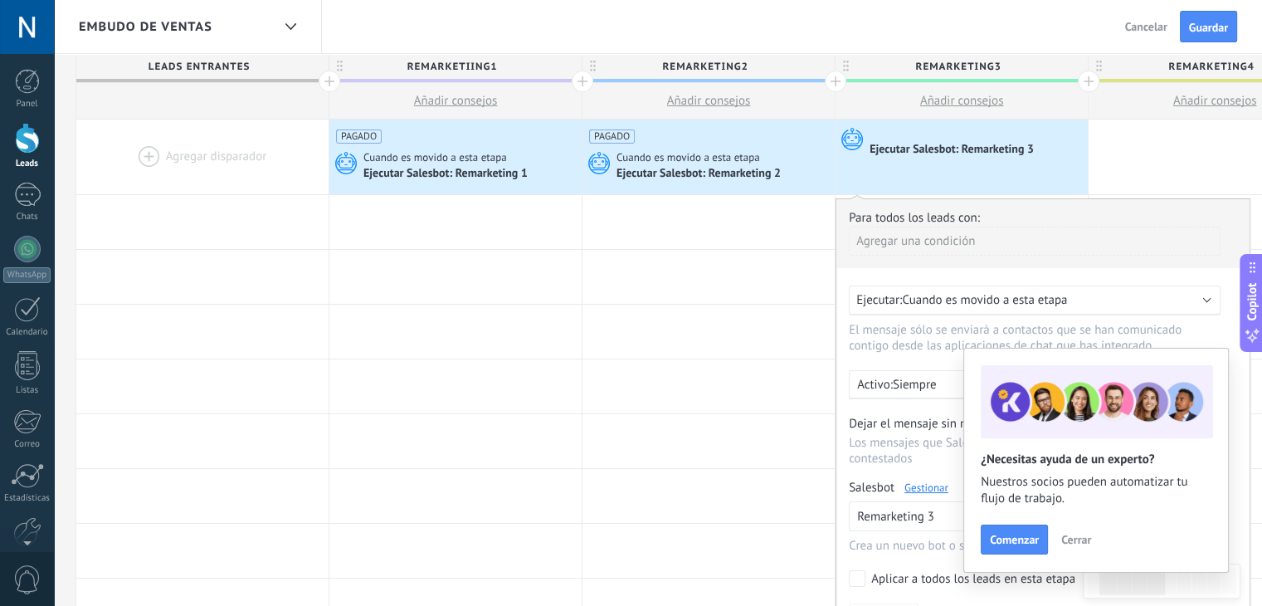
scroll to position [186, 0]
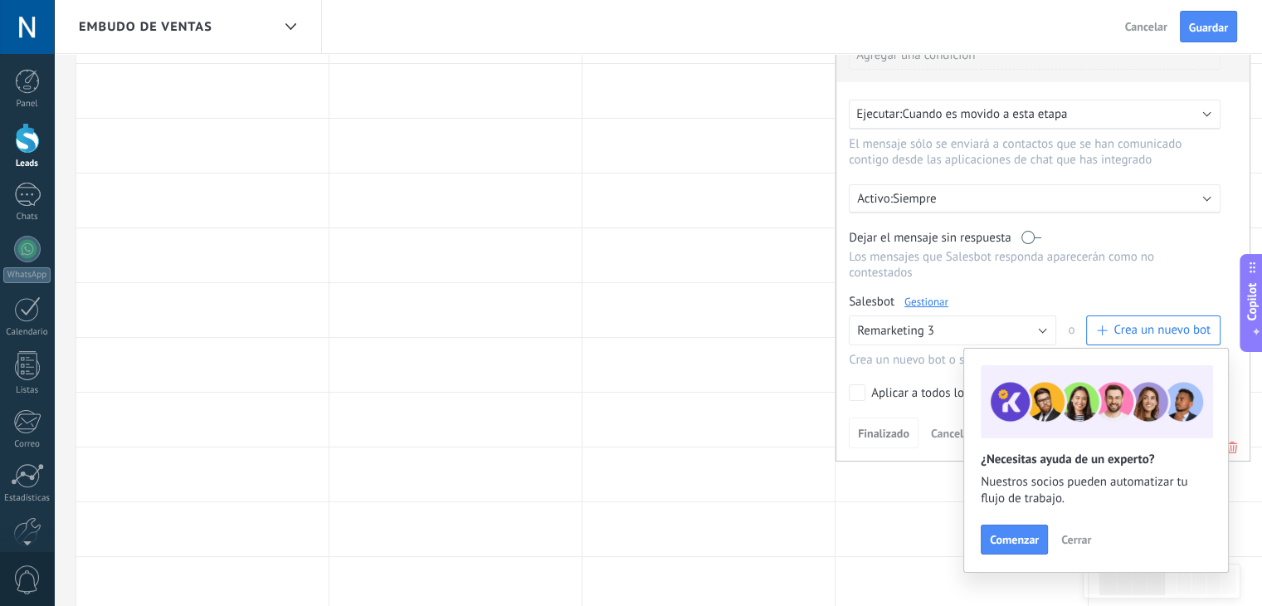
click at [921, 295] on link "Gestionar" at bounding box center [927, 302] width 44 height 14
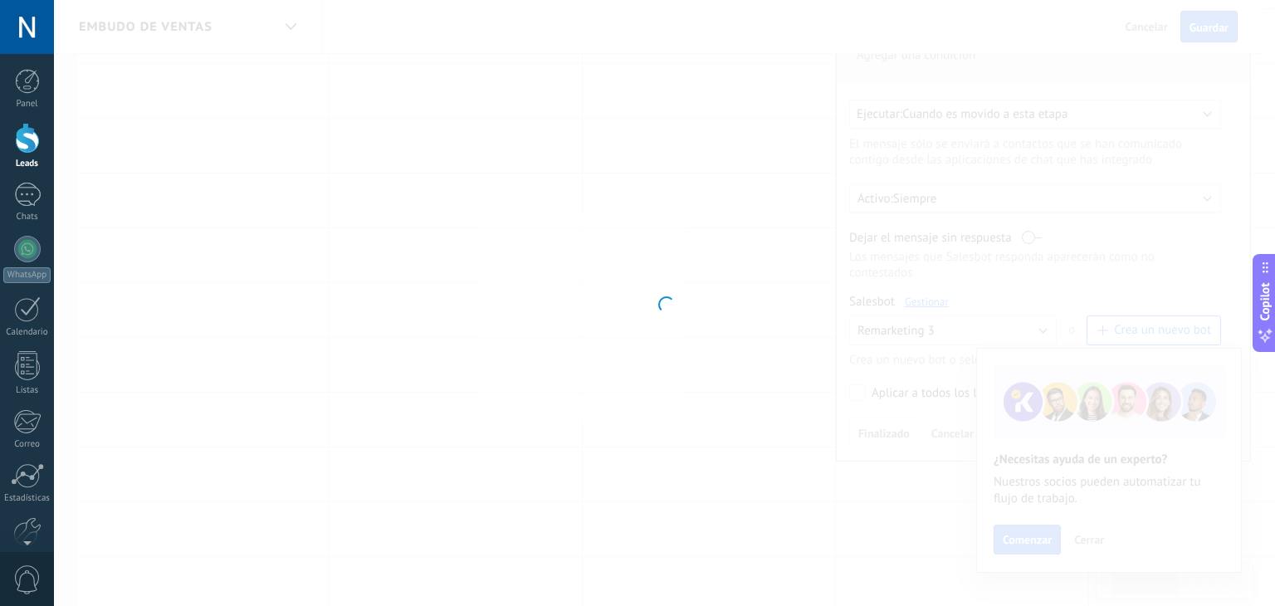
type input "**********"
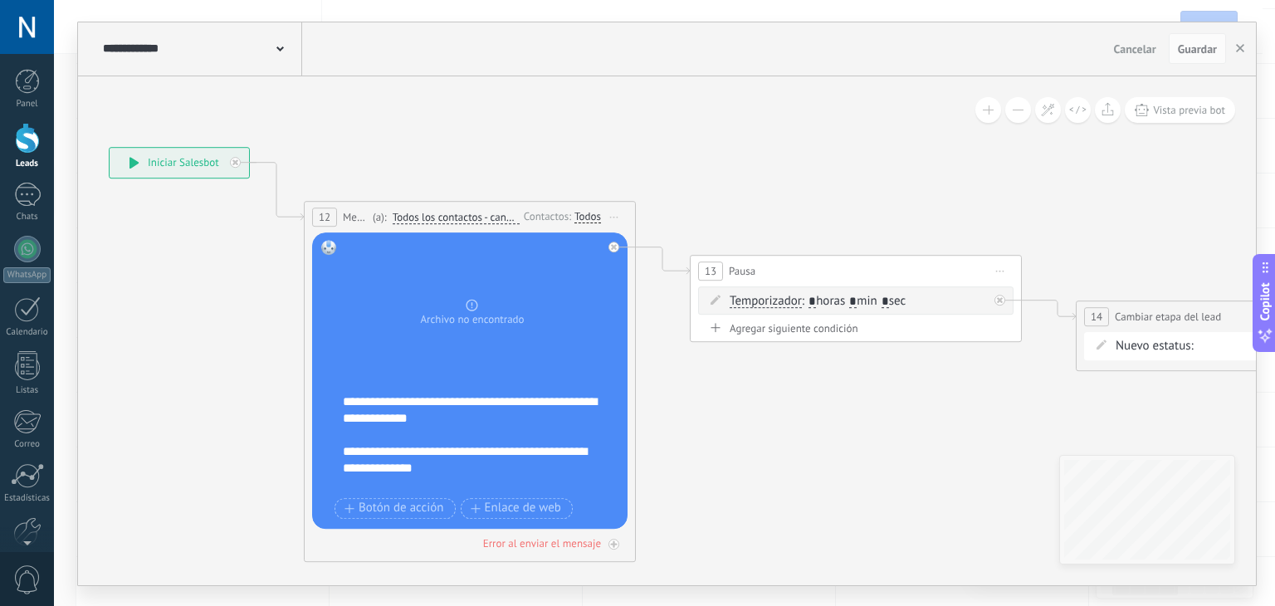
drag, startPoint x: 735, startPoint y: 181, endPoint x: 335, endPoint y: 129, distance: 402.5
click at [335, 129] on icon at bounding box center [830, 354] width 2273 height 1244
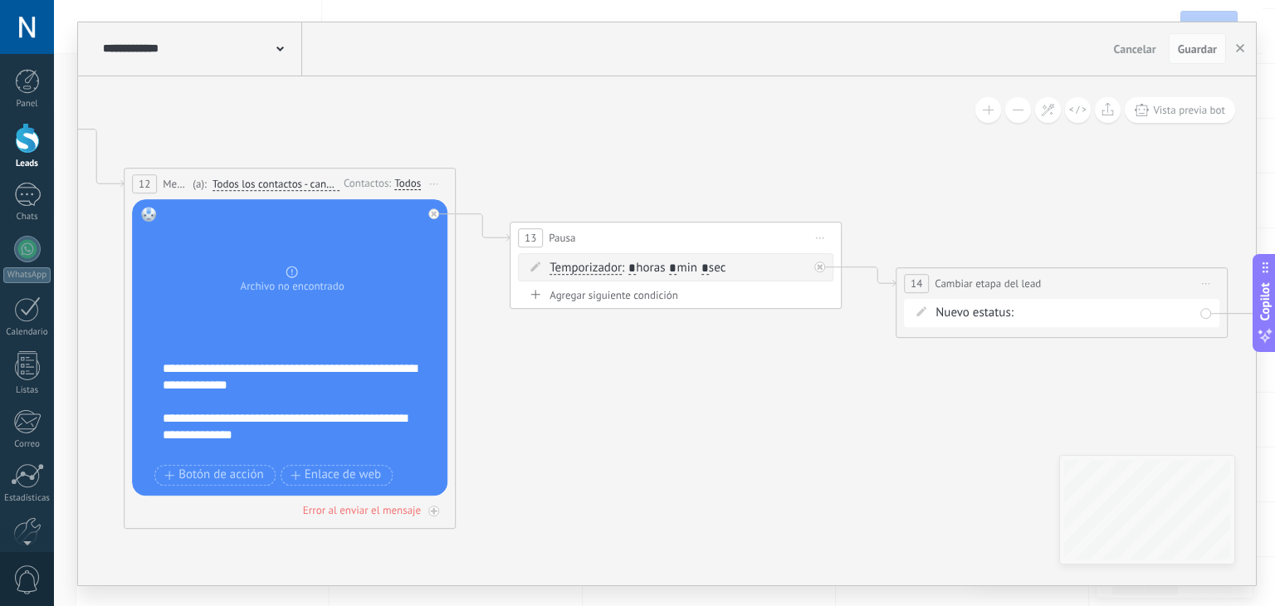
drag, startPoint x: 685, startPoint y: 491, endPoint x: 403, endPoint y: 396, distance: 297.1
click at [403, 396] on icon at bounding box center [650, 321] width 2273 height 1244
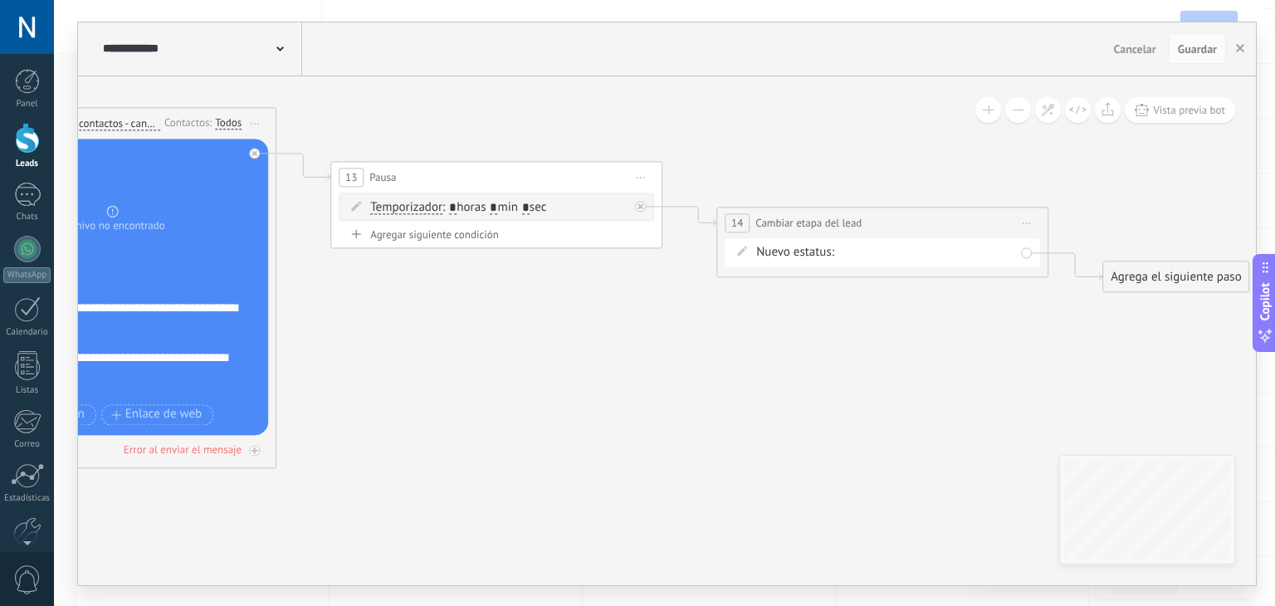
drag, startPoint x: 578, startPoint y: 436, endPoint x: 457, endPoint y: 396, distance: 127.6
click at [457, 396] on icon at bounding box center [470, 260] width 2273 height 1244
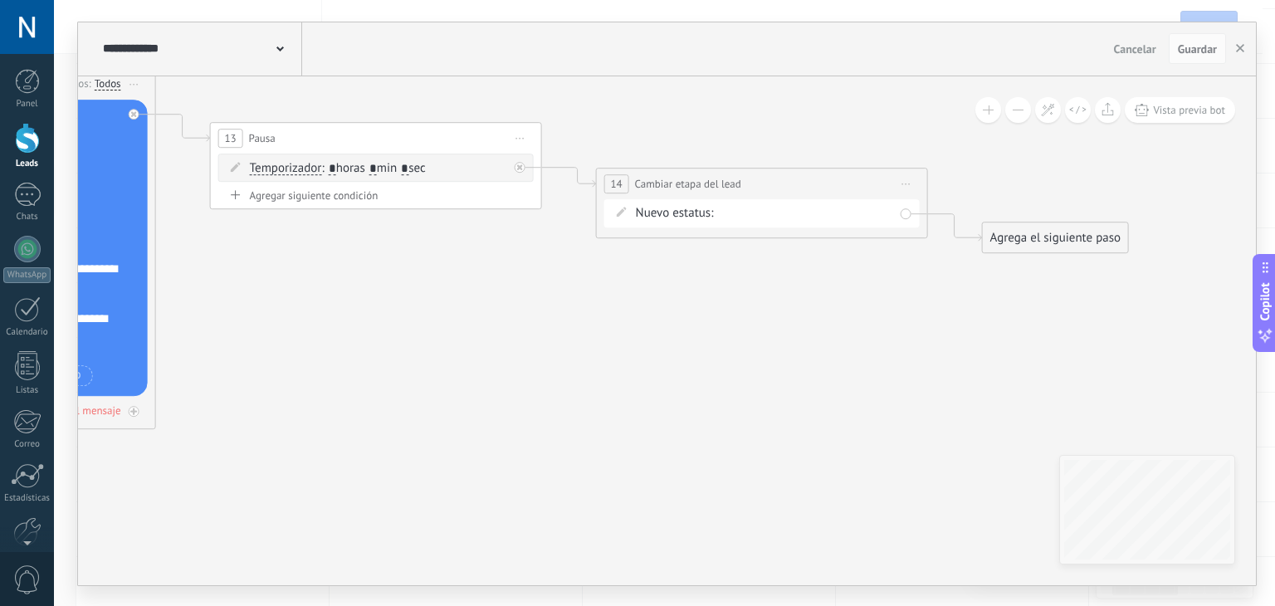
click at [0, 0] on div "remarketiing1 remarketing2 remarketing3 remarketing4 remarketing5 remarketing 6…" at bounding box center [0, 0] width 0 height 0
click at [0, 0] on label "remarketing3" at bounding box center [0, 0] width 0 height 0
click at [0, 0] on div "remarketiing1 remarketing2 remarketing3 remarketing4 remarketing5 remarketing 6…" at bounding box center [0, 0] width 0 height 0
click at [0, 0] on label "remarketing4" at bounding box center [0, 0] width 0 height 0
click at [709, 327] on icon at bounding box center [350, 221] width 2273 height 1244
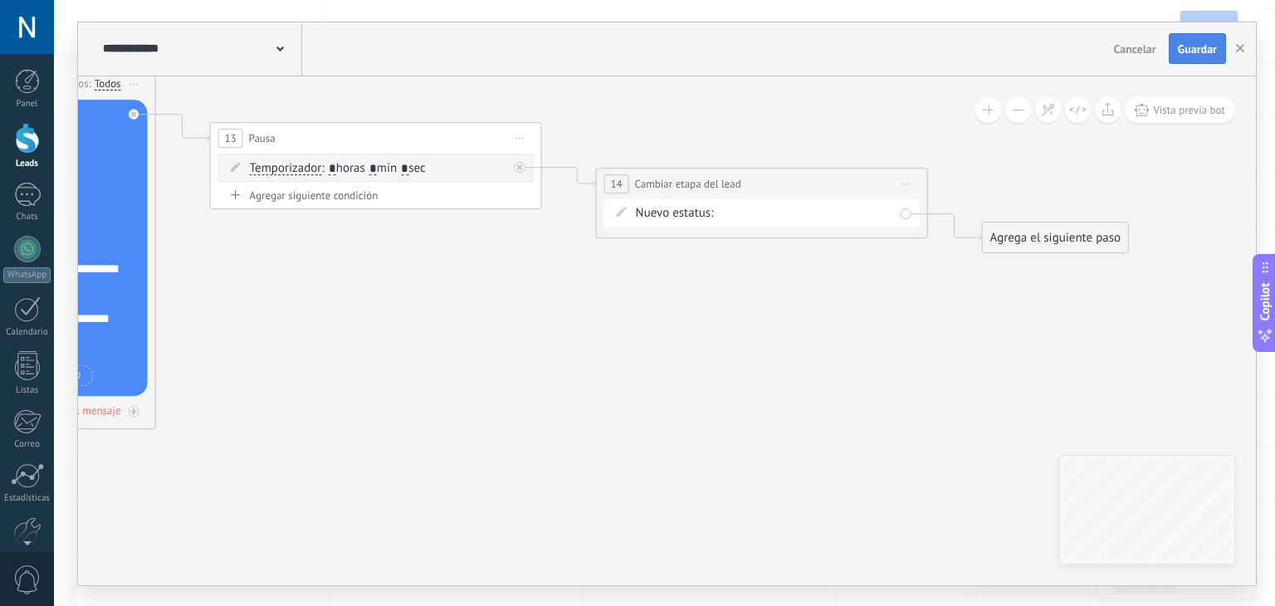
click at [1198, 54] on span "Guardar" at bounding box center [1197, 49] width 39 height 12
click at [1235, 42] on button "button" at bounding box center [1240, 49] width 25 height 30
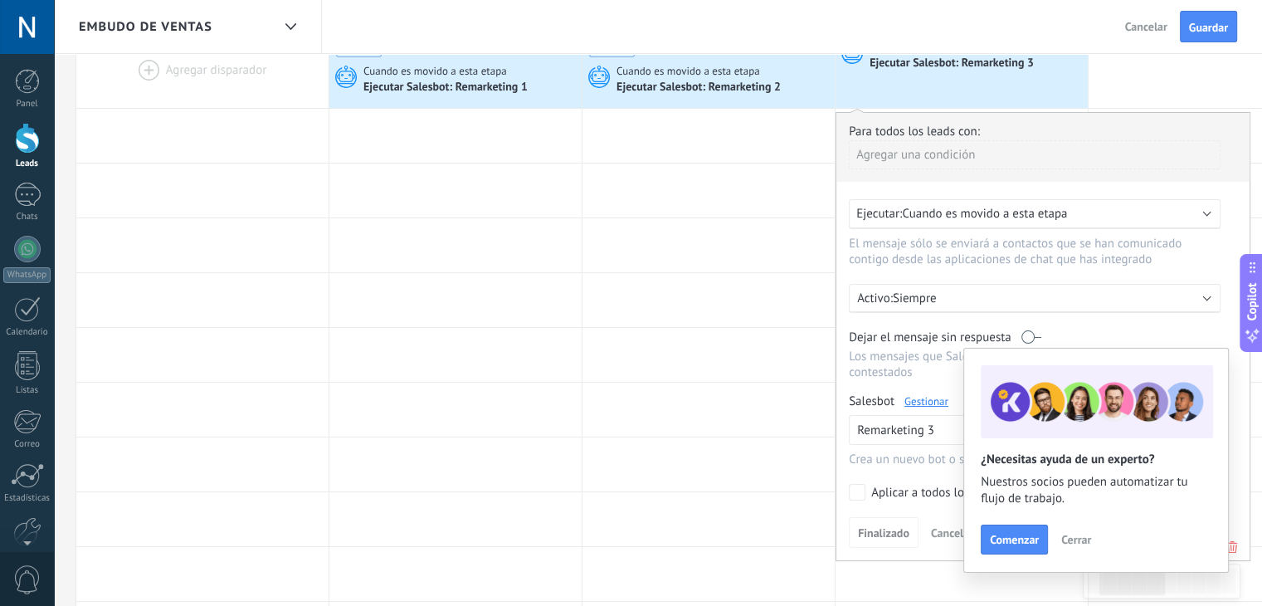
scroll to position [0, 0]
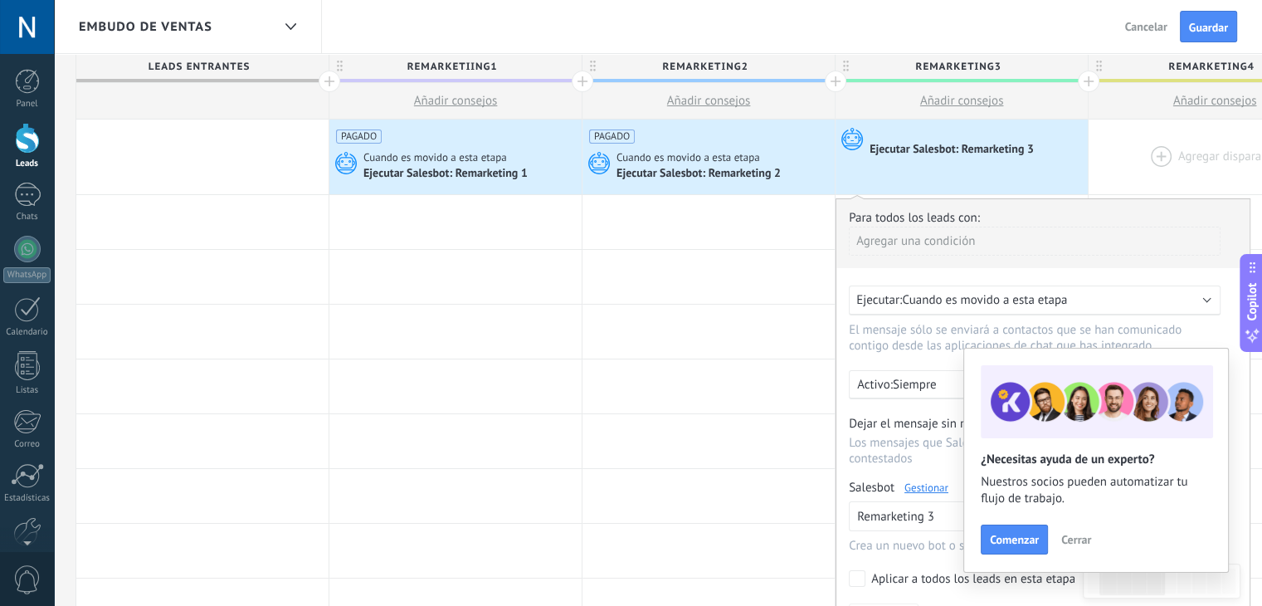
click at [1119, 153] on div at bounding box center [1215, 157] width 252 height 75
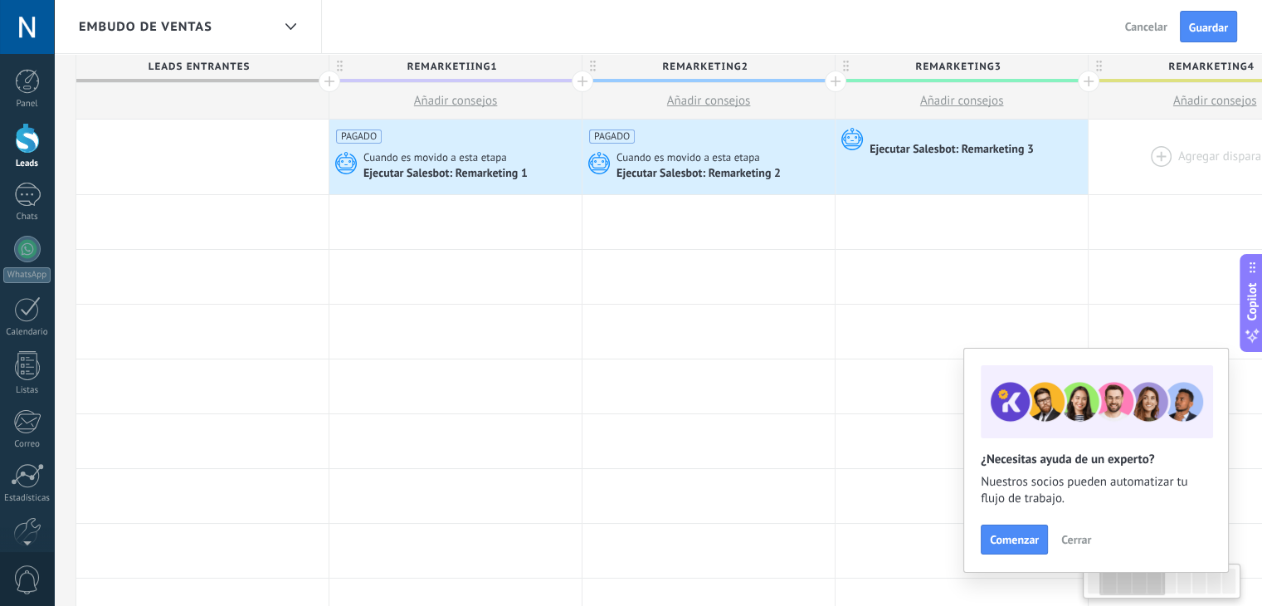
click at [1135, 154] on div at bounding box center [1215, 157] width 252 height 75
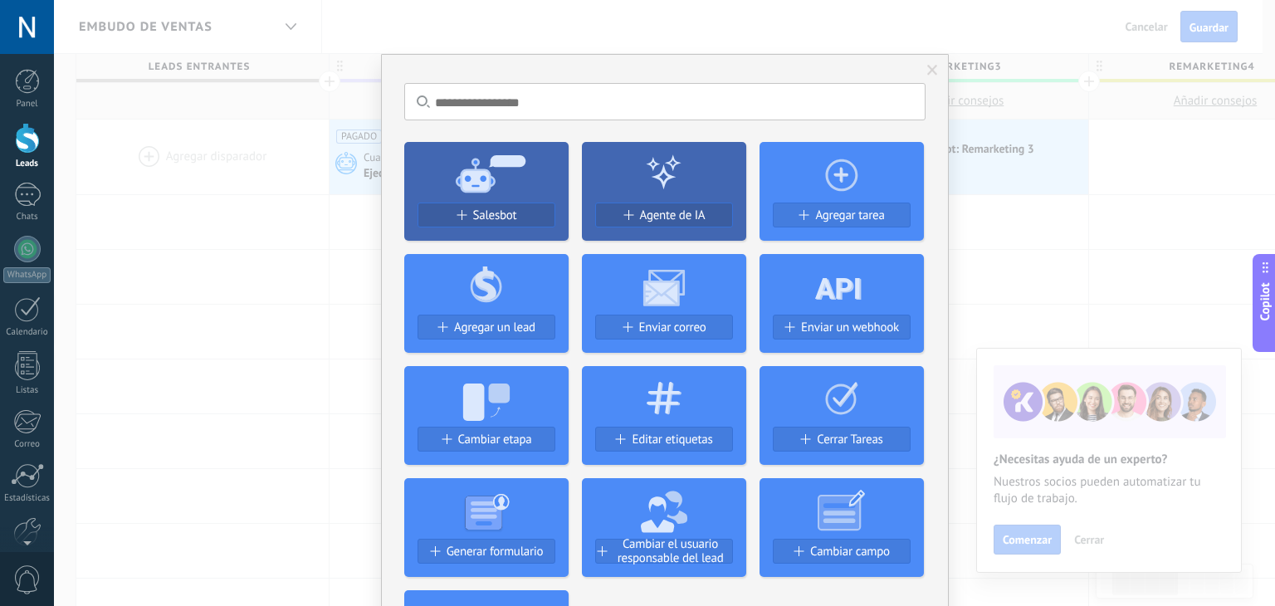
click at [1147, 153] on div "No hay resultados Salesbot Agente de IA Agregar tarea Agregar un lead Enviar co…" at bounding box center [664, 303] width 1221 height 606
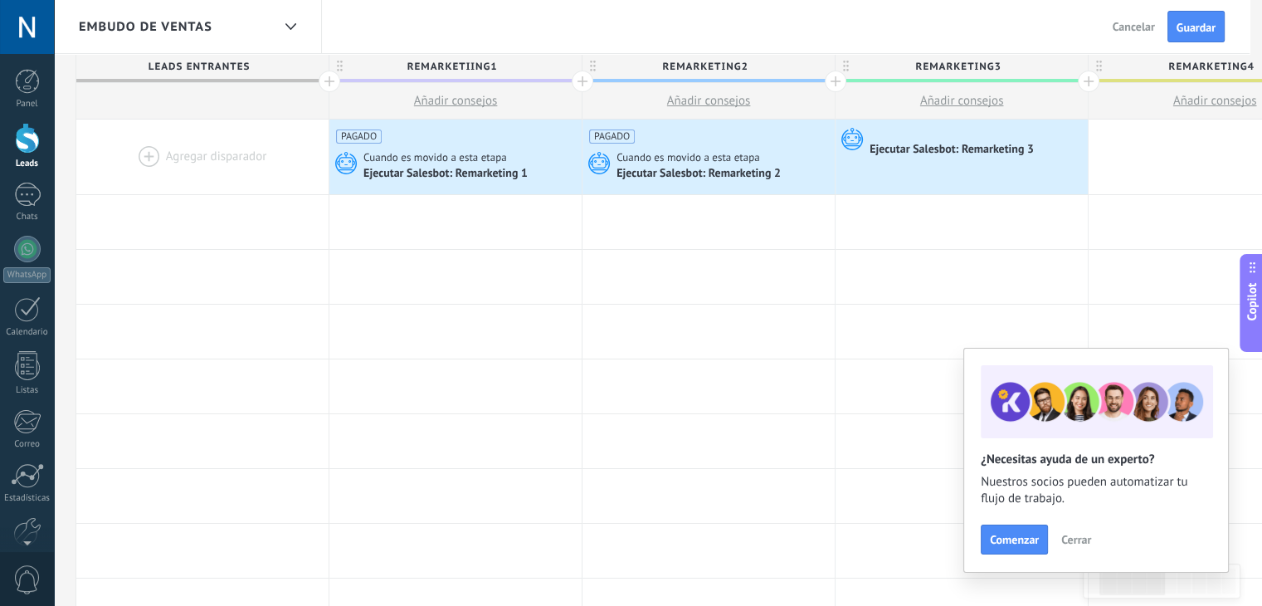
click at [1147, 153] on div at bounding box center [1215, 157] width 252 height 75
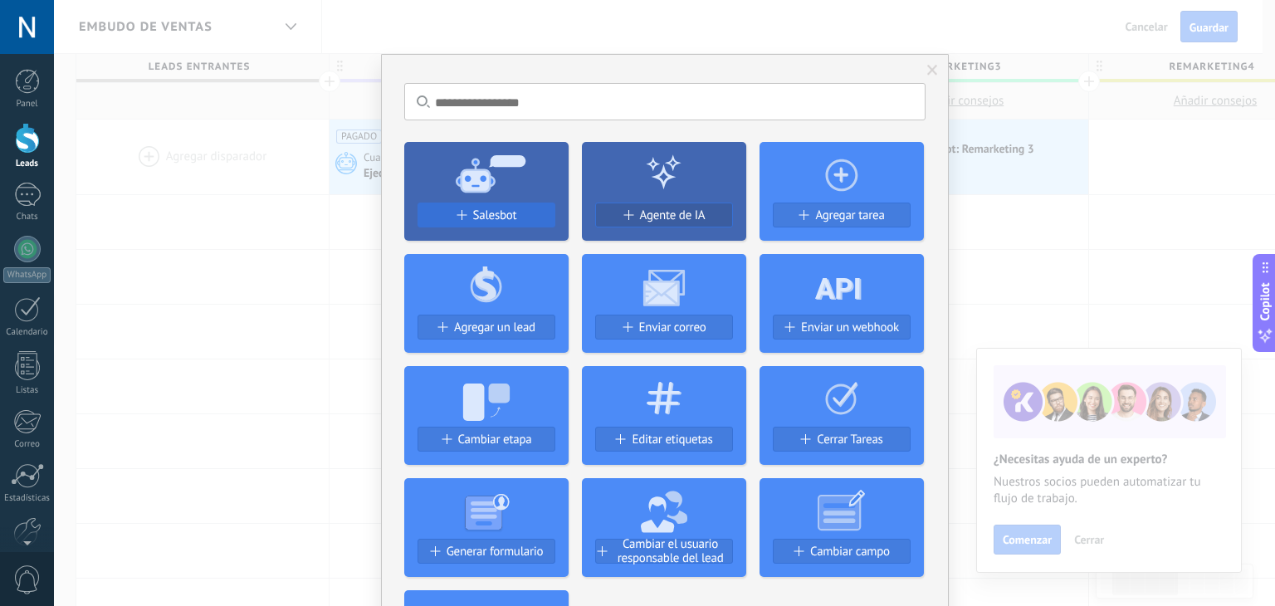
click at [501, 203] on button "Salesbot" at bounding box center [486, 215] width 138 height 25
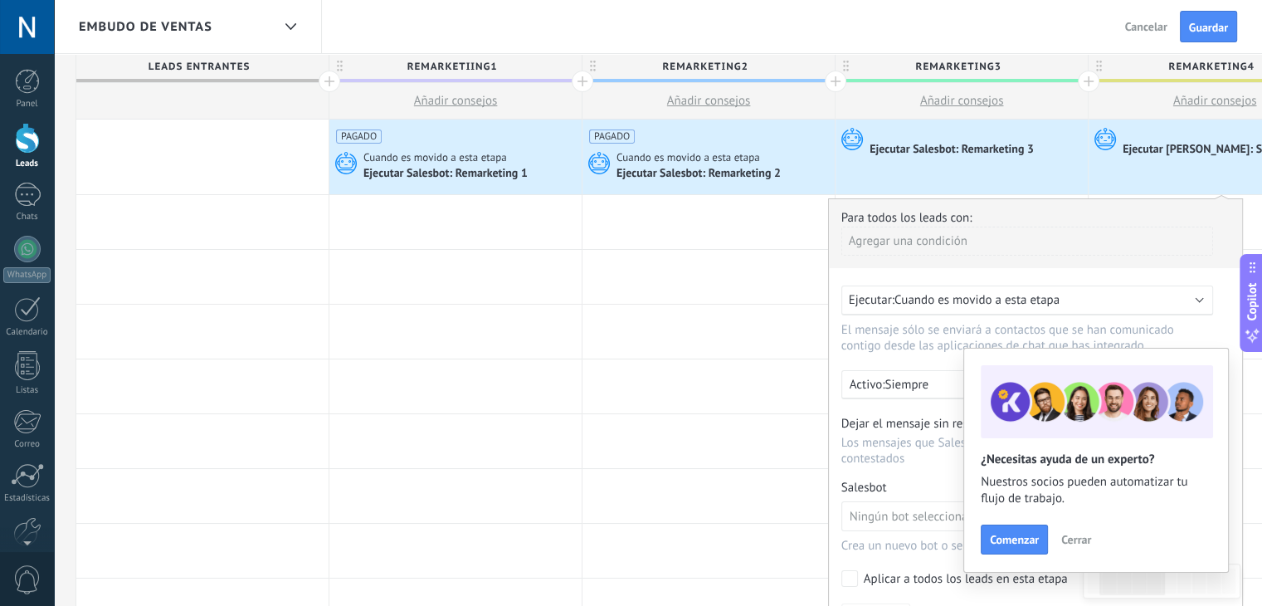
click at [870, 244] on div "Agregar una condición" at bounding box center [1028, 241] width 372 height 29
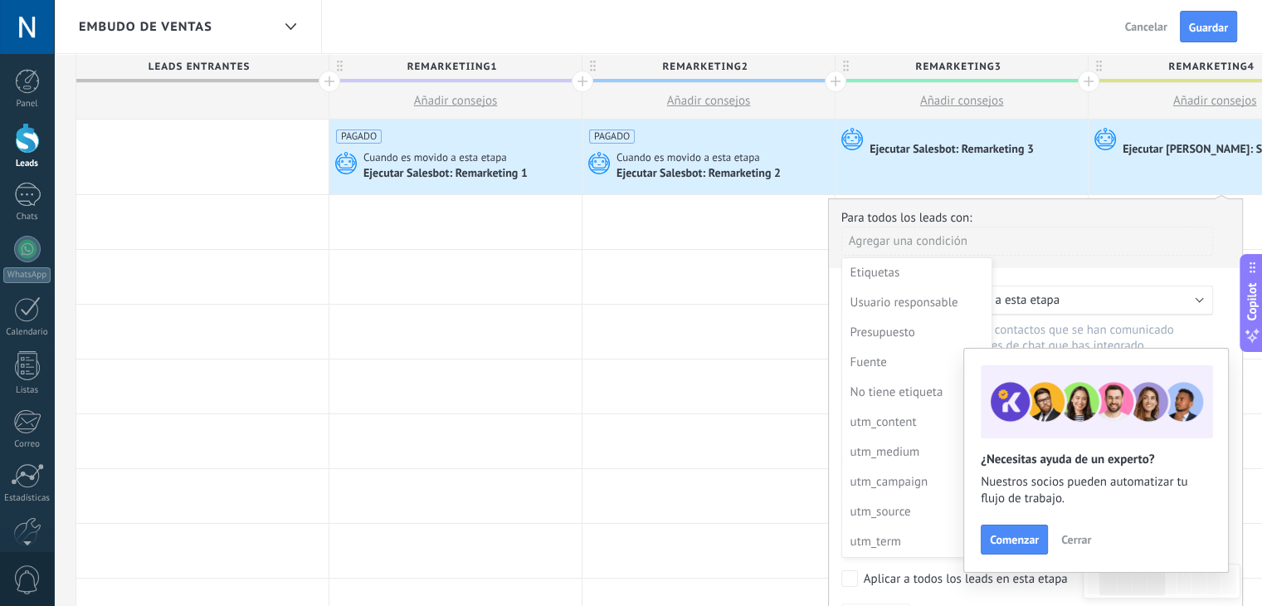
click at [1038, 261] on div at bounding box center [1035, 415] width 413 height 432
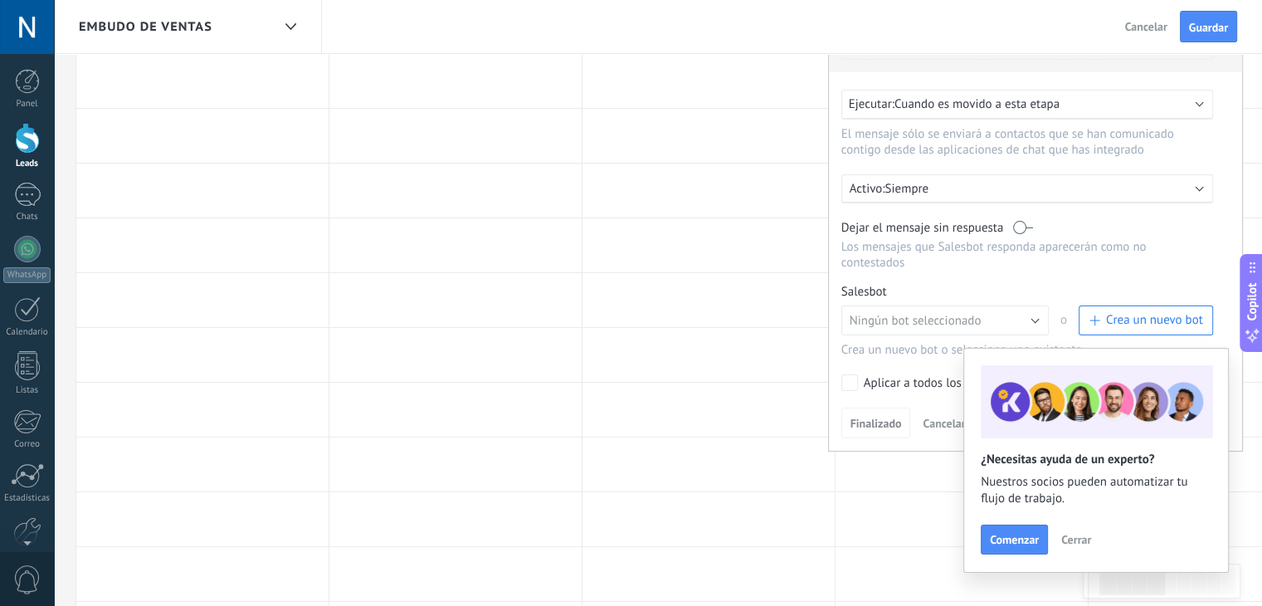
scroll to position [209, 0]
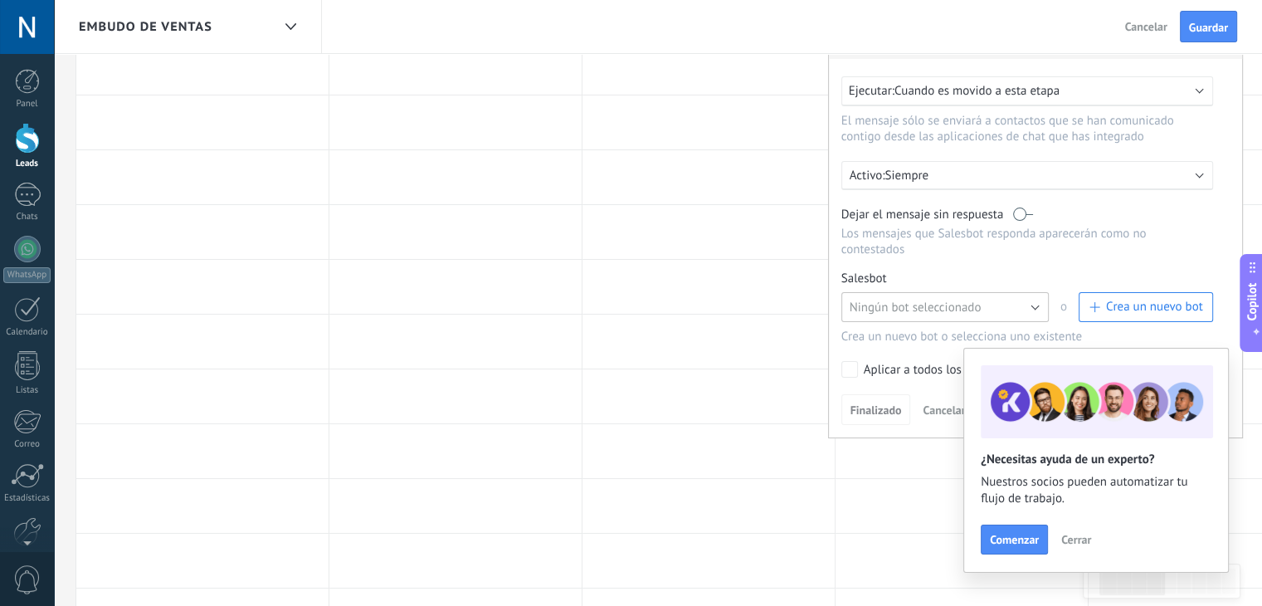
click at [941, 300] on span "Ningún bot seleccionado" at bounding box center [916, 308] width 132 height 16
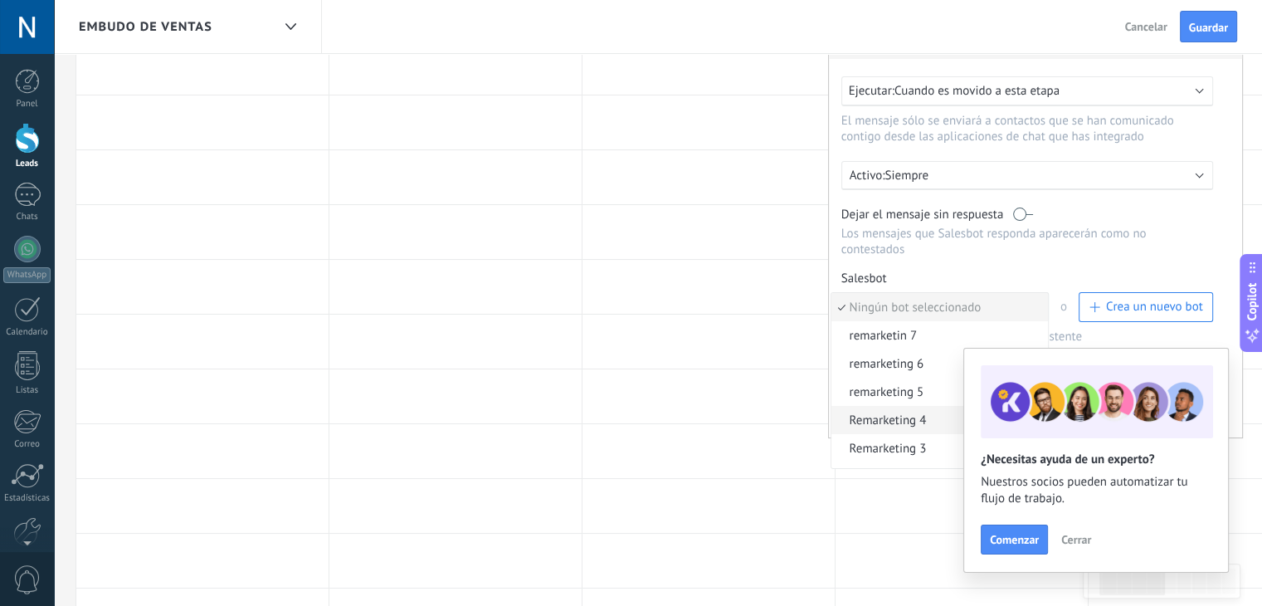
click at [906, 413] on span "Remarketing 4" at bounding box center [938, 421] width 212 height 16
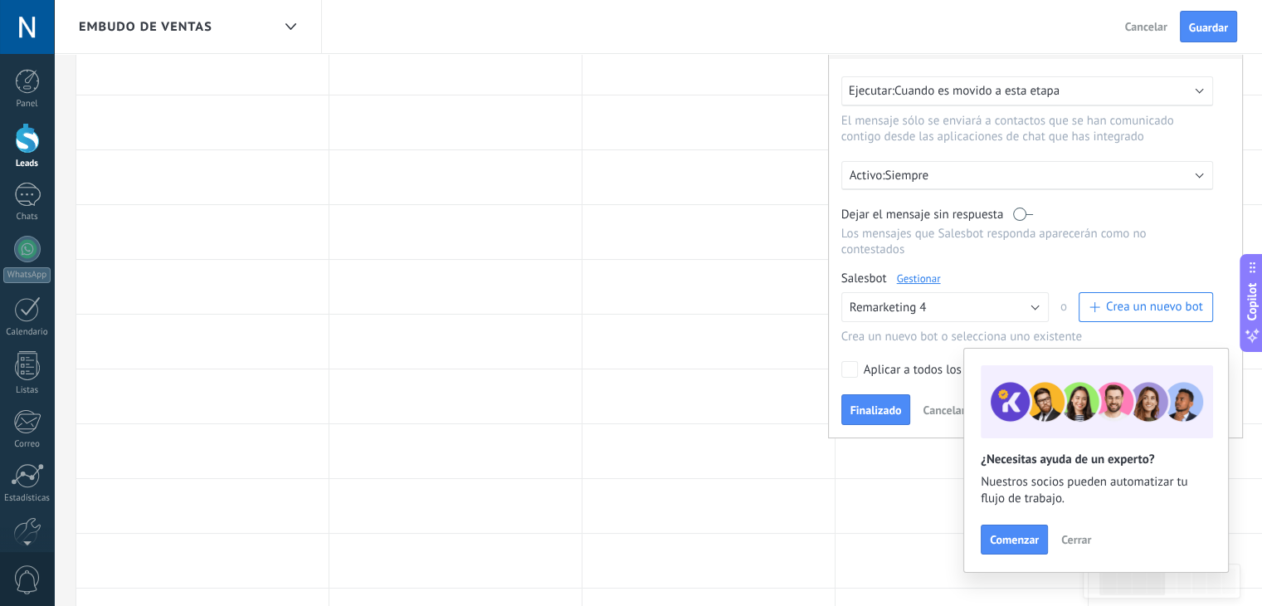
click at [927, 271] on link "Gestionar" at bounding box center [919, 278] width 44 height 14
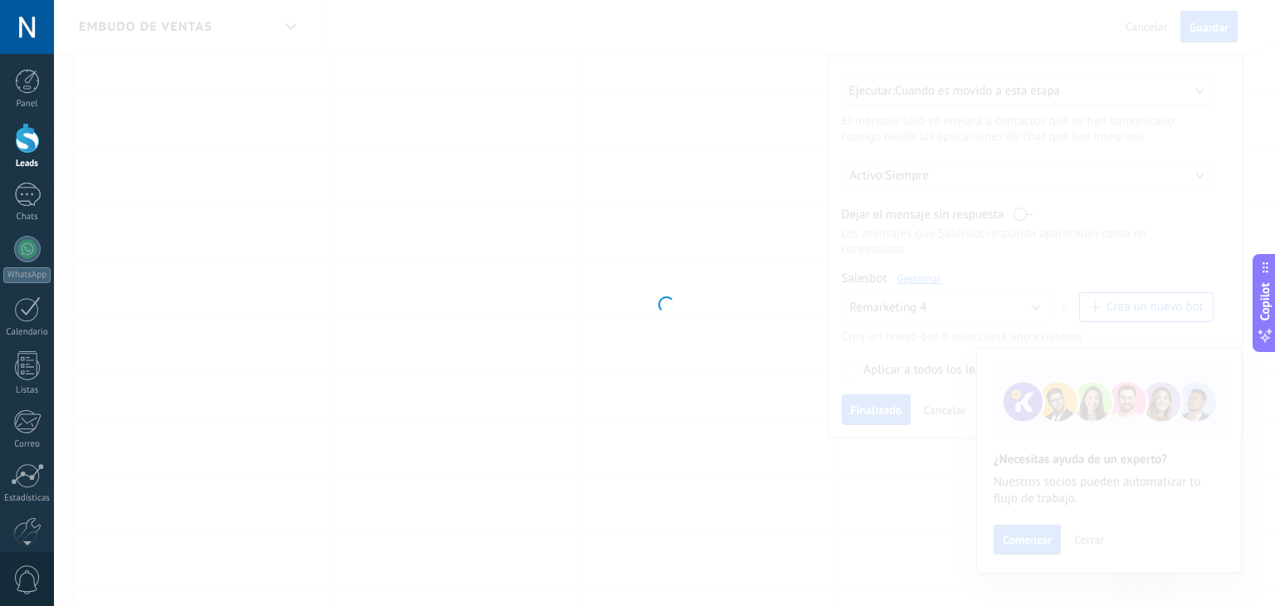
type input "**********"
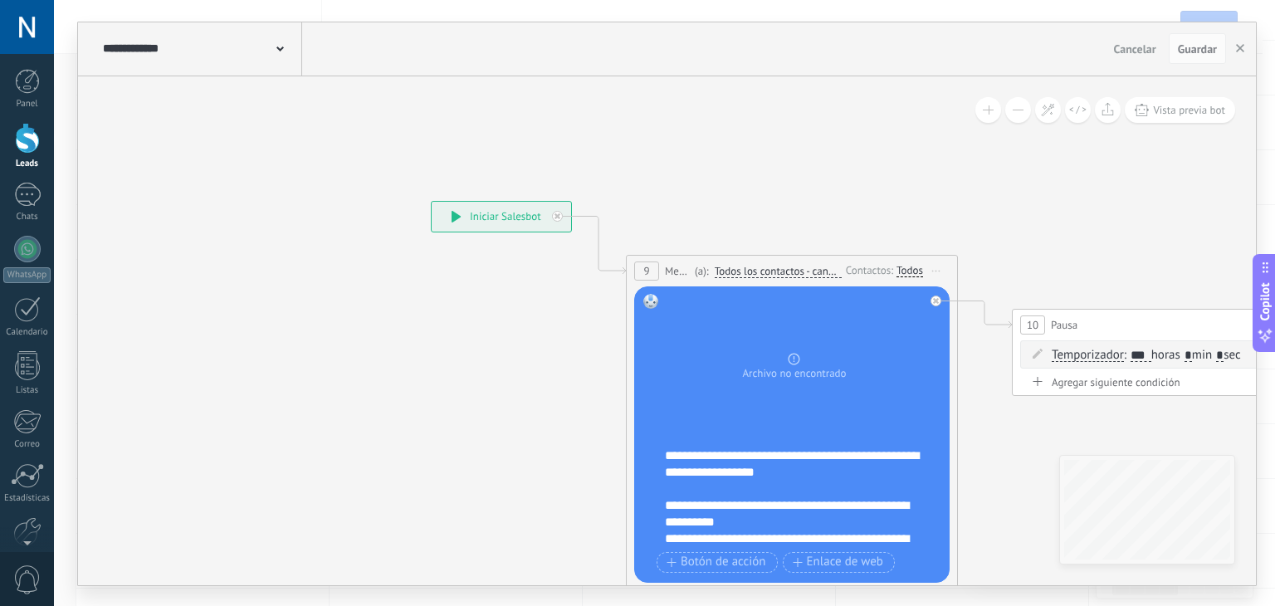
drag, startPoint x: 1001, startPoint y: 202, endPoint x: 655, endPoint y: 187, distance: 346.4
click at [655, 187] on icon at bounding box center [1152, 408] width 2273 height 1244
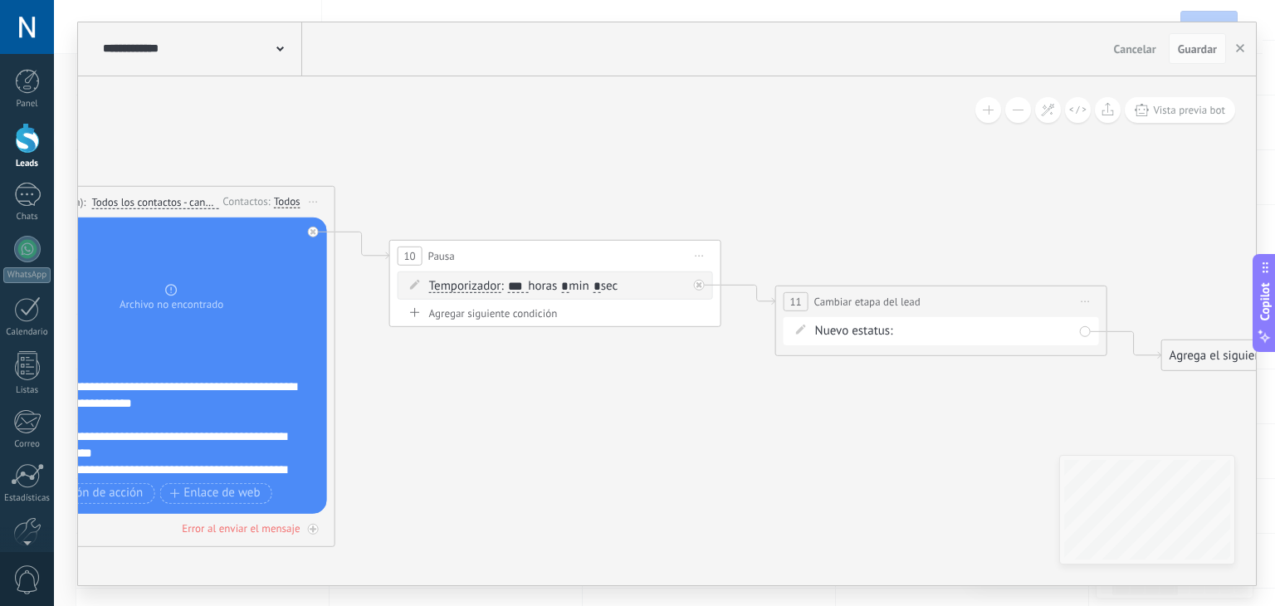
drag, startPoint x: 900, startPoint y: 251, endPoint x: 600, endPoint y: 197, distance: 304.6
click at [600, 197] on icon at bounding box center [529, 338] width 2273 height 1244
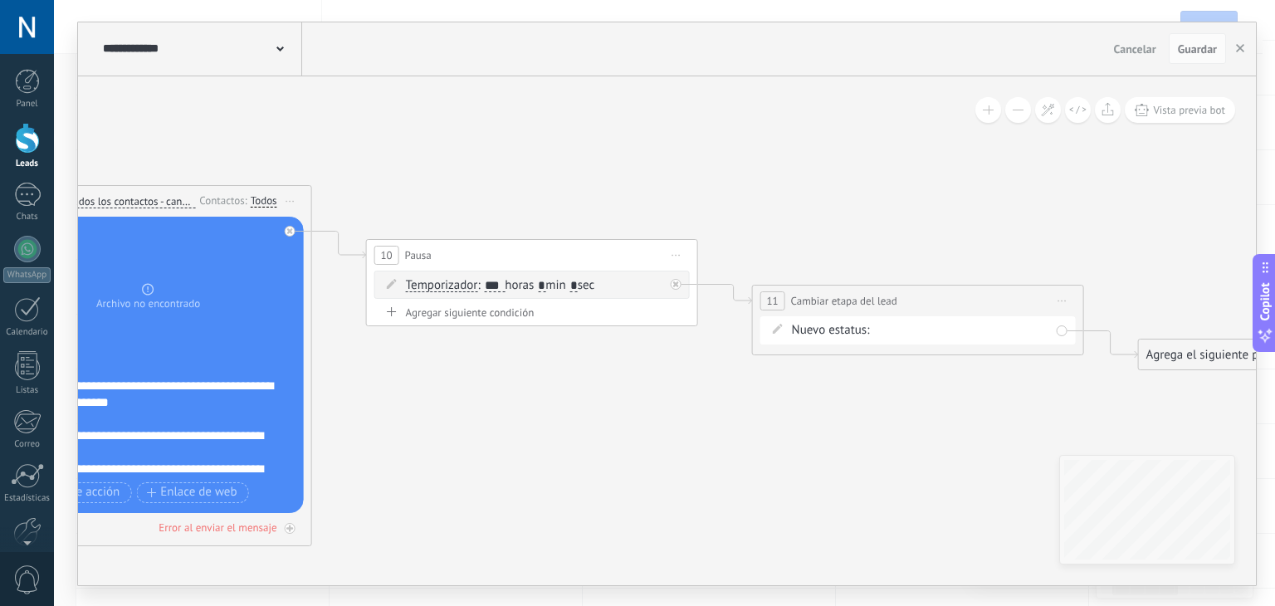
click at [0, 0] on div "remarketiing1 remarketing2 remarketing3 remarketing4 remarketing5 remarketing 6…" at bounding box center [0, 0] width 0 height 0
click at [0, 0] on label "remarketing5" at bounding box center [0, 0] width 0 height 0
drag, startPoint x: 860, startPoint y: 418, endPoint x: 461, endPoint y: 347, distance: 404.7
click at [461, 347] on icon at bounding box center [506, 338] width 2273 height 1244
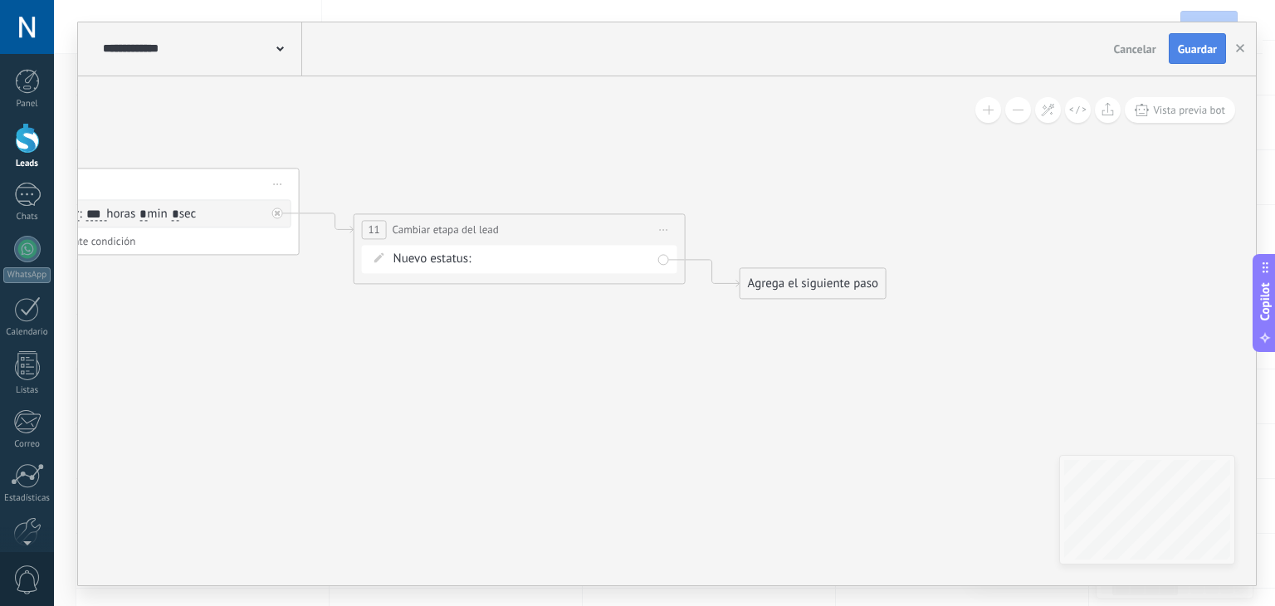
click at [1225, 53] on button "Guardar" at bounding box center [1197, 49] width 57 height 32
click at [1242, 56] on button "button" at bounding box center [1240, 49] width 25 height 30
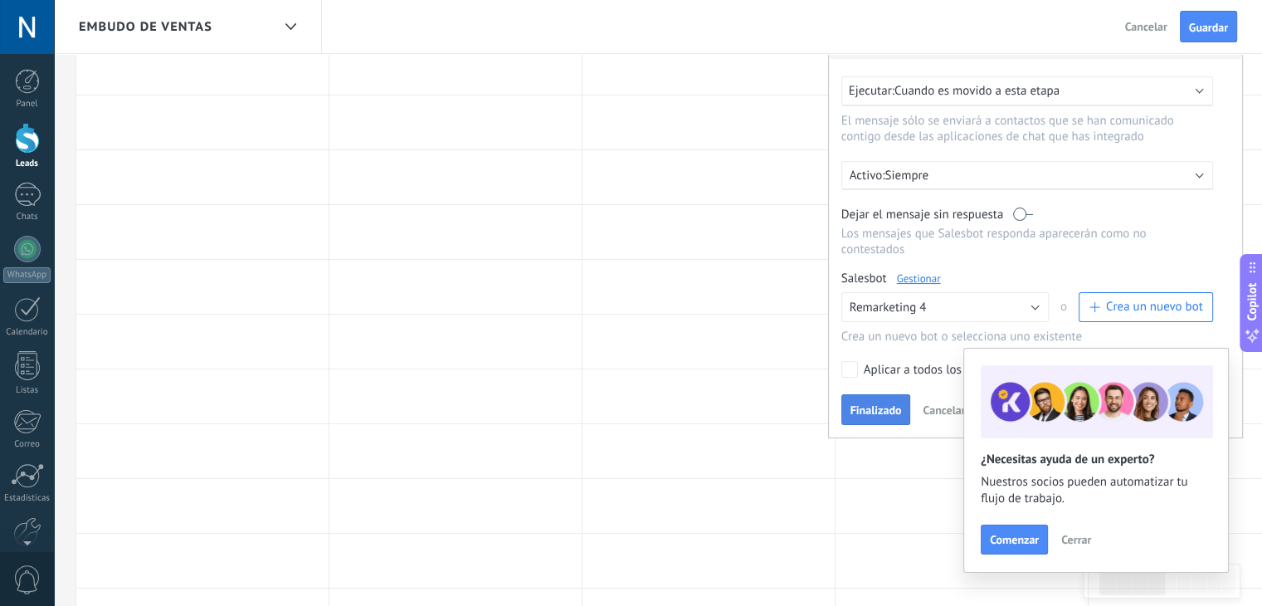
click at [857, 404] on span "Finalizado" at bounding box center [876, 410] width 51 height 12
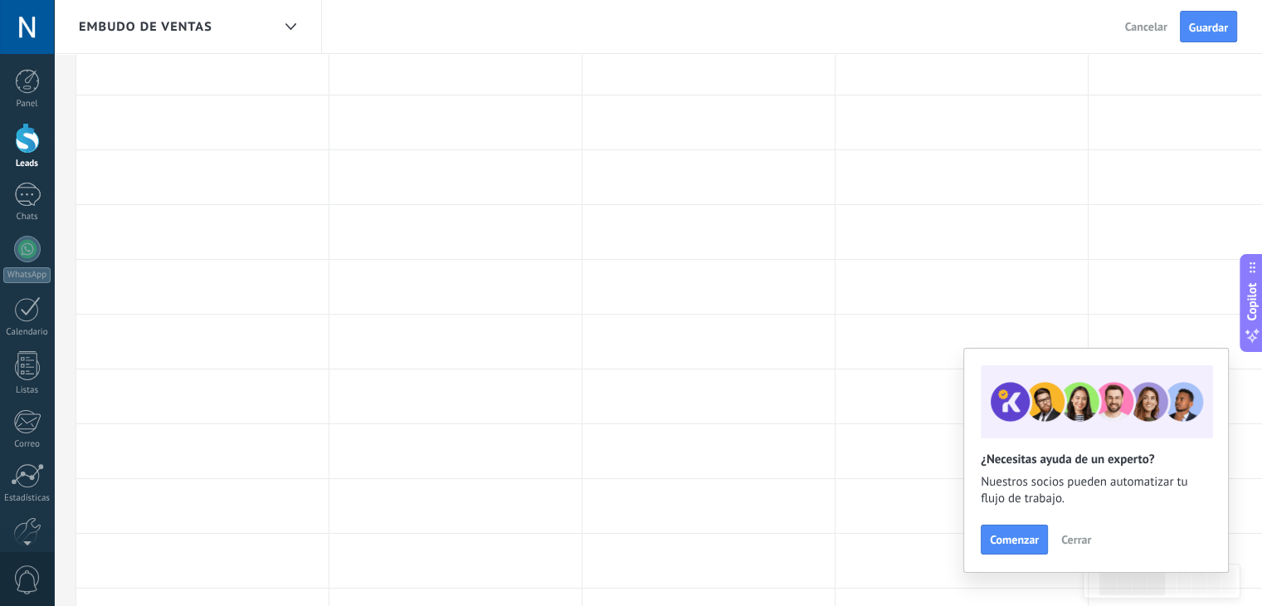
scroll to position [0, 0]
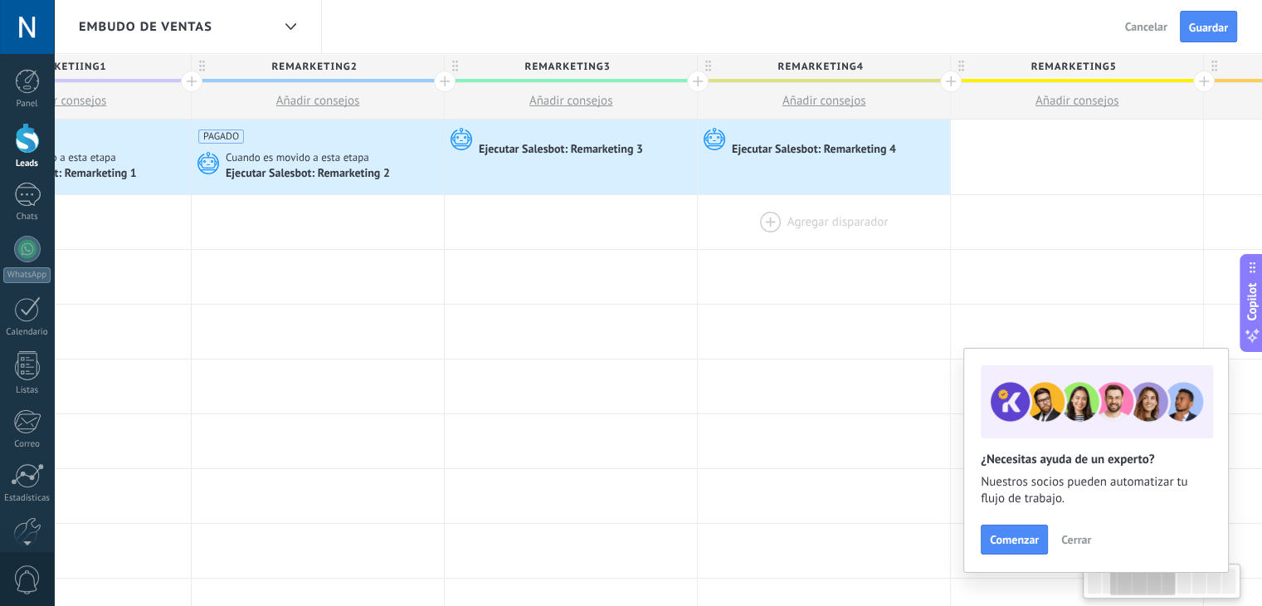
drag, startPoint x: 1047, startPoint y: 217, endPoint x: 720, endPoint y: 246, distance: 329.1
click at [720, 246] on div at bounding box center [824, 222] width 252 height 54
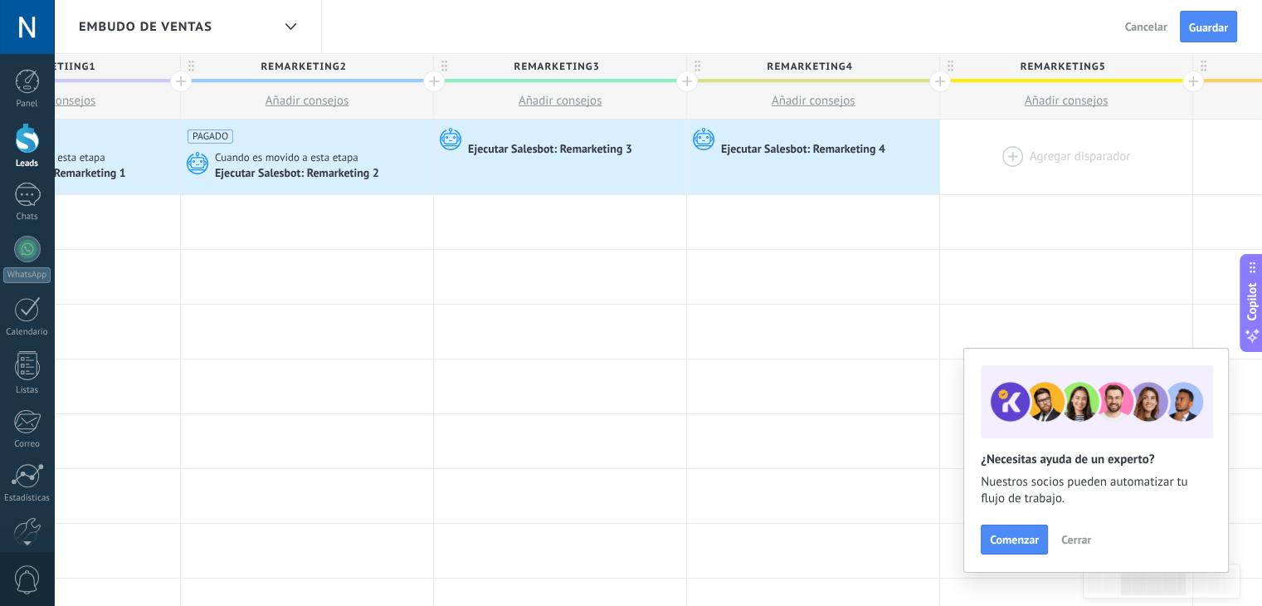
click at [988, 153] on div at bounding box center [1066, 157] width 252 height 75
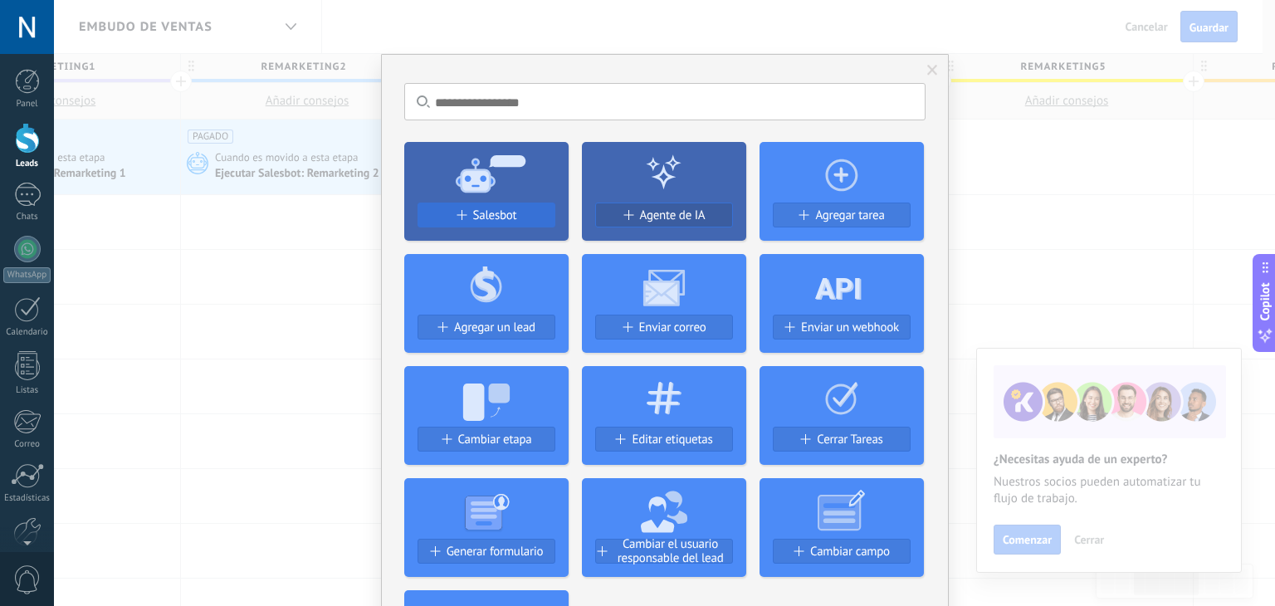
click at [512, 203] on button "Salesbot" at bounding box center [486, 215] width 138 height 25
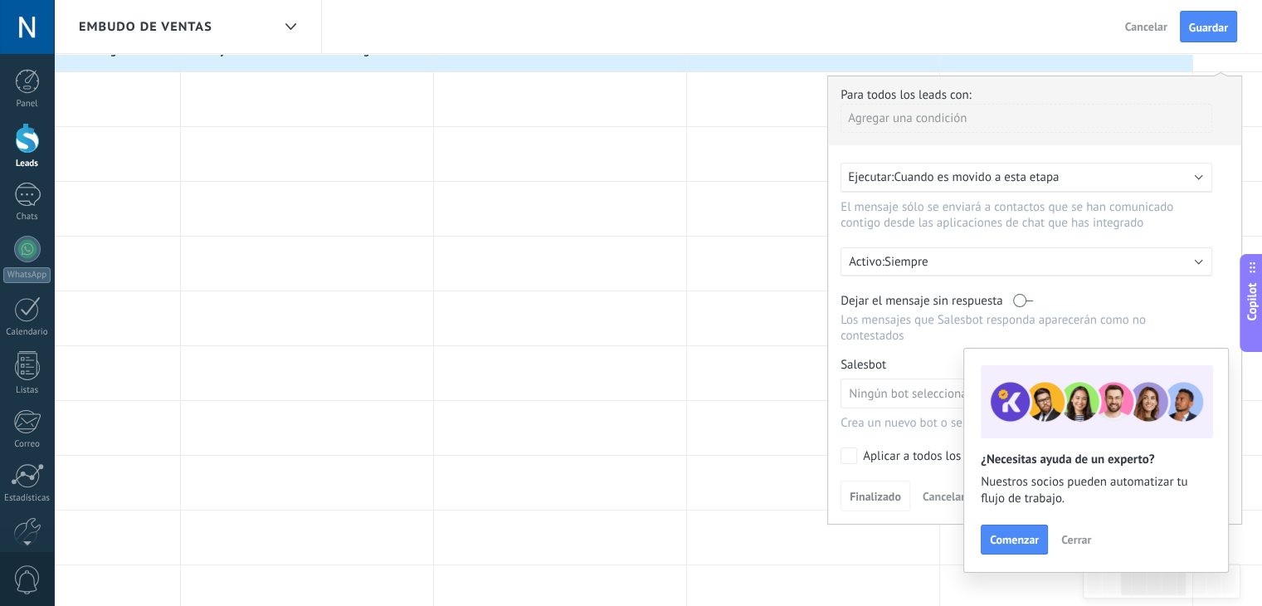
scroll to position [281, 0]
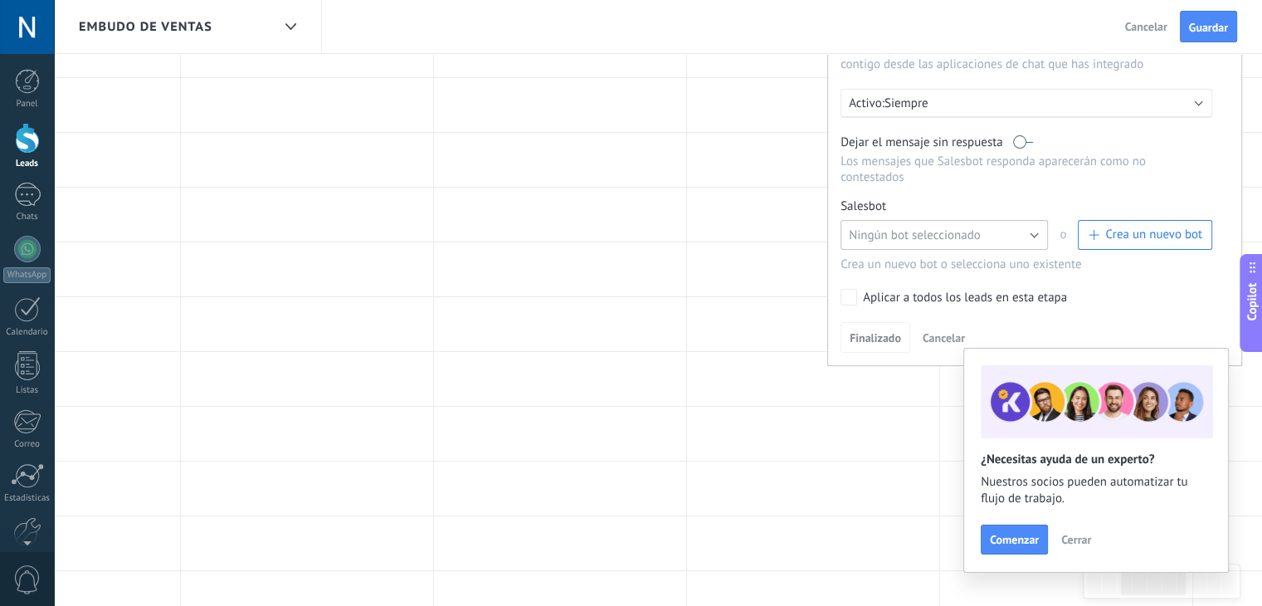
click at [918, 233] on button "Ningún bot seleccionado" at bounding box center [945, 235] width 208 height 30
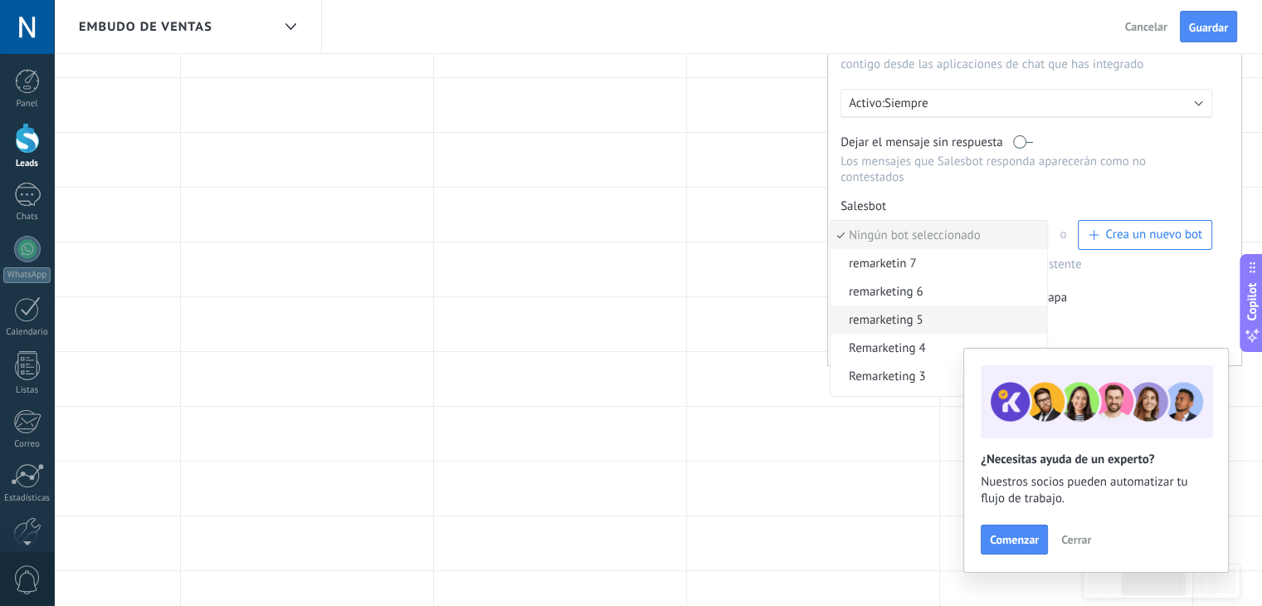
click at [955, 312] on span "remarketing 5" at bounding box center [937, 320] width 212 height 16
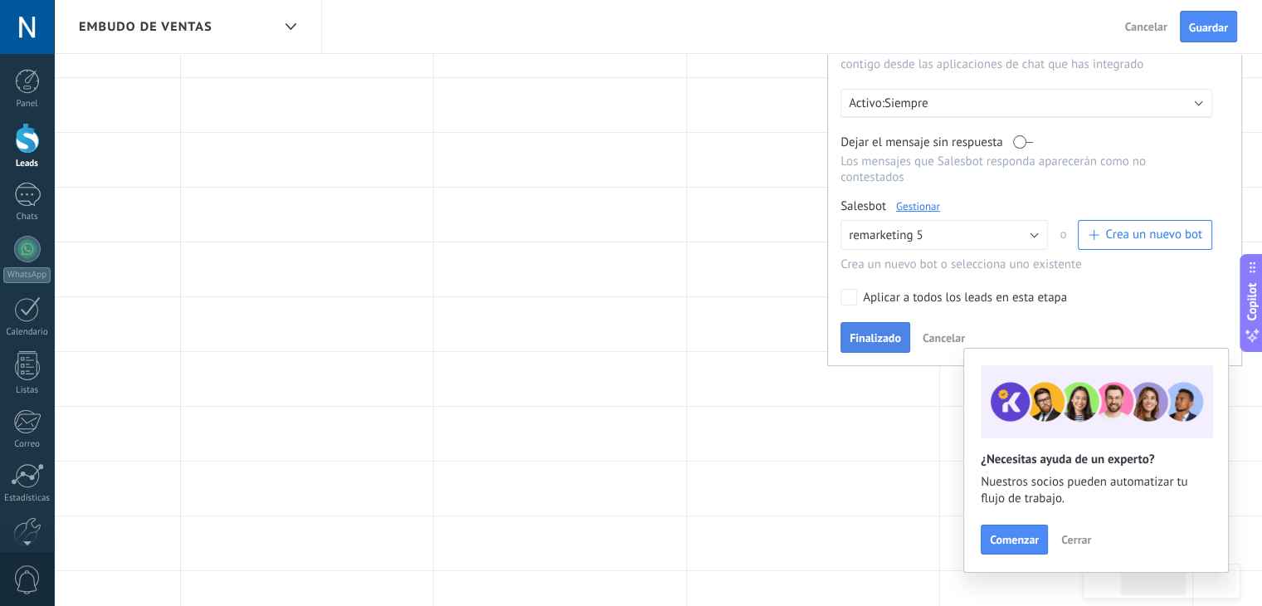
click at [876, 322] on button "Finalizado" at bounding box center [876, 338] width 70 height 32
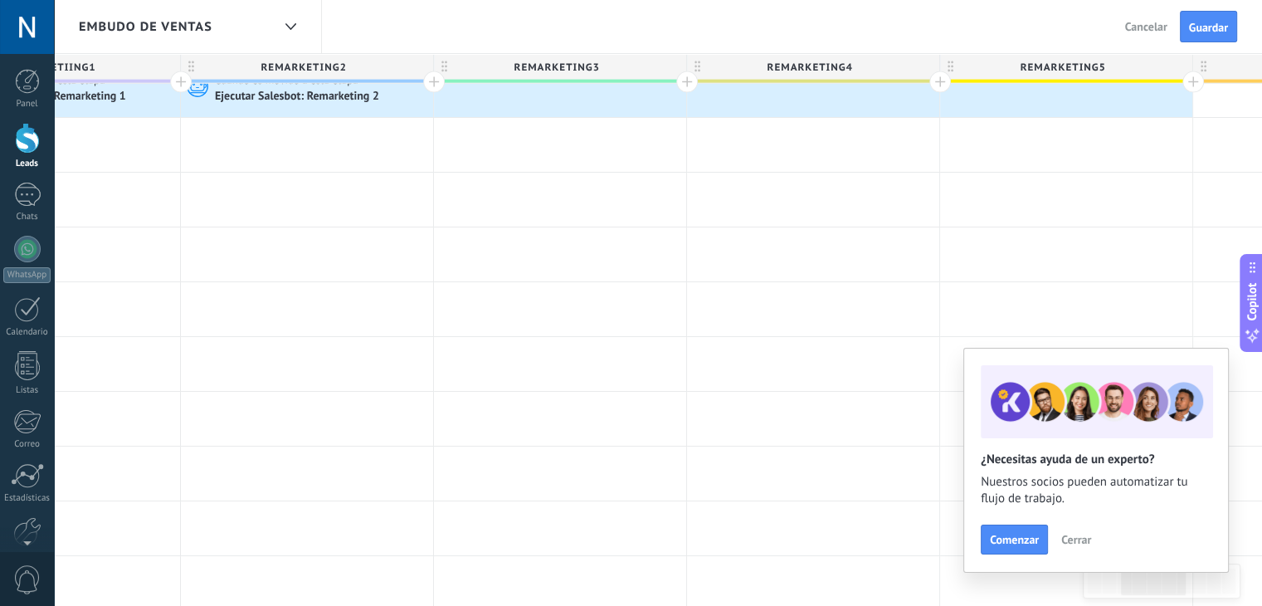
scroll to position [0, 0]
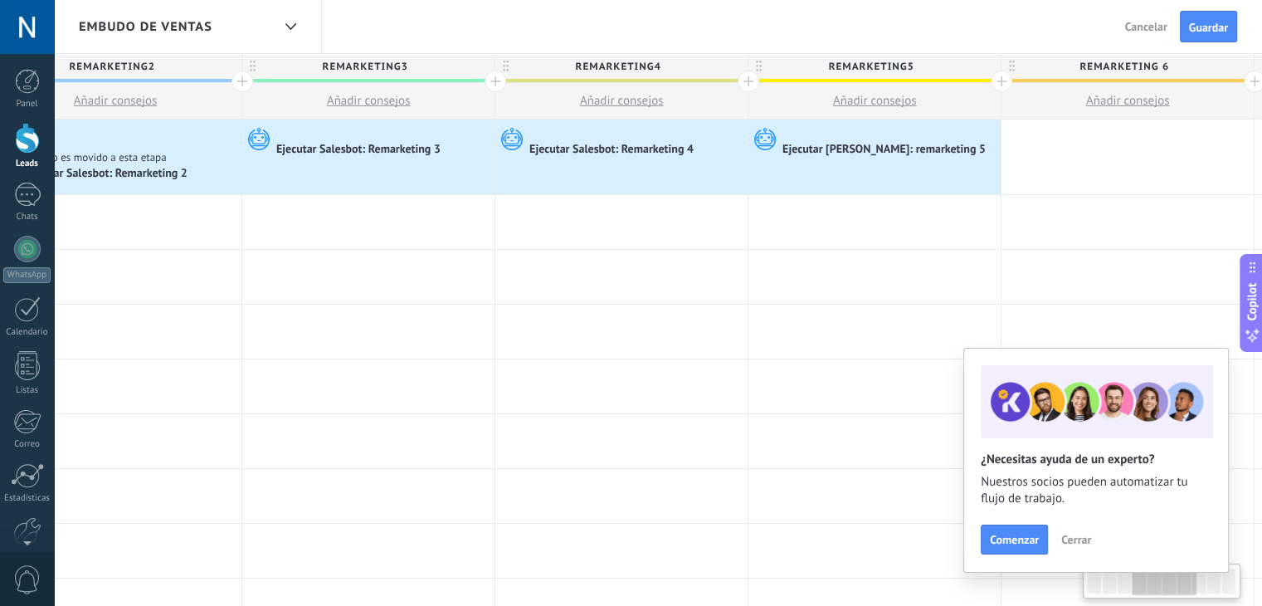
drag, startPoint x: 969, startPoint y: 213, endPoint x: 852, endPoint y: 192, distance: 119.0
click at [835, 206] on div at bounding box center [875, 222] width 252 height 54
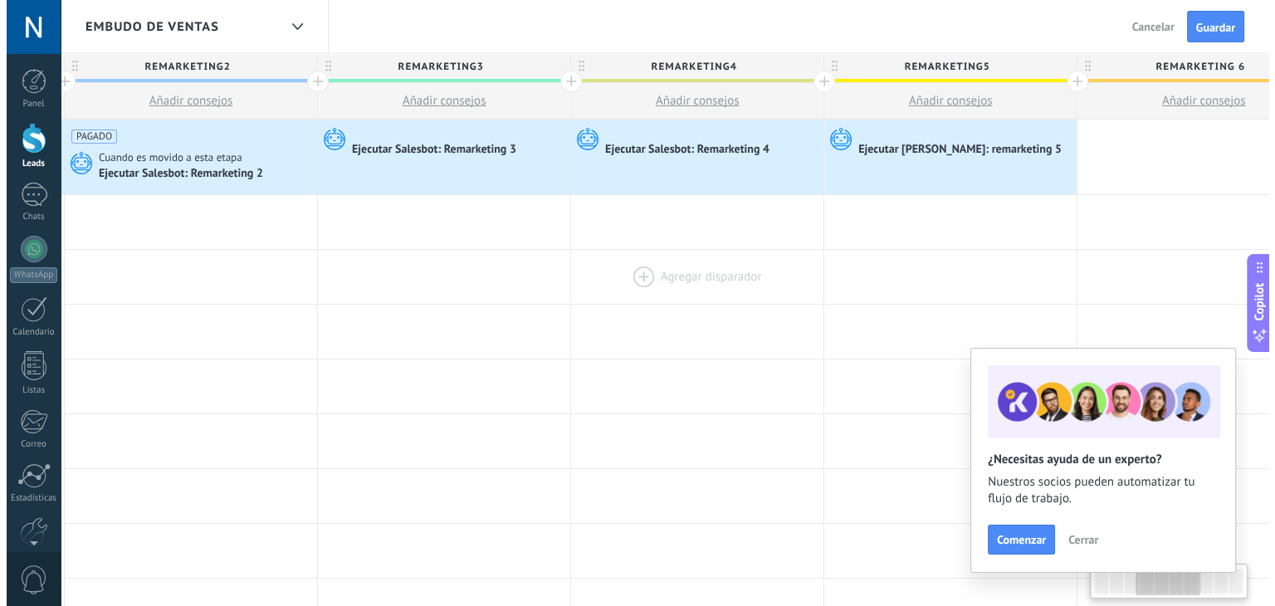
scroll to position [0, 771]
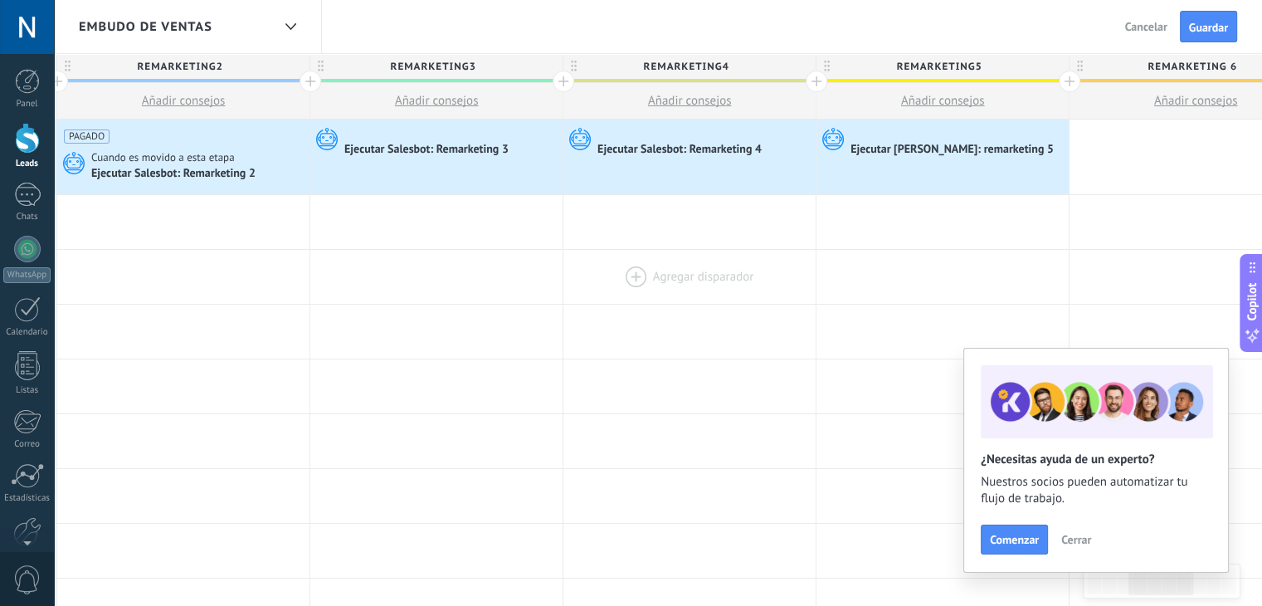
drag, startPoint x: 676, startPoint y: 260, endPoint x: 717, endPoint y: 260, distance: 41.5
click at [717, 260] on div at bounding box center [690, 277] width 252 height 54
click at [817, 250] on div at bounding box center [943, 277] width 252 height 54
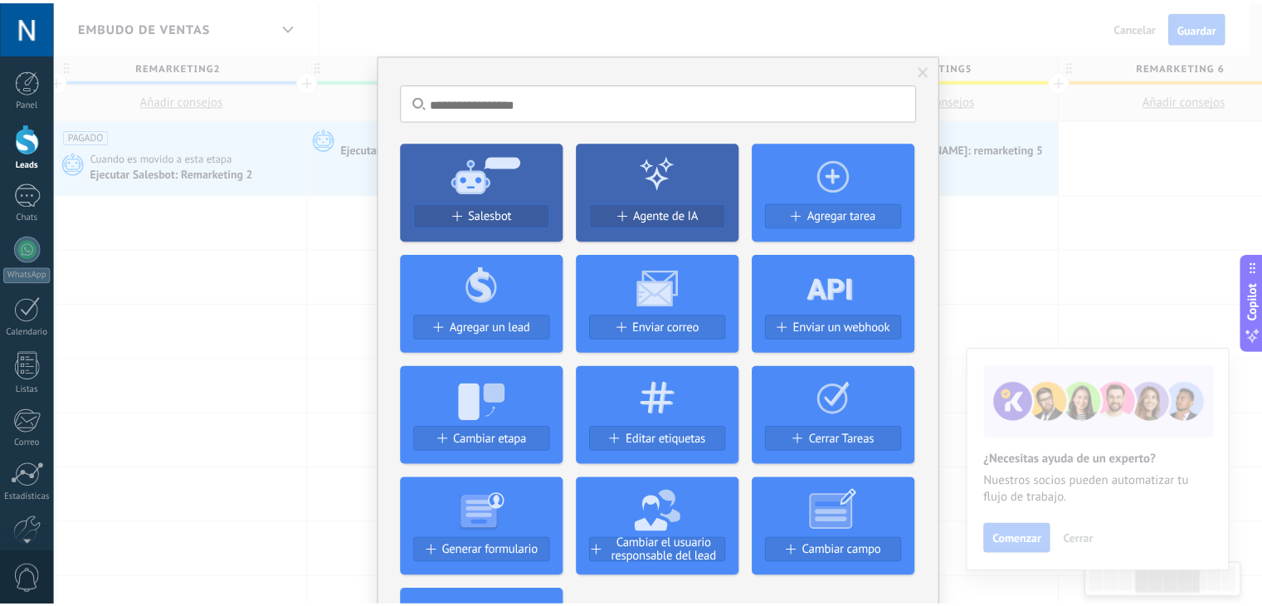
scroll to position [0, 887]
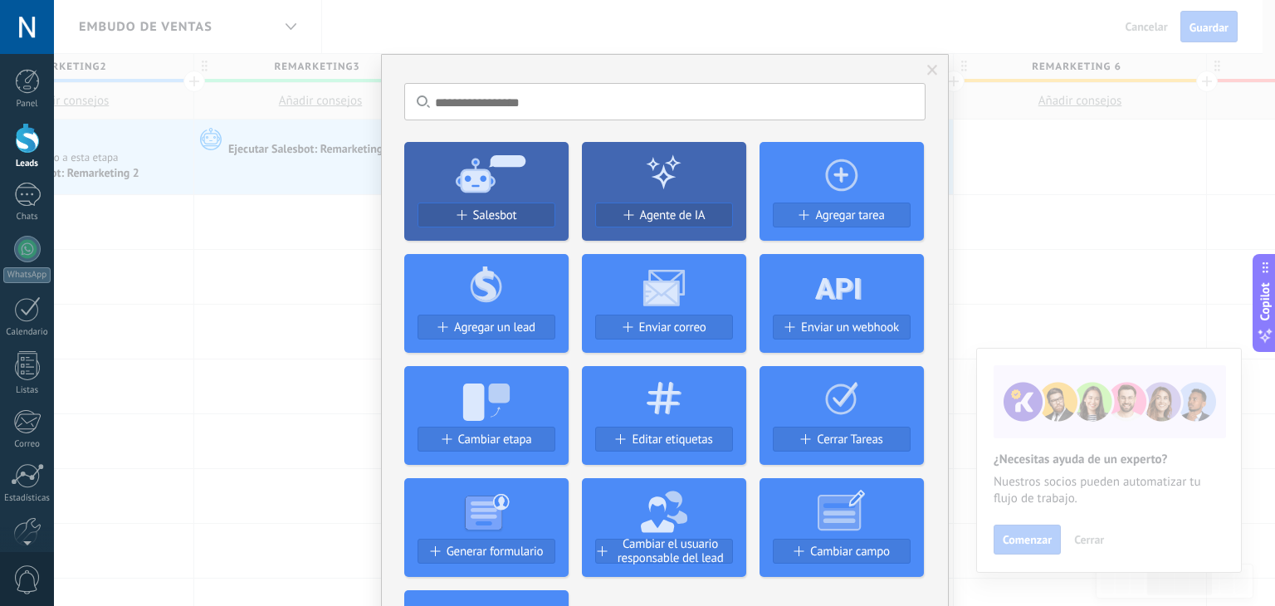
click at [1009, 233] on div "No hay resultados Salesbot Agente de IA Agregar tarea Agregar un lead Enviar co…" at bounding box center [664, 303] width 1221 height 606
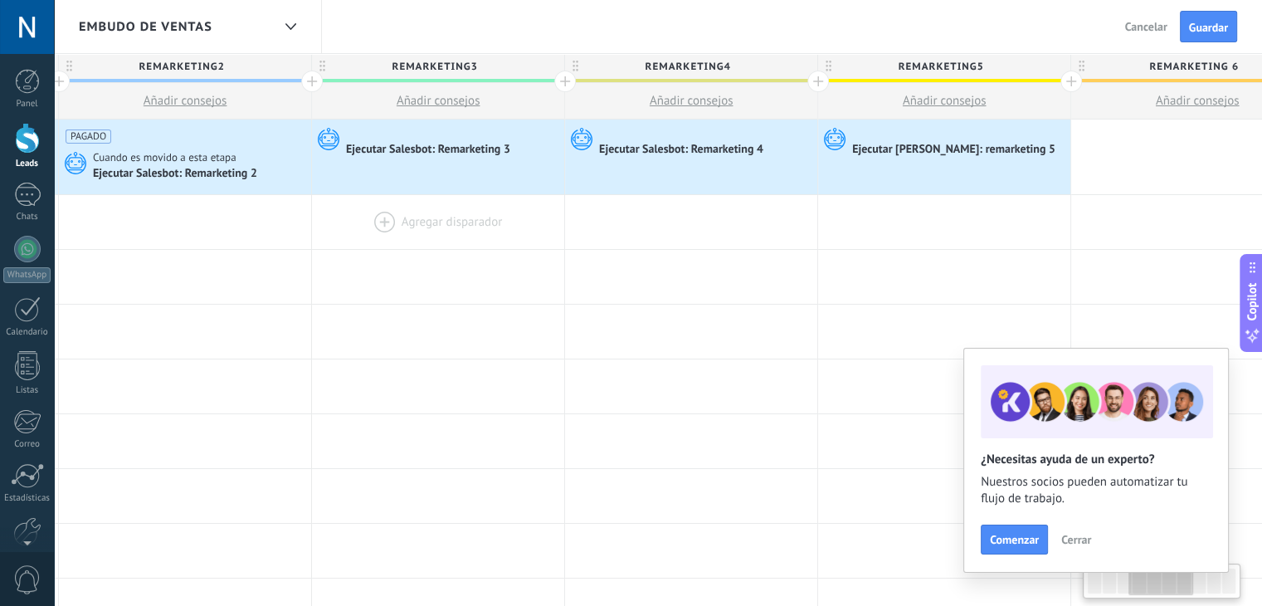
drag, startPoint x: 424, startPoint y: 260, endPoint x: 448, endPoint y: 210, distance: 55.3
click at [425, 257] on div at bounding box center [438, 277] width 252 height 54
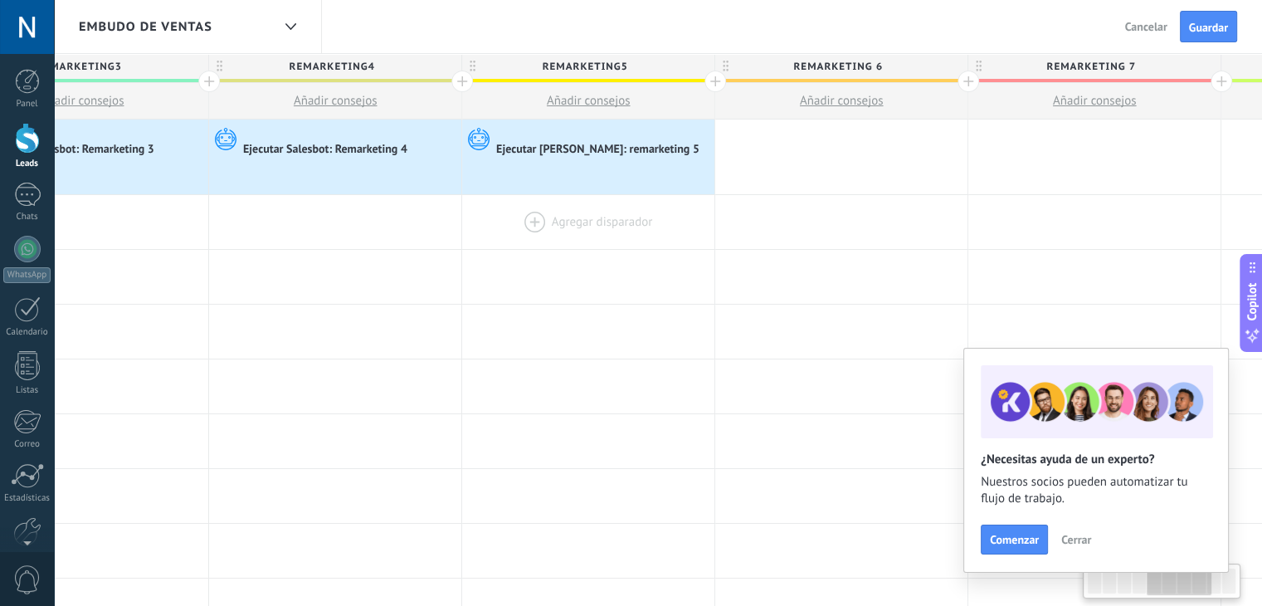
drag, startPoint x: 729, startPoint y: 251, endPoint x: 572, endPoint y: 248, distance: 156.9
click at [564, 250] on div at bounding box center [588, 277] width 252 height 54
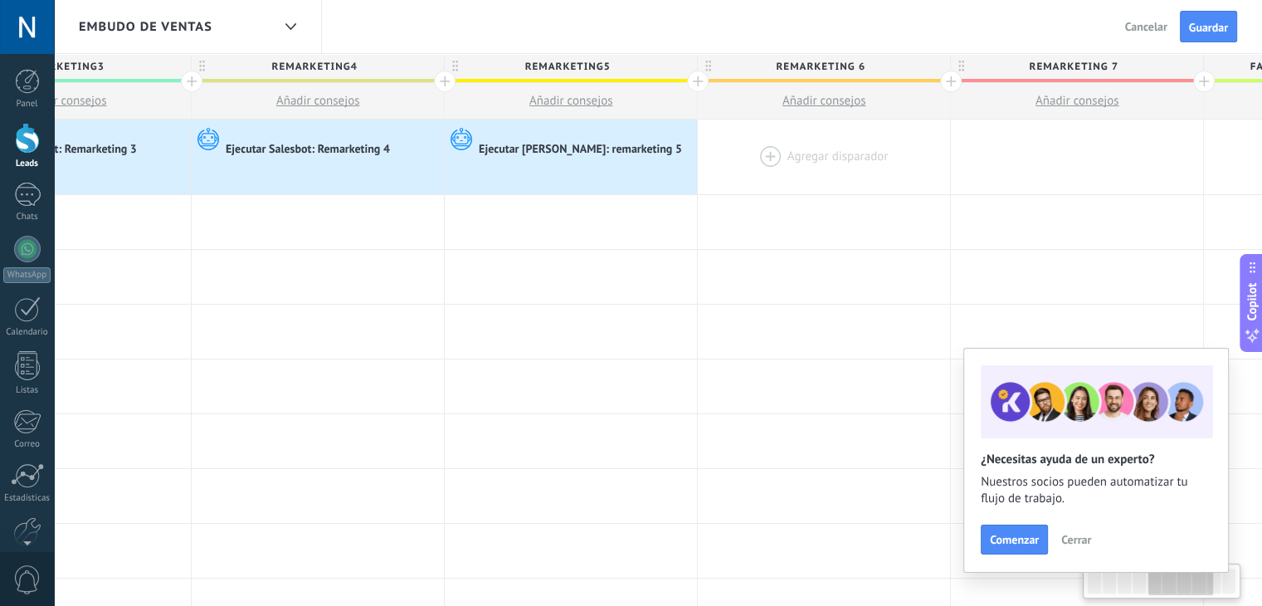
click at [776, 140] on div at bounding box center [824, 157] width 252 height 75
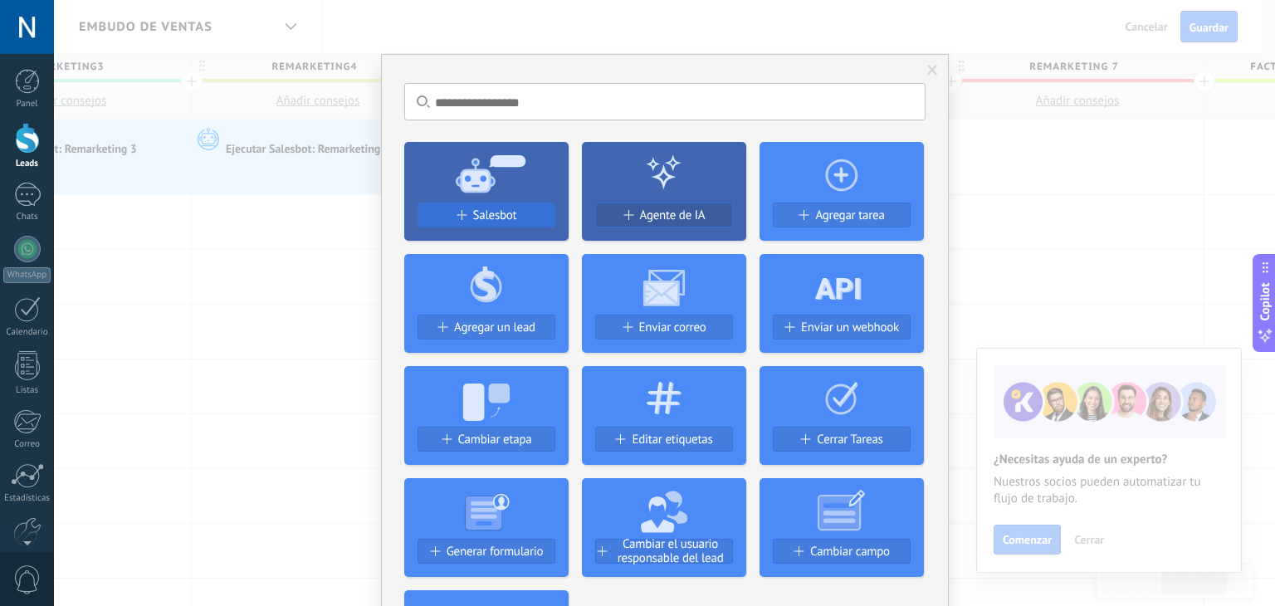
click at [519, 205] on button "Salesbot" at bounding box center [486, 215] width 138 height 25
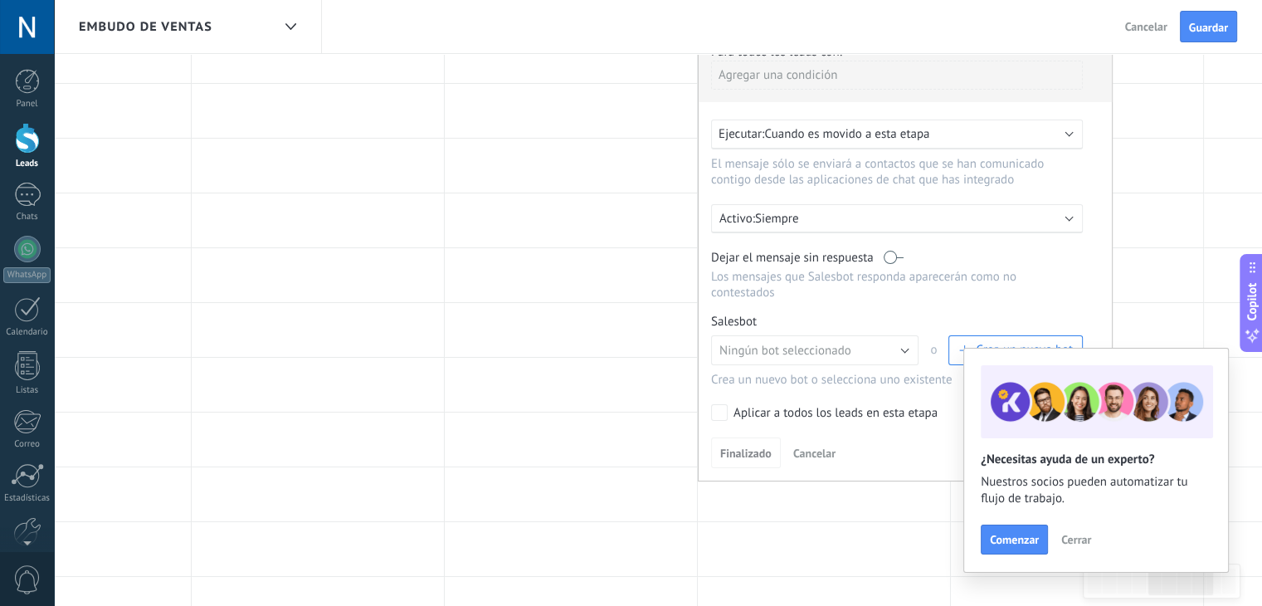
scroll to position [164, 0]
click at [813, 344] on span "Ningún bot seleccionado" at bounding box center [786, 352] width 132 height 16
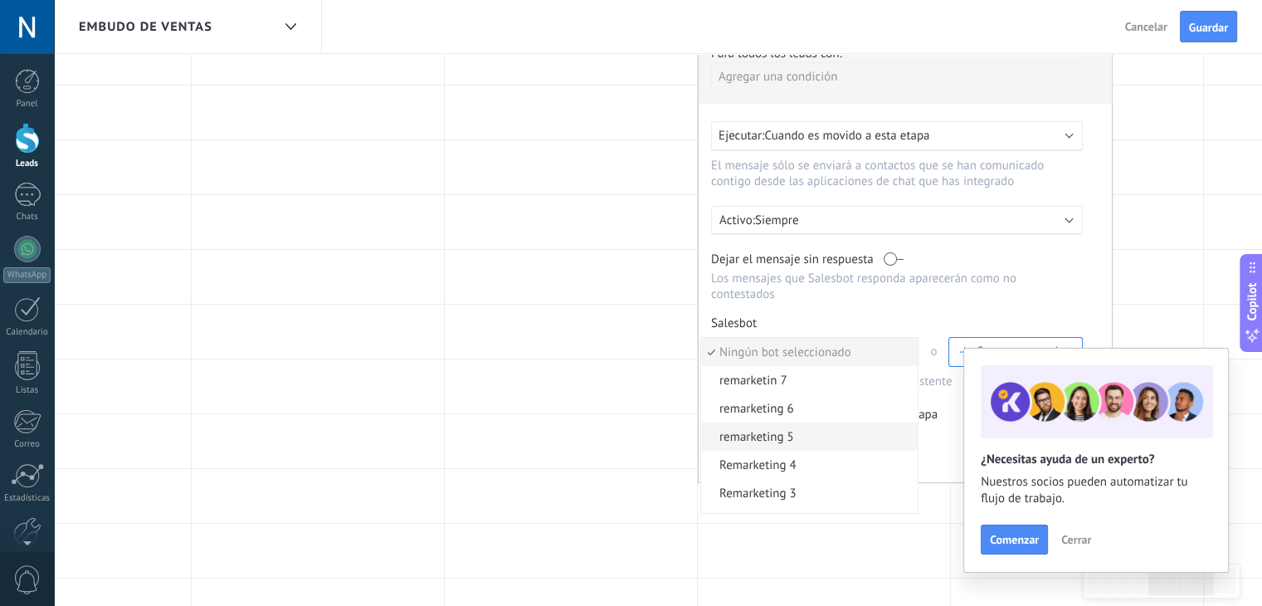
click at [818, 429] on span "remarketing 5" at bounding box center [807, 437] width 212 height 16
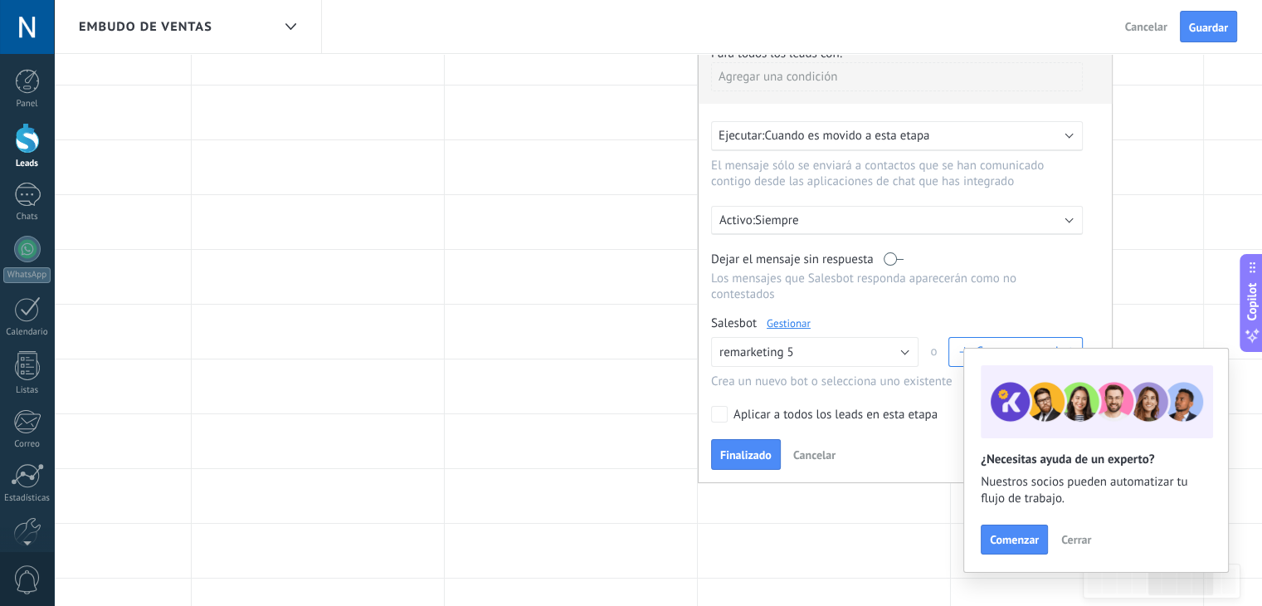
click at [795, 316] on link "Gestionar" at bounding box center [789, 323] width 44 height 14
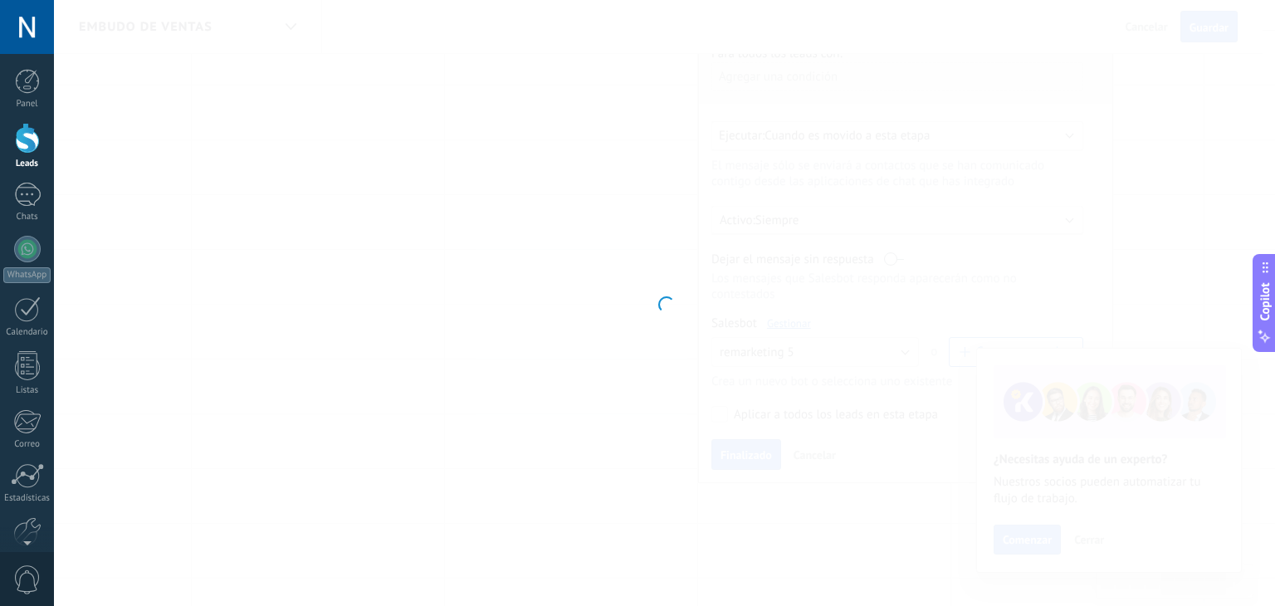
type input "**********"
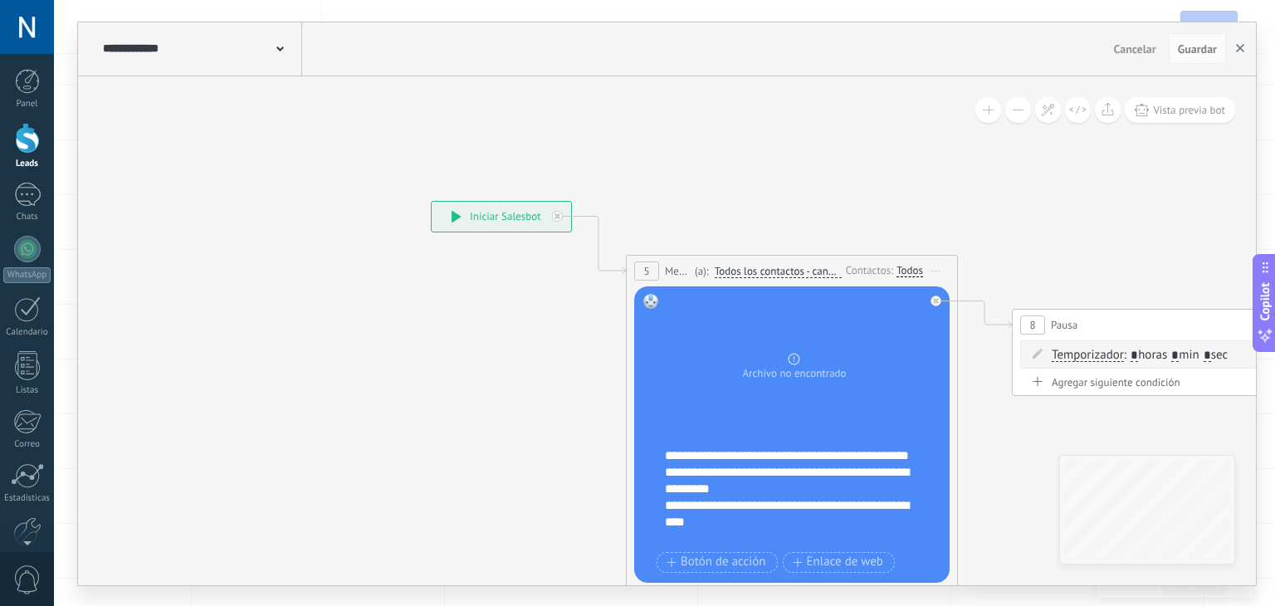
click at [1243, 61] on button "button" at bounding box center [1240, 49] width 25 height 32
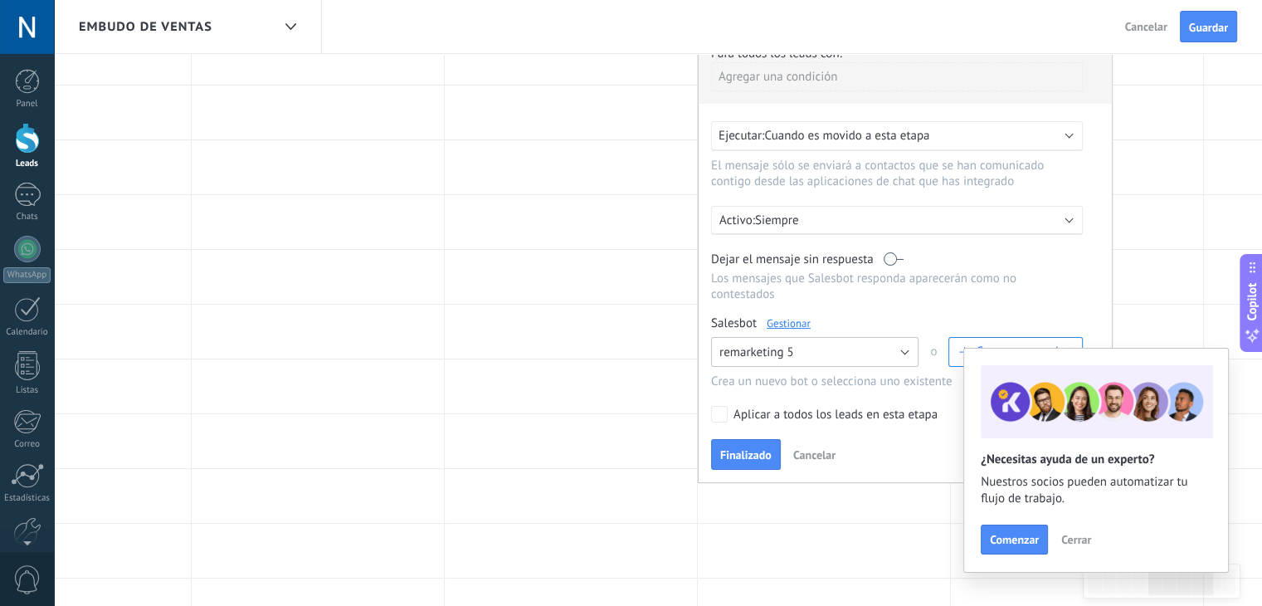
click at [762, 344] on span "remarketing 5" at bounding box center [757, 352] width 75 height 16
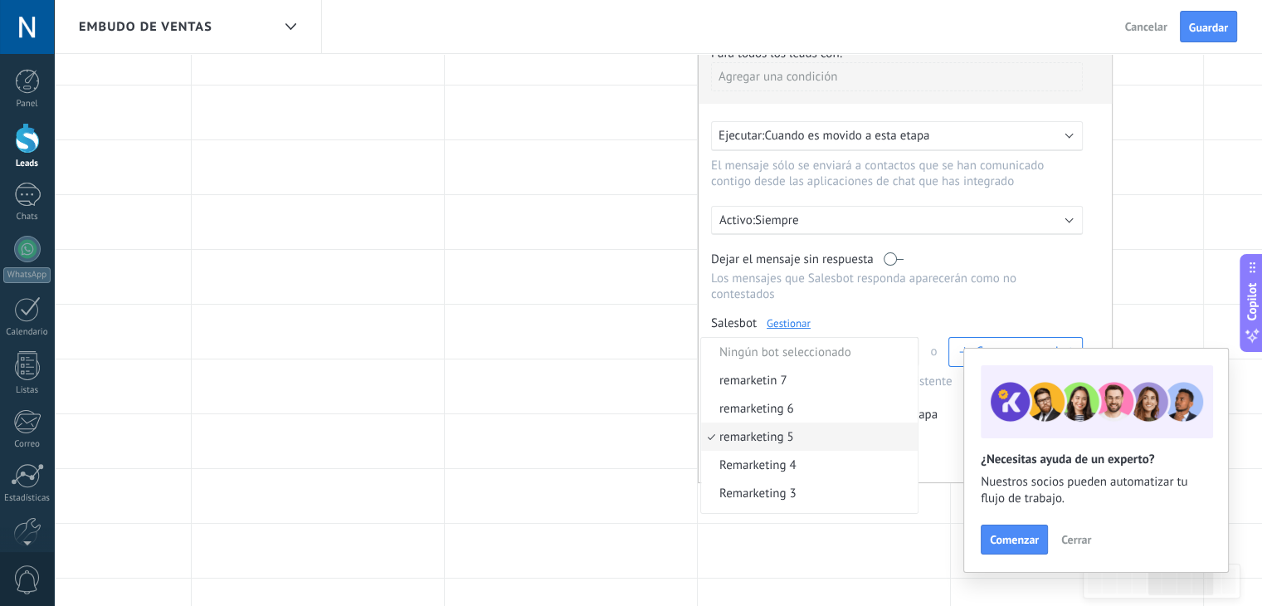
scroll to position [13, 0]
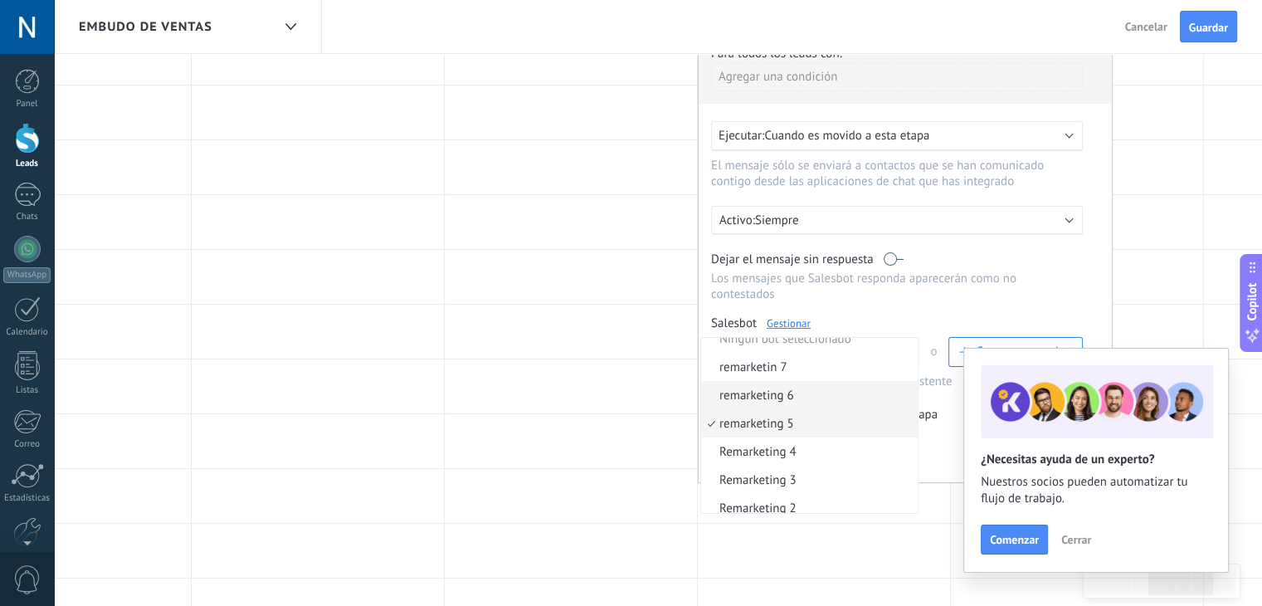
click at [769, 388] on span "remarketing 6" at bounding box center [807, 396] width 212 height 16
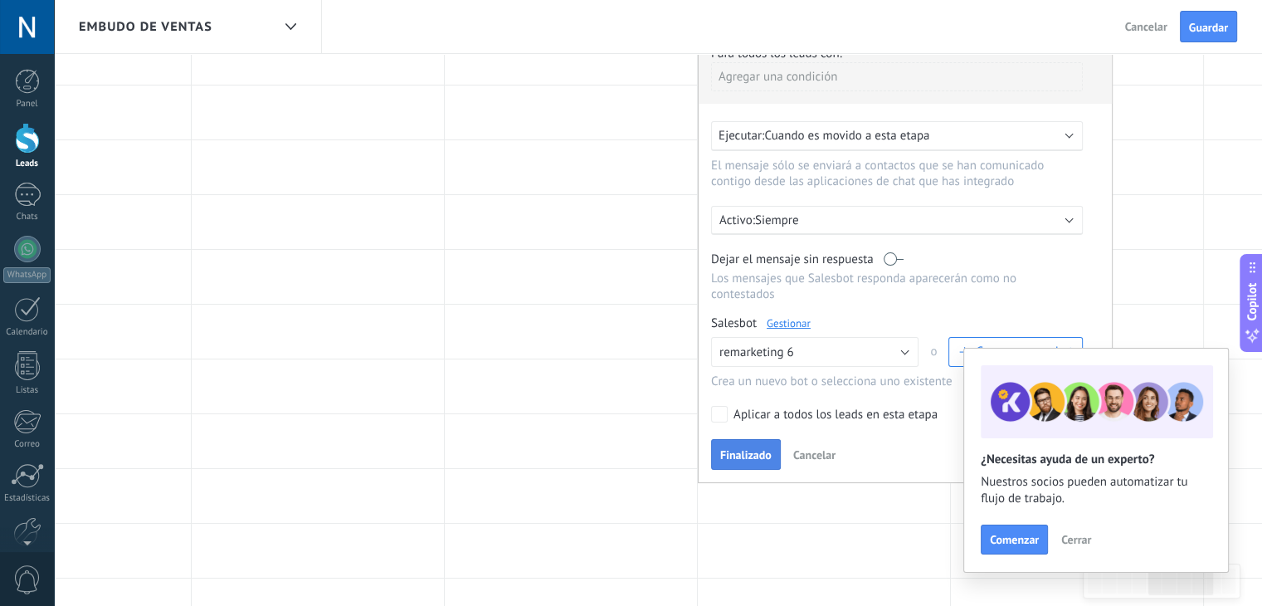
click at [743, 449] on span "Finalizado" at bounding box center [745, 455] width 51 height 12
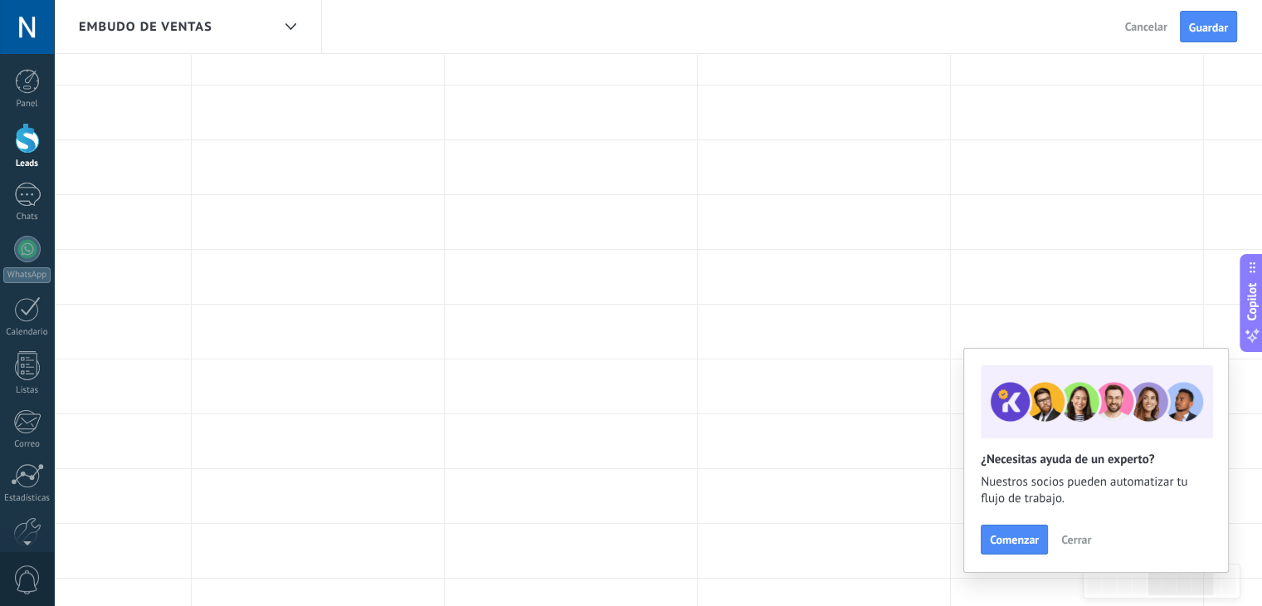
scroll to position [0, 0]
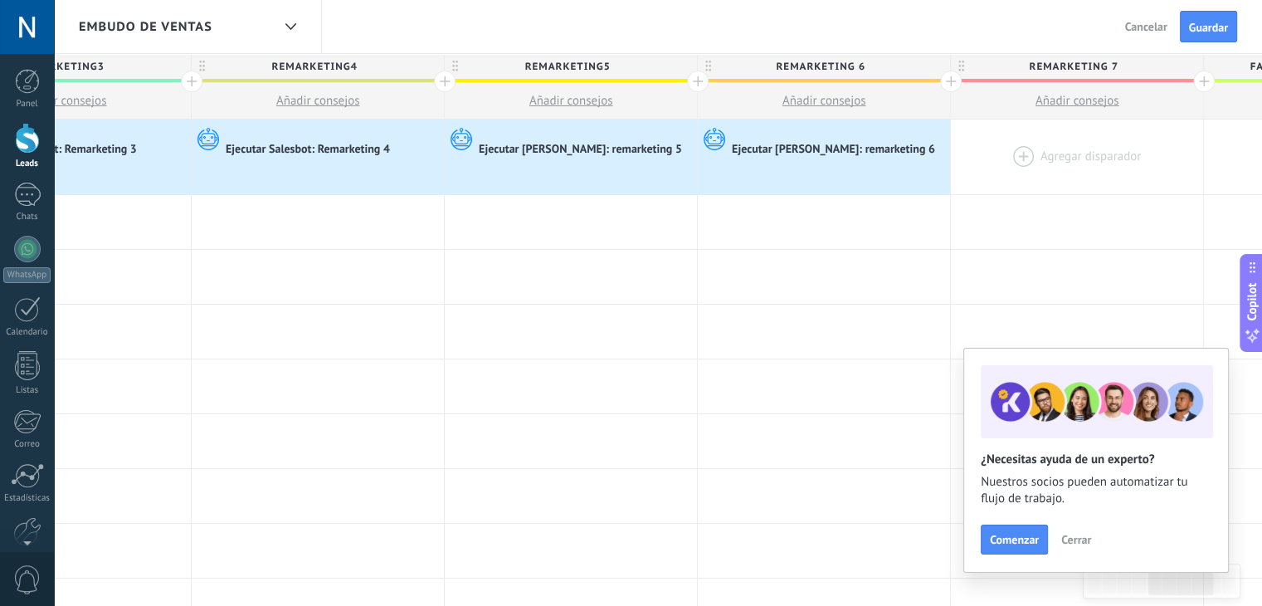
click at [1021, 164] on div at bounding box center [1077, 157] width 252 height 75
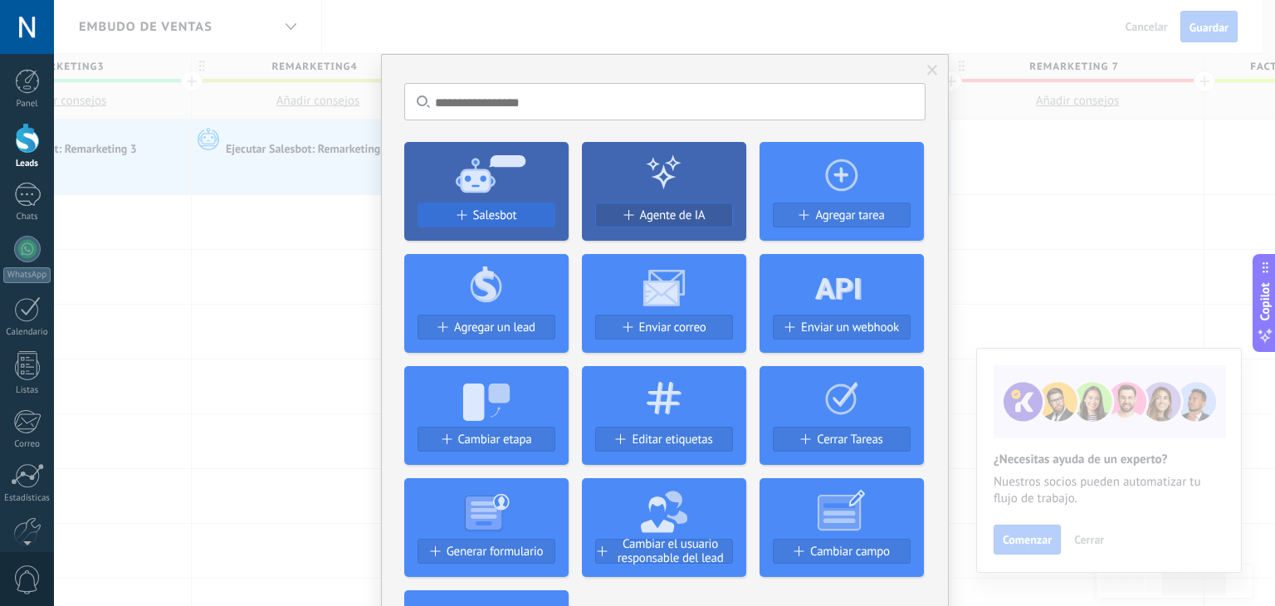
click at [494, 212] on span "Salesbot" at bounding box center [495, 215] width 44 height 14
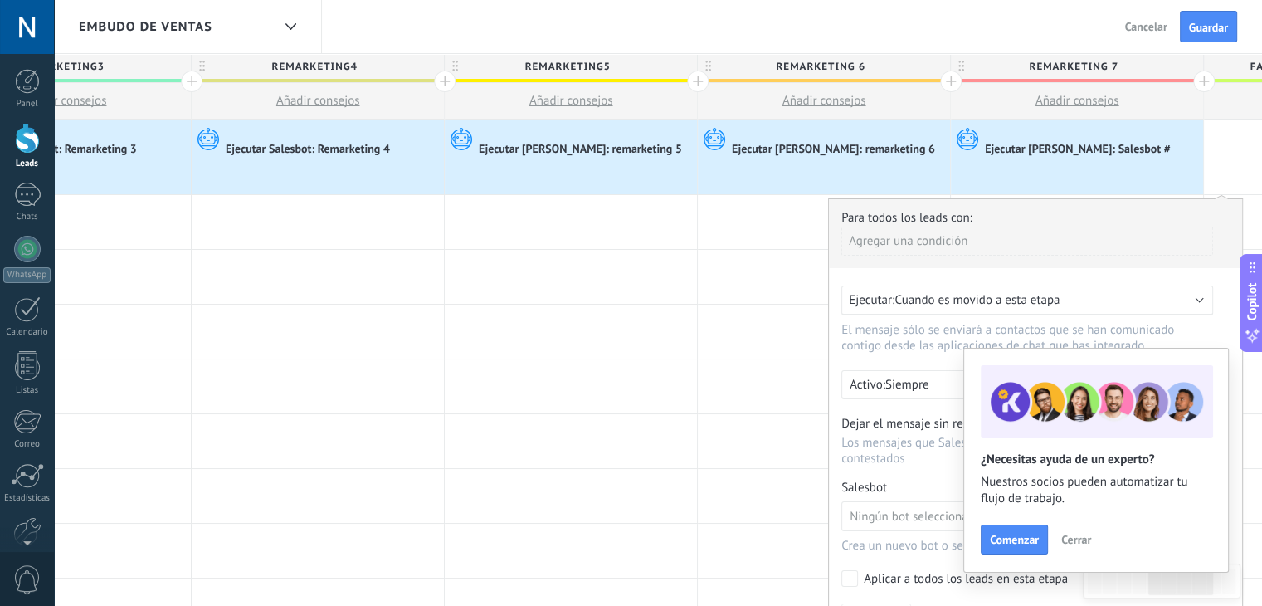
scroll to position [185, 0]
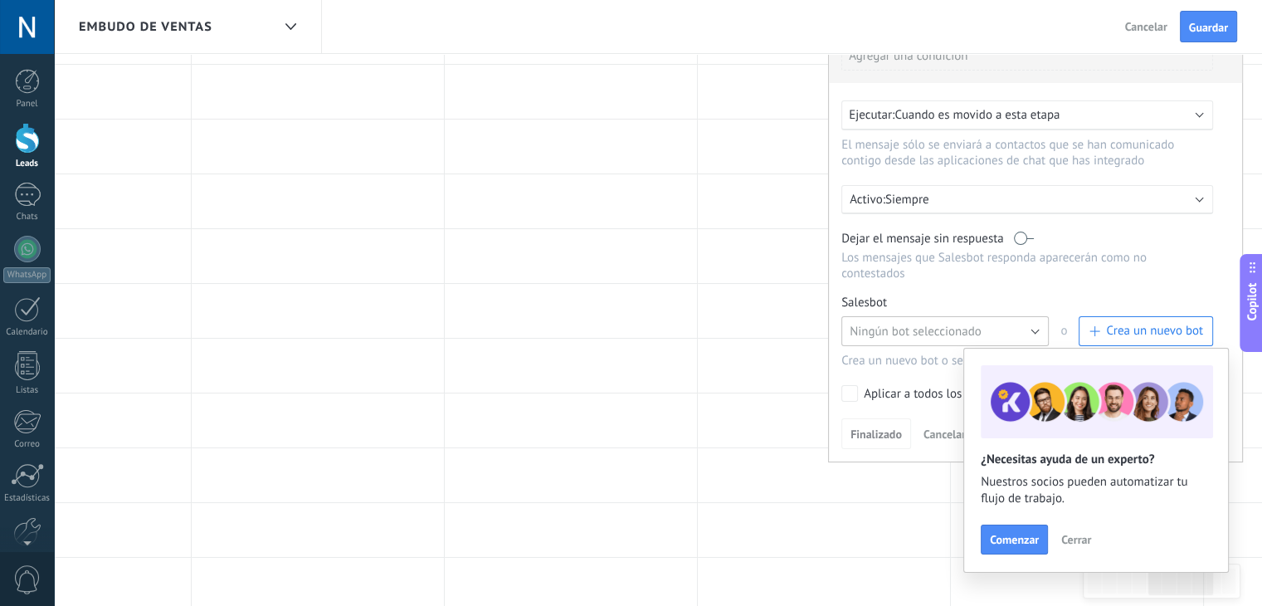
click at [911, 324] on span "Ningún bot seleccionado" at bounding box center [916, 332] width 132 height 16
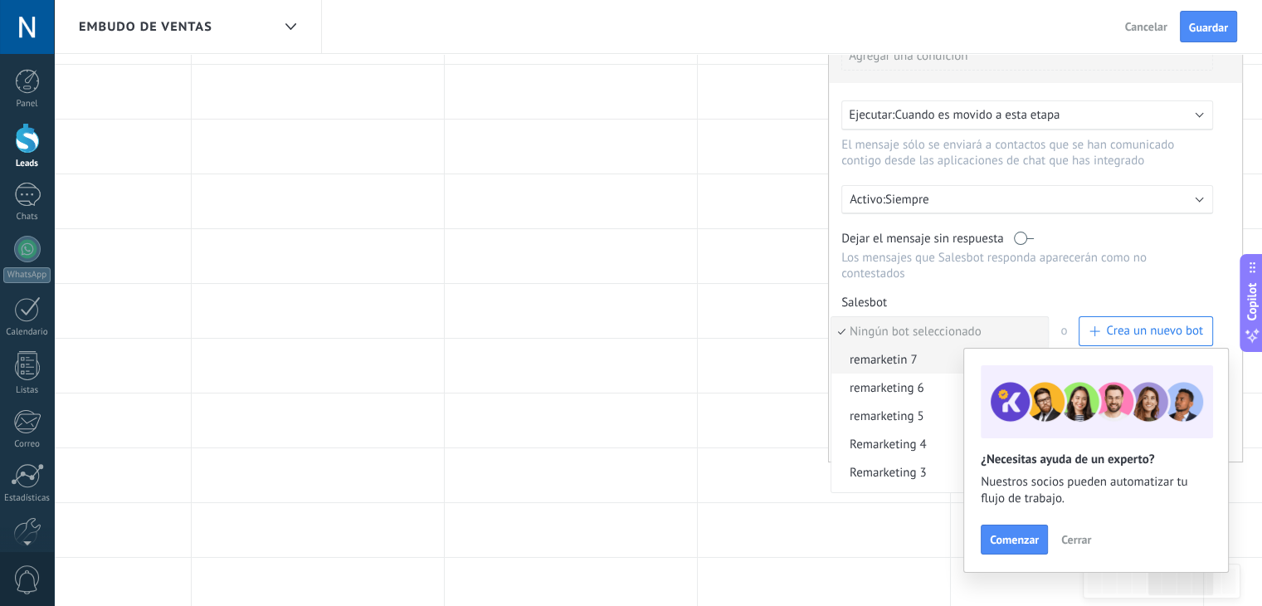
click at [904, 352] on span "remarketin 7" at bounding box center [938, 360] width 212 height 16
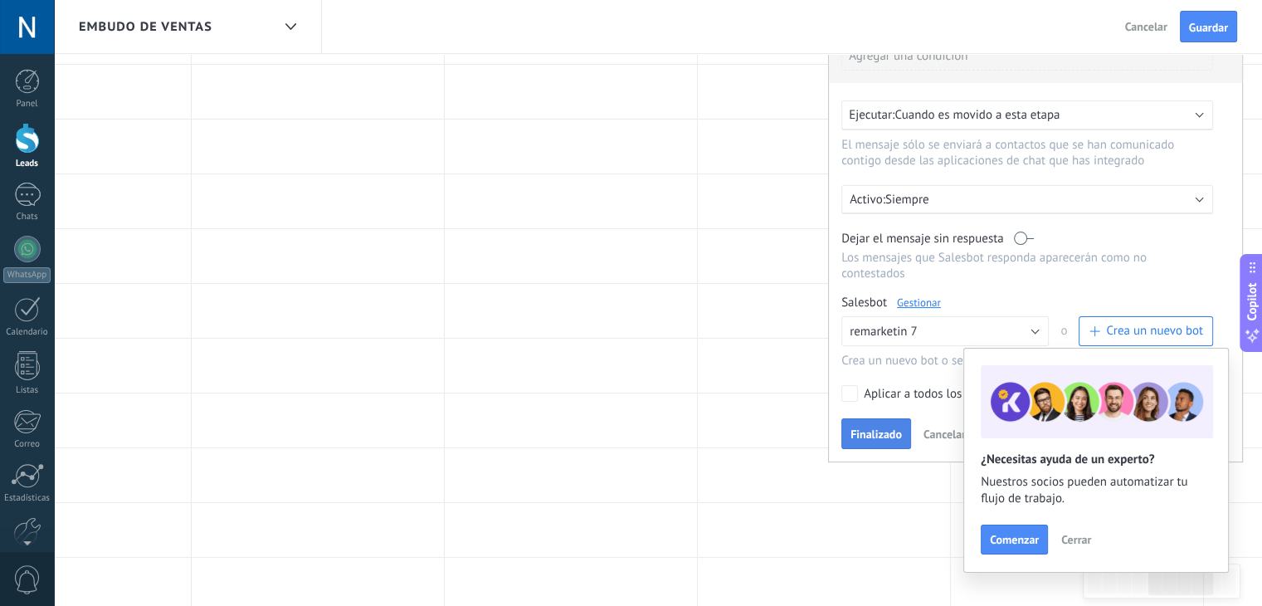
click at [879, 418] on button "Finalizado" at bounding box center [877, 434] width 70 height 32
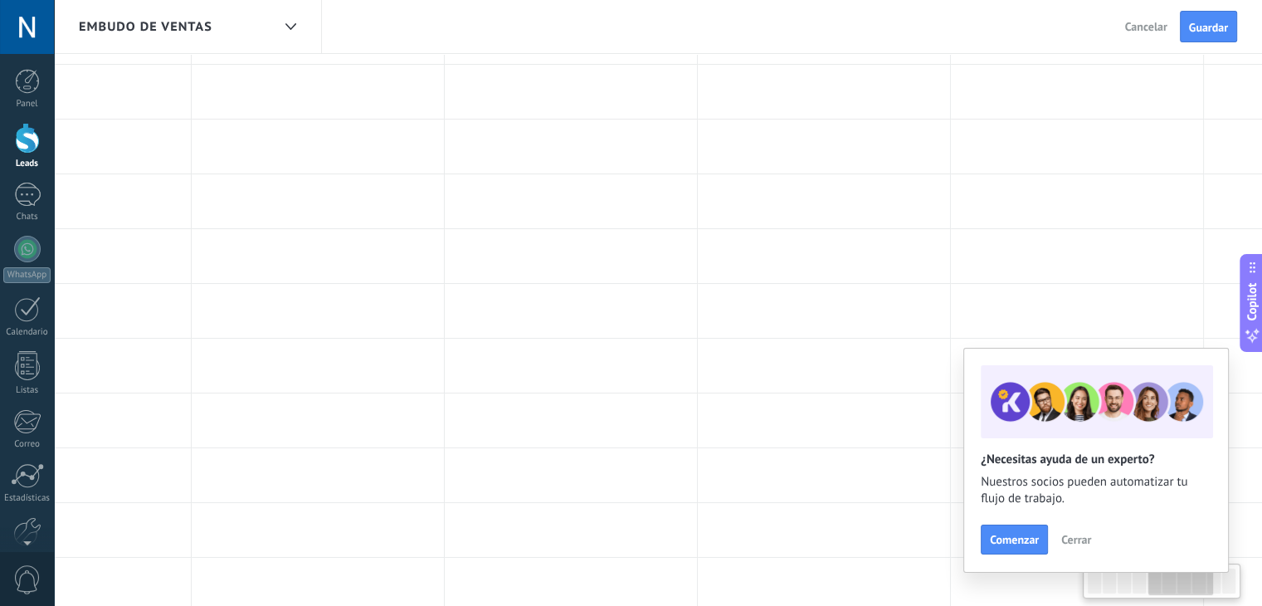
scroll to position [0, 0]
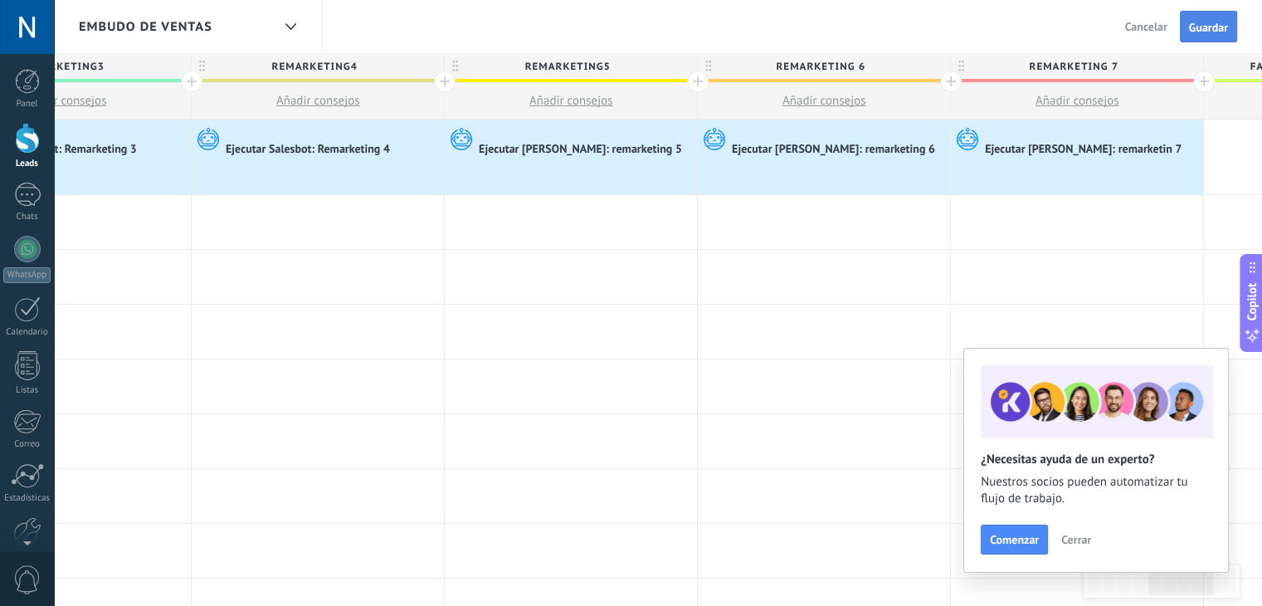
click at [1199, 22] on span "Guardar" at bounding box center [1208, 28] width 39 height 12
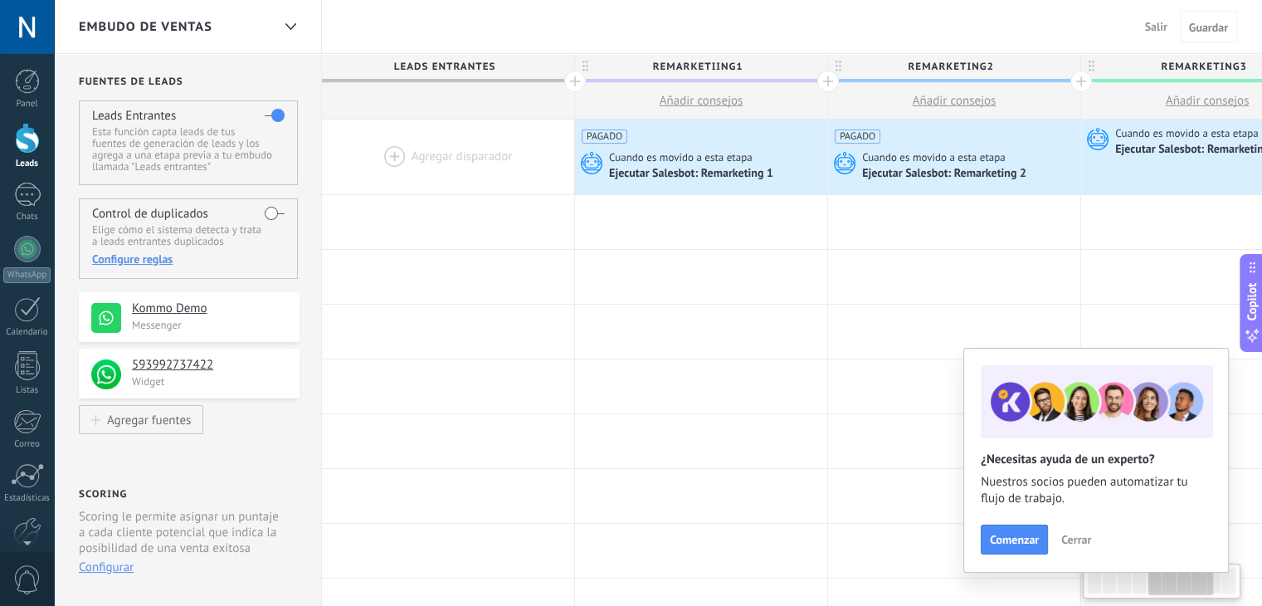
scroll to position [0, 1143]
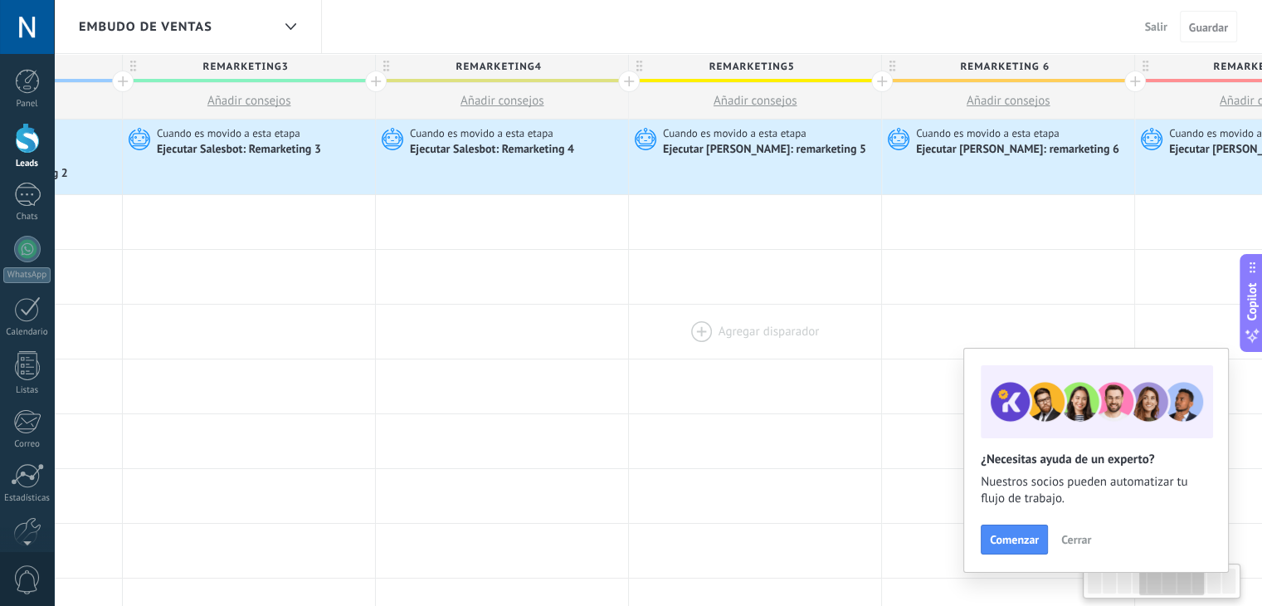
drag, startPoint x: 744, startPoint y: 303, endPoint x: 834, endPoint y: 314, distance: 91.1
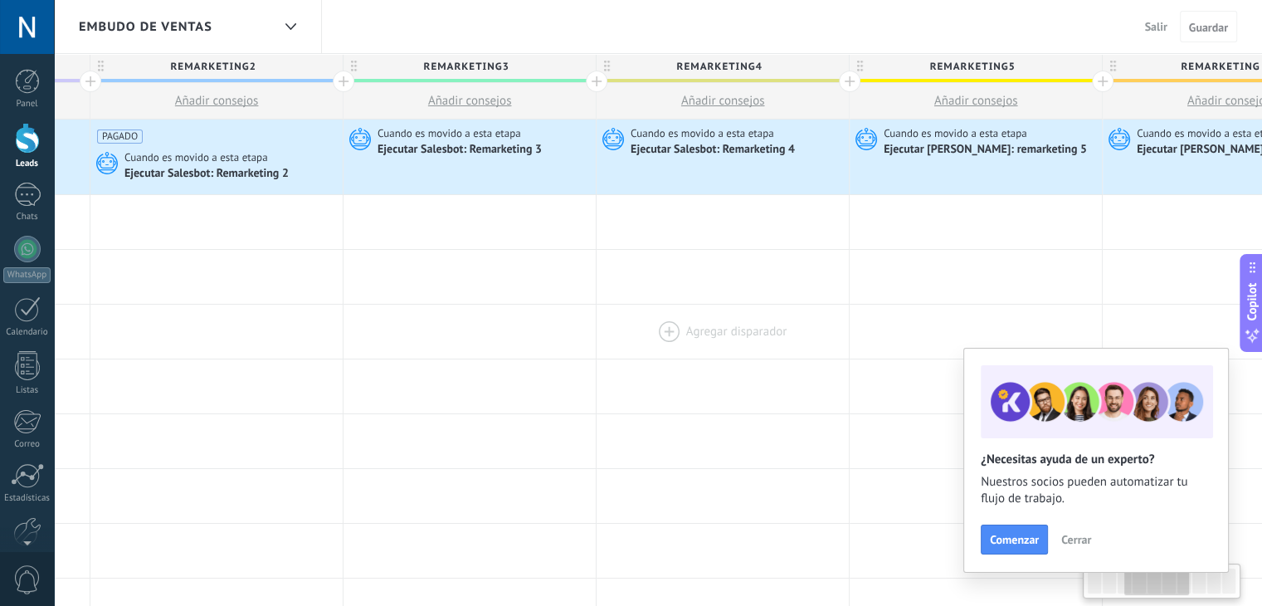
drag, startPoint x: 630, startPoint y: 293, endPoint x: 745, endPoint y: 305, distance: 115.1
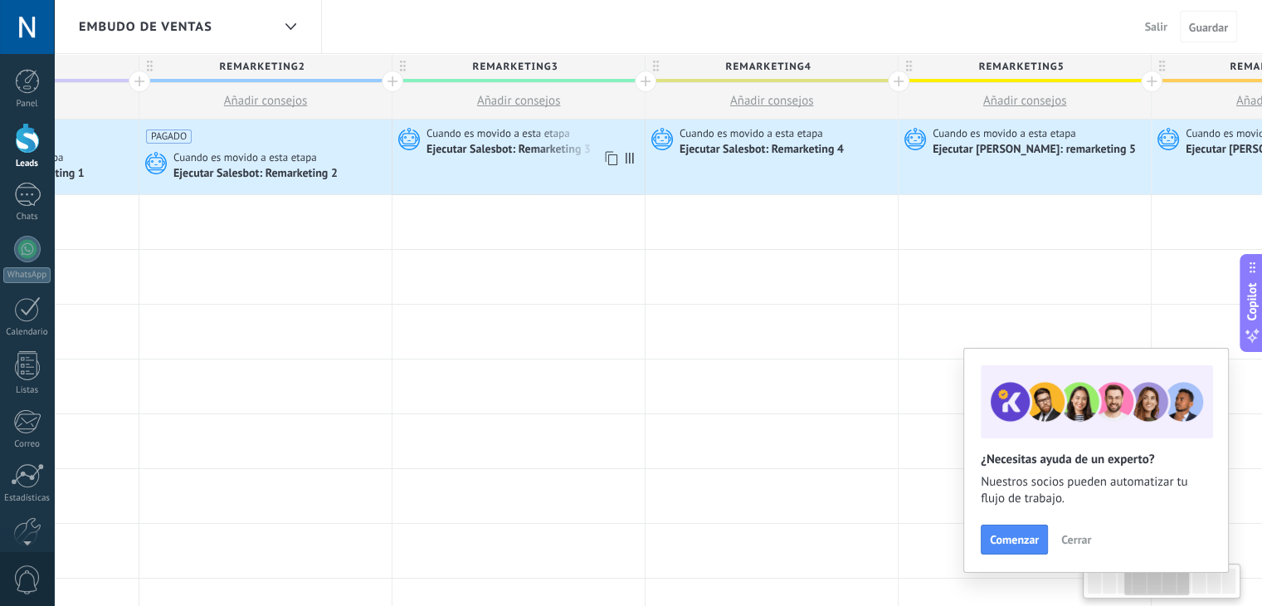
click at [512, 151] on div "Ejecutar Salesbot: Remarketing 3" at bounding box center [510, 150] width 167 height 15
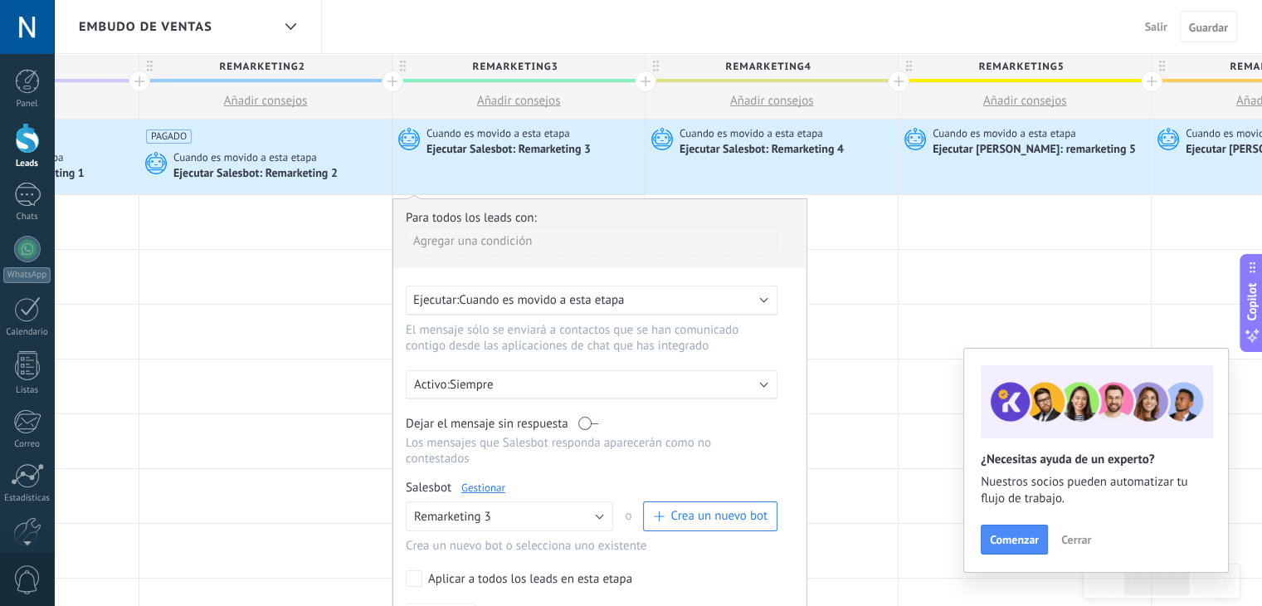
click at [532, 242] on div "Agregar una condición" at bounding box center [592, 241] width 372 height 29
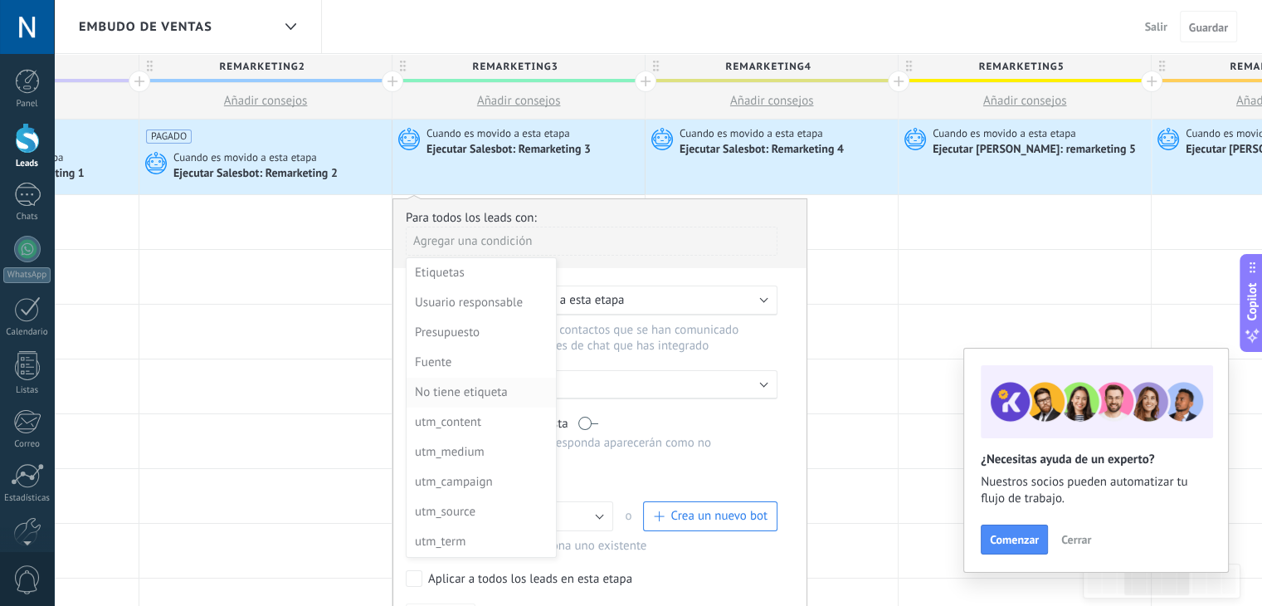
click at [468, 391] on div "No tiene etiqueta" at bounding box center [479, 392] width 129 height 23
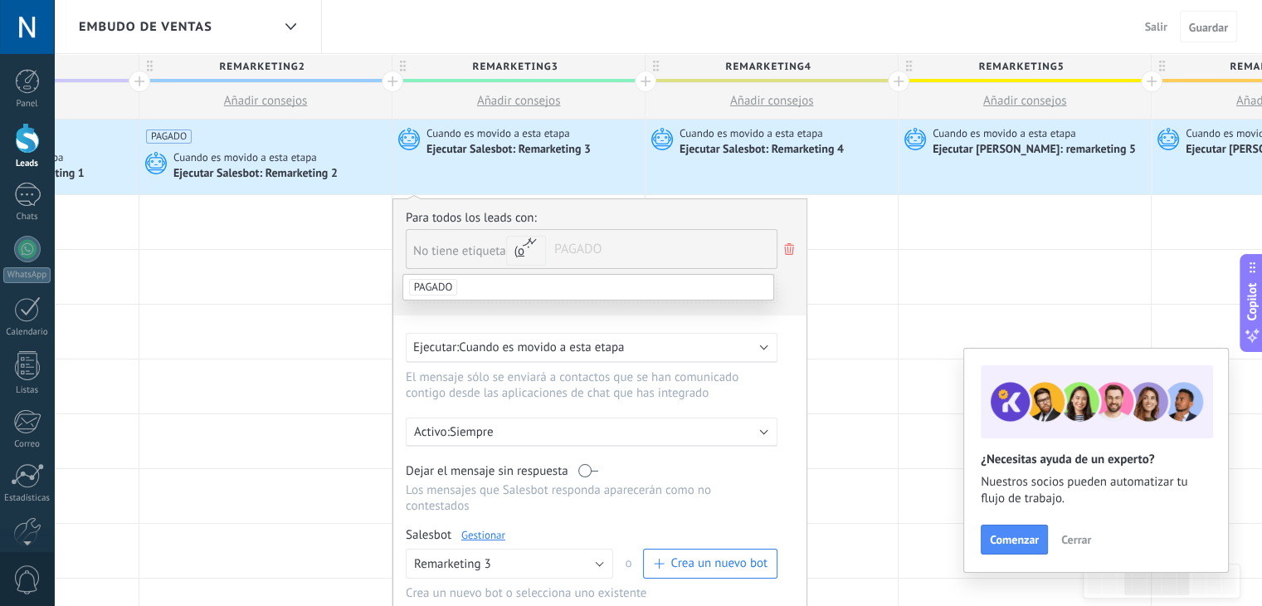
click at [510, 268] on div "No tiene etiqueta y o o PAGADO" at bounding box center [592, 249] width 372 height 42
click at [508, 283] on li "PAGADO" at bounding box center [588, 287] width 370 height 25
click at [737, 316] on div "Para todos los leads con: No tiene etiqueta y o o PAGADO Agregar una condición …" at bounding box center [600, 446] width 415 height 496
drag, startPoint x: 805, startPoint y: 269, endPoint x: 803, endPoint y: 295, distance: 25.9
click at [793, 295] on div "Para todos los leads con: No tiene etiqueta y o o PAGADO Agregar una condición" at bounding box center [598, 262] width 388 height 105
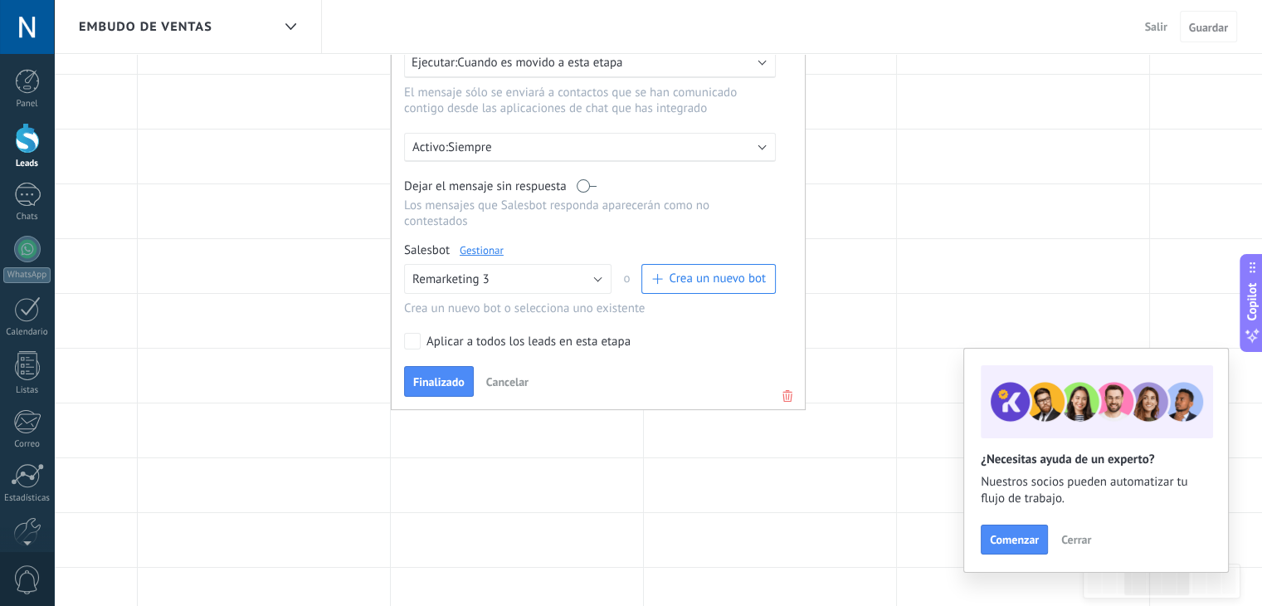
scroll to position [313, 0]
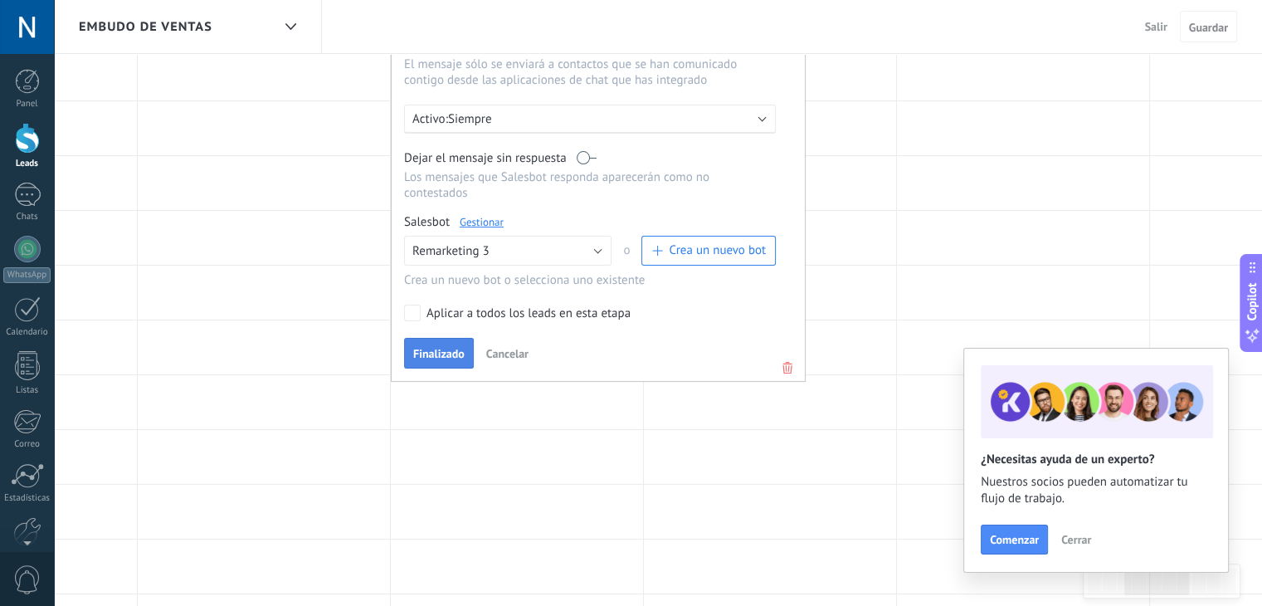
click at [464, 338] on button "Finalizado" at bounding box center [439, 354] width 70 height 32
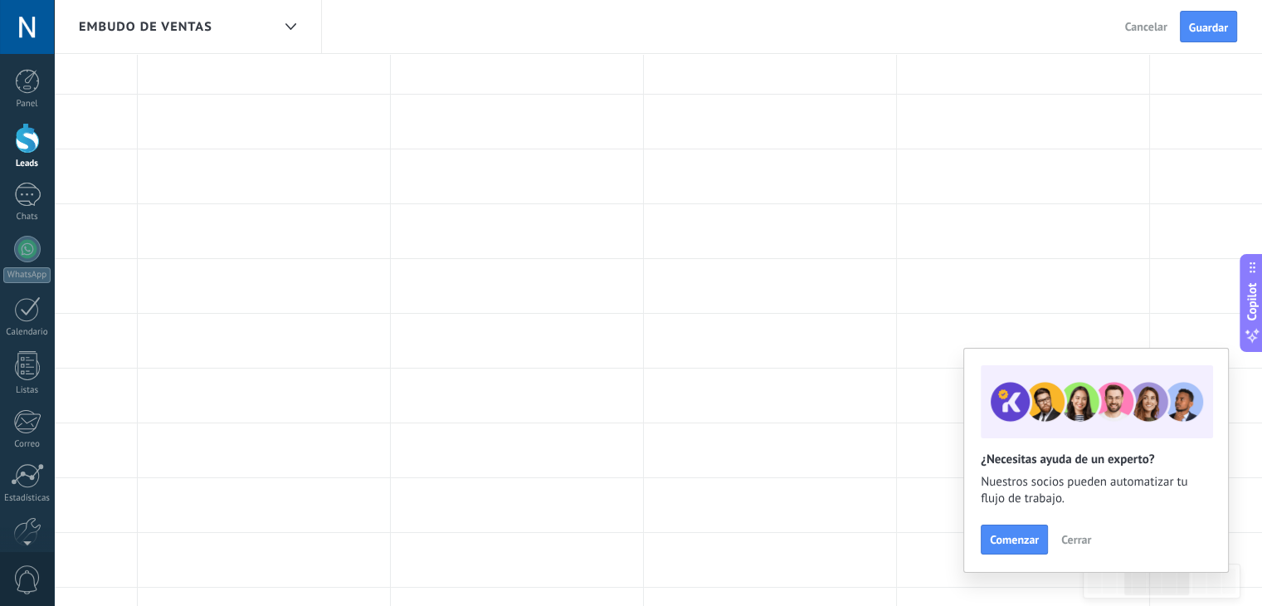
scroll to position [0, 0]
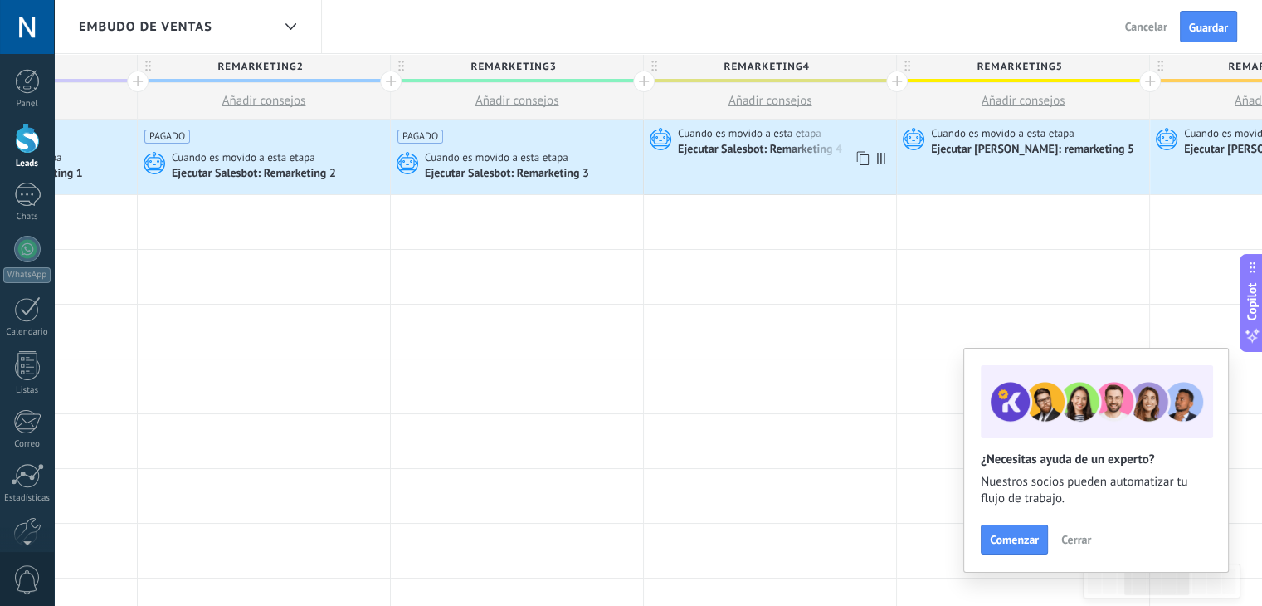
click at [725, 139] on span "Cuando es movido a esta etapa" at bounding box center [751, 133] width 146 height 15
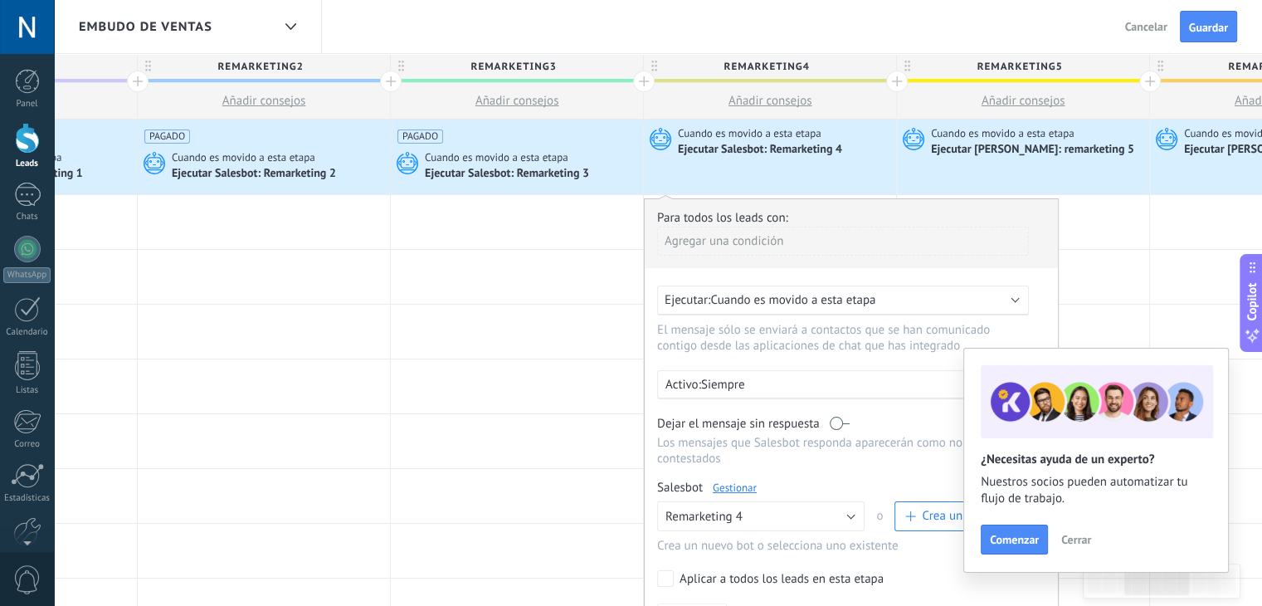
click at [779, 243] on div "Agregar una condición" at bounding box center [843, 241] width 372 height 29
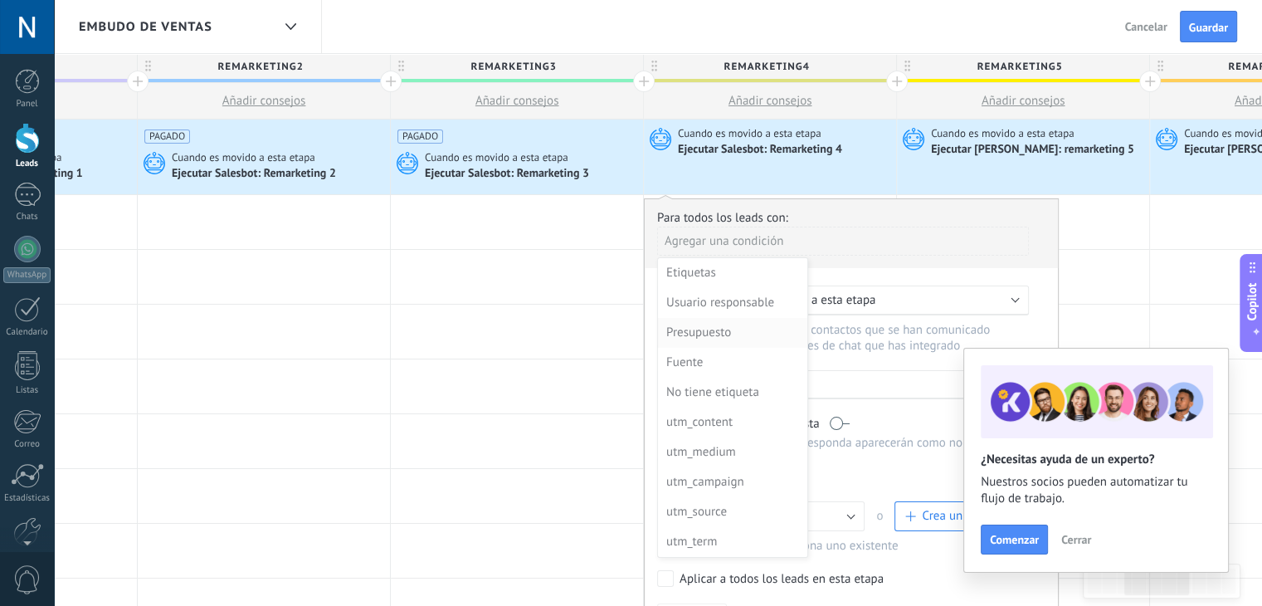
click at [780, 330] on div "Presupuesto" at bounding box center [730, 332] width 129 height 23
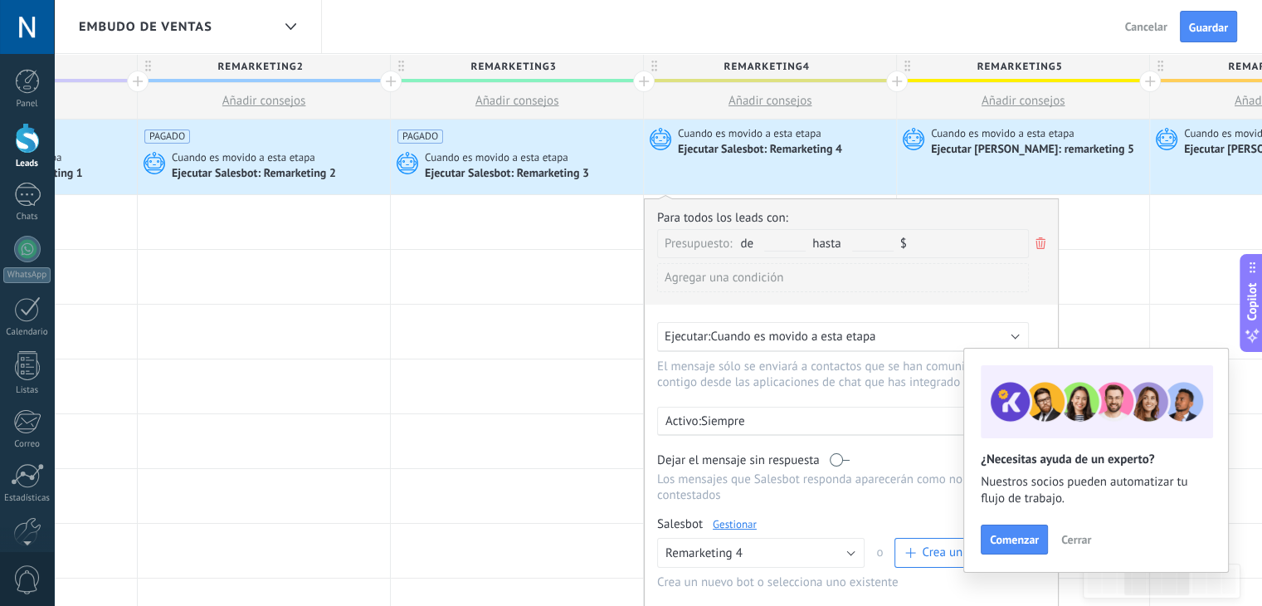
click at [1039, 241] on icon at bounding box center [1041, 243] width 18 height 20
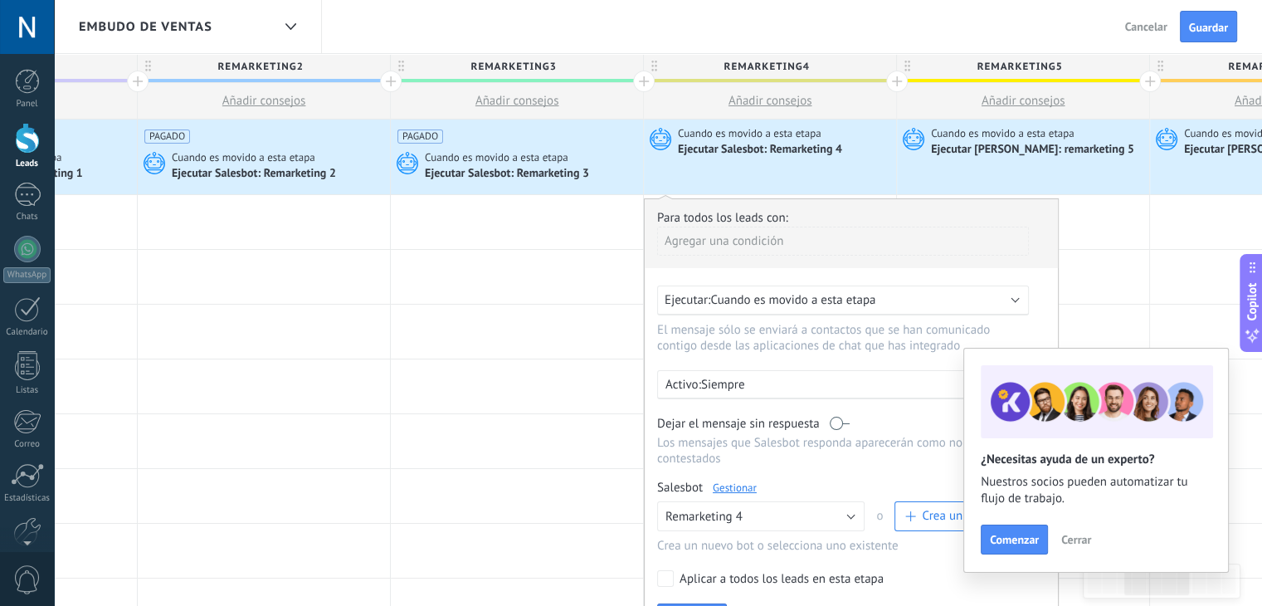
click at [829, 235] on div "Agregar una condición" at bounding box center [843, 241] width 372 height 29
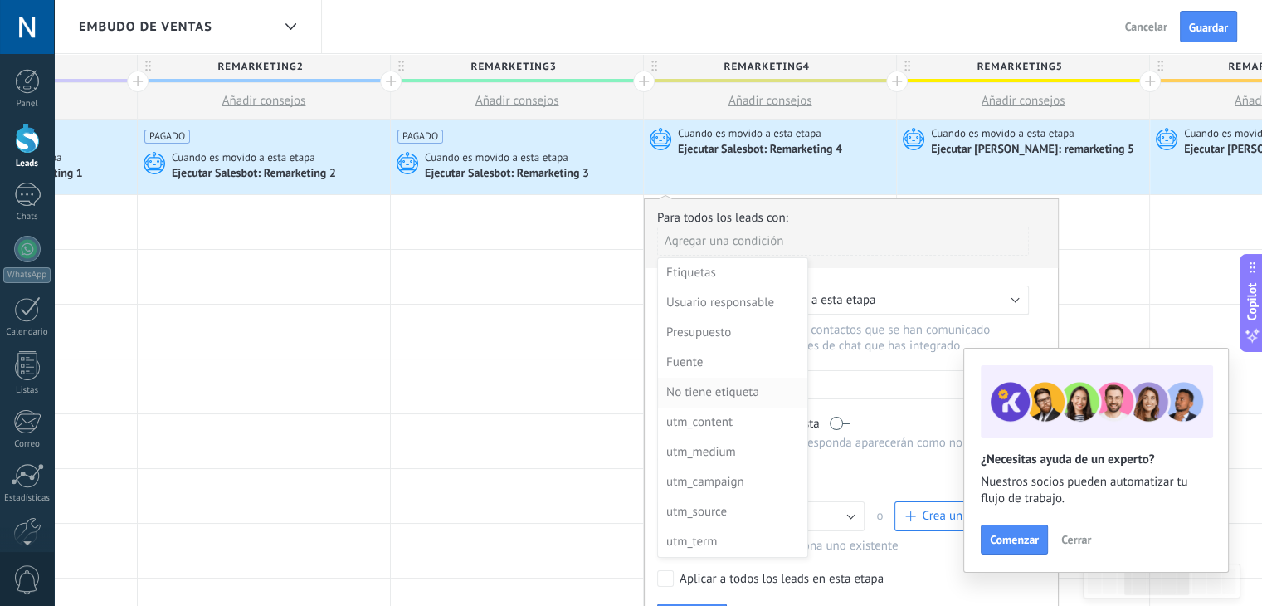
click at [699, 395] on div "No tiene etiqueta" at bounding box center [730, 392] width 129 height 23
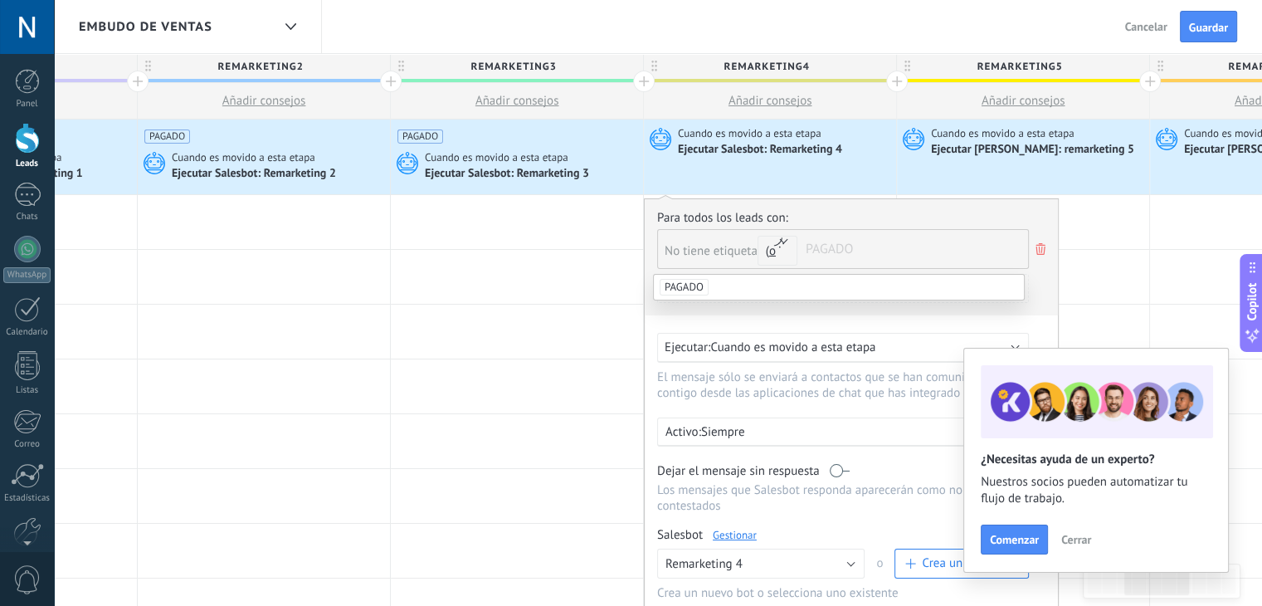
click at [730, 284] on li "PAGADO" at bounding box center [839, 287] width 370 height 25
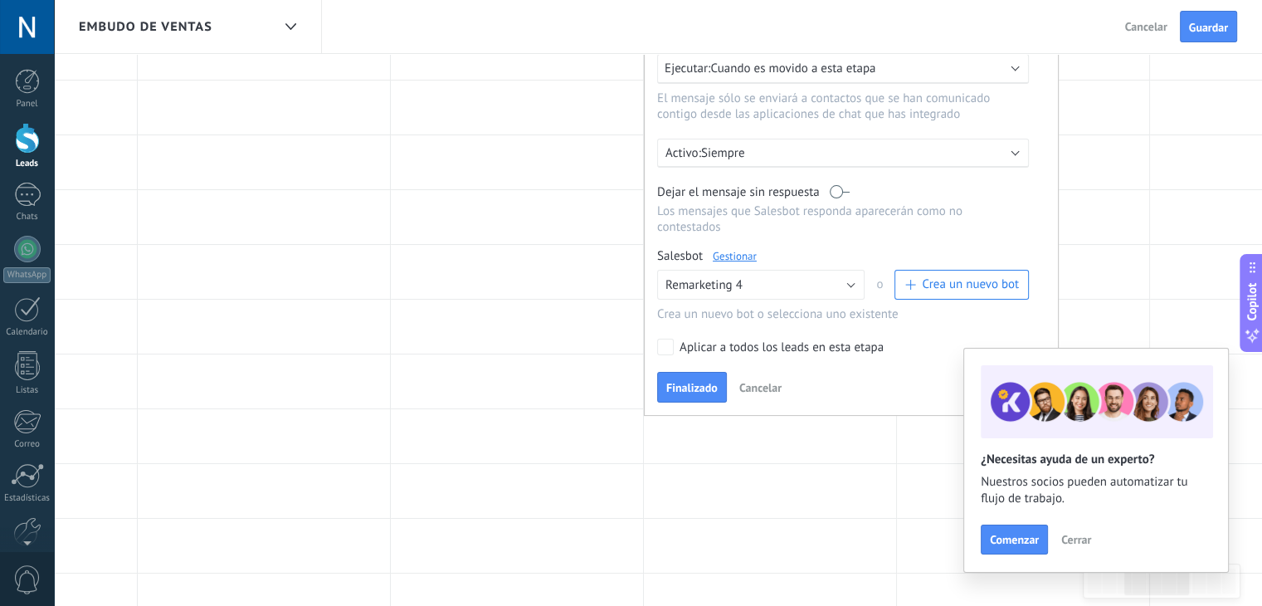
scroll to position [270, 0]
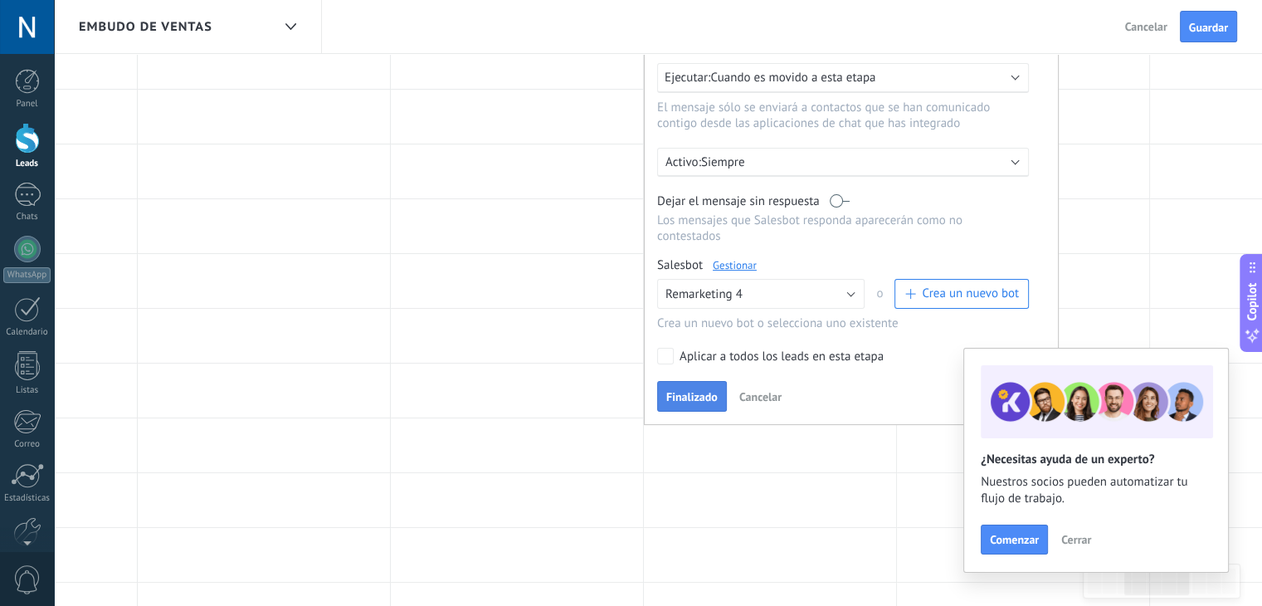
click at [701, 381] on button "Finalizado" at bounding box center [692, 397] width 70 height 32
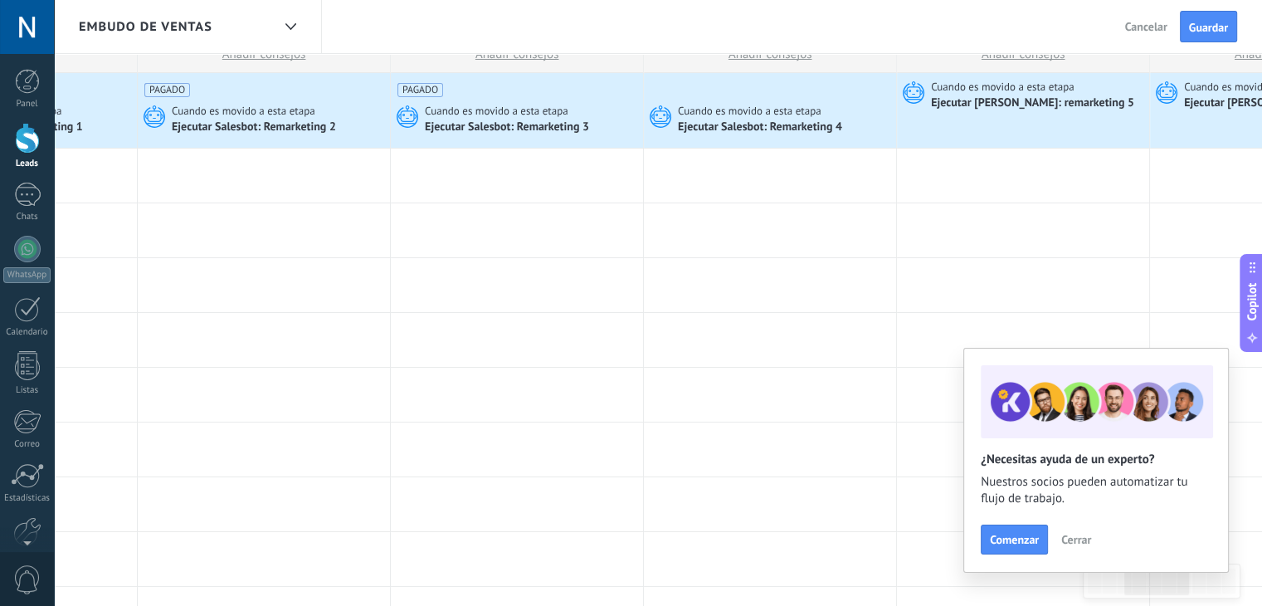
scroll to position [0, 0]
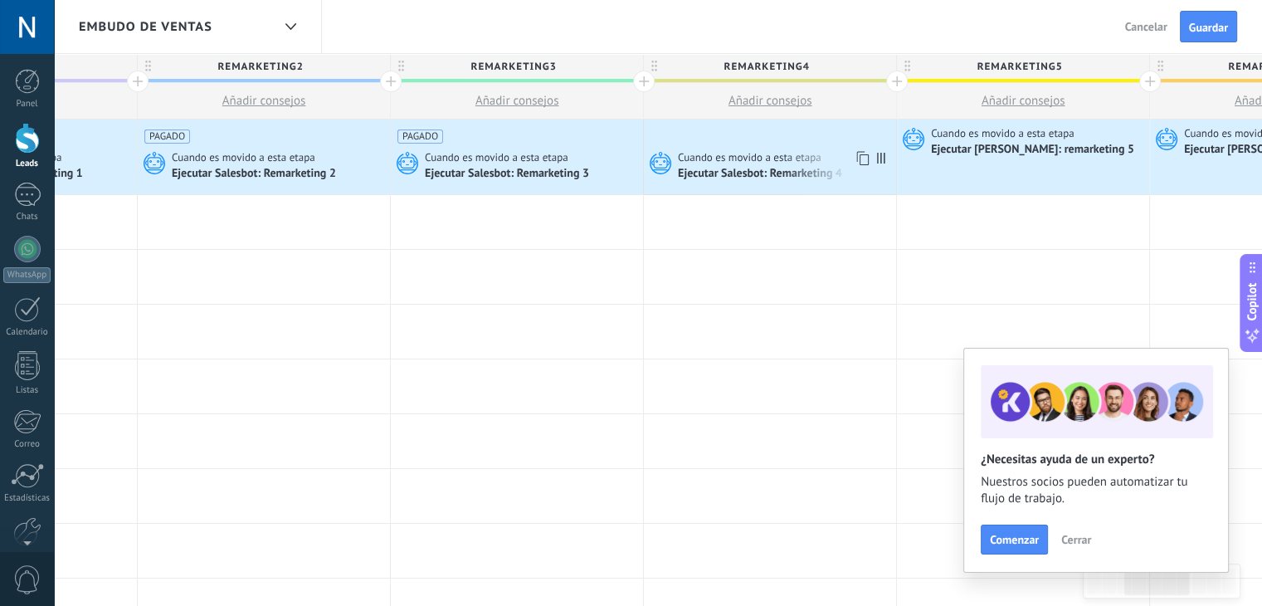
click at [720, 157] on span "Cuando es movido a esta etapa" at bounding box center [751, 157] width 146 height 15
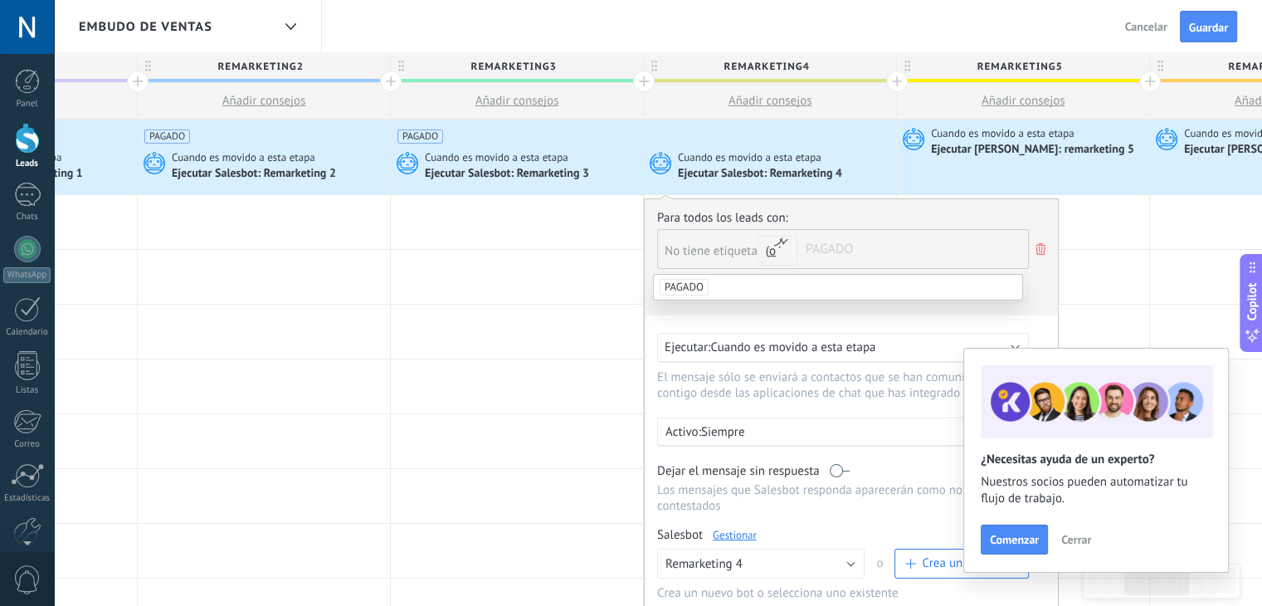
click at [697, 283] on span "PAGADO" at bounding box center [684, 287] width 49 height 17
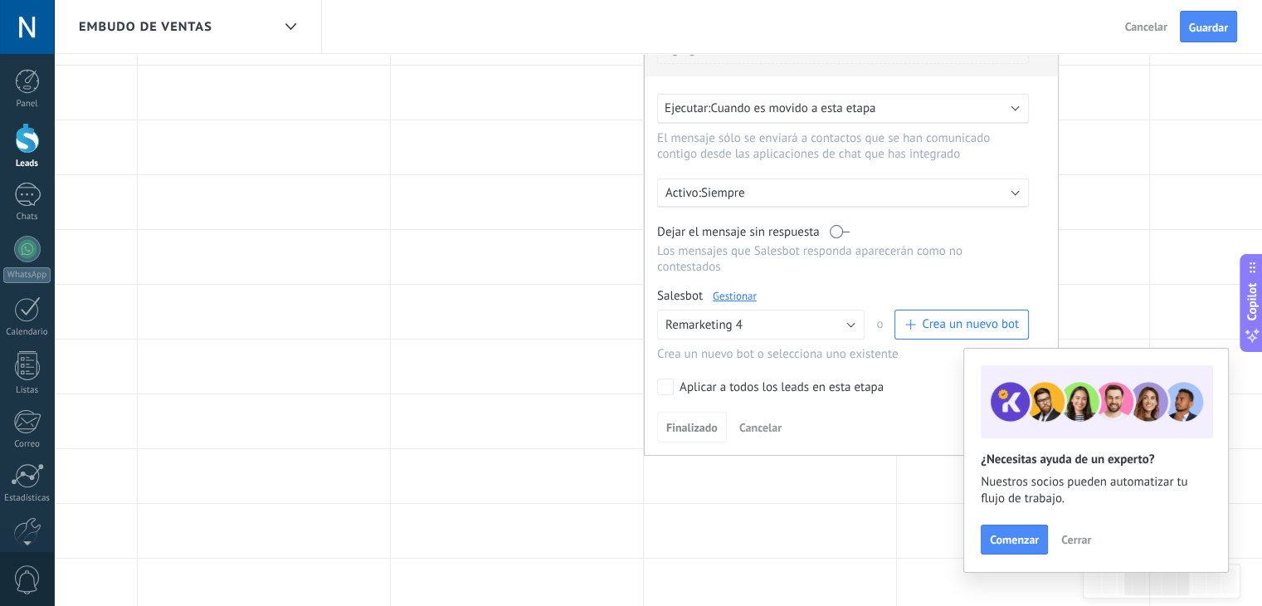
scroll to position [319, 0]
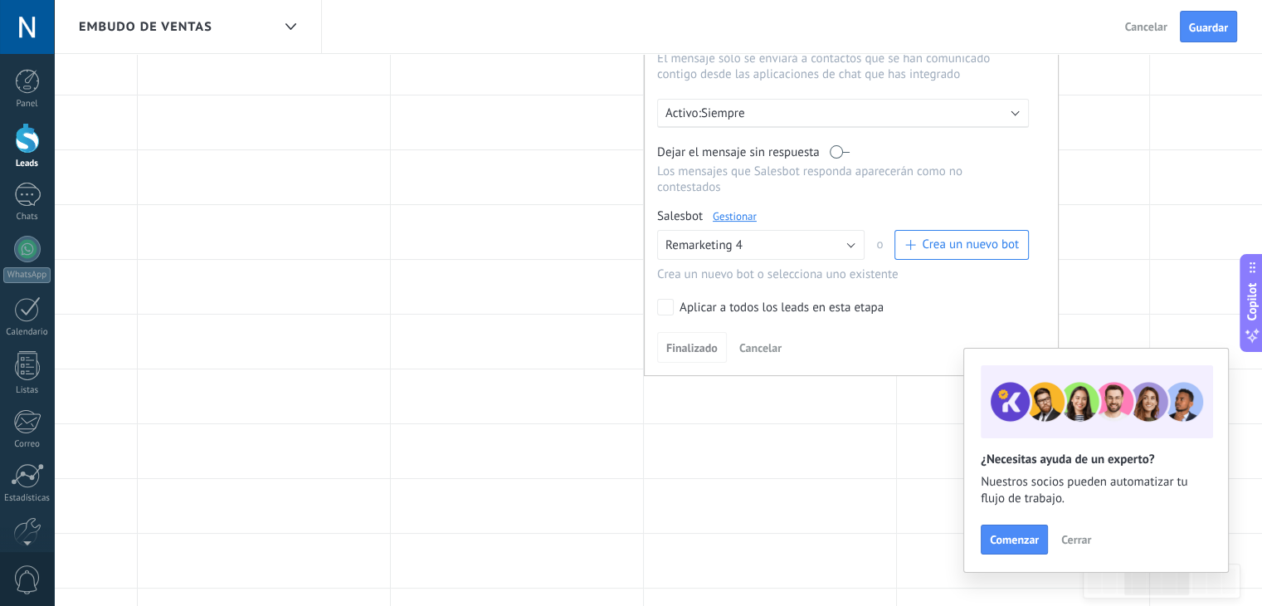
click at [900, 305] on div "Para todos los leads con: No tiene etiqueta y o o PAGADO Agregar una condición …" at bounding box center [851, 128] width 415 height 496
click at [671, 342] on span "Finalizado" at bounding box center [691, 348] width 51 height 12
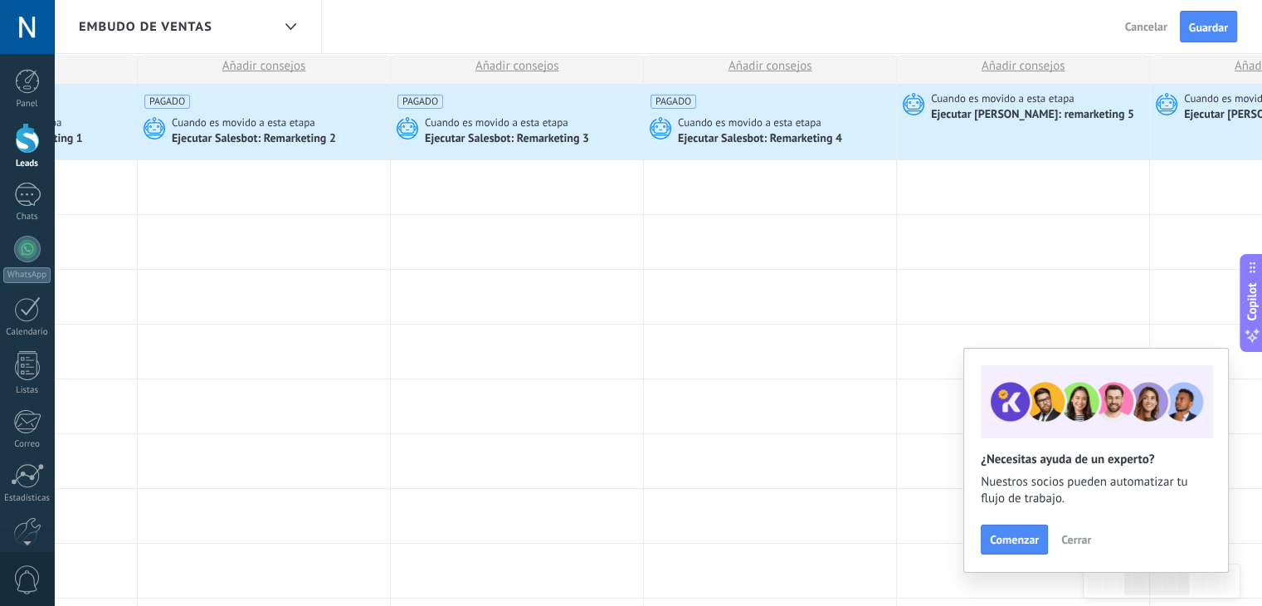
scroll to position [3, 0]
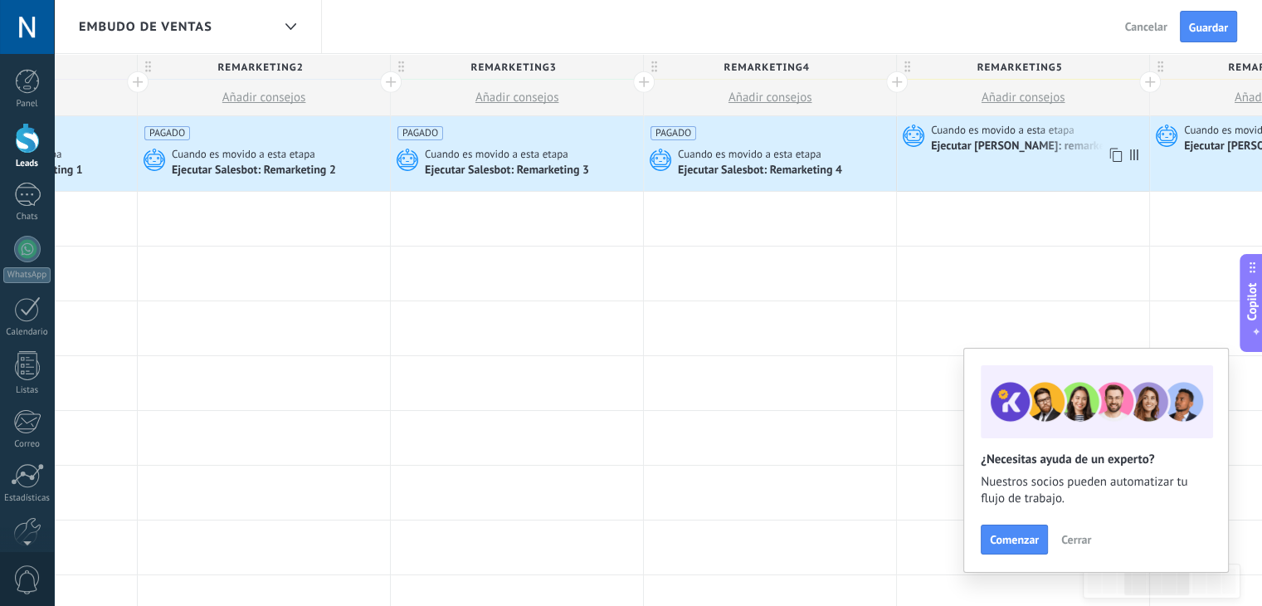
click at [986, 141] on div "Ejecutar [PERSON_NAME]: remarketing 5" at bounding box center [1034, 146] width 206 height 15
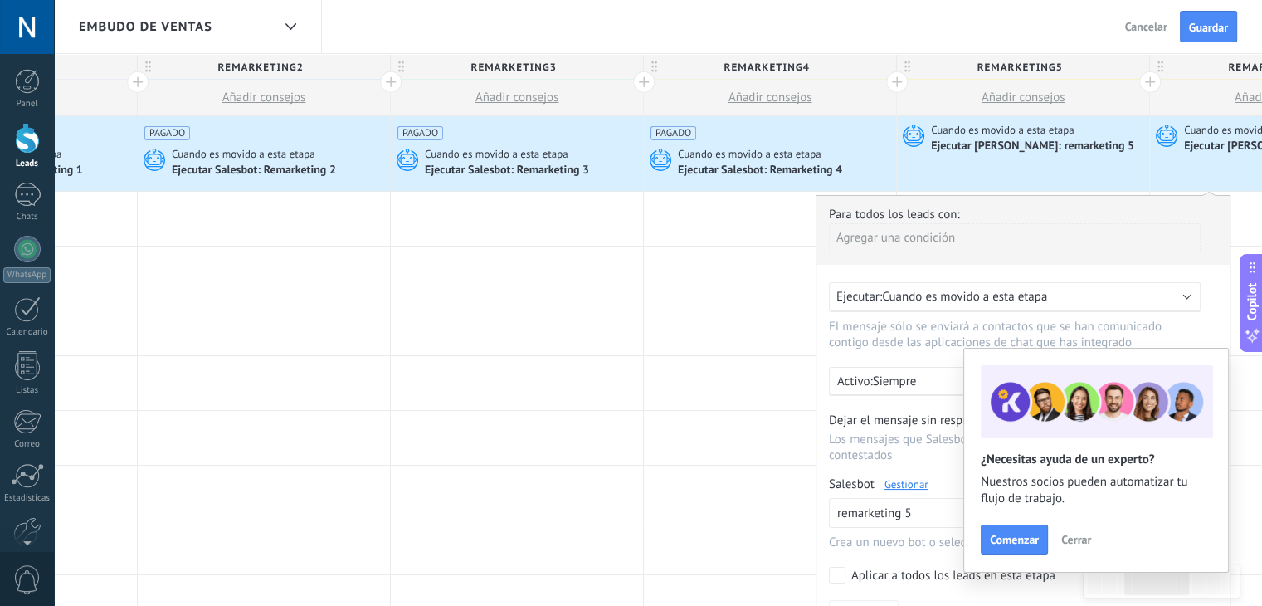
click at [903, 247] on div "Agregar una condición" at bounding box center [1015, 237] width 372 height 29
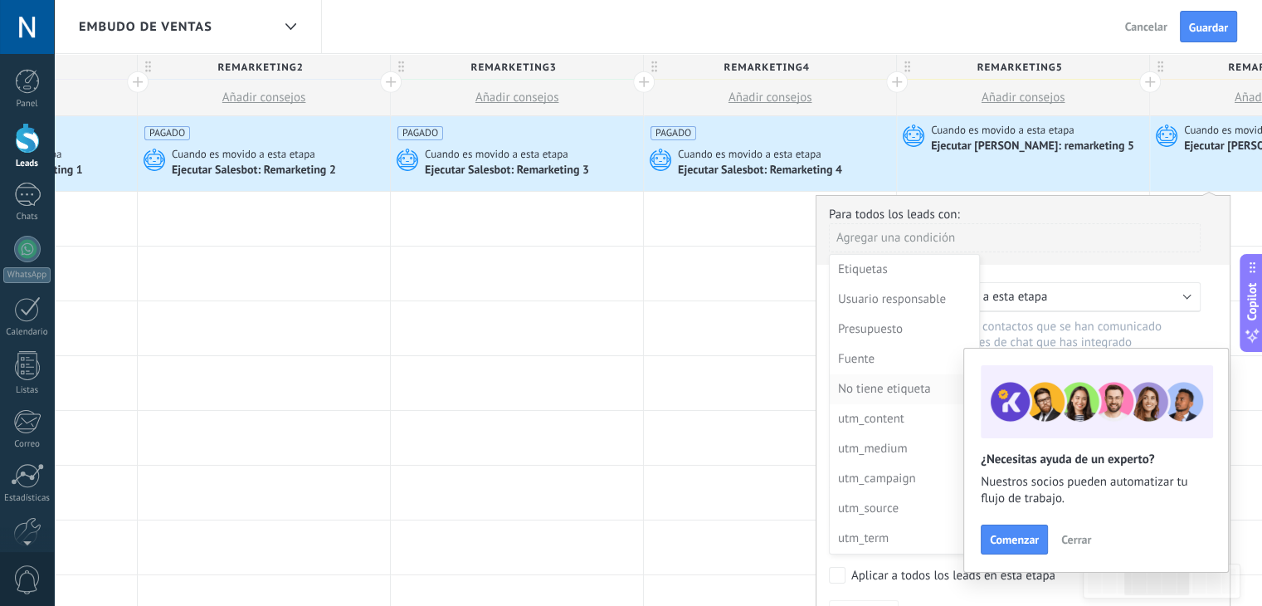
click at [892, 386] on div "No tiene etiqueta" at bounding box center [902, 389] width 129 height 23
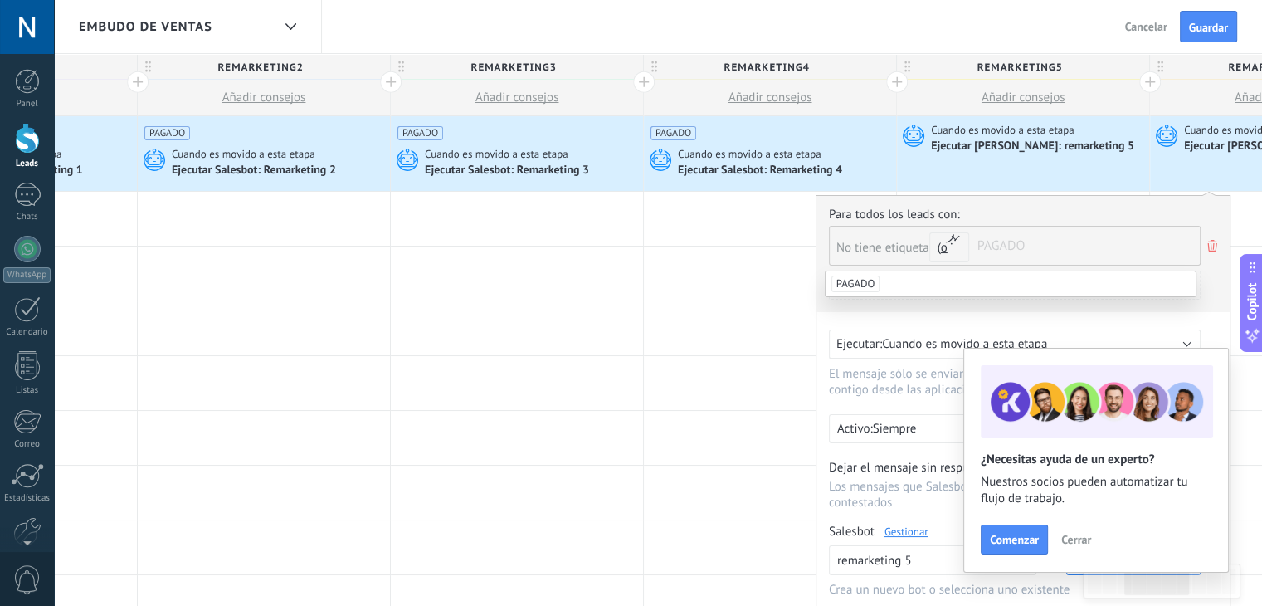
click at [883, 282] on li "PAGADO" at bounding box center [1011, 283] width 370 height 25
click at [913, 303] on div "Agregar una condición" at bounding box center [1015, 292] width 372 height 42
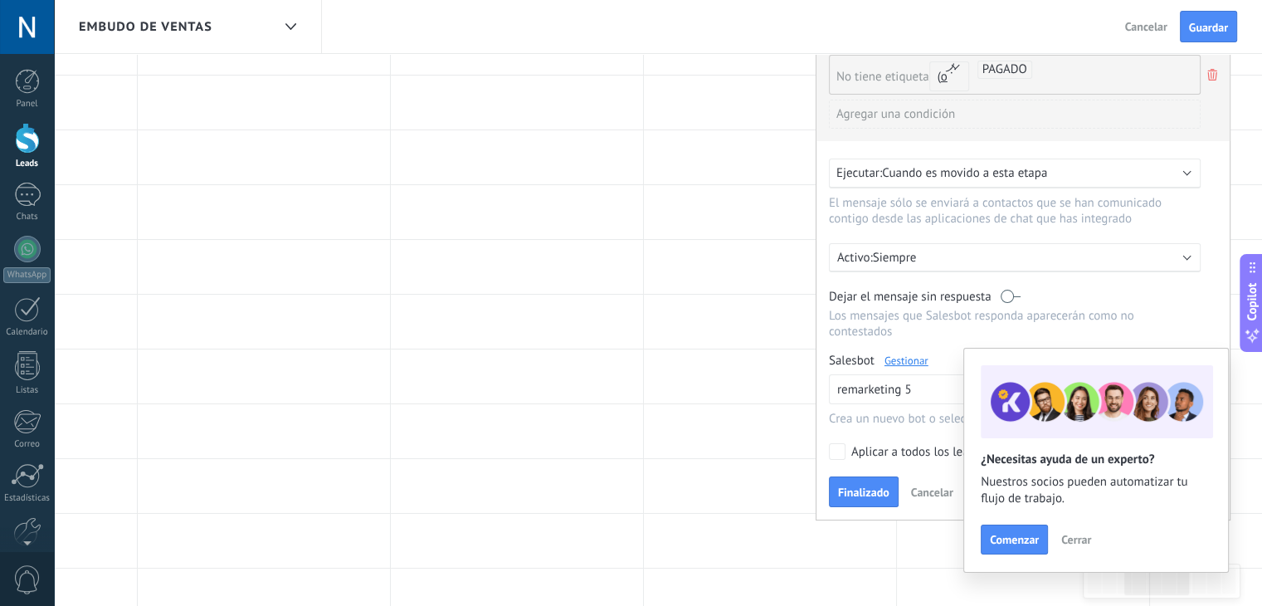
scroll to position [176, 0]
click at [864, 475] on button "Finalizado" at bounding box center [864, 491] width 70 height 32
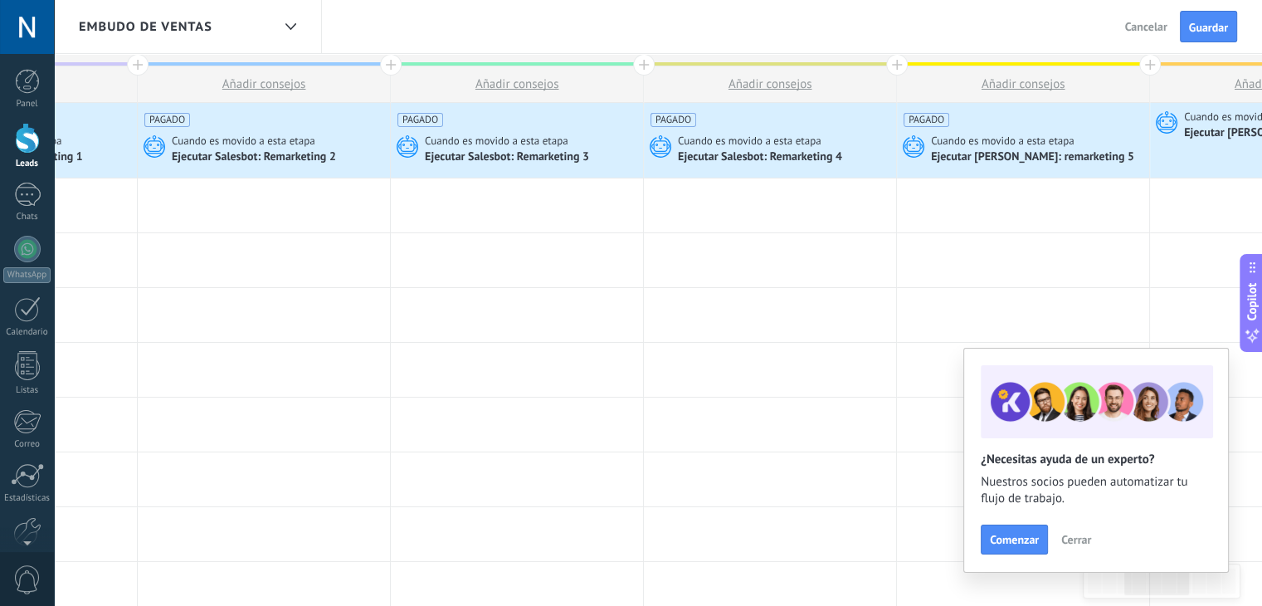
scroll to position [0, 0]
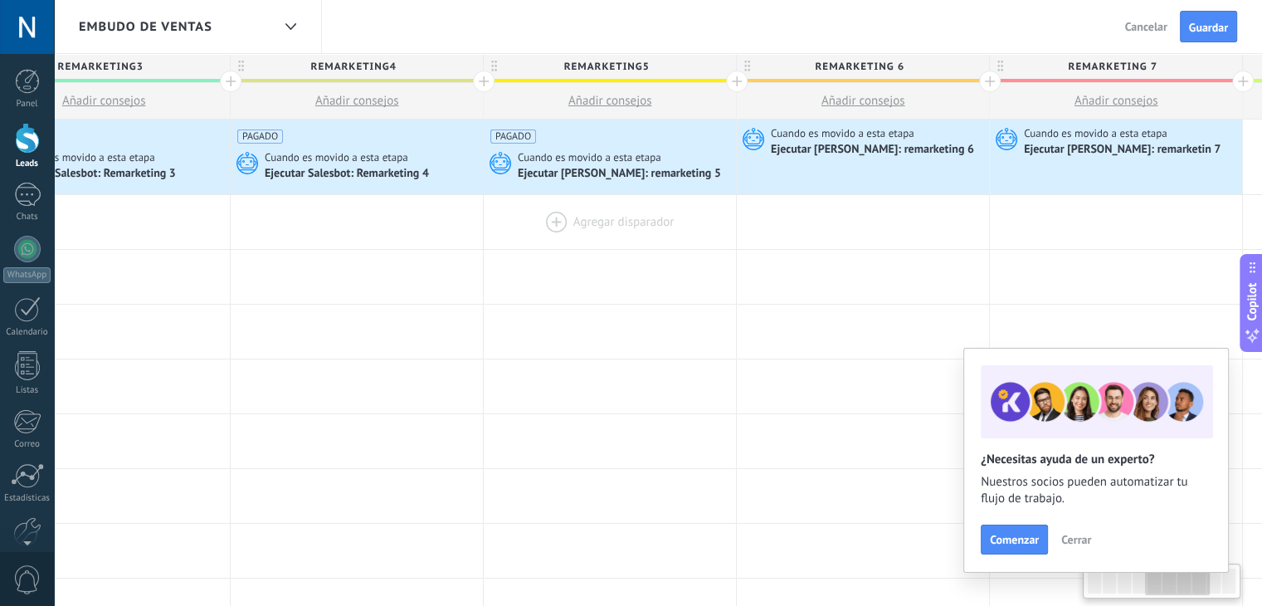
drag, startPoint x: 831, startPoint y: 251, endPoint x: 568, endPoint y: 233, distance: 263.7
click at [529, 266] on div at bounding box center [610, 277] width 252 height 54
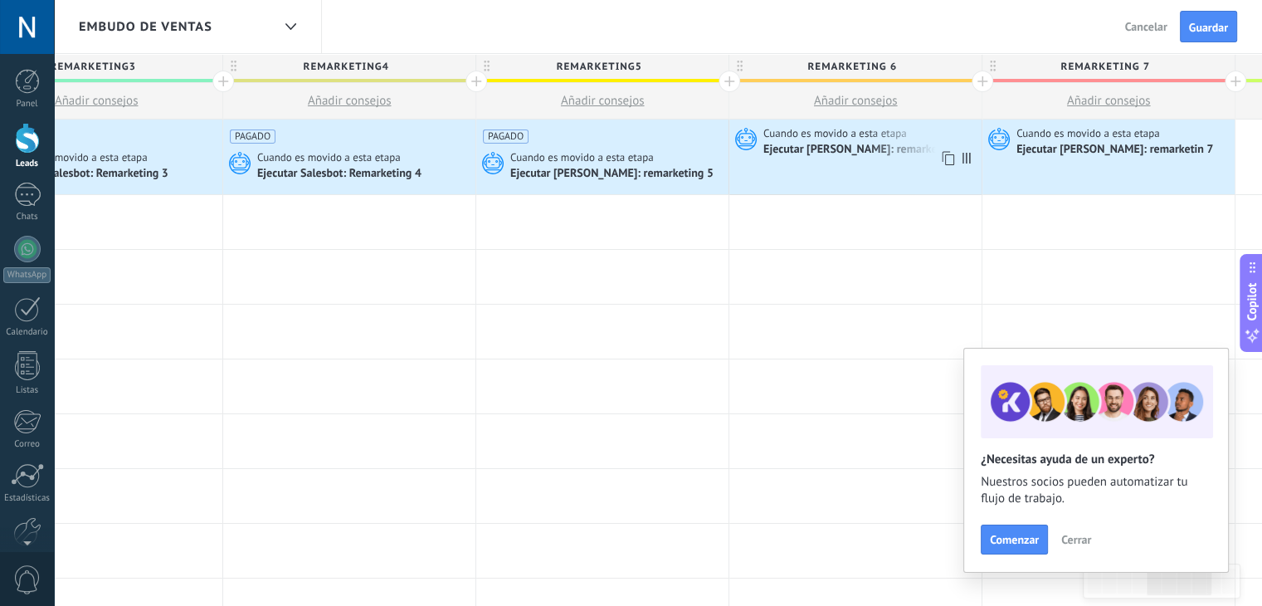
click at [770, 134] on span "Cuando es movido a esta etapa" at bounding box center [837, 133] width 146 height 15
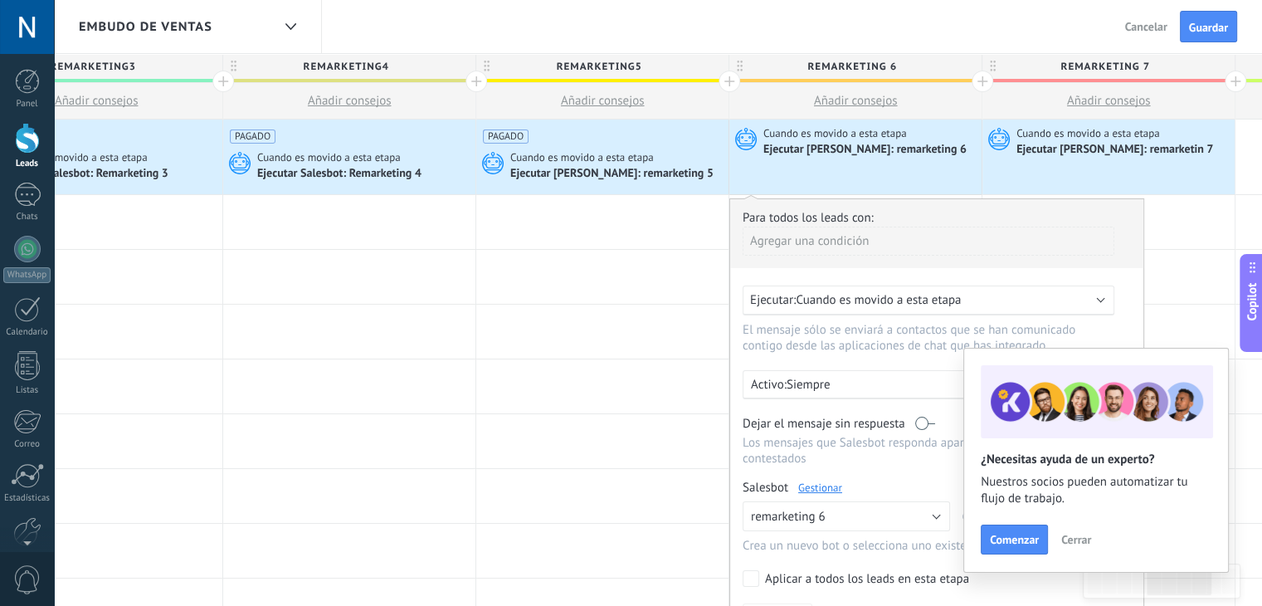
click at [840, 237] on div "Agregar una condición" at bounding box center [929, 241] width 372 height 29
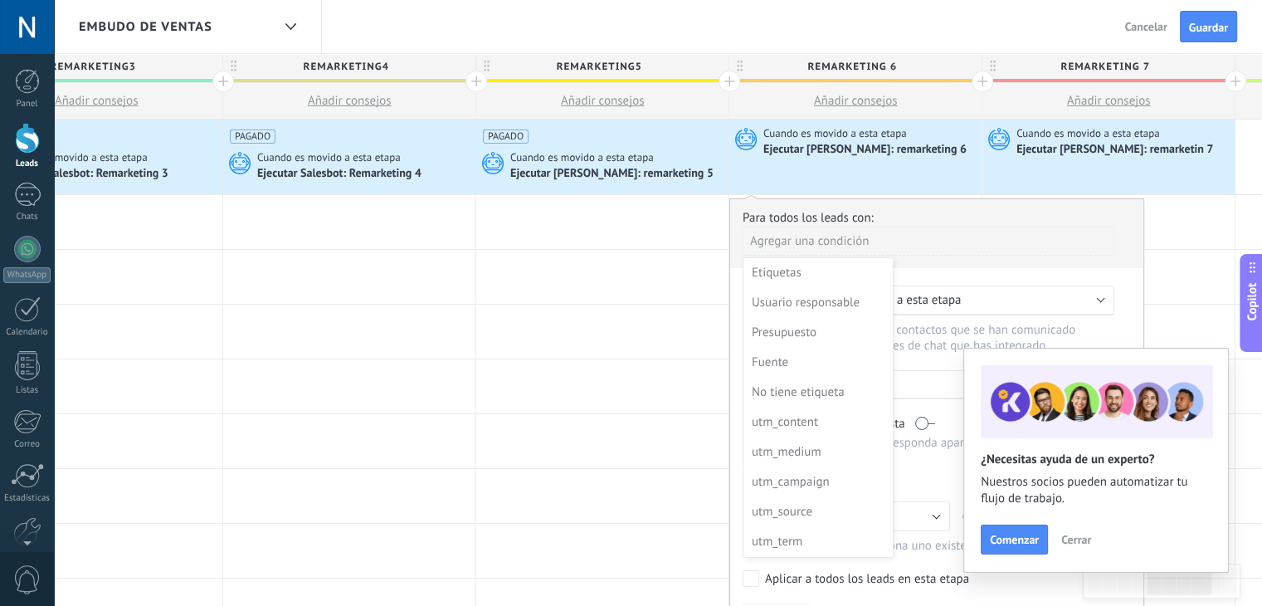
click at [933, 254] on div at bounding box center [936, 415] width 413 height 432
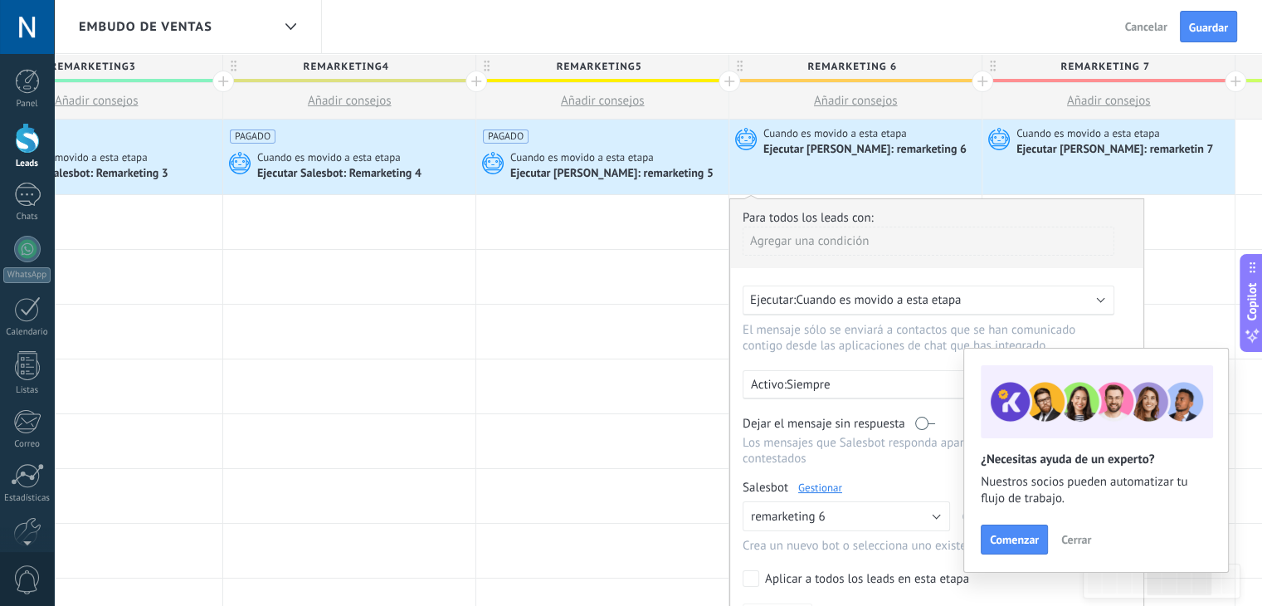
click at [889, 248] on div "Agregar una condición" at bounding box center [929, 241] width 372 height 29
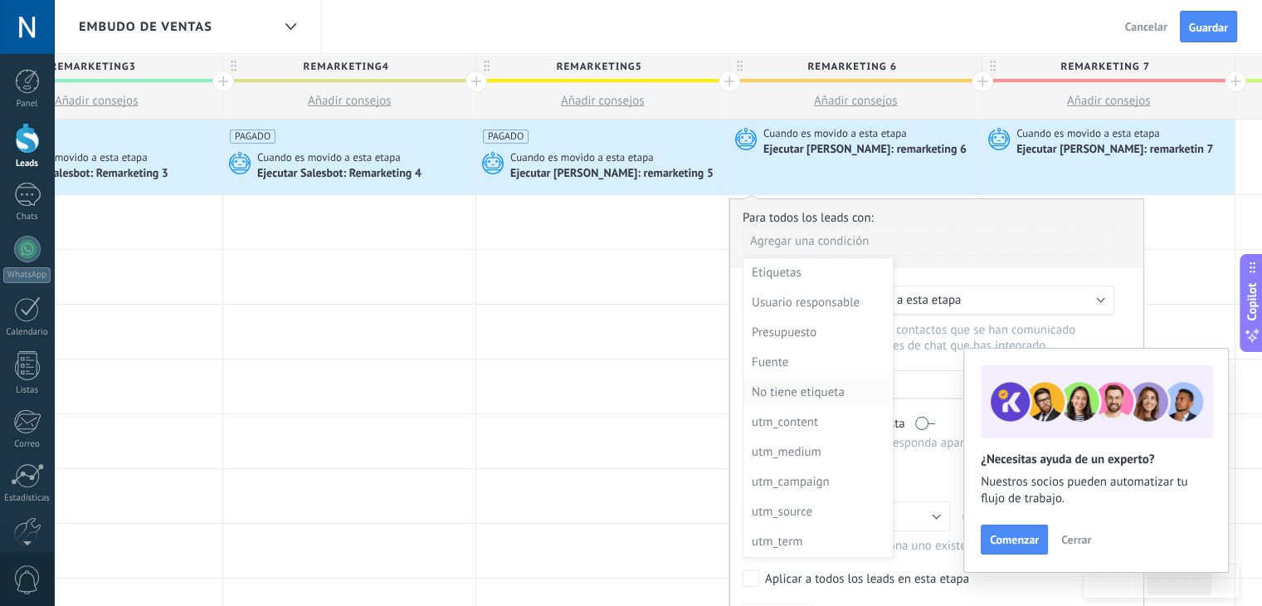
click at [815, 396] on div "No tiene etiqueta" at bounding box center [816, 392] width 129 height 23
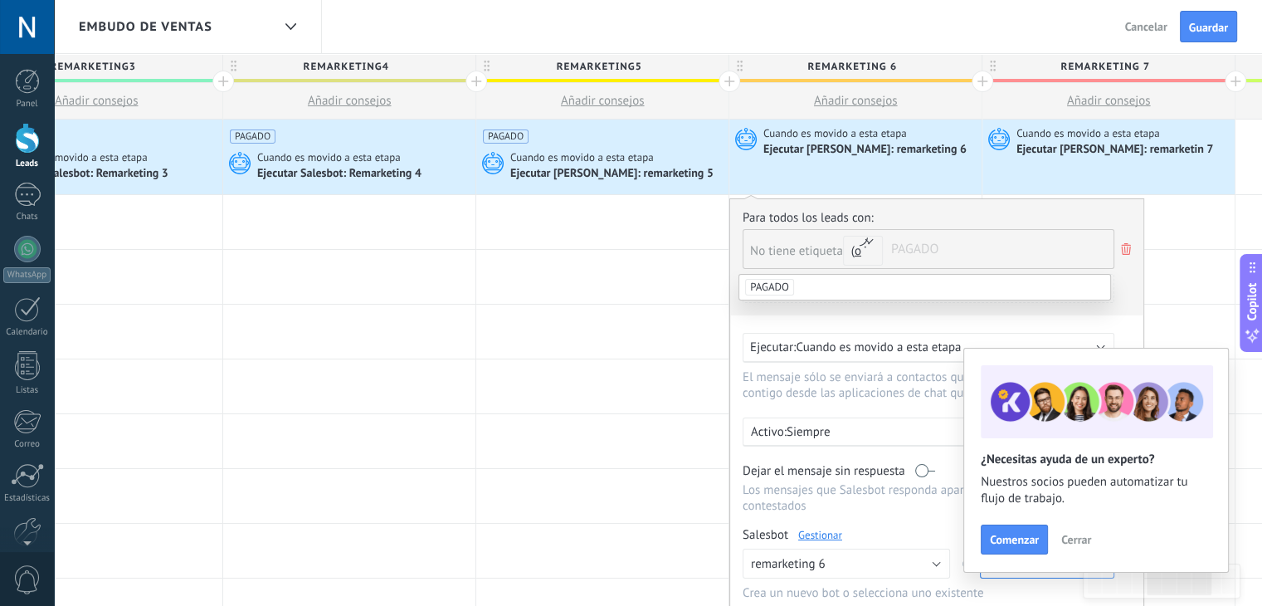
click at [803, 281] on li "PAGADO" at bounding box center [925, 287] width 370 height 25
click at [859, 315] on div "Para todos los leads con: No tiene etiqueta y o o PAGADO Agregar una condición …" at bounding box center [937, 446] width 415 height 496
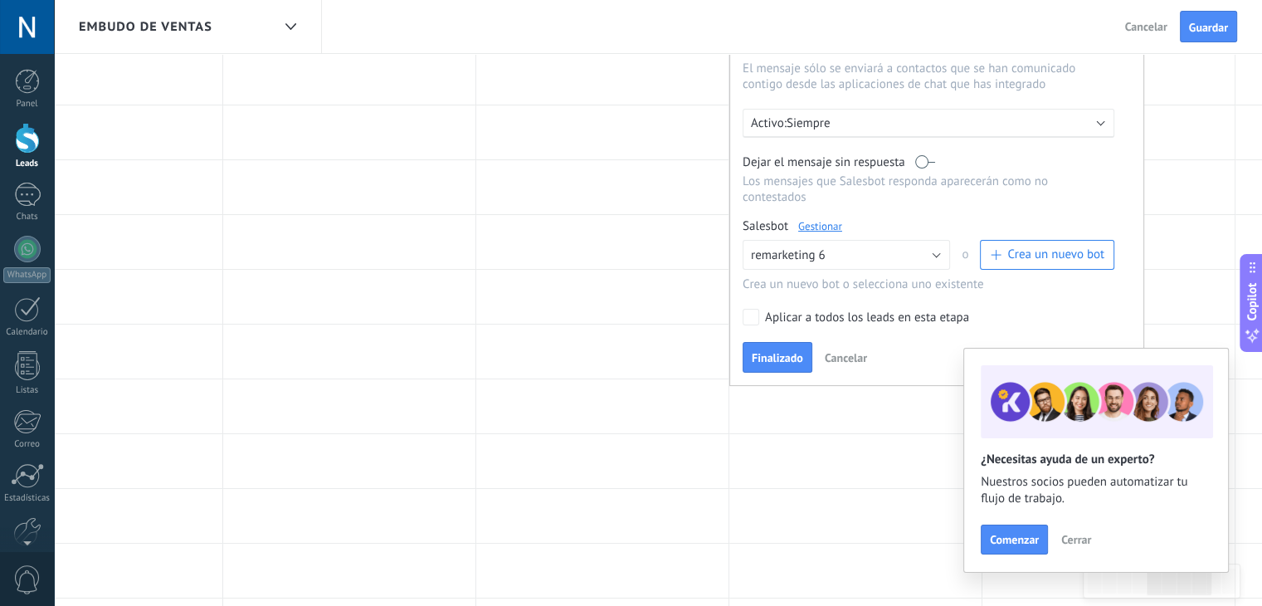
scroll to position [315, 0]
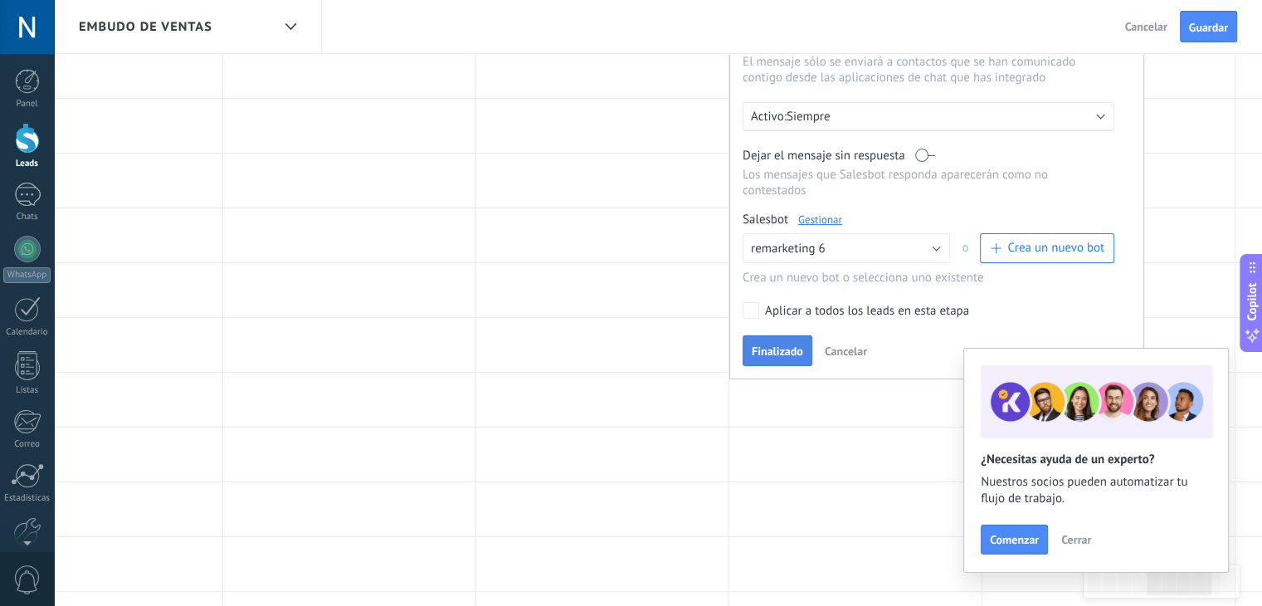
click at [776, 345] on span "Finalizado" at bounding box center [777, 351] width 51 height 12
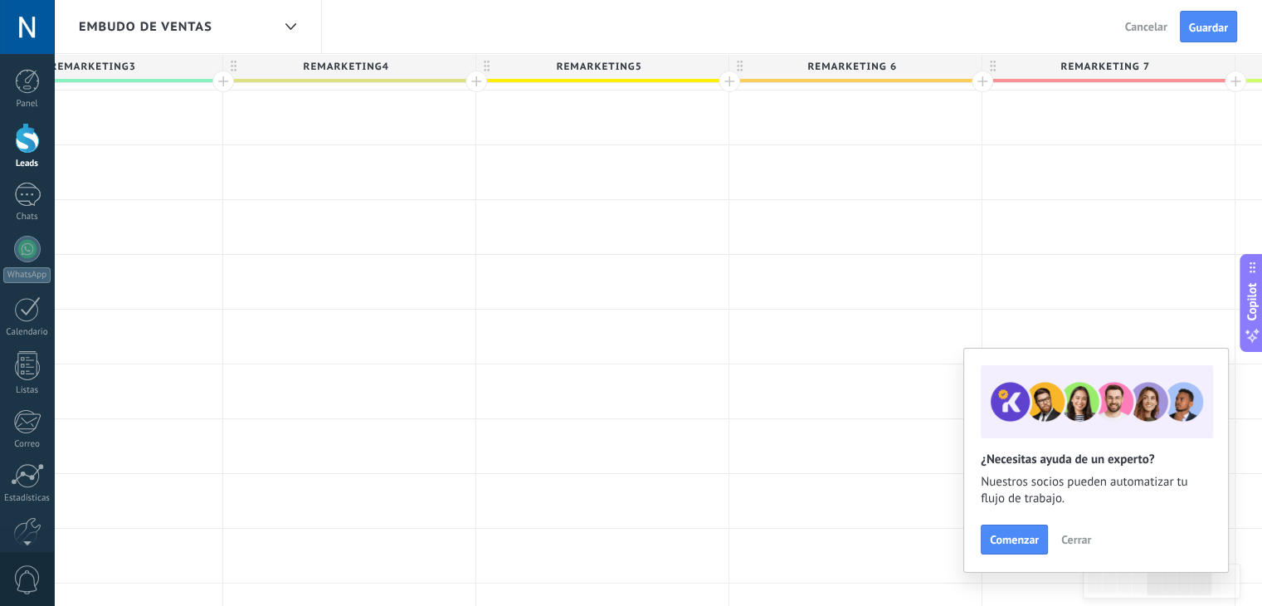
scroll to position [0, 0]
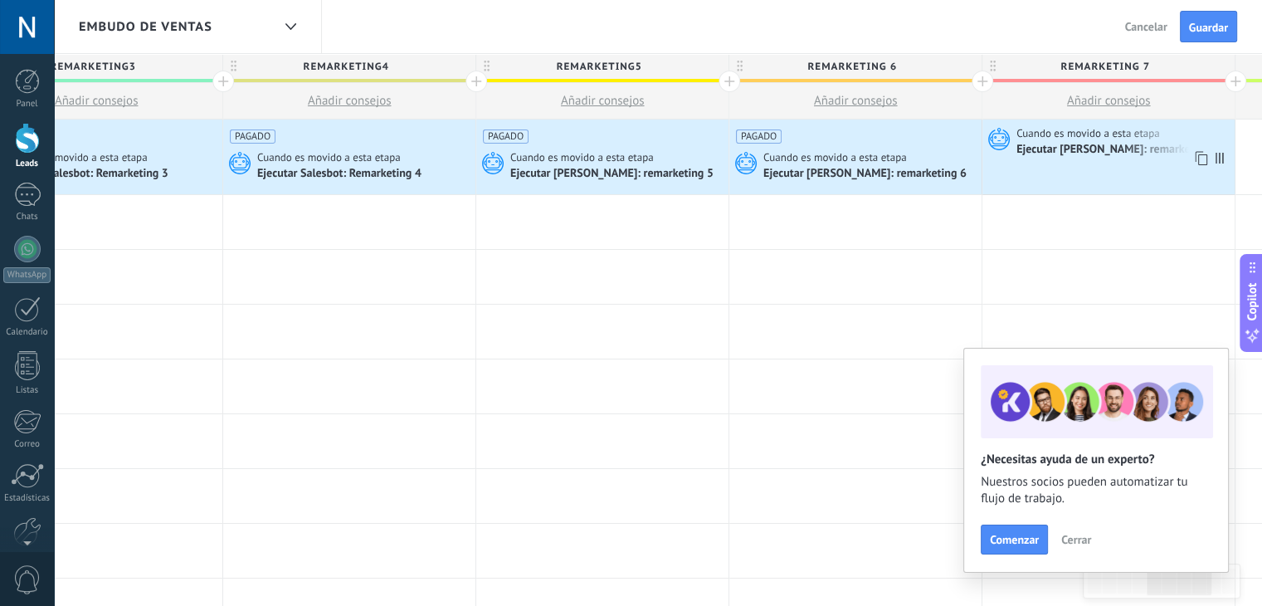
click at [1092, 143] on div "Ejecutar [PERSON_NAME]: remarketin 7" at bounding box center [1116, 150] width 199 height 15
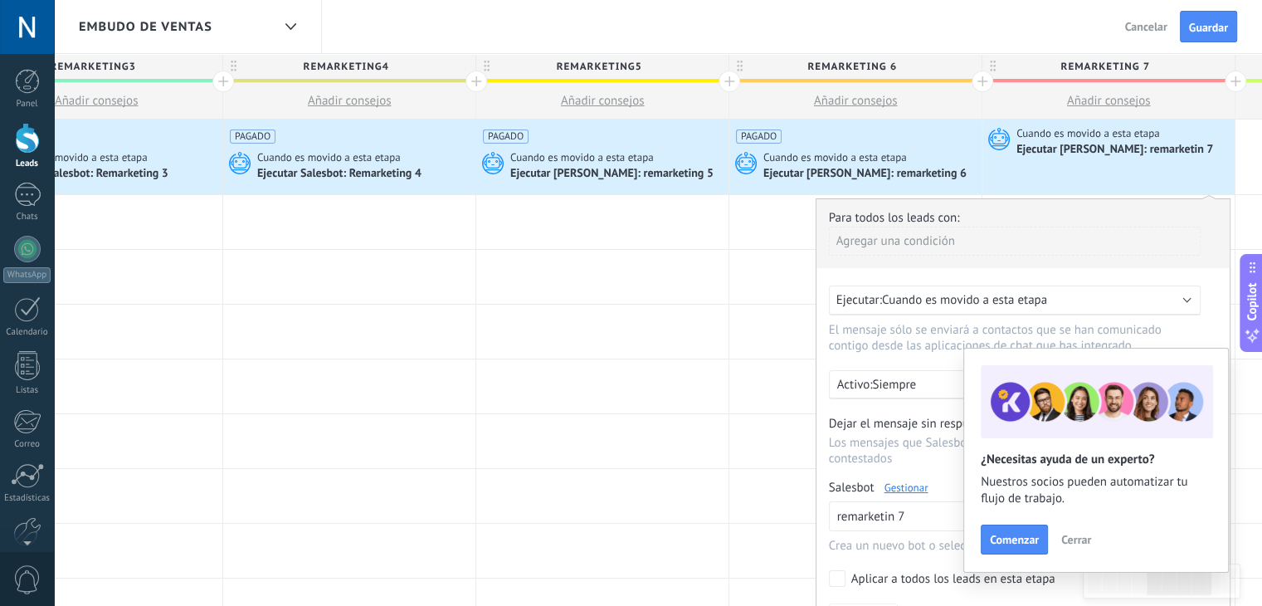
click at [902, 234] on div "Agregar una condición" at bounding box center [1015, 241] width 372 height 29
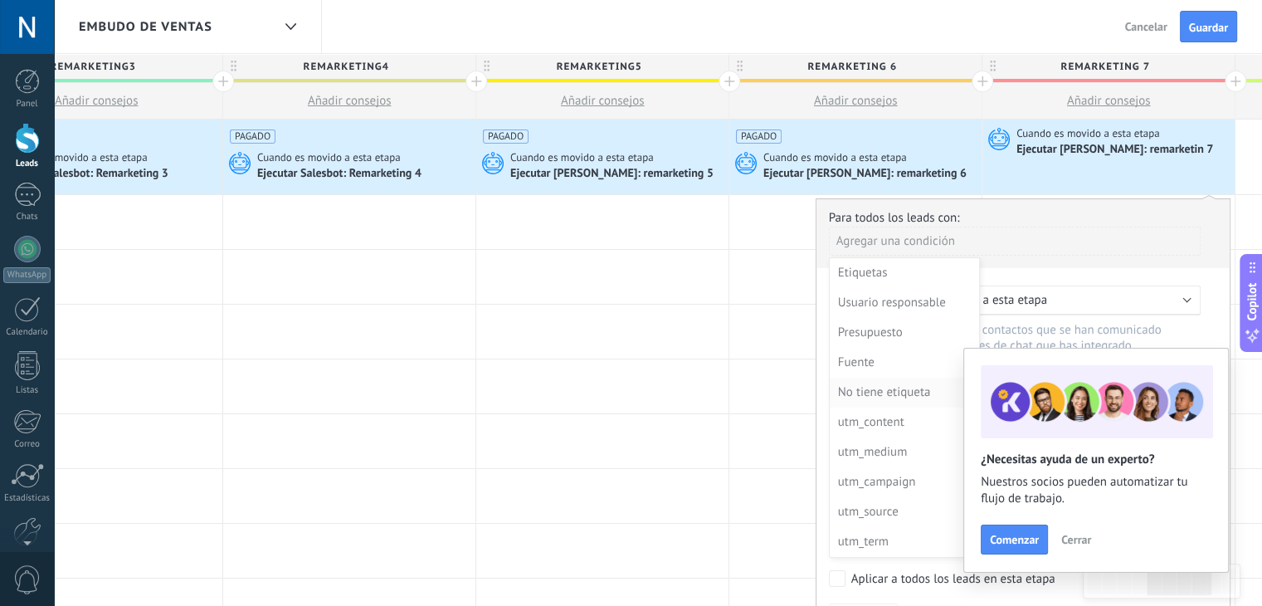
click at [891, 395] on div "No tiene etiqueta" at bounding box center [902, 392] width 129 height 23
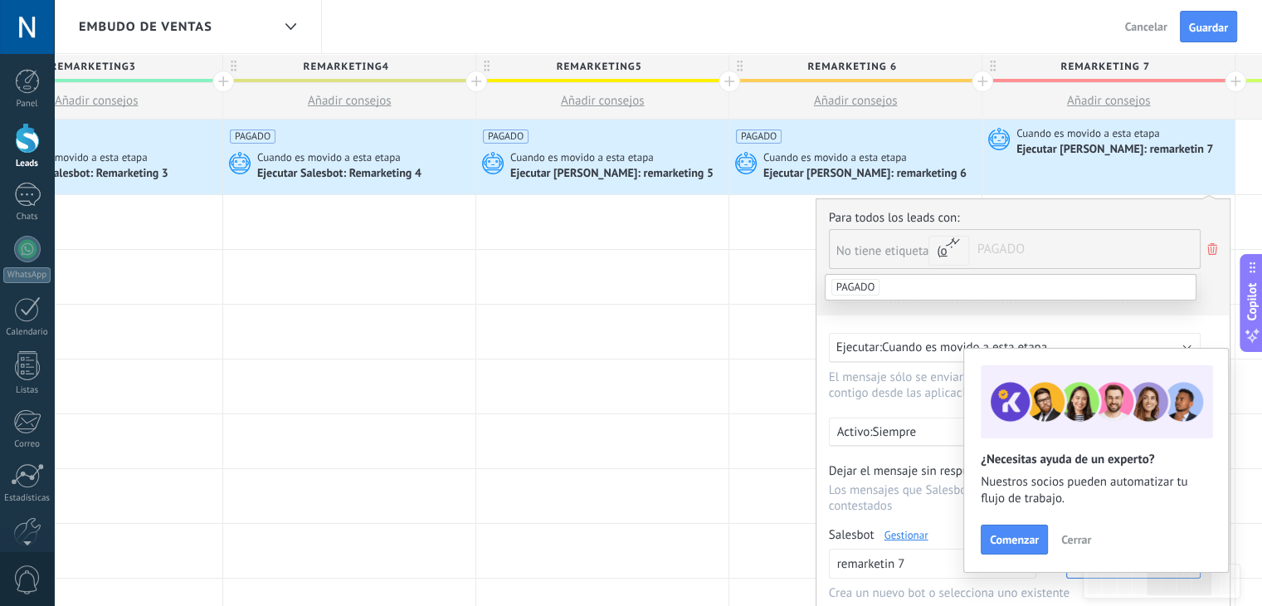
click at [879, 286] on span "PAGADO" at bounding box center [856, 287] width 49 height 17
click at [895, 310] on div "Agregar una condición" at bounding box center [1015, 295] width 372 height 42
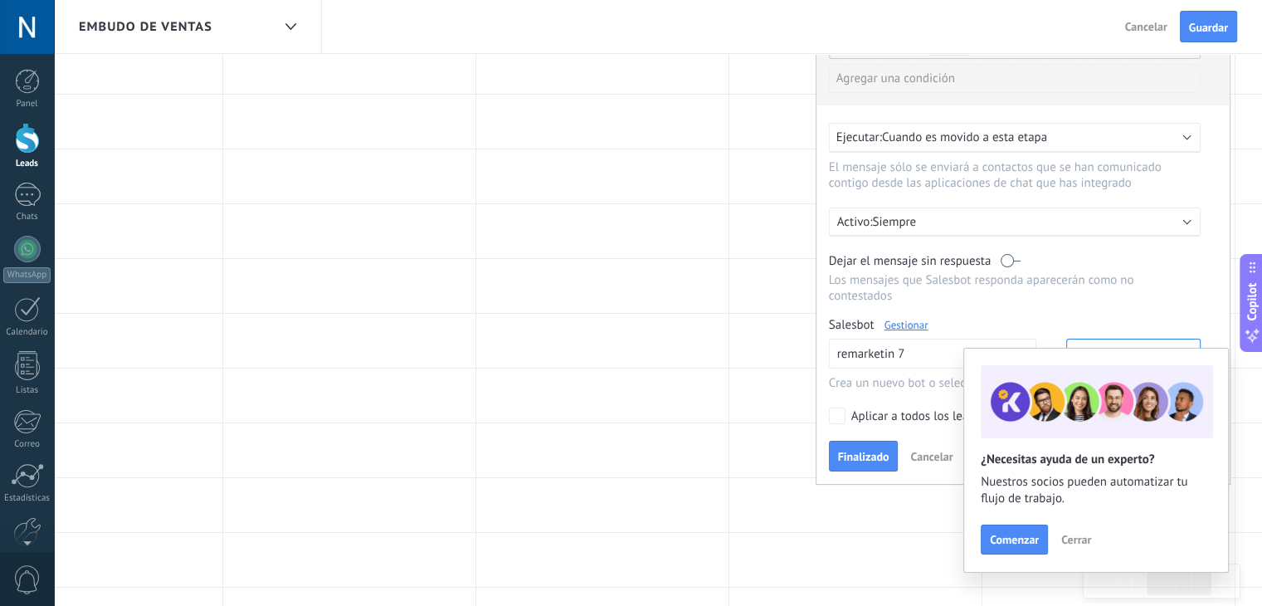
scroll to position [223, 0]
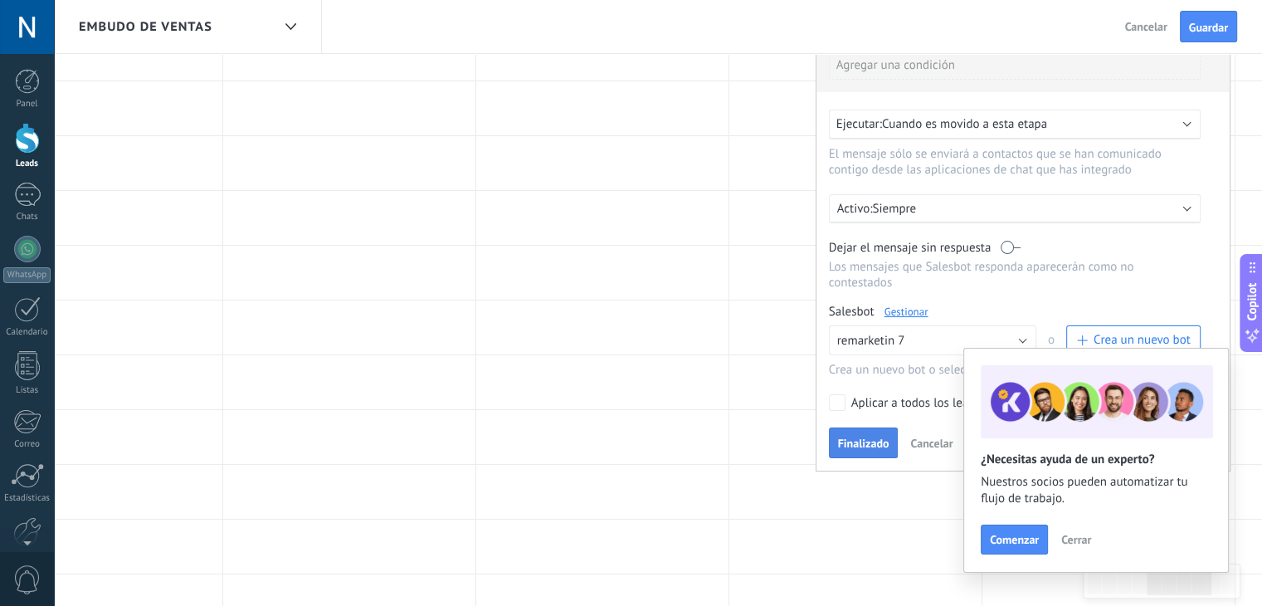
click at [864, 437] on span "Finalizado" at bounding box center [863, 443] width 51 height 12
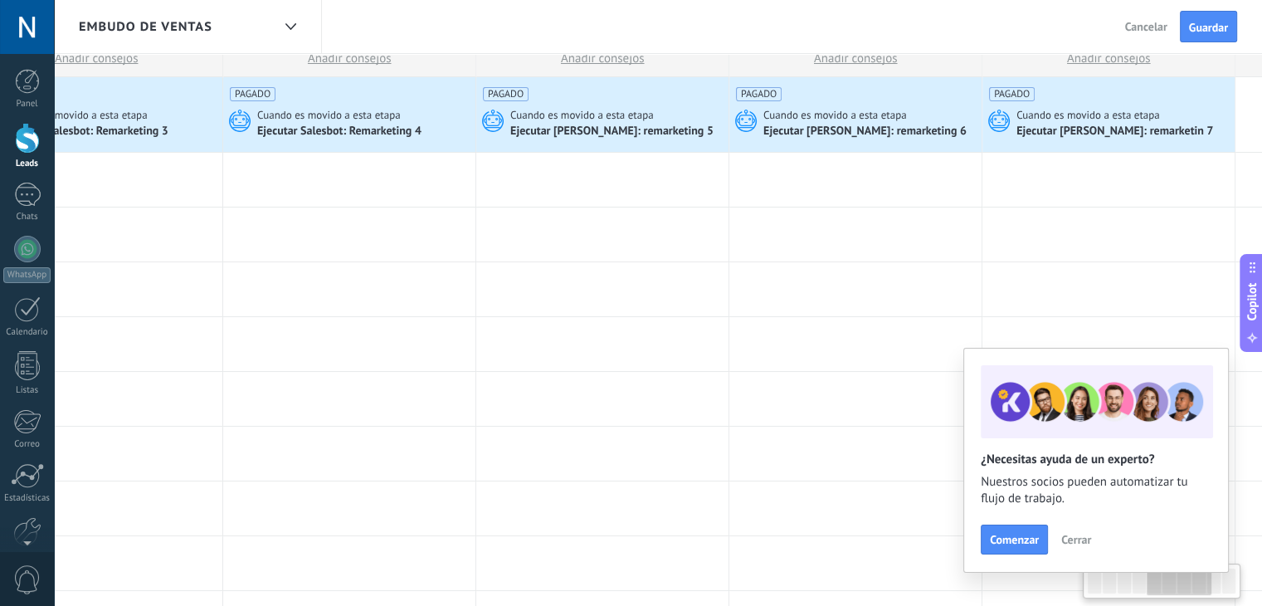
scroll to position [0, 0]
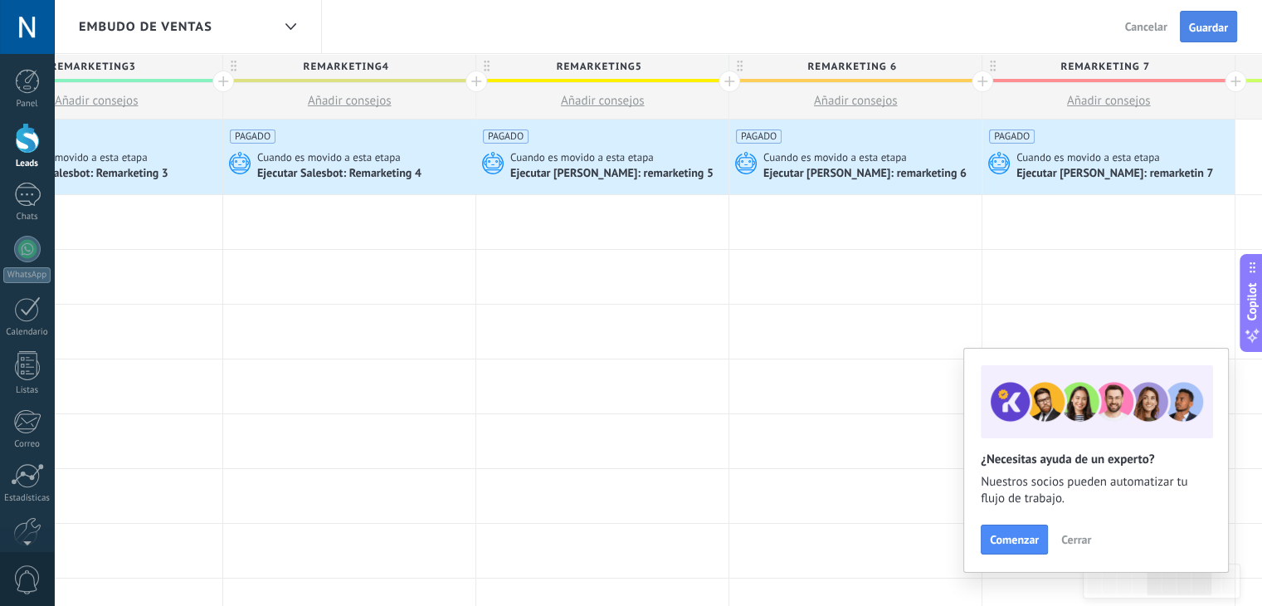
click at [1204, 24] on span "Guardar" at bounding box center [1208, 28] width 39 height 12
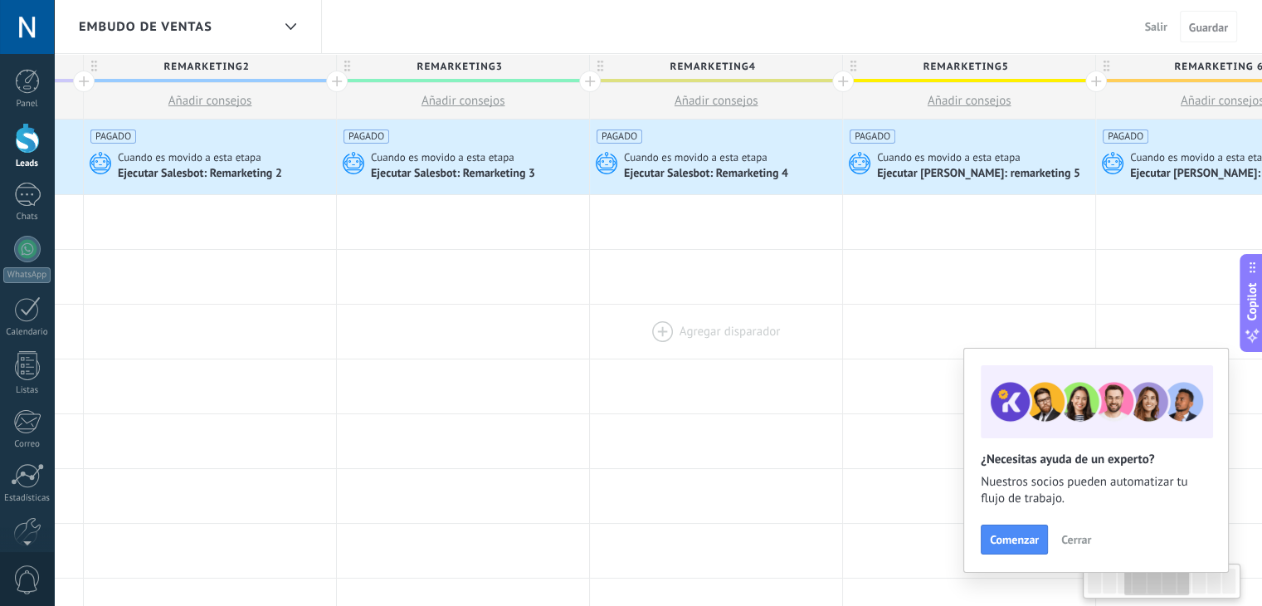
drag, startPoint x: 378, startPoint y: 317, endPoint x: 925, endPoint y: 325, distance: 546.2
click at [842, 325] on div at bounding box center [716, 332] width 252 height 54
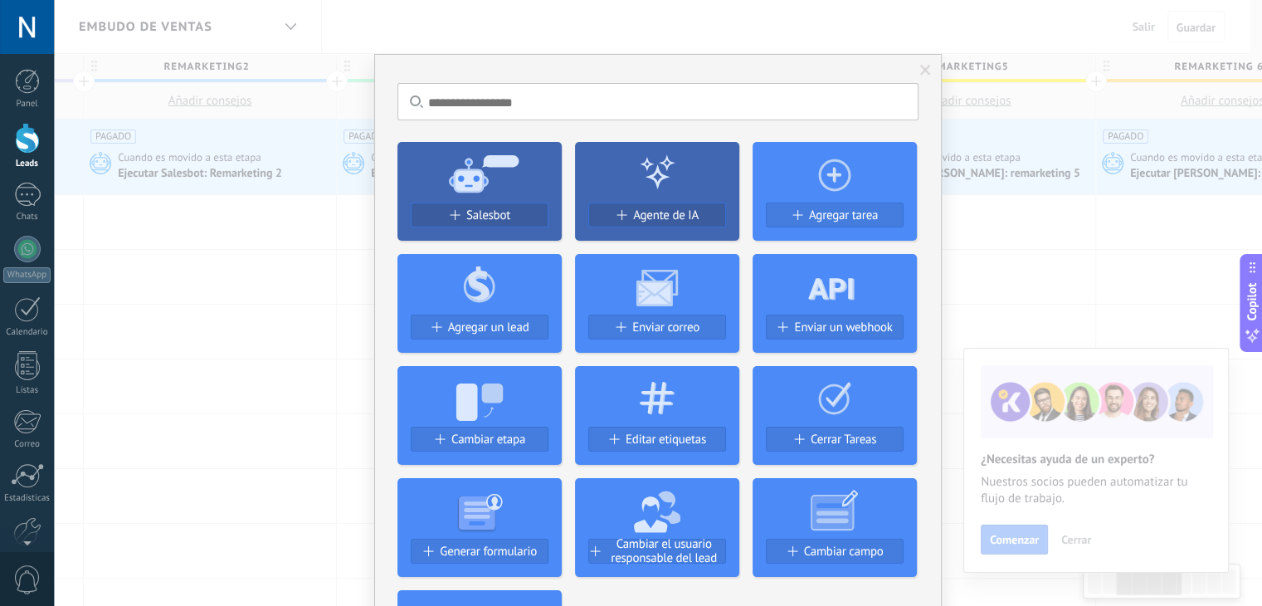
scroll to position [0, 566]
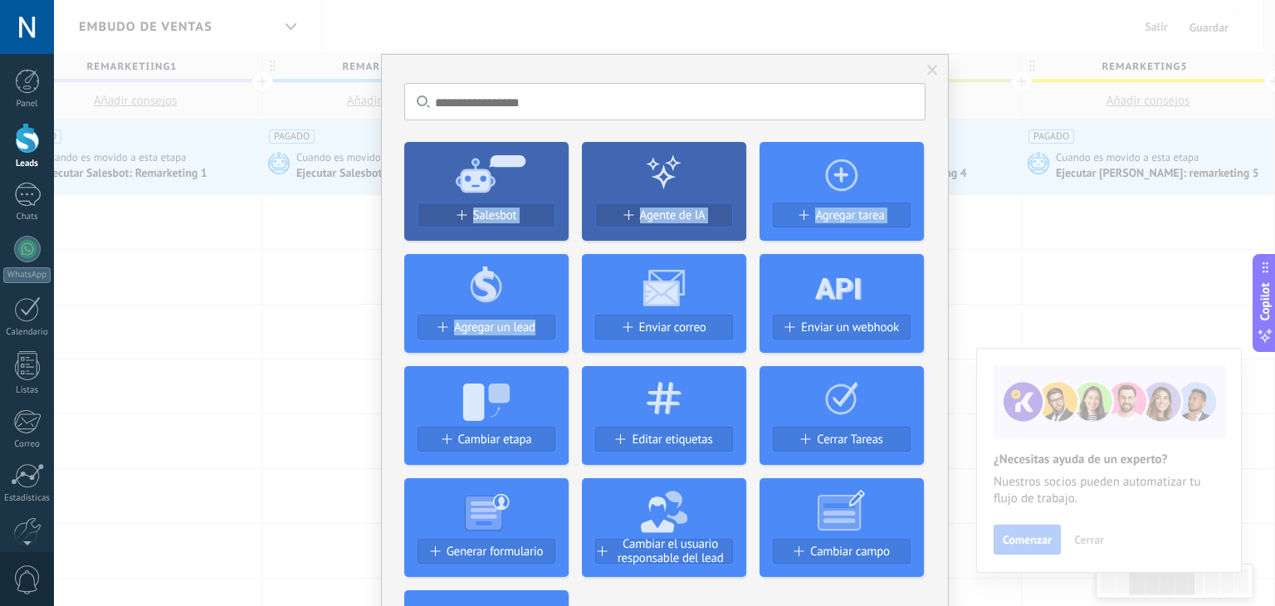
drag, startPoint x: 398, startPoint y: 317, endPoint x: 714, endPoint y: 300, distance: 315.9
click at [714, 300] on div "No hay resultados Salesbot Agente de IA Agregar tarea Agregar un lead Enviar co…" at bounding box center [665, 466] width 568 height 825
click at [193, 271] on div "No hay resultados Salesbot Agente de IA Agregar tarea Agregar un lead Enviar co…" at bounding box center [664, 303] width 1221 height 606
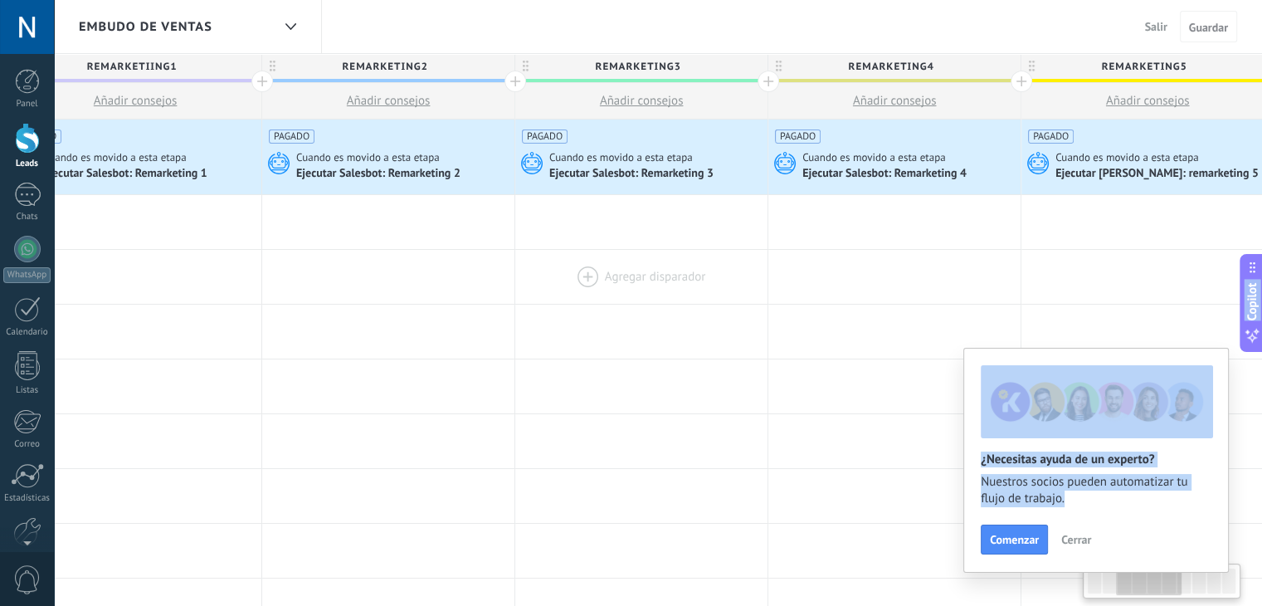
drag, startPoint x: 193, startPoint y: 271, endPoint x: 591, endPoint y: 289, distance: 398.0
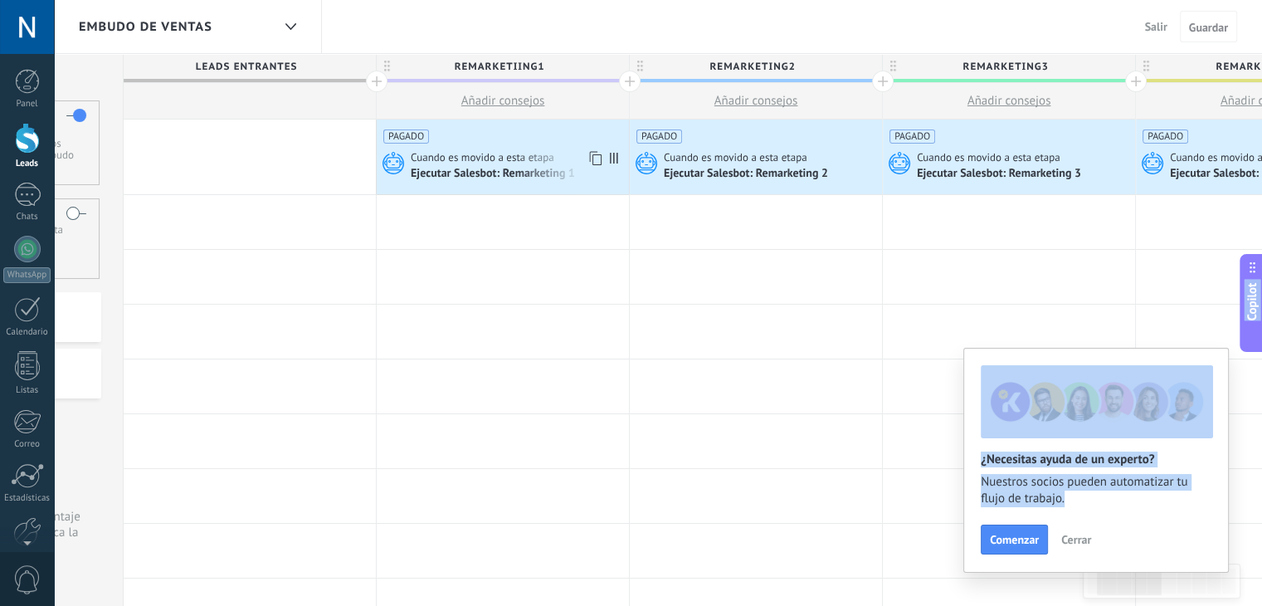
click at [477, 167] on div "Ejecutar Salesbot: Remarketing 1" at bounding box center [494, 174] width 167 height 15
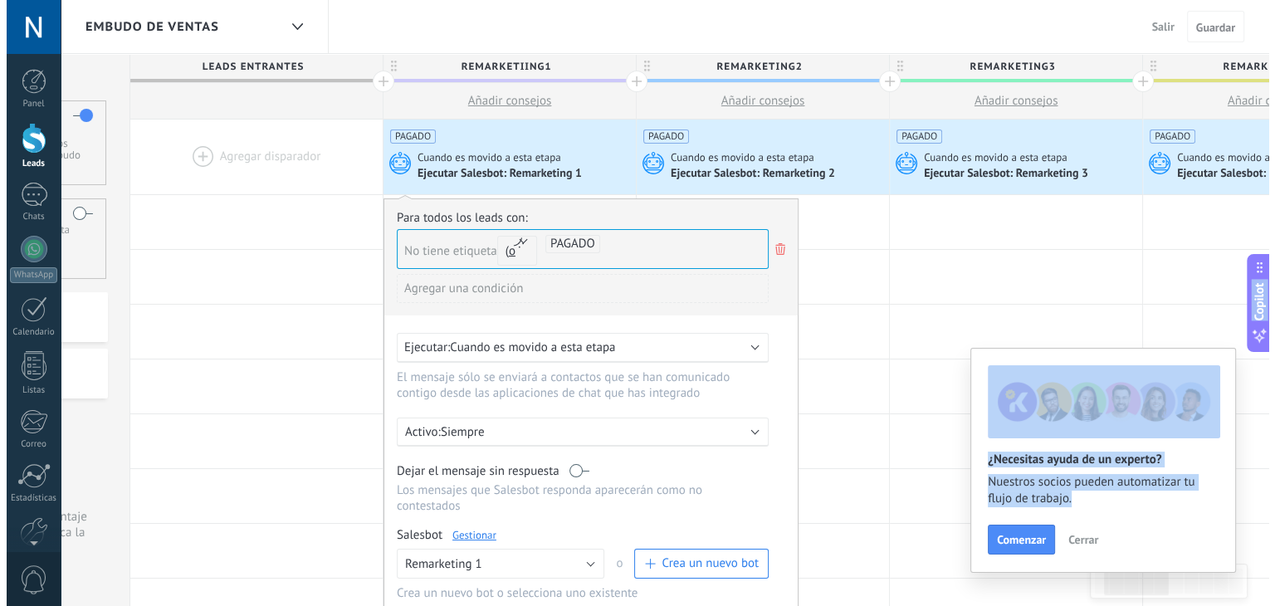
scroll to position [70, 0]
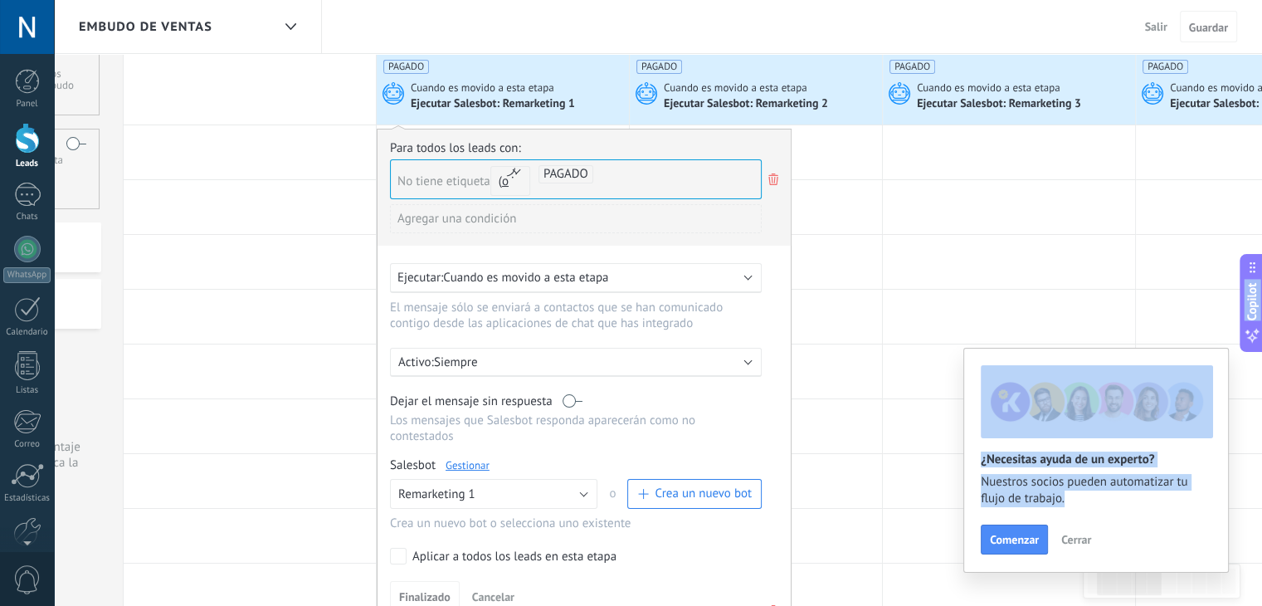
click at [471, 458] on link "Gestionar" at bounding box center [468, 465] width 44 height 14
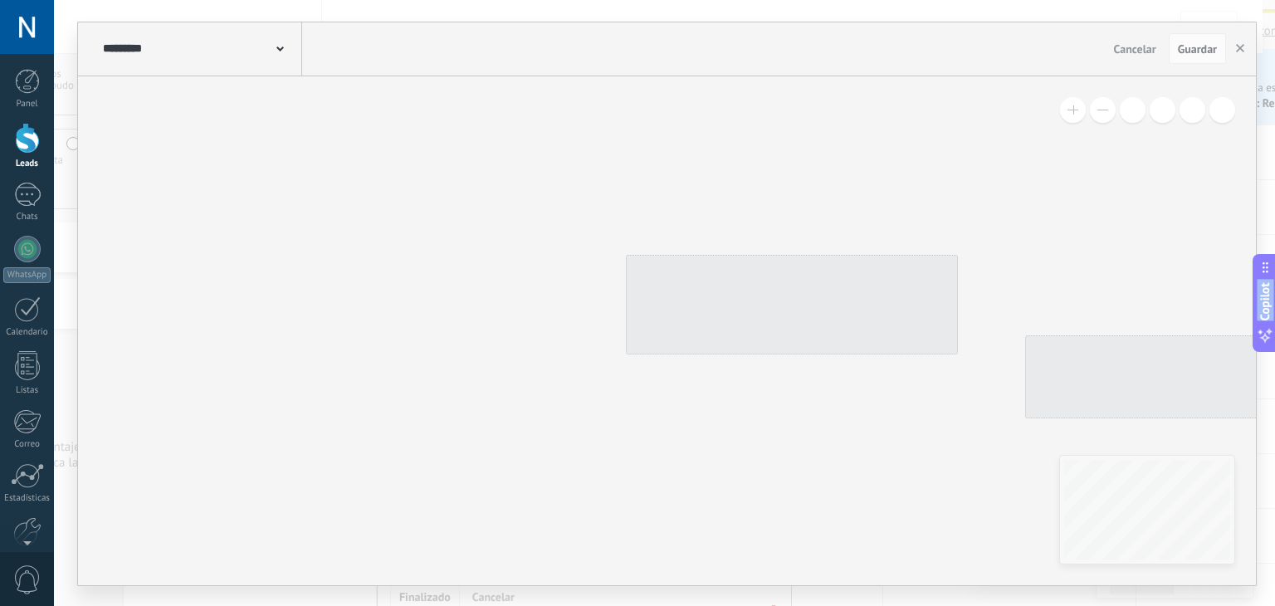
type input "**********"
